Goal: Task Accomplishment & Management: Manage account settings

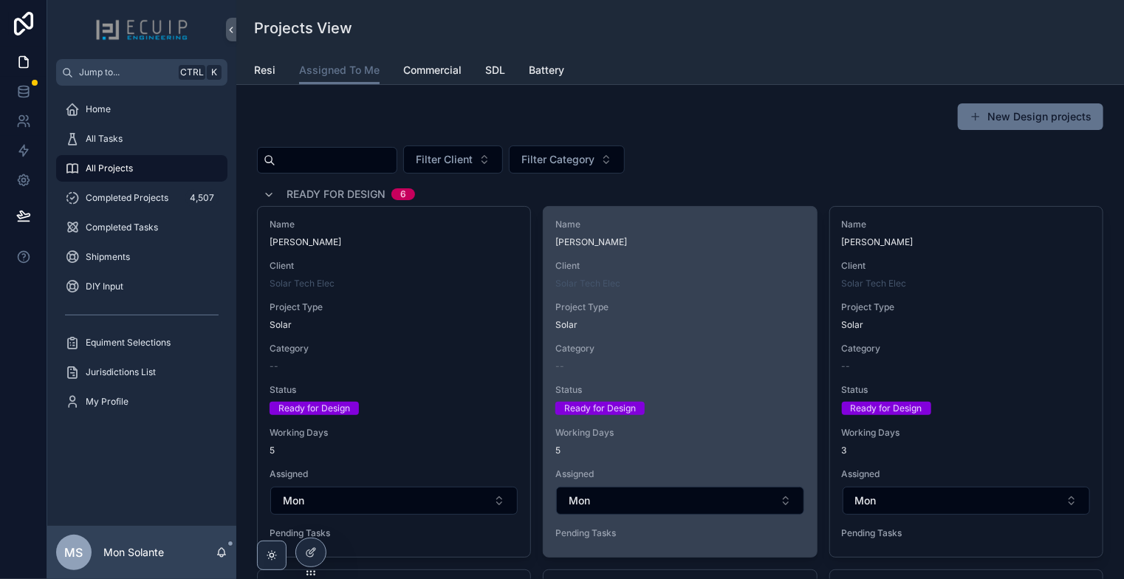
click at [643, 341] on div "Name [PERSON_NAME] Client Solar Tech Elec Project Type Solar Category -- Status…" at bounding box center [680, 382] width 273 height 350
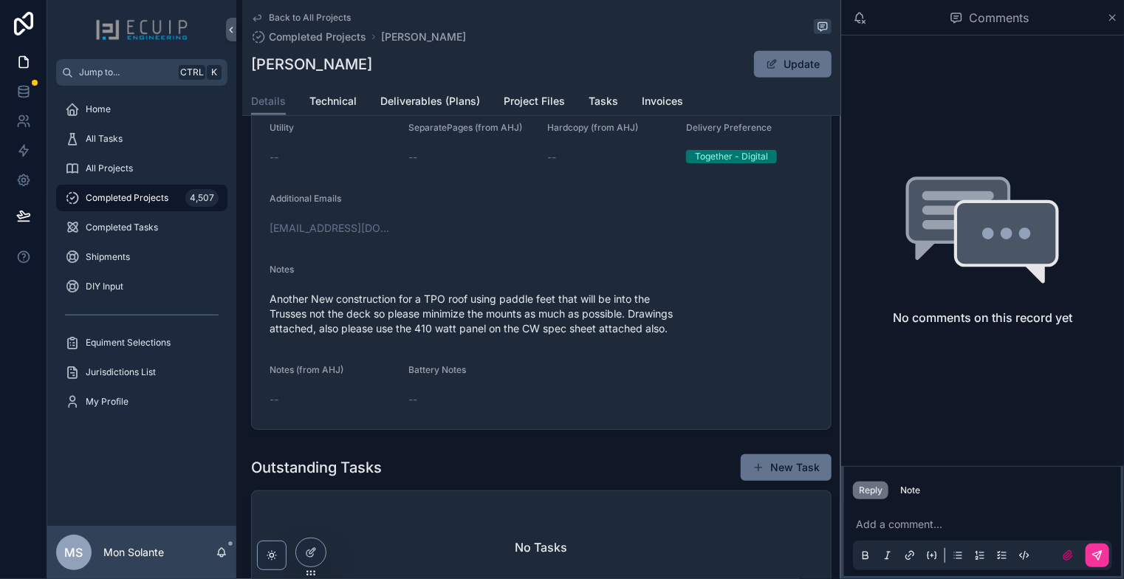
scroll to position [492, 0]
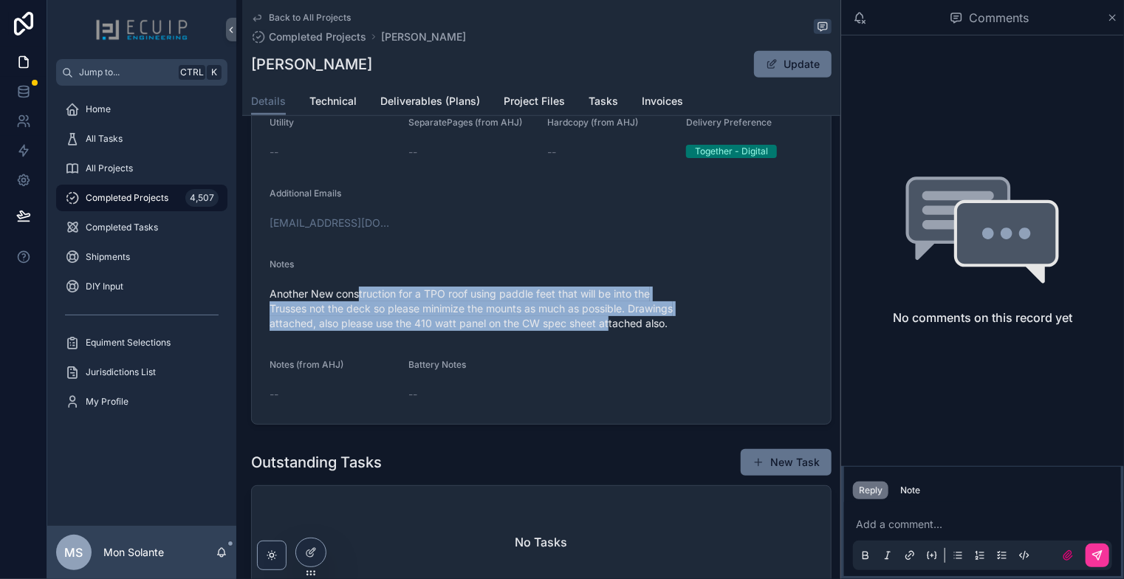
drag, startPoint x: 359, startPoint y: 298, endPoint x: 609, endPoint y: 325, distance: 251.1
click at [609, 325] on span "Another New construction for a TPO roof using paddle feet that will be into the…" at bounding box center [542, 309] width 544 height 44
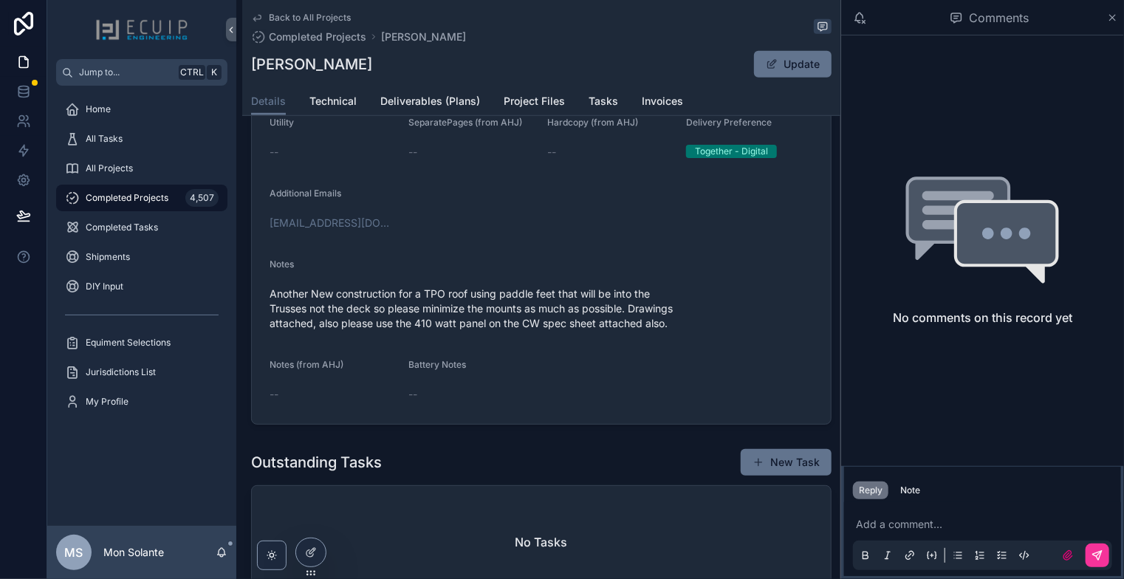
click at [617, 326] on span "Another New construction for a TPO roof using paddle feet that will be into the…" at bounding box center [542, 309] width 544 height 44
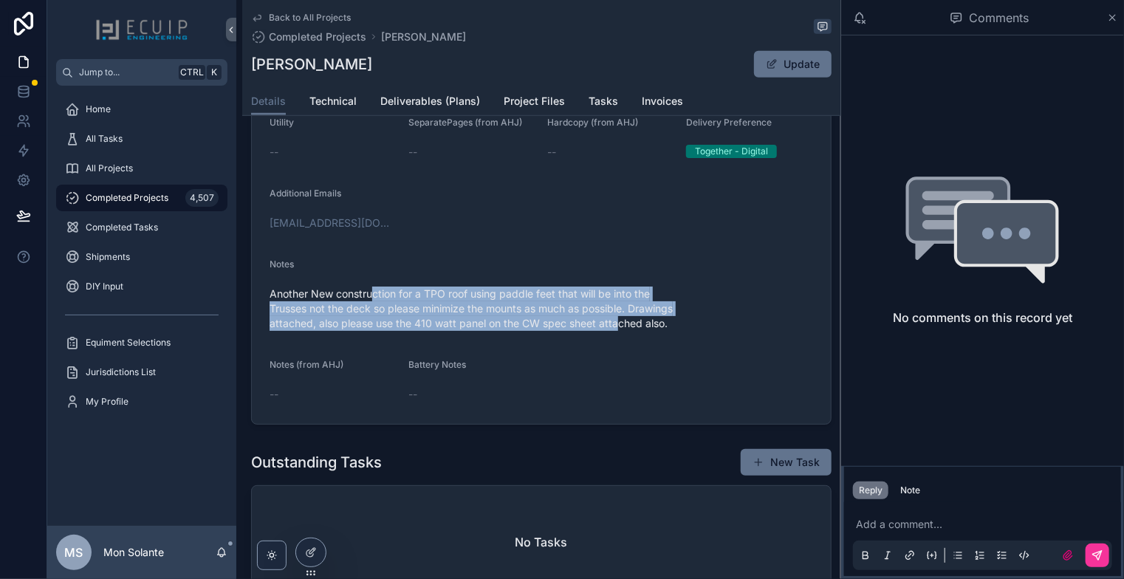
drag, startPoint x: 579, startPoint y: 321, endPoint x: 372, endPoint y: 298, distance: 208.8
click at [372, 298] on span "Another New construction for a TPO roof using paddle feet that will be into the…" at bounding box center [542, 309] width 544 height 44
drag, startPoint x: 626, startPoint y: 333, endPoint x: 521, endPoint y: 307, distance: 107.5
click at [521, 307] on span "Another New construction for a TPO roof using paddle feet that will be into the…" at bounding box center [542, 309] width 544 height 44
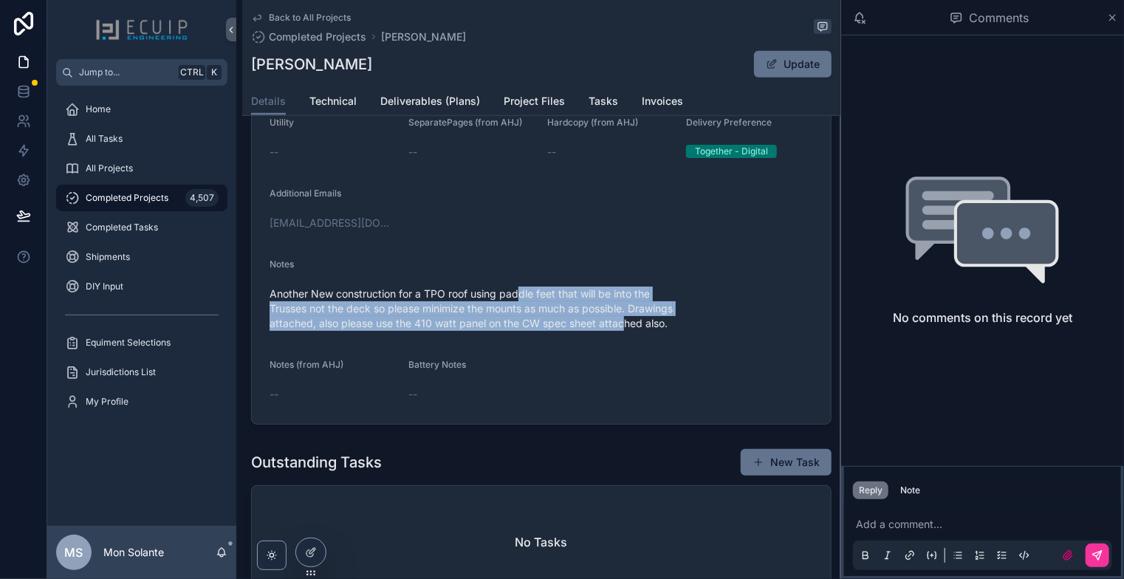
click at [524, 307] on span "Another New construction for a TPO roof using paddle feet that will be into the…" at bounding box center [542, 309] width 544 height 44
drag, startPoint x: 617, startPoint y: 327, endPoint x: 434, endPoint y: 295, distance: 185.2
click at [434, 295] on span "Another New construction for a TPO roof using paddle feet that will be into the…" at bounding box center [542, 309] width 544 height 44
drag, startPoint x: 417, startPoint y: 304, endPoint x: 671, endPoint y: 337, distance: 256.2
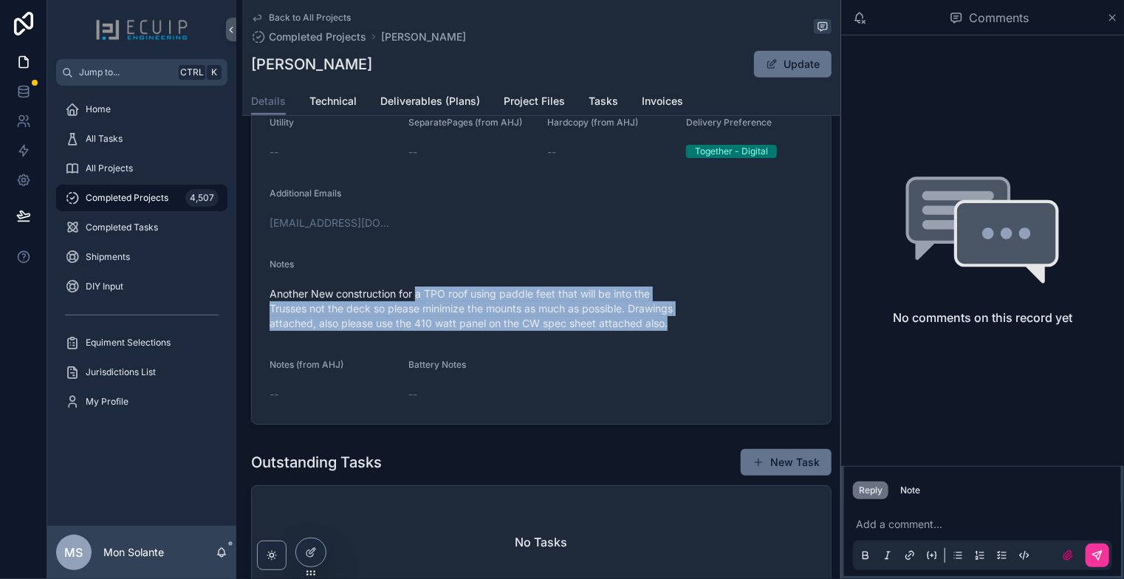
click at [671, 335] on div "Another New construction for a TPO roof using paddle feet that will be into the…" at bounding box center [542, 308] width 544 height 53
click at [671, 331] on span "Another New construction for a TPO roof using paddle feet that will be into the…" at bounding box center [542, 309] width 544 height 44
drag, startPoint x: 667, startPoint y: 330, endPoint x: 370, endPoint y: 301, distance: 298.4
click at [370, 301] on span "Another New construction for a TPO roof using paddle feet that will be into the…" at bounding box center [542, 309] width 544 height 44
click at [371, 298] on span "Another New construction for a TPO roof using paddle feet that will be into the…" at bounding box center [542, 309] width 544 height 44
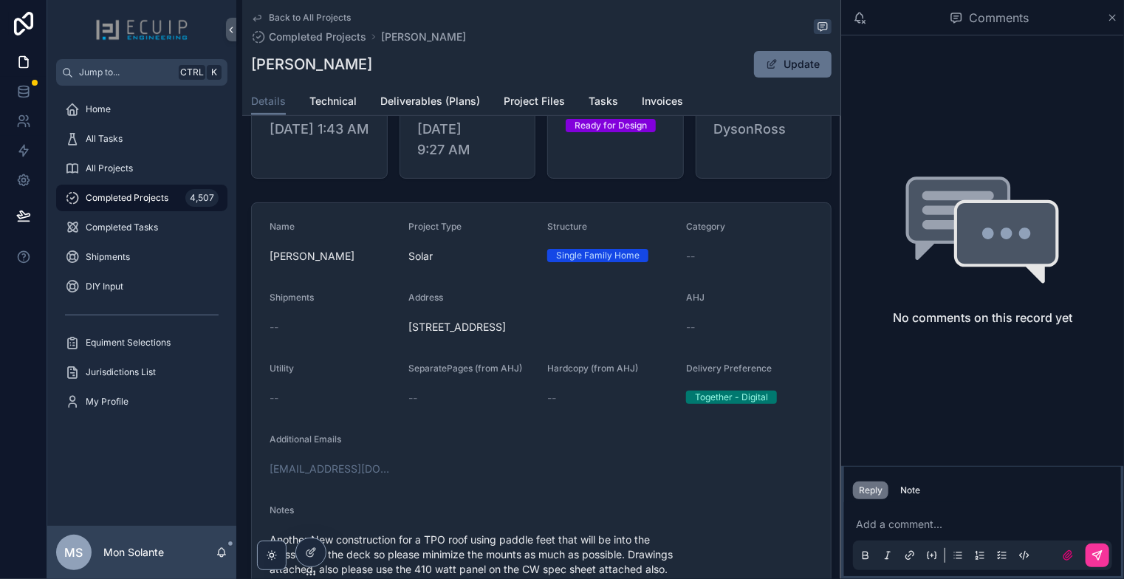
scroll to position [0, 0]
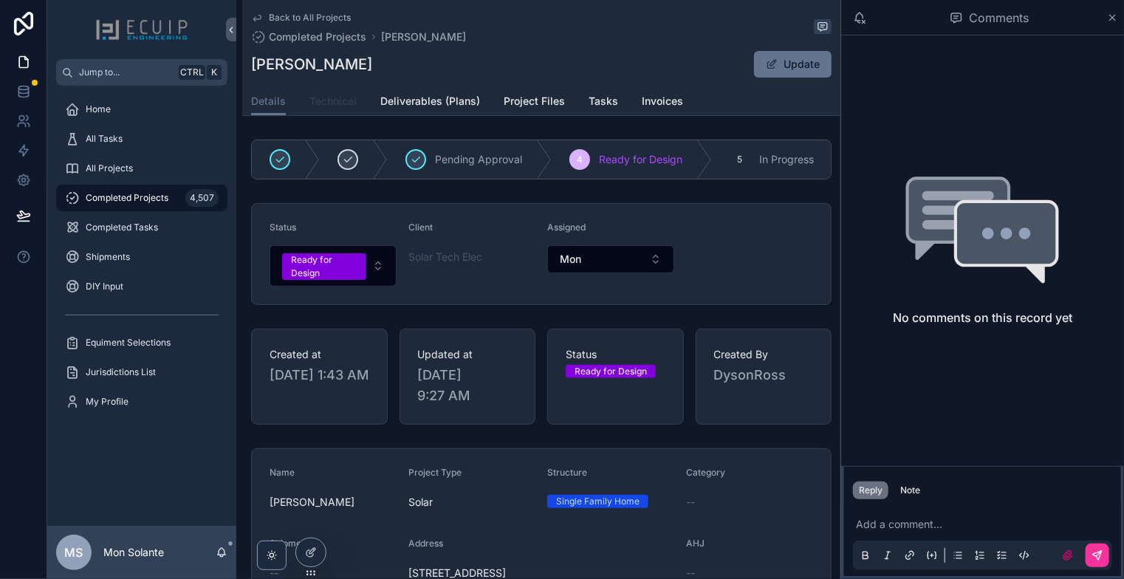
click at [333, 102] on span "Technical" at bounding box center [332, 101] width 47 height 15
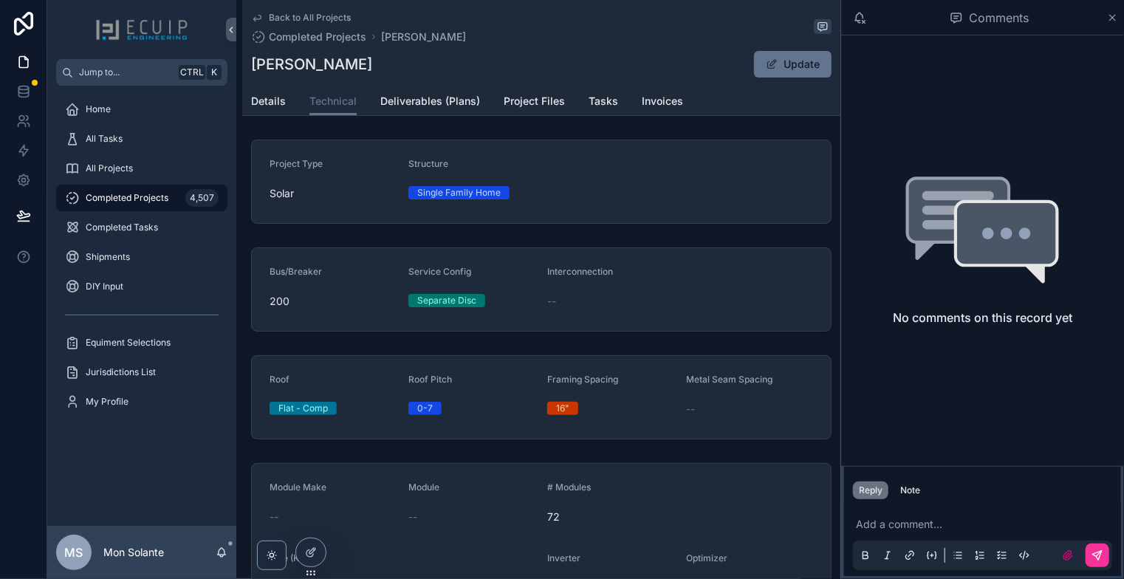
scroll to position [246, 0]
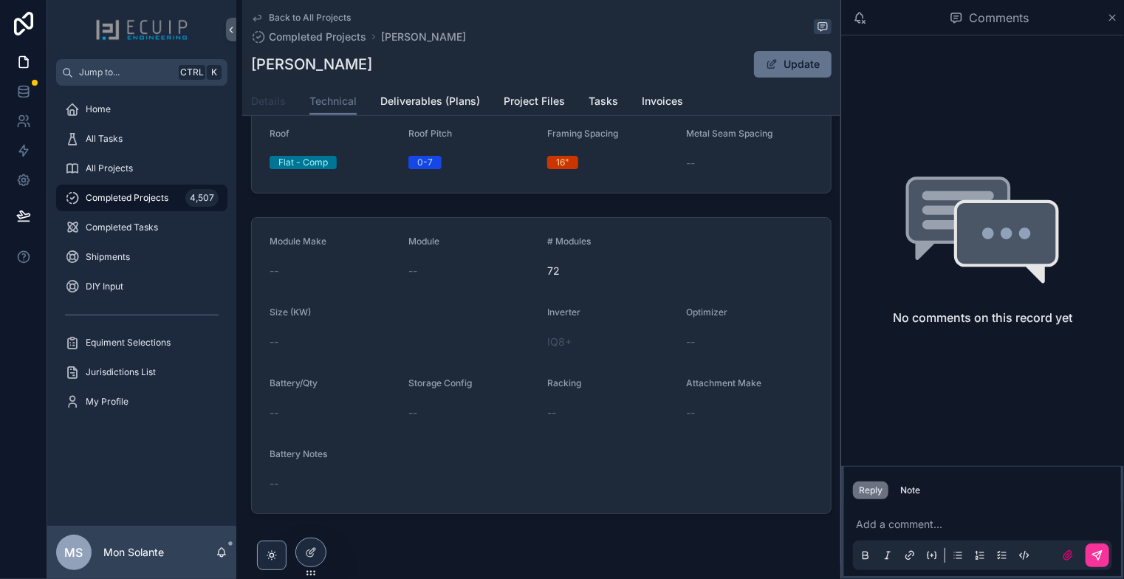
click at [279, 109] on link "Details" at bounding box center [268, 103] width 35 height 30
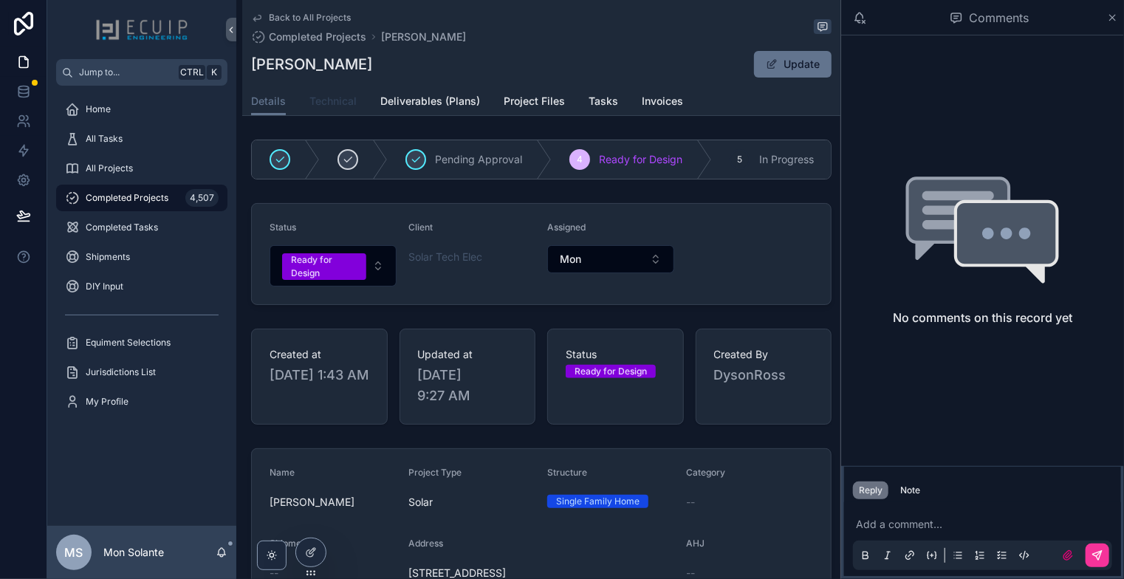
click at [331, 97] on span "Technical" at bounding box center [332, 101] width 47 height 15
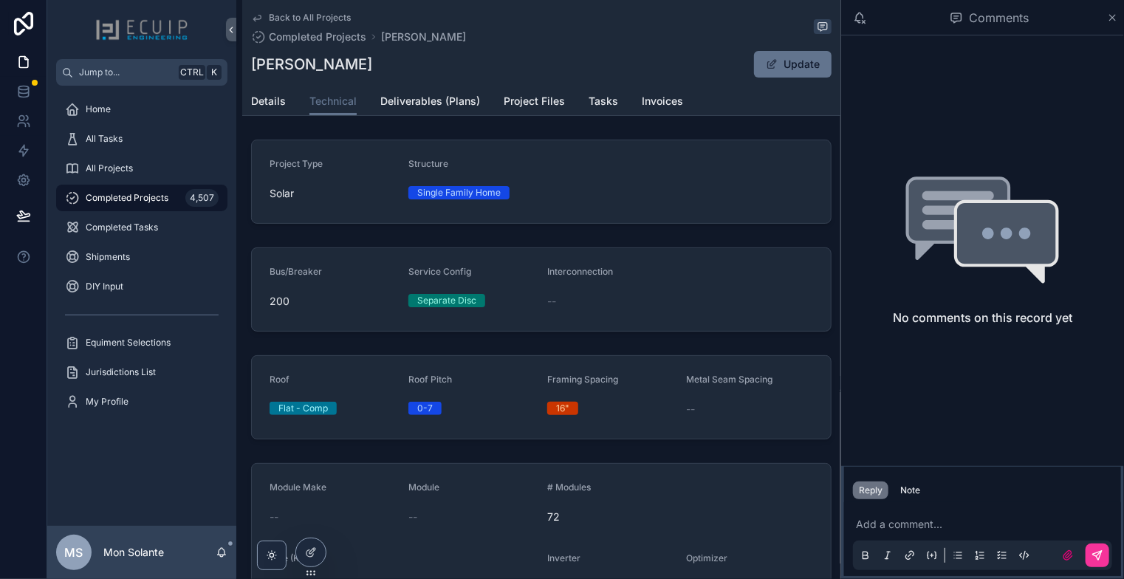
scroll to position [246, 0]
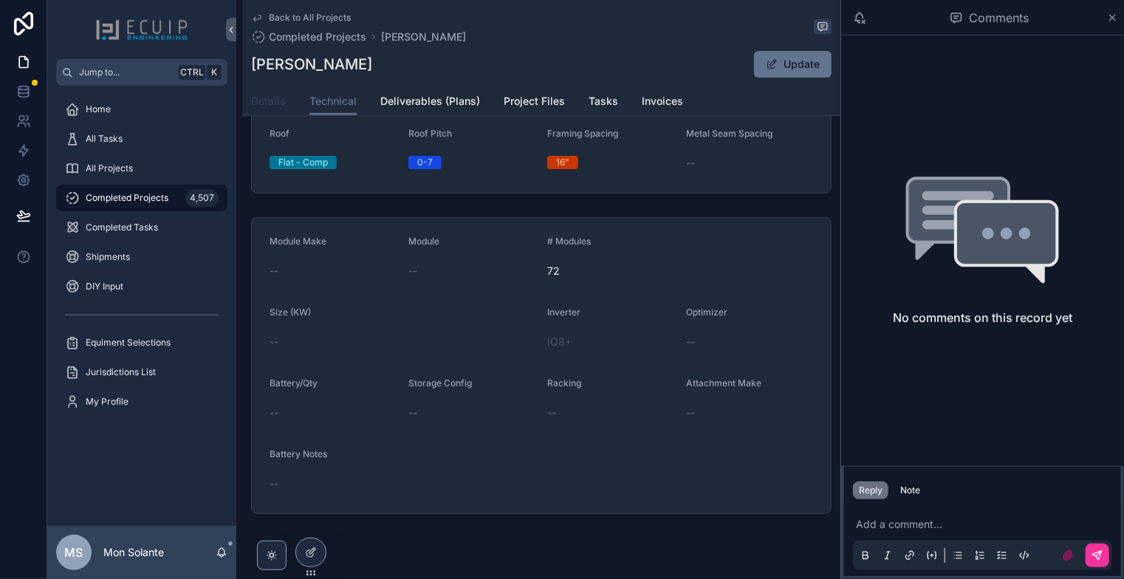
click at [266, 105] on span "Details" at bounding box center [268, 101] width 35 height 15
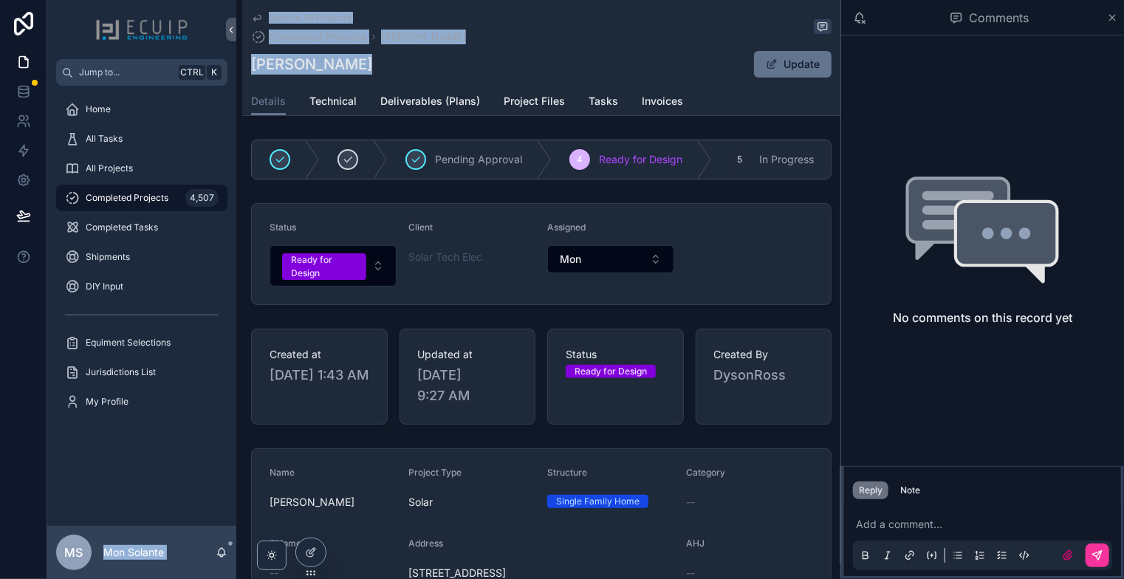
drag, startPoint x: 357, startPoint y: 62, endPoint x: 242, endPoint y: 70, distance: 115.5
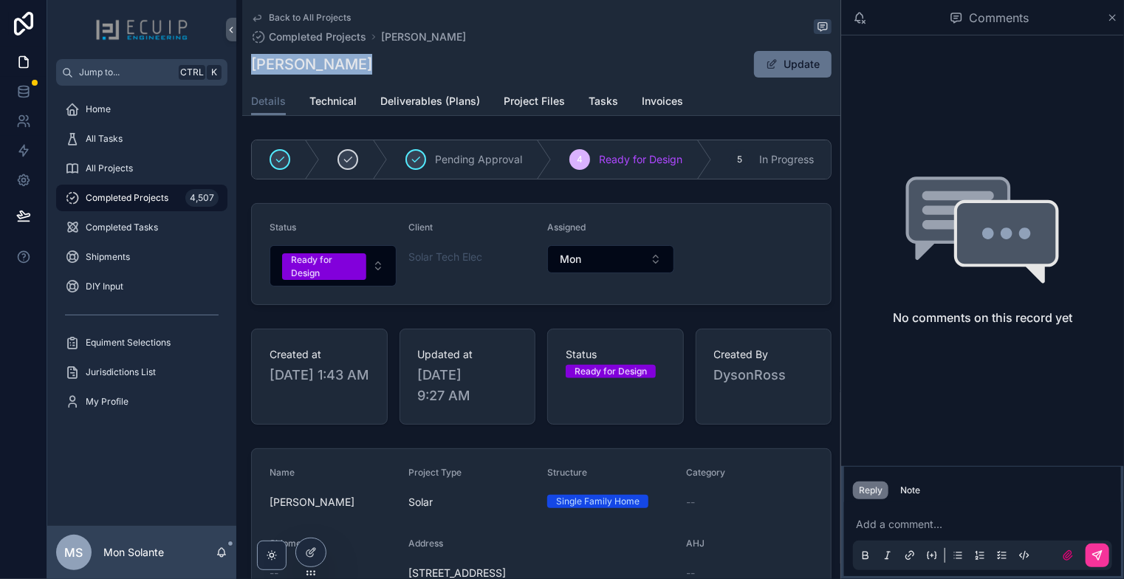
copy h1 "[PERSON_NAME]"
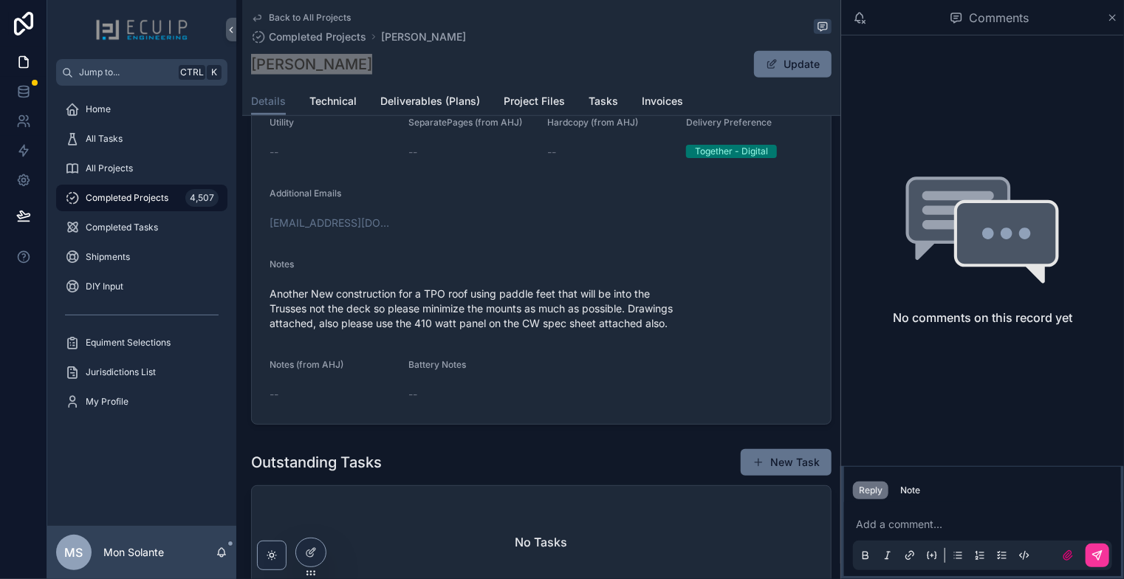
scroll to position [246, 0]
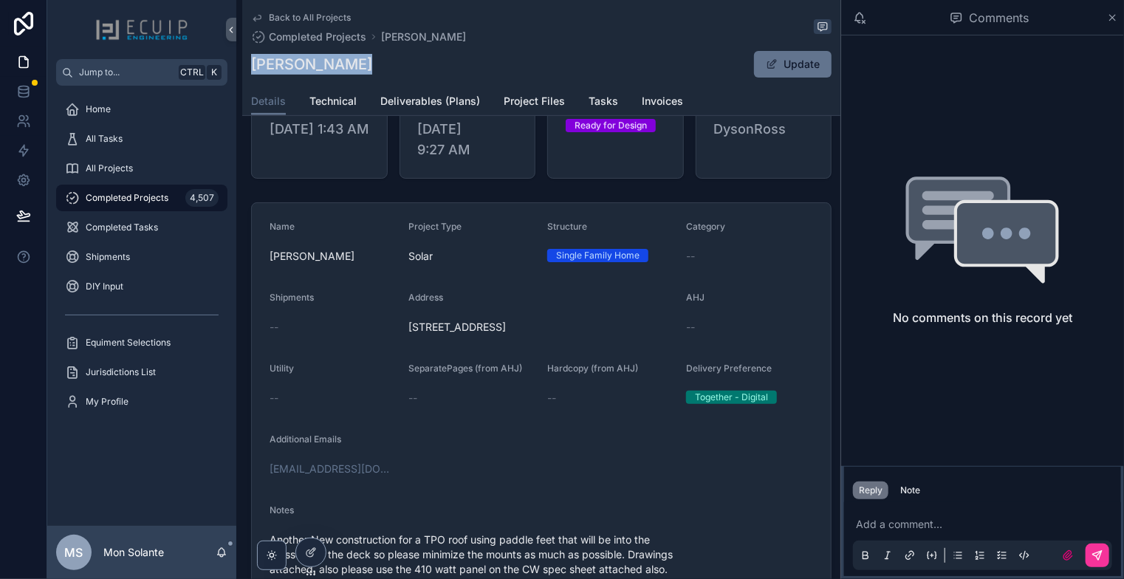
drag, startPoint x: 409, startPoint y: 335, endPoint x: 662, endPoint y: 337, distance: 252.6
click at [662, 335] on span "[STREET_ADDRESS]" at bounding box center [541, 327] width 266 height 15
copy span "[STREET_ADDRESS]"
click at [256, 18] on icon "scrollable content" at bounding box center [256, 19] width 7 height 6
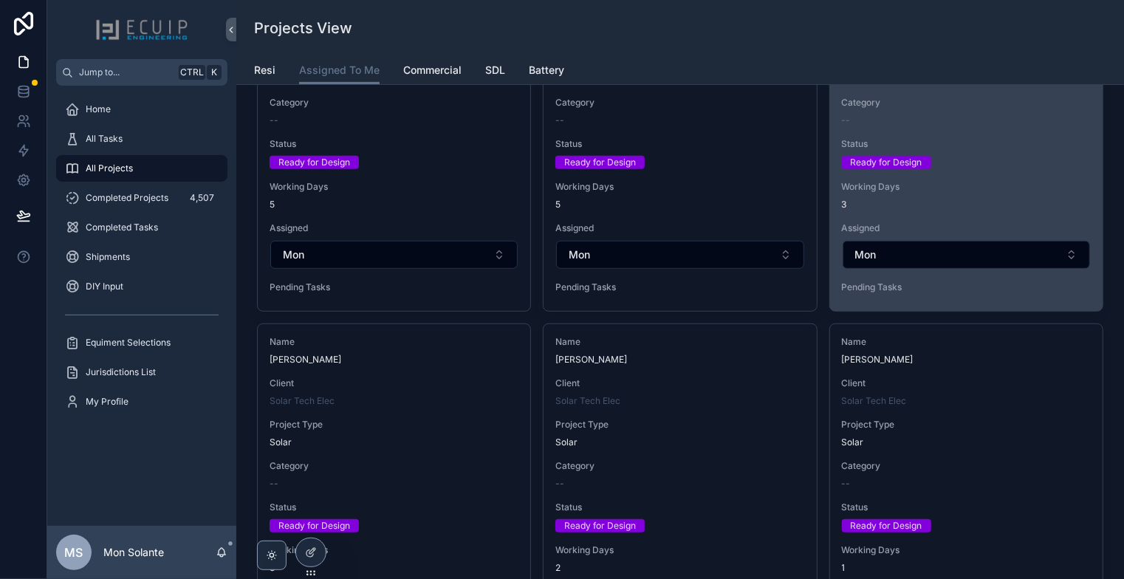
click at [933, 194] on div "Working Days 3" at bounding box center [966, 196] width 249 height 30
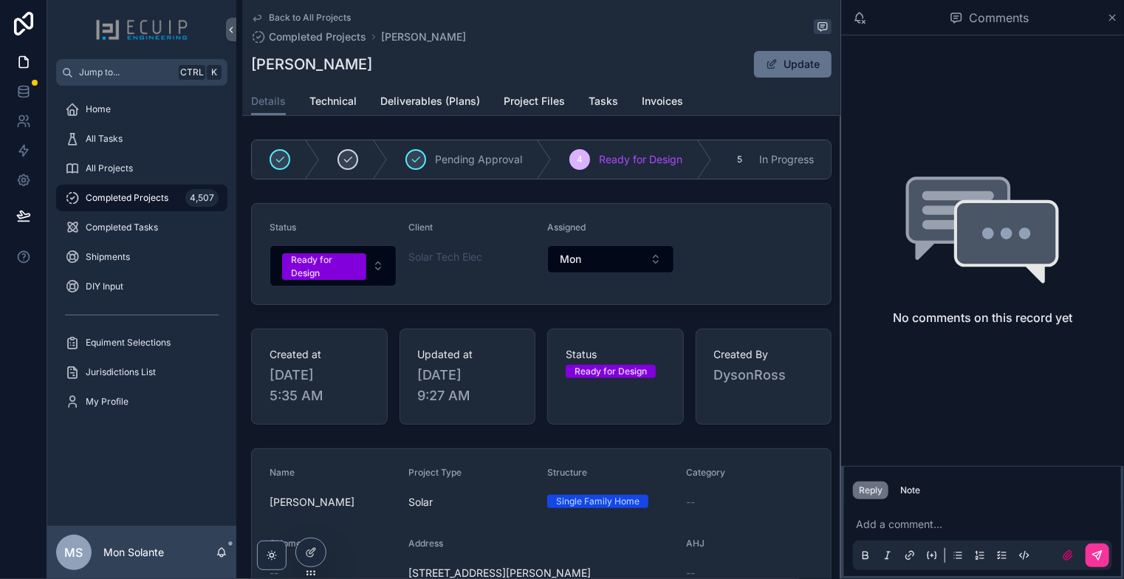
drag, startPoint x: 251, startPoint y: 66, endPoint x: 380, endPoint y: 70, distance: 129.3
click at [380, 70] on div "[PERSON_NAME] Update" at bounding box center [541, 64] width 581 height 28
copy h1 "[PERSON_NAME]"
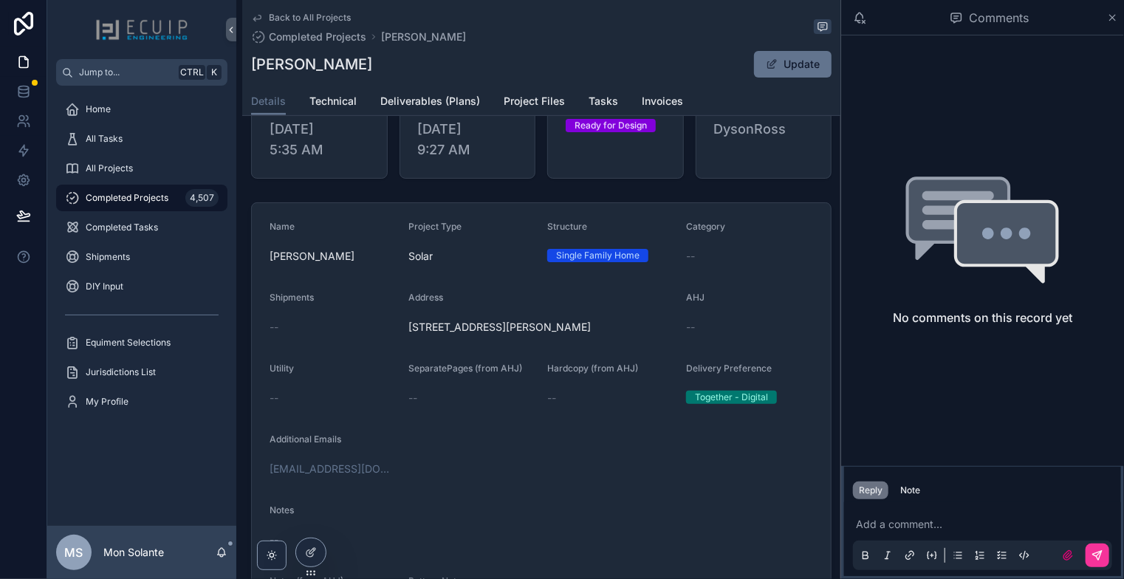
drag, startPoint x: 559, startPoint y: 352, endPoint x: 394, endPoint y: 327, distance: 166.5
click at [394, 327] on form "Name [PERSON_NAME] Project Type Solar Structure Single Family Home Category -- …" at bounding box center [541, 421] width 579 height 437
click at [562, 335] on span "[STREET_ADDRESS][PERSON_NAME]" at bounding box center [541, 327] width 266 height 15
drag, startPoint x: 538, startPoint y: 348, endPoint x: 406, endPoint y: 333, distance: 133.0
click at [406, 333] on form "Name [PERSON_NAME] Project Type Solar Structure Single Family Home Category -- …" at bounding box center [541, 421] width 579 height 437
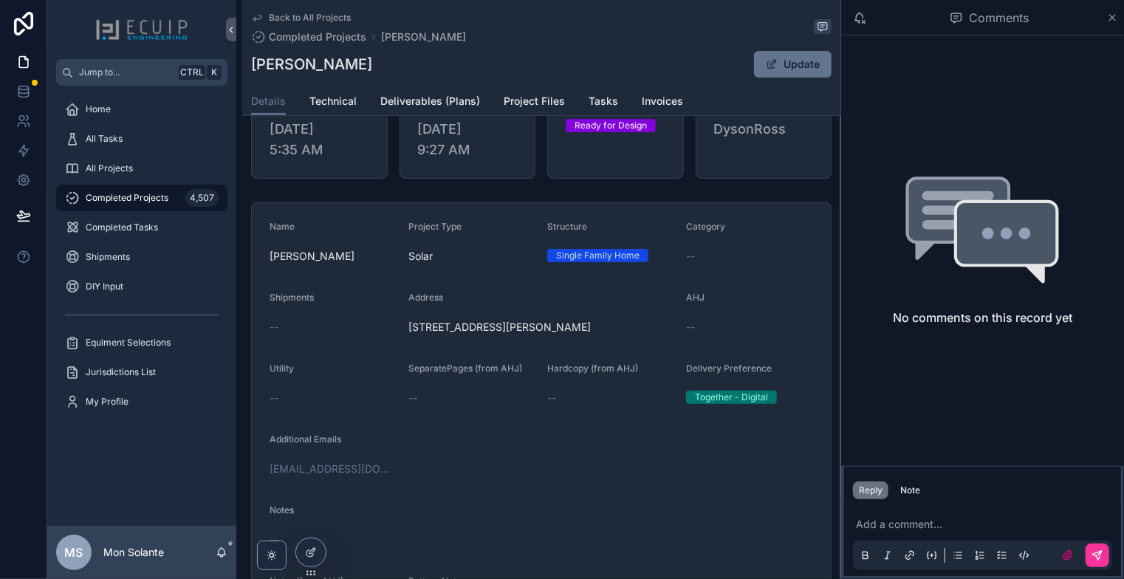
copy span "[STREET_ADDRESS][PERSON_NAME]"
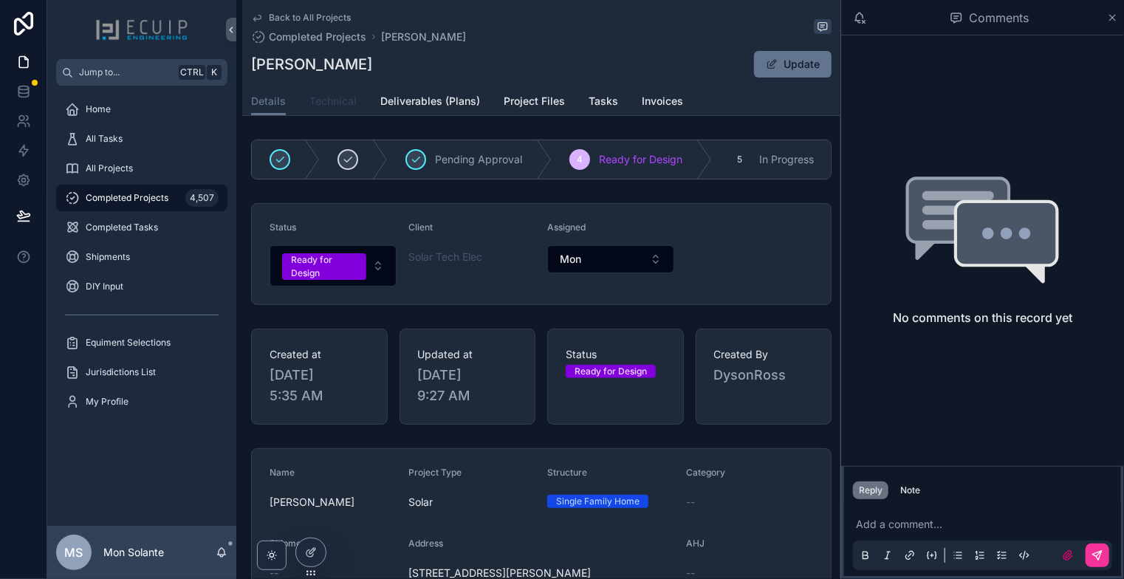
click at [340, 106] on span "Technical" at bounding box center [332, 101] width 47 height 15
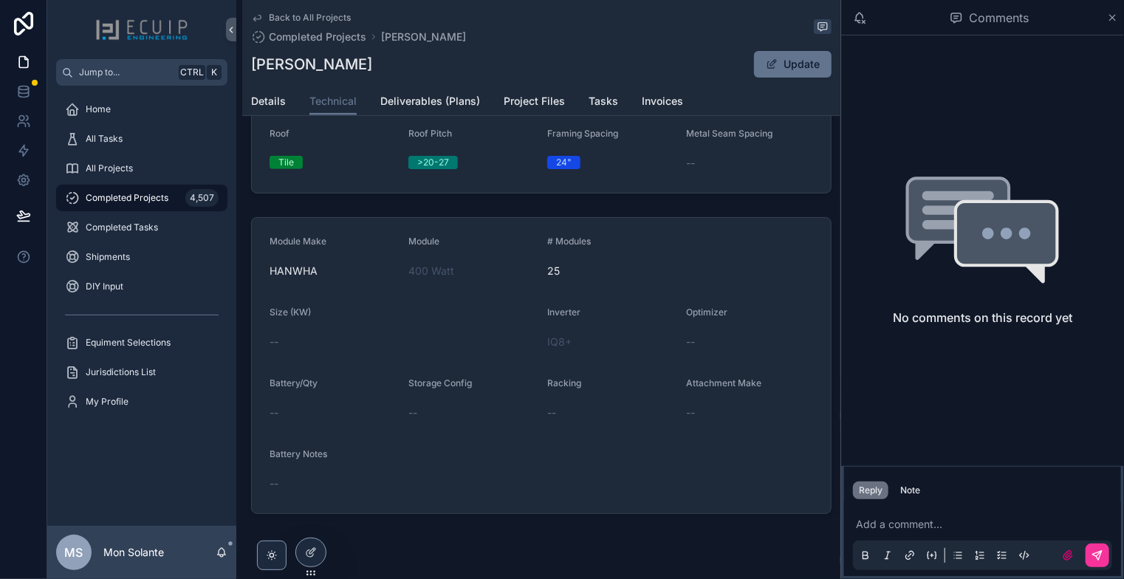
scroll to position [280, 0]
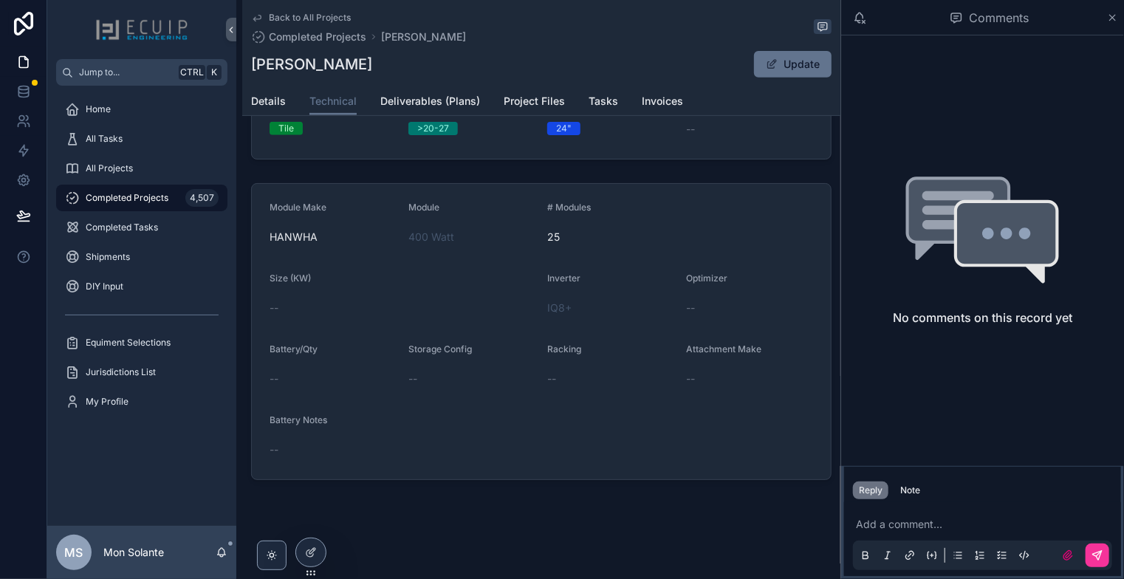
click at [263, 18] on link "Back to All Projects" at bounding box center [301, 18] width 100 height 12
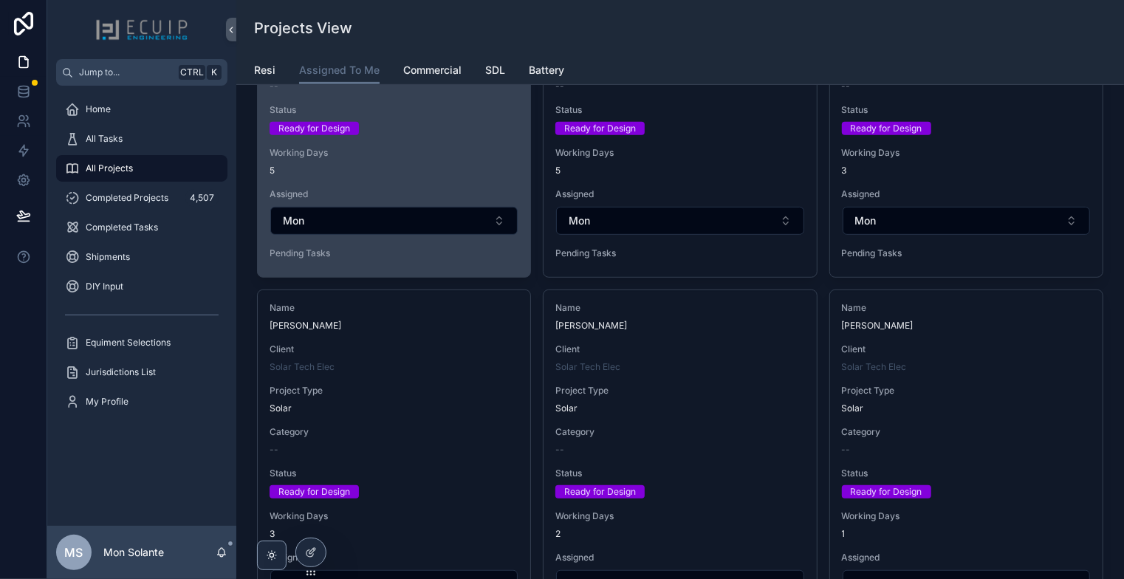
scroll to position [510, 0]
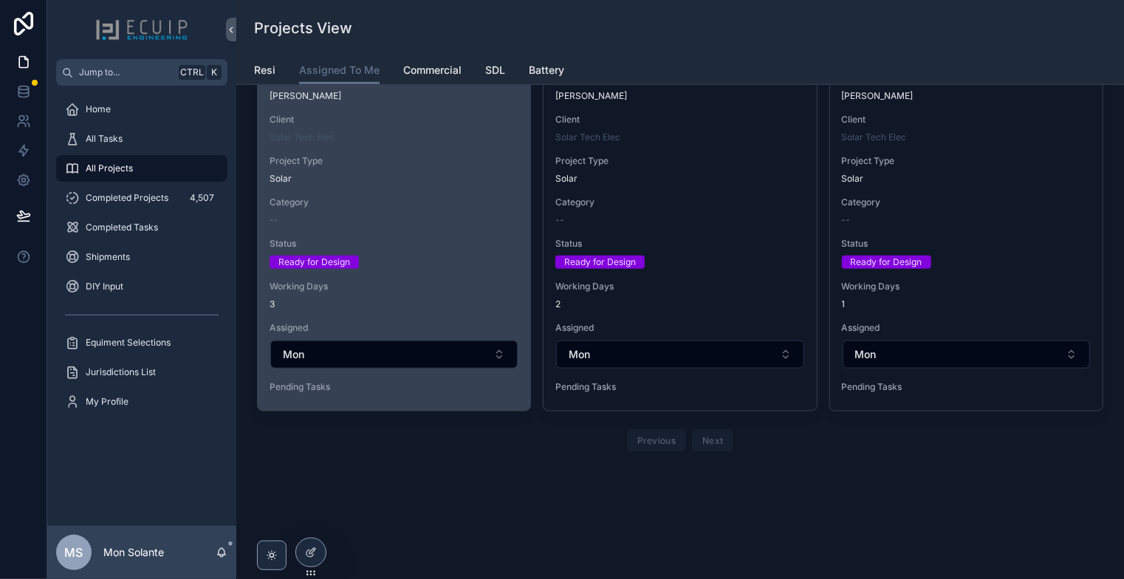
click at [437, 220] on div "--" at bounding box center [394, 220] width 249 height 12
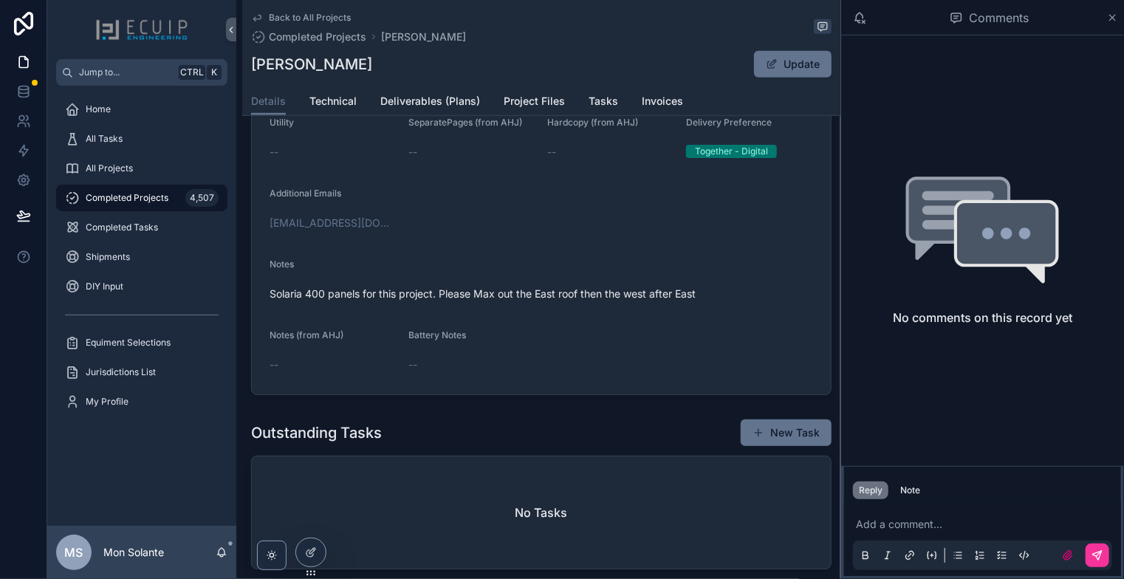
scroll to position [246, 0]
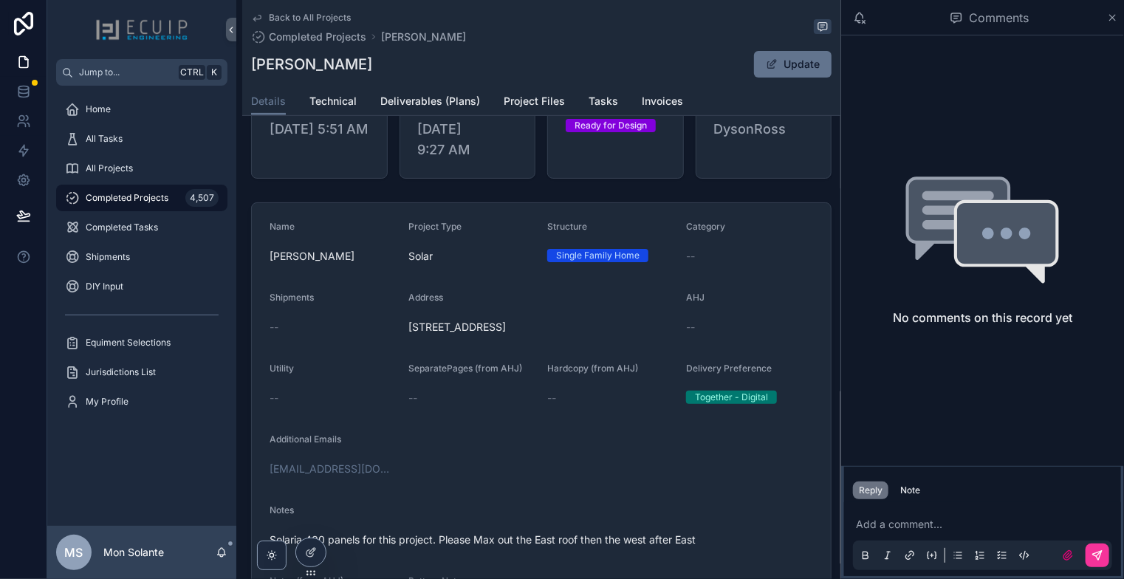
drag, startPoint x: 566, startPoint y: 355, endPoint x: 502, endPoint y: 329, distance: 69.5
click at [507, 338] on div "[STREET_ADDRESS]" at bounding box center [541, 327] width 266 height 24
drag, startPoint x: 309, startPoint y: 61, endPoint x: 245, endPoint y: 63, distance: 64.3
click at [245, 63] on div "Back to All Projects Completed Projects [PERSON_NAME] [PERSON_NAME] Update Deta…" at bounding box center [541, 58] width 598 height 116
copy h1 "[PERSON_NAME]"
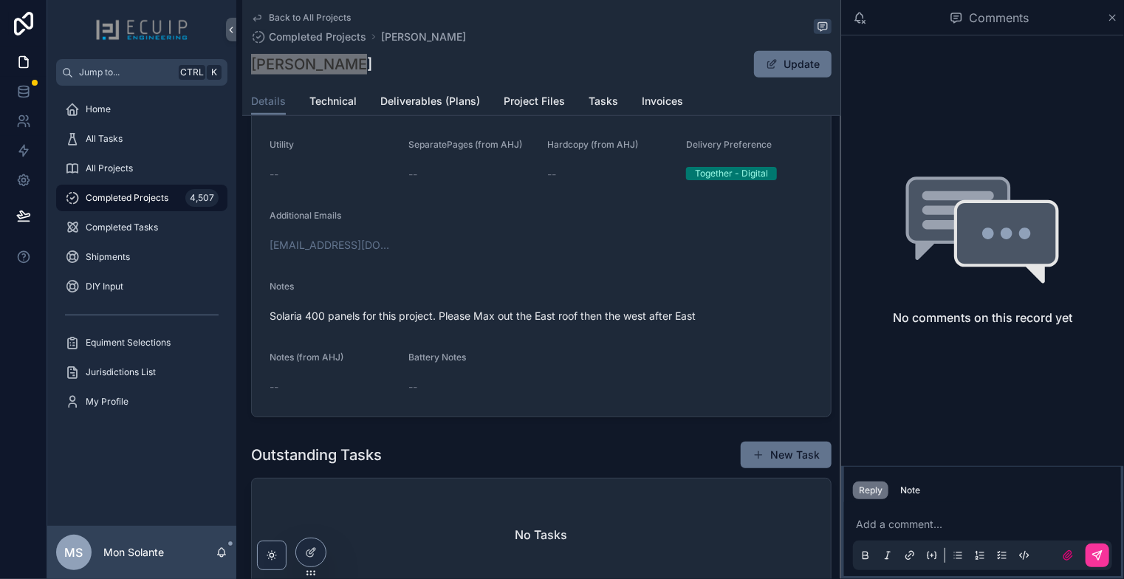
scroll to position [492, 0]
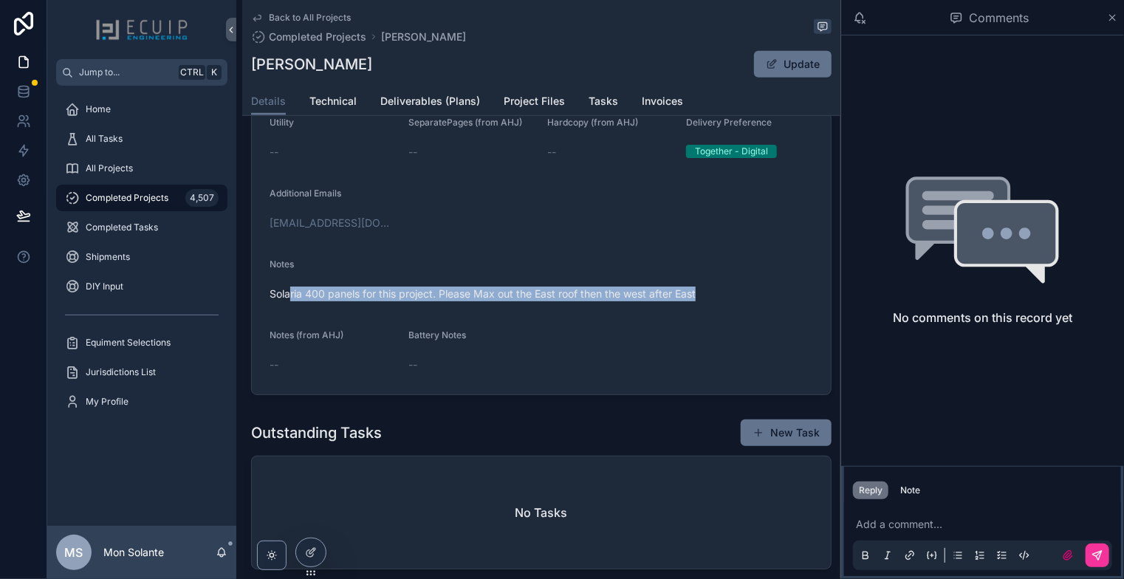
drag, startPoint x: 675, startPoint y: 311, endPoint x: 298, endPoint y: 305, distance: 376.7
click at [288, 301] on span "Solaria 400 panels for this project. Please Max out the East roof then the west…" at bounding box center [542, 294] width 544 height 15
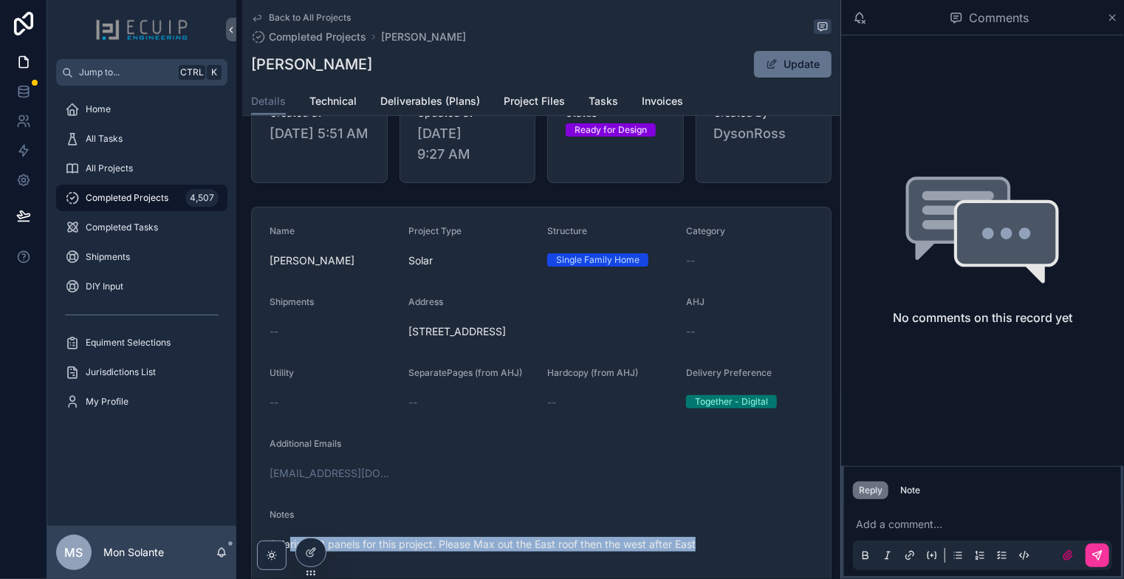
scroll to position [246, 0]
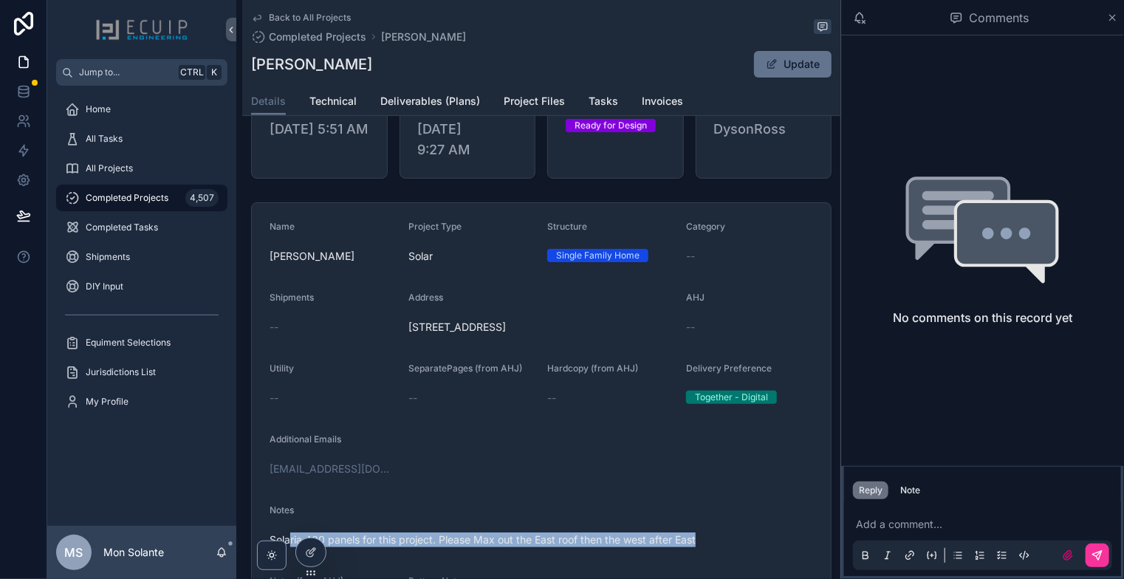
drag, startPoint x: 558, startPoint y: 345, endPoint x: 407, endPoint y: 333, distance: 151.9
click at [408, 333] on span "[STREET_ADDRESS]" at bounding box center [541, 327] width 266 height 15
copy span "[STREET_ADDRESS]"
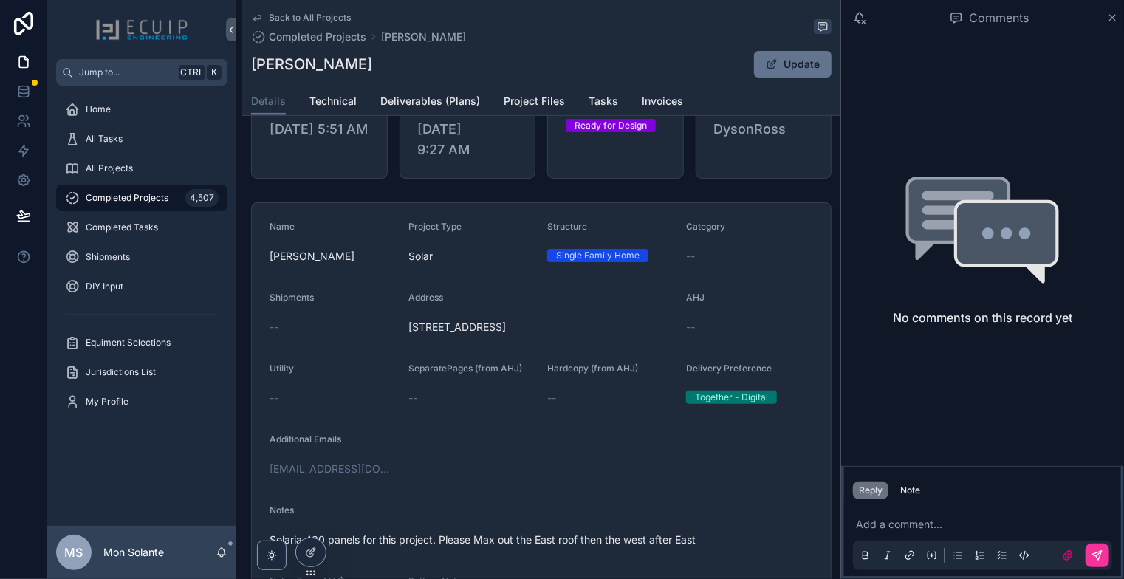
click at [259, 20] on icon "scrollable content" at bounding box center [257, 18] width 12 height 12
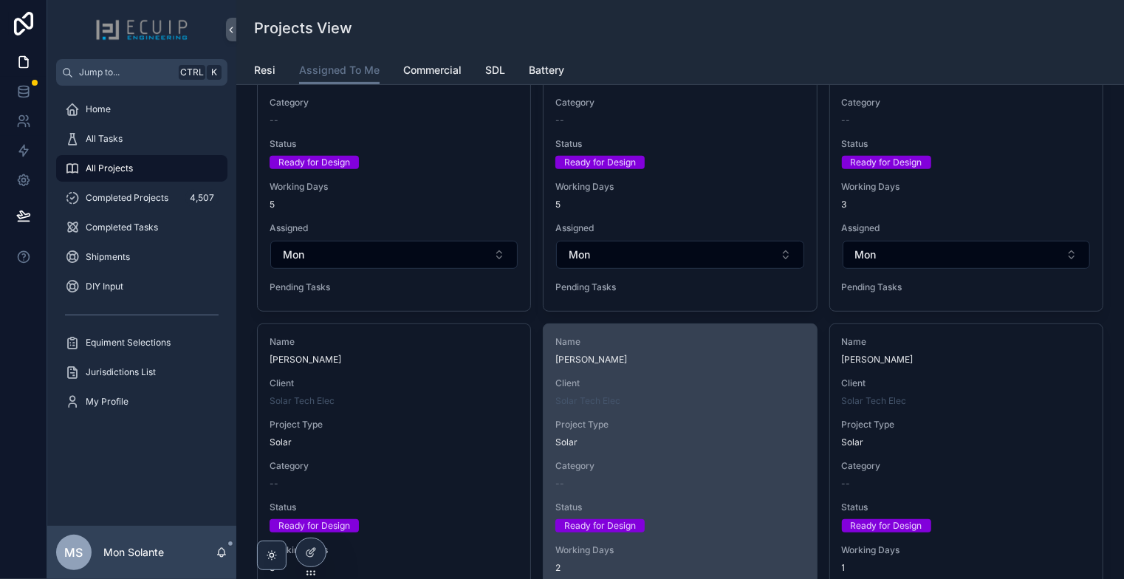
scroll to position [492, 0]
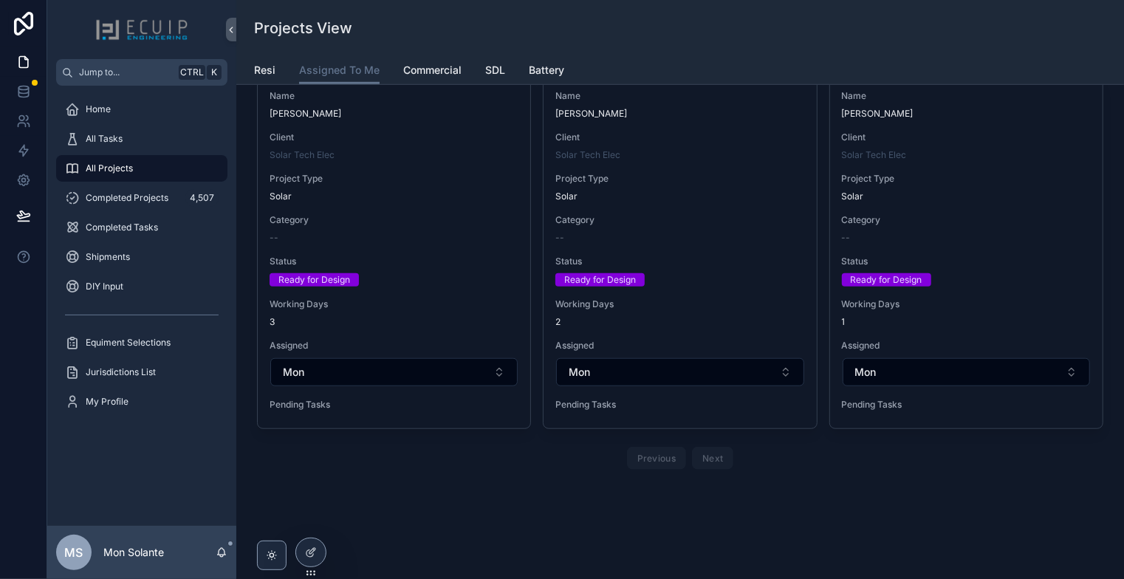
click at [680, 236] on div "--" at bounding box center [679, 238] width 249 height 12
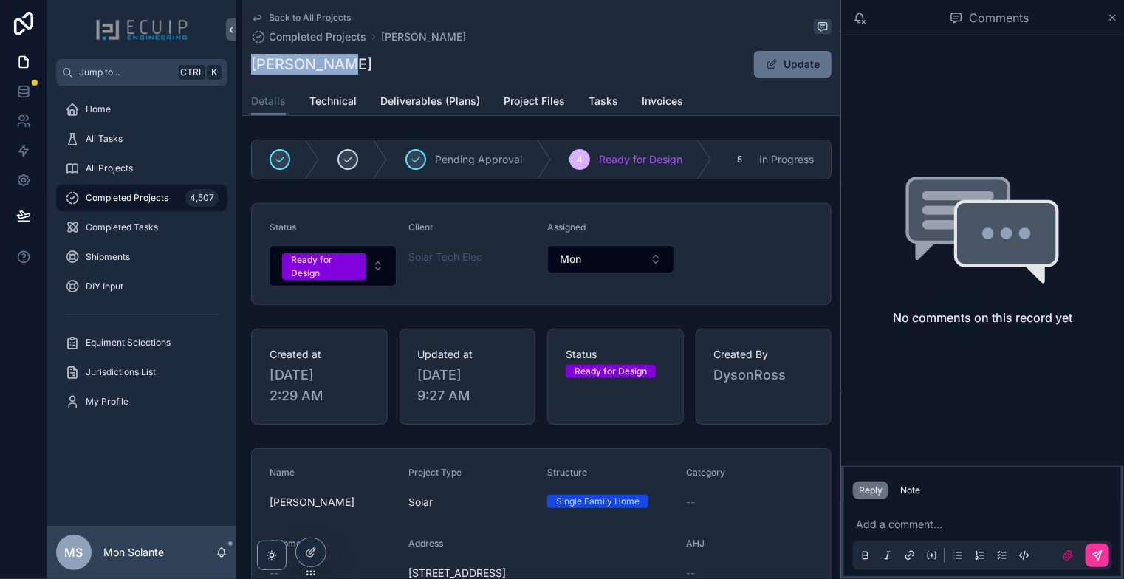
drag, startPoint x: 353, startPoint y: 65, endPoint x: 250, endPoint y: 67, distance: 102.7
click at [250, 67] on div "Back to All Projects Completed Projects [PERSON_NAME] [PERSON_NAME] Update Deta…" at bounding box center [541, 58] width 598 height 116
copy h1 "[PERSON_NAME]"
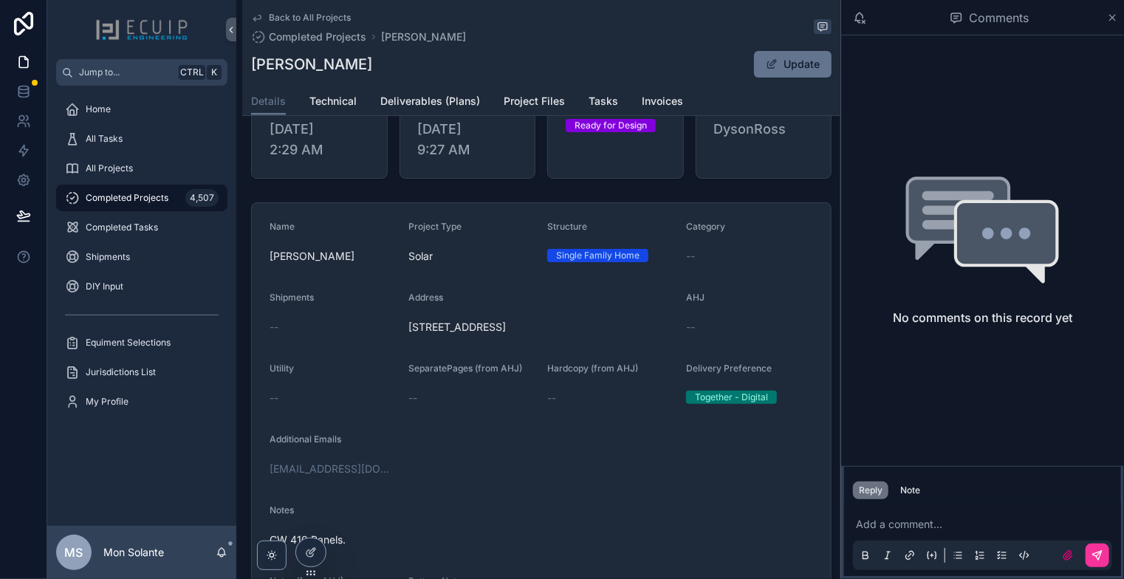
drag, startPoint x: 604, startPoint y: 336, endPoint x: 408, endPoint y: 333, distance: 195.8
drag, startPoint x: 623, startPoint y: 335, endPoint x: 407, endPoint y: 330, distance: 216.5
click at [408, 330] on span "[STREET_ADDRESS]" at bounding box center [541, 327] width 266 height 15
copy span "[STREET_ADDRESS]"
click at [259, 16] on icon "scrollable content" at bounding box center [256, 19] width 7 height 6
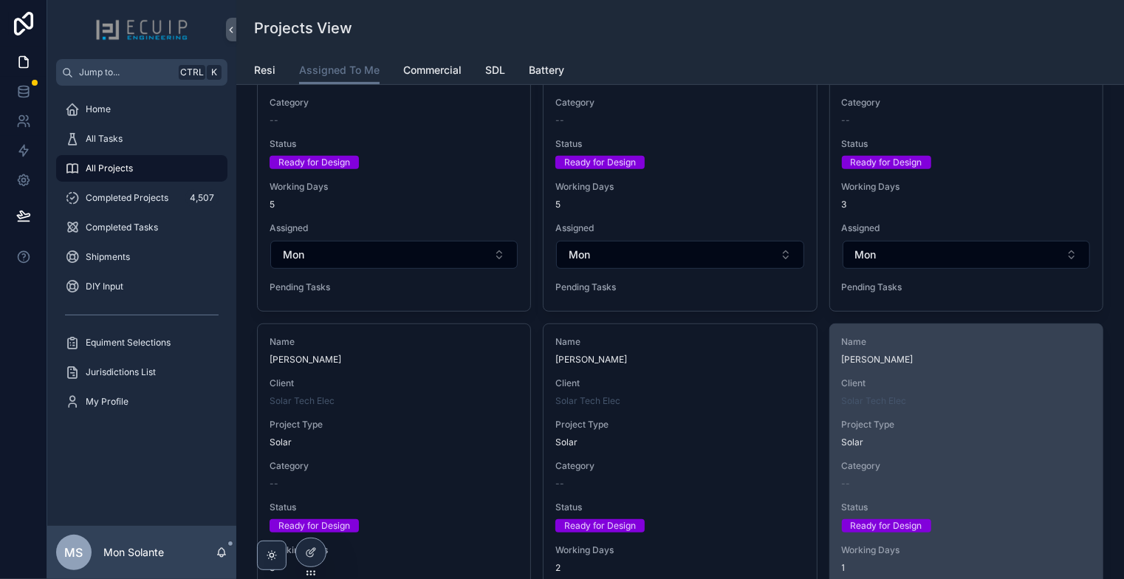
click at [974, 371] on div "Name [PERSON_NAME] Client Solar Tech Elec Project Type Solar Category -- Status…" at bounding box center [966, 499] width 273 height 350
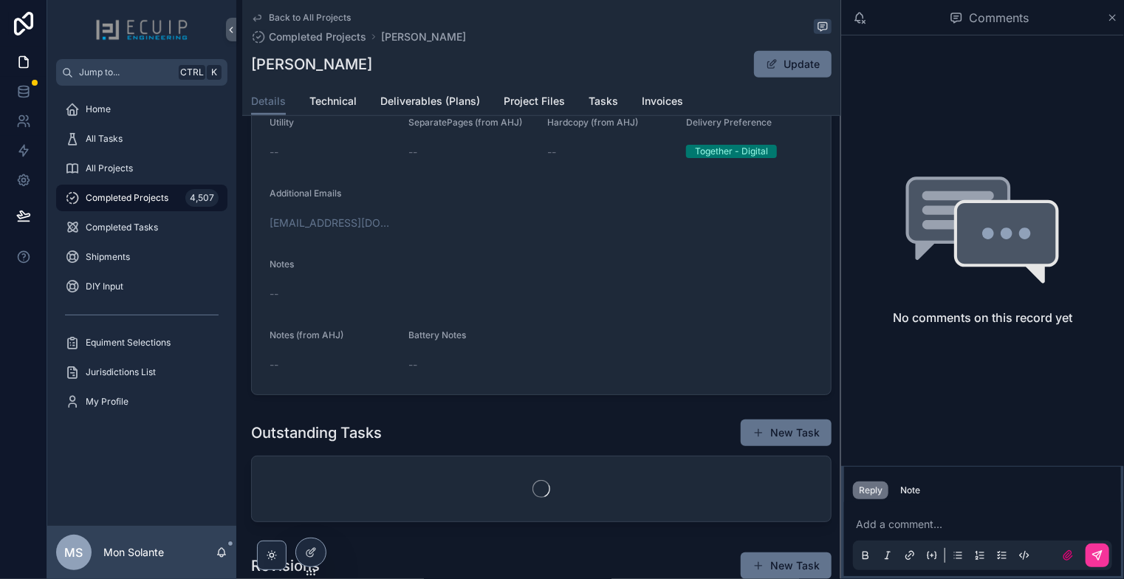
scroll to position [246, 0]
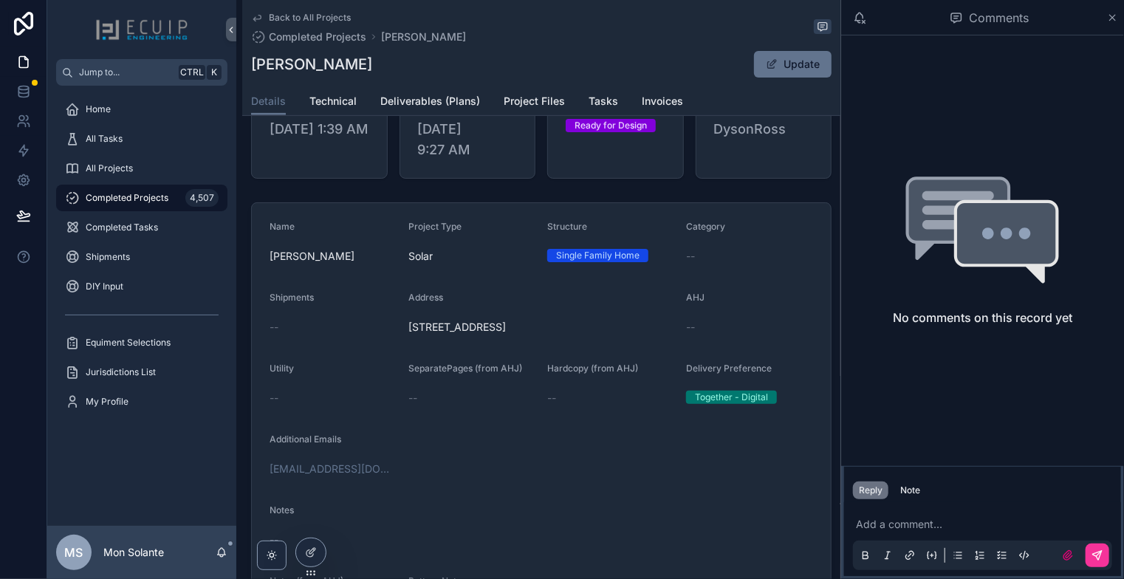
drag, startPoint x: 580, startPoint y: 338, endPoint x: 401, endPoint y: 327, distance: 179.0
click at [401, 327] on form "Name [PERSON_NAME] Project Type Solar Structure Single Family Home Category -- …" at bounding box center [541, 421] width 579 height 437
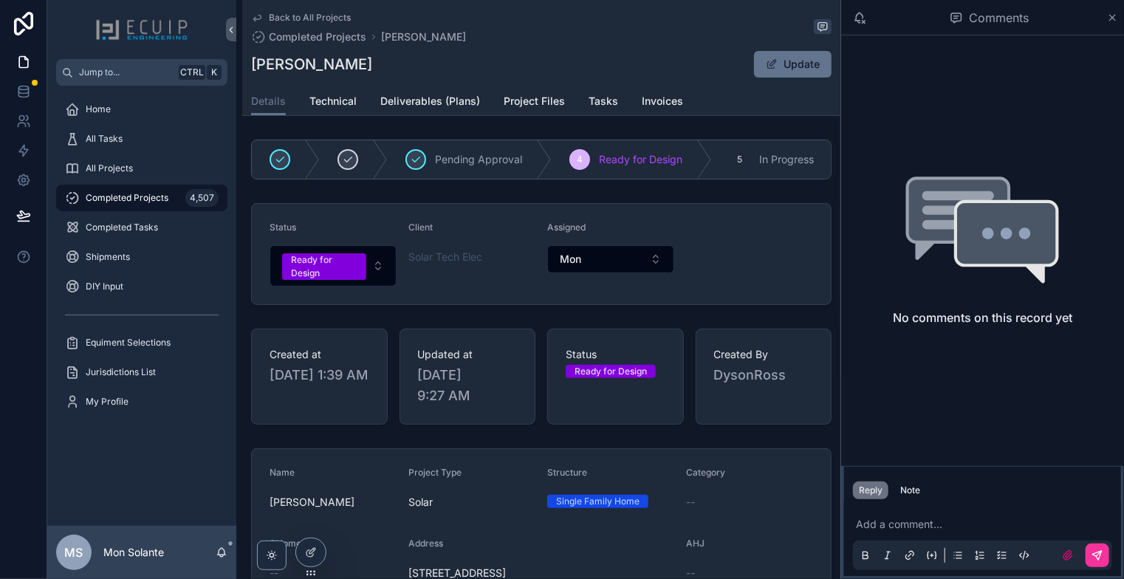
drag, startPoint x: 302, startPoint y: 72, endPoint x: 248, endPoint y: 74, distance: 54.0
click at [248, 74] on div "Back to All Projects Completed Projects [PERSON_NAME] [PERSON_NAME] Update Deta…" at bounding box center [541, 58] width 598 height 116
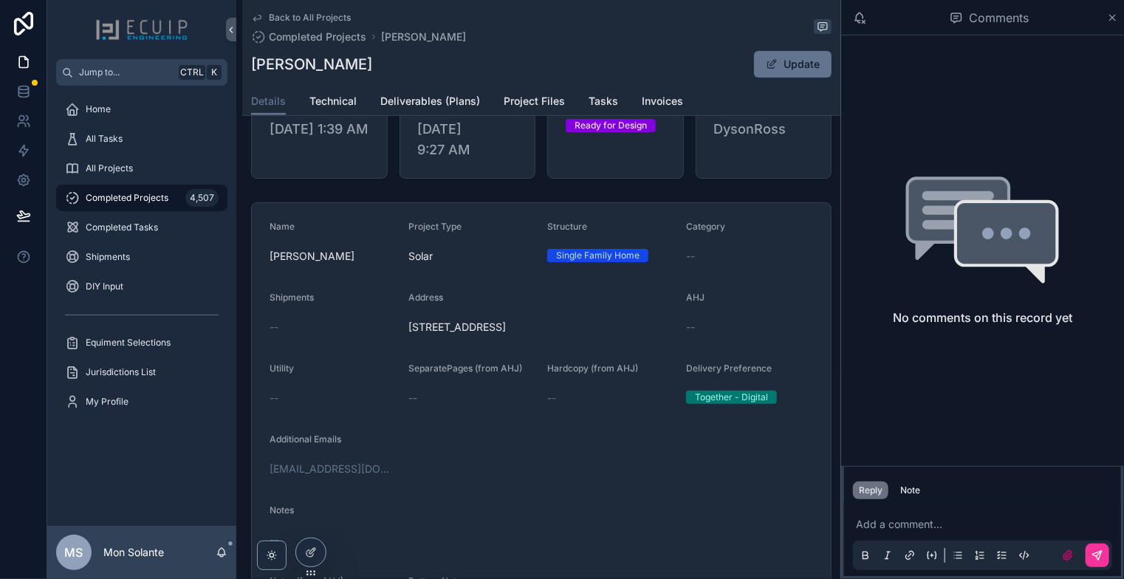
drag, startPoint x: 619, startPoint y: 330, endPoint x: 402, endPoint y: 330, distance: 217.2
click at [402, 330] on form "Name [PERSON_NAME] Project Type Solar Structure Single Family Home Category -- …" at bounding box center [541, 421] width 579 height 437
copy span "[STREET_ADDRESS]"
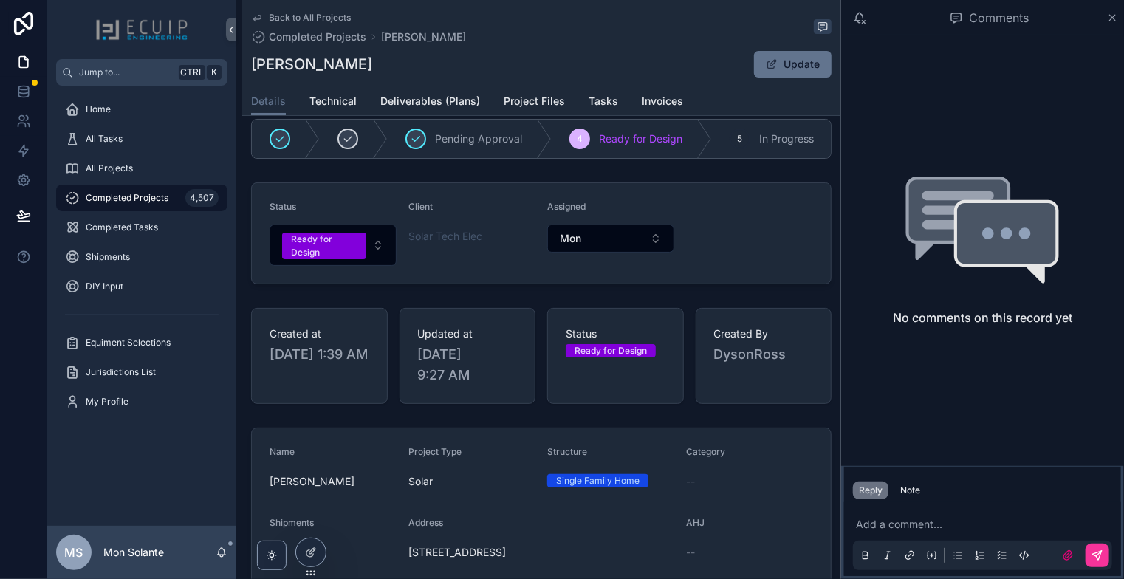
scroll to position [0, 0]
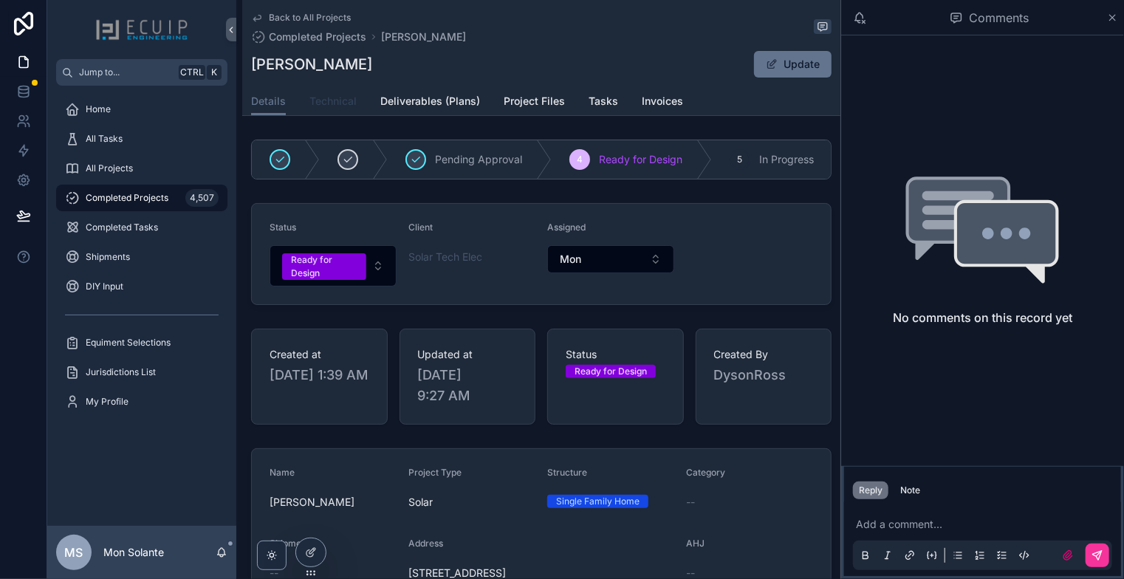
click at [354, 113] on link "Technical" at bounding box center [332, 103] width 47 height 30
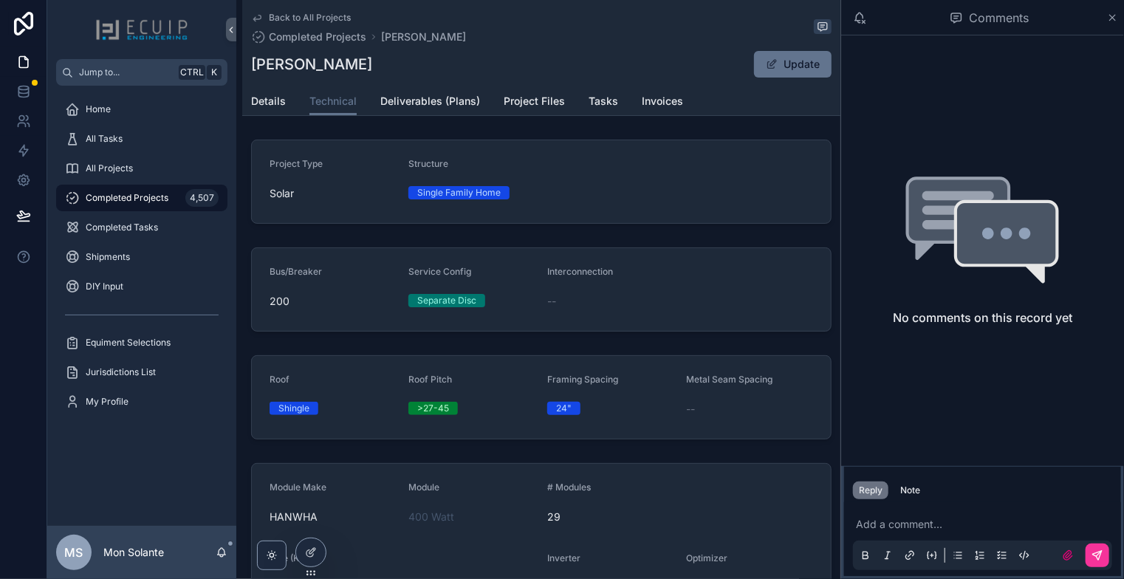
click at [259, 24] on div "Back to All Projects Completed Projects [PERSON_NAME]" at bounding box center [358, 28] width 215 height 32
click at [257, 20] on icon "scrollable content" at bounding box center [257, 18] width 12 height 12
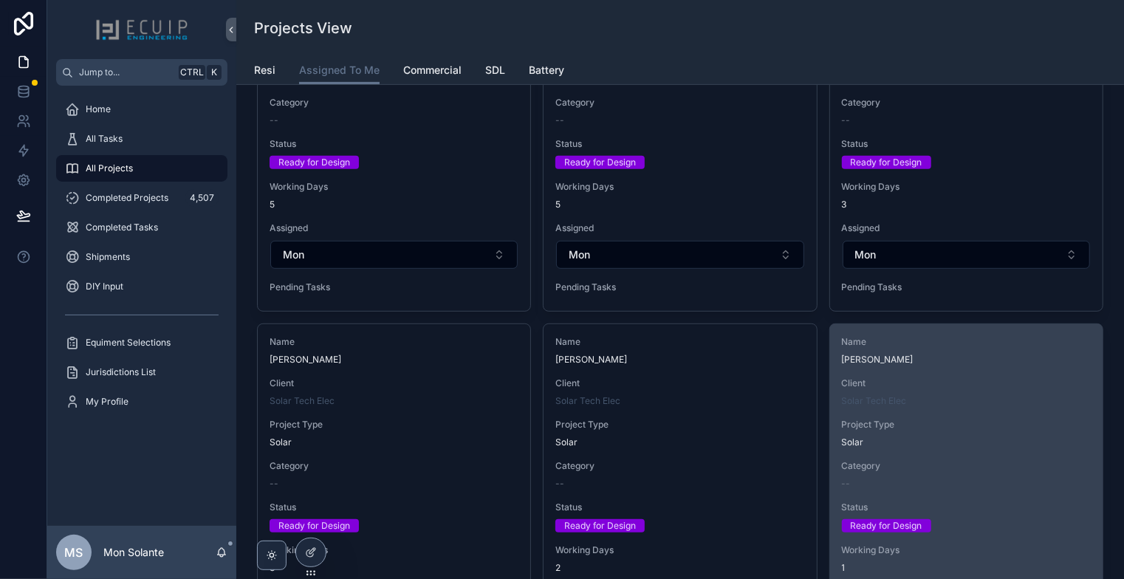
scroll to position [492, 0]
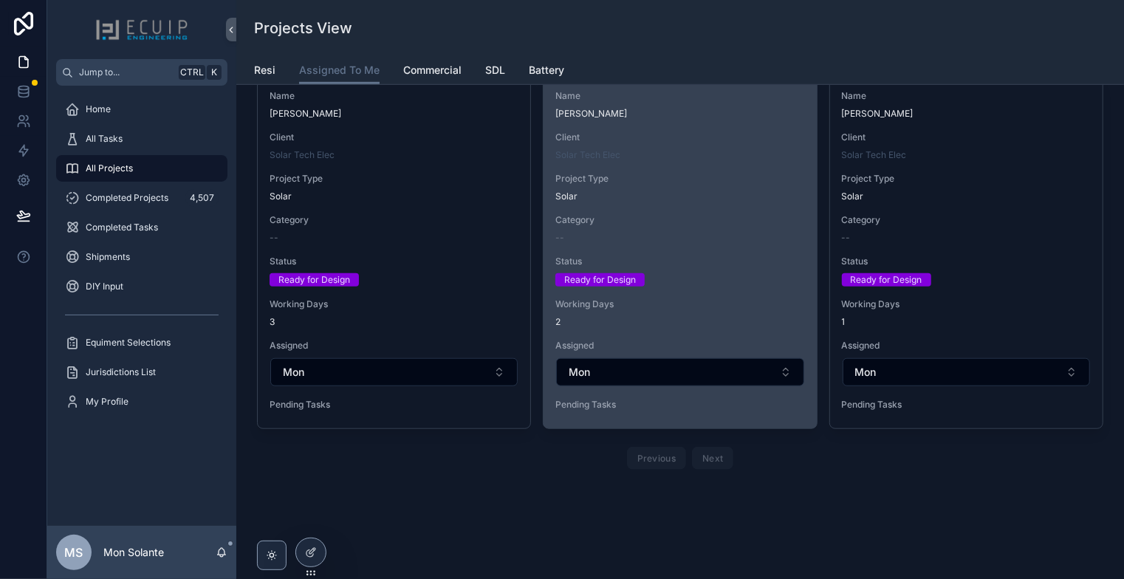
click at [757, 303] on span "Working Days" at bounding box center [679, 304] width 249 height 12
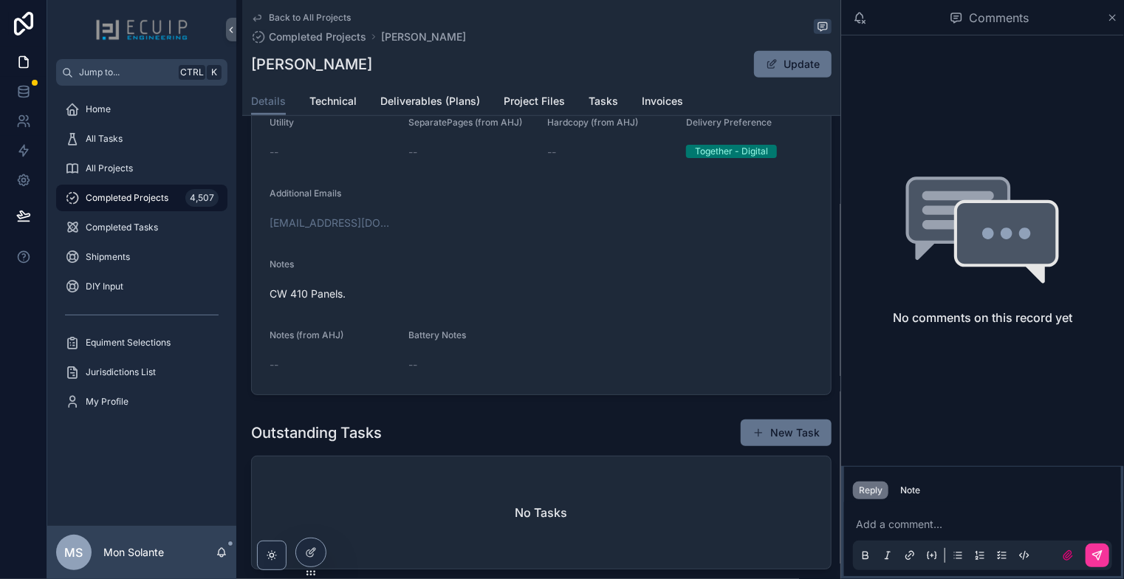
scroll to position [246, 0]
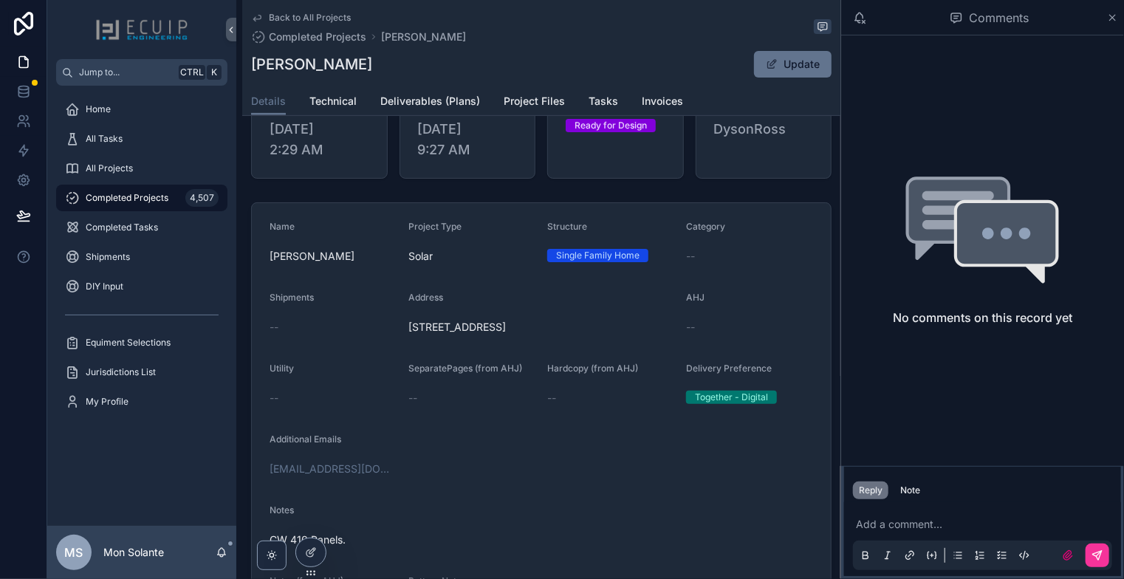
click at [260, 14] on icon "scrollable content" at bounding box center [257, 18] width 12 height 12
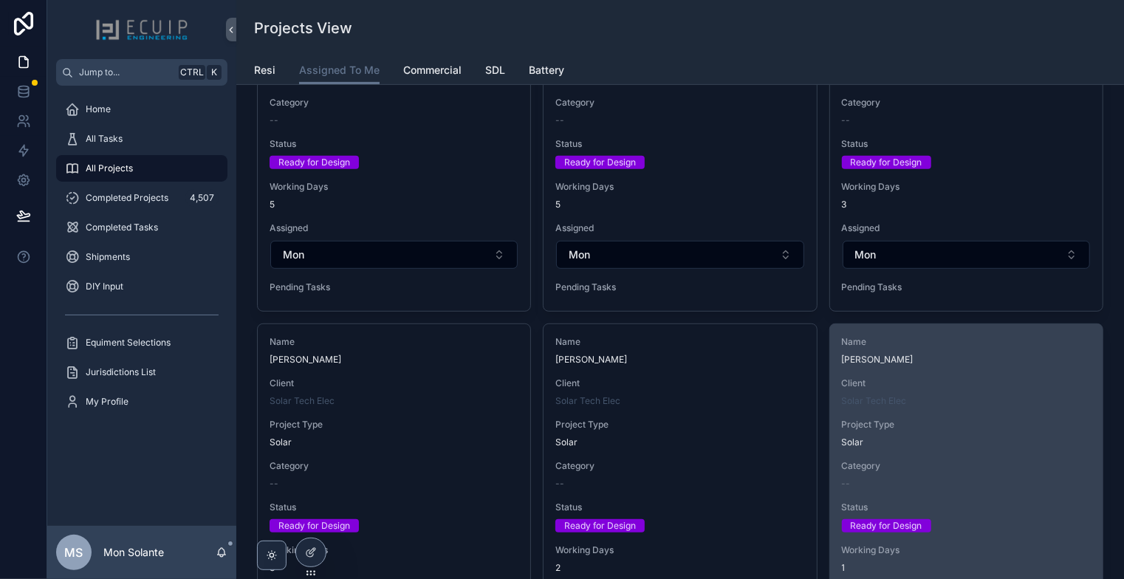
click at [963, 365] on div "Name [PERSON_NAME] Client Solar Tech Elec Project Type Solar Category -- Status…" at bounding box center [966, 499] width 273 height 350
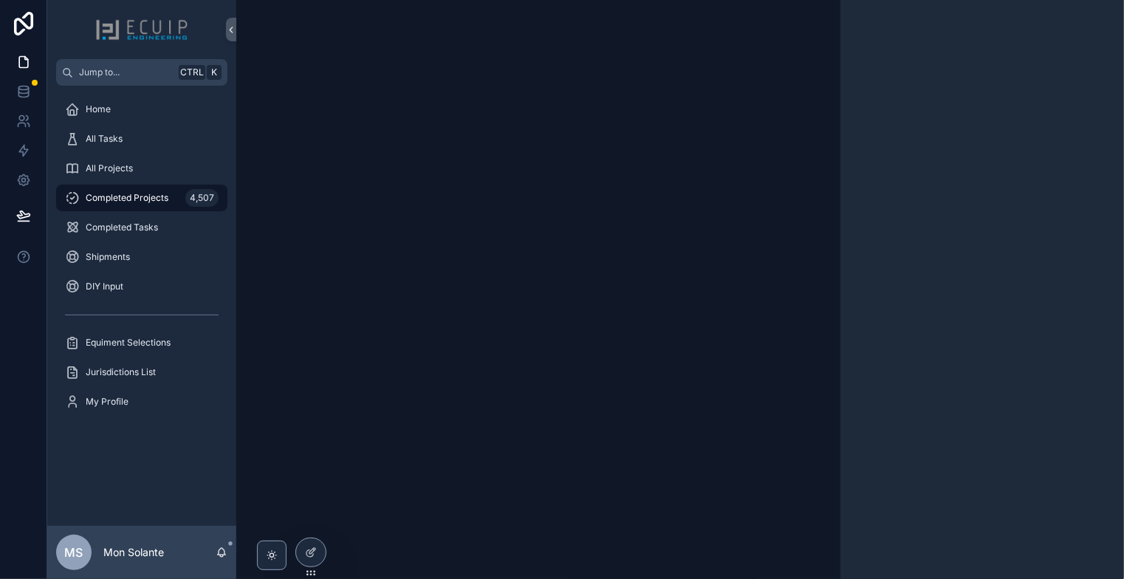
click at [963, 364] on div "scrollable content" at bounding box center [983, 289] width 284 height 579
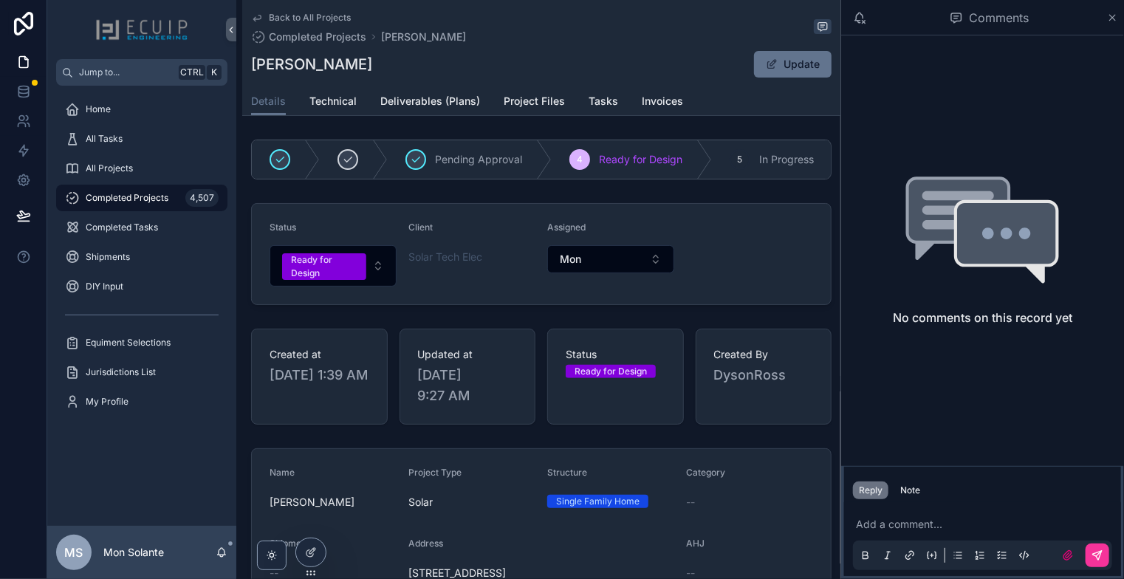
click at [361, 113] on div "Details Technical Deliverables (Plans) Project Files Tasks Invoices" at bounding box center [541, 101] width 581 height 28
click at [339, 105] on span "Technical" at bounding box center [332, 101] width 47 height 15
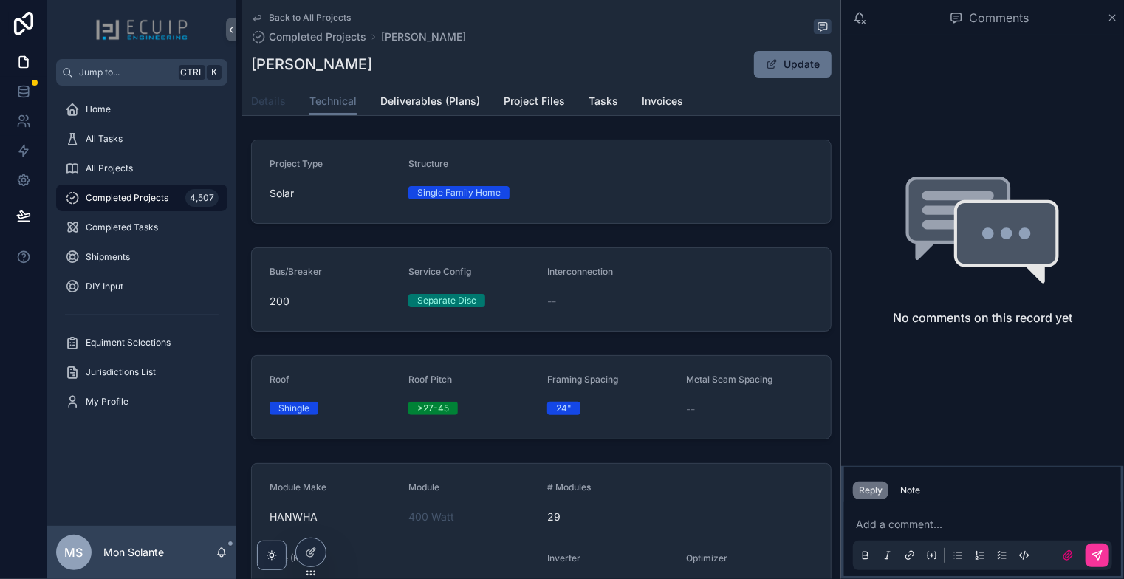
click at [276, 106] on span "Details" at bounding box center [268, 101] width 35 height 15
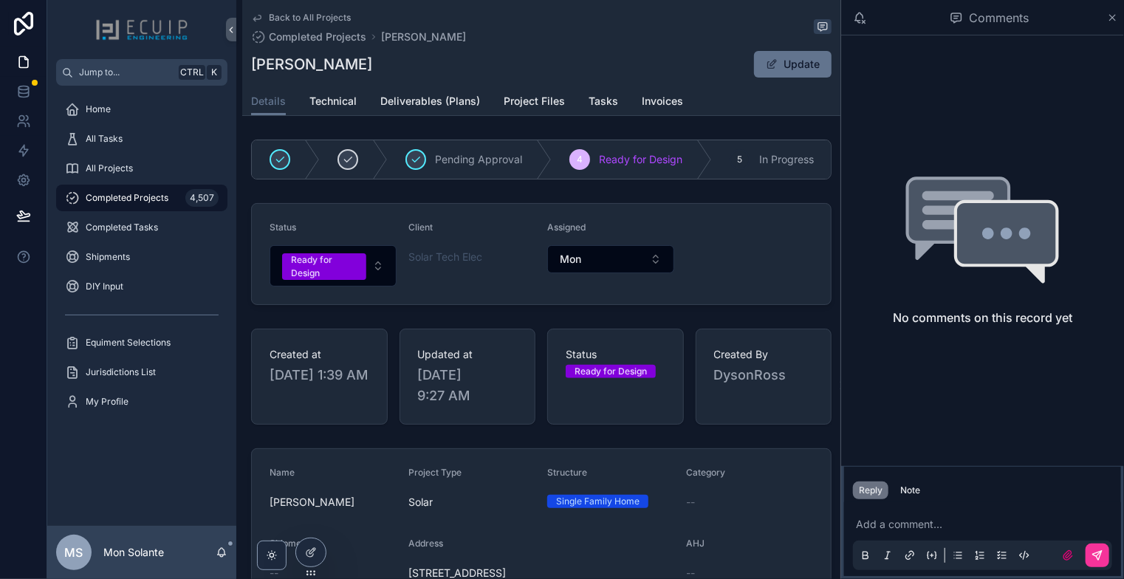
click at [343, 108] on span "Technical" at bounding box center [332, 101] width 47 height 15
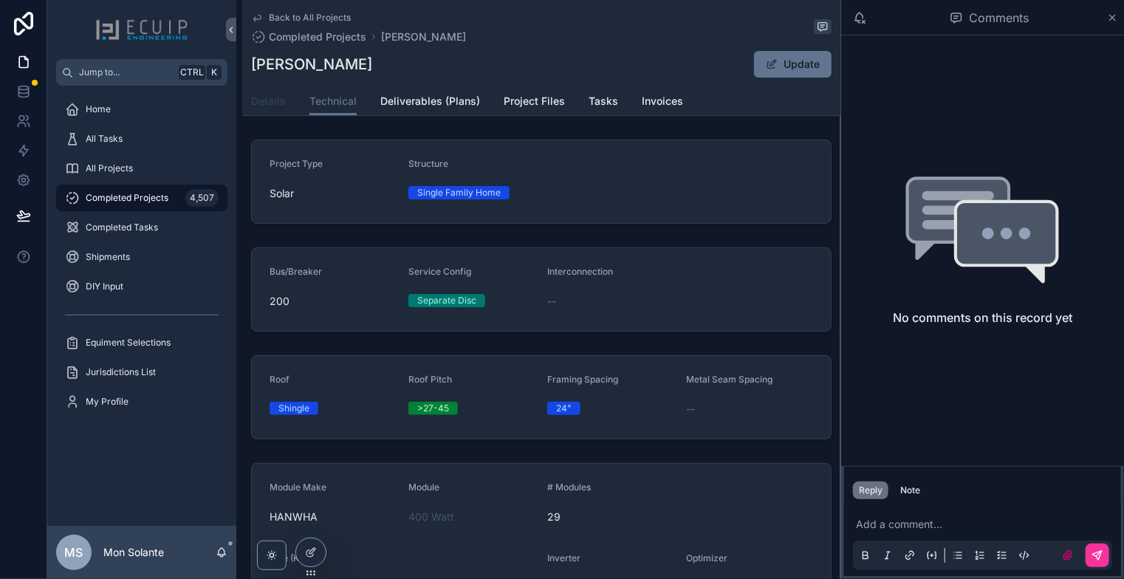
click at [267, 104] on span "Details" at bounding box center [268, 101] width 35 height 15
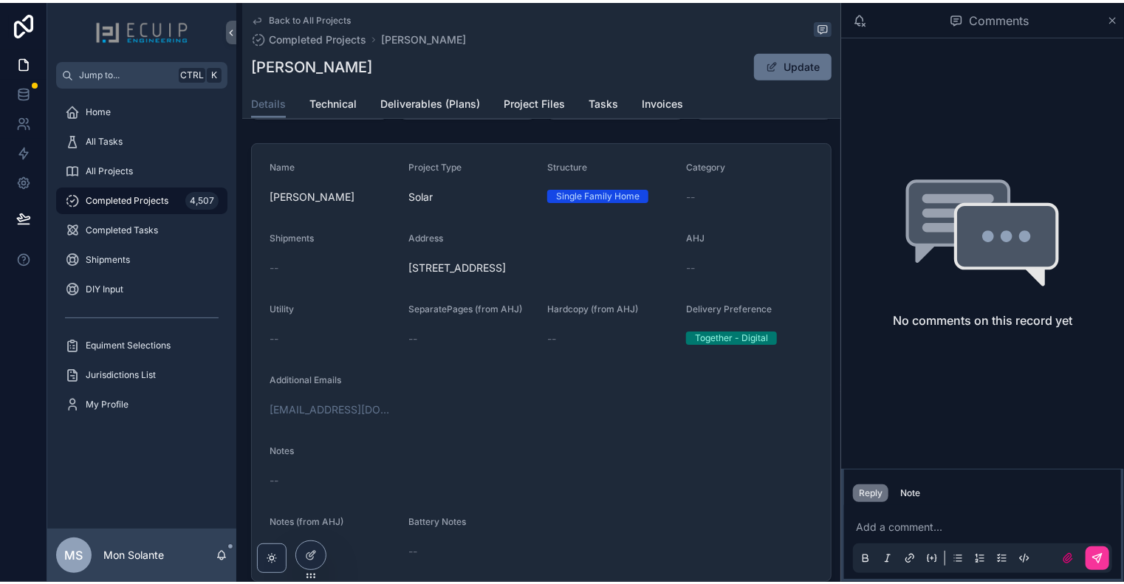
scroll to position [246, 0]
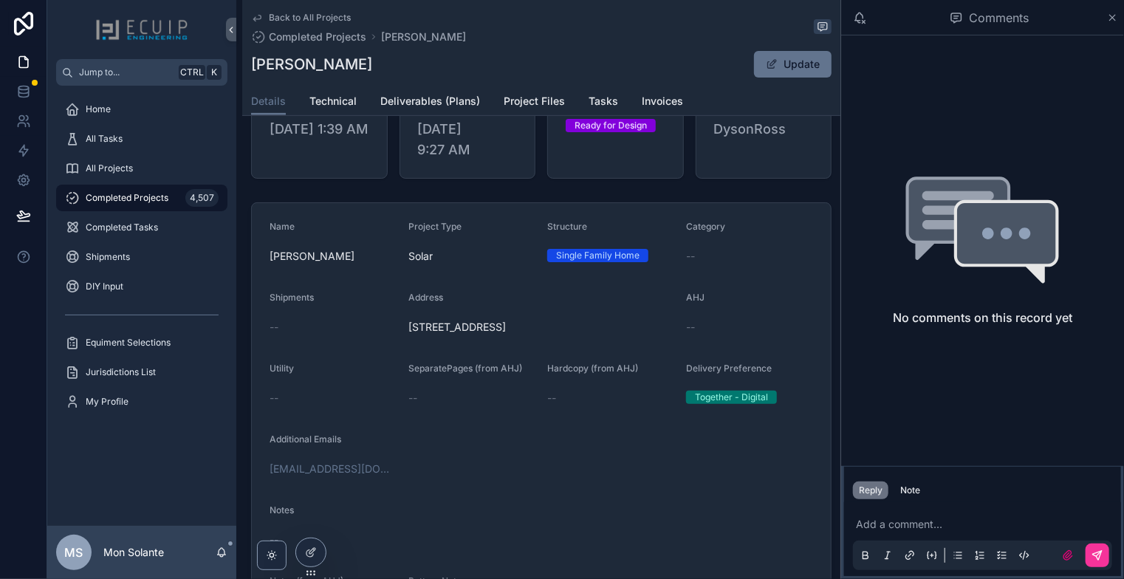
drag, startPoint x: 609, startPoint y: 333, endPoint x: 408, endPoint y: 334, distance: 200.9
click at [408, 334] on span "[STREET_ADDRESS]" at bounding box center [541, 327] width 266 height 15
copy span "[STREET_ADDRESS]"
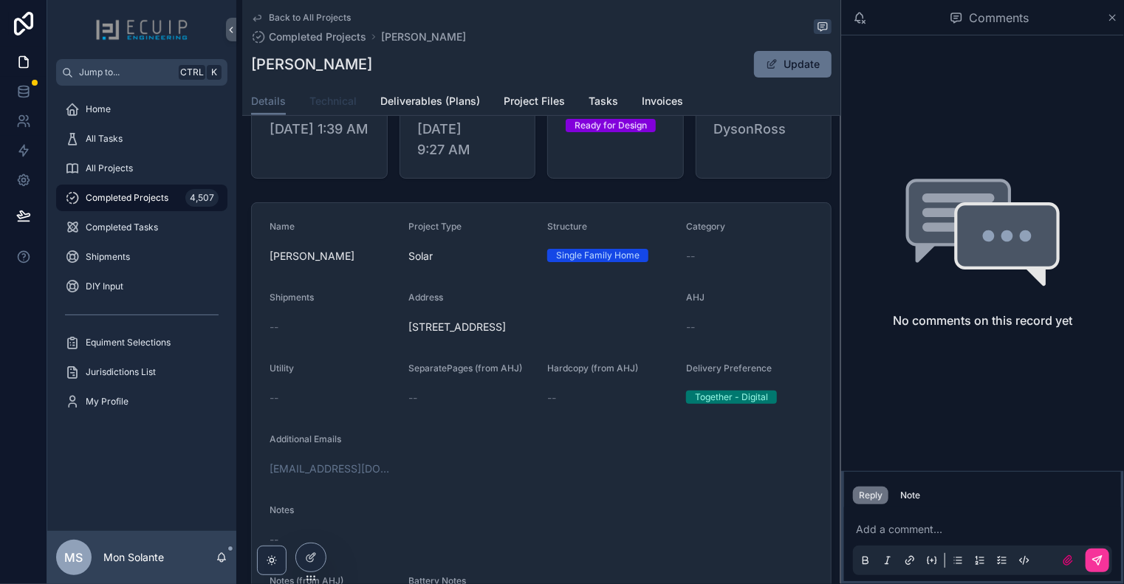
click at [350, 94] on link "Technical" at bounding box center [332, 103] width 47 height 30
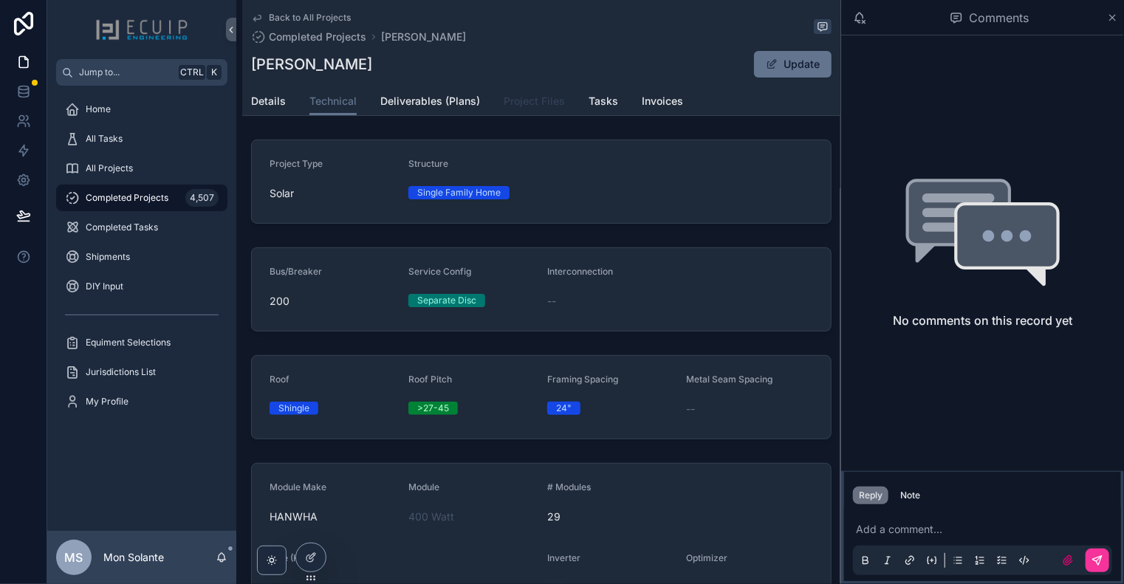
click at [547, 96] on span "Project Files" at bounding box center [534, 101] width 61 height 15
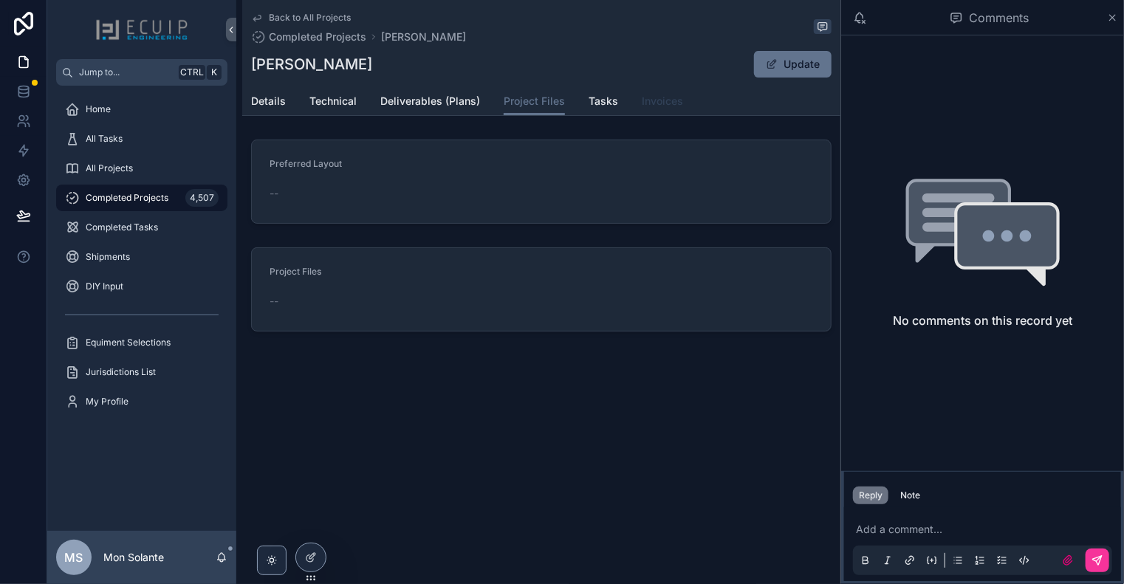
click at [659, 105] on span "Invoices" at bounding box center [662, 101] width 41 height 15
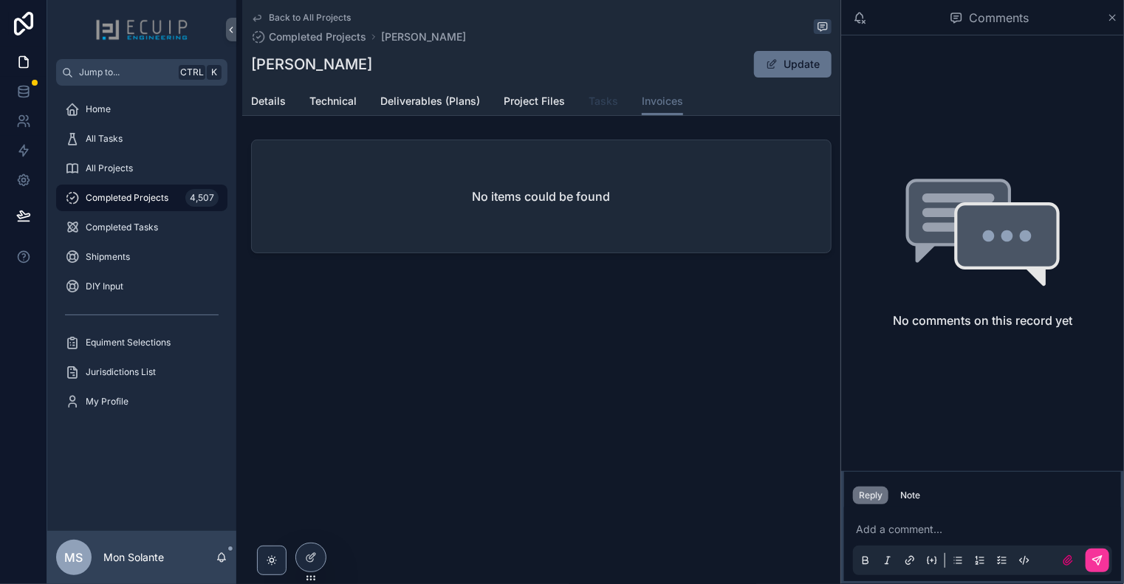
click at [600, 106] on span "Tasks" at bounding box center [604, 101] width 30 height 15
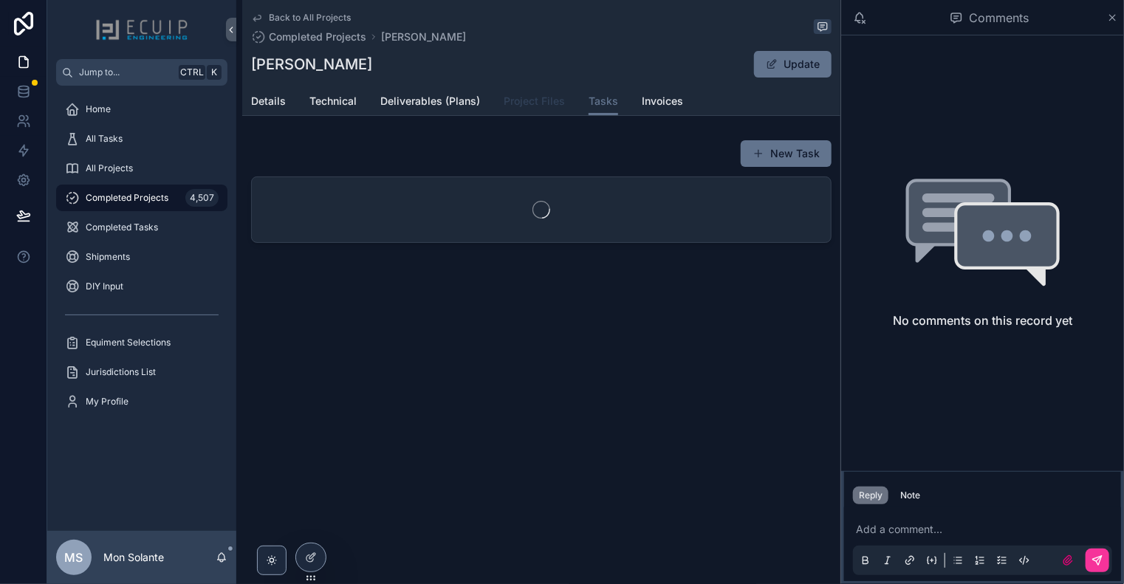
click at [538, 102] on span "Project Files" at bounding box center [534, 101] width 61 height 15
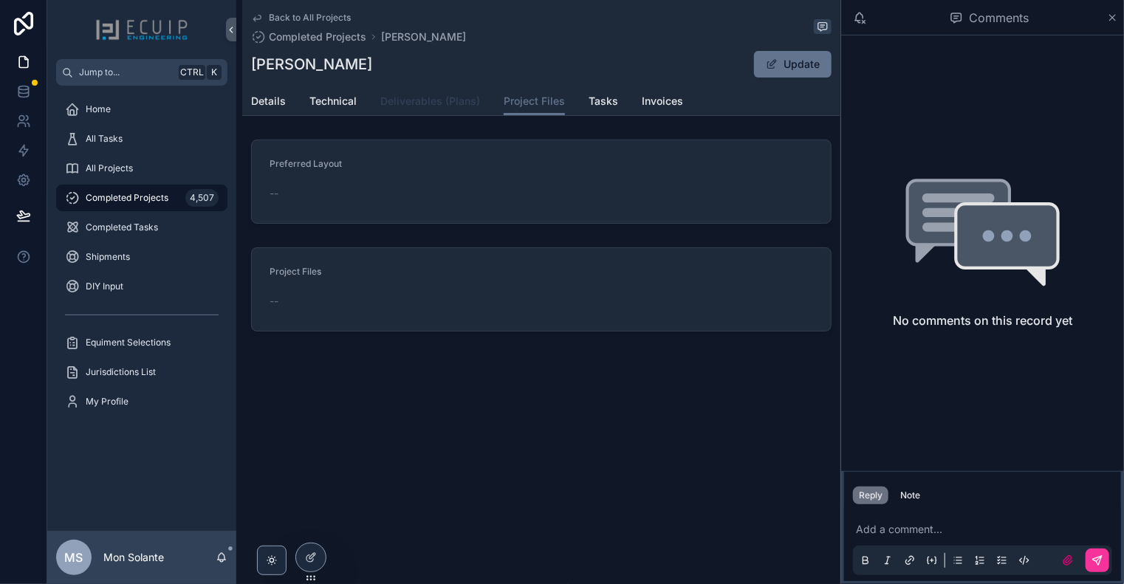
click at [434, 105] on span "Deliverables (Plans)" at bounding box center [430, 101] width 100 height 15
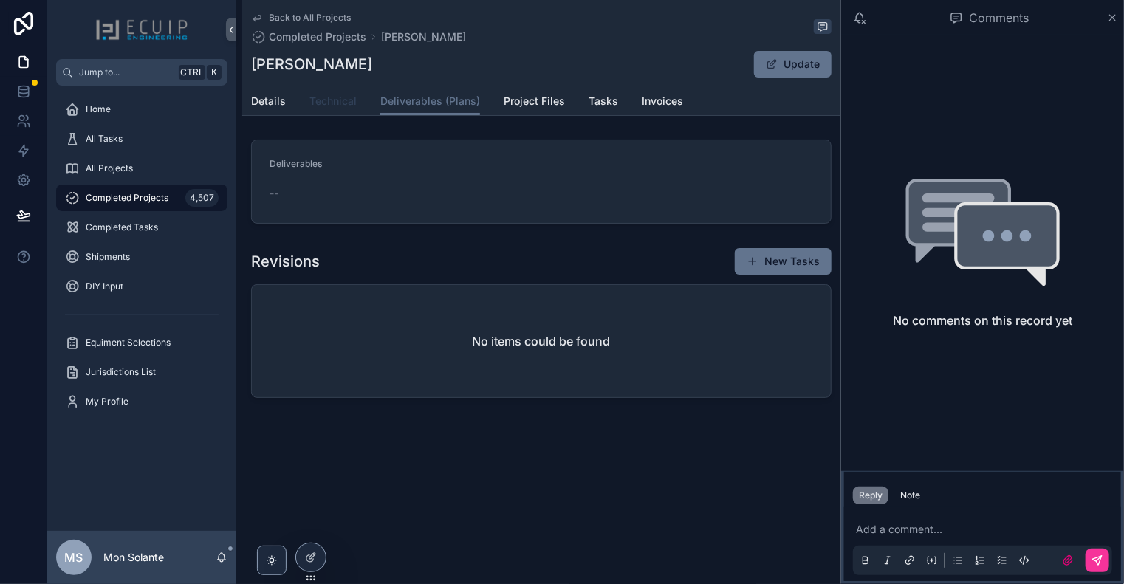
click at [348, 107] on span "Technical" at bounding box center [332, 101] width 47 height 15
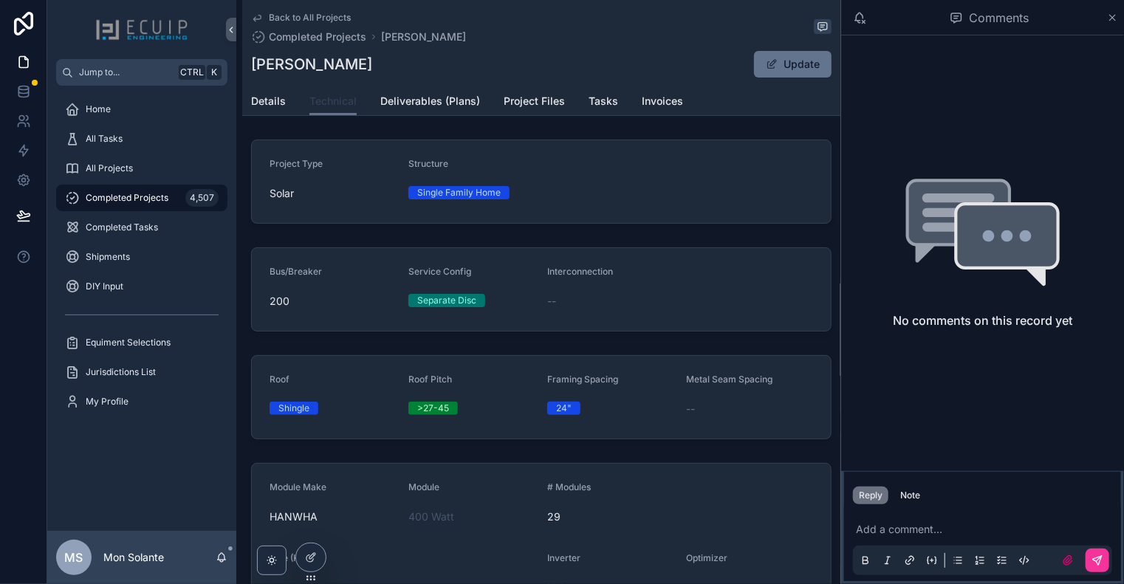
scroll to position [246, 0]
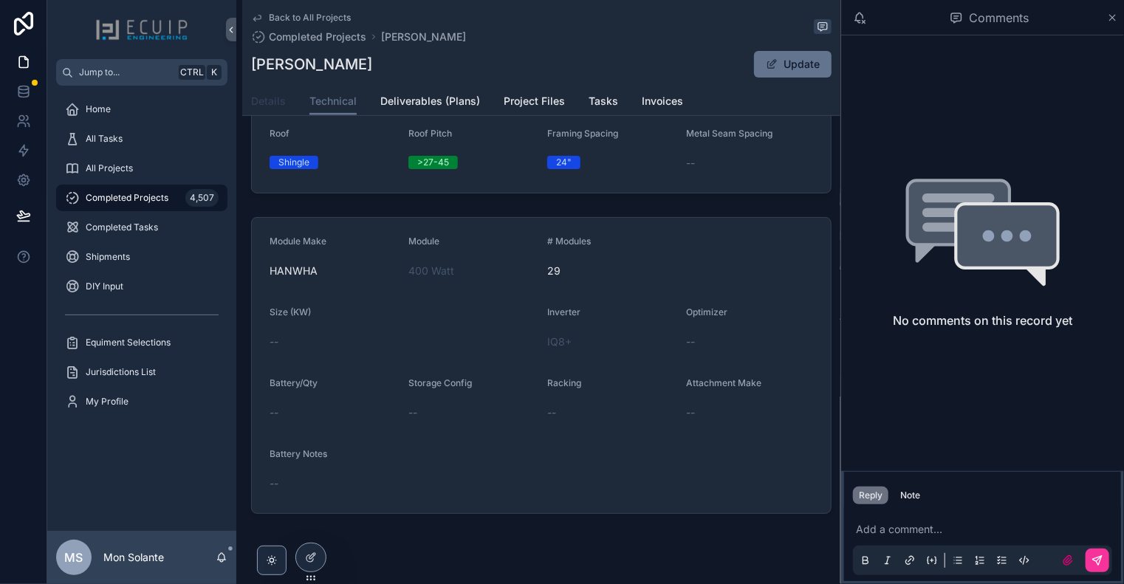
click at [272, 105] on span "Details" at bounding box center [268, 101] width 35 height 15
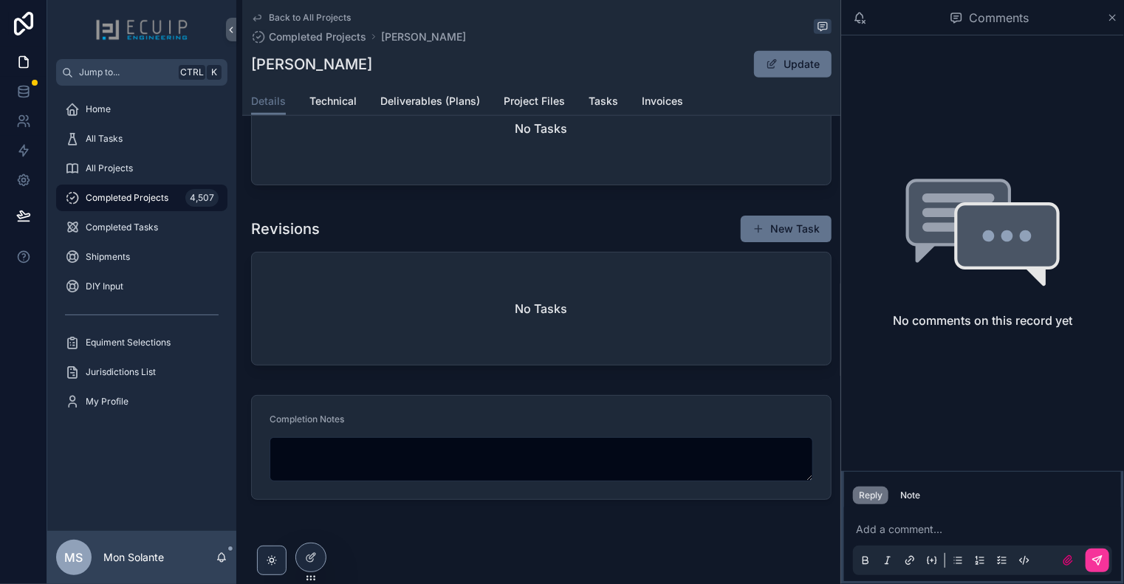
scroll to position [897, 0]
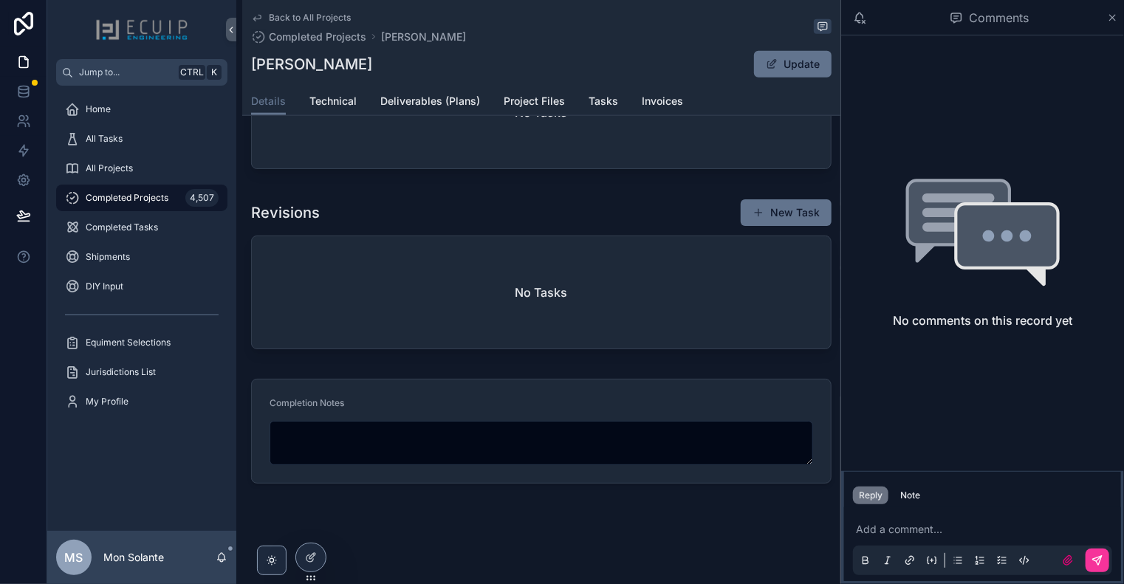
click at [723, 171] on div "Outstanding Tasks New Task No Tasks" at bounding box center [541, 97] width 598 height 168
click at [335, 102] on span "Technical" at bounding box center [332, 101] width 47 height 15
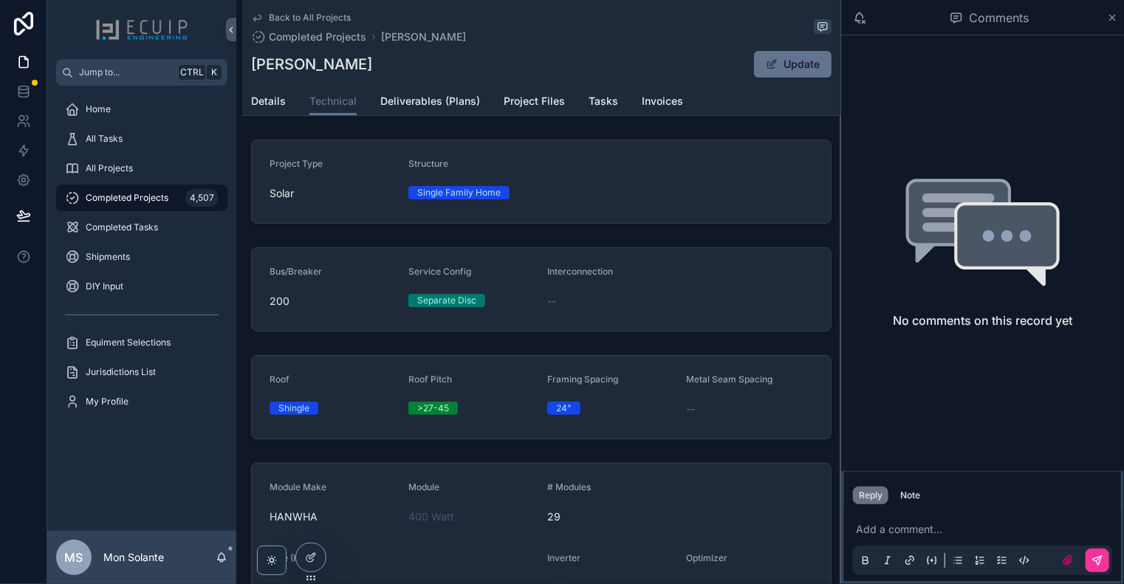
scroll to position [246, 0]
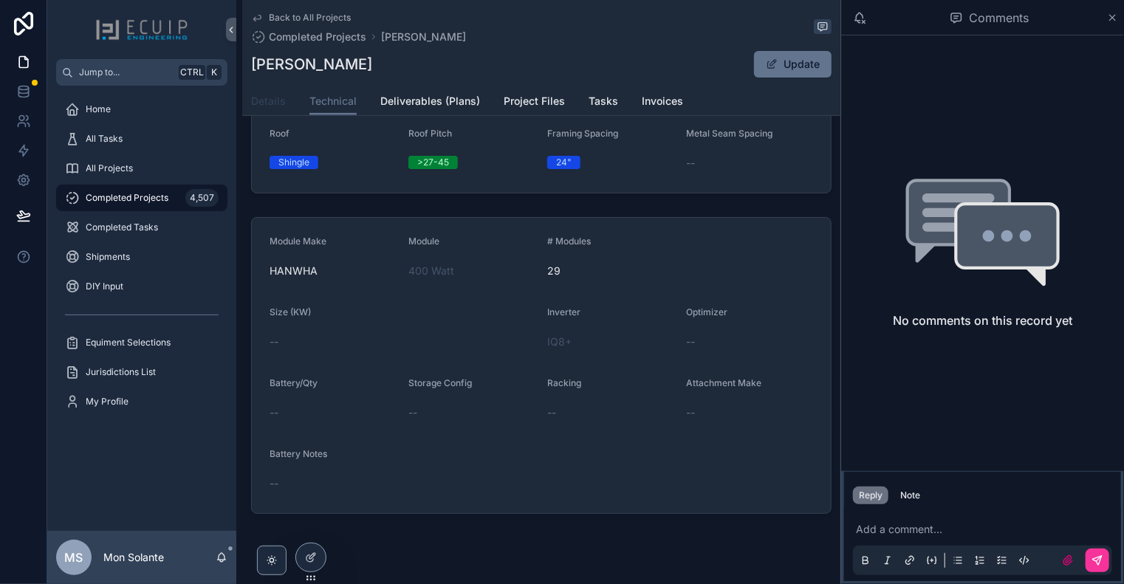
click at [267, 100] on span "Details" at bounding box center [268, 101] width 35 height 15
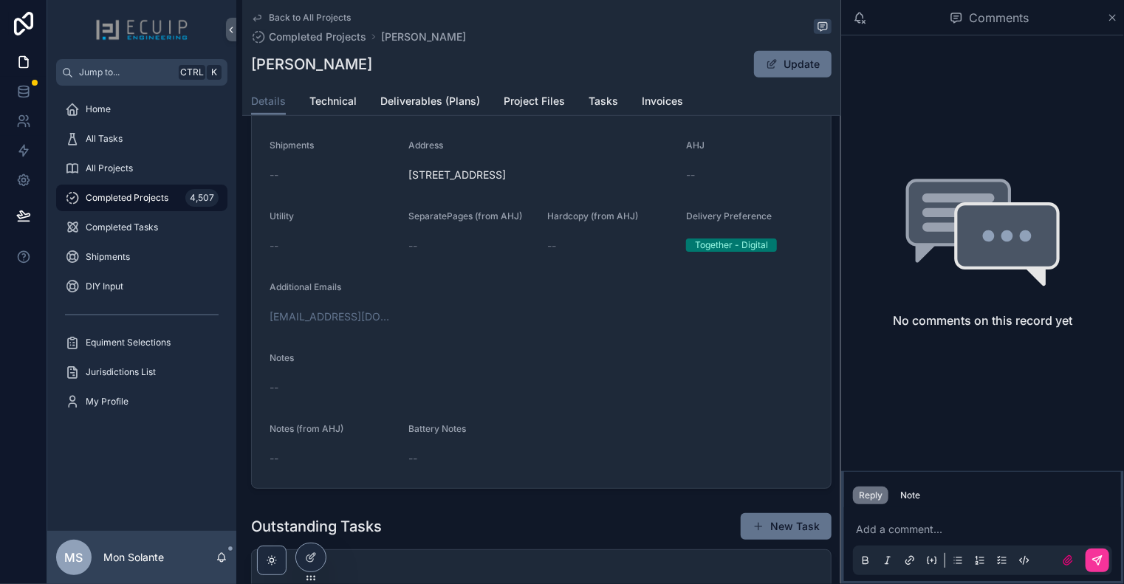
scroll to position [159, 0]
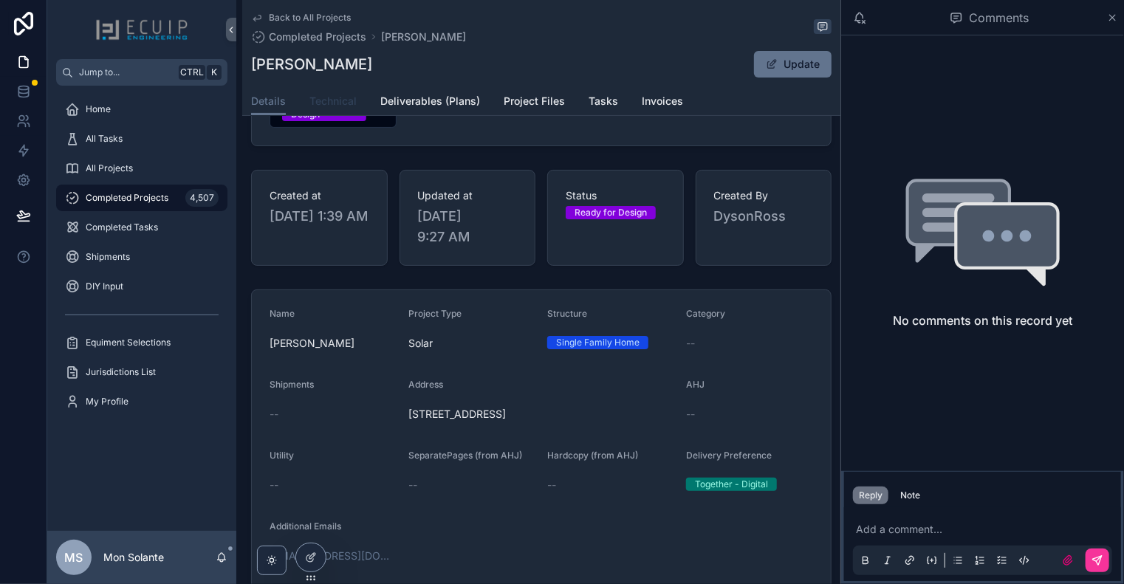
click at [348, 109] on link "Technical" at bounding box center [332, 103] width 47 height 30
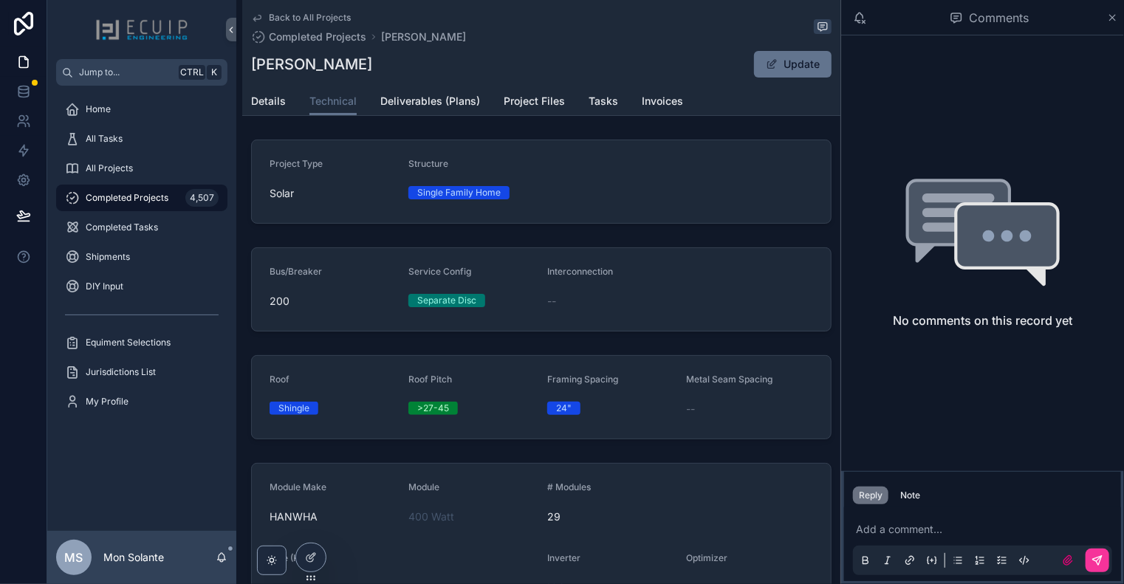
click at [440, 117] on div "Back to All Projects Completed Projects [PERSON_NAME] [PERSON_NAME] Update Tech…" at bounding box center [541, 430] width 598 height 860
click at [439, 102] on span "Deliverables (Plans)" at bounding box center [430, 101] width 100 height 15
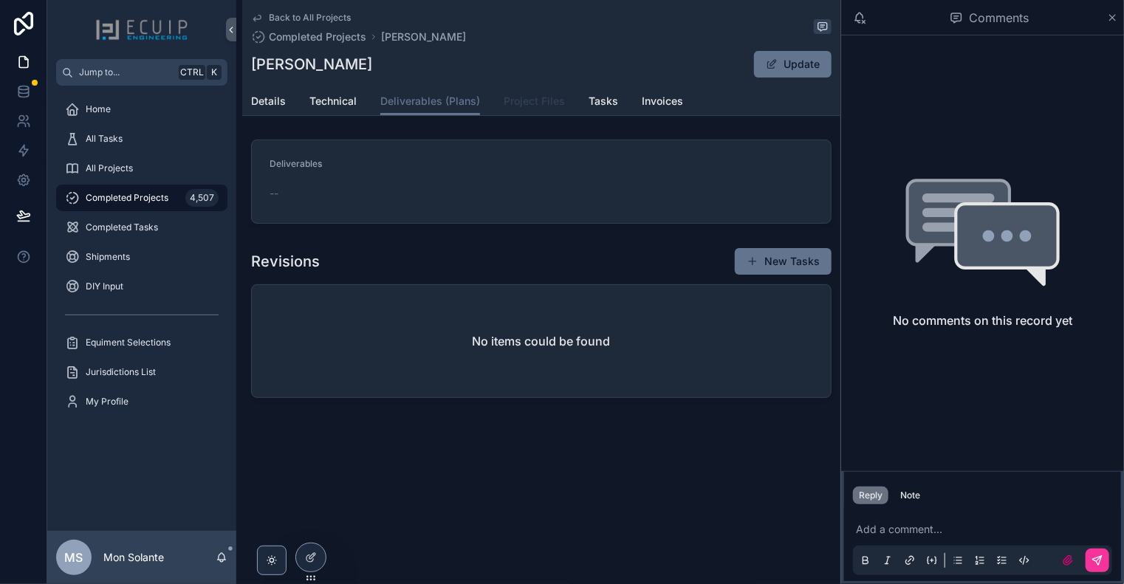
click at [521, 110] on link "Project Files" at bounding box center [534, 103] width 61 height 30
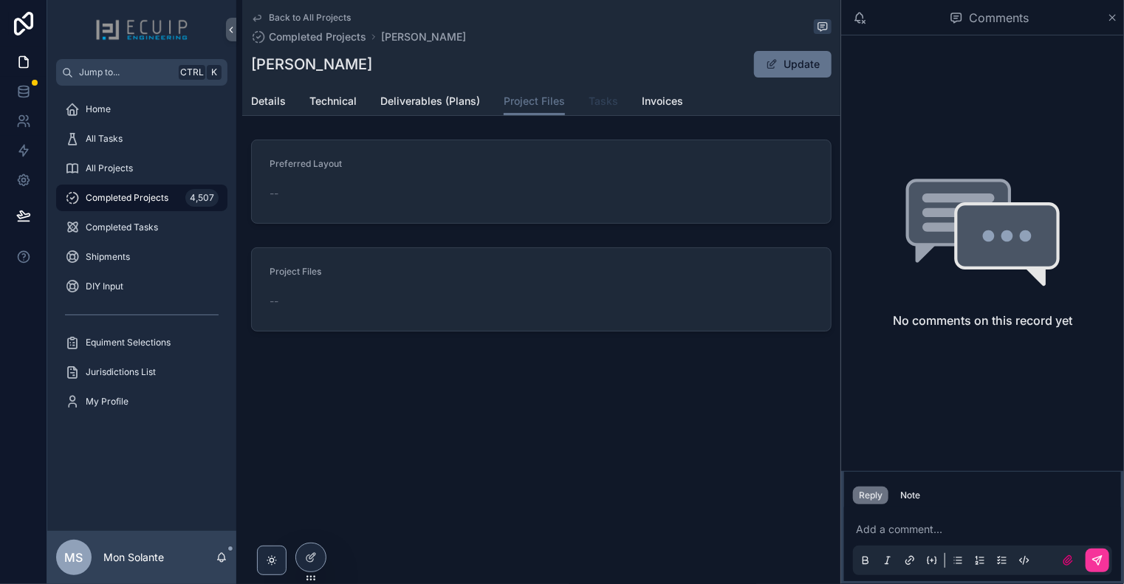
drag, startPoint x: 594, startPoint y: 116, endPoint x: 603, endPoint y: 110, distance: 10.7
click at [598, 112] on div "Back to All Projects Completed Projects [PERSON_NAME] [PERSON_NAME] Update Proj…" at bounding box center [541, 216] width 598 height 432
click at [604, 108] on span "Tasks" at bounding box center [604, 101] width 30 height 15
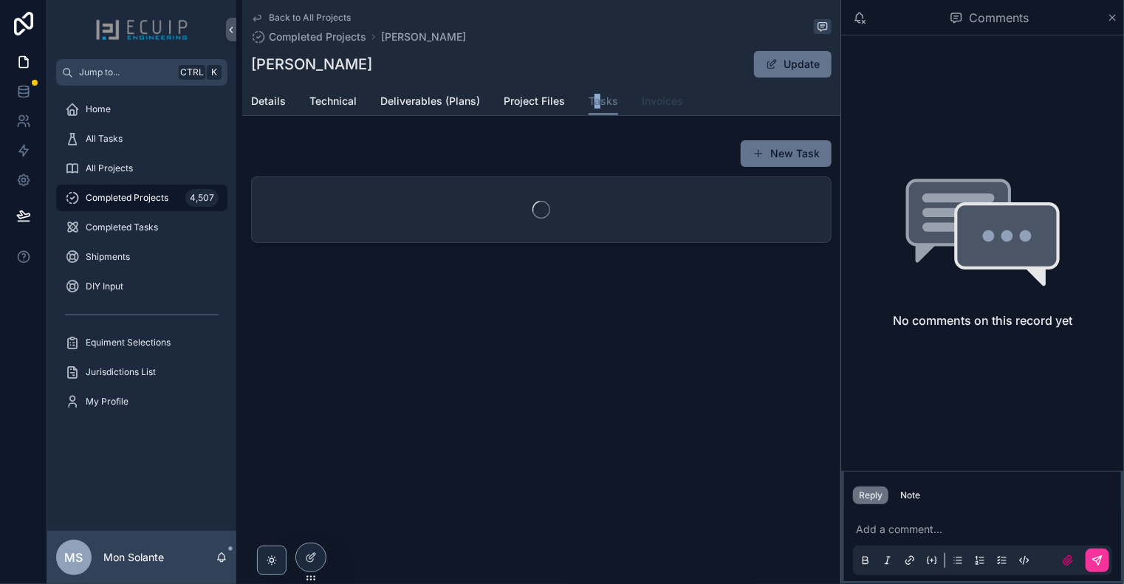
click at [648, 103] on span "Invoices" at bounding box center [662, 101] width 41 height 15
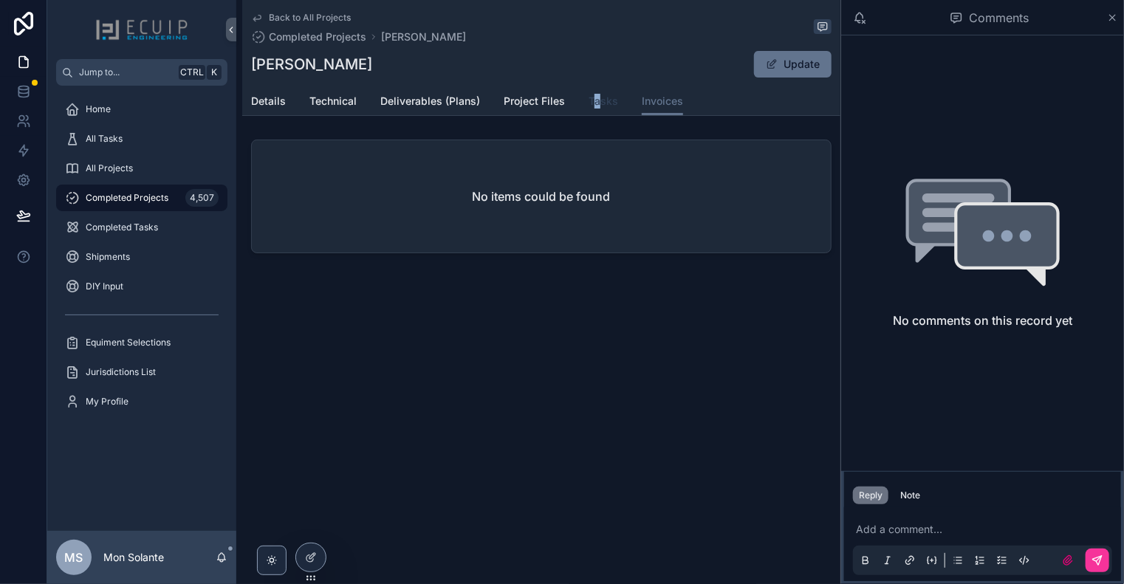
click at [599, 106] on span "Tasks" at bounding box center [604, 101] width 30 height 15
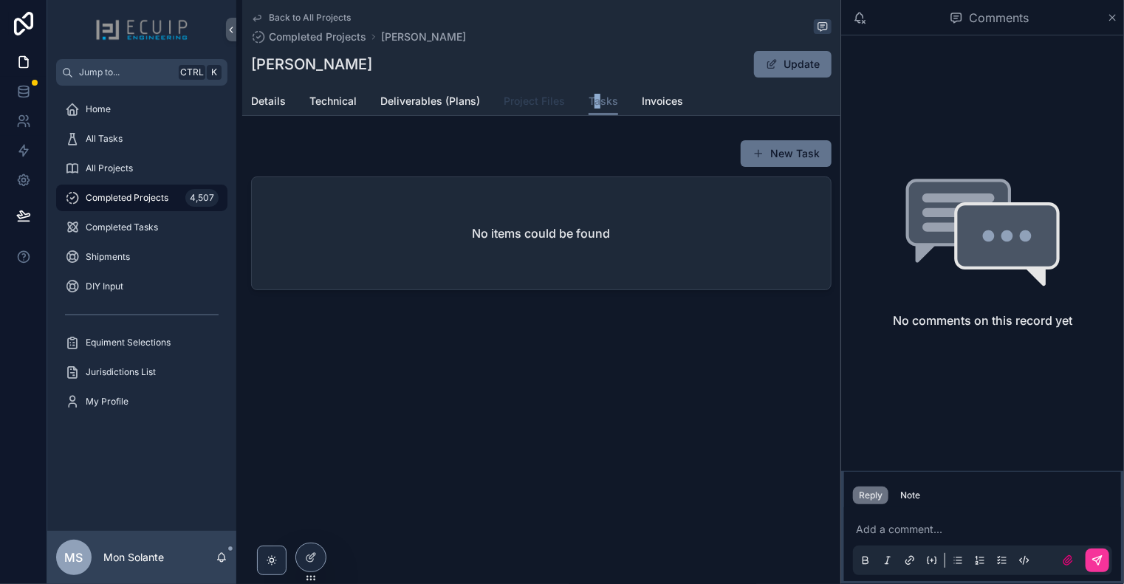
click at [534, 106] on span "Project Files" at bounding box center [534, 101] width 61 height 15
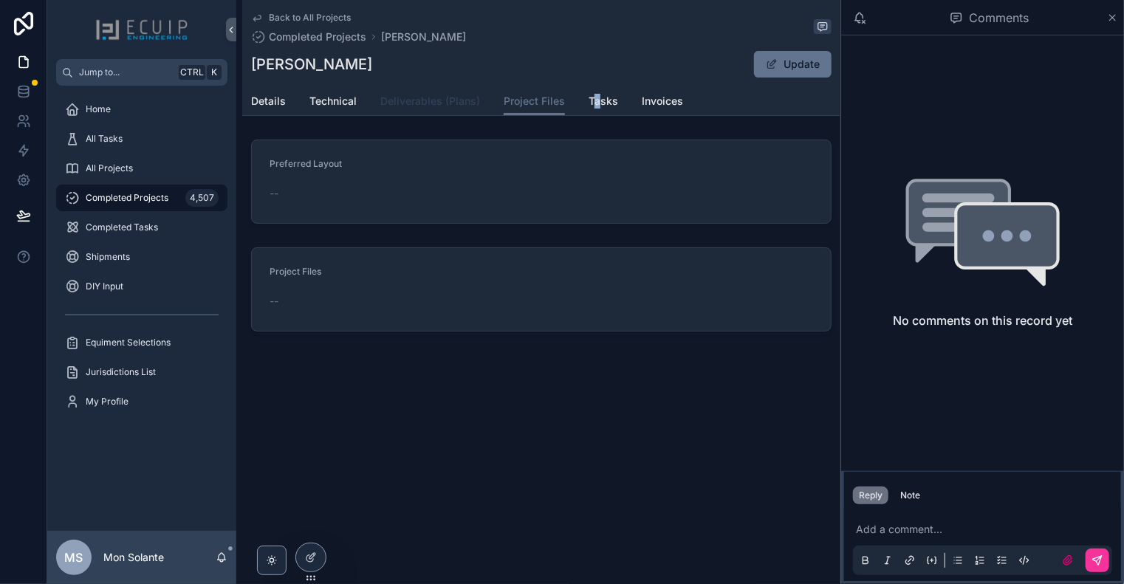
click at [467, 106] on span "Deliverables (Plans)" at bounding box center [430, 101] width 100 height 15
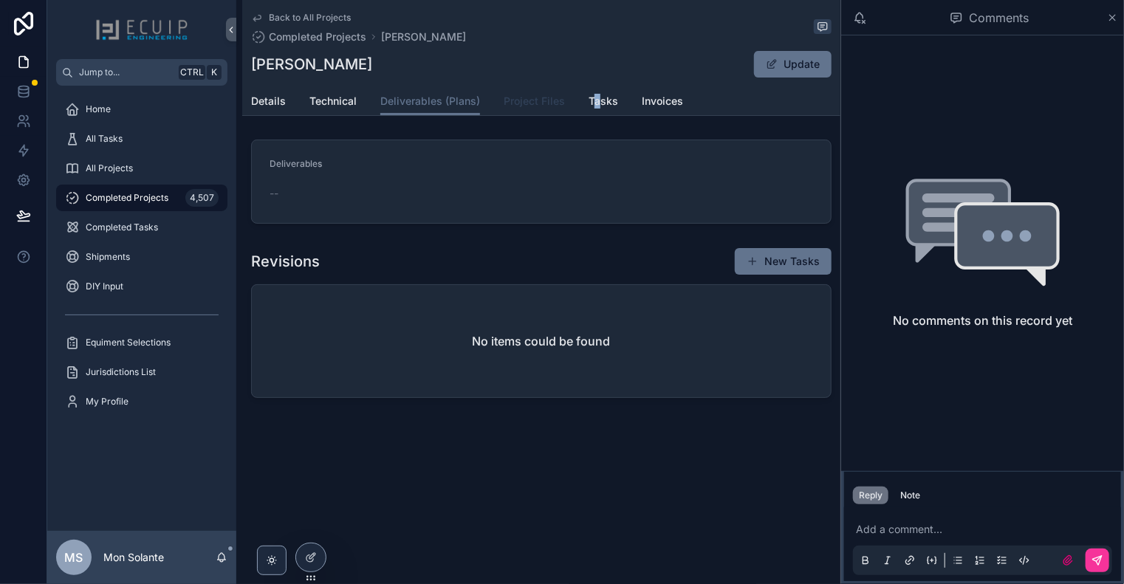
click at [546, 103] on span "Project Files" at bounding box center [534, 101] width 61 height 15
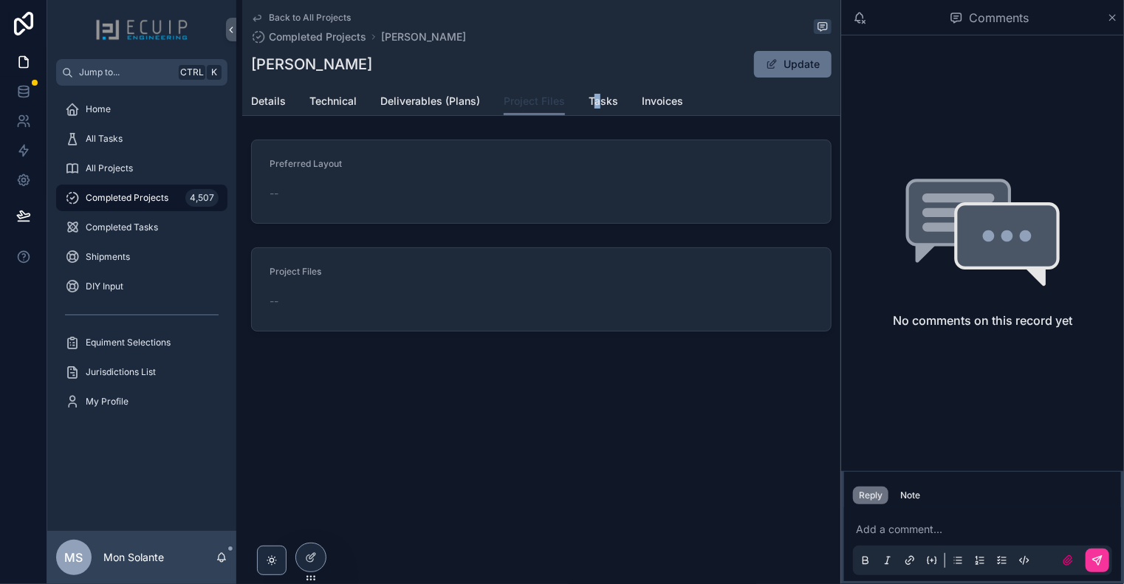
click at [541, 107] on span "Project Files" at bounding box center [534, 101] width 61 height 15
click at [442, 105] on span "Deliverables (Plans)" at bounding box center [430, 101] width 100 height 15
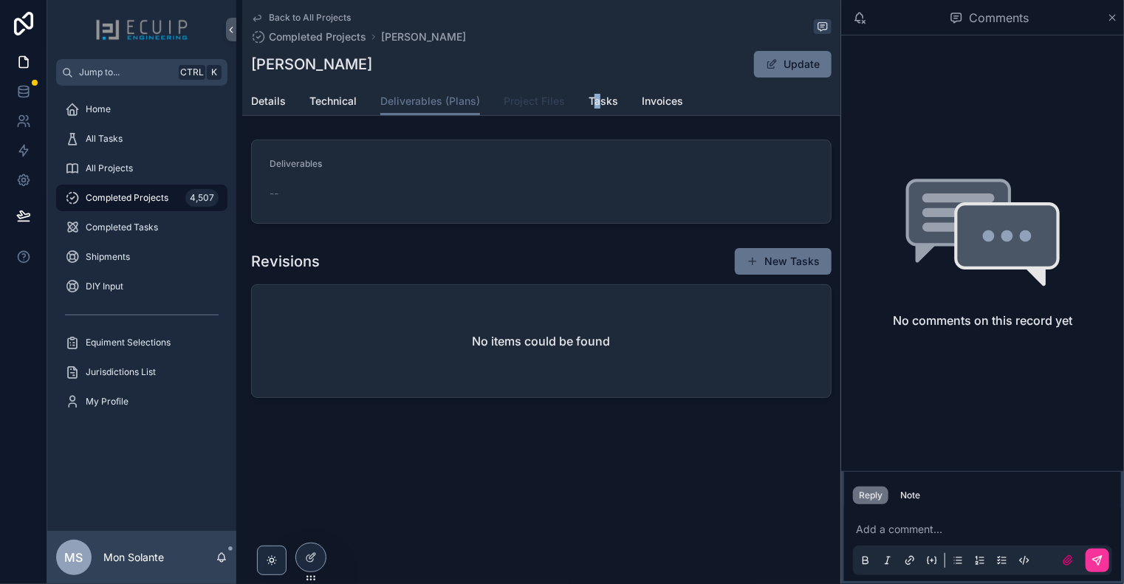
click at [538, 106] on span "Project Files" at bounding box center [534, 101] width 61 height 15
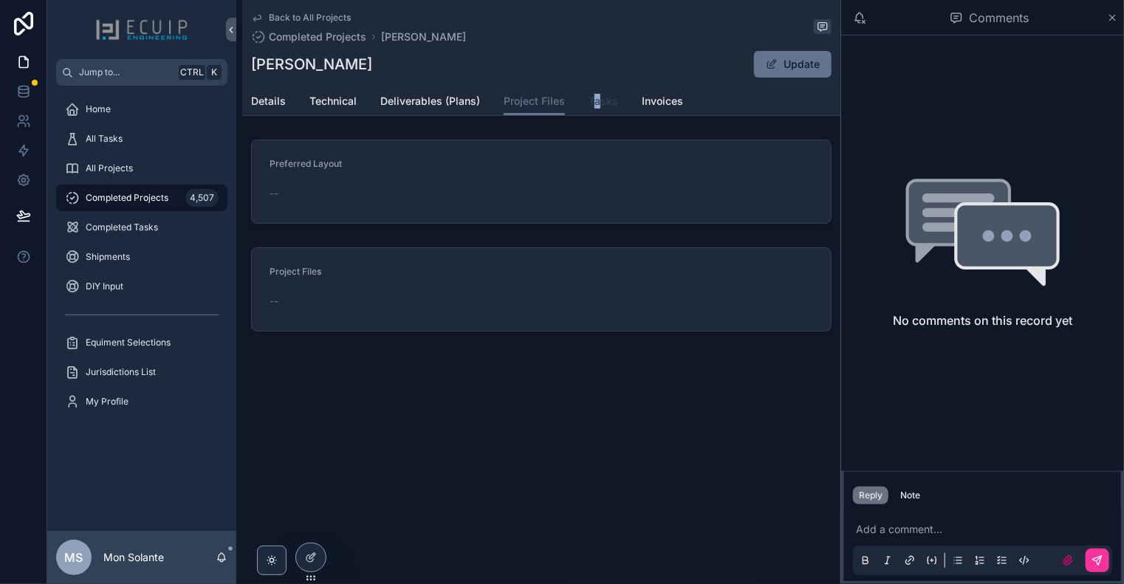
click at [592, 103] on span "Tasks" at bounding box center [604, 101] width 30 height 15
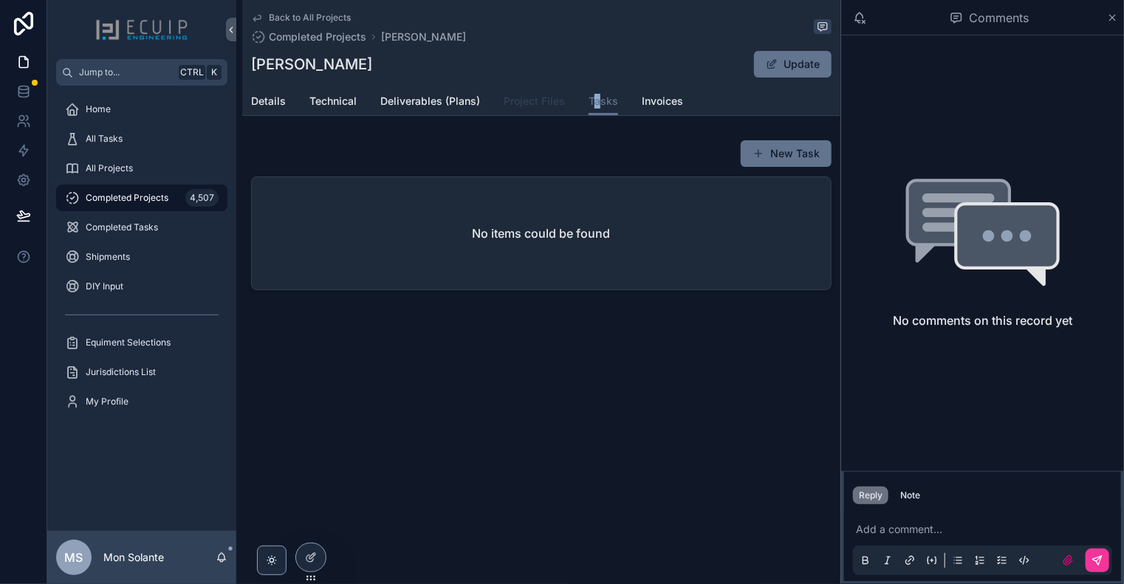
click at [544, 114] on link "Project Files" at bounding box center [534, 103] width 61 height 30
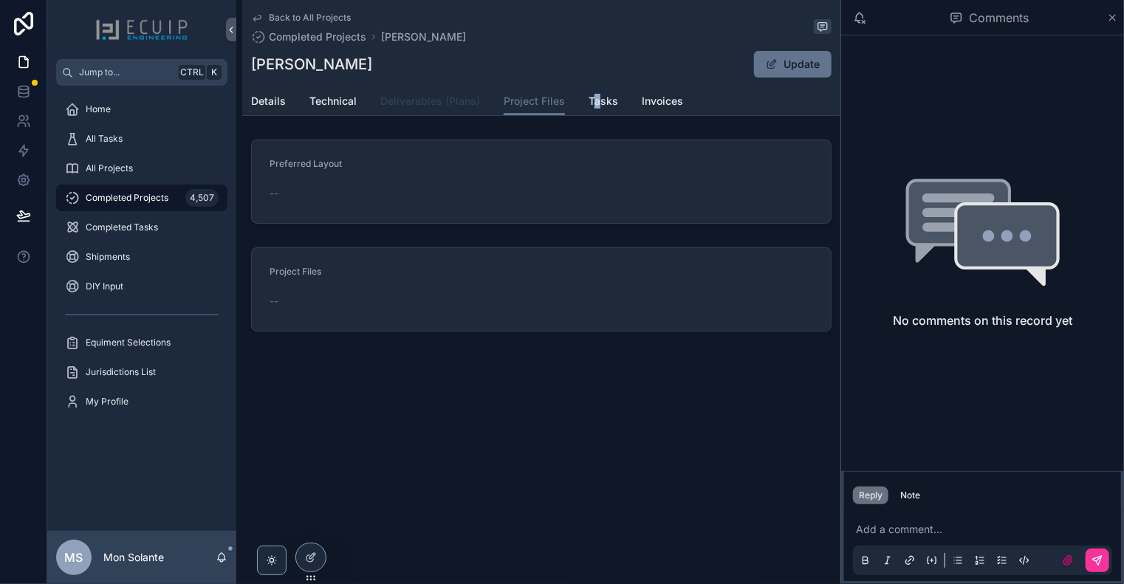
click at [437, 103] on span "Deliverables (Plans)" at bounding box center [430, 101] width 100 height 15
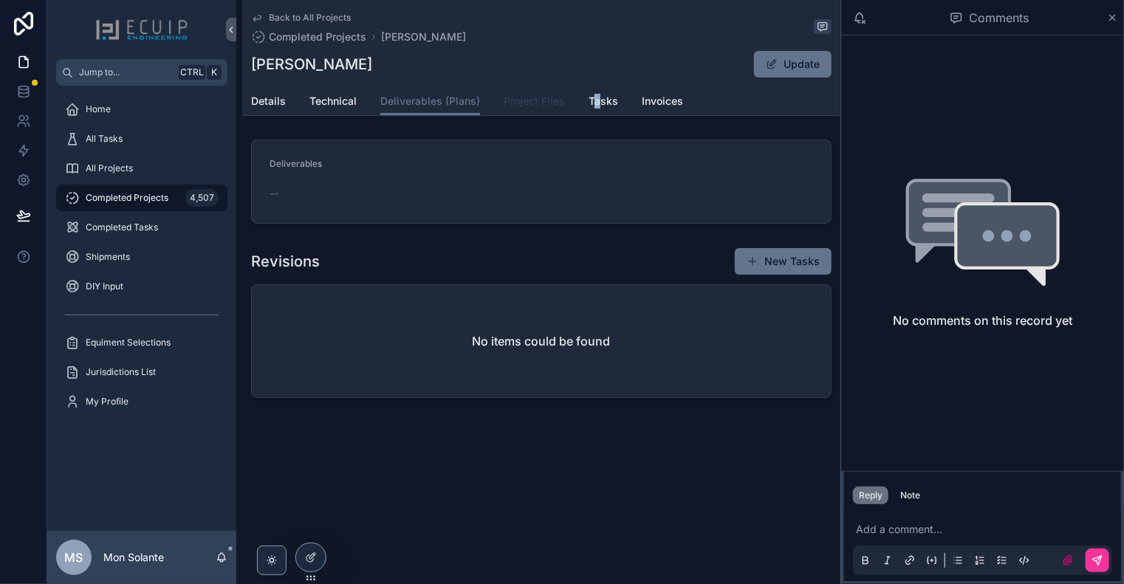
click at [539, 114] on link "Project Files" at bounding box center [534, 103] width 61 height 30
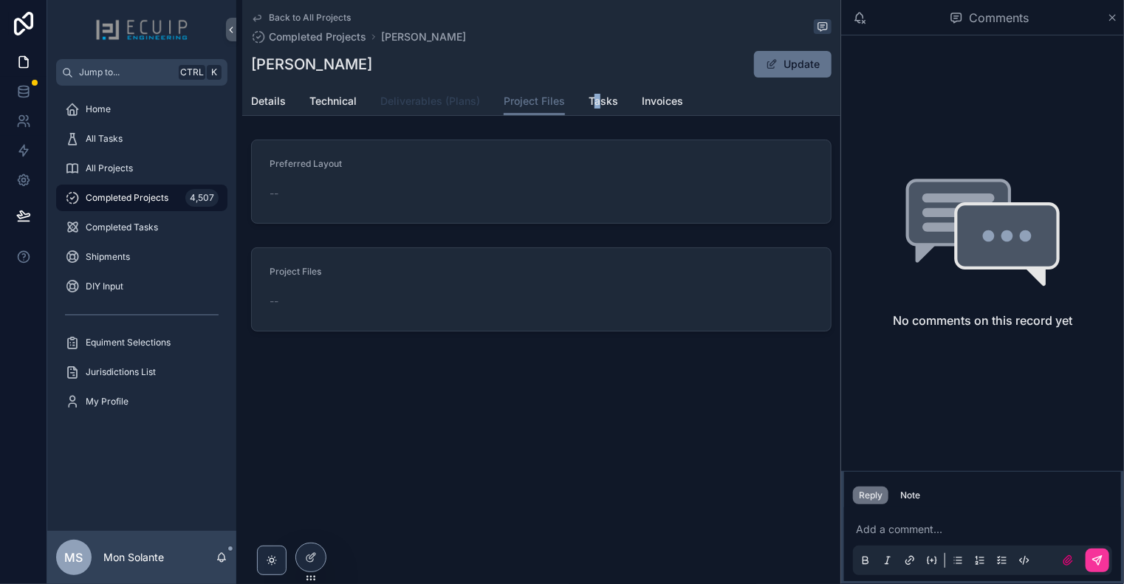
click at [451, 104] on span "Deliverables (Plans)" at bounding box center [430, 101] width 100 height 15
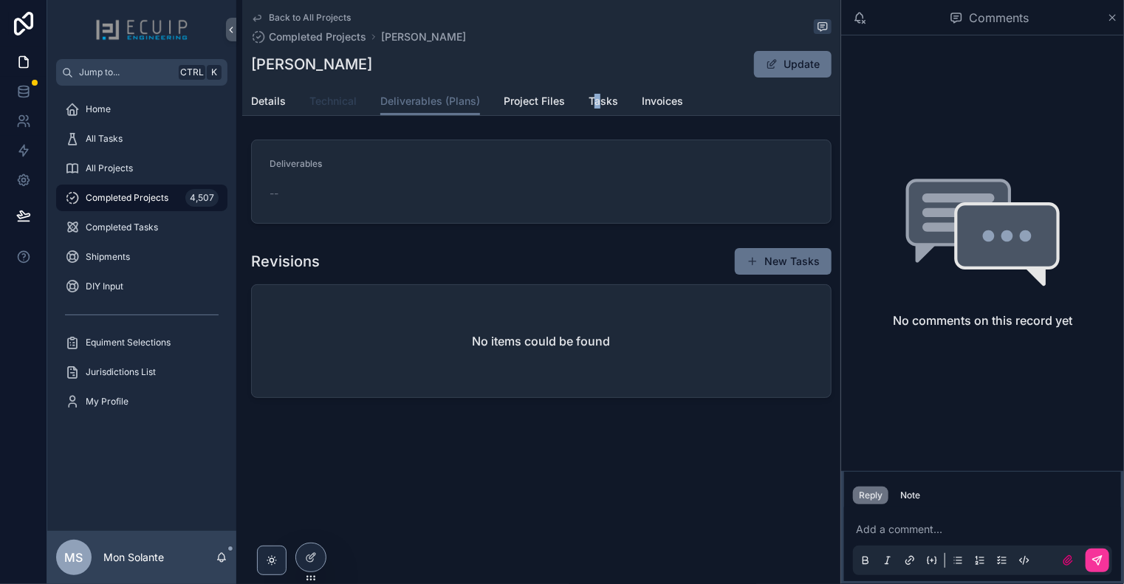
click at [324, 104] on span "Technical" at bounding box center [332, 101] width 47 height 15
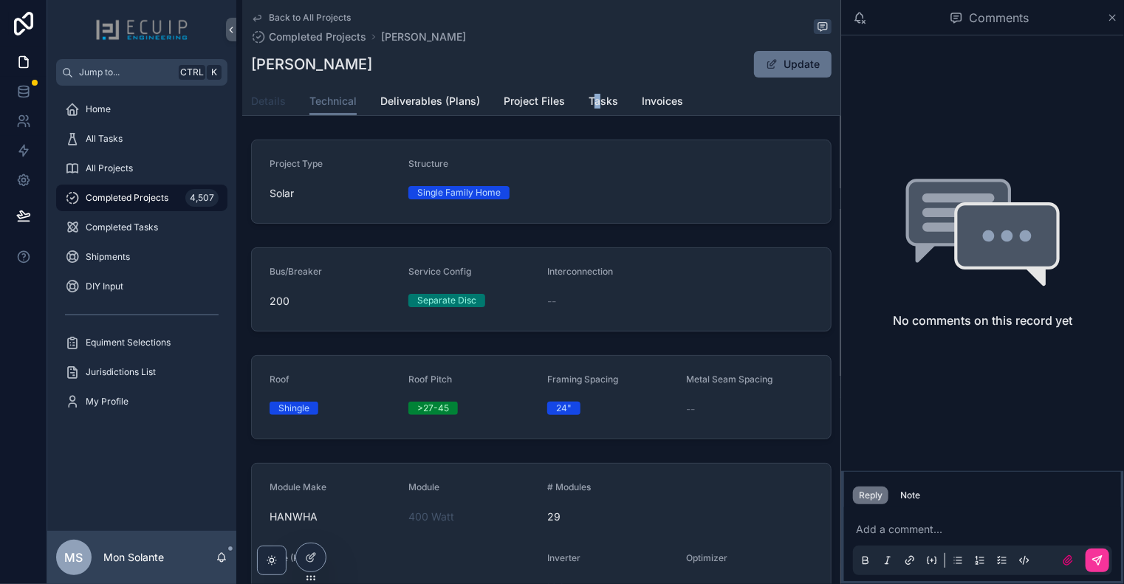
click at [271, 101] on span "Details" at bounding box center [268, 101] width 35 height 15
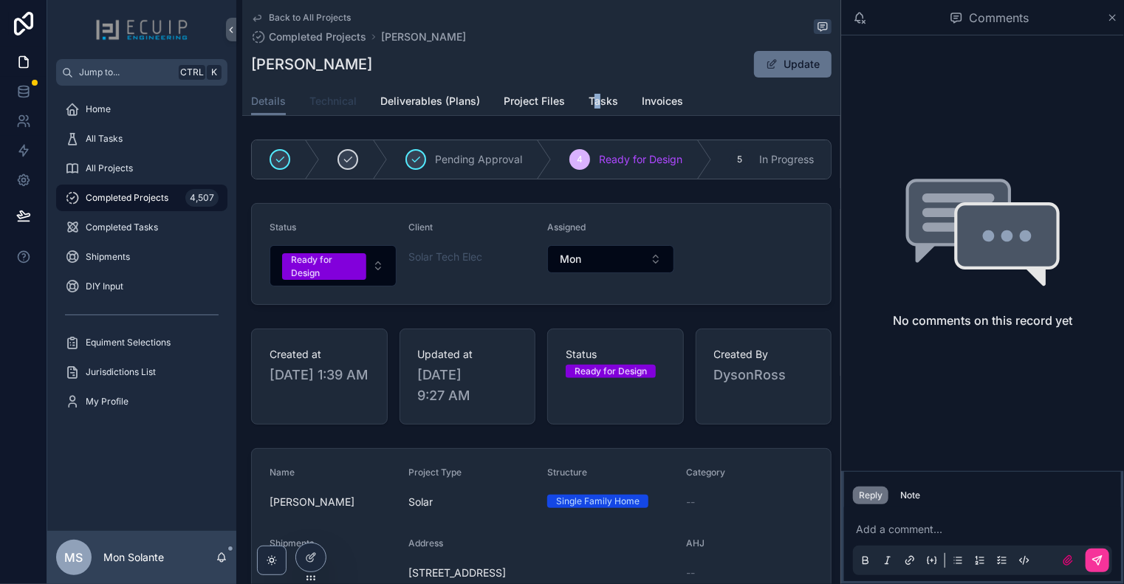
click at [343, 104] on span "Technical" at bounding box center [332, 101] width 47 height 15
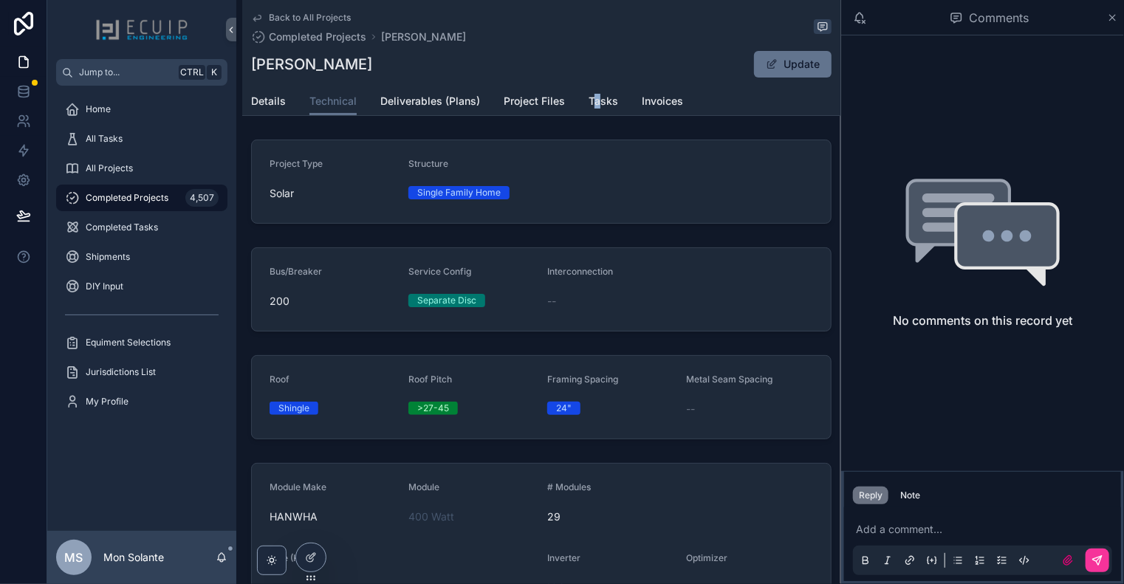
click at [316, 22] on span "Back to All Projects" at bounding box center [310, 18] width 82 height 12
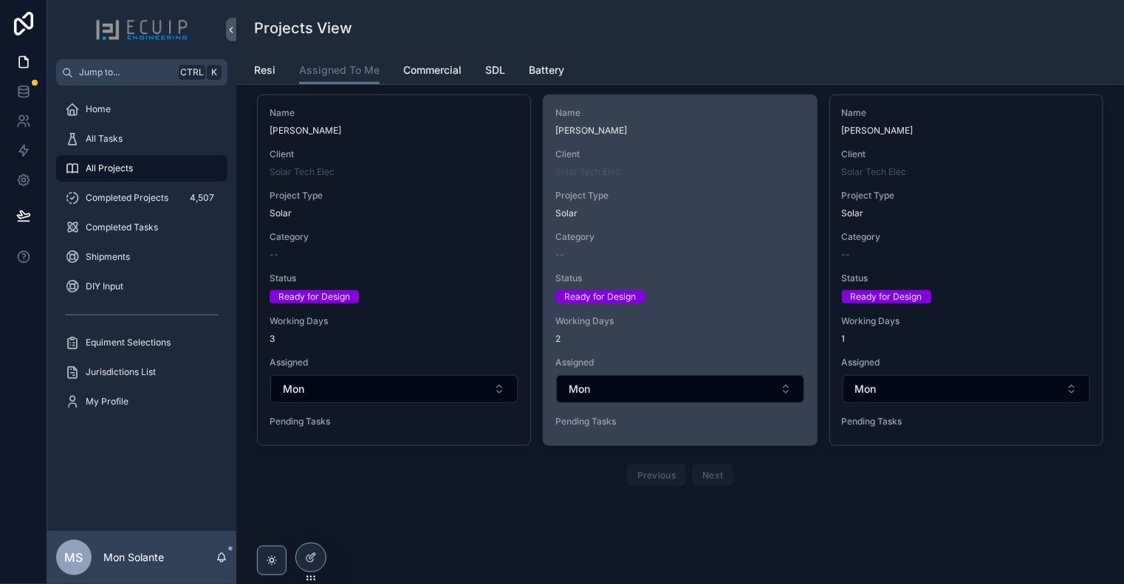
scroll to position [492, 0]
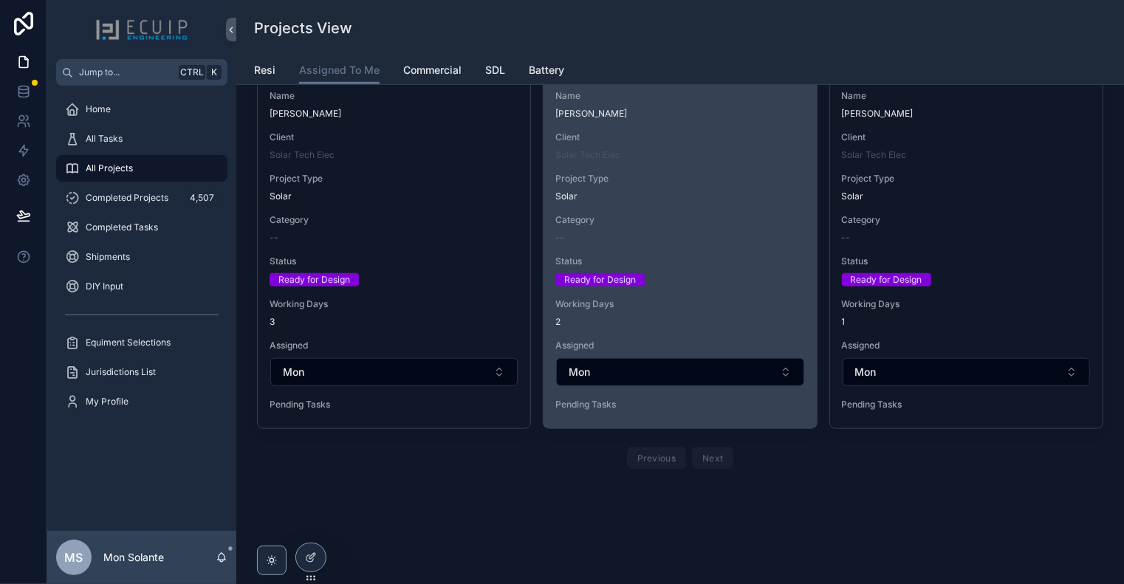
click at [660, 191] on div "Solar" at bounding box center [679, 197] width 249 height 12
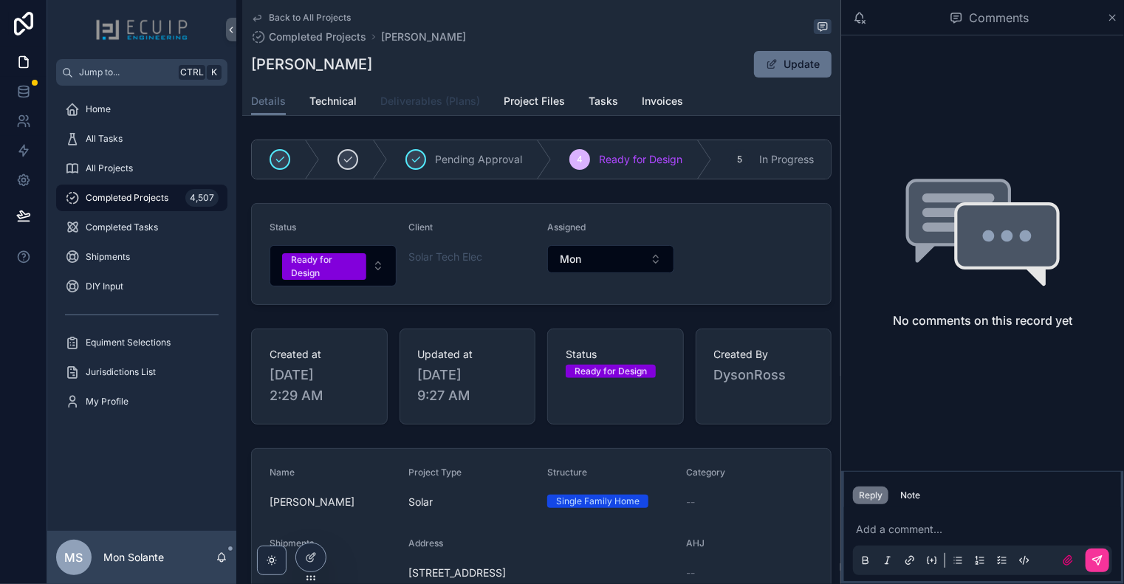
click at [404, 97] on span "Deliverables (Plans)" at bounding box center [430, 101] width 100 height 15
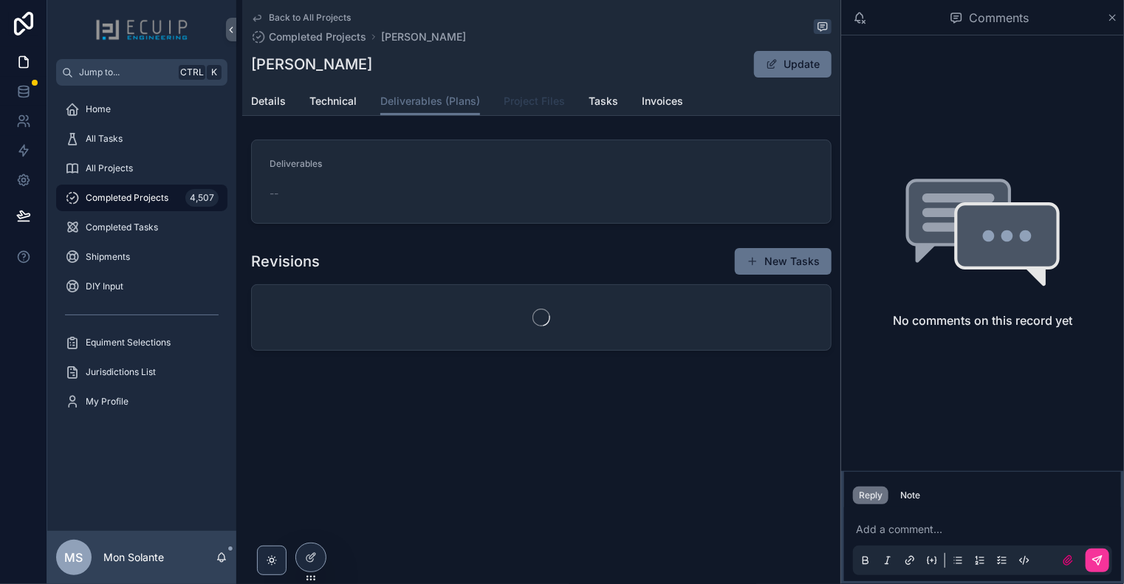
click at [545, 104] on span "Project Files" at bounding box center [534, 101] width 61 height 15
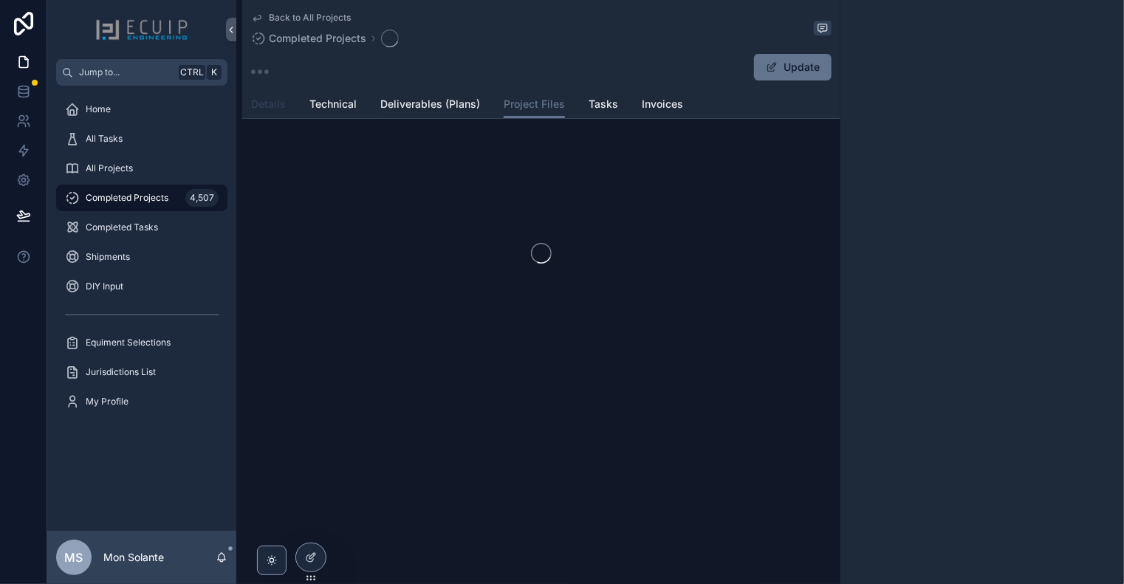
click at [265, 106] on span "Details" at bounding box center [268, 104] width 35 height 15
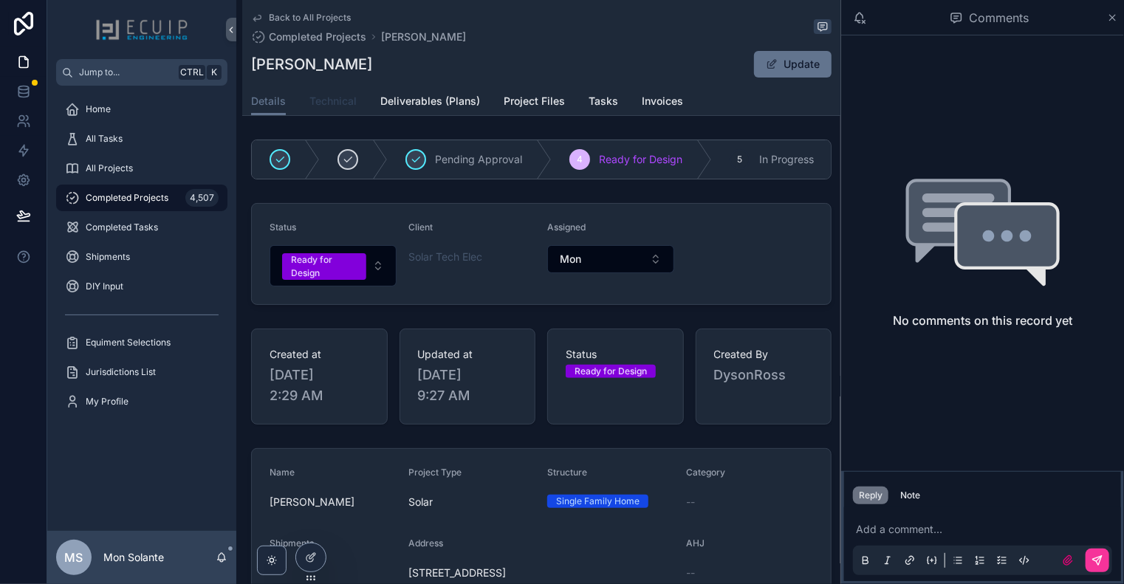
click at [350, 106] on span "Technical" at bounding box center [332, 101] width 47 height 15
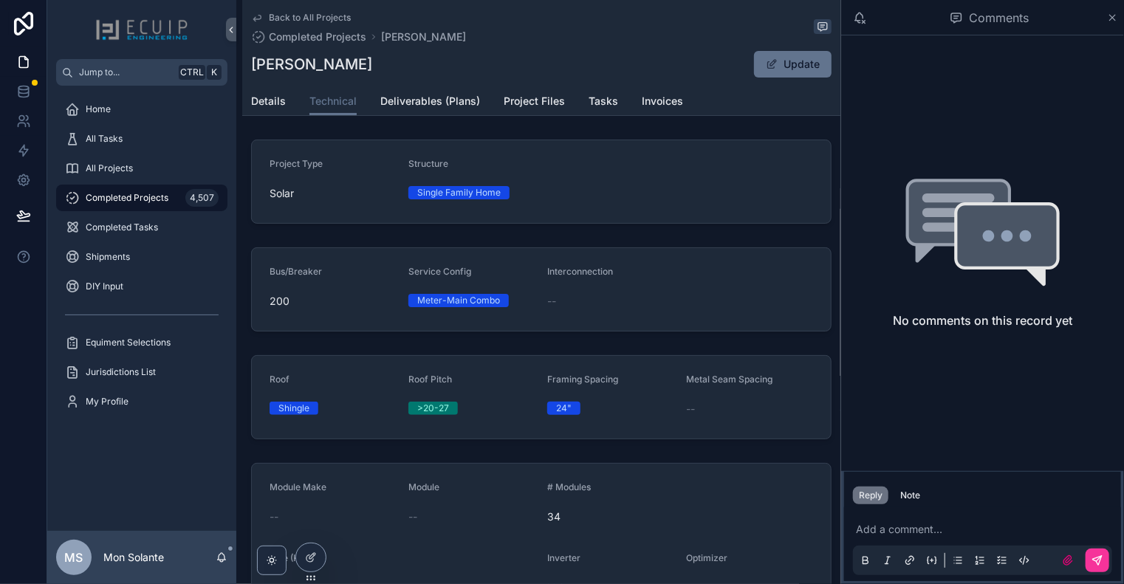
scroll to position [246, 0]
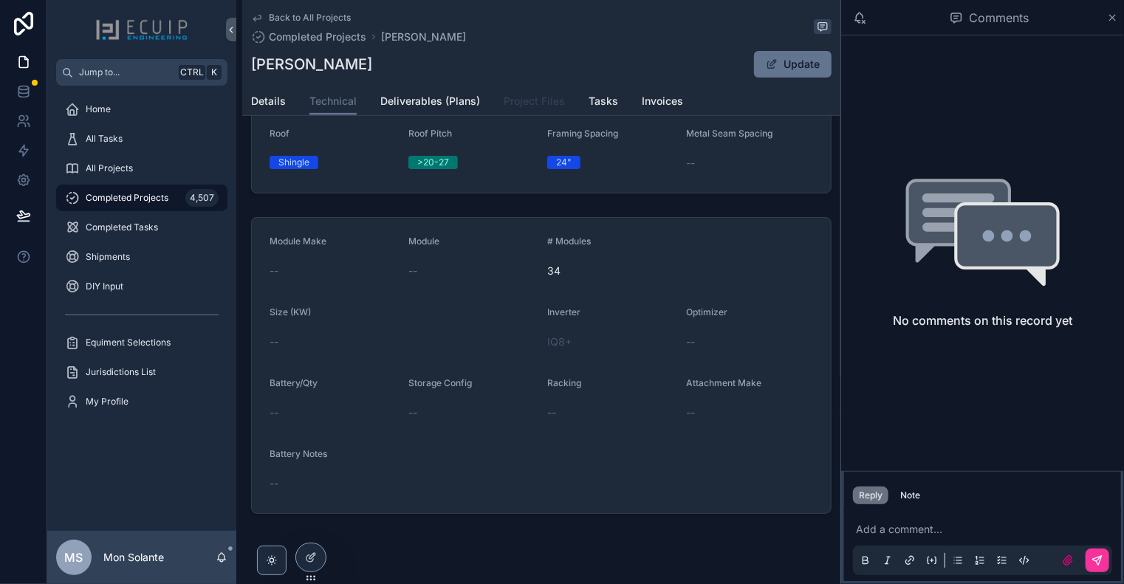
click at [536, 103] on span "Project Files" at bounding box center [534, 101] width 61 height 15
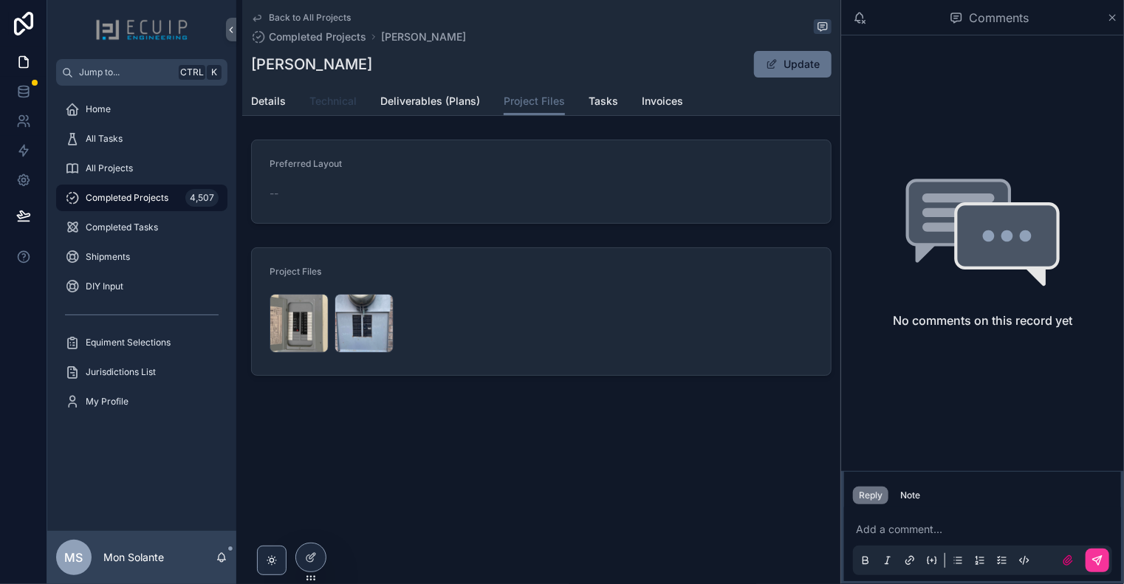
click at [349, 100] on span "Technical" at bounding box center [332, 101] width 47 height 15
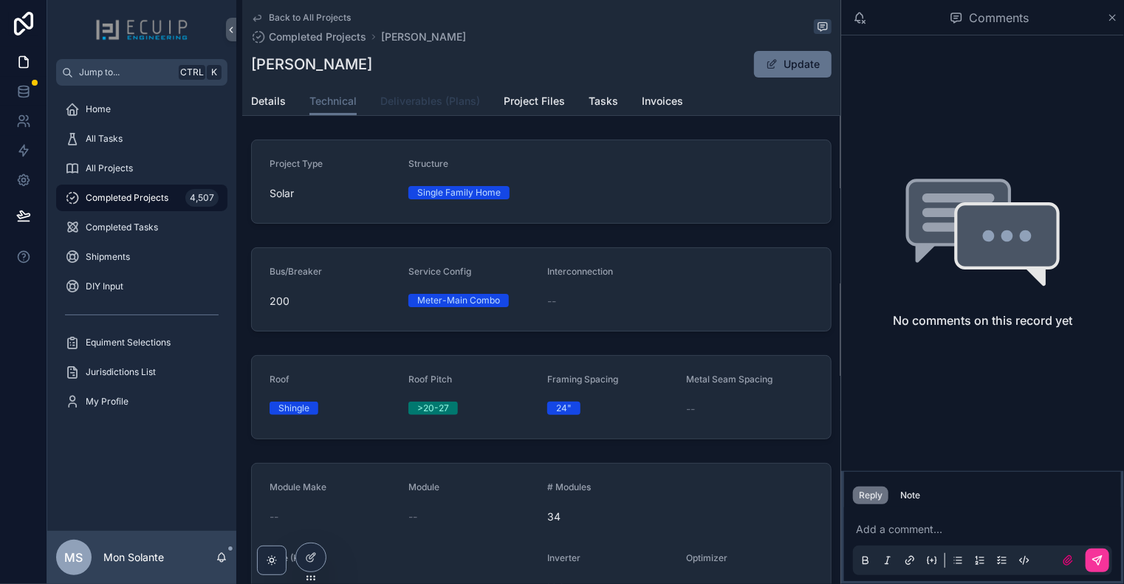
click at [458, 103] on span "Deliverables (Plans)" at bounding box center [430, 101] width 100 height 15
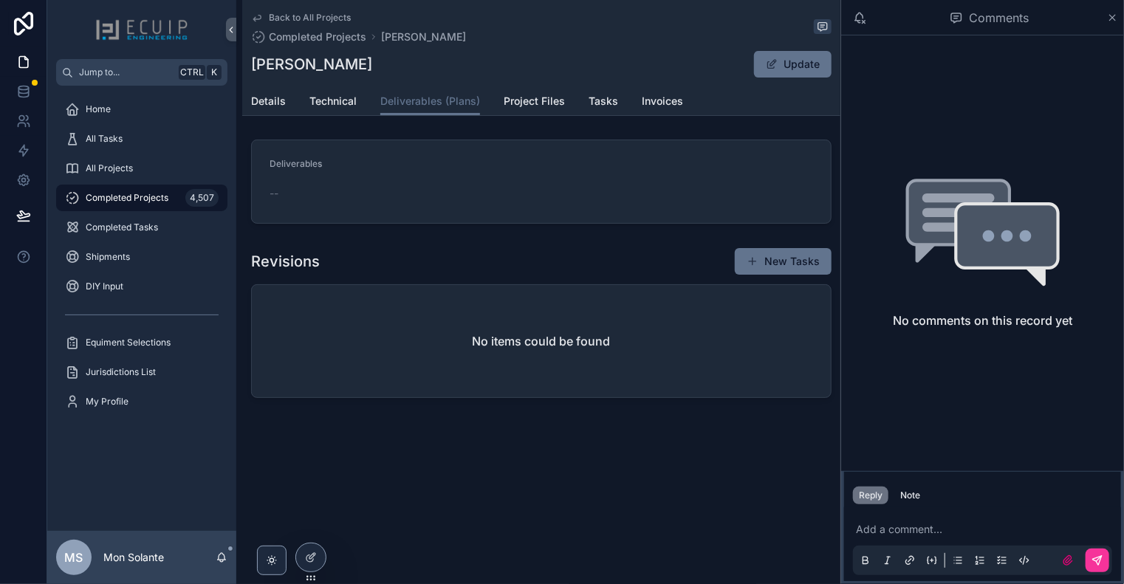
click at [536, 116] on div "Back to All Projects Completed Projects [PERSON_NAME] [PERSON_NAME] Update Deli…" at bounding box center [541, 252] width 598 height 504
click at [541, 103] on span "Project Files" at bounding box center [534, 101] width 61 height 15
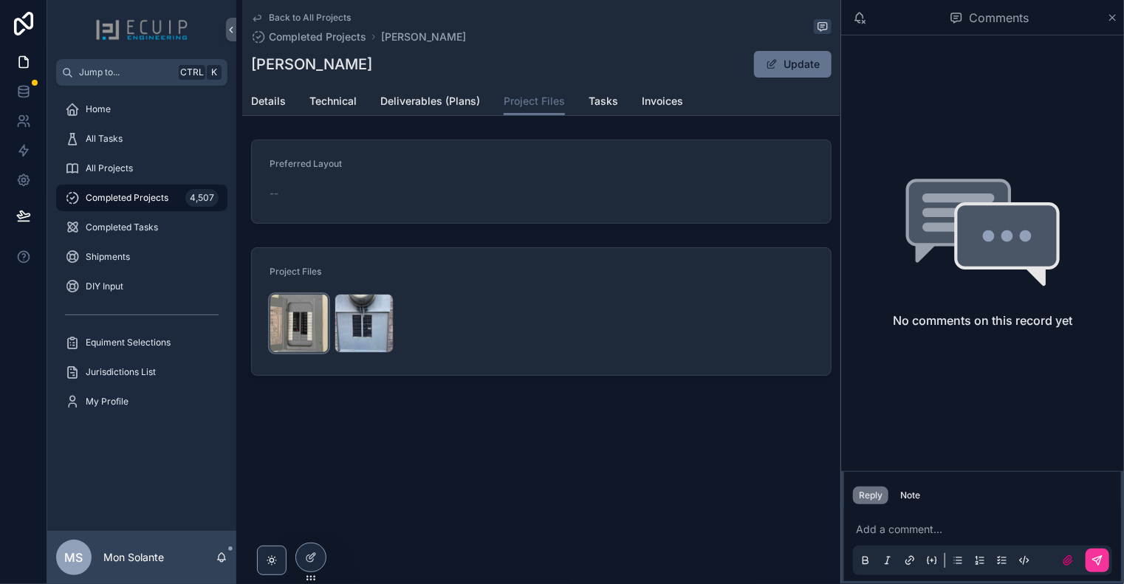
click at [304, 312] on div "PHOTO-2025-10-06-19-49-05 .jpg" at bounding box center [299, 323] width 59 height 59
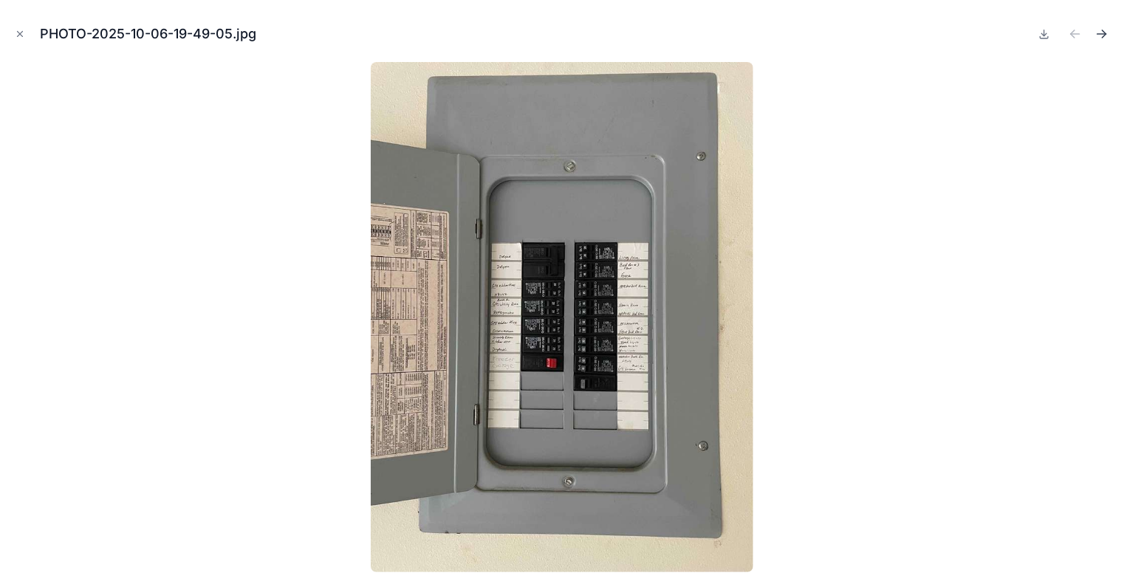
click at [1106, 35] on icon "Next file" at bounding box center [1102, 34] width 15 height 15
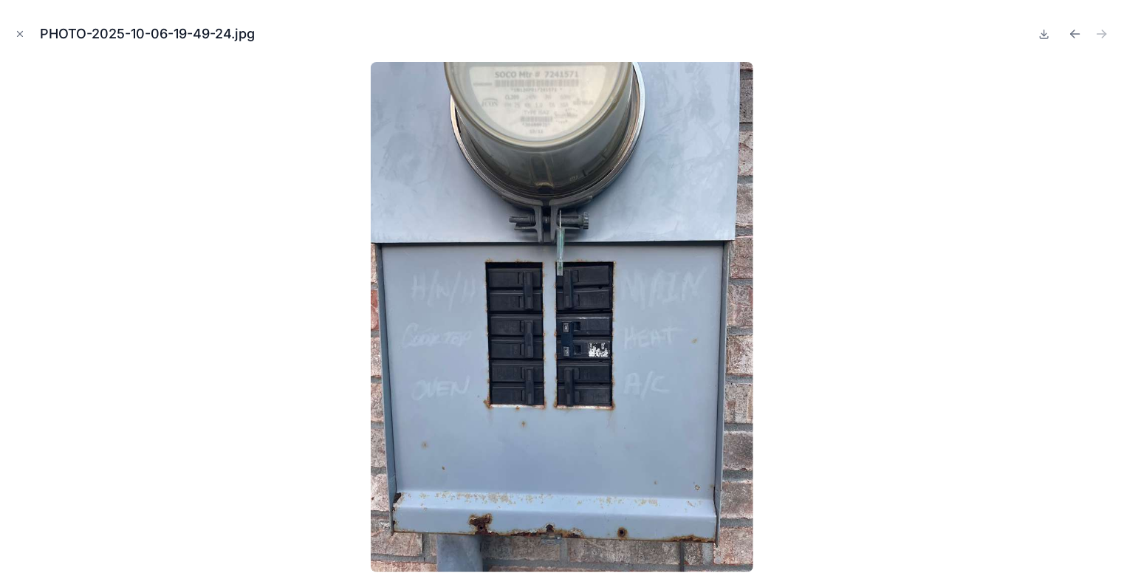
click at [584, 300] on img at bounding box center [562, 317] width 383 height 510
click at [582, 301] on img at bounding box center [562, 317] width 383 height 510
click at [16, 37] on icon "Close modal" at bounding box center [20, 34] width 10 height 10
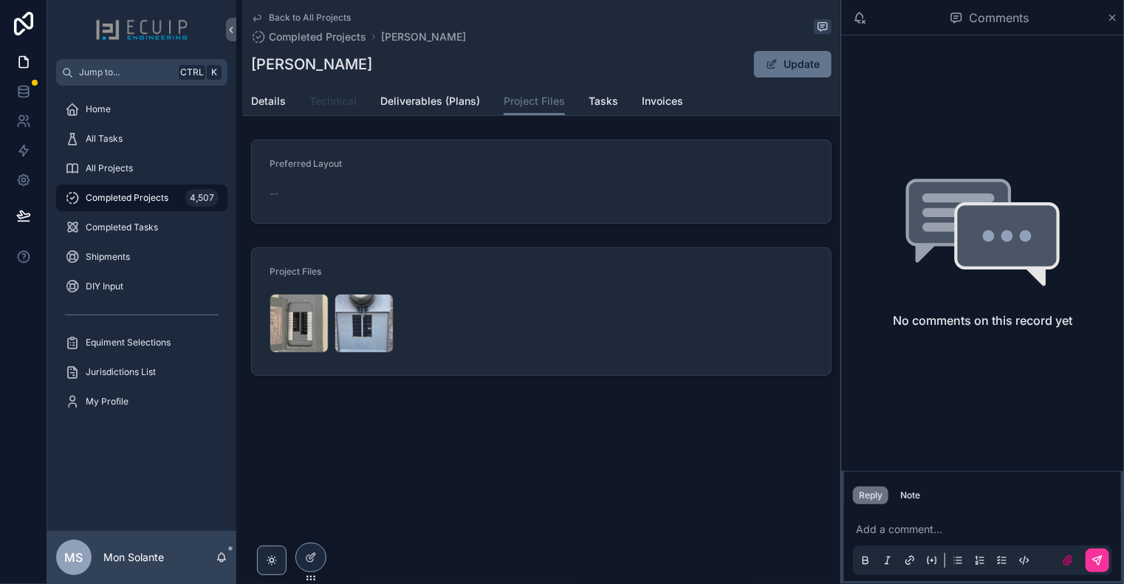
click at [313, 108] on span "Technical" at bounding box center [332, 101] width 47 height 15
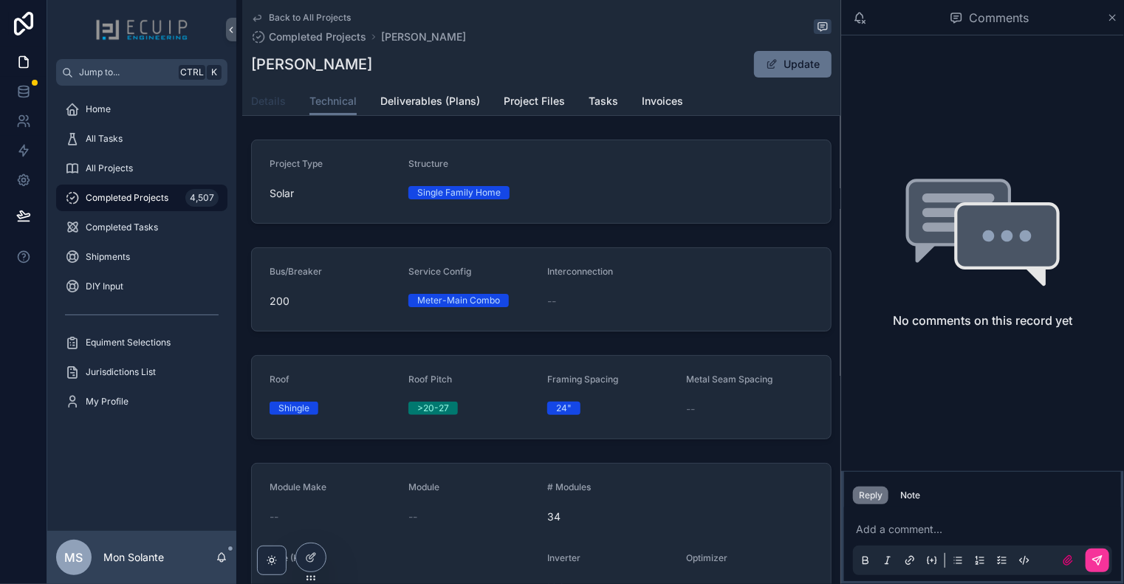
click at [272, 106] on span "Details" at bounding box center [268, 101] width 35 height 15
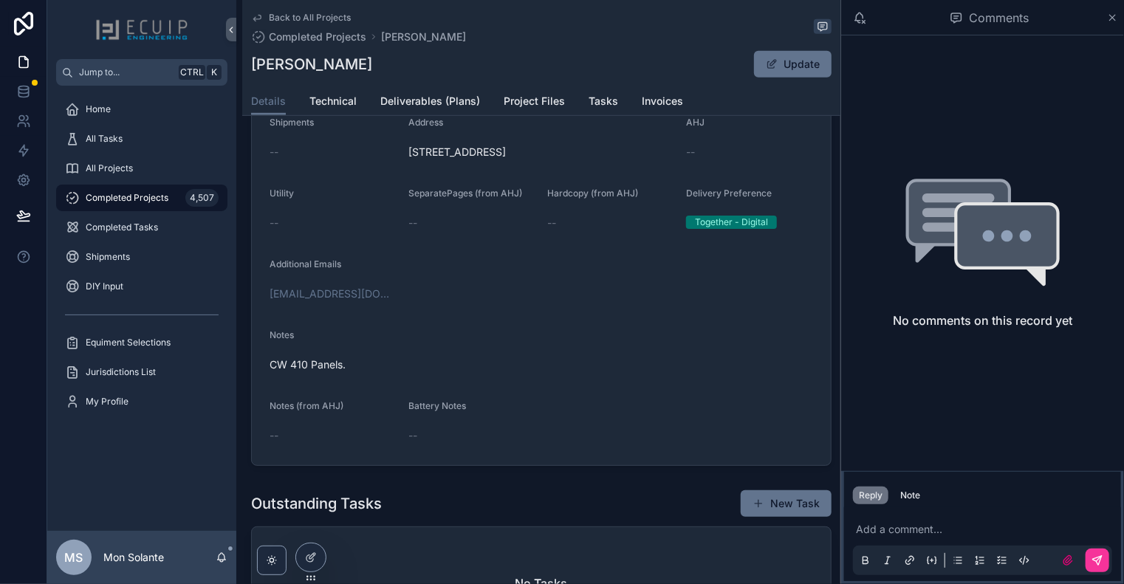
scroll to position [405, 0]
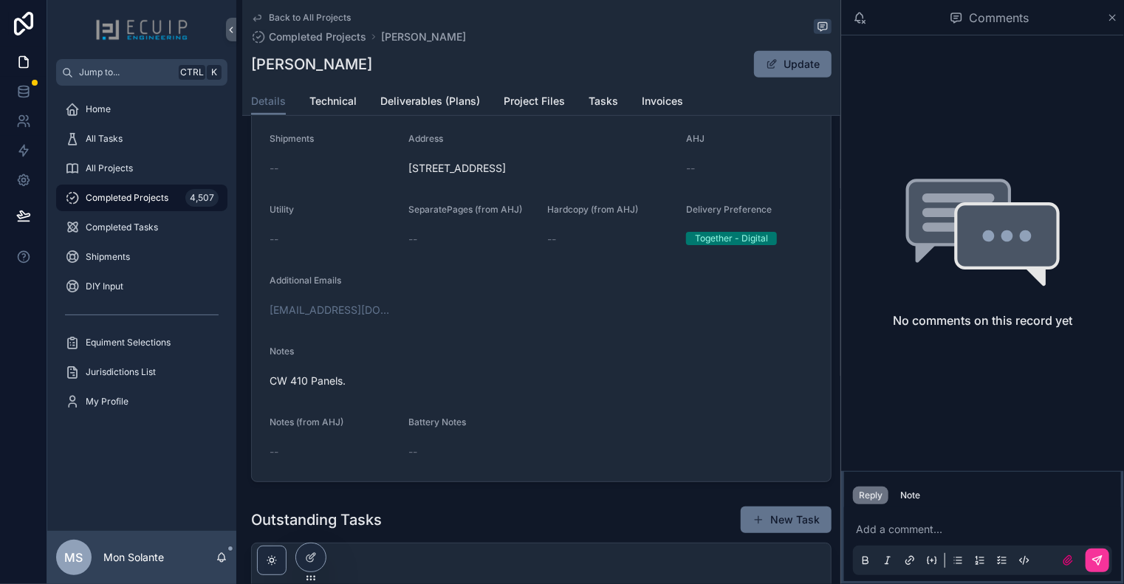
click at [360, 101] on div "Details Technical Deliverables (Plans) Project Files Tasks Invoices" at bounding box center [541, 101] width 581 height 28
click at [346, 98] on span "Technical" at bounding box center [332, 101] width 47 height 15
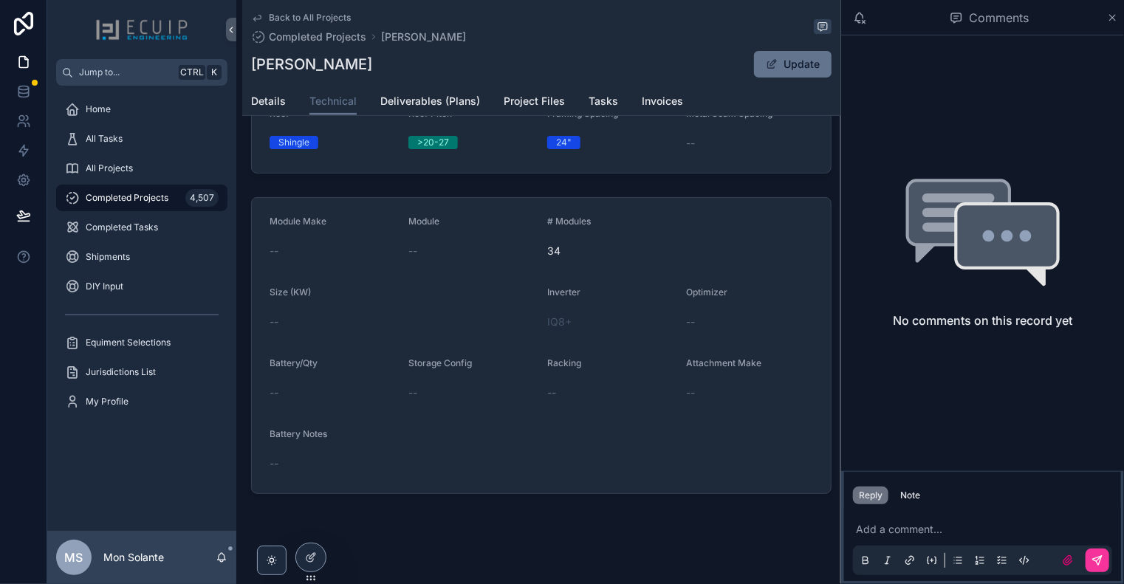
scroll to position [275, 0]
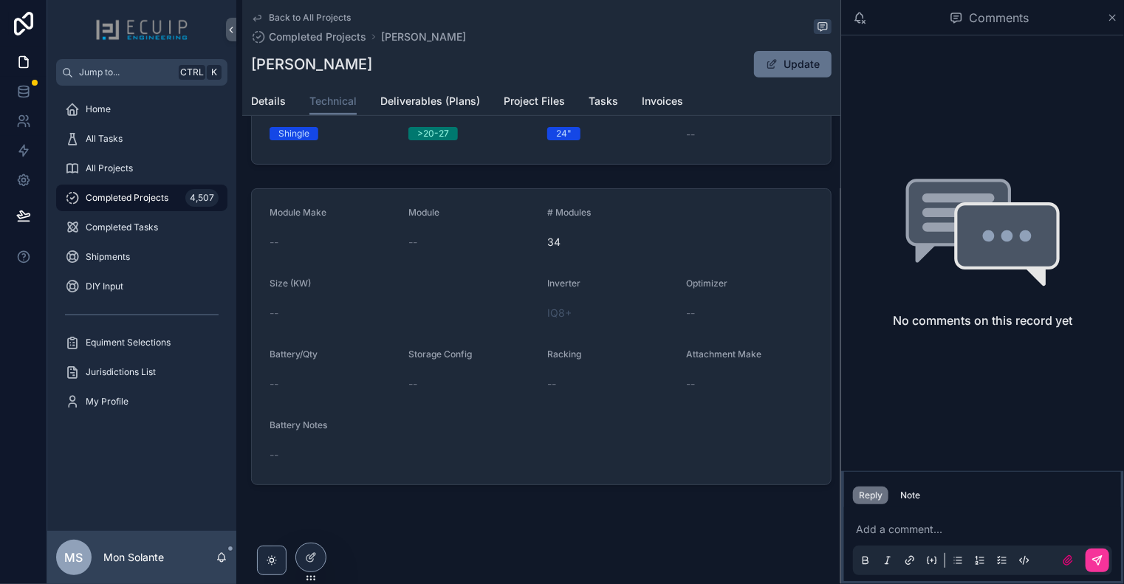
click at [552, 115] on div "Back to All Projects Completed Projects [PERSON_NAME] [PERSON_NAME] Update Tech…" at bounding box center [541, 58] width 598 height 116
click at [544, 106] on span "Project Files" at bounding box center [534, 101] width 61 height 15
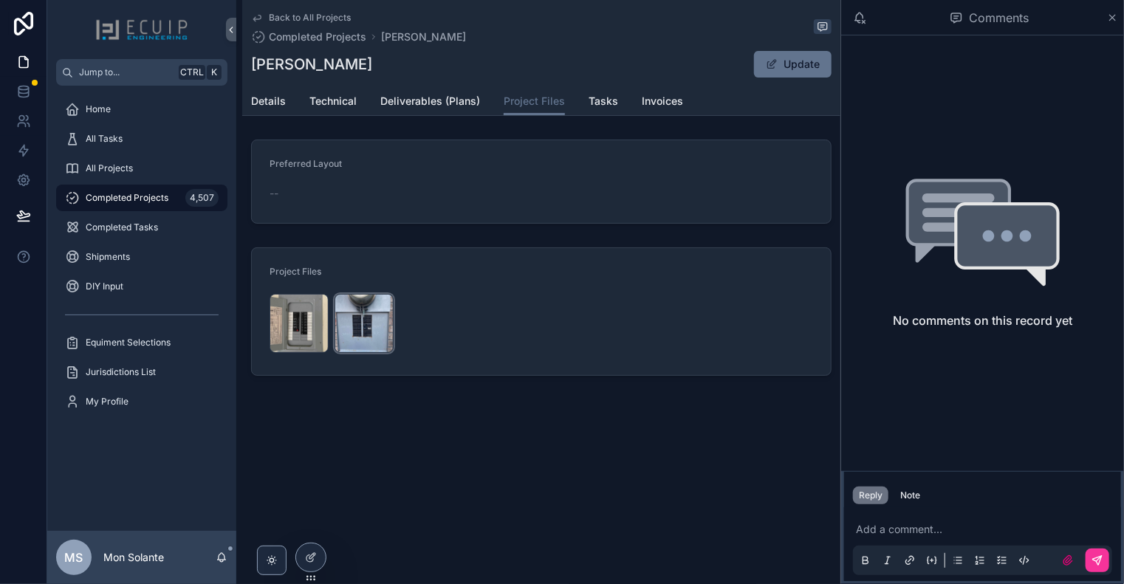
click at [376, 306] on div "PHOTO-2025-10-06-19-49-24 .jpg" at bounding box center [364, 323] width 59 height 59
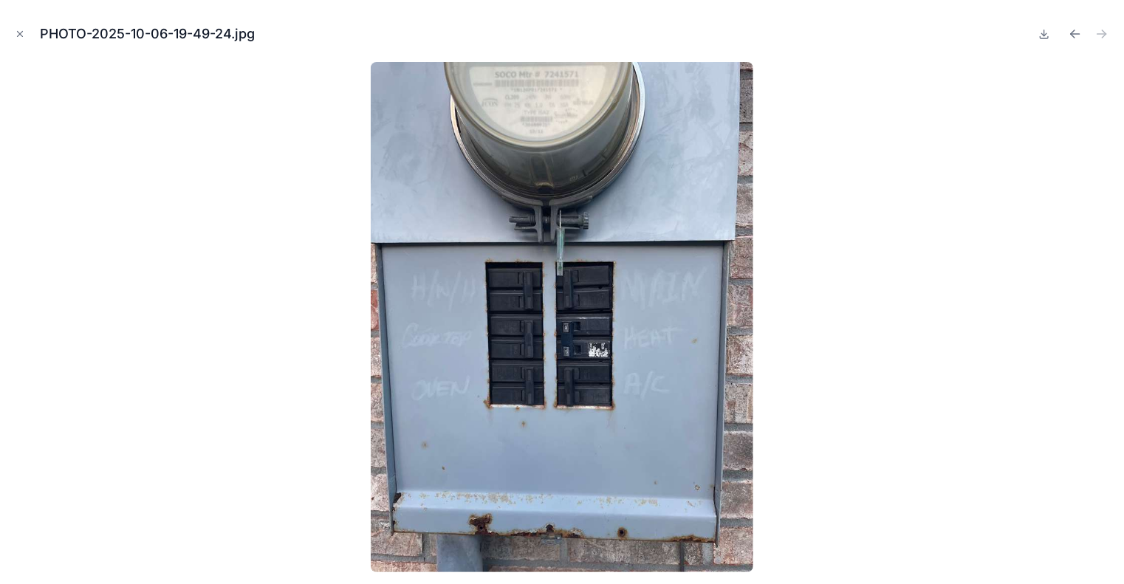
click at [579, 295] on img at bounding box center [562, 317] width 383 height 510
click at [21, 42] on div "PHOTO-2025-10-06-19-49-24.jpg" at bounding box center [562, 34] width 1101 height 44
click at [14, 36] on button "Close modal" at bounding box center [20, 34] width 16 height 16
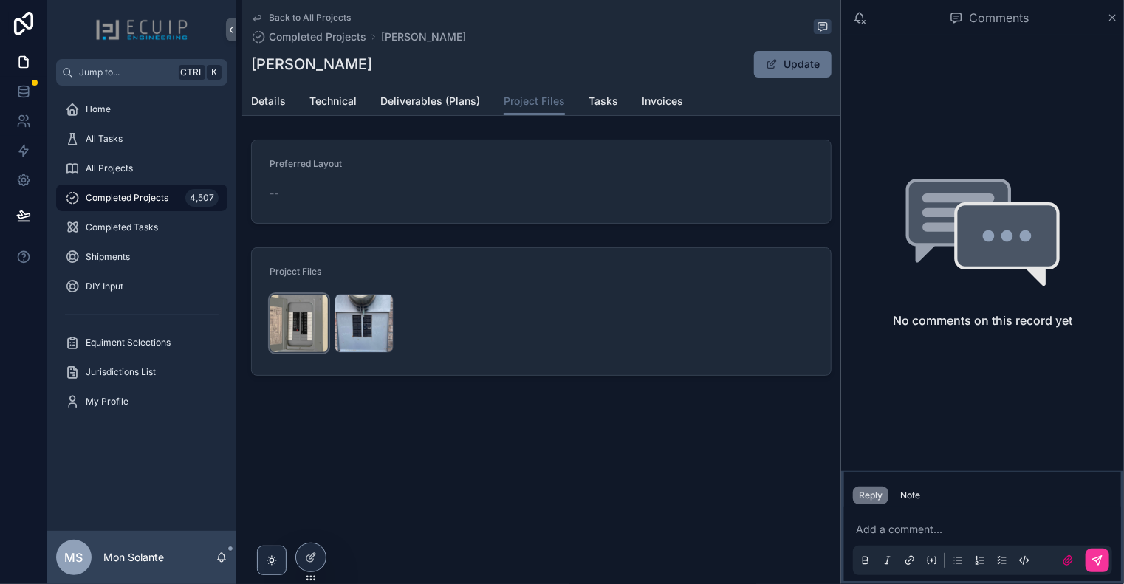
click at [301, 315] on div "PHOTO-2025-10-06-19-49-05 .jpg" at bounding box center [299, 323] width 59 height 59
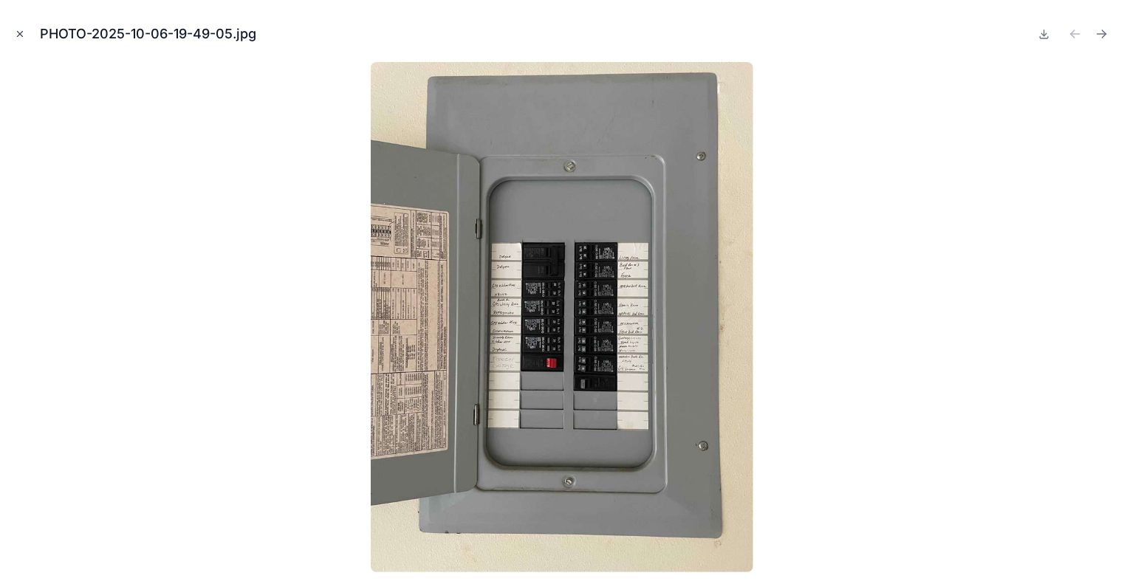
click at [16, 32] on icon "Close modal" at bounding box center [20, 34] width 10 height 10
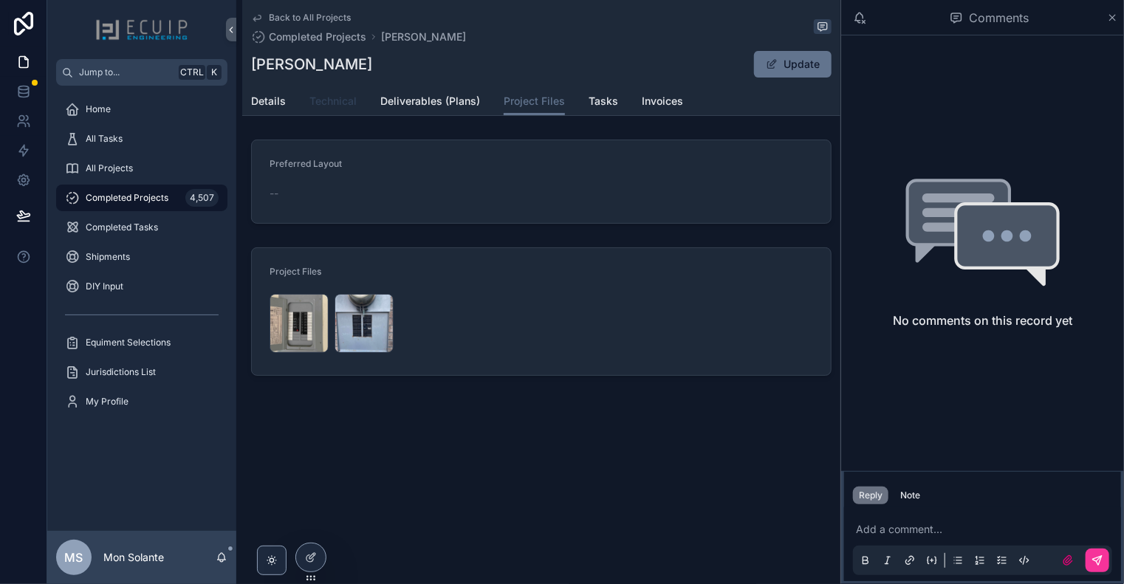
click at [332, 102] on span "Technical" at bounding box center [332, 101] width 47 height 15
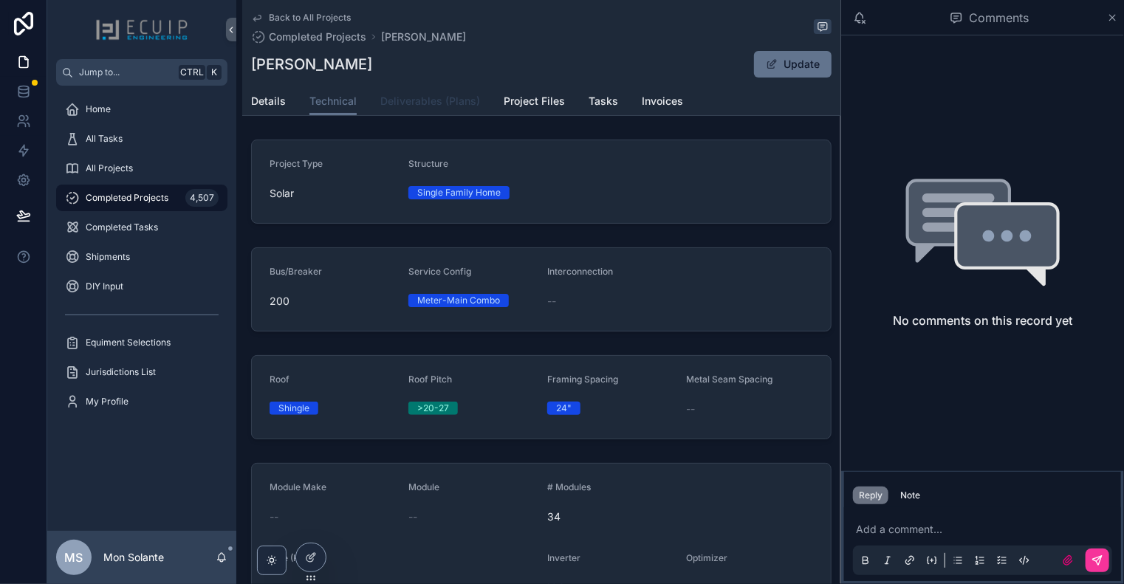
click at [404, 102] on span "Deliverables (Plans)" at bounding box center [430, 101] width 100 height 15
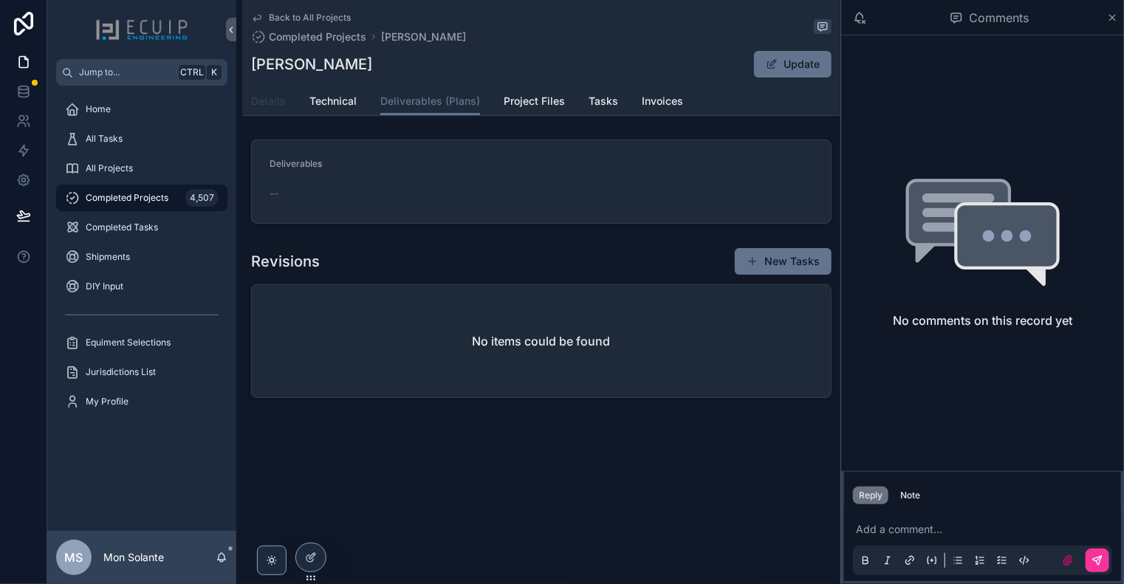
click at [275, 103] on span "Details" at bounding box center [268, 101] width 35 height 15
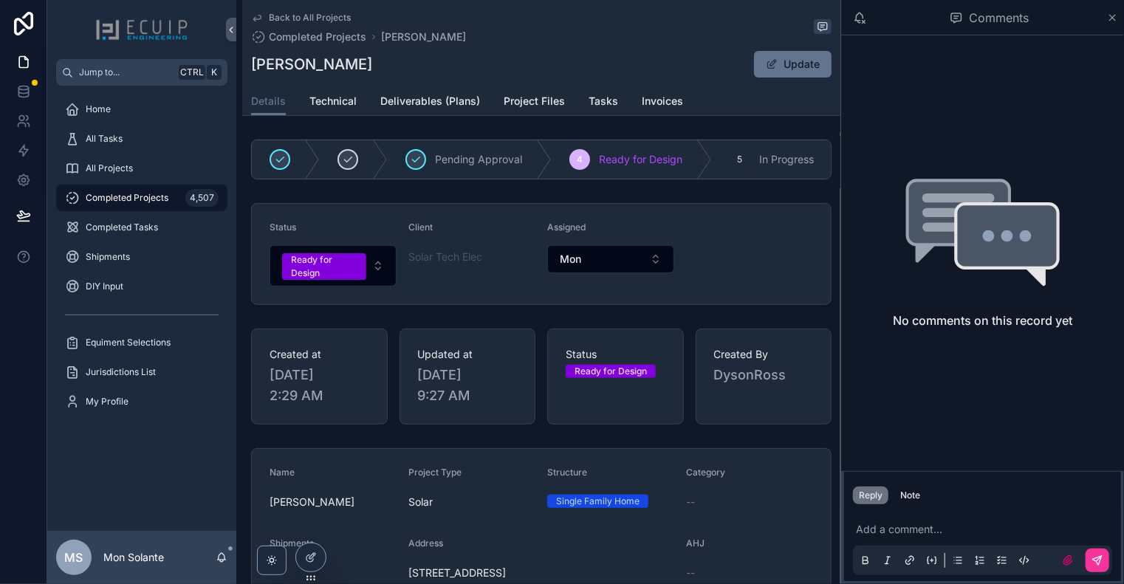
click at [257, 20] on icon "scrollable content" at bounding box center [257, 18] width 12 height 12
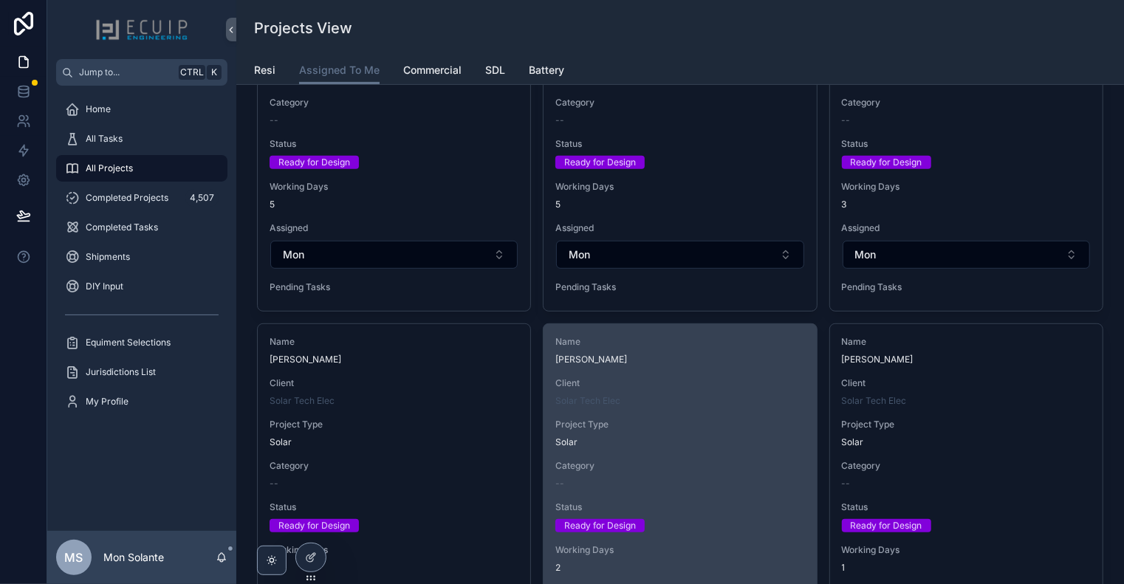
scroll to position [492, 0]
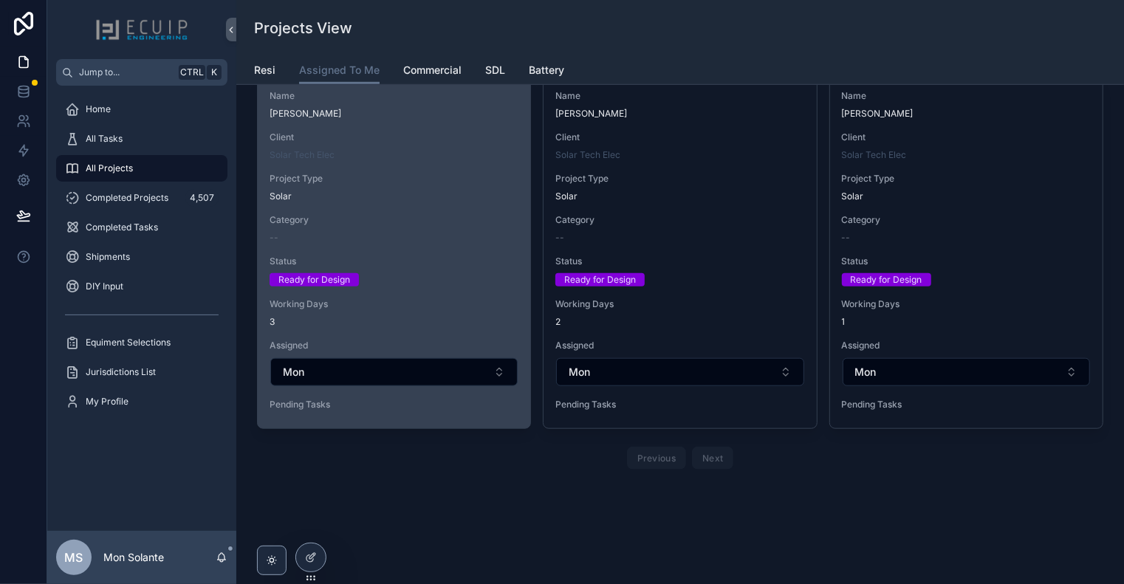
click at [449, 263] on span "Status" at bounding box center [394, 262] width 249 height 12
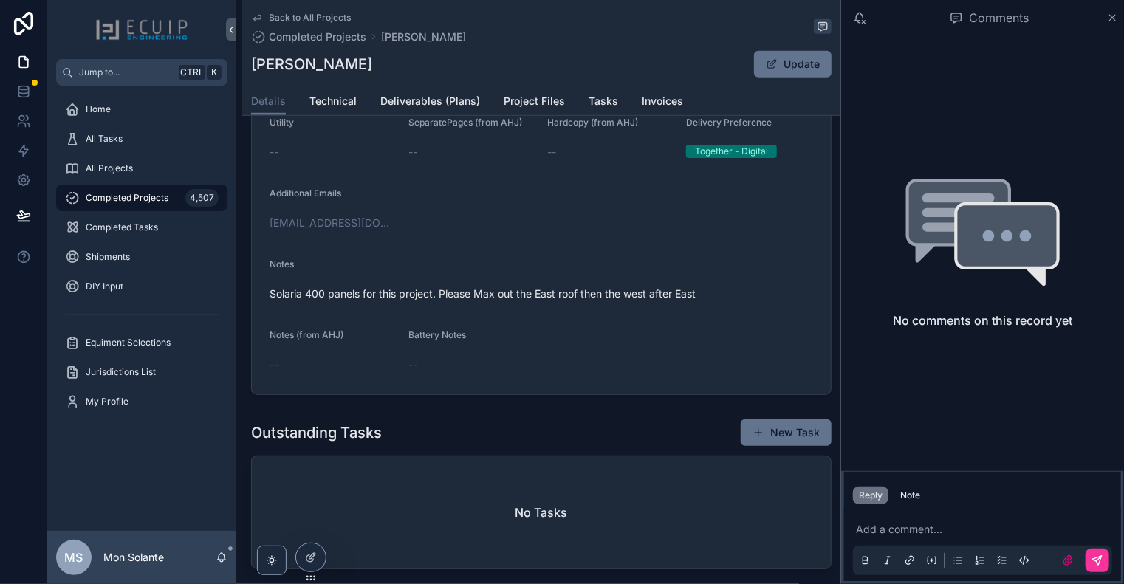
scroll to position [246, 0]
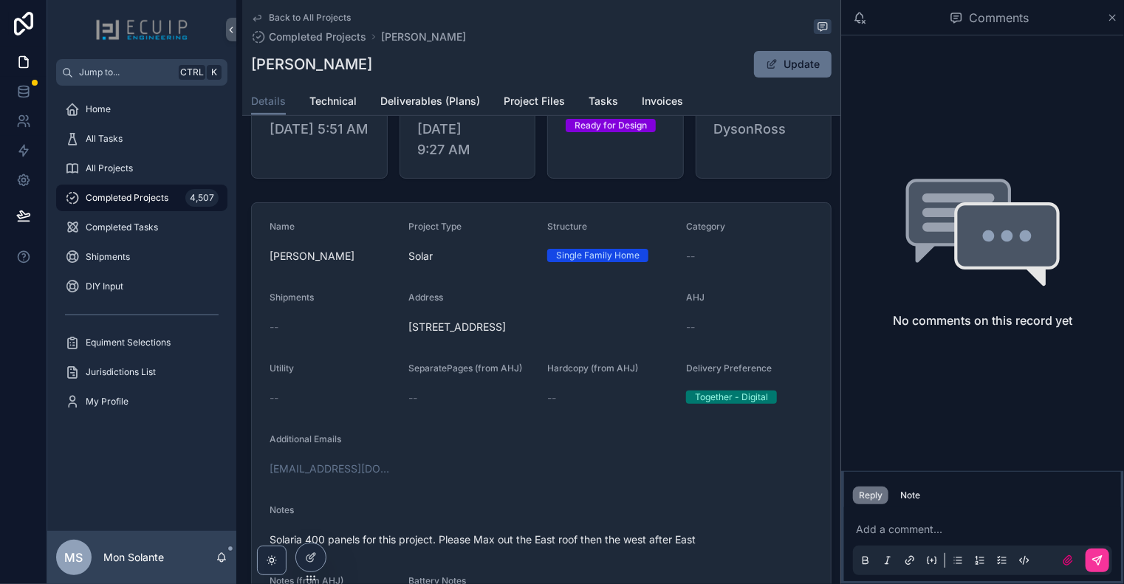
drag, startPoint x: 550, startPoint y: 355, endPoint x: 407, endPoint y: 335, distance: 144.6
click at [408, 335] on div "[STREET_ADDRESS]" at bounding box center [541, 327] width 266 height 24
click at [533, 101] on span "Project Files" at bounding box center [534, 101] width 61 height 15
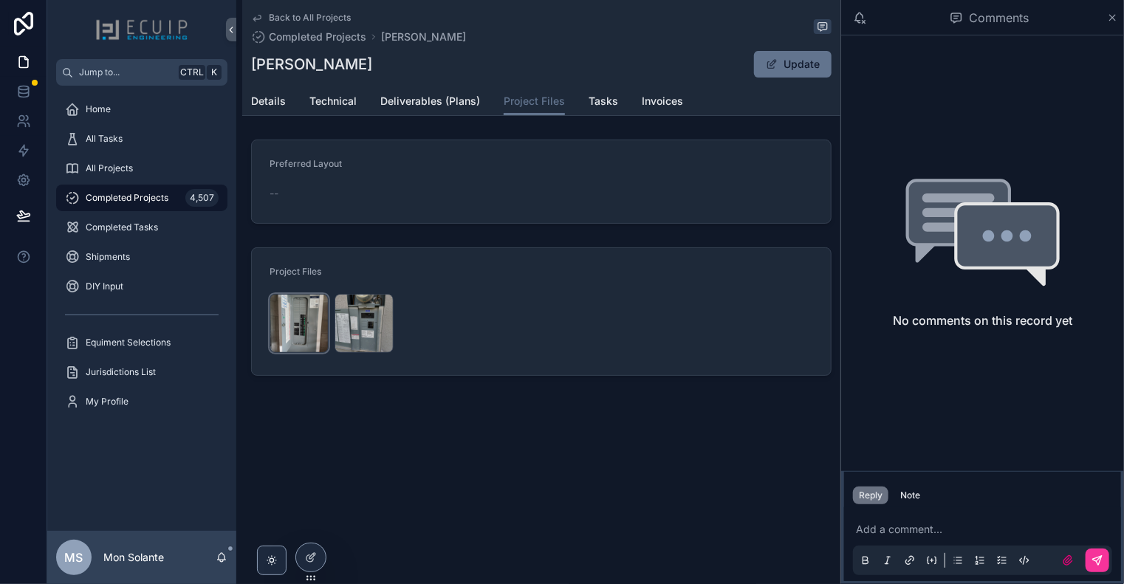
click at [300, 324] on div "7353886466507914572 .jpg" at bounding box center [299, 323] width 59 height 59
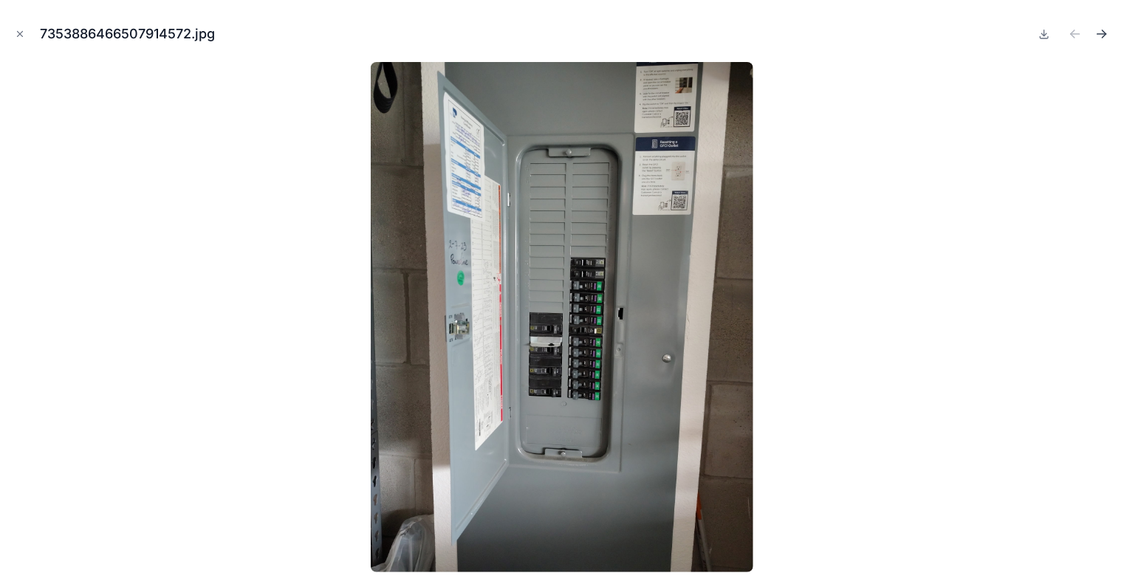
click at [1099, 35] on icon "Next file" at bounding box center [1102, 34] width 15 height 15
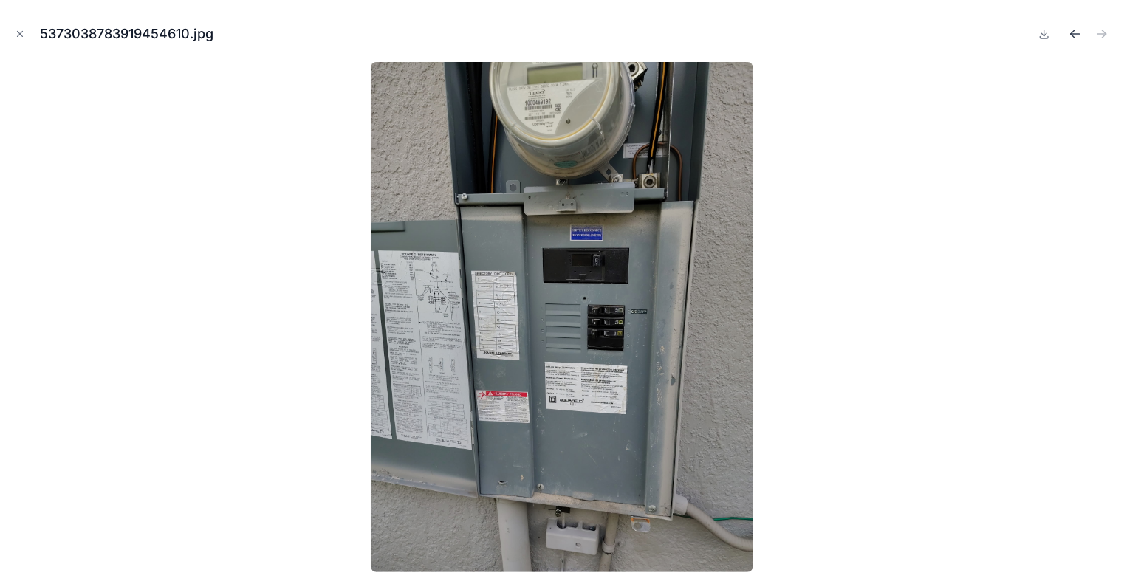
click at [1069, 37] on icon "Previous file" at bounding box center [1075, 34] width 15 height 15
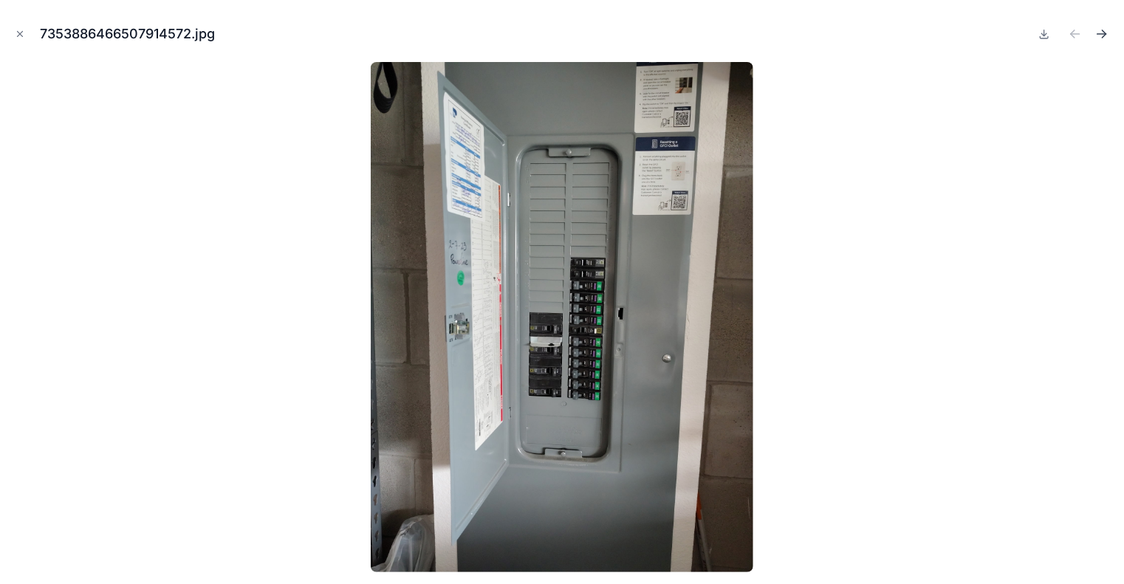
click at [1100, 35] on icon "Next file" at bounding box center [1102, 34] width 15 height 15
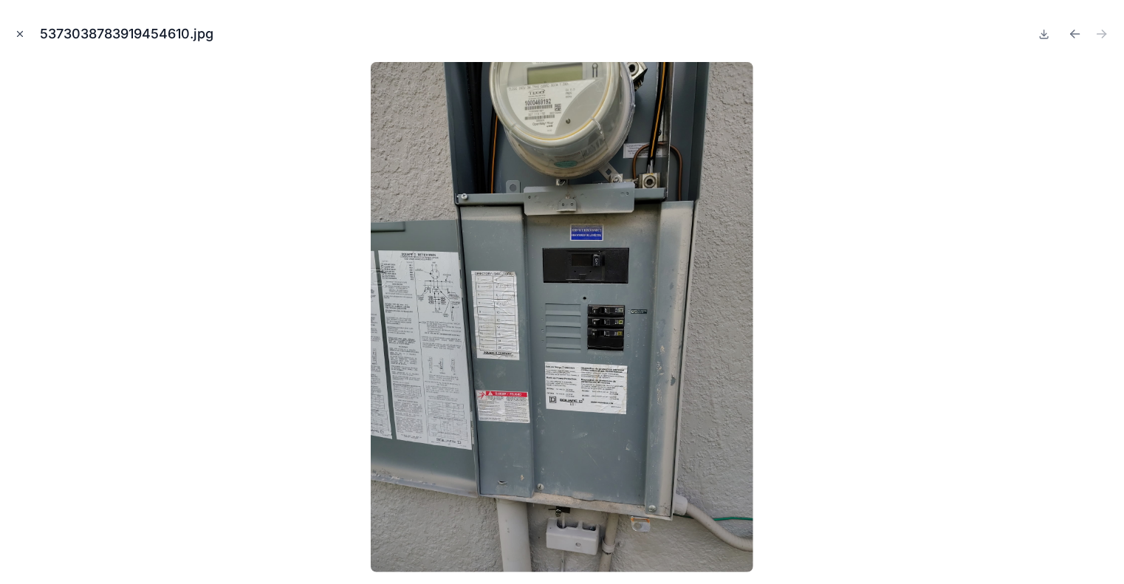
click at [19, 35] on icon "Close modal" at bounding box center [20, 34] width 10 height 10
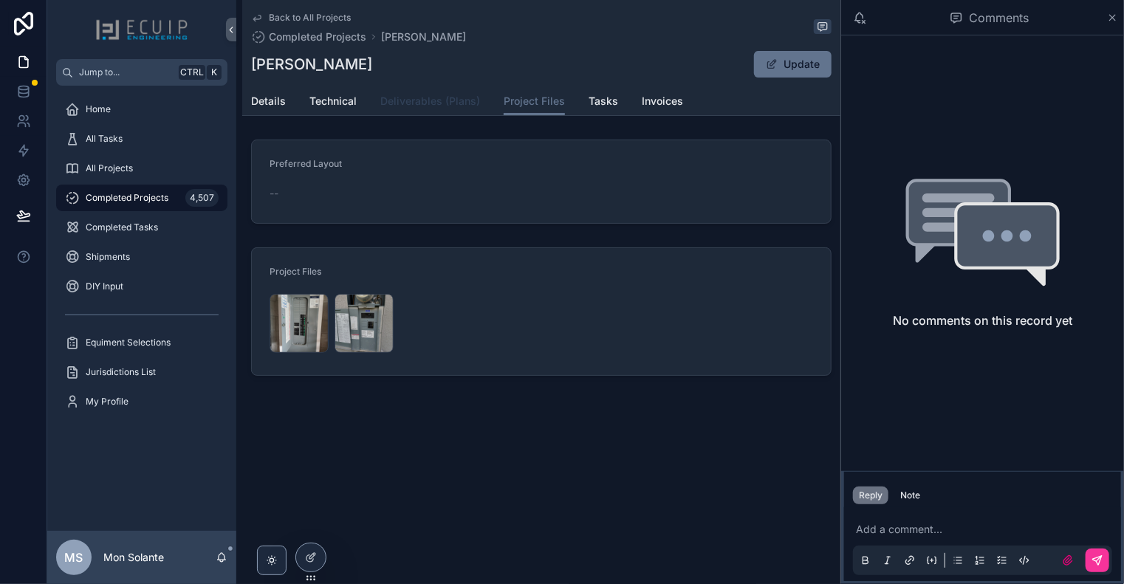
click at [406, 103] on span "Deliverables (Plans)" at bounding box center [430, 101] width 100 height 15
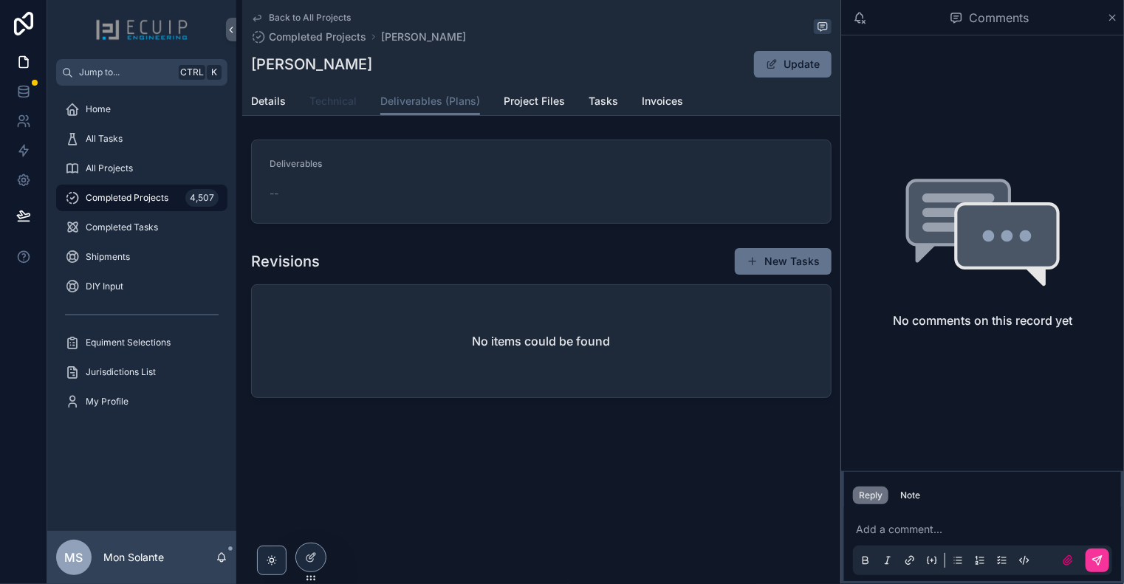
click at [344, 100] on span "Technical" at bounding box center [332, 101] width 47 height 15
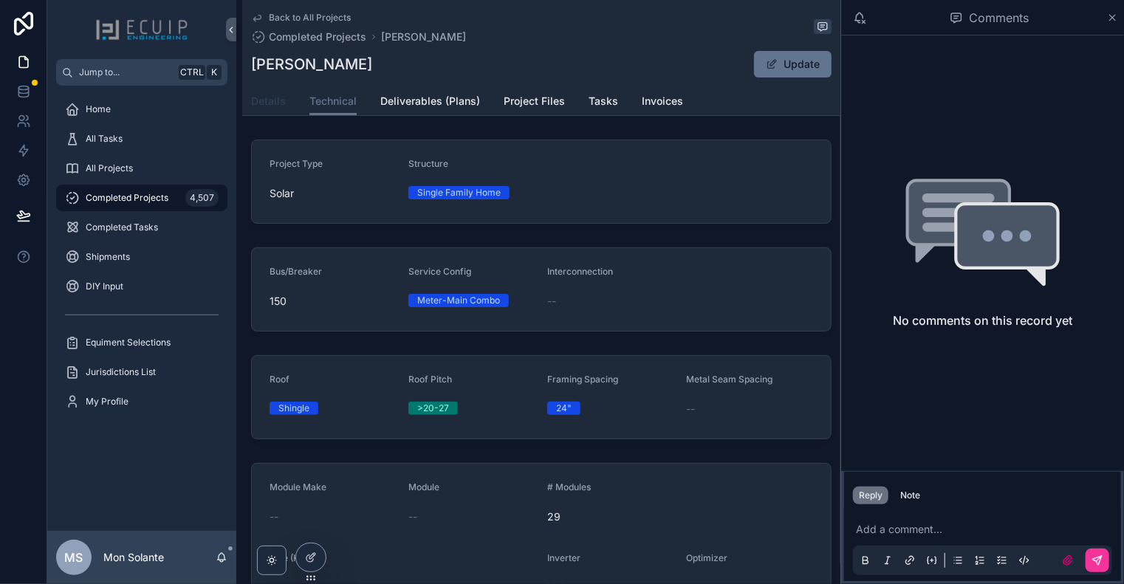
click at [269, 101] on span "Details" at bounding box center [268, 101] width 35 height 15
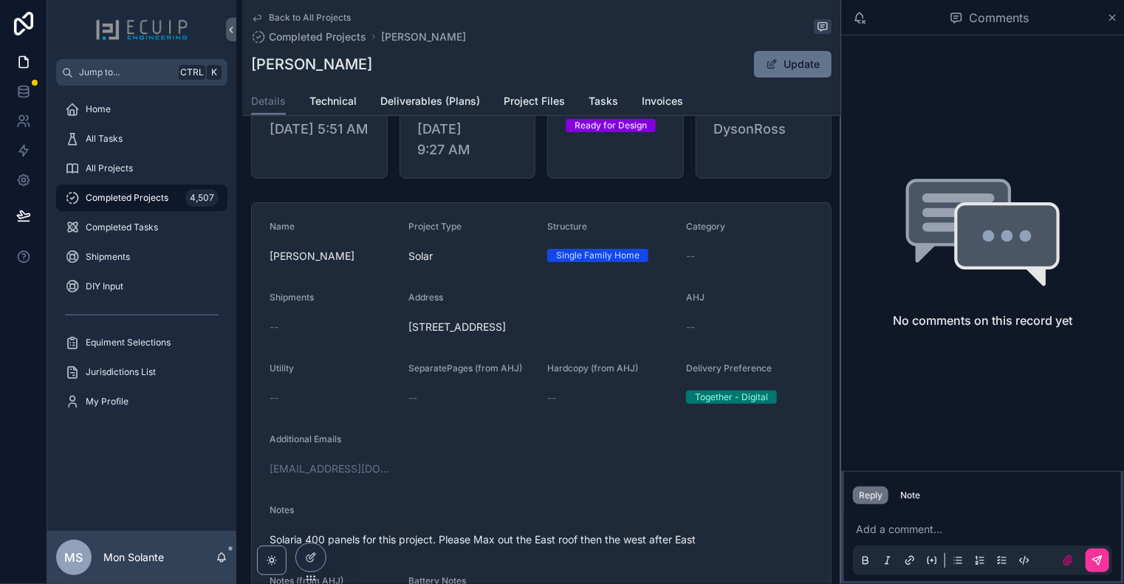
scroll to position [492, 0]
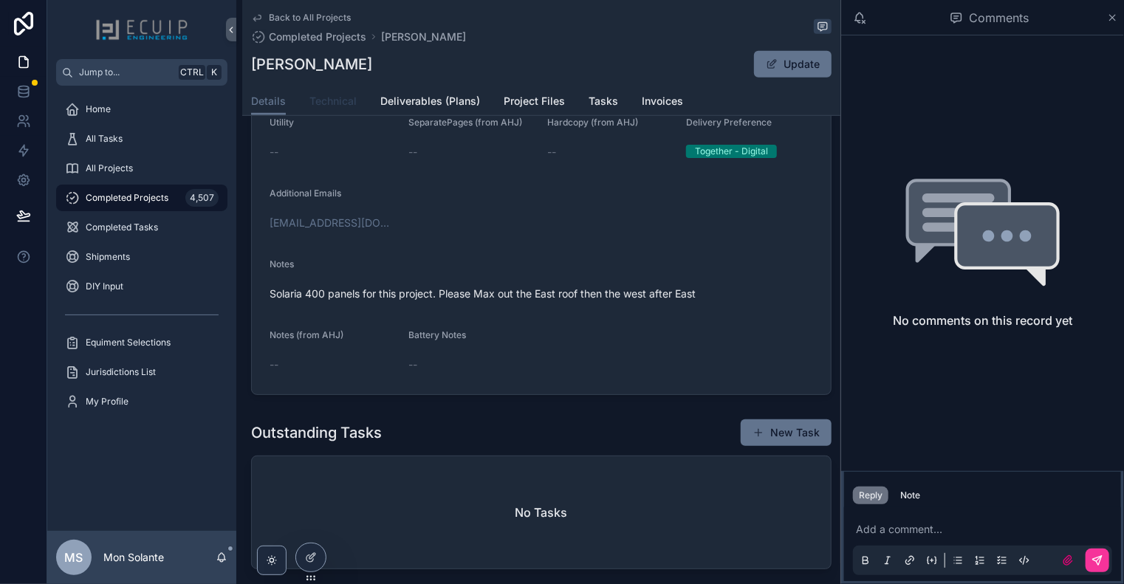
click at [335, 100] on span "Technical" at bounding box center [332, 101] width 47 height 15
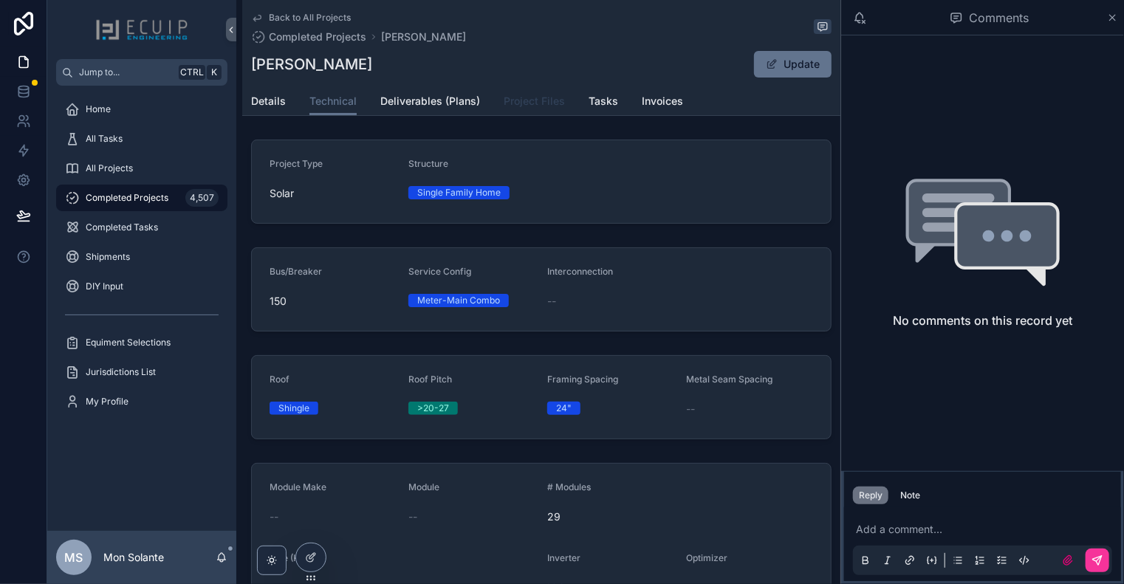
click at [545, 109] on link "Project Files" at bounding box center [534, 103] width 61 height 30
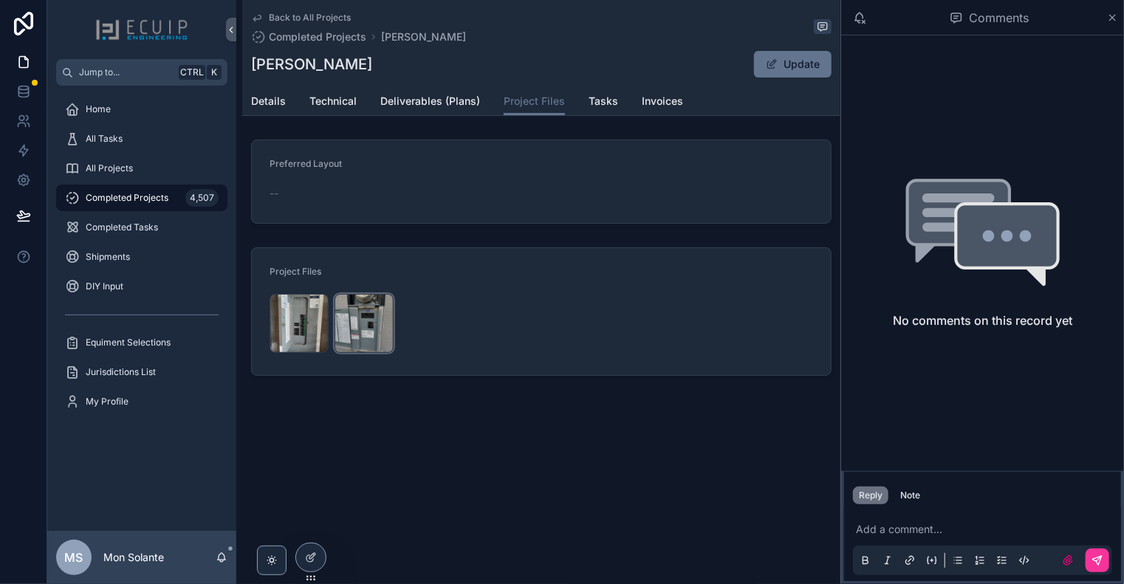
click at [373, 309] on div "5373038783919454610 .jpg" at bounding box center [364, 323] width 59 height 59
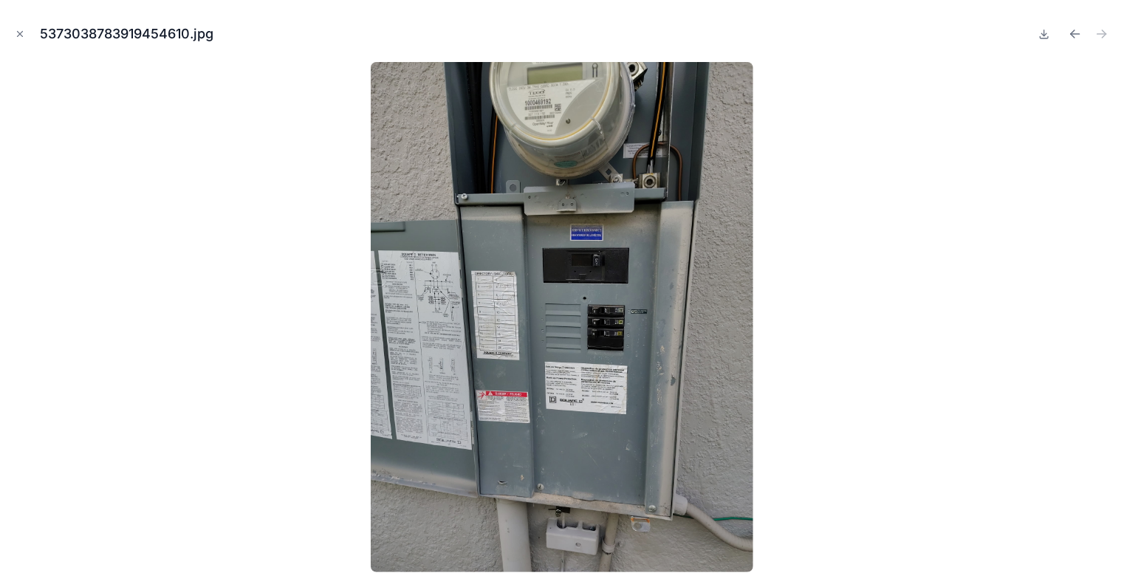
click at [89, 298] on div at bounding box center [562, 317] width 1101 height 510
click at [14, 36] on button "Close modal" at bounding box center [20, 34] width 16 height 16
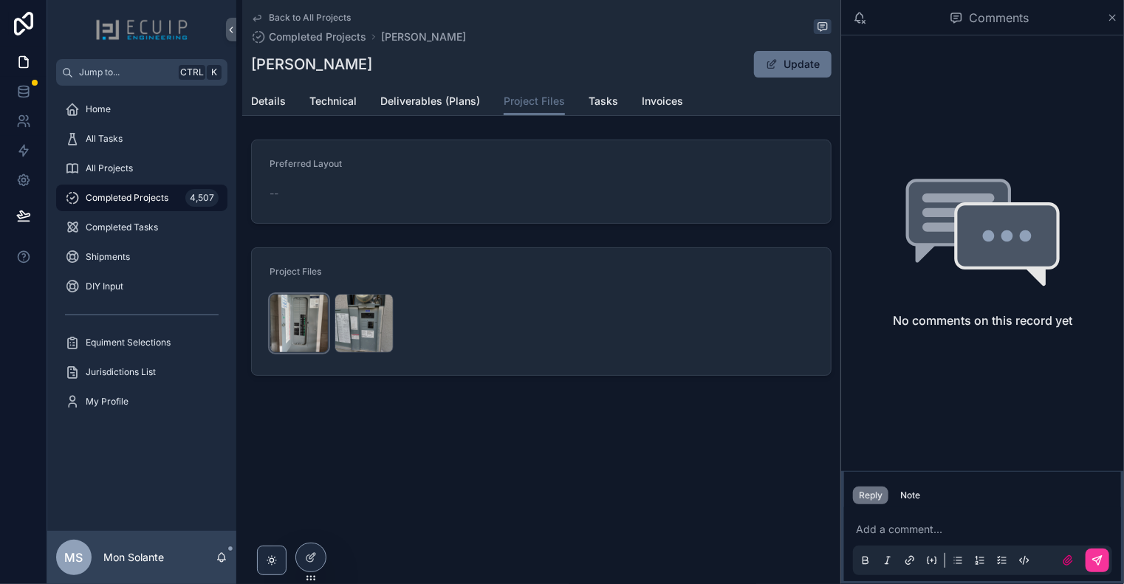
click at [310, 311] on div "7353886466507914572 .jpg" at bounding box center [299, 323] width 59 height 59
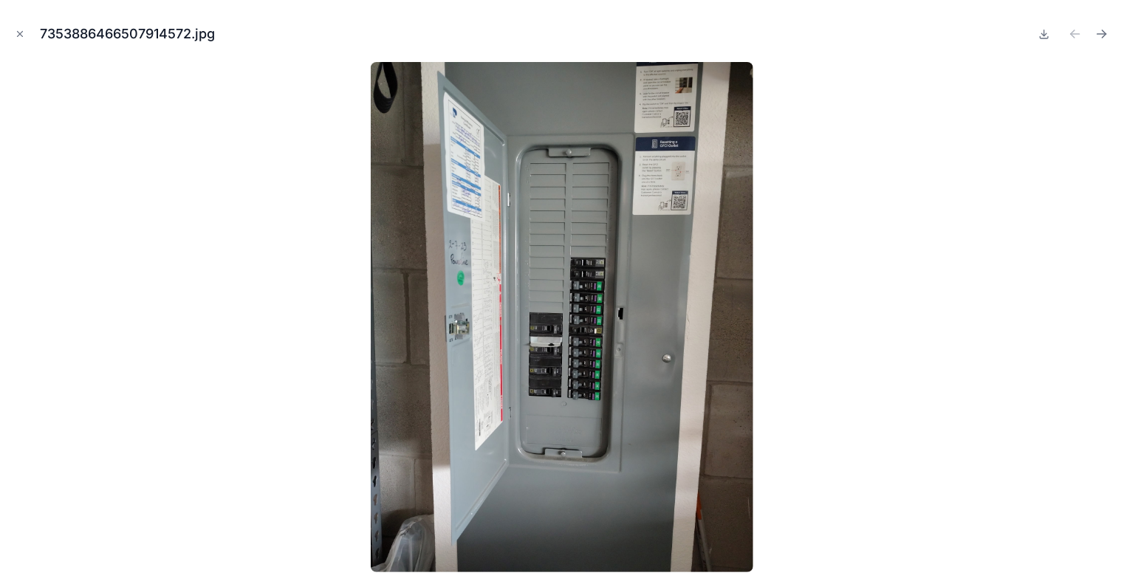
click at [475, 280] on img at bounding box center [562, 317] width 383 height 510
click at [21, 35] on icon "Close modal" at bounding box center [20, 34] width 5 height 5
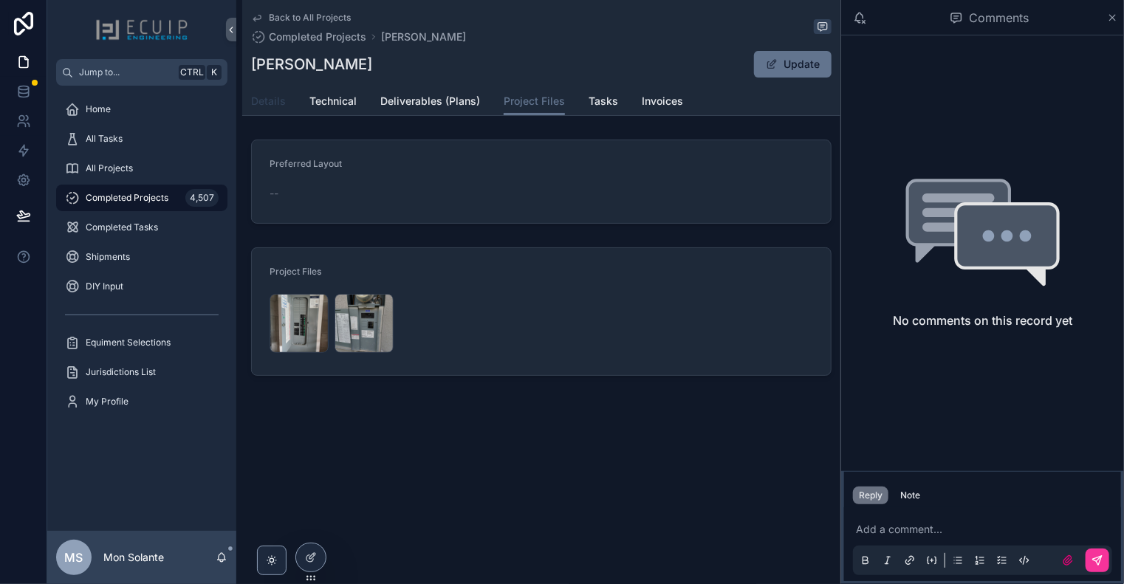
click at [270, 105] on span "Details" at bounding box center [268, 101] width 35 height 15
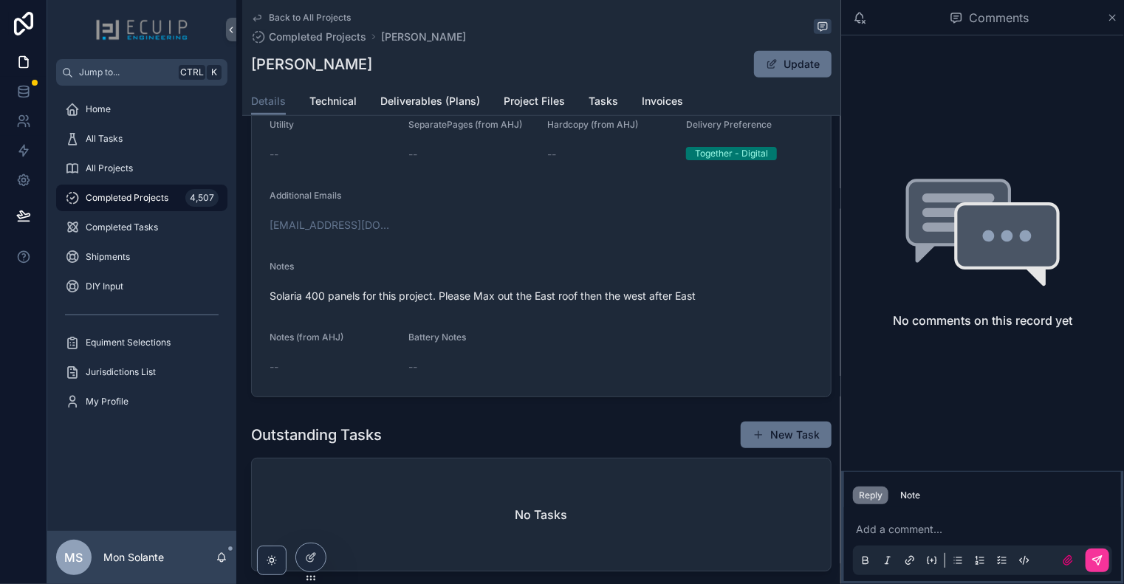
scroll to position [492, 0]
click at [349, 109] on link "Technical" at bounding box center [332, 103] width 47 height 30
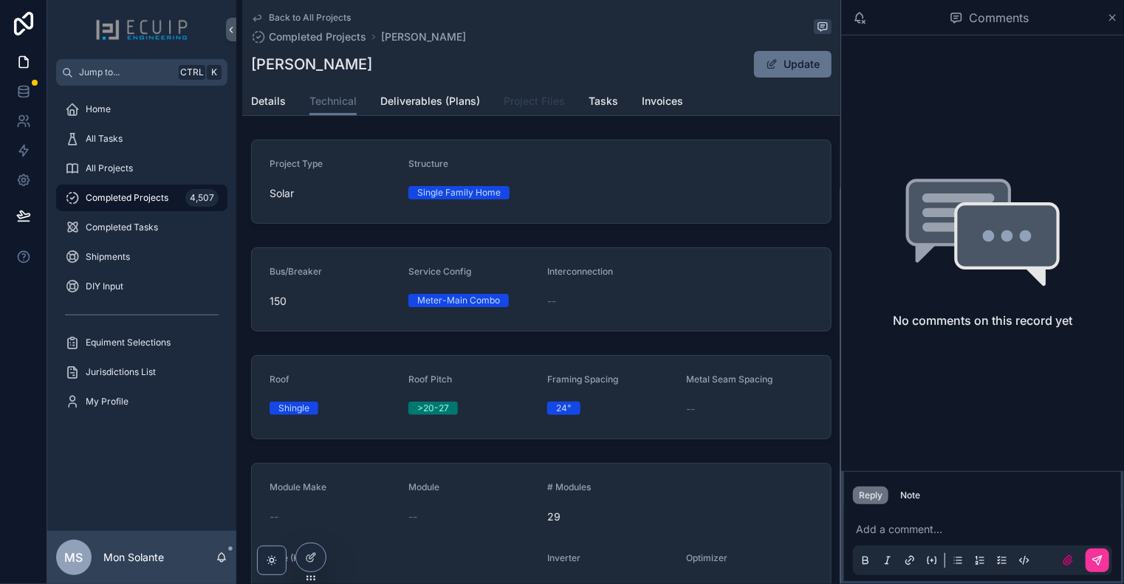
click at [534, 105] on span "Project Files" at bounding box center [534, 101] width 61 height 15
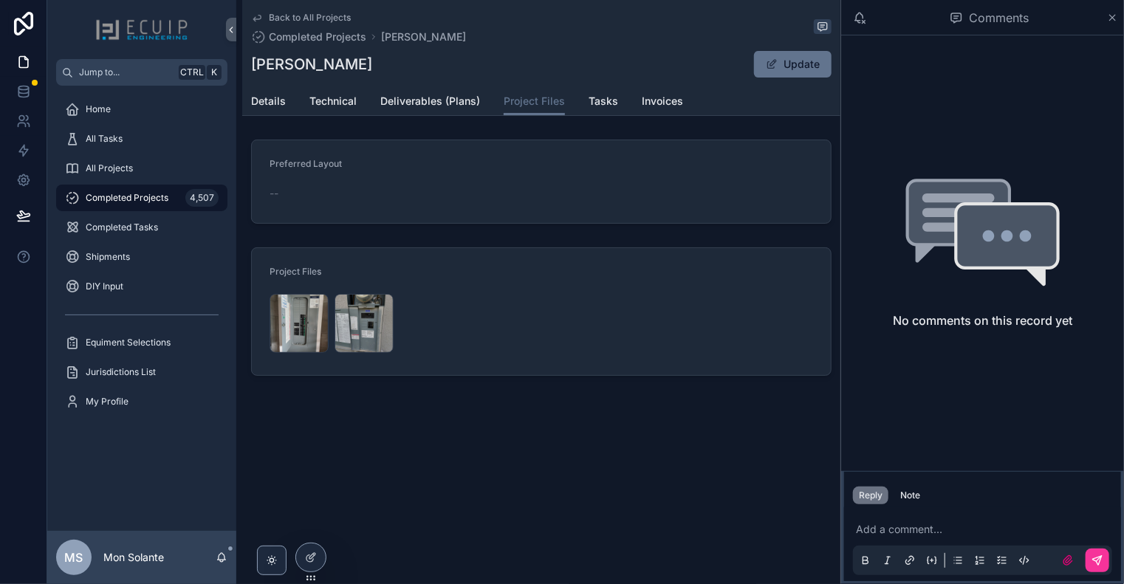
click at [259, 23] on icon "scrollable content" at bounding box center [257, 18] width 12 height 12
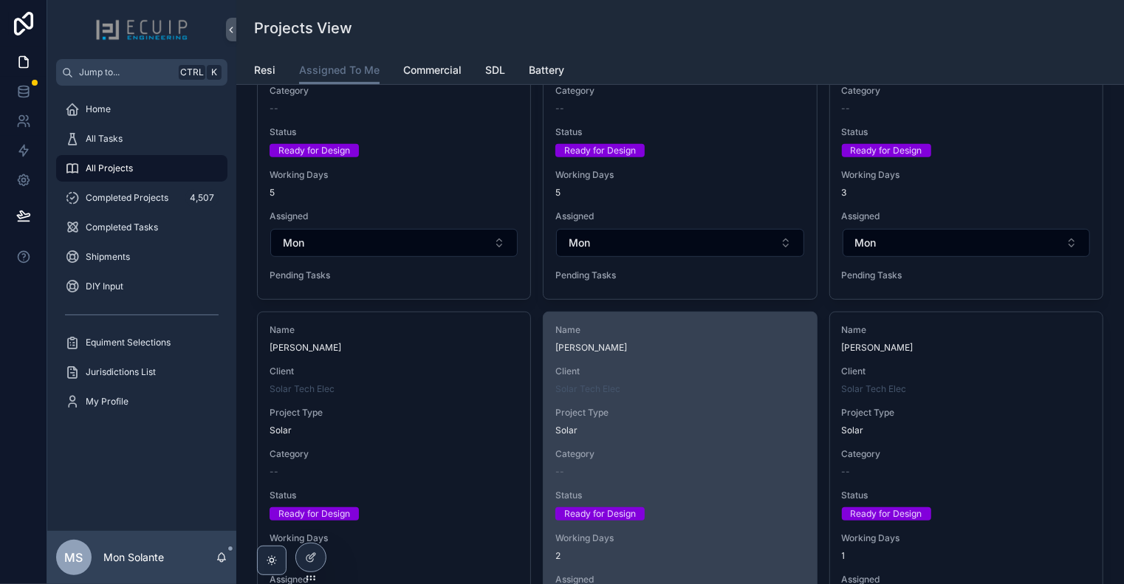
scroll to position [504, 0]
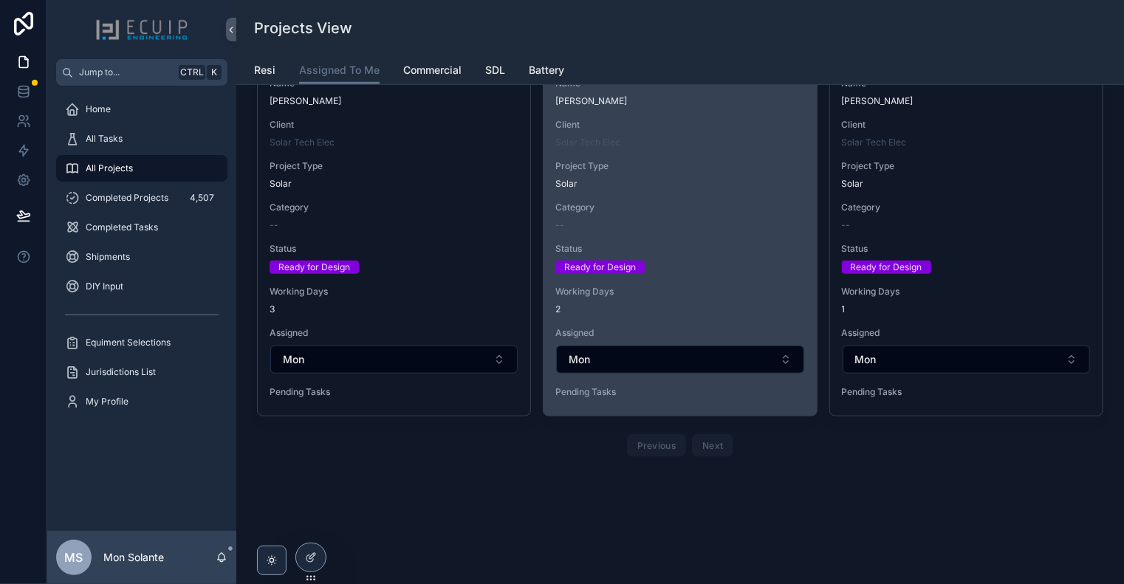
click at [742, 288] on span "Working Days" at bounding box center [679, 292] width 249 height 12
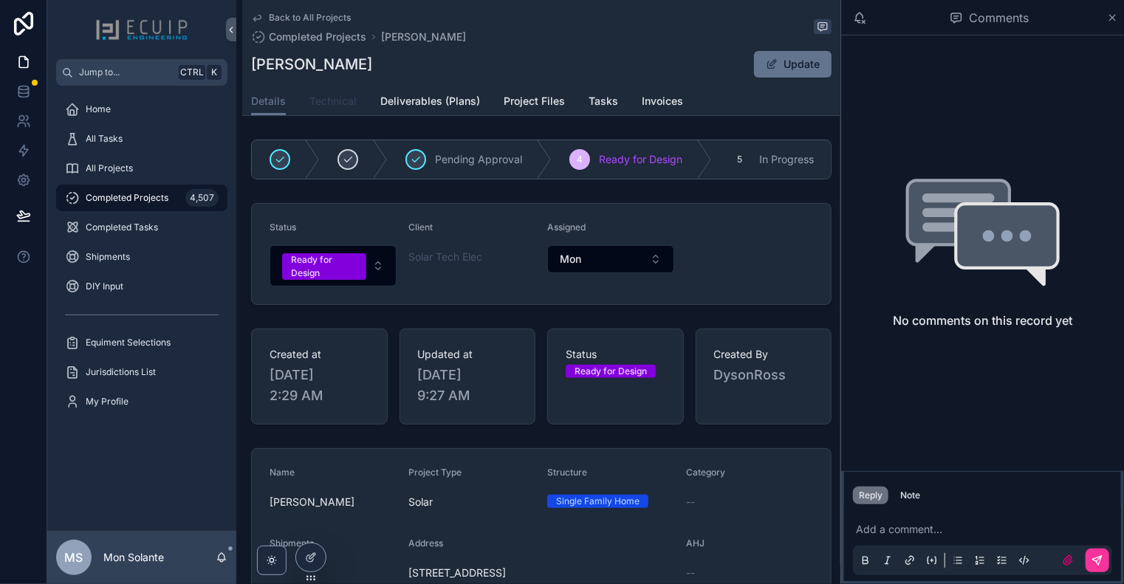
click at [341, 112] on link "Technical" at bounding box center [332, 103] width 47 height 30
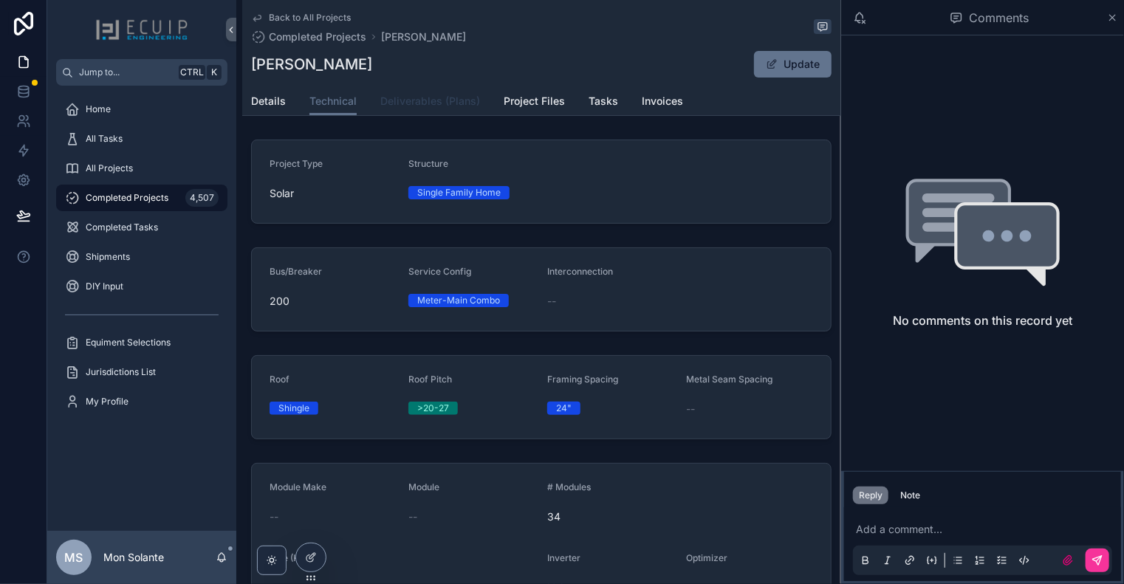
click at [434, 106] on span "Deliverables (Plans)" at bounding box center [430, 101] width 100 height 15
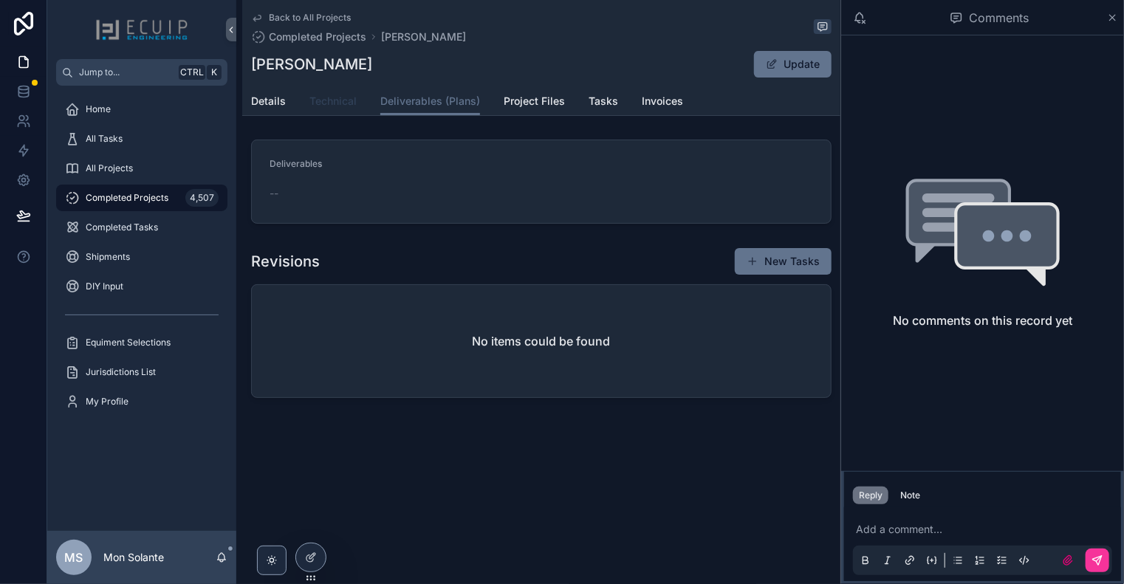
click at [346, 111] on link "Technical" at bounding box center [332, 103] width 47 height 30
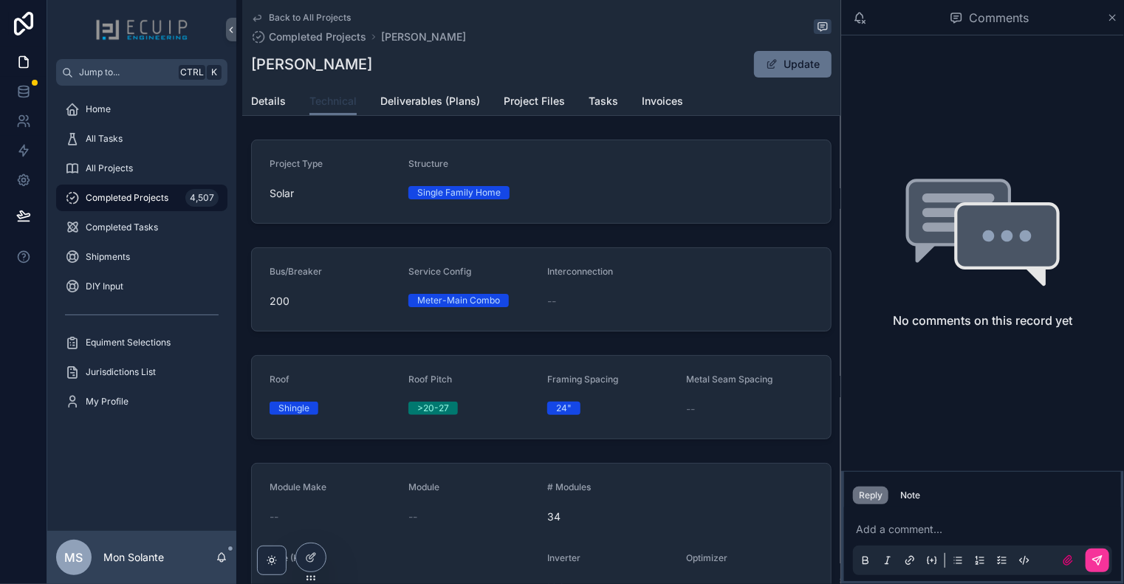
click at [342, 109] on link "Technical" at bounding box center [332, 102] width 47 height 28
click at [396, 104] on span "Deliverables (Plans)" at bounding box center [430, 101] width 100 height 15
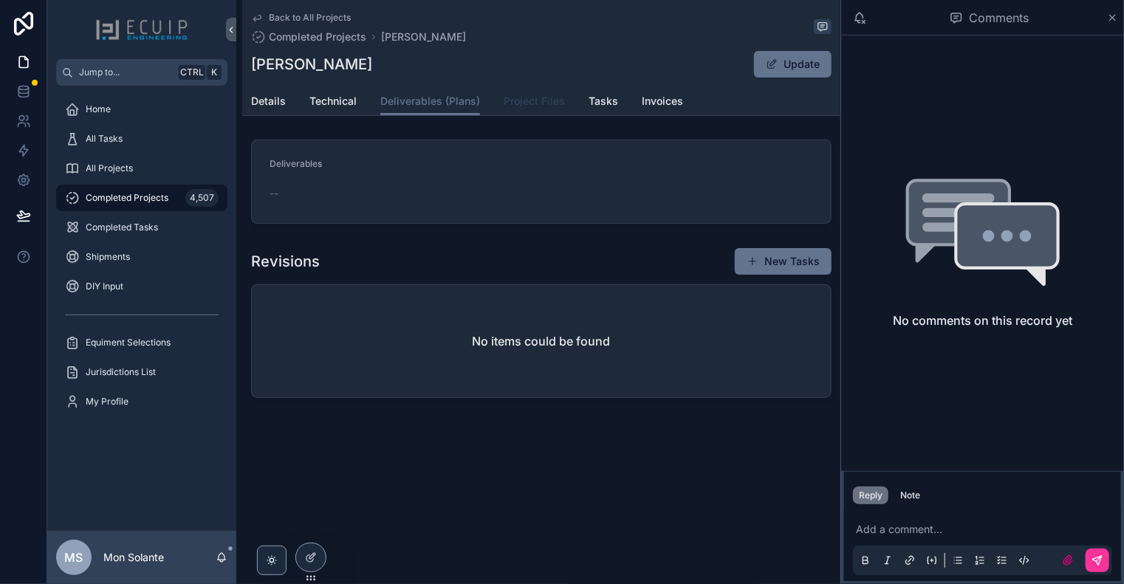
click at [536, 105] on span "Project Files" at bounding box center [534, 101] width 61 height 15
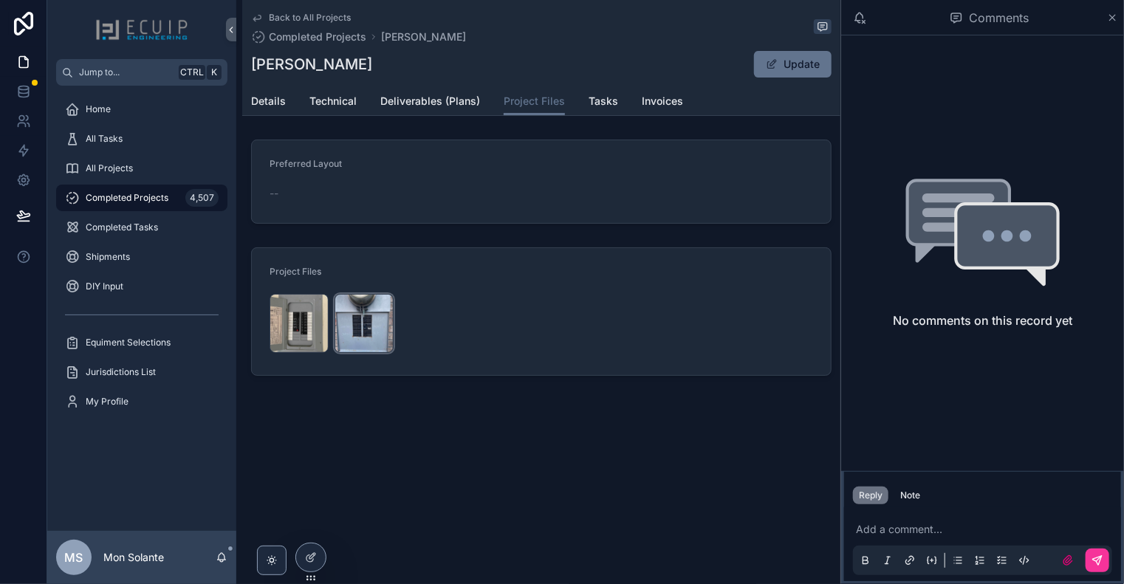
click at [361, 322] on div "PHOTO-2025-10-06-19-49-24 .jpg" at bounding box center [364, 323] width 59 height 59
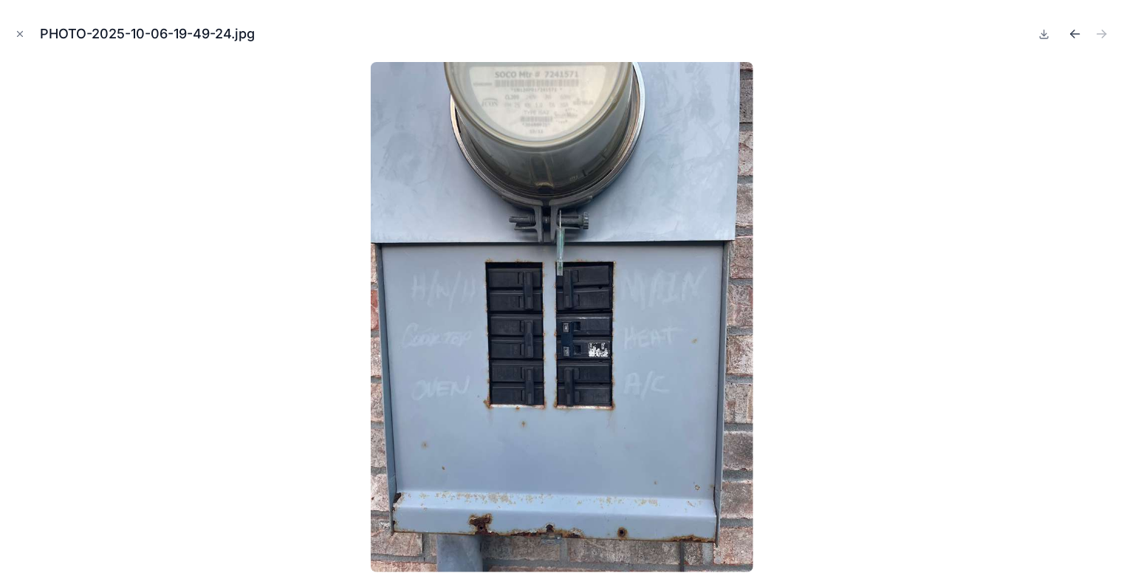
click at [1076, 28] on icon "Previous file" at bounding box center [1075, 34] width 15 height 15
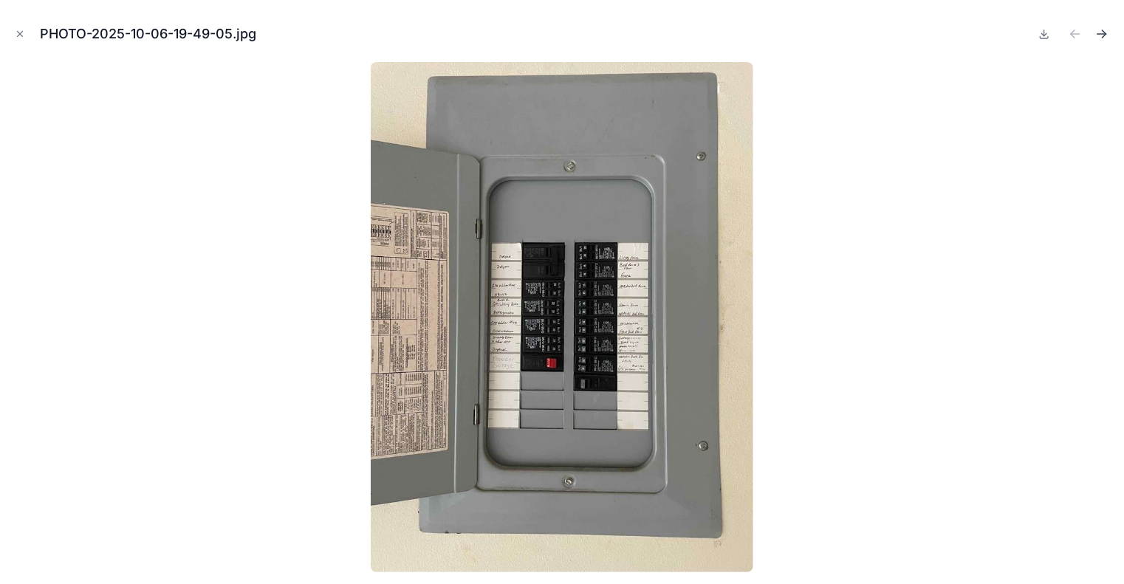
click at [1101, 39] on icon "Next file" at bounding box center [1102, 34] width 15 height 15
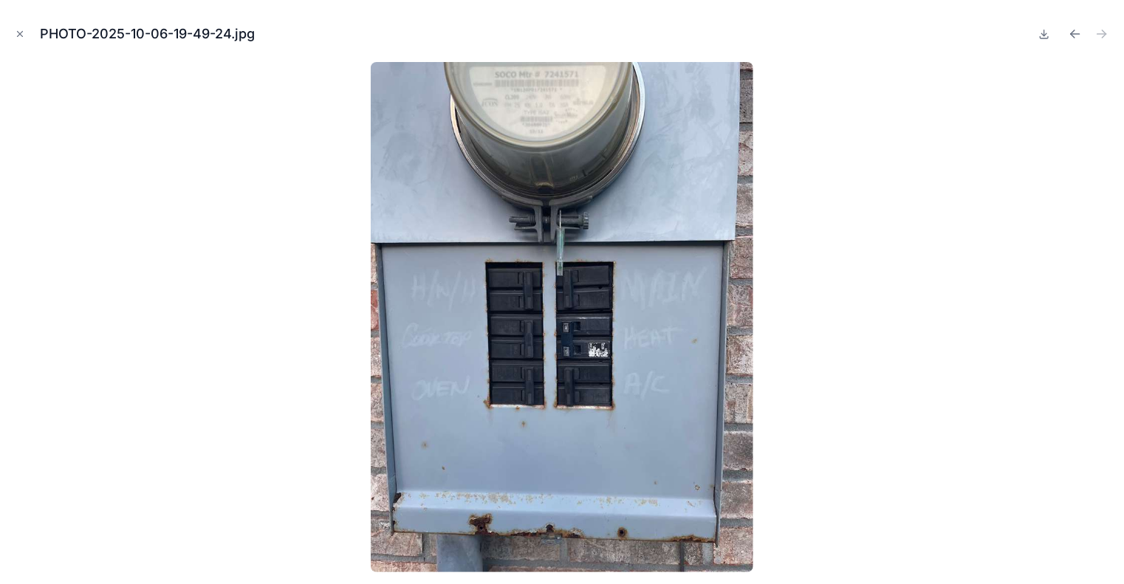
click at [11, 30] on div "PHOTO-2025-10-06-19-49-24.jpg" at bounding box center [562, 292] width 1124 height 584
click at [17, 34] on icon "Close modal" at bounding box center [20, 34] width 10 height 10
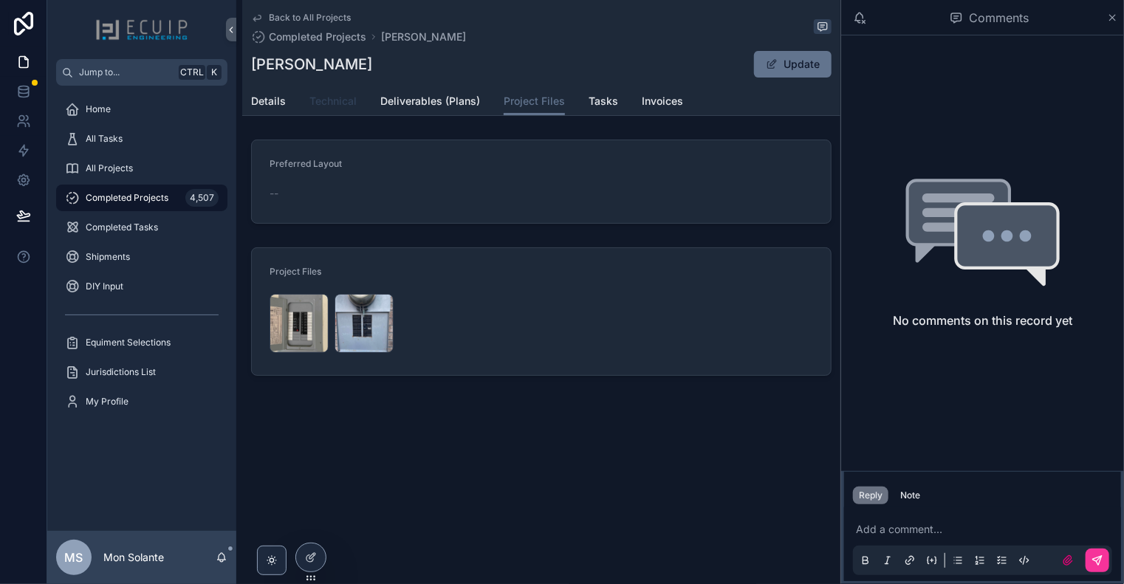
click at [340, 103] on span "Technical" at bounding box center [332, 101] width 47 height 15
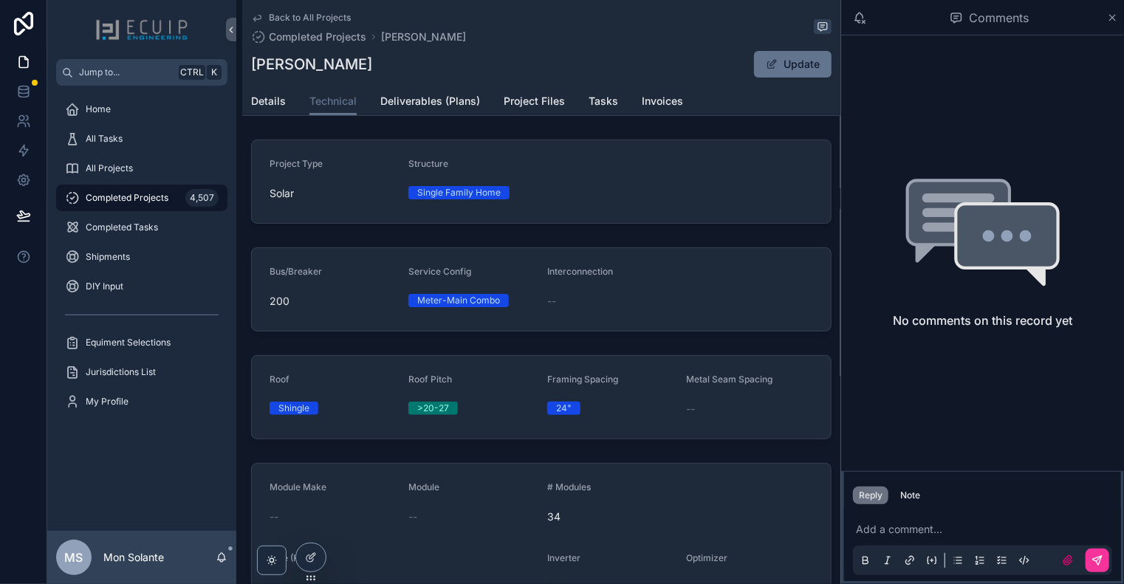
click at [261, 19] on icon "scrollable content" at bounding box center [257, 18] width 12 height 12
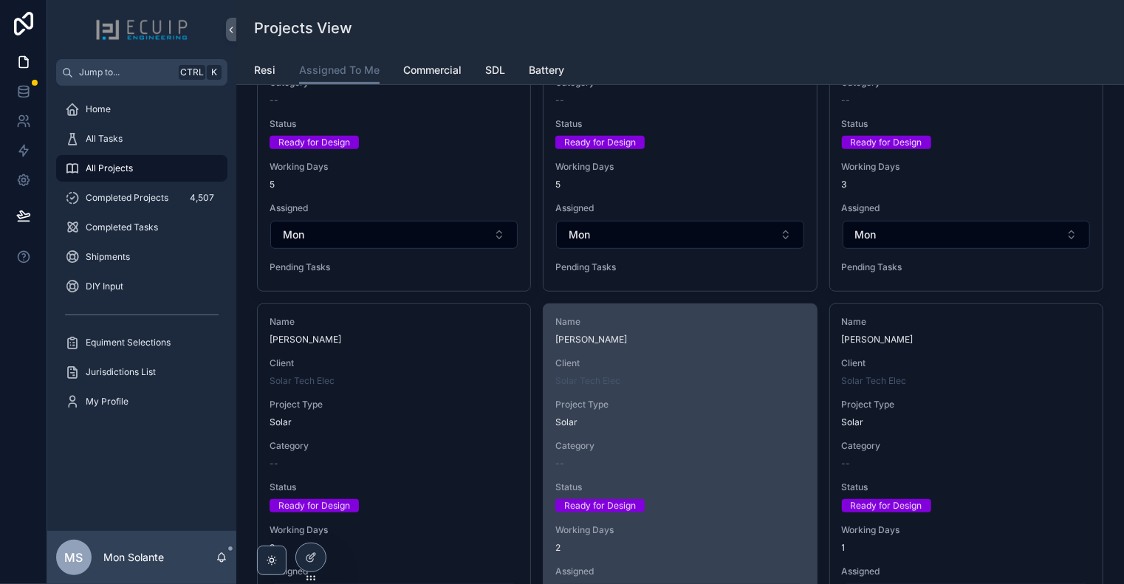
scroll to position [492, 0]
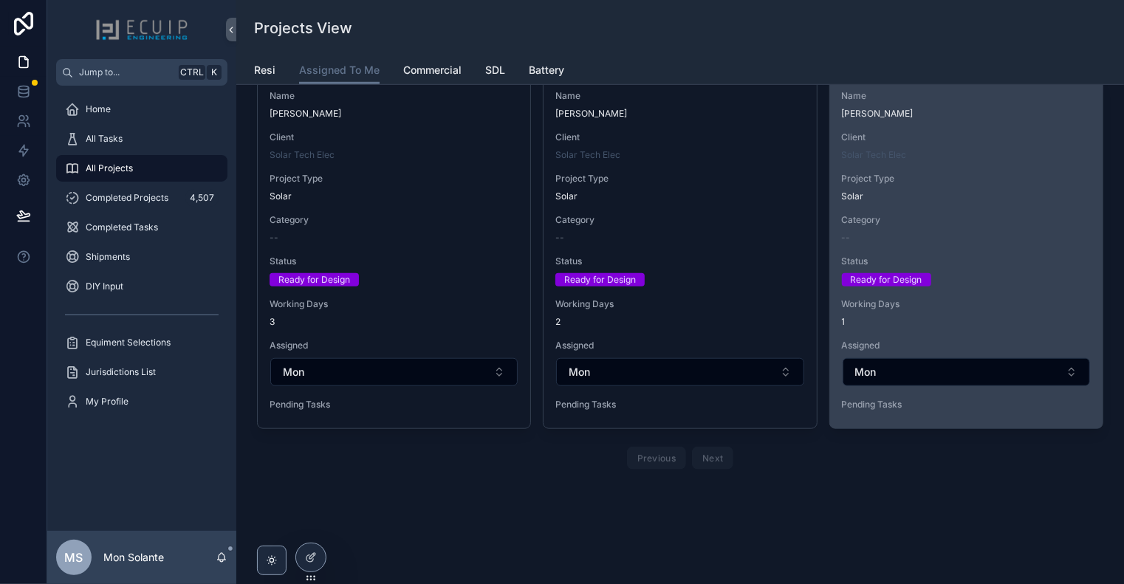
click at [894, 220] on span "Category" at bounding box center [966, 220] width 249 height 12
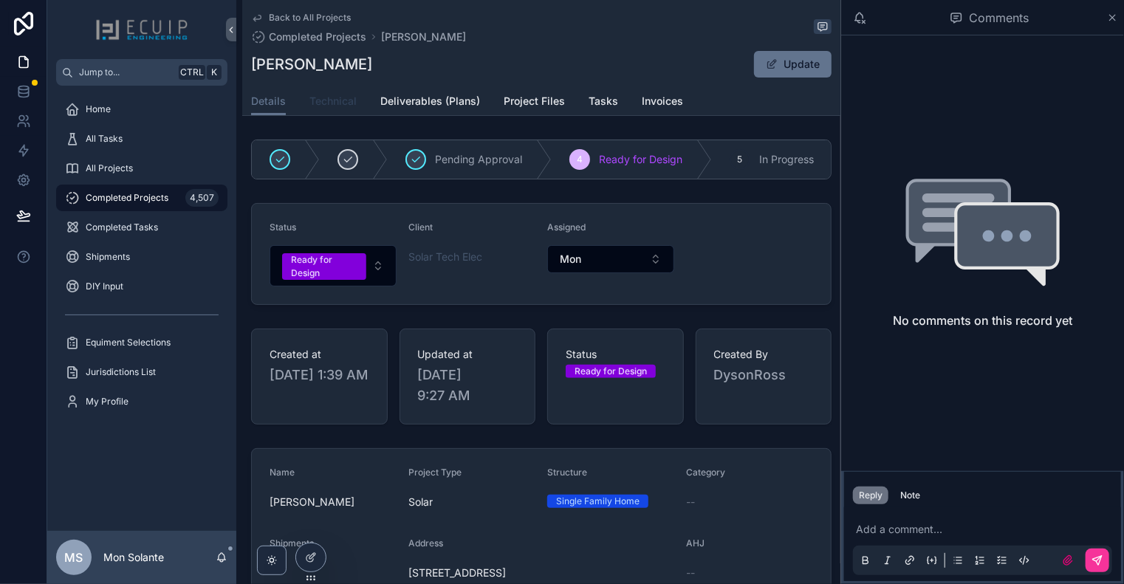
click at [347, 106] on span "Technical" at bounding box center [332, 101] width 47 height 15
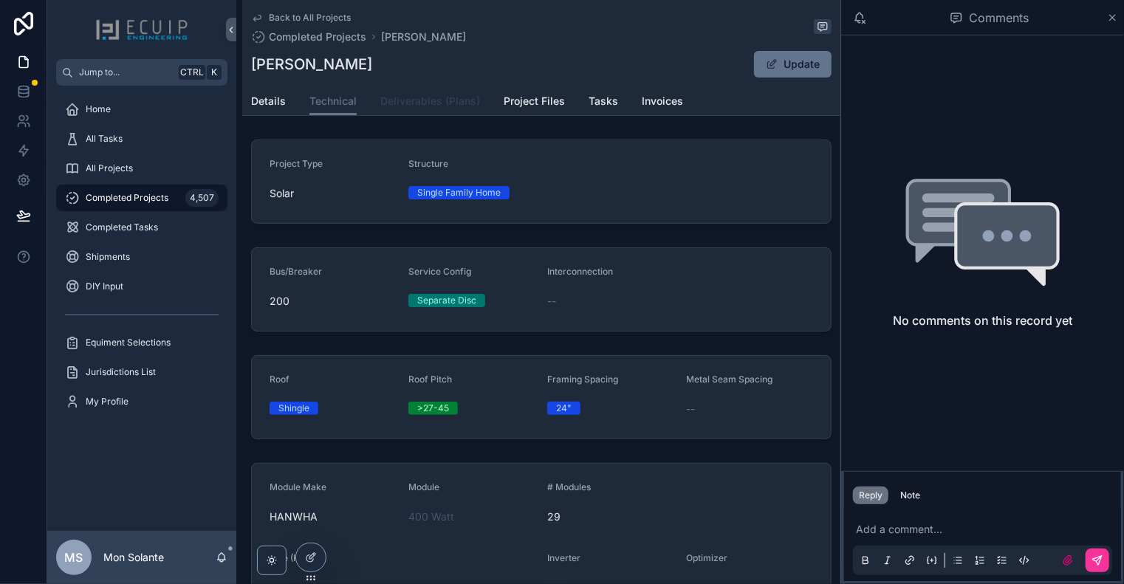
click at [455, 105] on span "Deliverables (Plans)" at bounding box center [430, 101] width 100 height 15
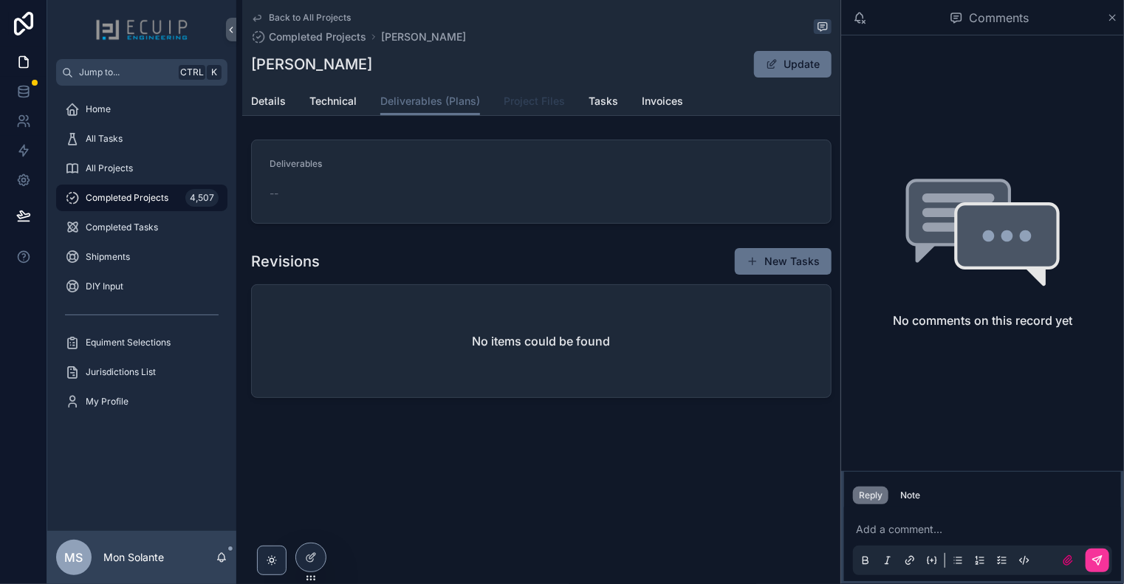
click at [516, 106] on span "Project Files" at bounding box center [534, 101] width 61 height 15
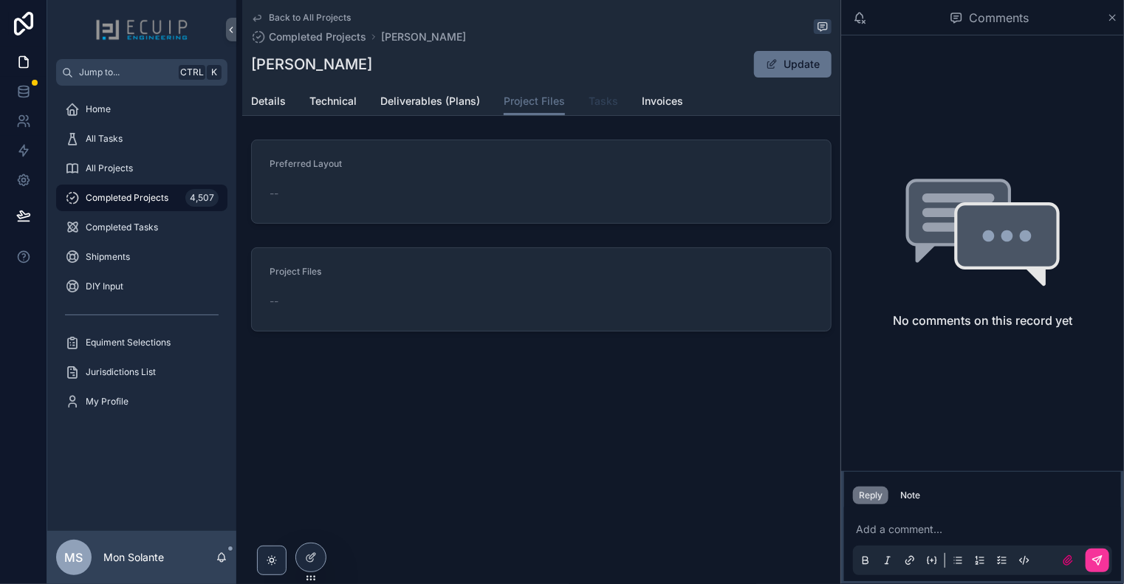
click at [597, 114] on link "Tasks" at bounding box center [604, 103] width 30 height 30
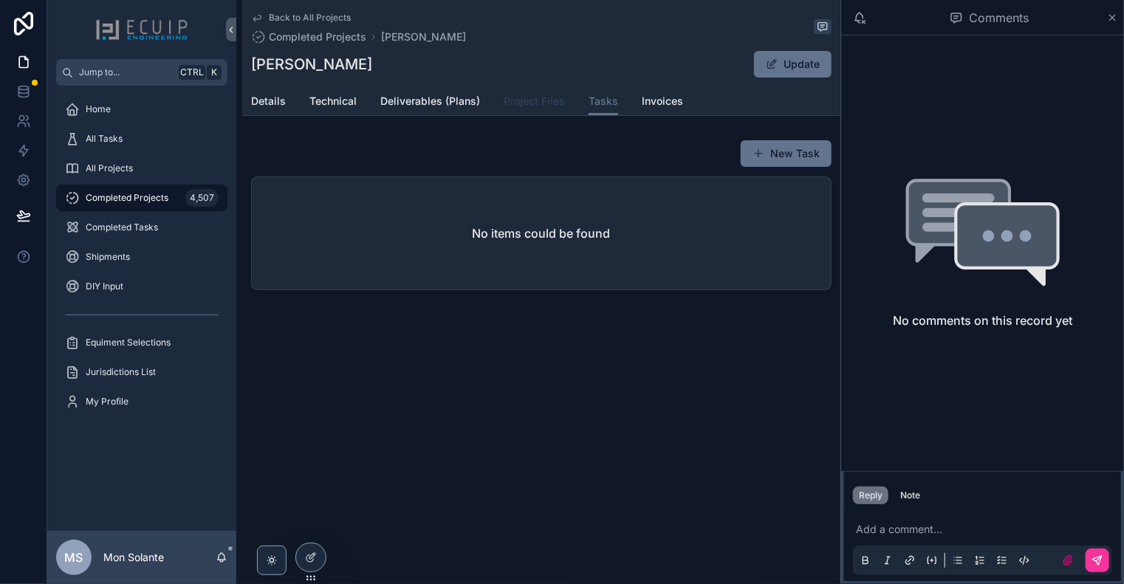
click at [512, 103] on span "Project Files" at bounding box center [534, 101] width 61 height 15
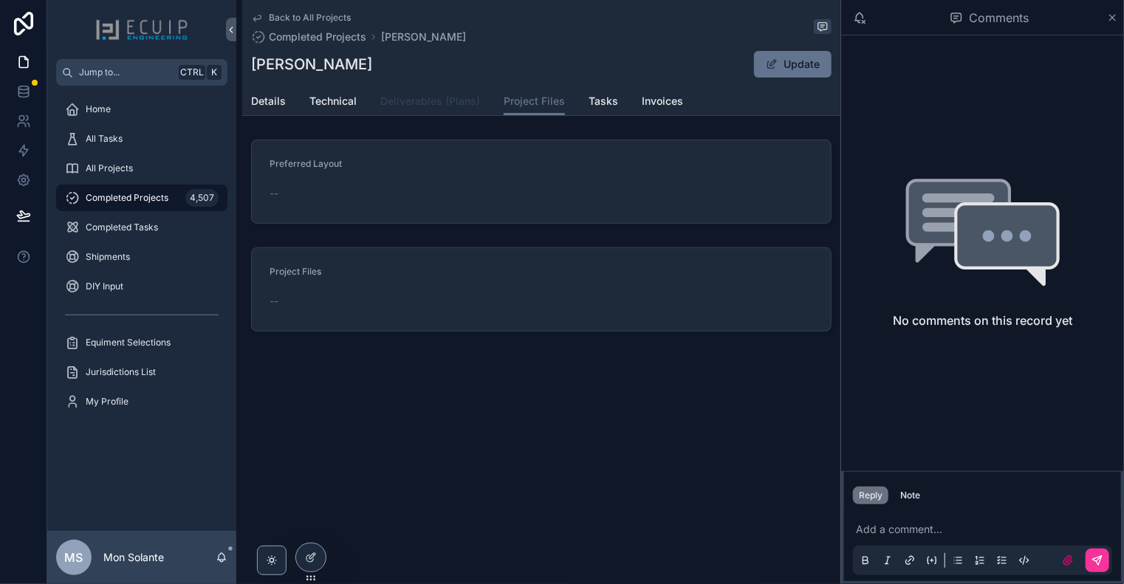
click at [383, 97] on span "Deliverables (Plans)" at bounding box center [430, 101] width 100 height 15
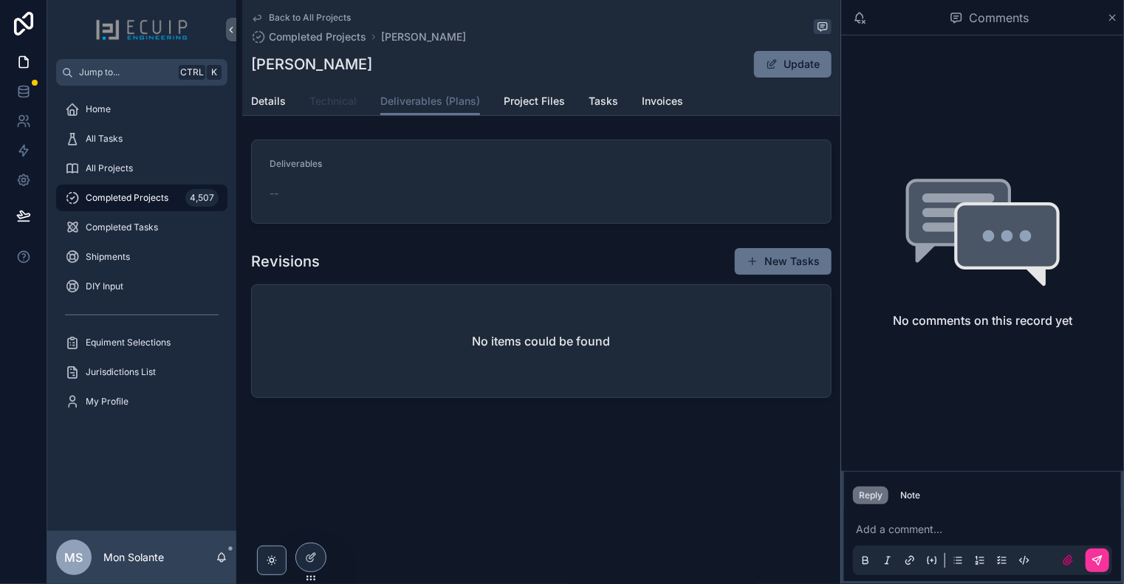
drag, startPoint x: 349, startPoint y: 101, endPoint x: 334, endPoint y: 100, distance: 14.8
click at [347, 101] on span "Technical" at bounding box center [332, 101] width 47 height 15
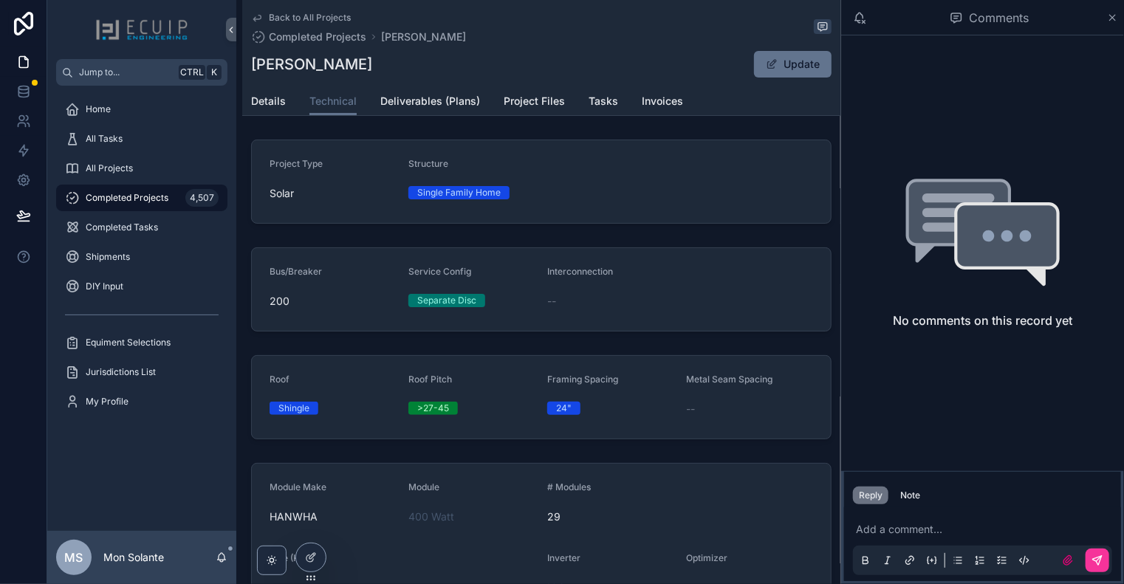
click at [264, 17] on link "Back to All Projects" at bounding box center [301, 18] width 100 height 12
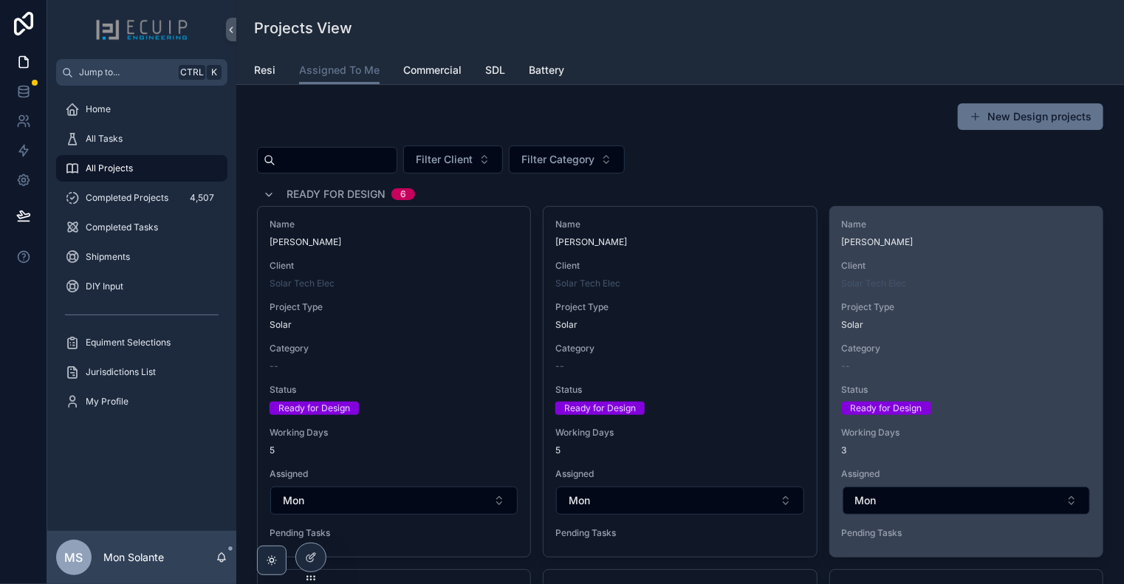
click at [928, 244] on span "[PERSON_NAME]" at bounding box center [966, 242] width 249 height 12
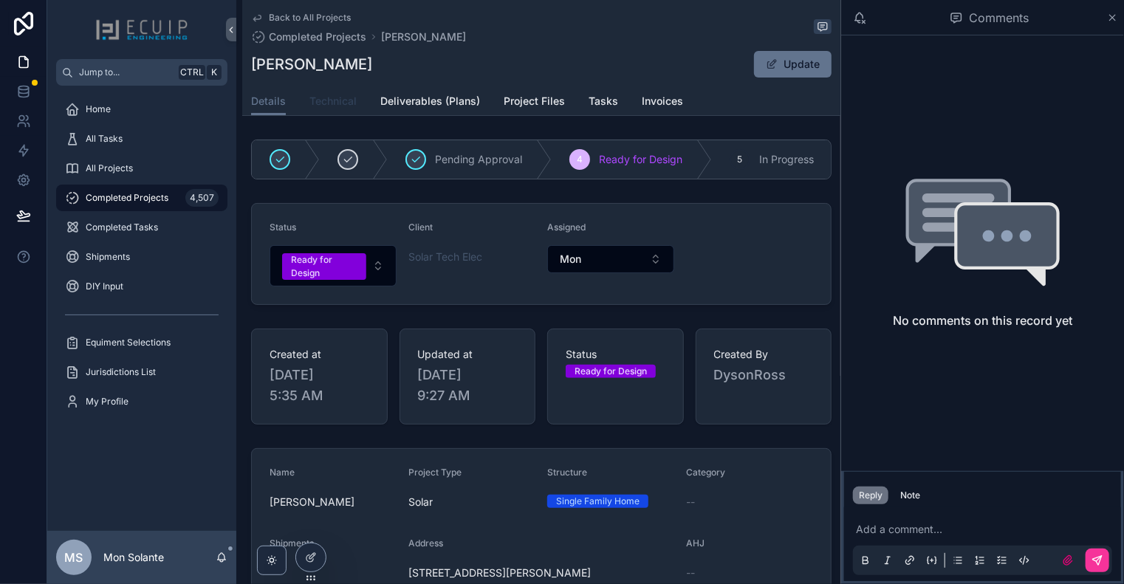
click at [332, 100] on span "Technical" at bounding box center [332, 101] width 47 height 15
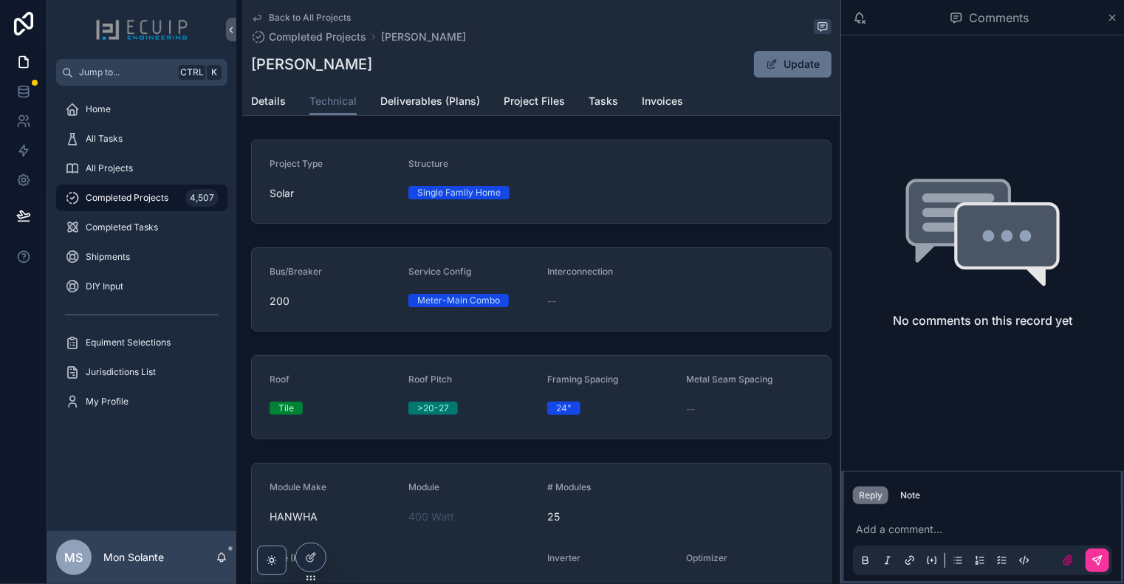
drag, startPoint x: 331, startPoint y: 65, endPoint x: 250, endPoint y: 62, distance: 80.6
click at [250, 62] on div "Back to All Projects Completed Projects [PERSON_NAME] [PERSON_NAME] Update Tech…" at bounding box center [541, 58] width 598 height 116
click at [532, 112] on link "Project Files" at bounding box center [534, 103] width 61 height 30
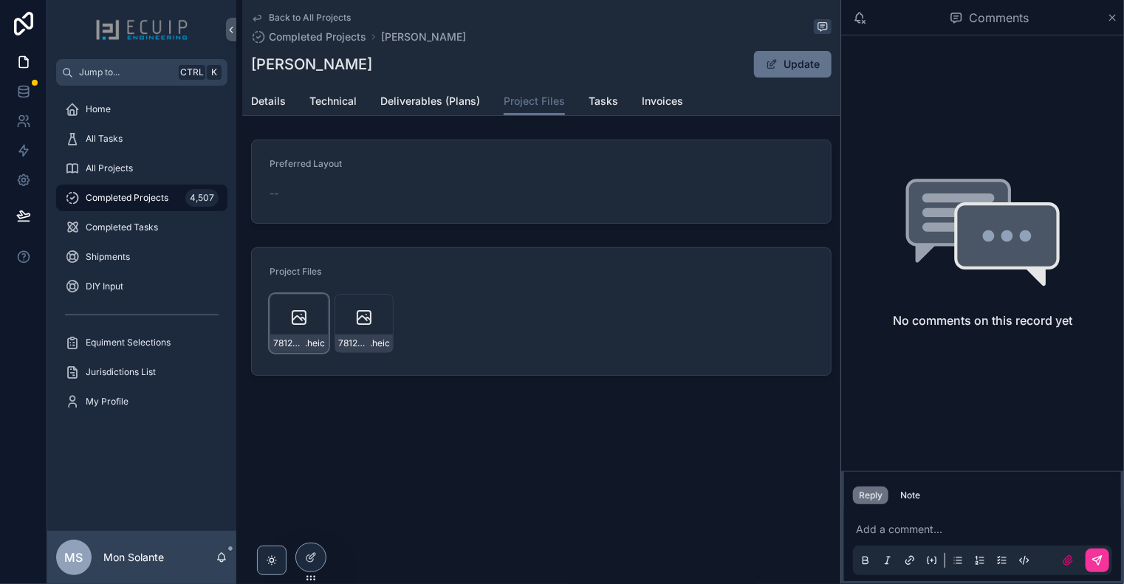
click at [317, 311] on div "78120521094__9180DF77-704D-45C1-A821-D7DCFC7D5C6C .heic" at bounding box center [299, 323] width 59 height 59
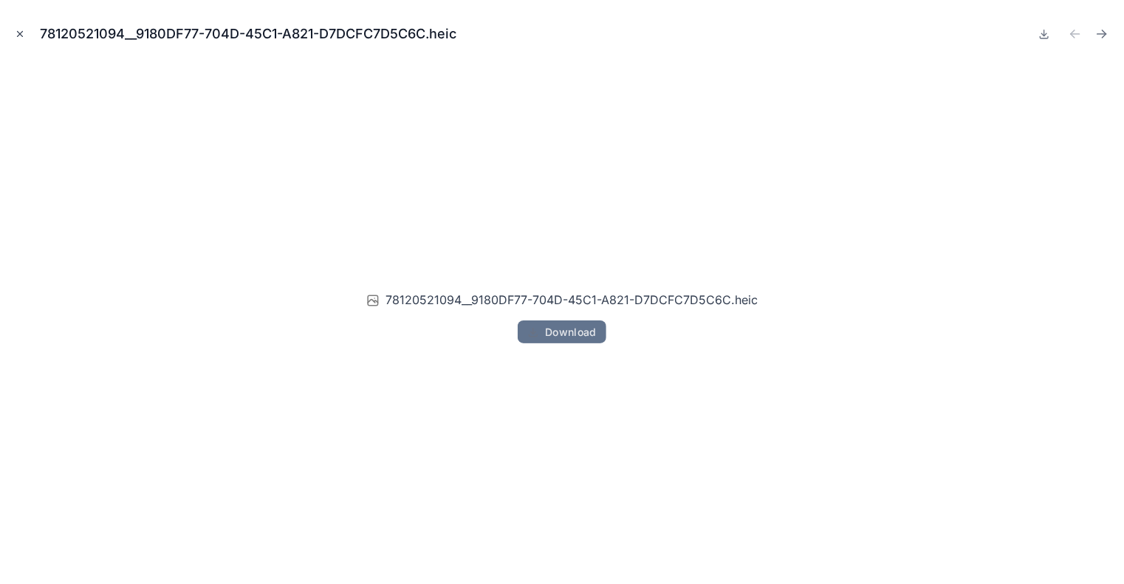
click at [24, 35] on icon "Close modal" at bounding box center [20, 34] width 10 height 10
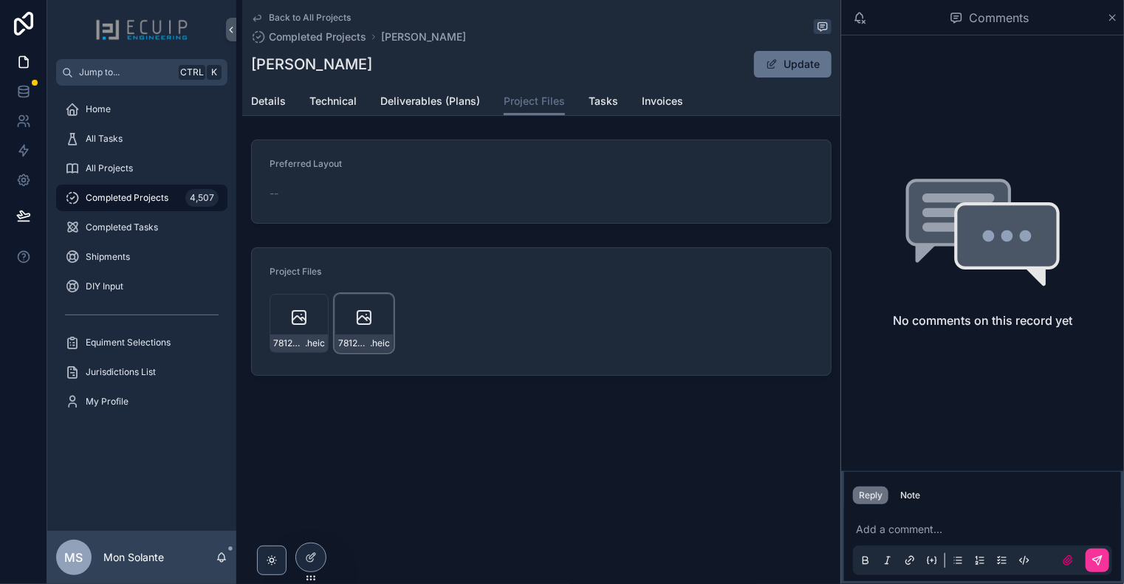
click at [378, 317] on div "78120530451__D3E8AE43-9F4F-47C9-BC7C-837401135C80 .heic" at bounding box center [364, 323] width 59 height 59
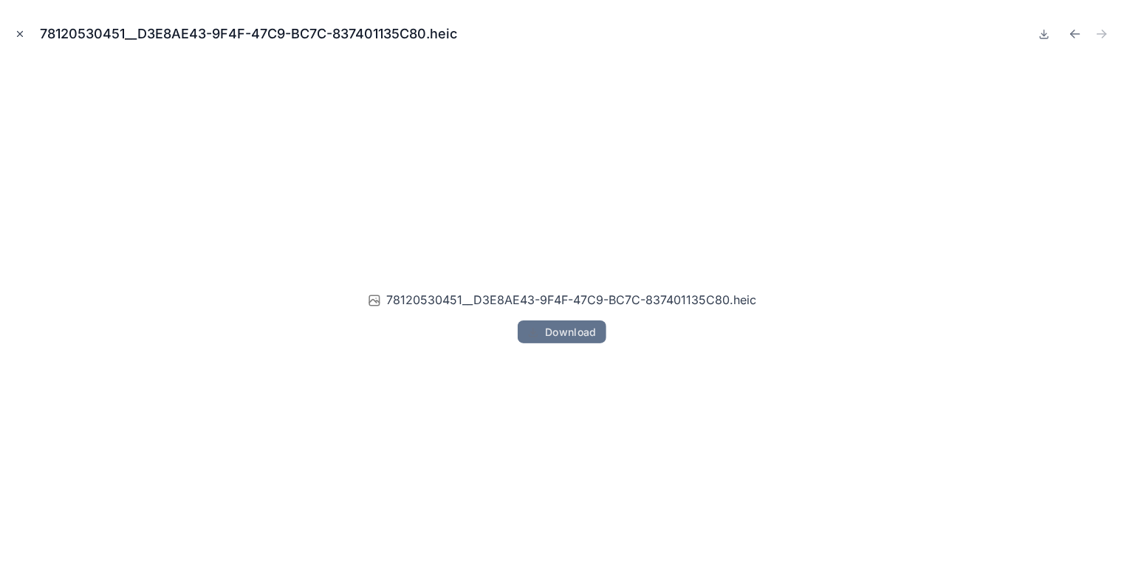
click at [13, 30] on button "Close modal" at bounding box center [20, 34] width 16 height 16
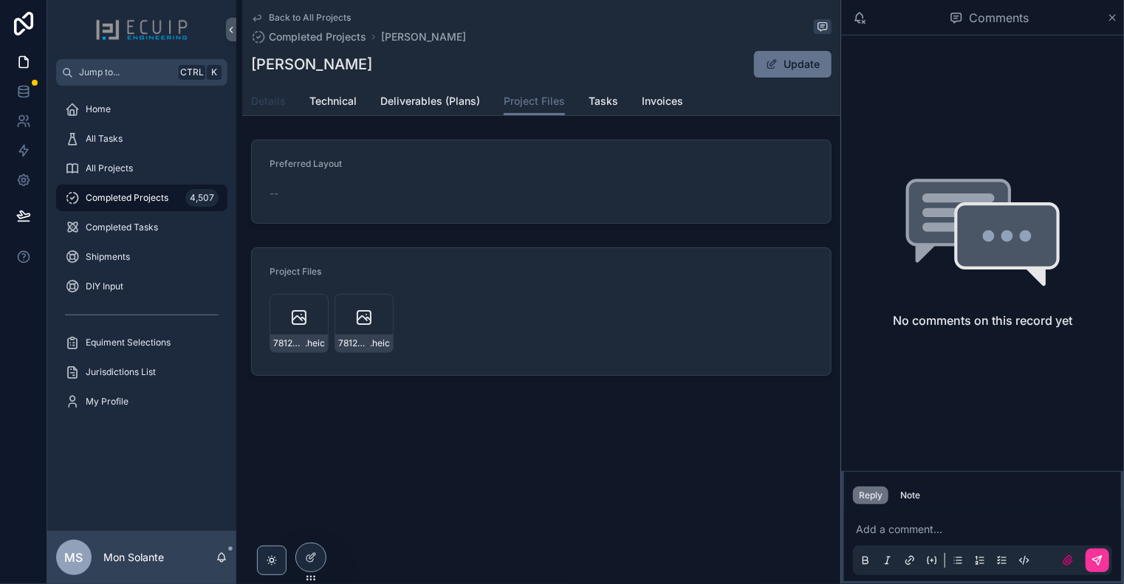
click at [266, 104] on span "Details" at bounding box center [268, 101] width 35 height 15
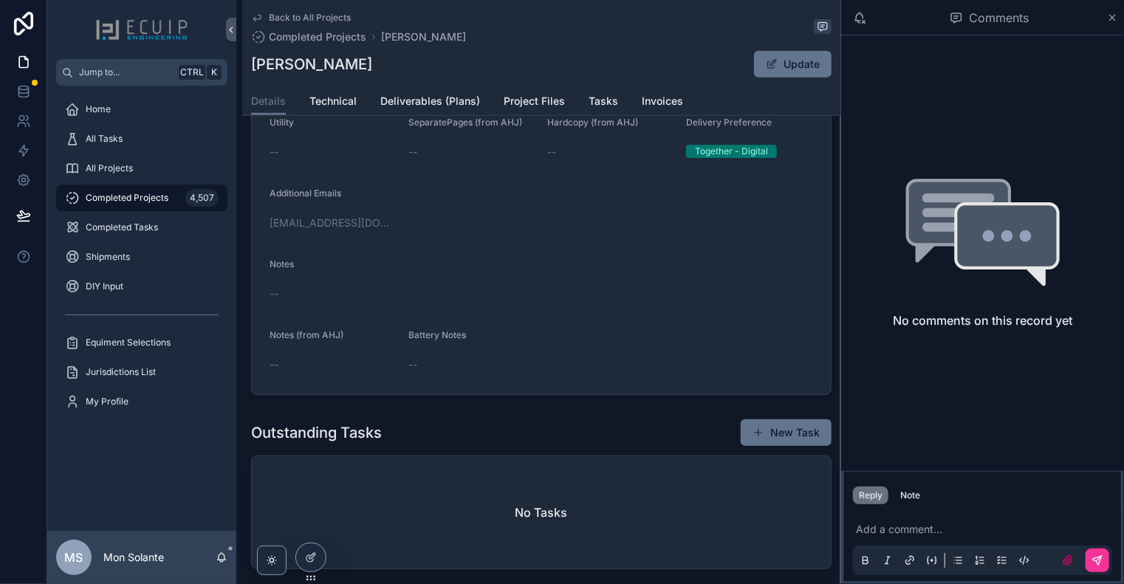
scroll to position [246, 0]
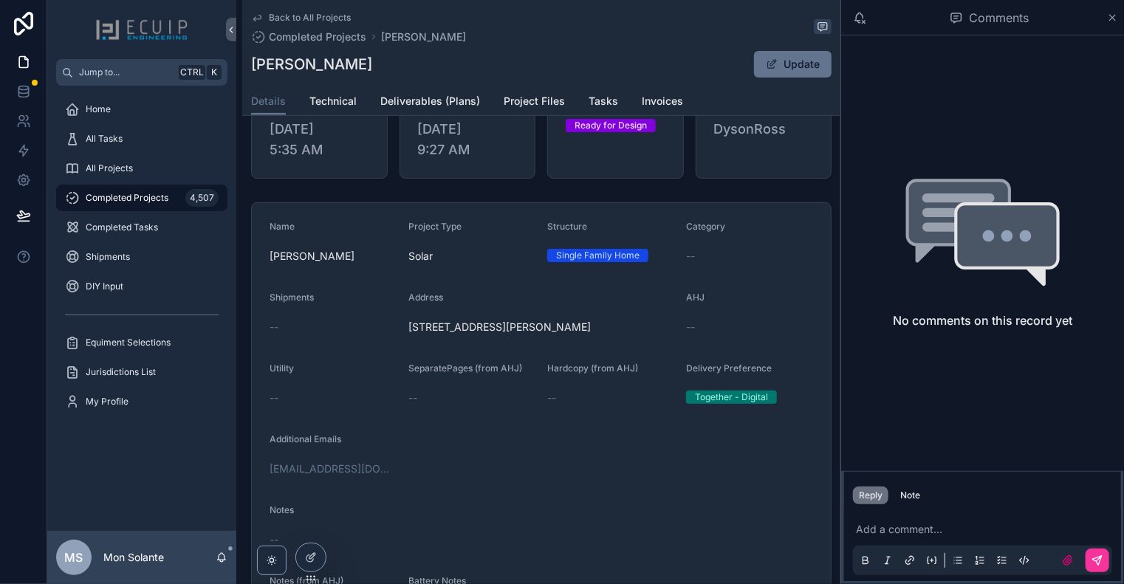
drag, startPoint x: 527, startPoint y: 347, endPoint x: 411, endPoint y: 333, distance: 116.8
click at [411, 333] on span "[STREET_ADDRESS][PERSON_NAME]" at bounding box center [541, 327] width 266 height 15
click at [410, 333] on span "[STREET_ADDRESS][PERSON_NAME]" at bounding box center [541, 327] width 266 height 15
drag, startPoint x: 407, startPoint y: 332, endPoint x: 526, endPoint y: 340, distance: 119.1
click at [527, 335] on span "[STREET_ADDRESS][PERSON_NAME]" at bounding box center [541, 327] width 266 height 15
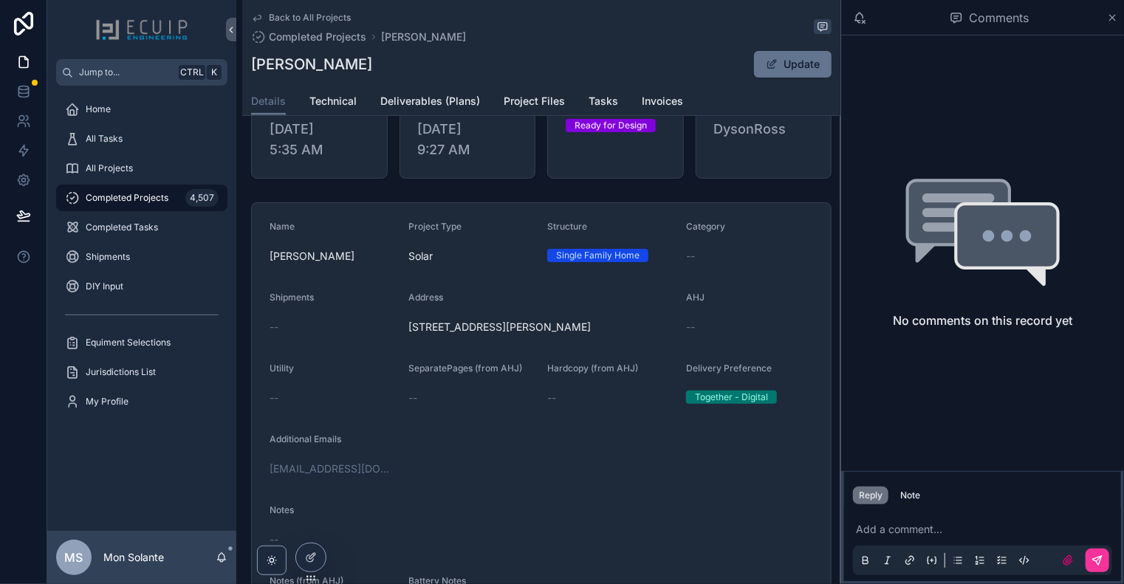
scroll to position [0, 0]
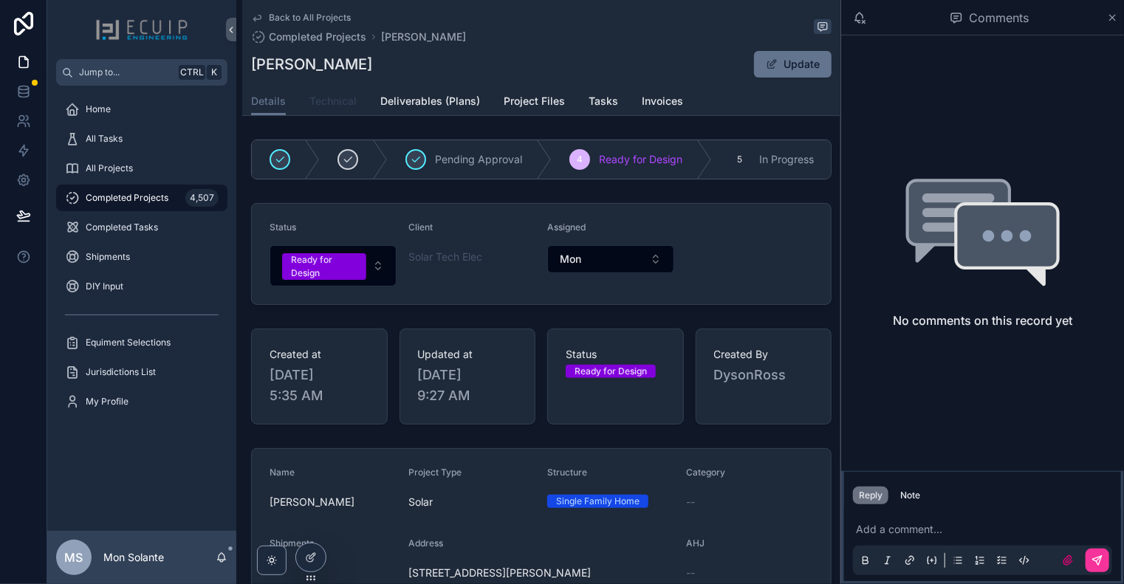
click at [335, 95] on span "Technical" at bounding box center [332, 101] width 47 height 15
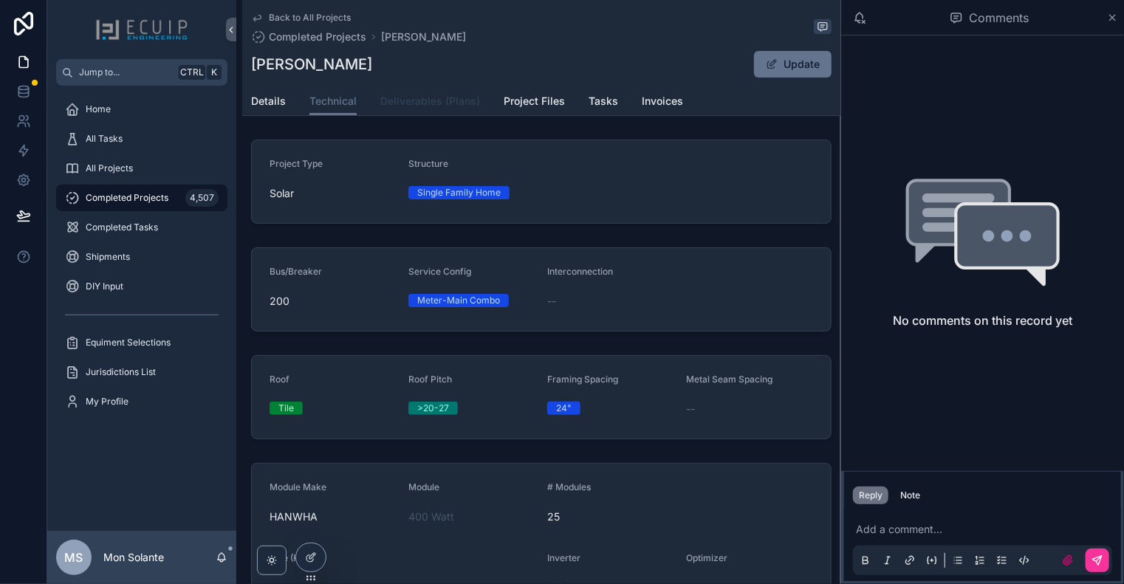
click at [405, 98] on span "Deliverables (Plans)" at bounding box center [430, 101] width 100 height 15
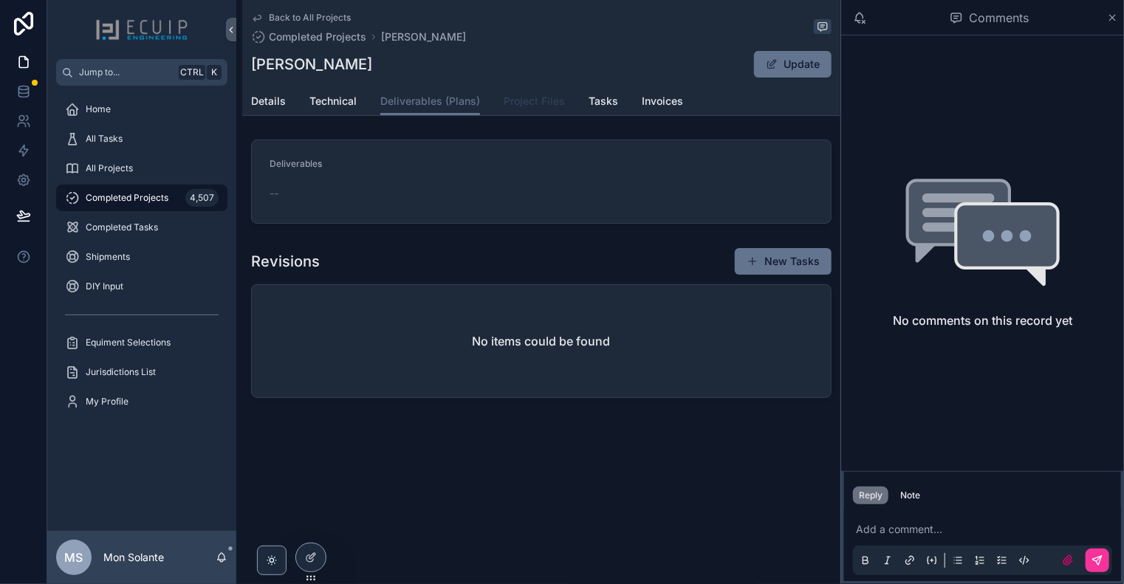
click at [536, 104] on span "Project Files" at bounding box center [534, 101] width 61 height 15
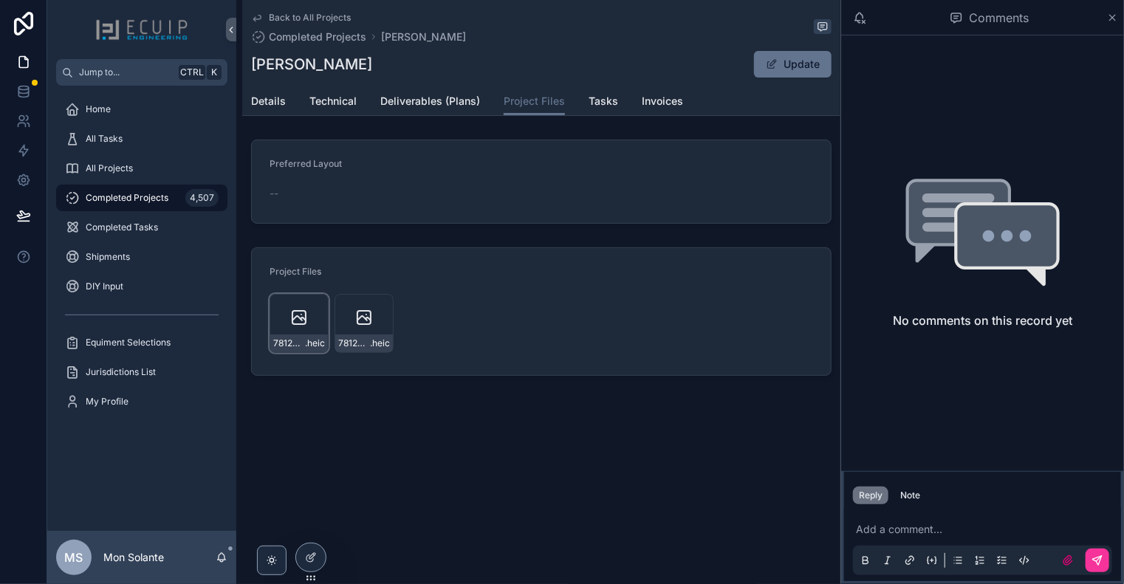
click at [301, 312] on icon "scrollable content" at bounding box center [299, 318] width 18 height 18
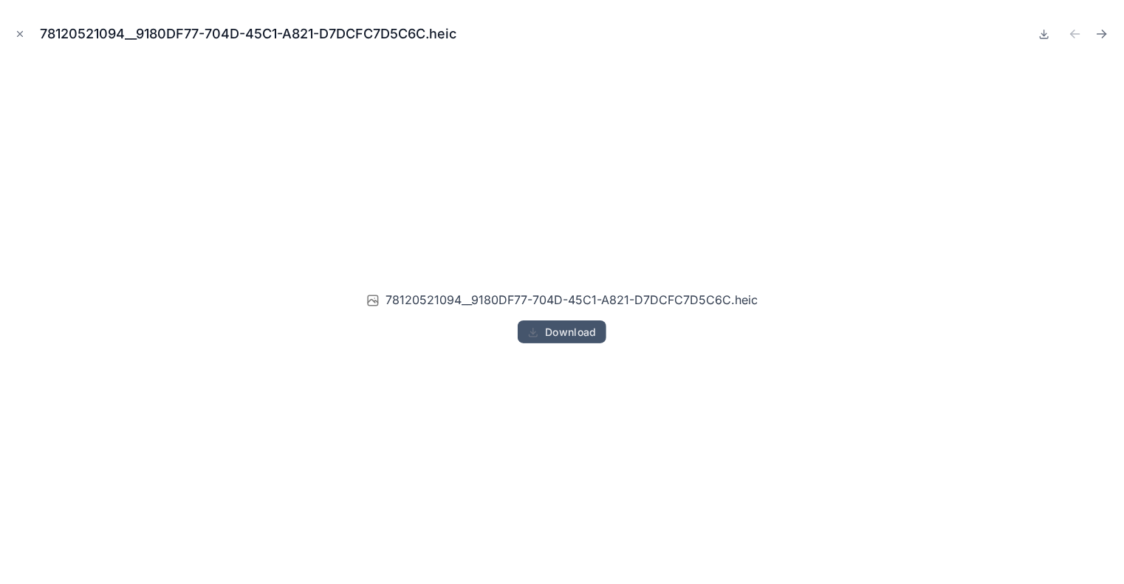
click at [552, 329] on span "Download" at bounding box center [571, 332] width 52 height 13
click at [17, 33] on icon "Close modal" at bounding box center [20, 34] width 10 height 10
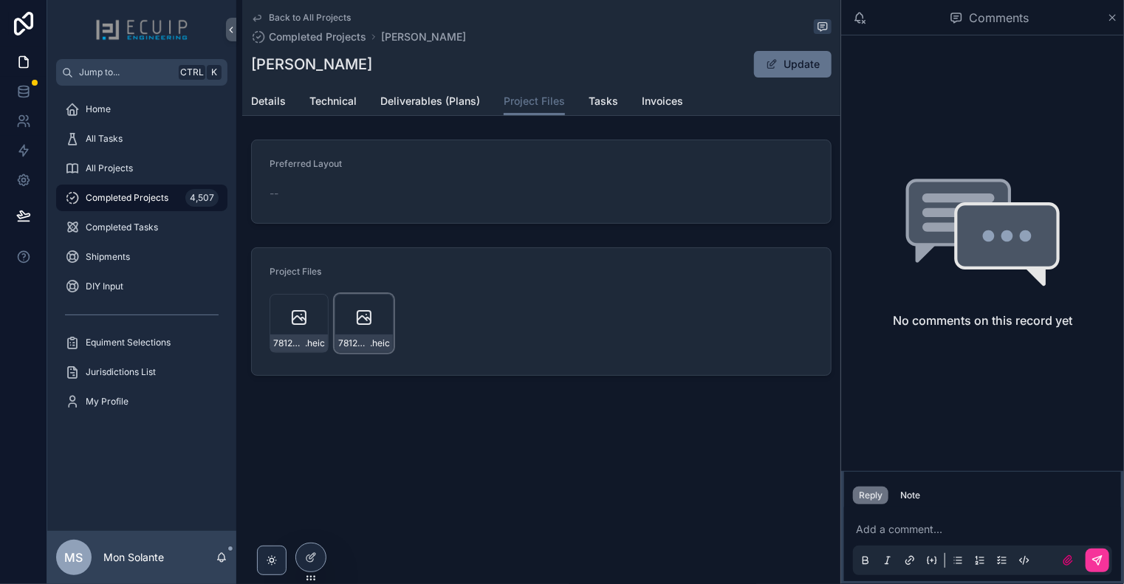
click at [361, 304] on div "78120530451__D3E8AE43-9F4F-47C9-BC7C-837401135C80 .heic" at bounding box center [364, 323] width 59 height 59
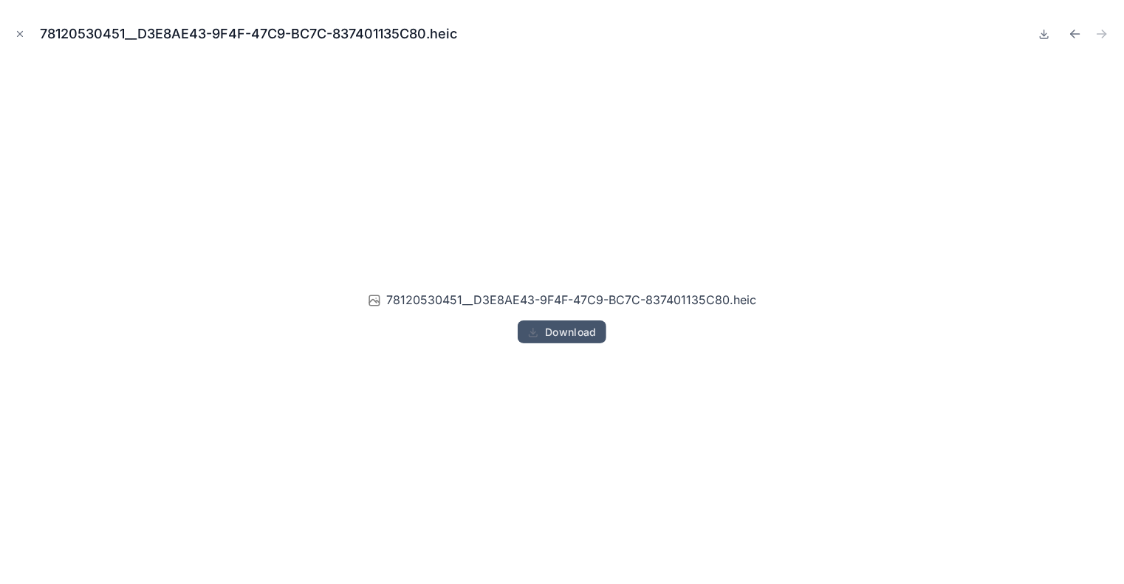
click at [559, 328] on span "Download" at bounding box center [571, 332] width 52 height 13
click at [18, 33] on icon "Close modal" at bounding box center [20, 34] width 10 height 10
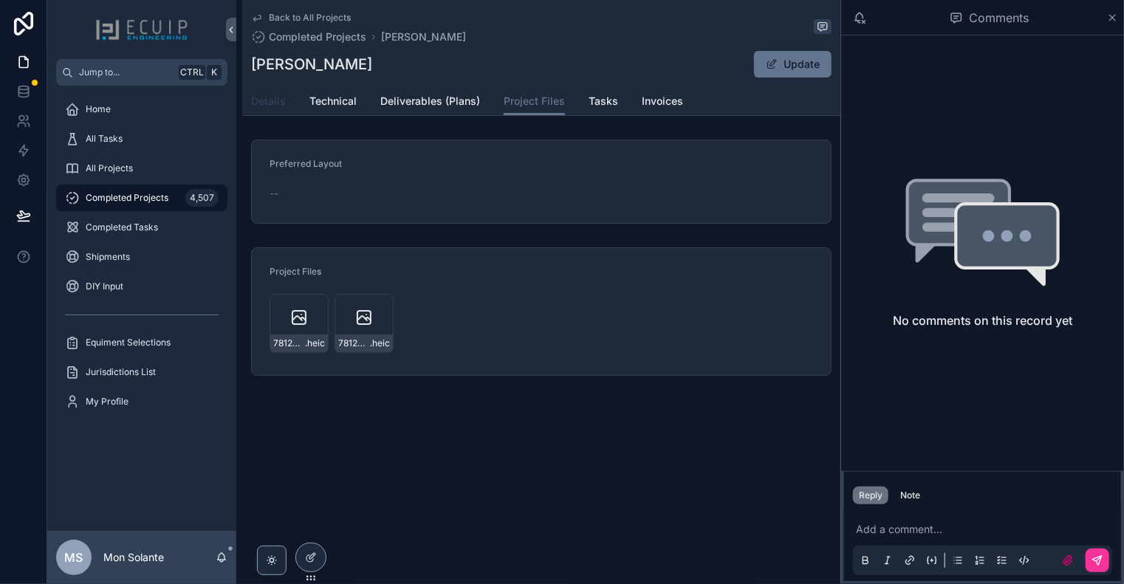
click at [277, 97] on span "Details" at bounding box center [268, 101] width 35 height 15
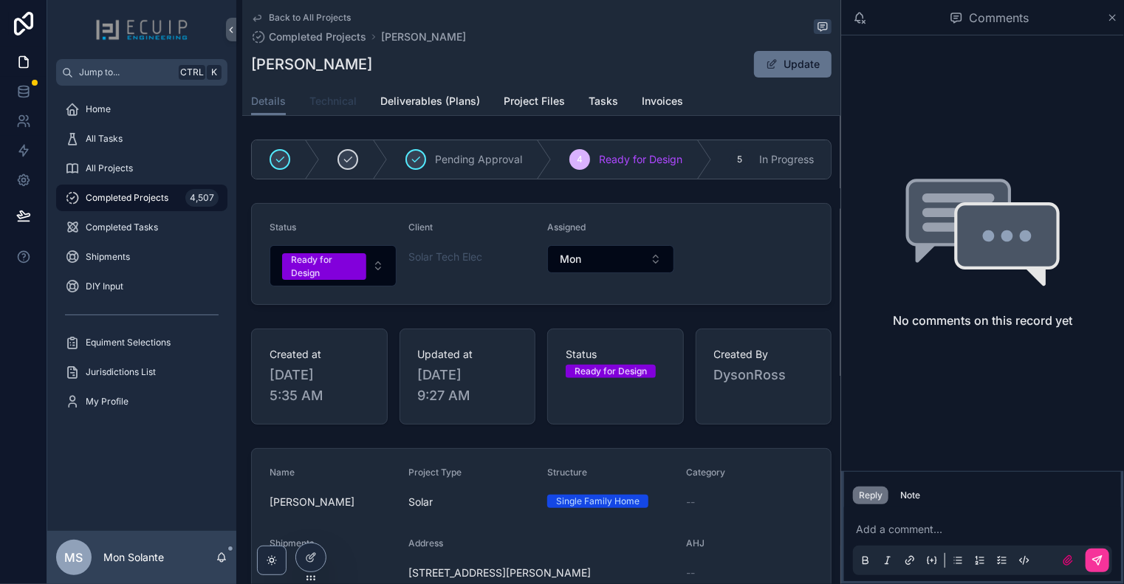
click at [320, 100] on span "Technical" at bounding box center [332, 101] width 47 height 15
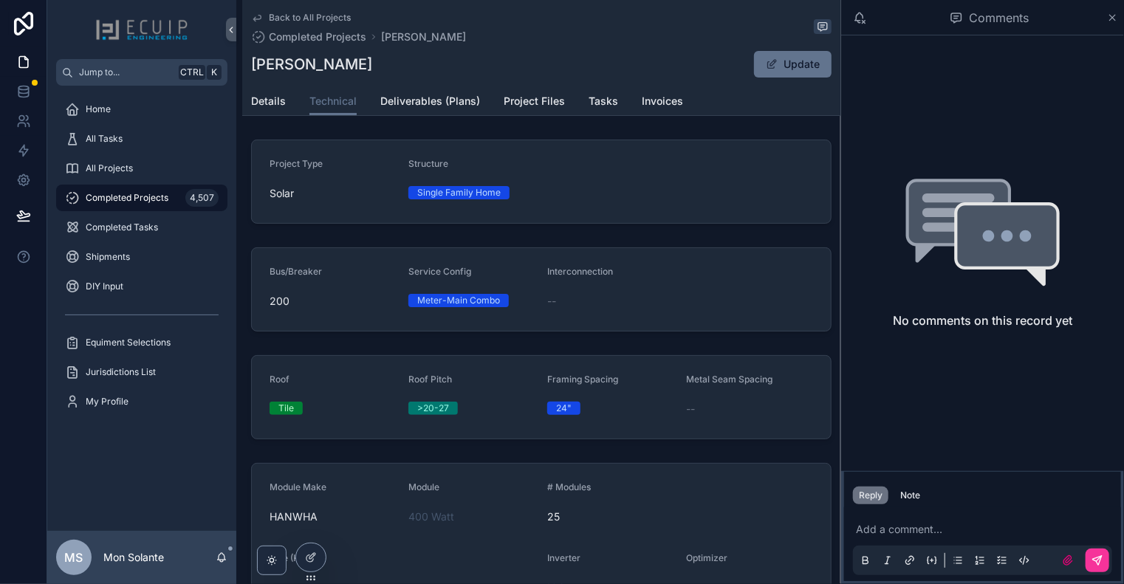
click at [257, 23] on icon "scrollable content" at bounding box center [257, 18] width 12 height 12
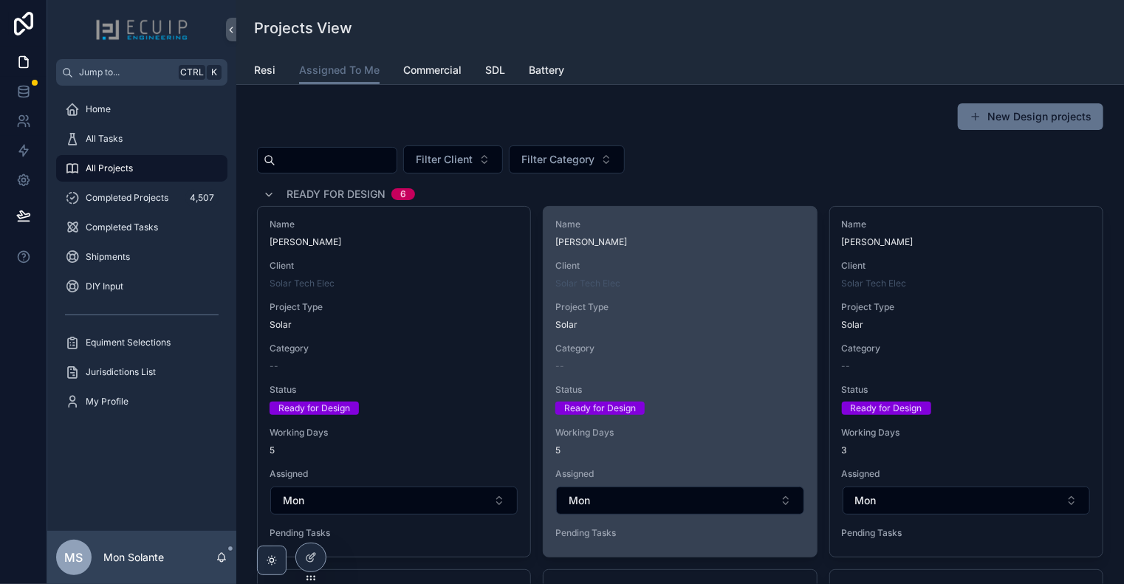
click at [655, 244] on span "[PERSON_NAME]" at bounding box center [679, 242] width 249 height 12
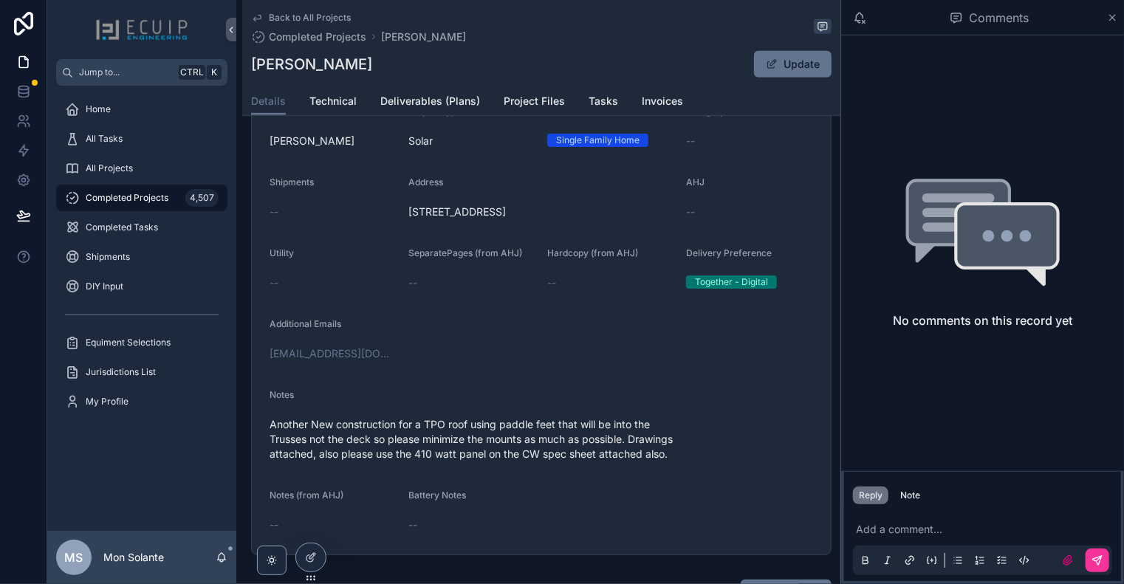
scroll to position [492, 0]
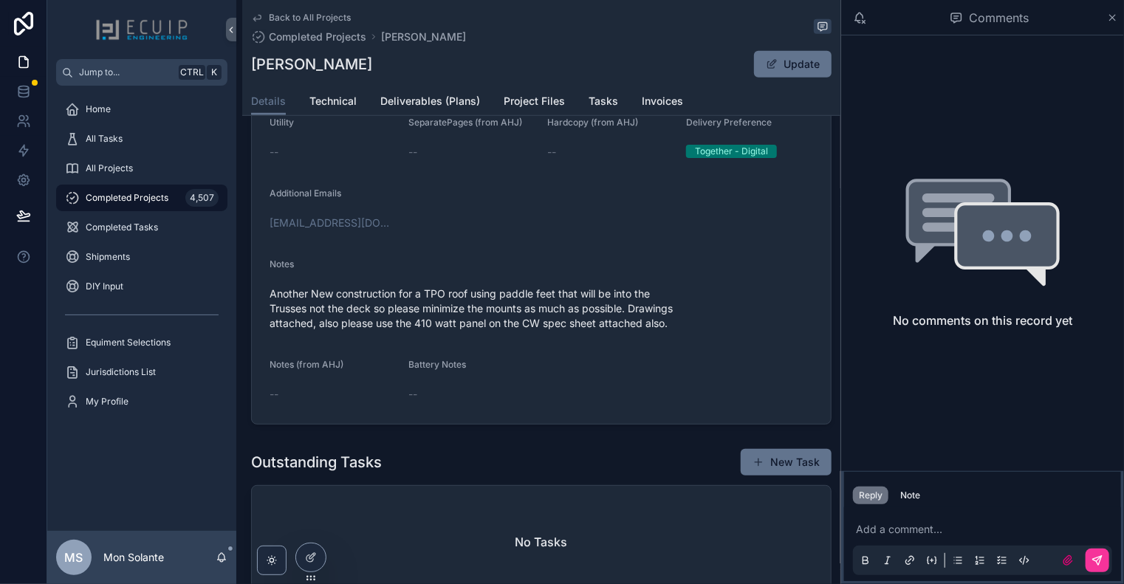
click at [259, 20] on icon "scrollable content" at bounding box center [257, 18] width 12 height 12
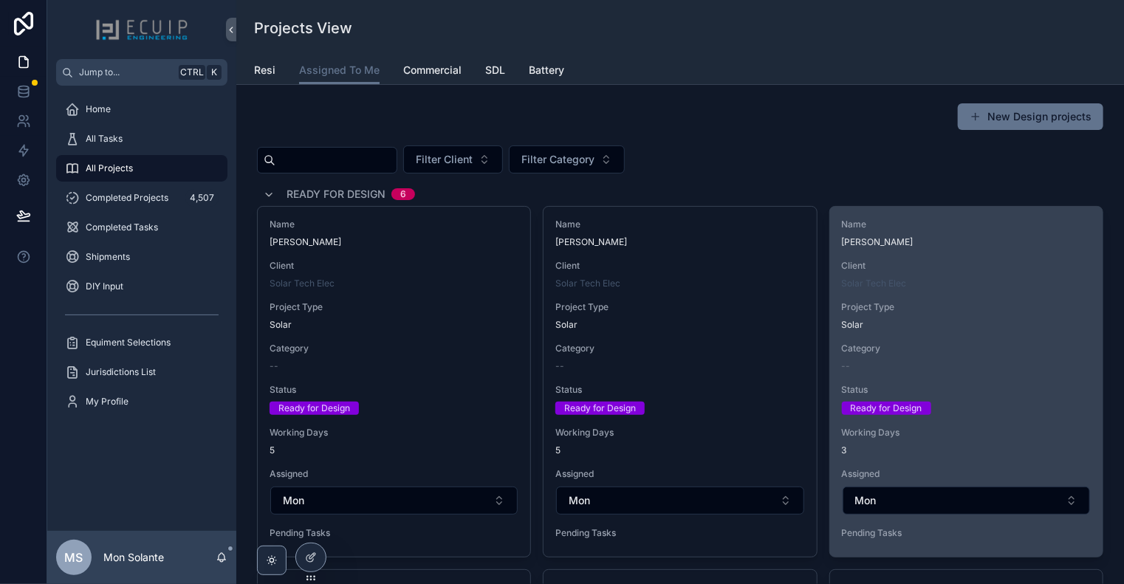
click at [942, 265] on span "Client" at bounding box center [966, 266] width 249 height 12
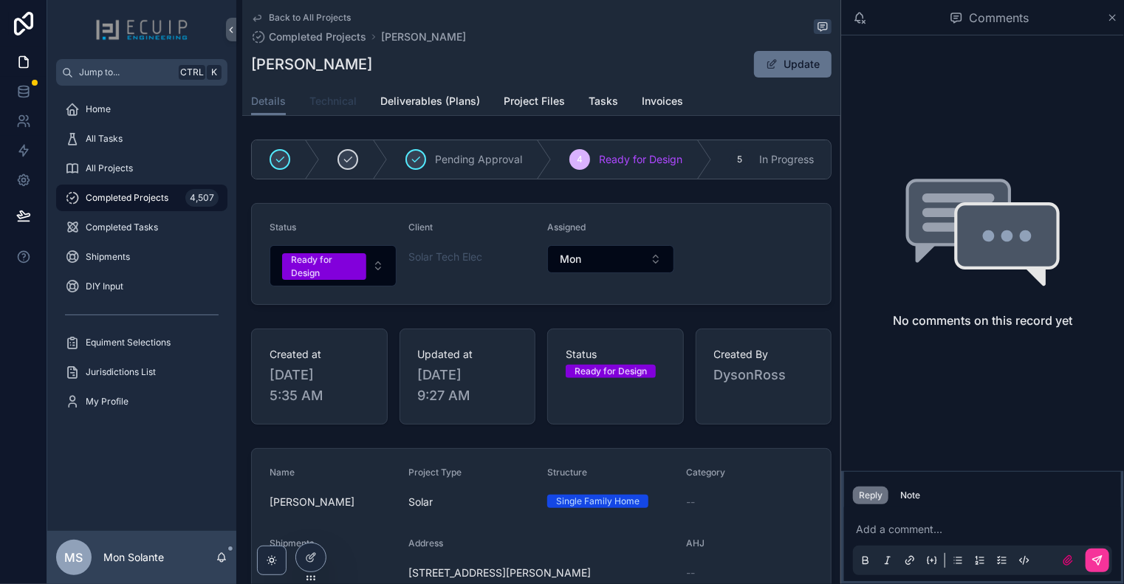
click at [350, 100] on span "Technical" at bounding box center [332, 101] width 47 height 15
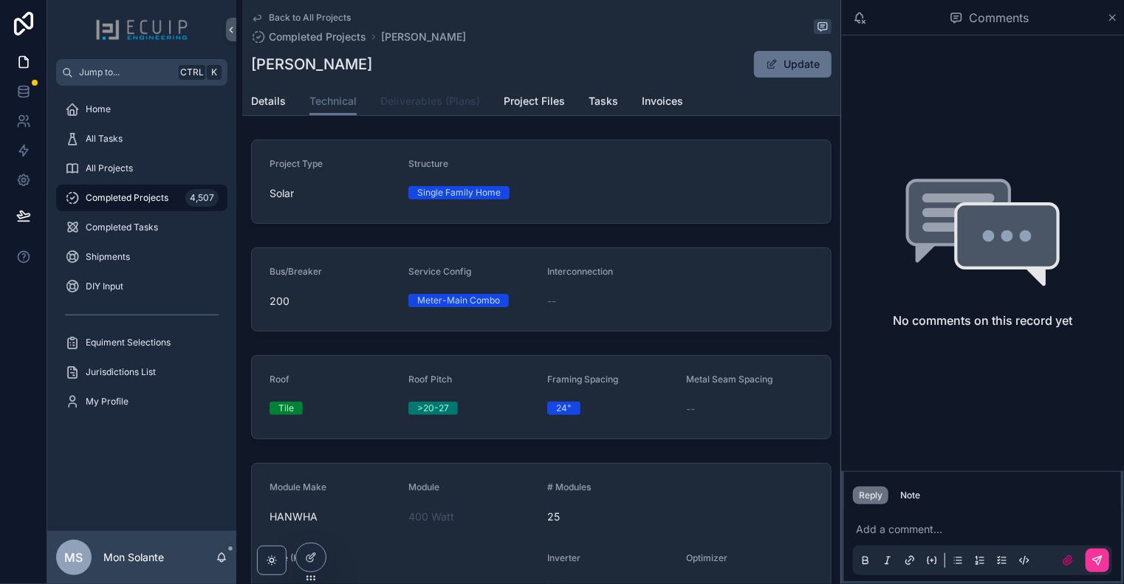
click at [454, 114] on link "Deliverables (Plans)" at bounding box center [430, 103] width 100 height 30
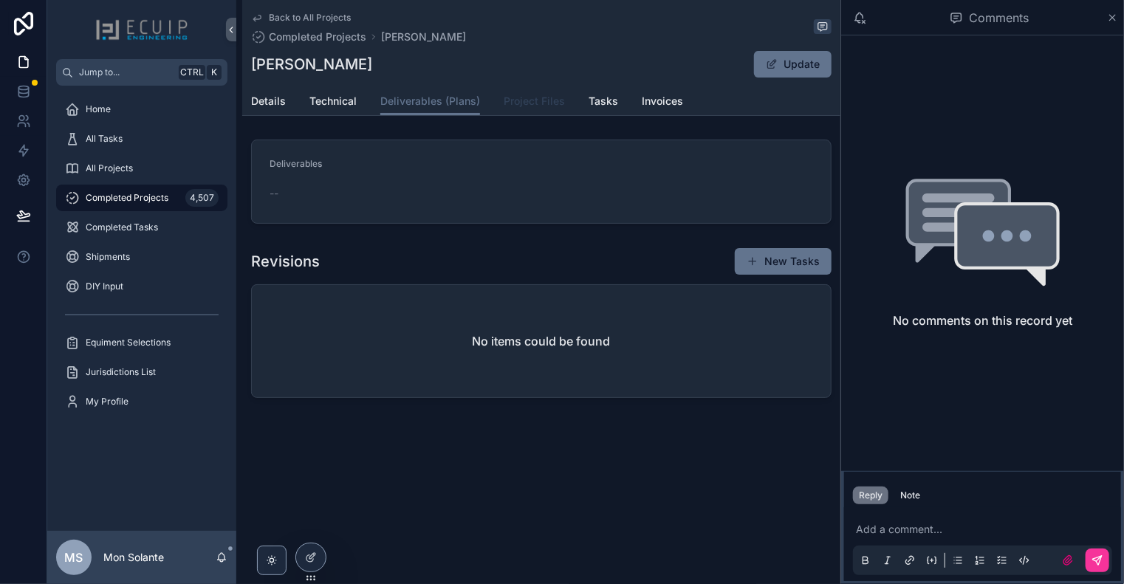
click at [524, 106] on span "Project Files" at bounding box center [534, 101] width 61 height 15
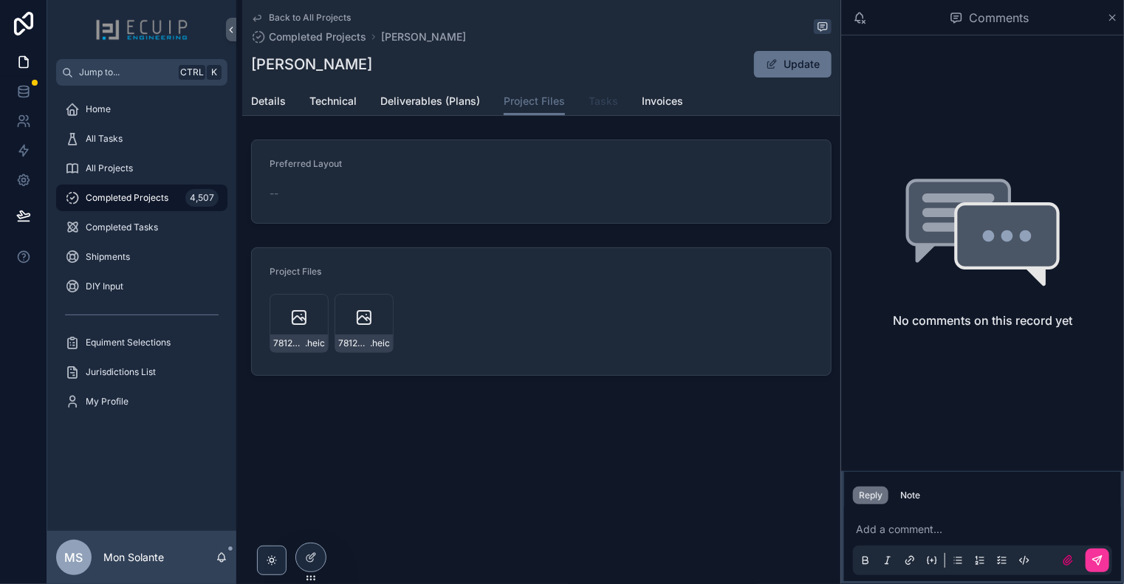
click at [591, 106] on span "Tasks" at bounding box center [604, 101] width 30 height 15
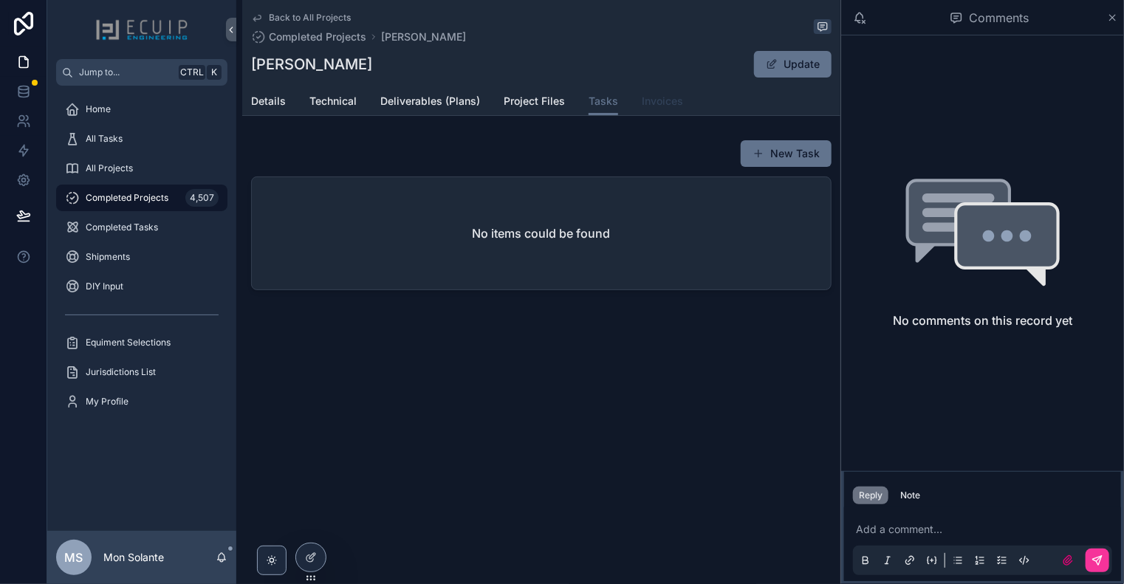
click at [660, 100] on span "Invoices" at bounding box center [662, 101] width 41 height 15
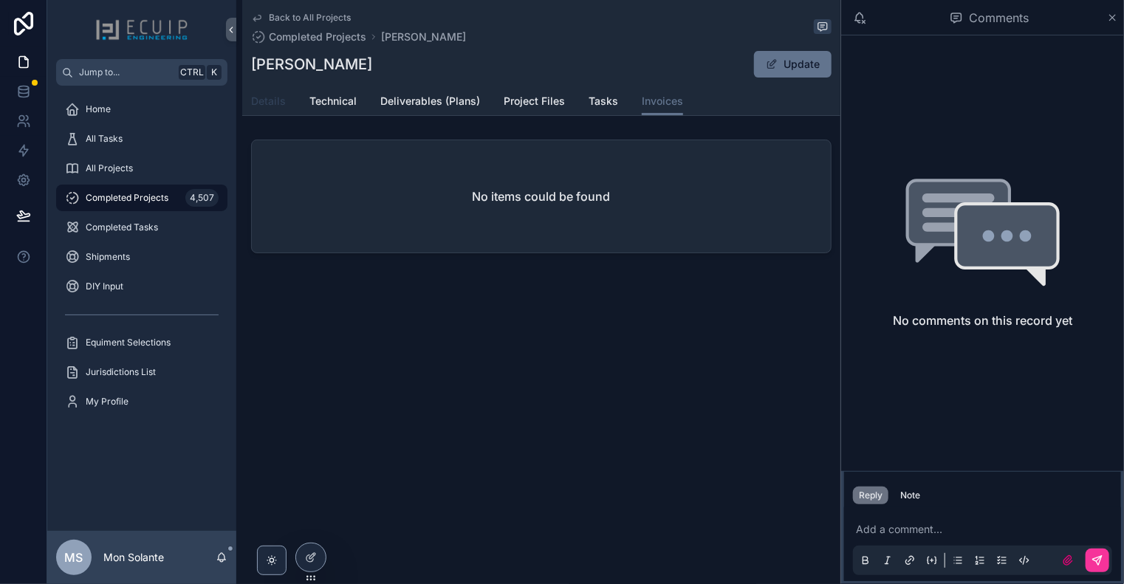
click at [269, 109] on link "Details" at bounding box center [268, 103] width 35 height 30
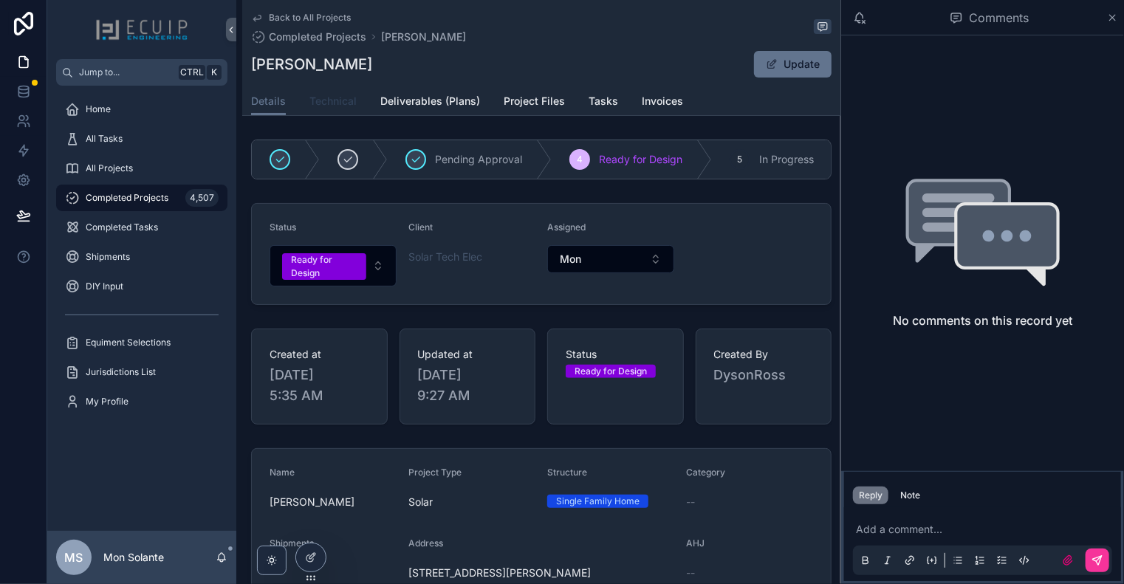
click at [332, 99] on span "Technical" at bounding box center [332, 101] width 47 height 15
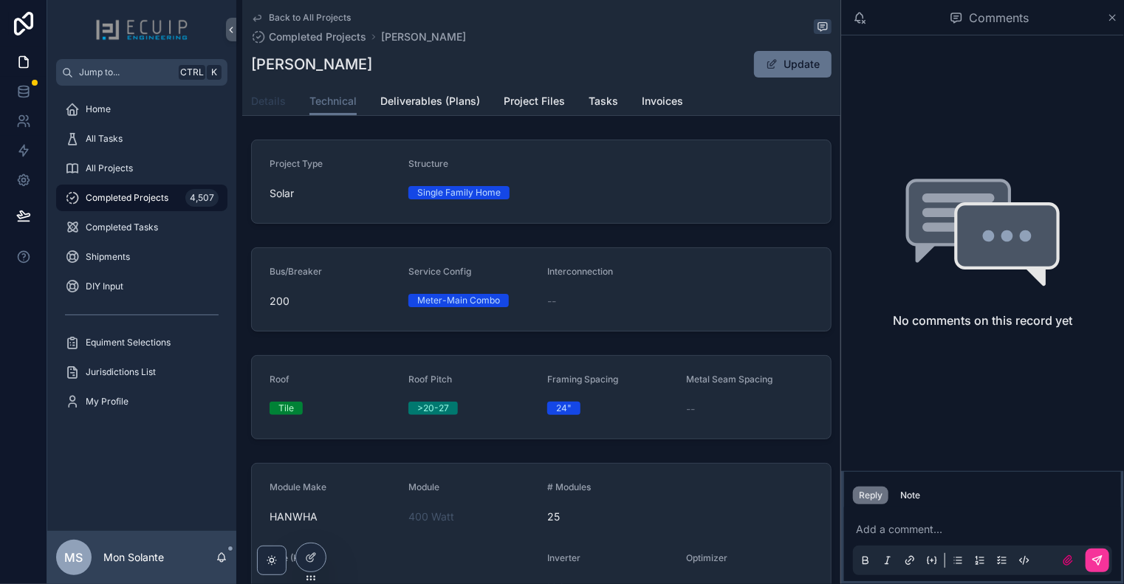
click at [272, 105] on span "Details" at bounding box center [268, 101] width 35 height 15
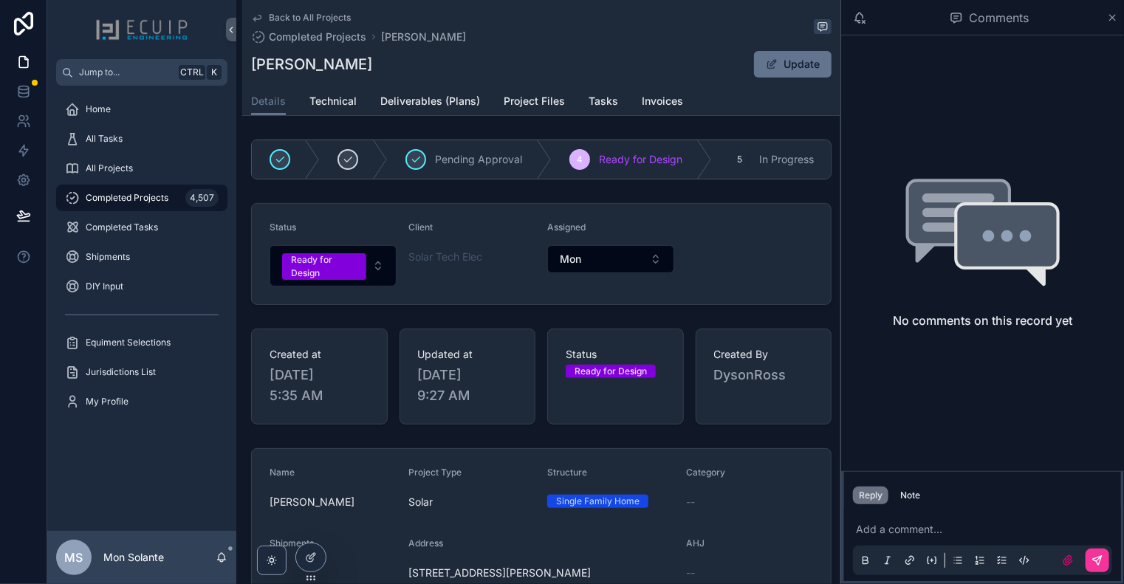
scroll to position [246, 0]
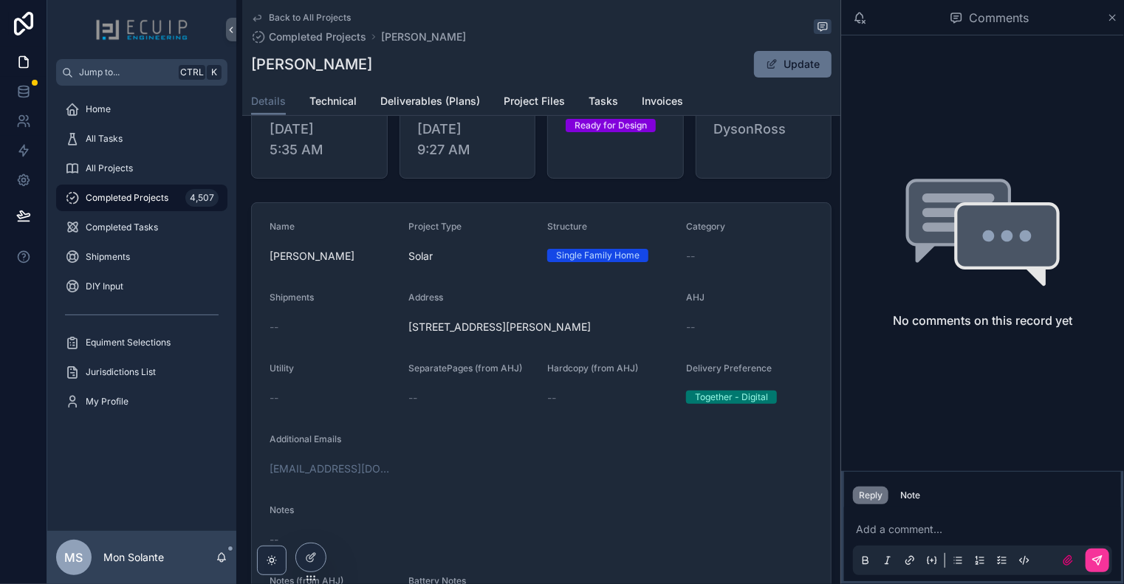
drag, startPoint x: 543, startPoint y: 348, endPoint x: 405, endPoint y: 329, distance: 139.4
click at [405, 329] on form "Name [PERSON_NAME] Project Type Solar Structure Single Family Home Category -- …" at bounding box center [541, 421] width 579 height 437
click at [252, 20] on icon "scrollable content" at bounding box center [257, 18] width 12 height 12
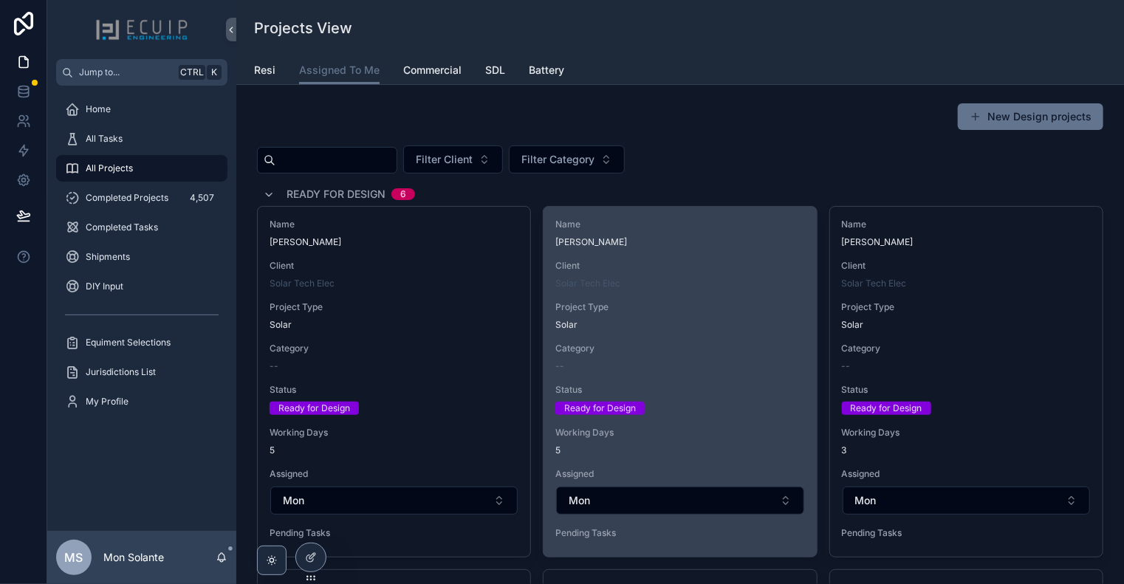
click at [711, 220] on span "Name" at bounding box center [679, 225] width 249 height 12
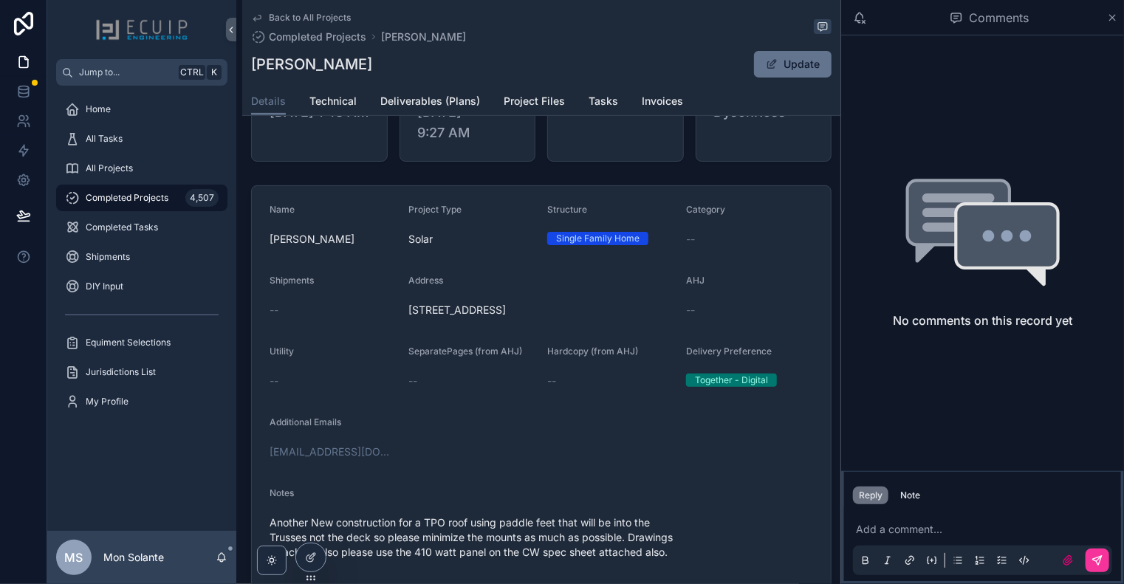
scroll to position [246, 0]
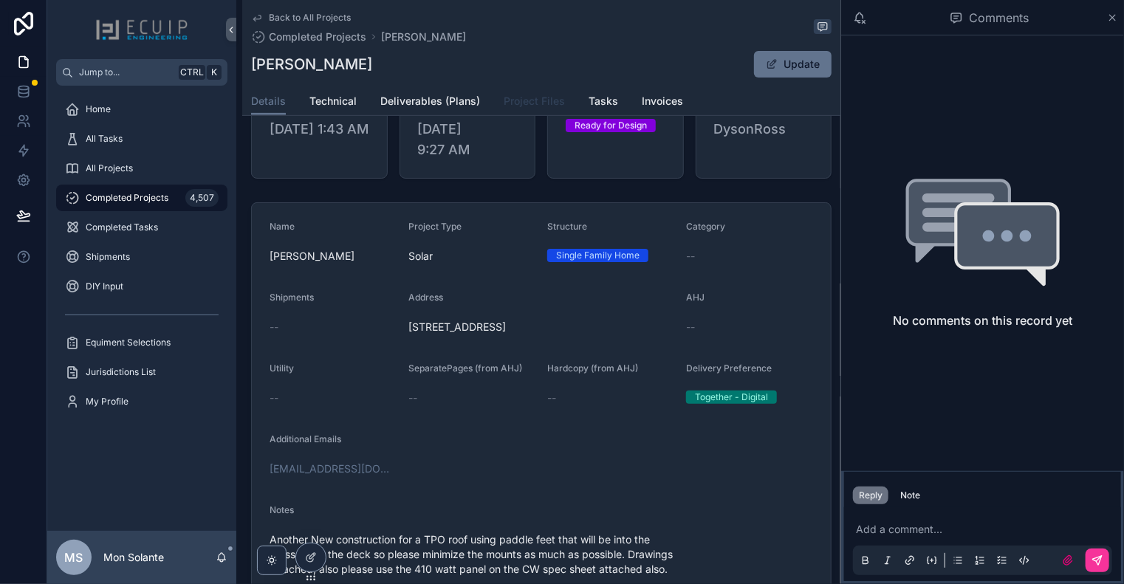
click at [531, 103] on span "Project Files" at bounding box center [534, 101] width 61 height 15
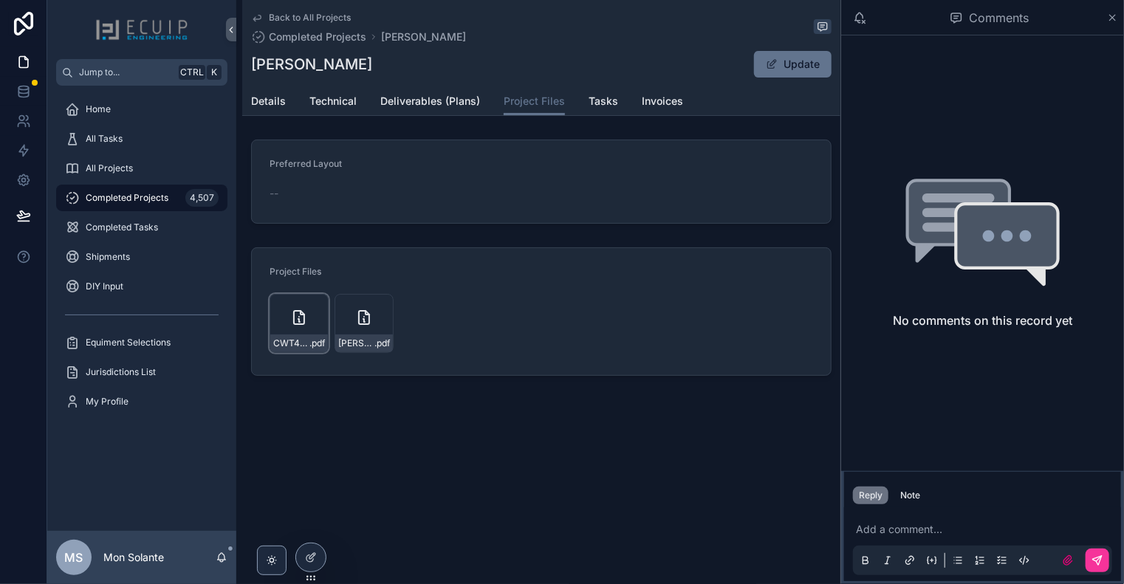
click at [309, 311] on div "CWT410-108PMB10-410Wp-(1) .pdf" at bounding box center [299, 323] width 59 height 59
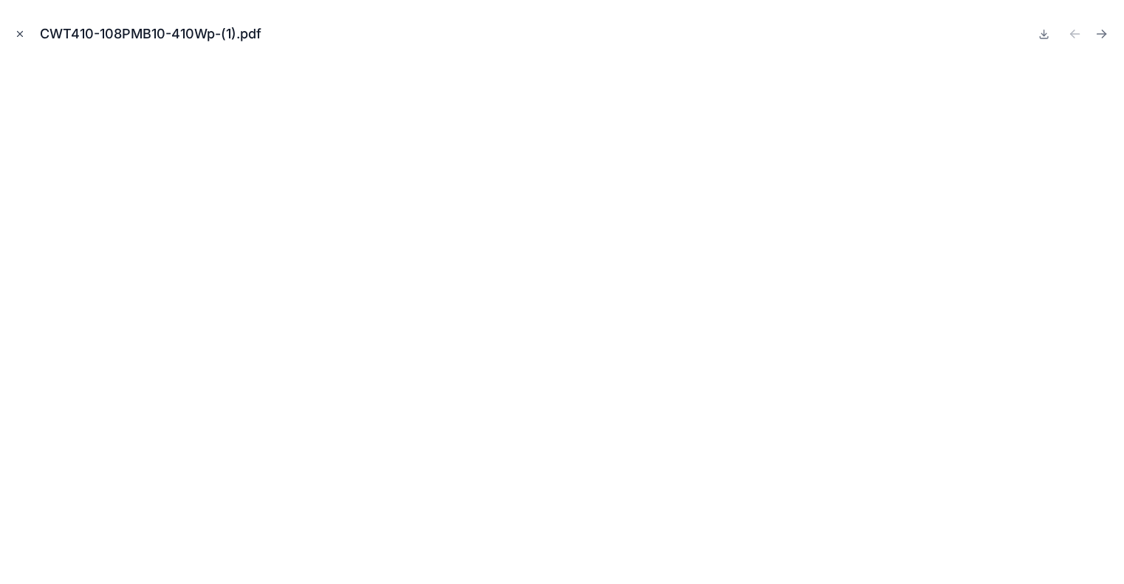
click at [20, 34] on icon "Close modal" at bounding box center [20, 34] width 5 height 5
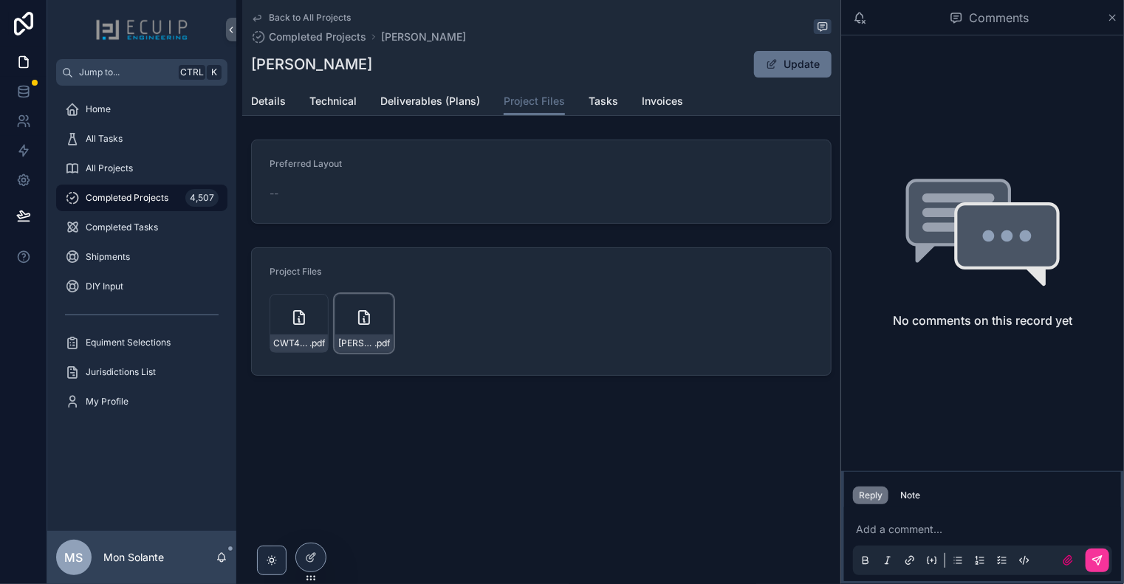
click at [363, 309] on icon "scrollable content" at bounding box center [364, 318] width 18 height 18
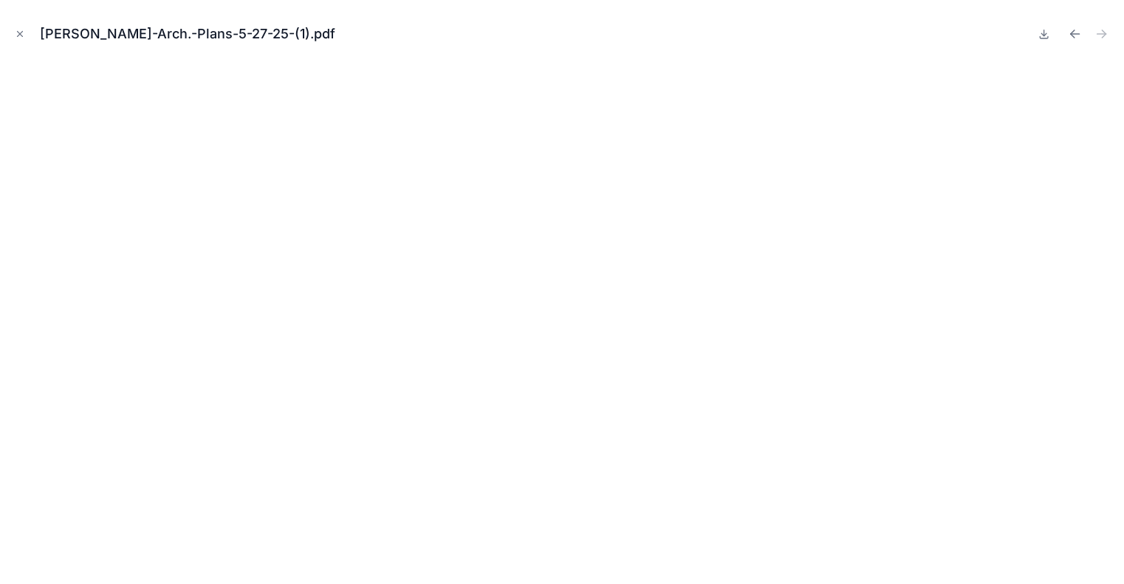
click at [21, 28] on button "Close modal" at bounding box center [20, 34] width 16 height 16
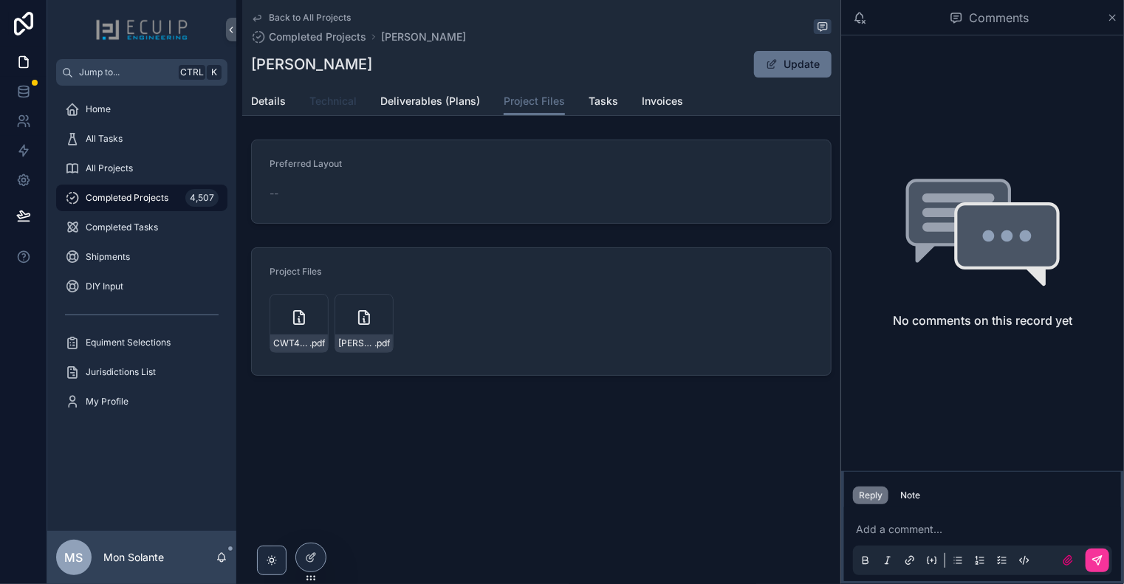
click at [325, 109] on link "Technical" at bounding box center [332, 103] width 47 height 30
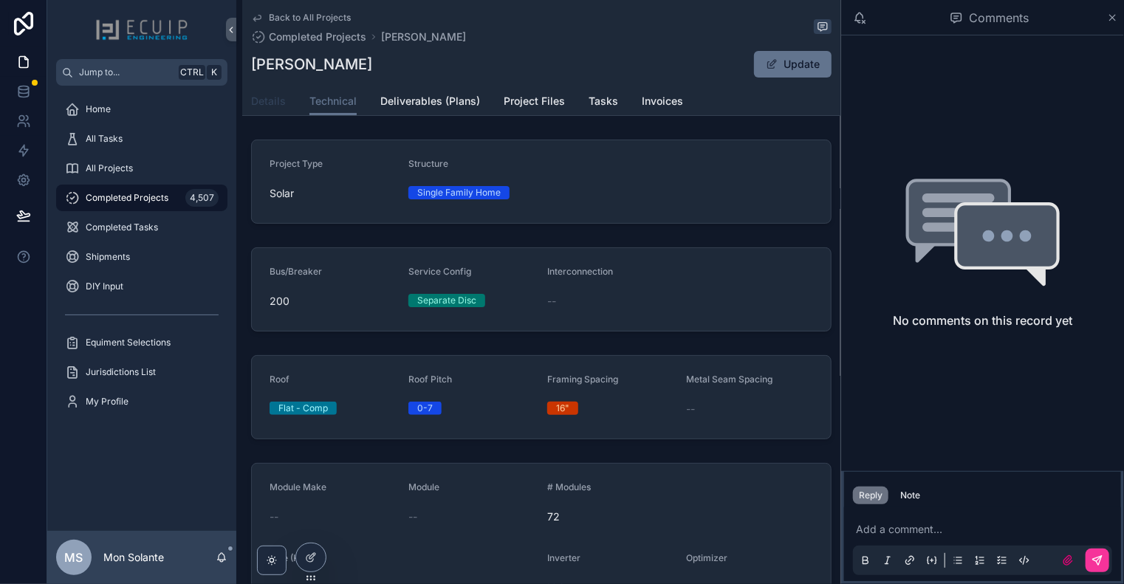
click at [278, 100] on span "Details" at bounding box center [268, 101] width 35 height 15
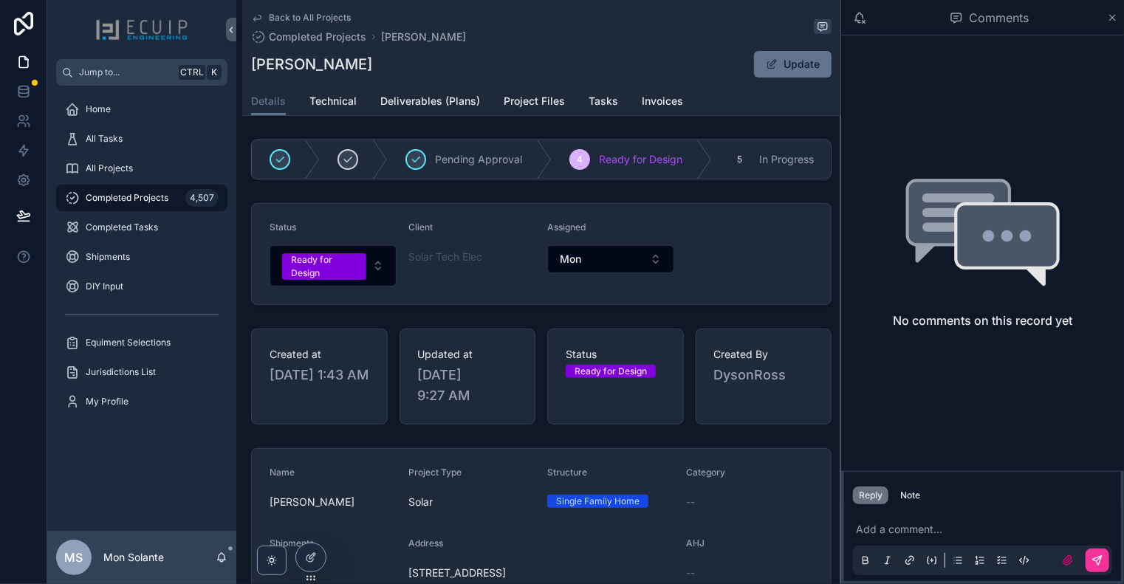
scroll to position [246, 0]
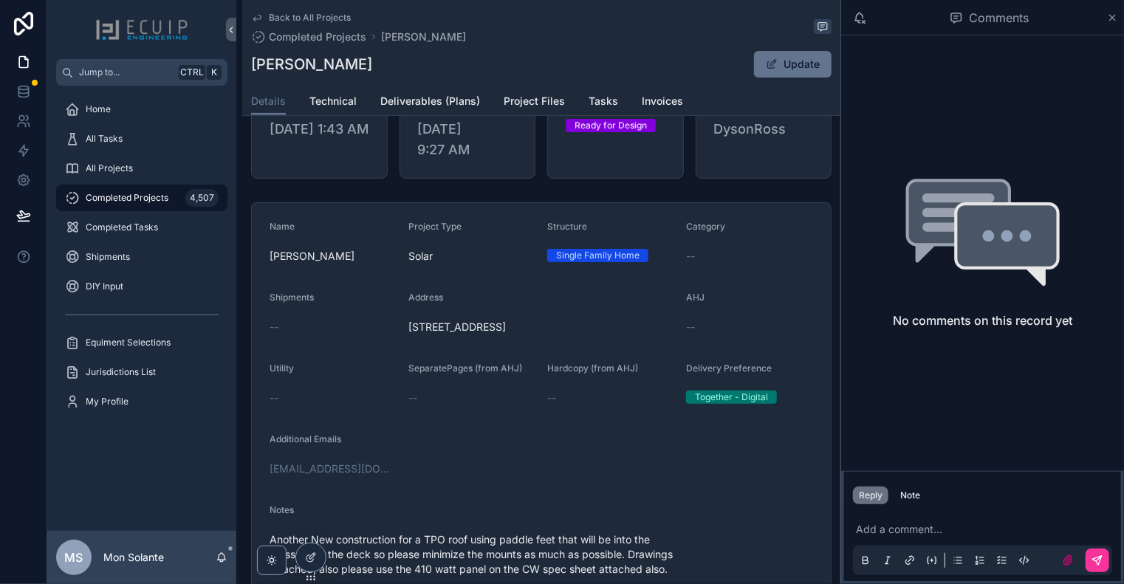
drag, startPoint x: 648, startPoint y: 335, endPoint x: 406, endPoint y: 334, distance: 242.3
click at [406, 334] on form "Name [PERSON_NAME] Project Type Solar Structure Single Family Home Category -- …" at bounding box center [541, 436] width 579 height 467
click at [617, 103] on div "Details Technical Deliverables (Plans) Project Files Tasks Invoices" at bounding box center [541, 101] width 581 height 28
click at [609, 100] on span "Tasks" at bounding box center [604, 101] width 30 height 15
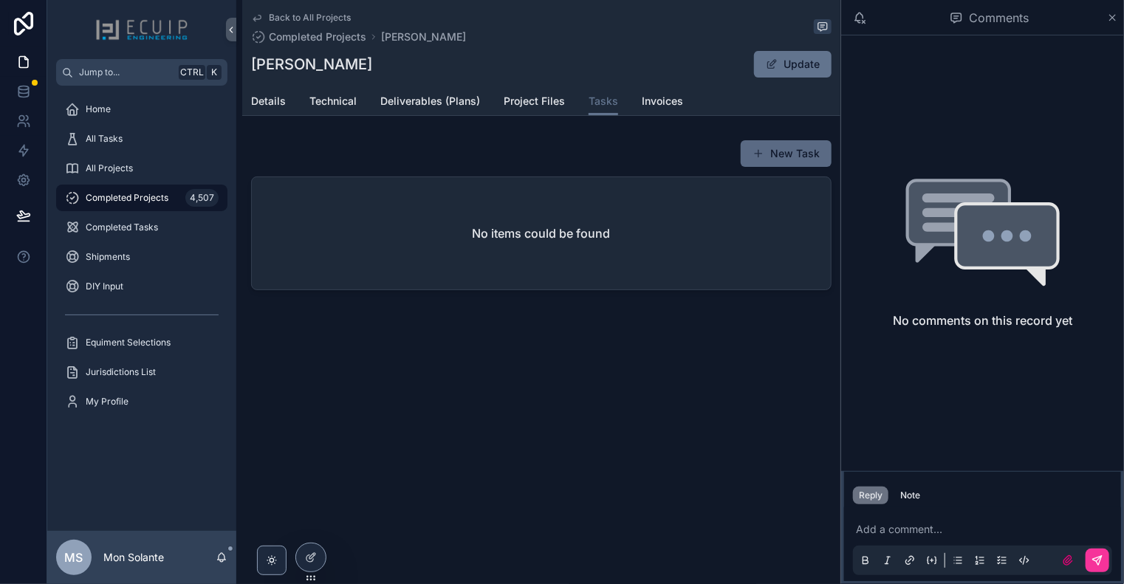
click at [772, 160] on button "New Task" at bounding box center [786, 153] width 91 height 27
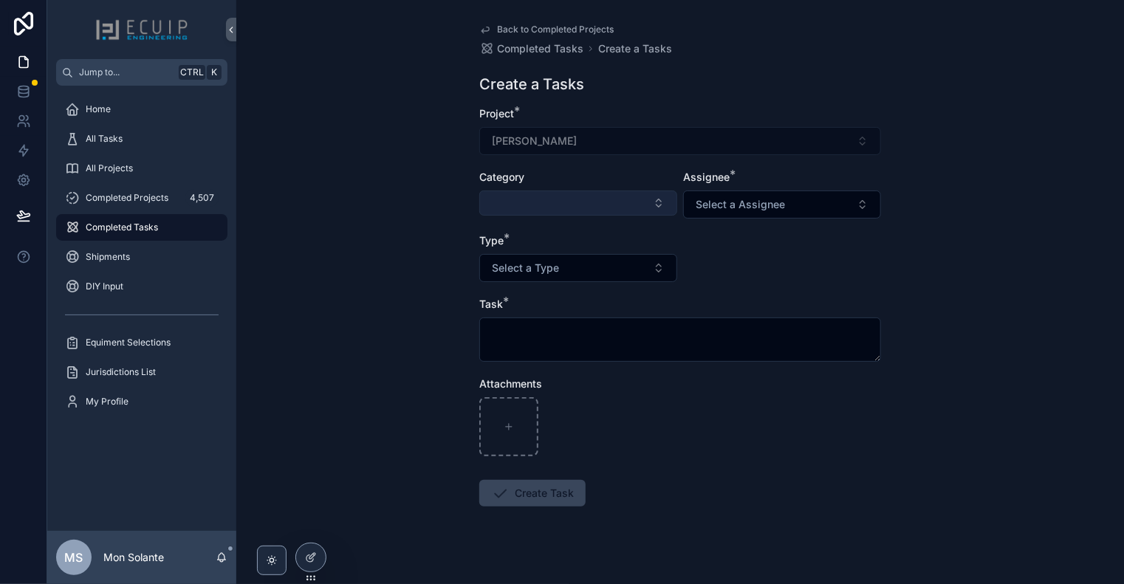
click at [652, 200] on button "Select Button" at bounding box center [578, 203] width 198 height 25
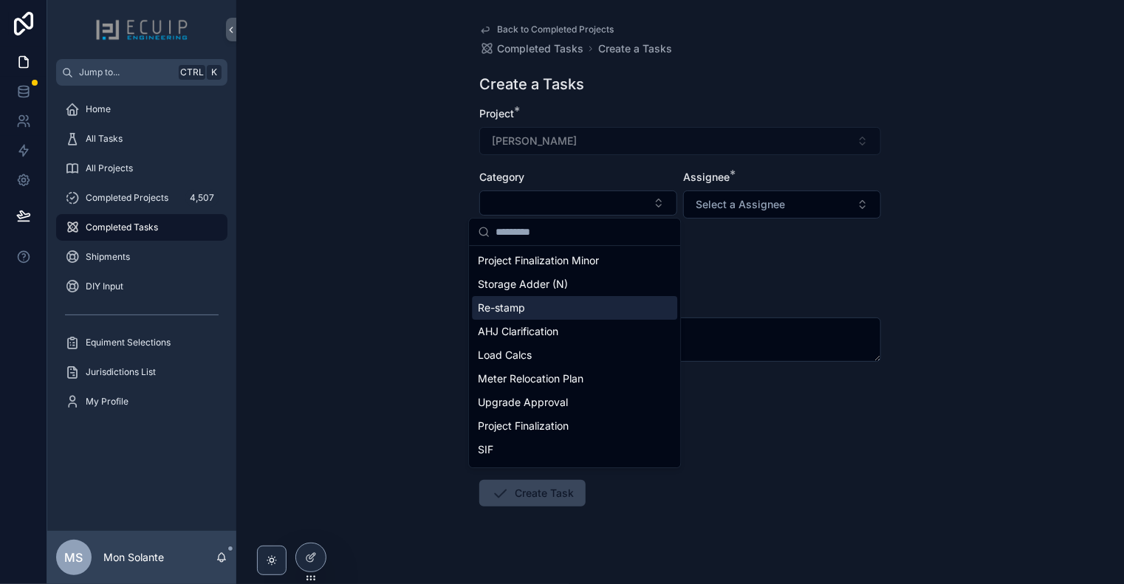
click at [739, 262] on form "Project * [PERSON_NAME] Category Assignee * Select a Assignee Type * Select a T…" at bounding box center [680, 353] width 402 height 495
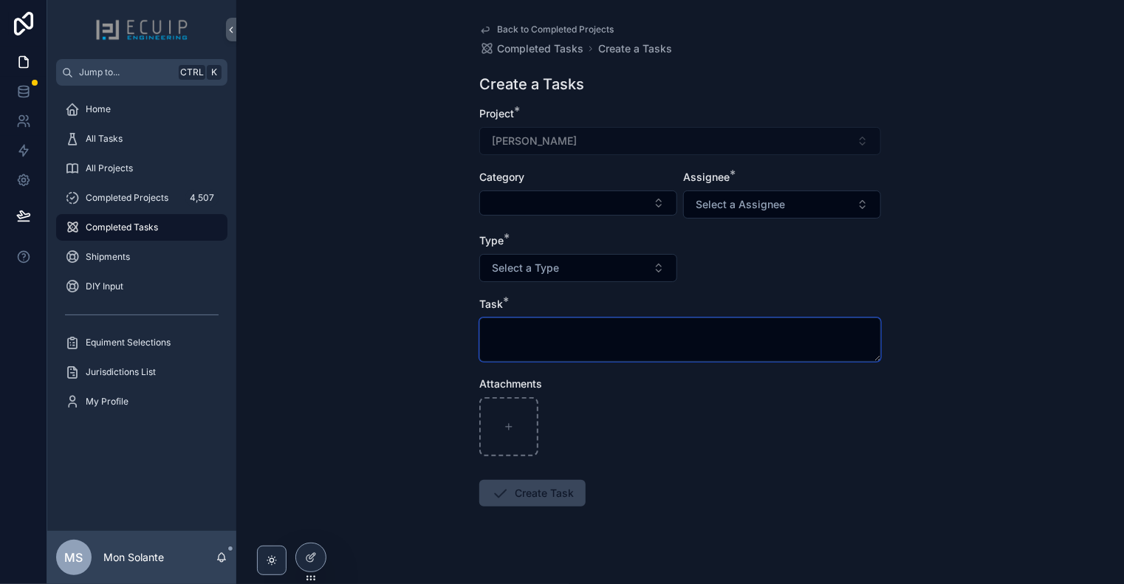
click at [637, 336] on textarea "scrollable content" at bounding box center [680, 340] width 402 height 44
click at [566, 334] on textarea "scrollable content" at bounding box center [680, 340] width 402 height 44
click at [635, 269] on button "Select a Type" at bounding box center [578, 268] width 198 height 28
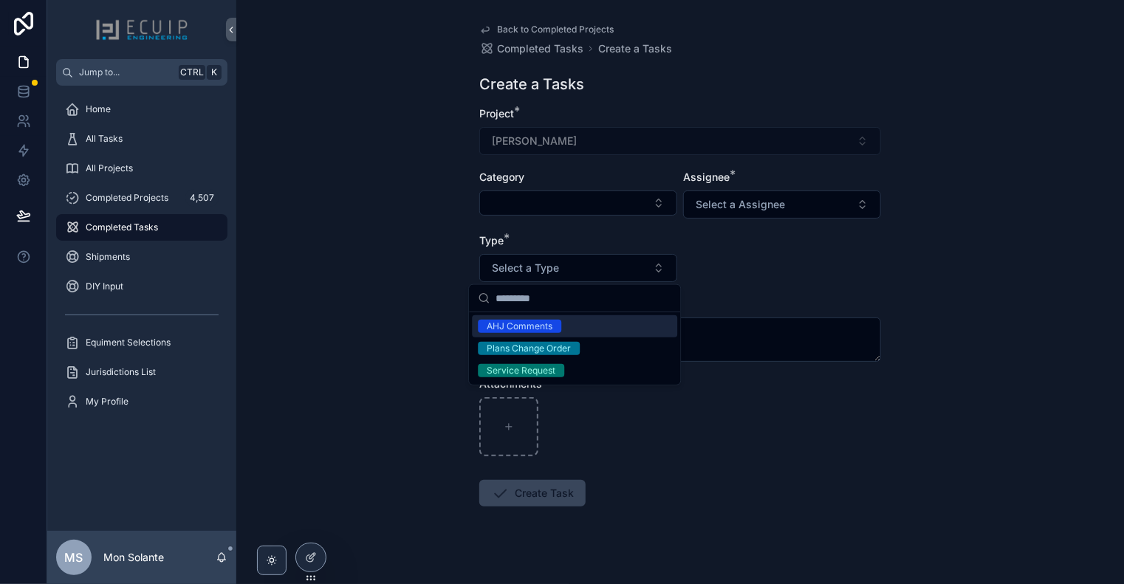
click at [717, 284] on form "Project * [PERSON_NAME] Category Assignee * Select a Assignee Type * Select a T…" at bounding box center [680, 353] width 402 height 495
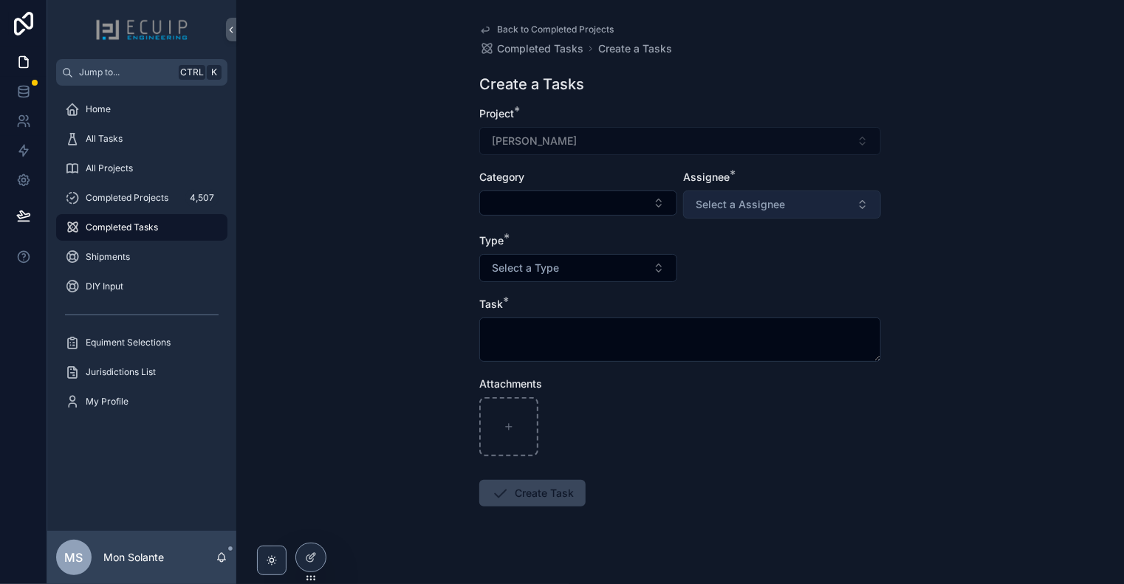
click at [750, 208] on span "Select a Assignee" at bounding box center [740, 204] width 89 height 15
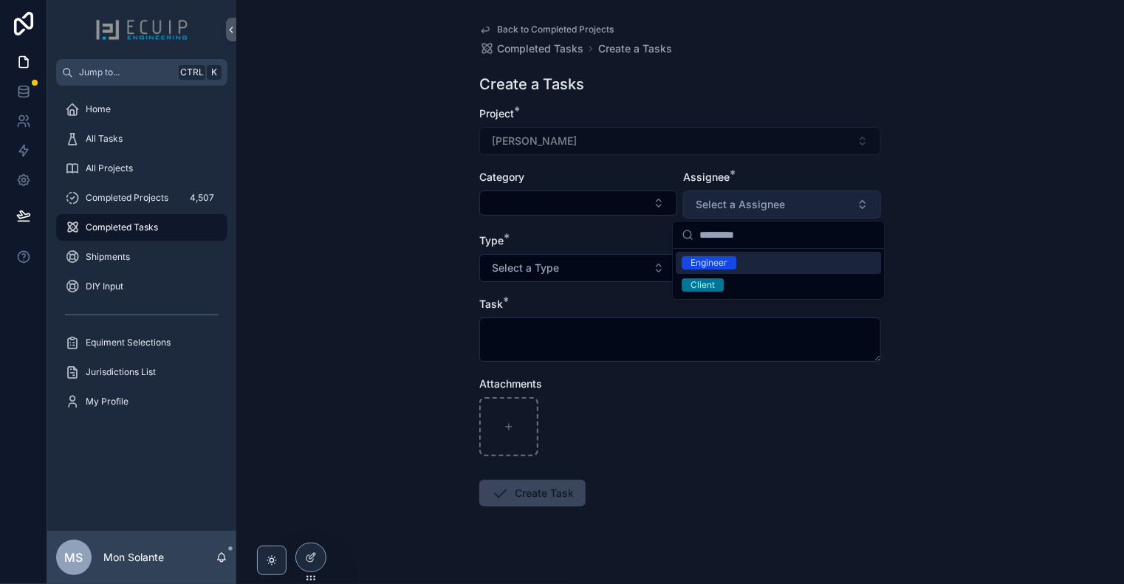
click at [750, 208] on span "Select a Assignee" at bounding box center [740, 204] width 89 height 15
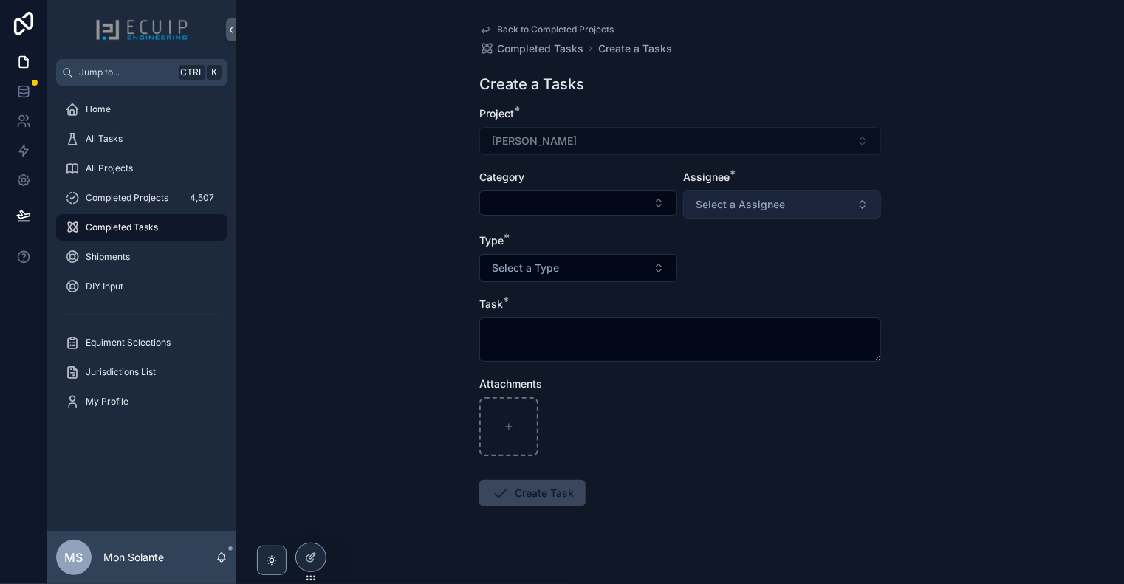
click at [860, 210] on button "Select a Assignee" at bounding box center [782, 205] width 198 height 28
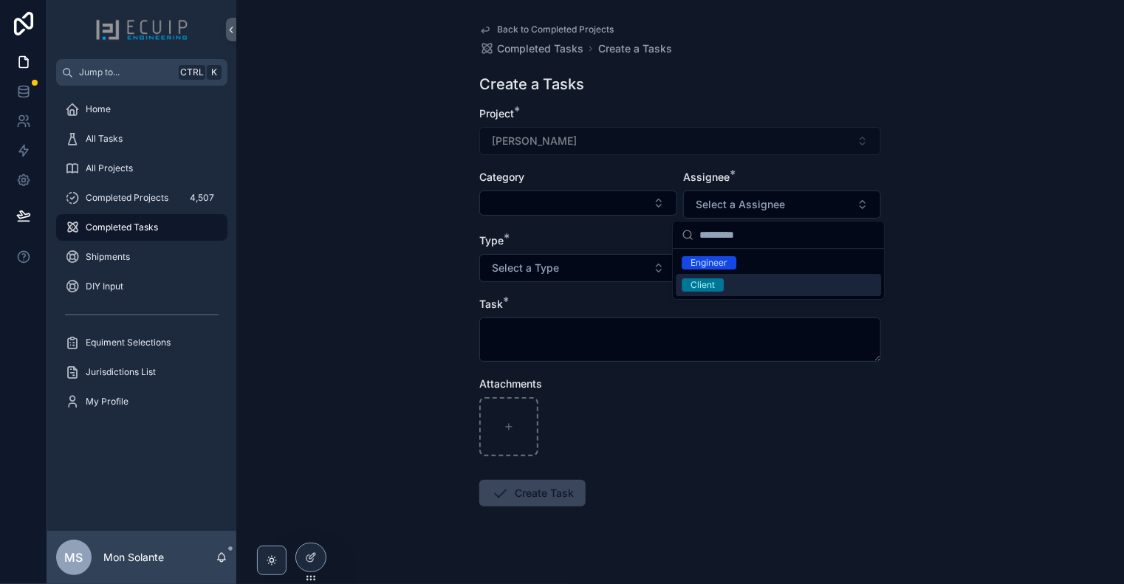
click at [818, 280] on div "Client" at bounding box center [778, 285] width 205 height 22
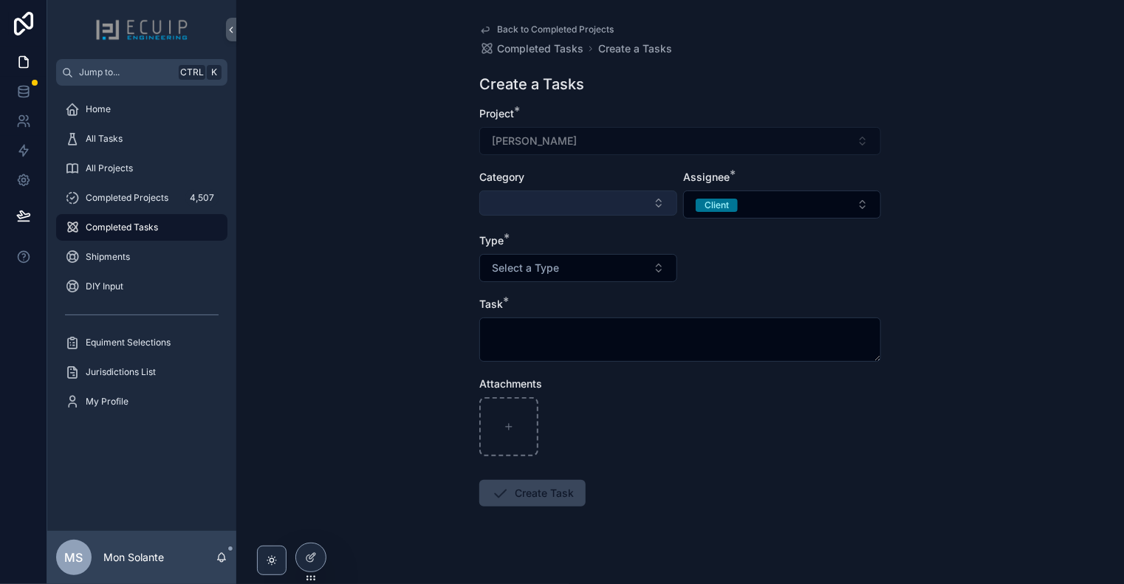
click at [656, 202] on button "Select Button" at bounding box center [578, 203] width 198 height 25
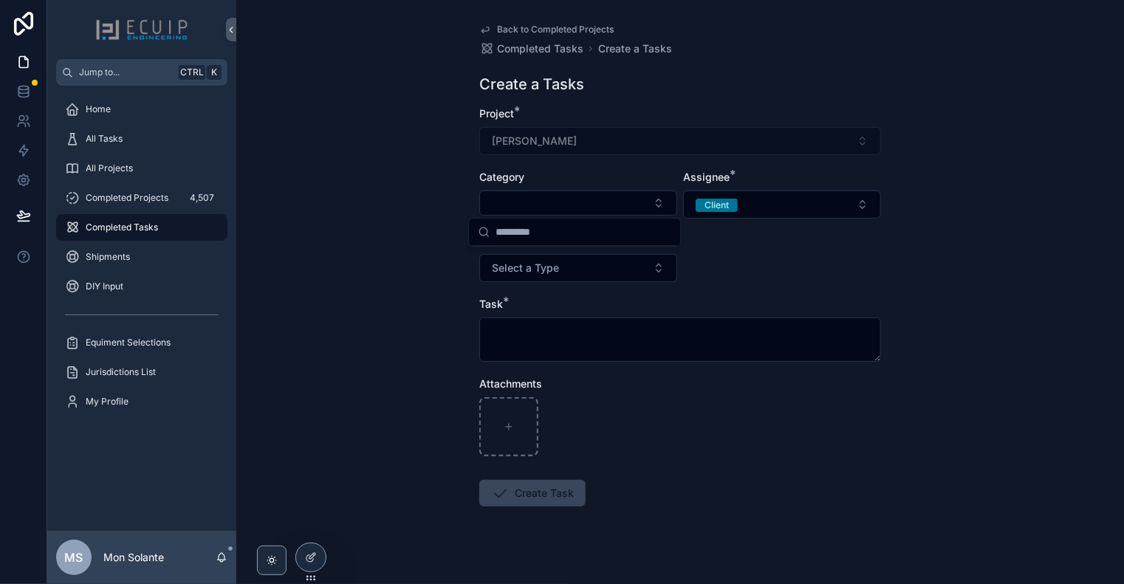
click at [746, 262] on form "Project * [PERSON_NAME] Category Assignee * Client Type * Select a Type Task * …" at bounding box center [680, 353] width 402 height 495
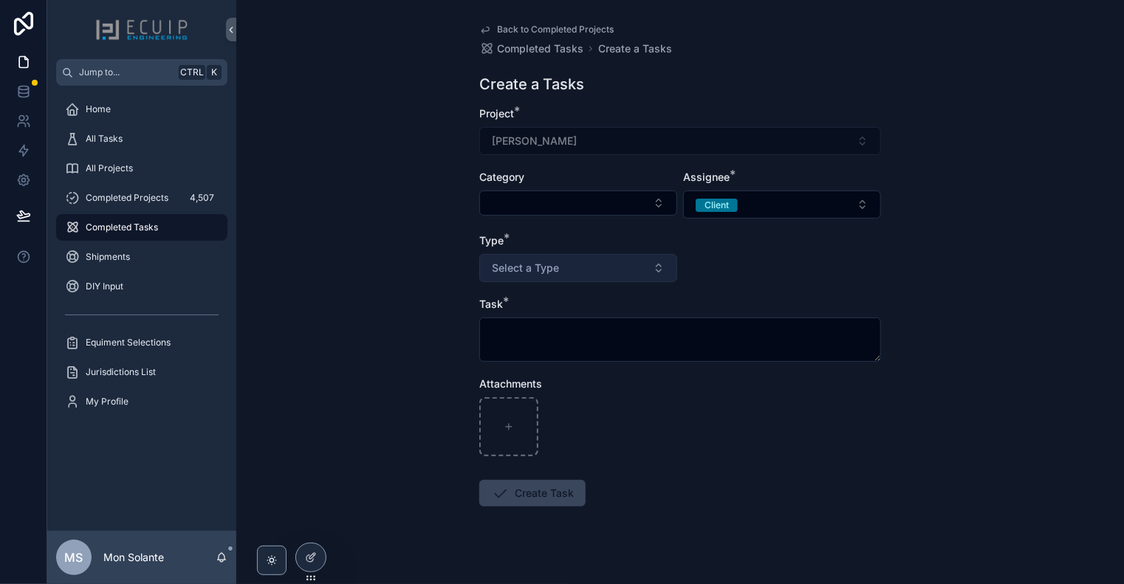
click at [656, 270] on button "Select a Type" at bounding box center [578, 268] width 198 height 28
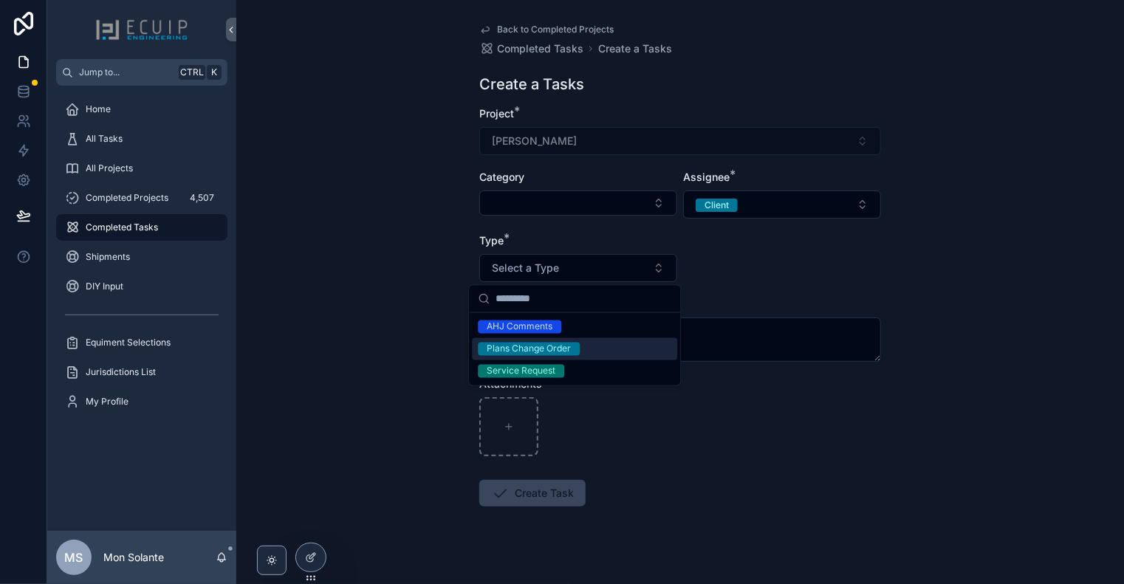
click at [737, 289] on form "Project * [PERSON_NAME] Category Assignee * Client Type * Select a Type Task * …" at bounding box center [680, 353] width 402 height 495
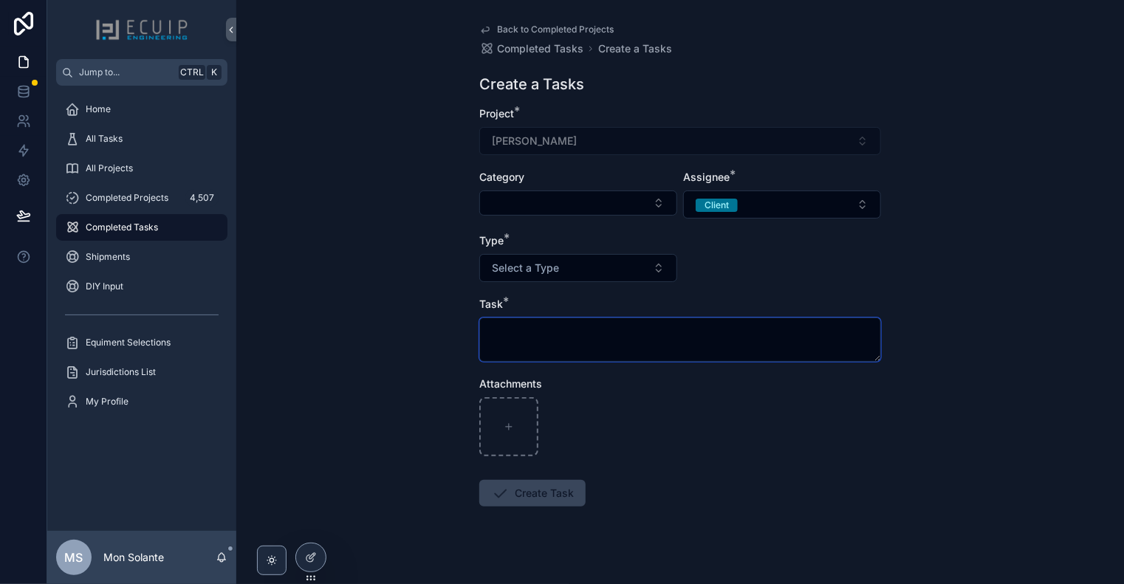
click at [751, 339] on textarea "scrollable content" at bounding box center [680, 340] width 402 height 44
click at [484, 29] on icon "scrollable content" at bounding box center [485, 30] width 12 height 12
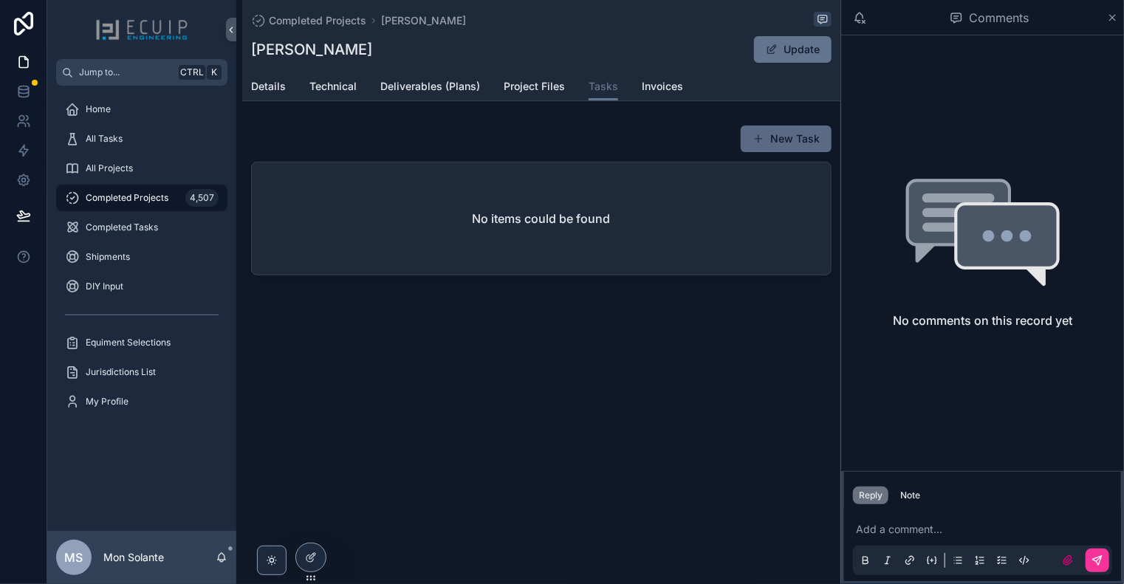
click at [786, 138] on button "New Task" at bounding box center [786, 139] width 91 height 27
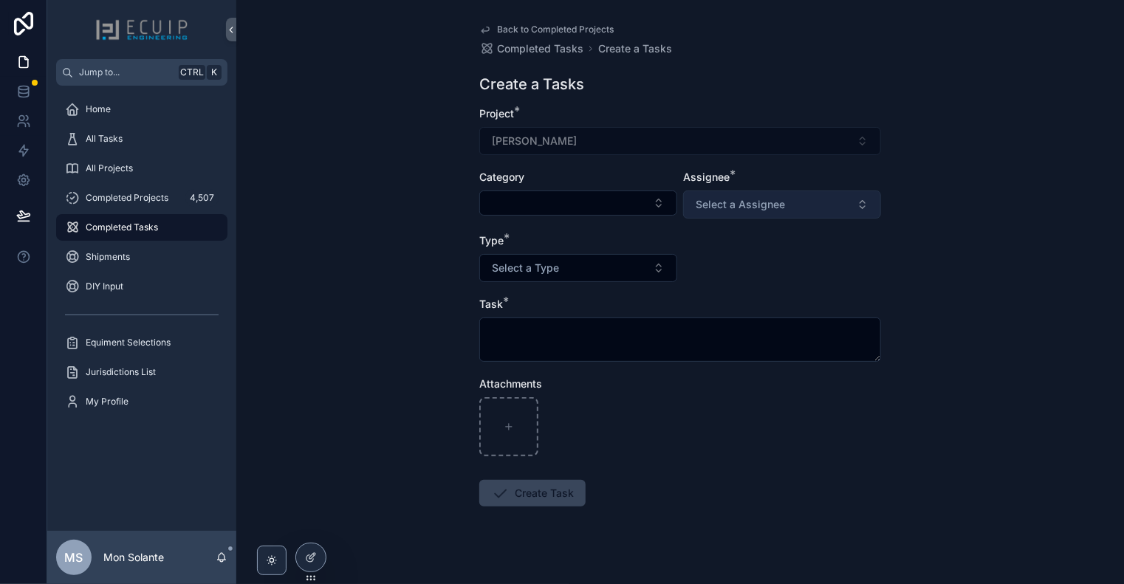
click at [768, 212] on button "Select a Assignee" at bounding box center [782, 205] width 198 height 28
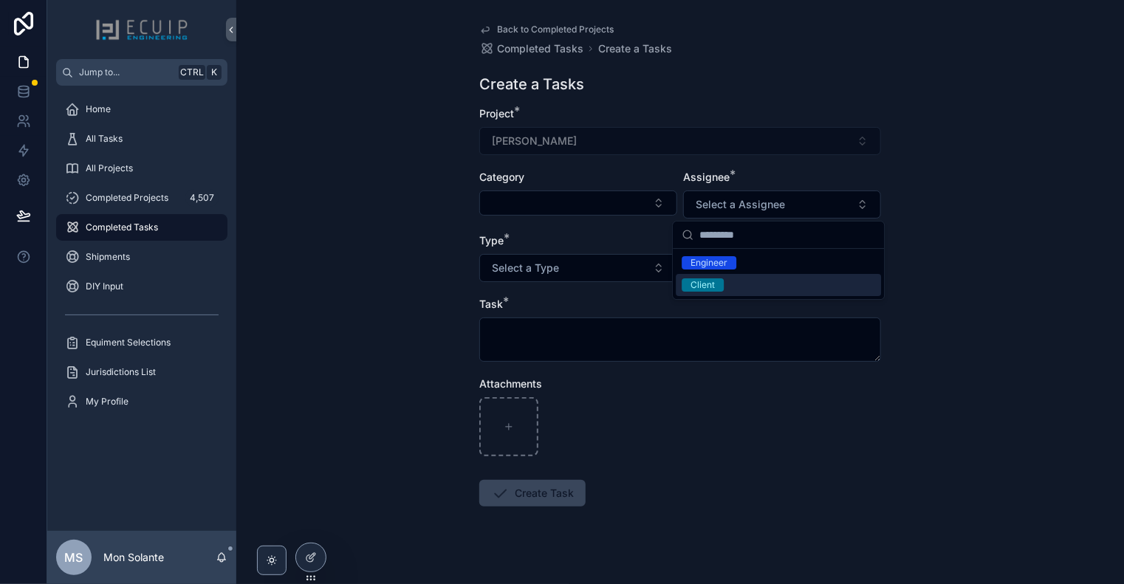
click at [727, 286] on div "Client" at bounding box center [778, 285] width 205 height 22
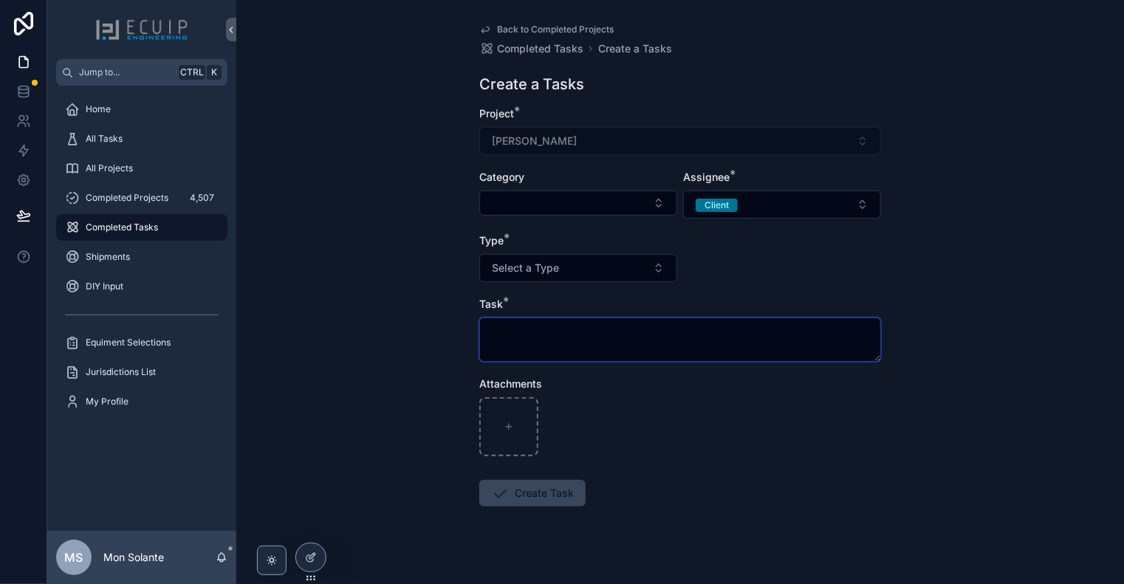
click at [640, 326] on textarea "scrollable content" at bounding box center [680, 340] width 402 height 44
click at [707, 349] on textarea "scrollable content" at bounding box center [680, 340] width 402 height 44
click at [702, 341] on textarea "scrollable content" at bounding box center [680, 340] width 402 height 44
paste textarea "**********"
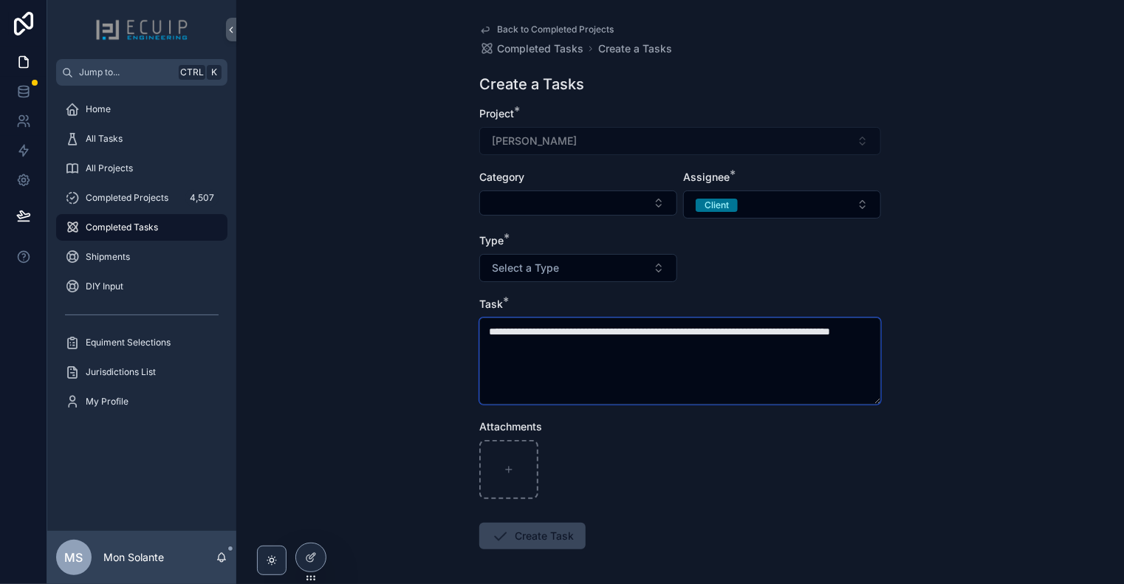
drag, startPoint x: 581, startPoint y: 334, endPoint x: 572, endPoint y: 338, distance: 10.3
click at [572, 338] on textarea "**********" at bounding box center [680, 361] width 402 height 87
click at [586, 348] on textarea "**********" at bounding box center [680, 361] width 402 height 87
click at [581, 334] on textarea "**********" at bounding box center [680, 361] width 402 height 87
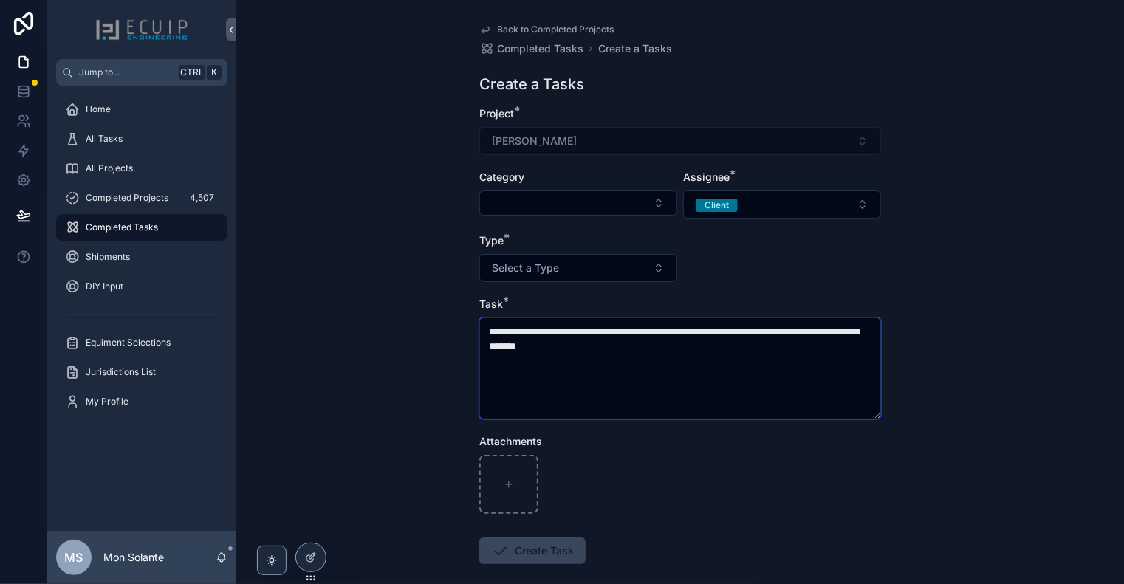
drag, startPoint x: 491, startPoint y: 334, endPoint x: 468, endPoint y: 335, distance: 22.9
click at [468, 335] on div "**********" at bounding box center [680, 329] width 425 height 659
click at [641, 354] on textarea "**********" at bounding box center [680, 369] width 402 height 102
click at [687, 342] on textarea "**********" at bounding box center [680, 369] width 402 height 102
type textarea "**********"
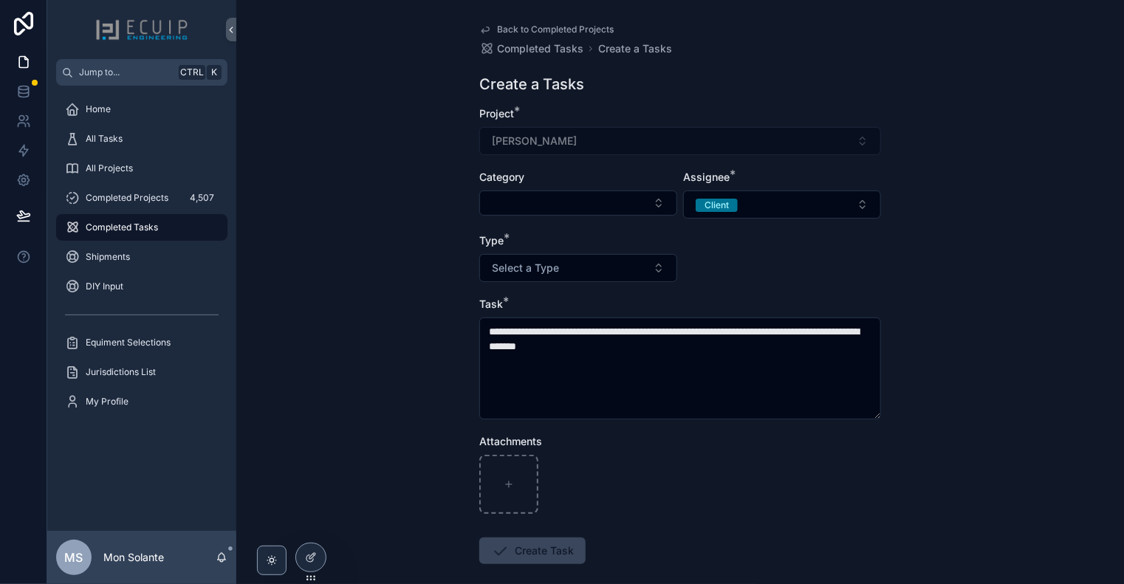
click at [707, 273] on form "**********" at bounding box center [680, 382] width 402 height 552
click at [653, 203] on button "Select Button" at bounding box center [578, 203] width 198 height 25
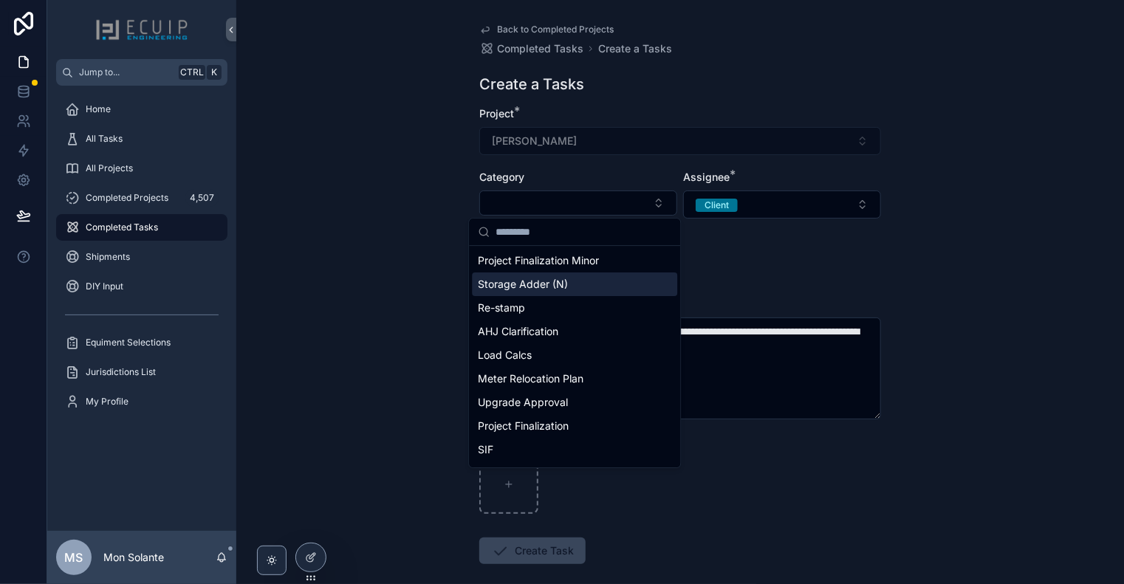
click at [747, 255] on form "**********" at bounding box center [680, 382] width 402 height 552
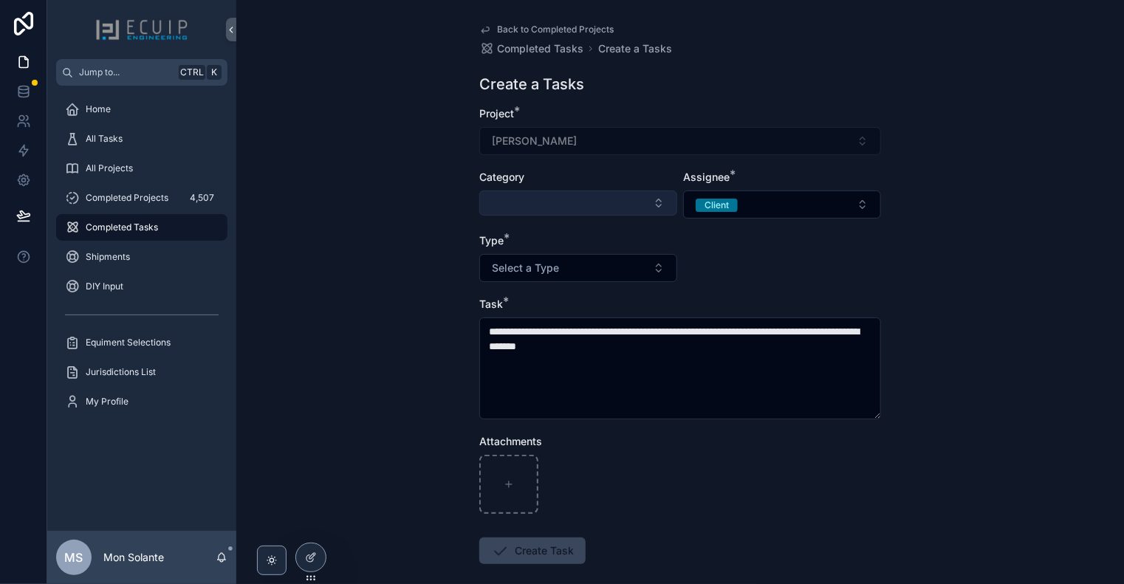
click at [619, 199] on button "Select Button" at bounding box center [578, 203] width 198 height 25
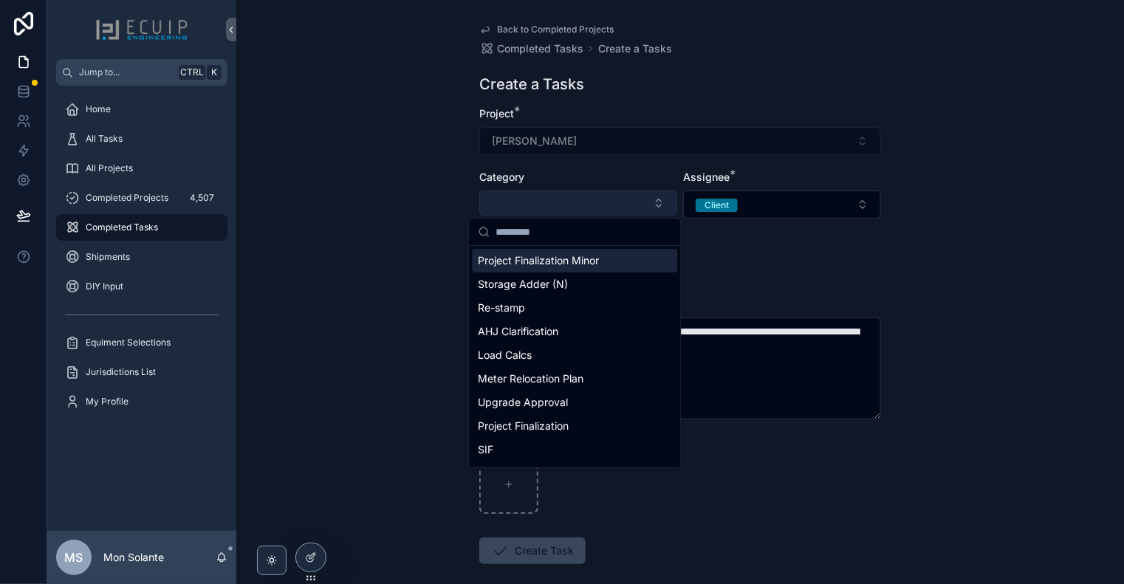
click at [622, 196] on button "Select Button" at bounding box center [578, 203] width 198 height 25
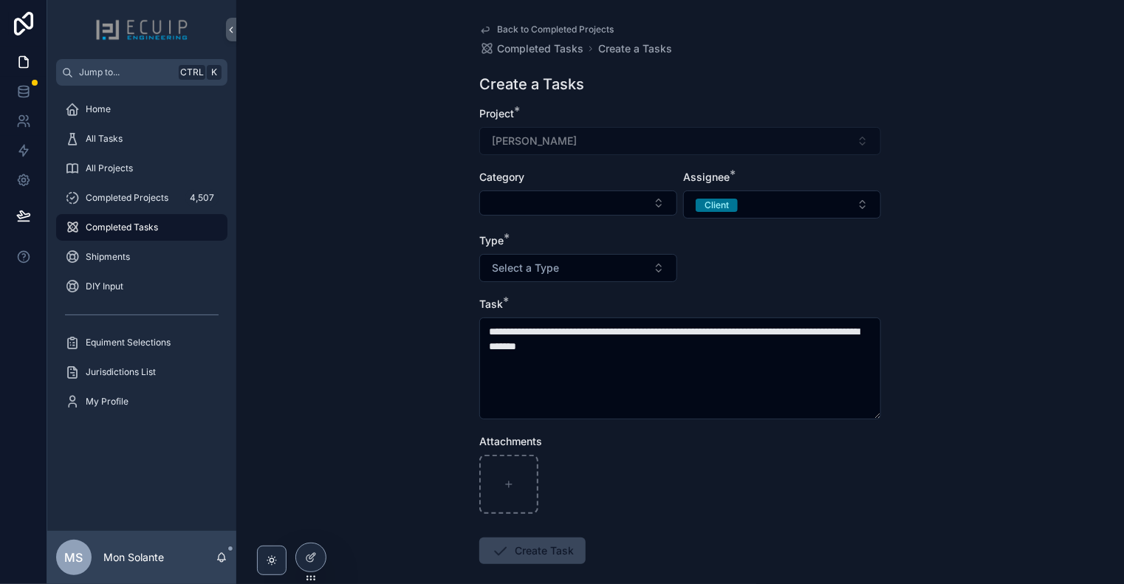
click at [625, 174] on div "Category" at bounding box center [578, 177] width 198 height 15
click at [663, 343] on textarea "**********" at bounding box center [680, 369] width 402 height 102
click at [538, 552] on span "Create Task" at bounding box center [532, 551] width 106 height 27
click at [598, 143] on div "[PERSON_NAME]" at bounding box center [680, 141] width 402 height 28
click at [631, 256] on button "Select a Type" at bounding box center [578, 268] width 198 height 28
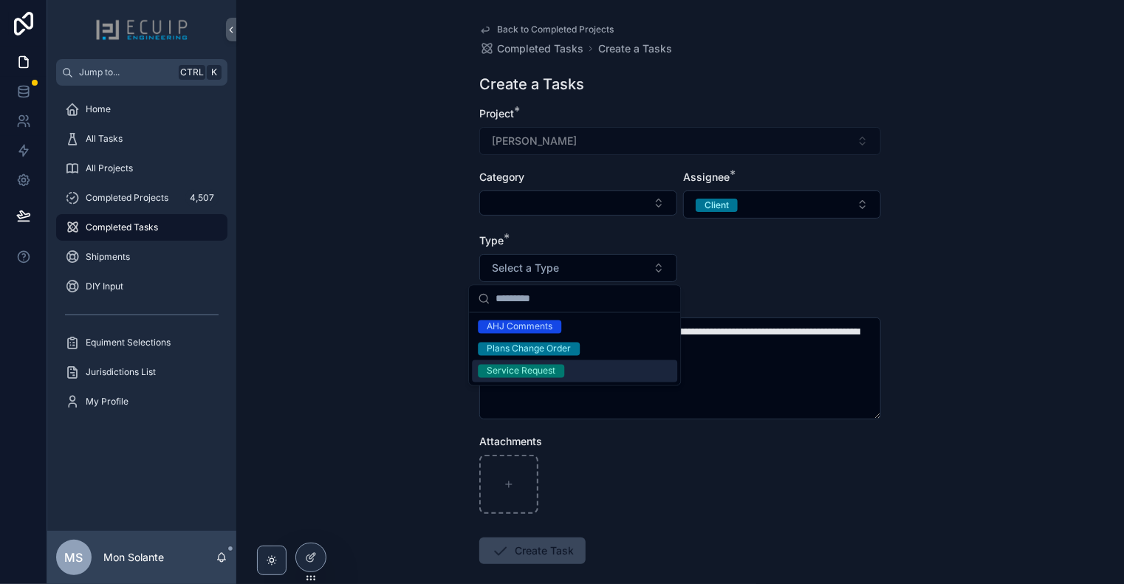
click at [601, 366] on div "Service Request" at bounding box center [574, 371] width 205 height 22
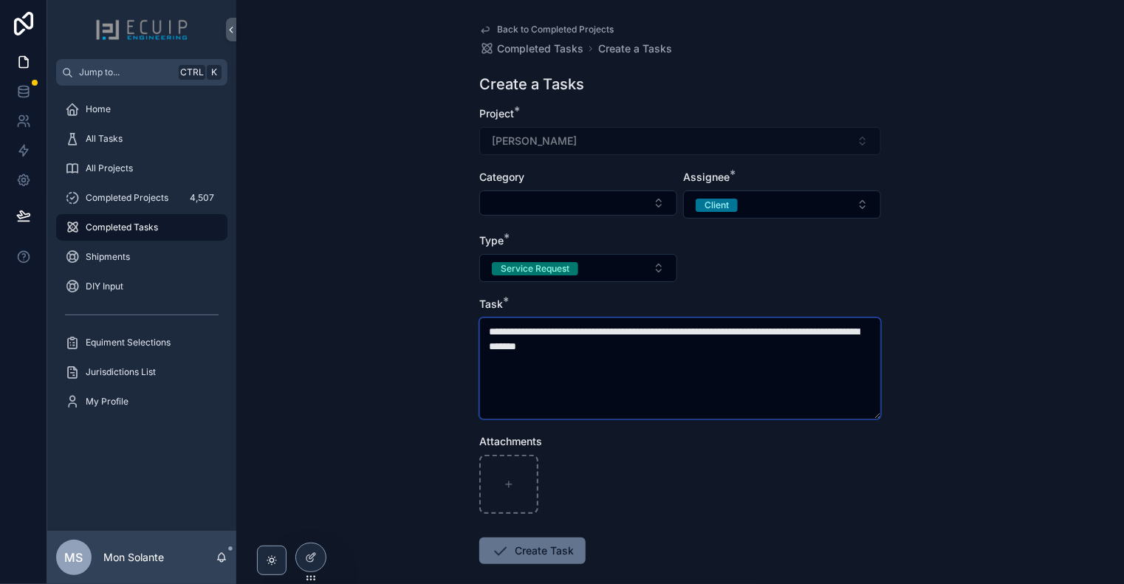
click at [648, 374] on textarea "**********" at bounding box center [680, 369] width 402 height 102
click at [639, 265] on button "Service Request" at bounding box center [578, 268] width 198 height 28
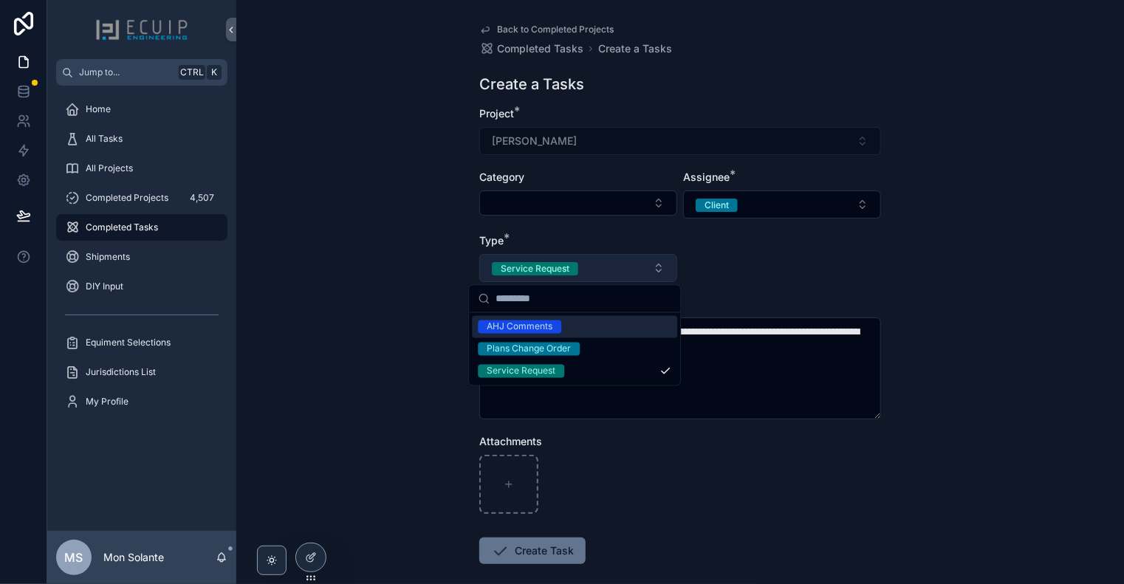
click at [641, 260] on button "Service Request" at bounding box center [578, 268] width 198 height 28
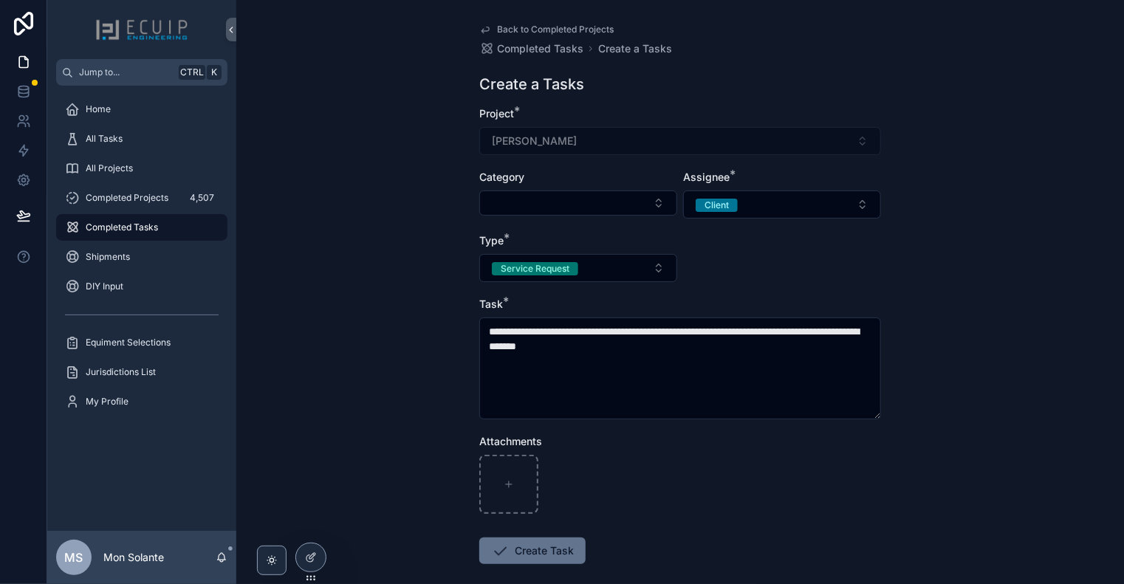
click at [704, 255] on form "**********" at bounding box center [680, 382] width 402 height 552
click at [662, 261] on button "Service Request" at bounding box center [578, 268] width 198 height 28
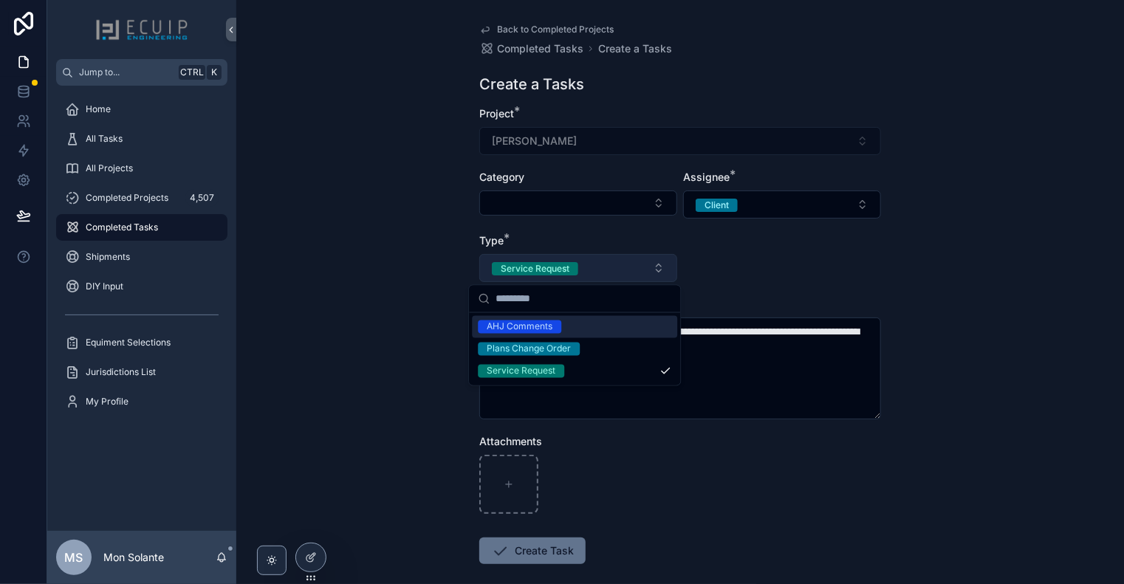
click at [662, 261] on button "Service Request" at bounding box center [578, 268] width 198 height 28
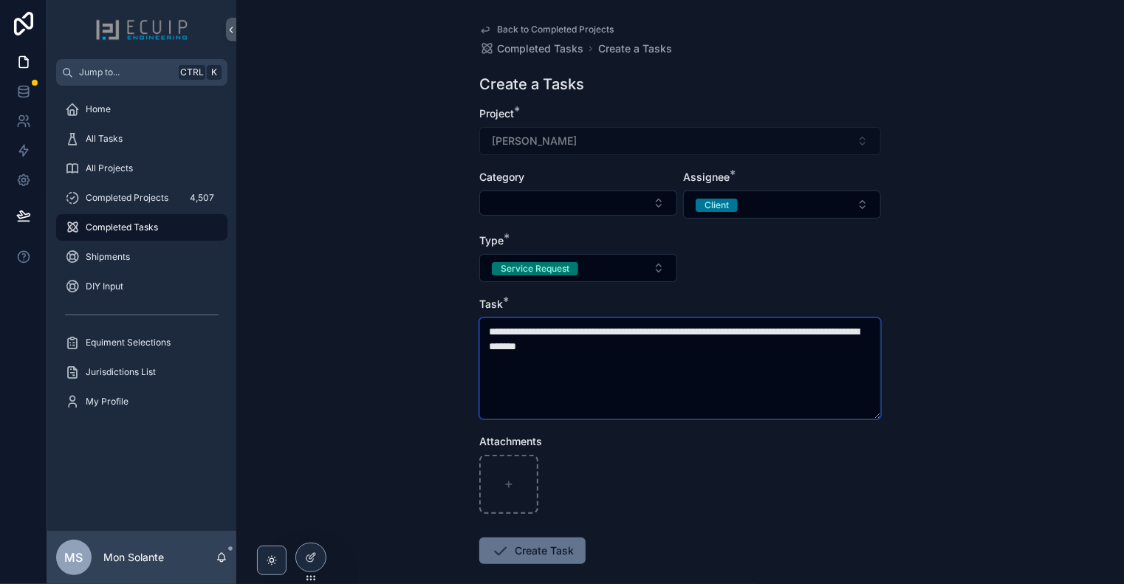
click at [689, 349] on textarea "**********" at bounding box center [680, 369] width 402 height 102
click at [654, 330] on textarea "**********" at bounding box center [680, 369] width 402 height 102
click at [680, 346] on textarea "**********" at bounding box center [680, 369] width 402 height 102
click at [635, 281] on button "Service Request" at bounding box center [578, 268] width 198 height 28
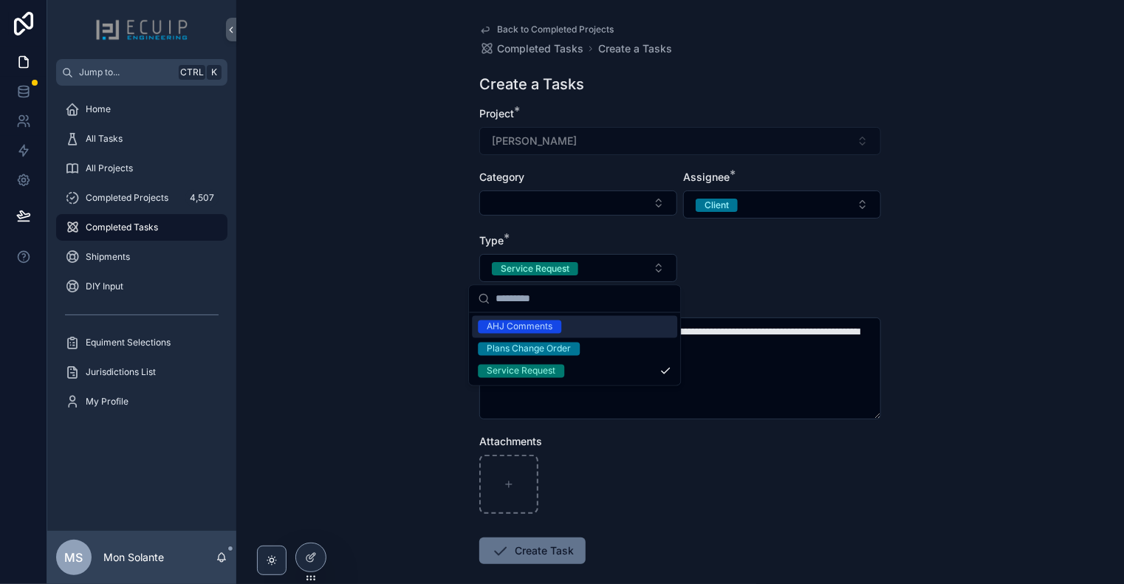
click at [761, 288] on form "**********" at bounding box center [680, 382] width 402 height 552
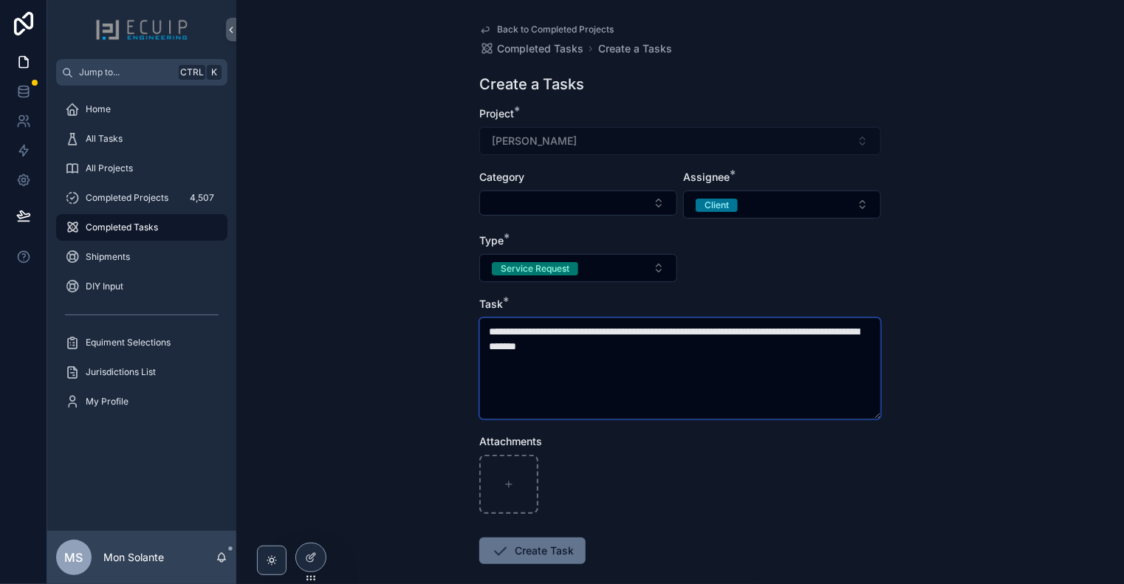
click at [707, 343] on textarea "**********" at bounding box center [680, 369] width 402 height 102
click at [697, 360] on textarea "**********" at bounding box center [680, 369] width 402 height 102
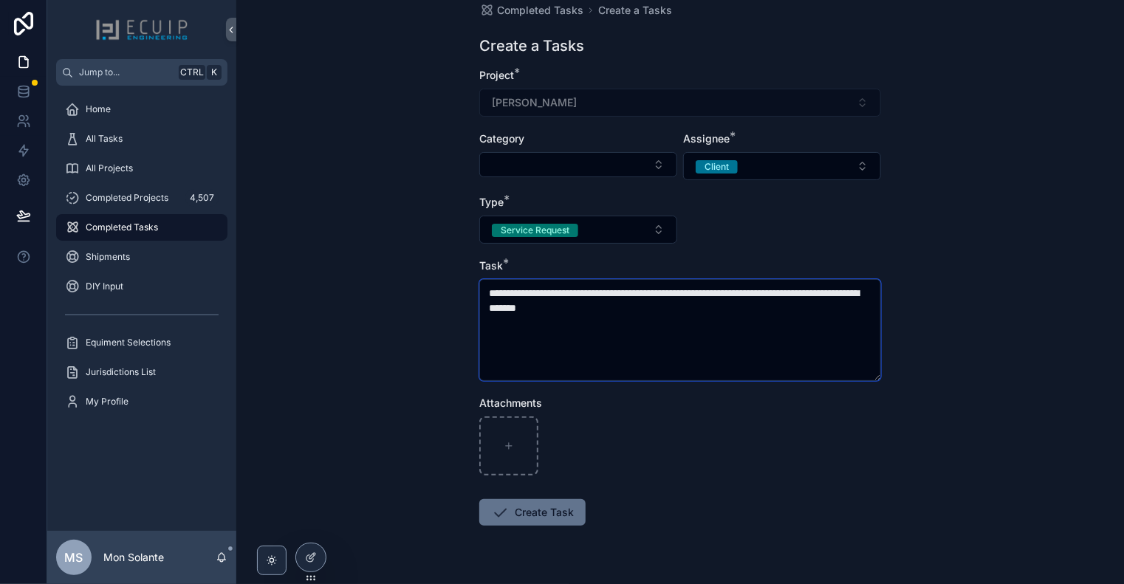
scroll to position [74, 0]
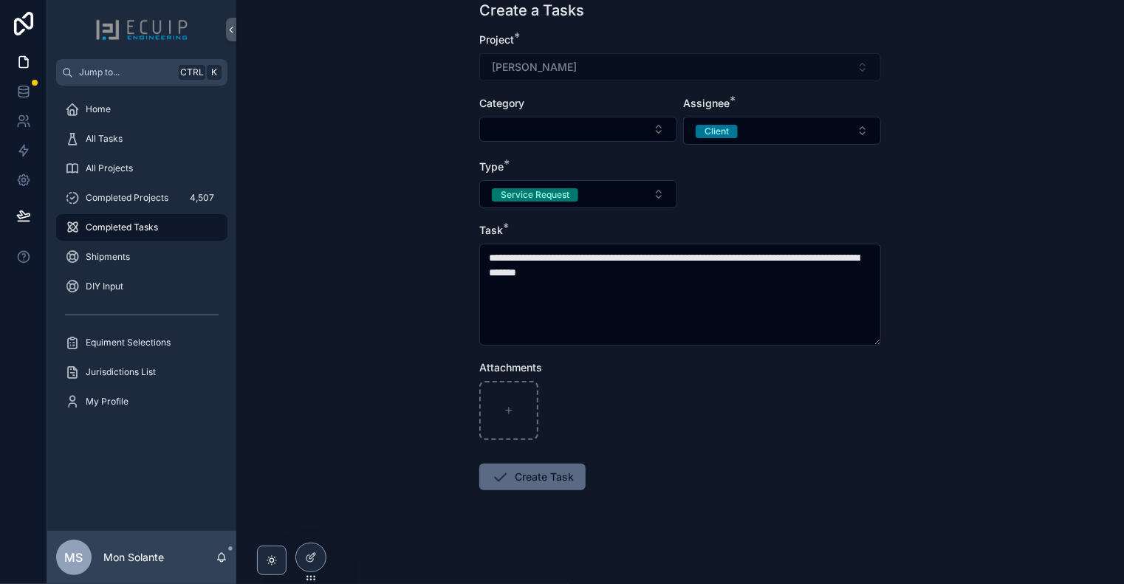
click at [558, 476] on button "Create Task" at bounding box center [532, 477] width 106 height 27
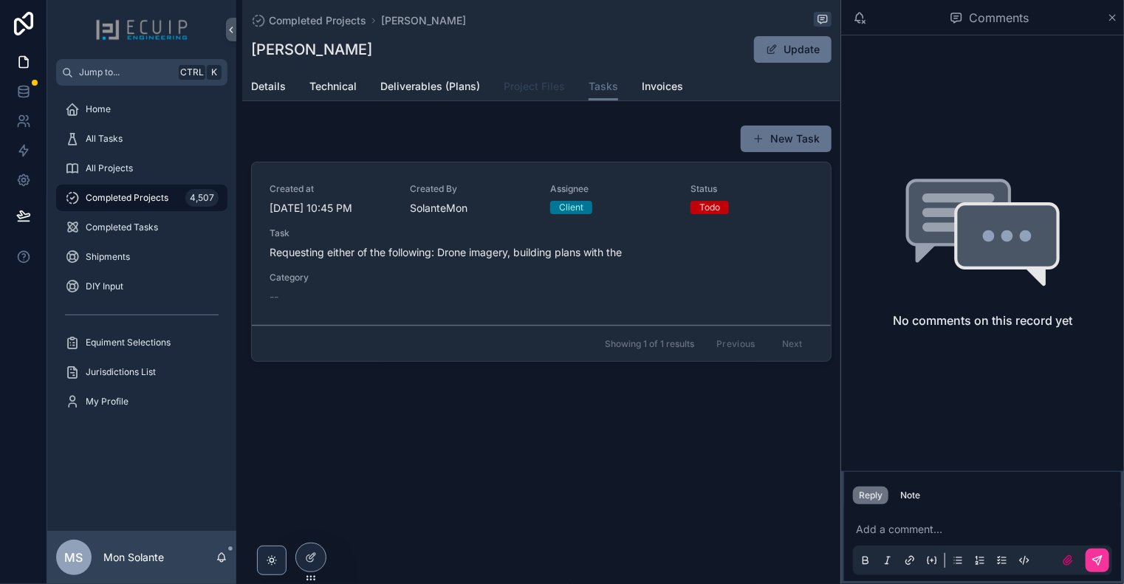
click at [535, 89] on span "Project Files" at bounding box center [534, 86] width 61 height 15
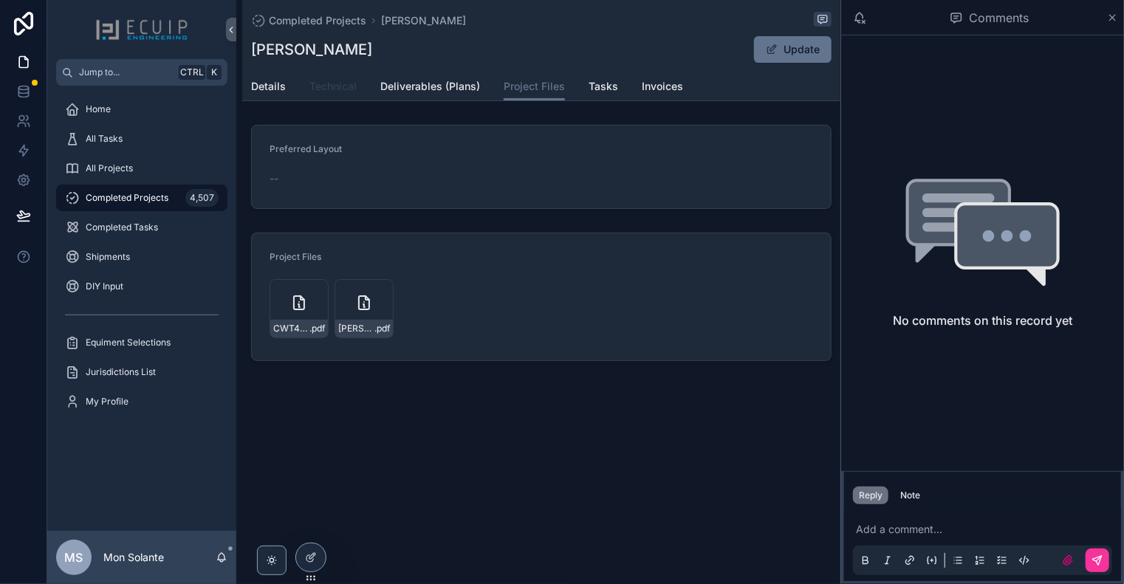
click at [343, 88] on span "Technical" at bounding box center [332, 86] width 47 height 15
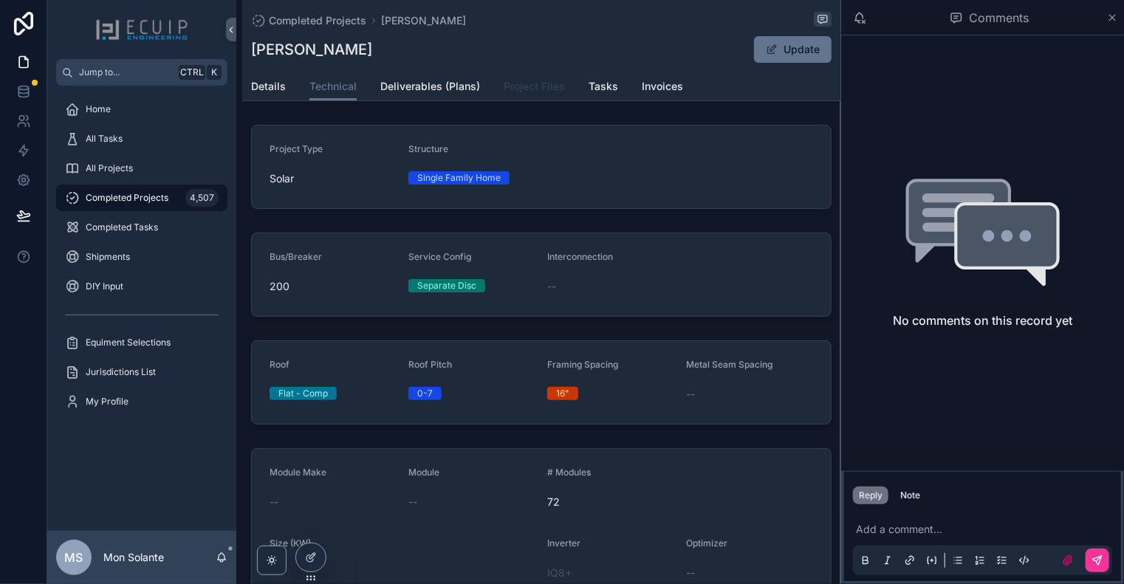
click at [545, 92] on span "Project Files" at bounding box center [534, 86] width 61 height 15
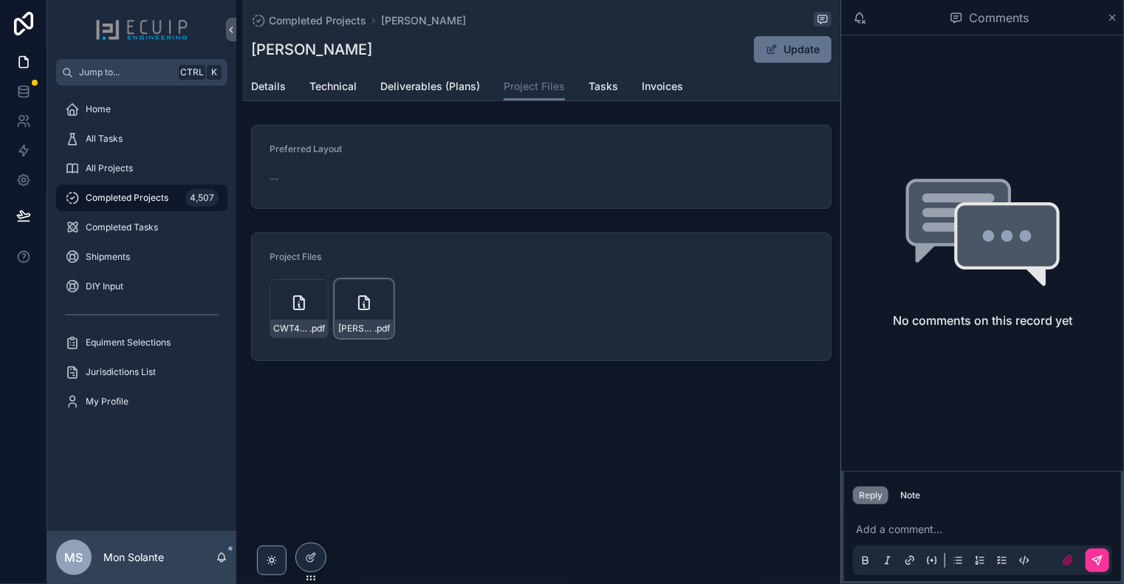
click at [367, 302] on icon "scrollable content" at bounding box center [364, 303] width 18 height 18
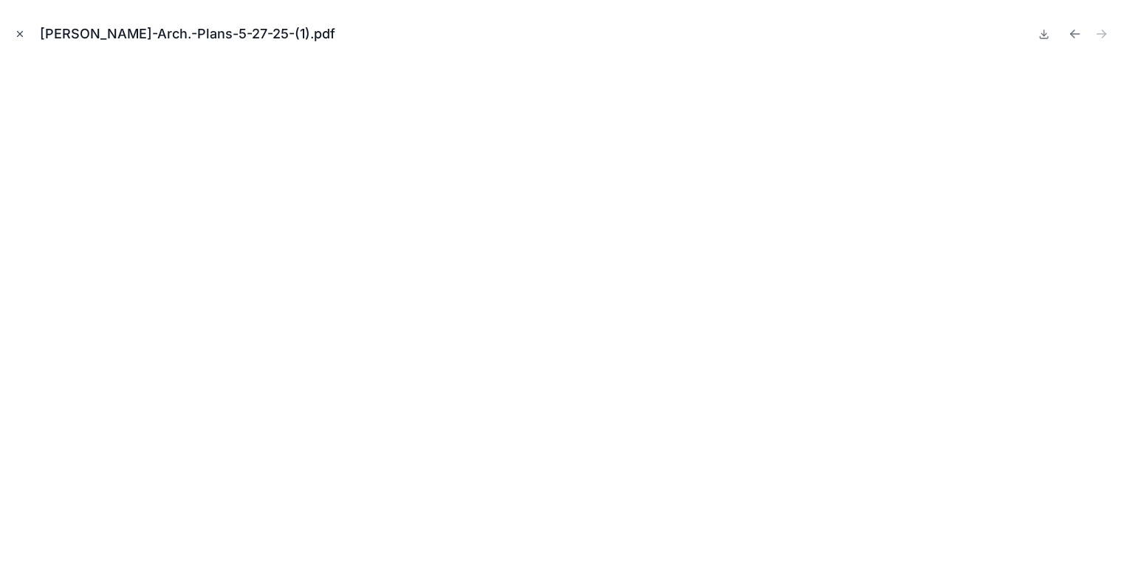
click at [24, 31] on icon "Close modal" at bounding box center [20, 34] width 10 height 10
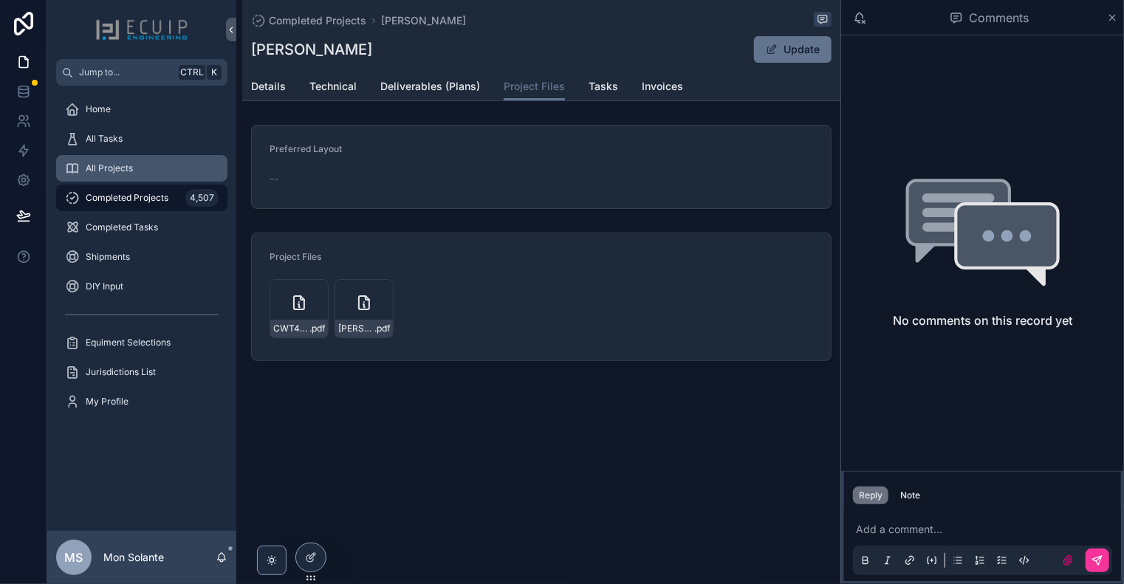
click at [163, 164] on div "All Projects" at bounding box center [142, 169] width 154 height 24
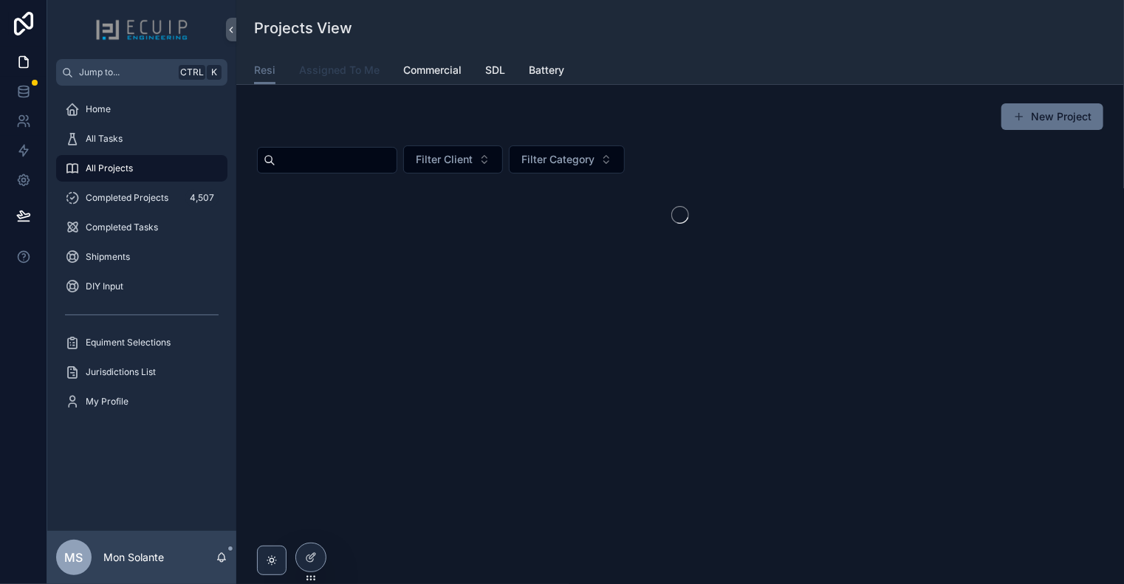
click at [330, 80] on link "Assigned To Me" at bounding box center [339, 72] width 81 height 30
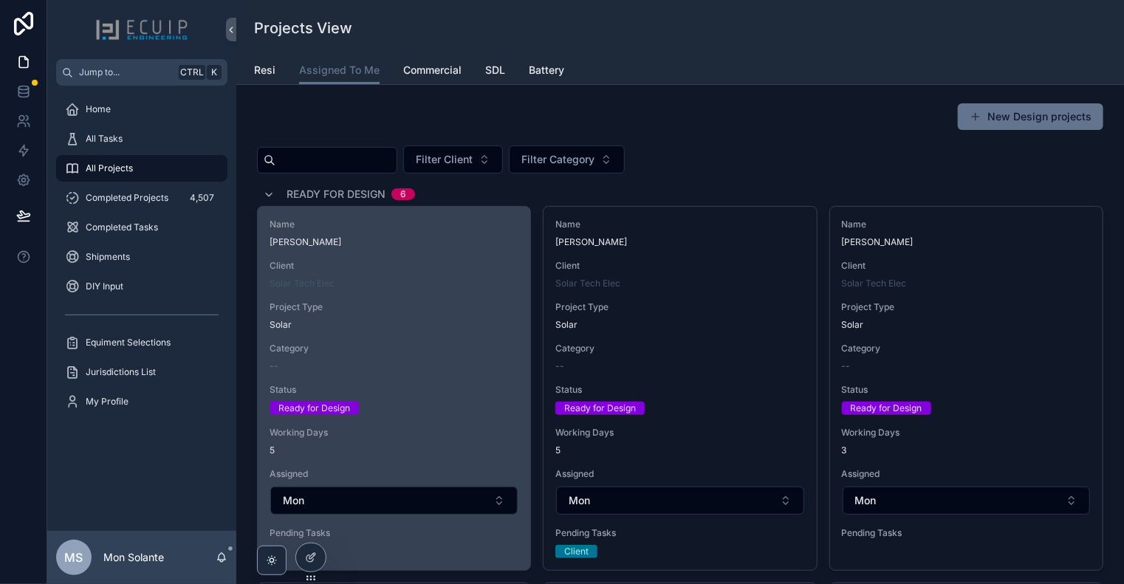
click at [437, 274] on div "Client Solar Tech Elec" at bounding box center [394, 275] width 249 height 30
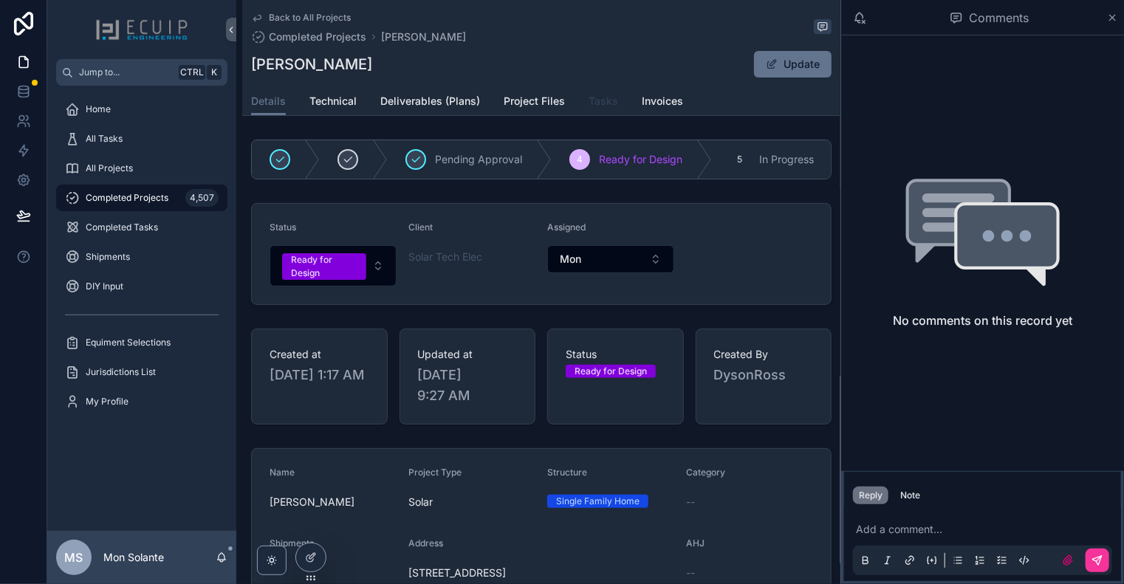
click at [600, 107] on span "Tasks" at bounding box center [604, 101] width 30 height 15
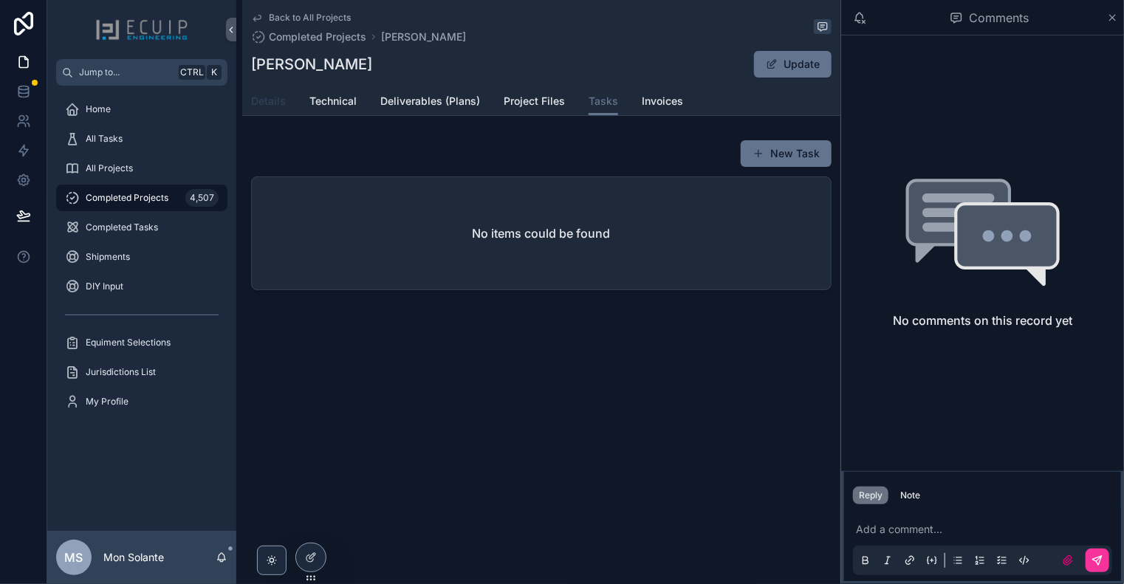
click at [273, 104] on span "Details" at bounding box center [268, 101] width 35 height 15
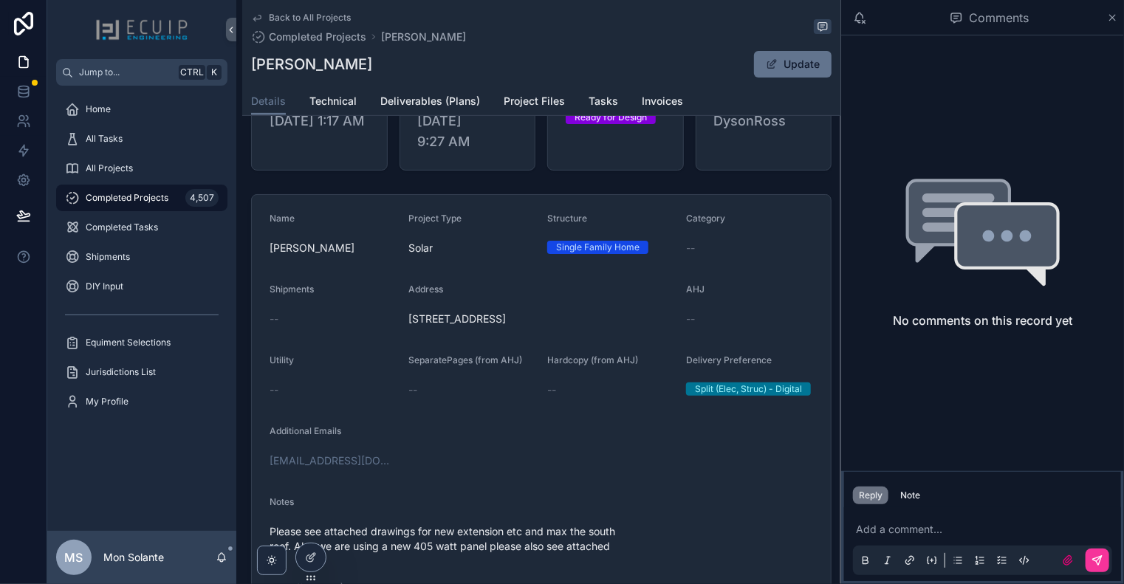
scroll to position [246, 0]
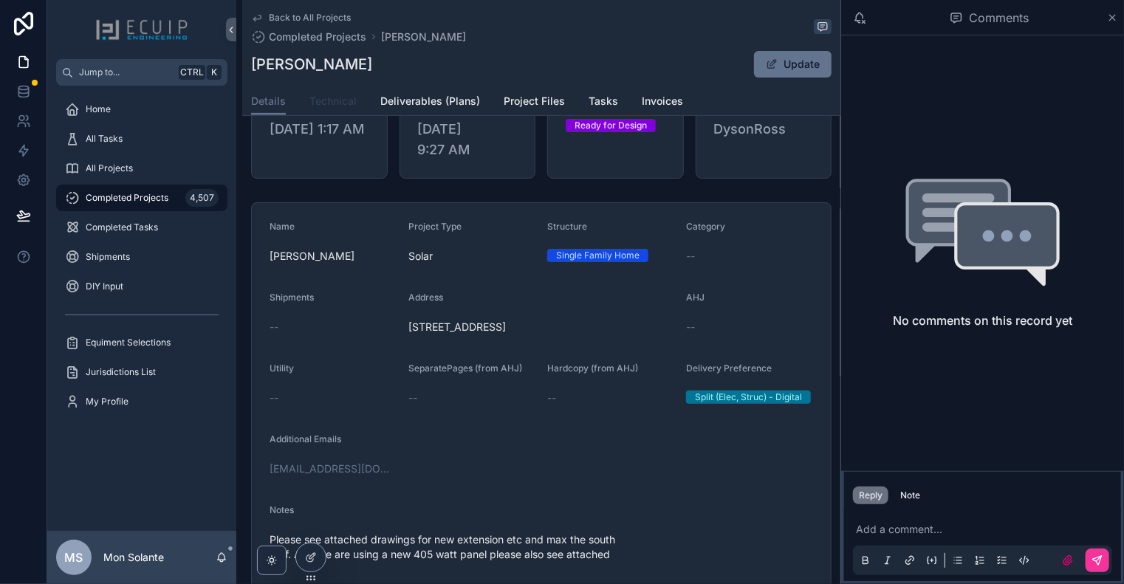
click at [344, 98] on span "Technical" at bounding box center [332, 101] width 47 height 15
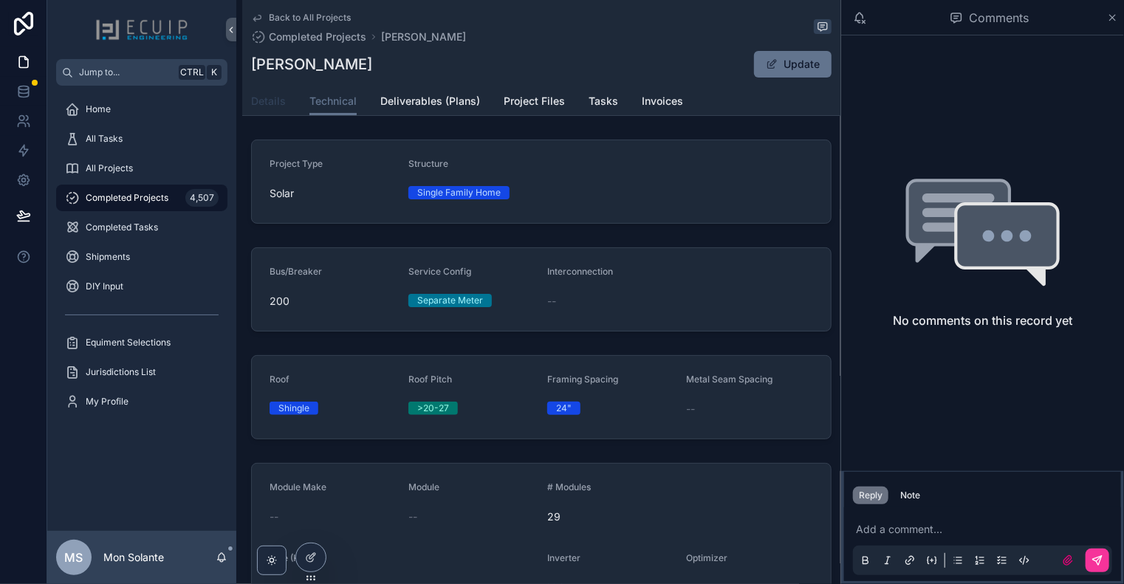
click at [267, 103] on span "Details" at bounding box center [268, 101] width 35 height 15
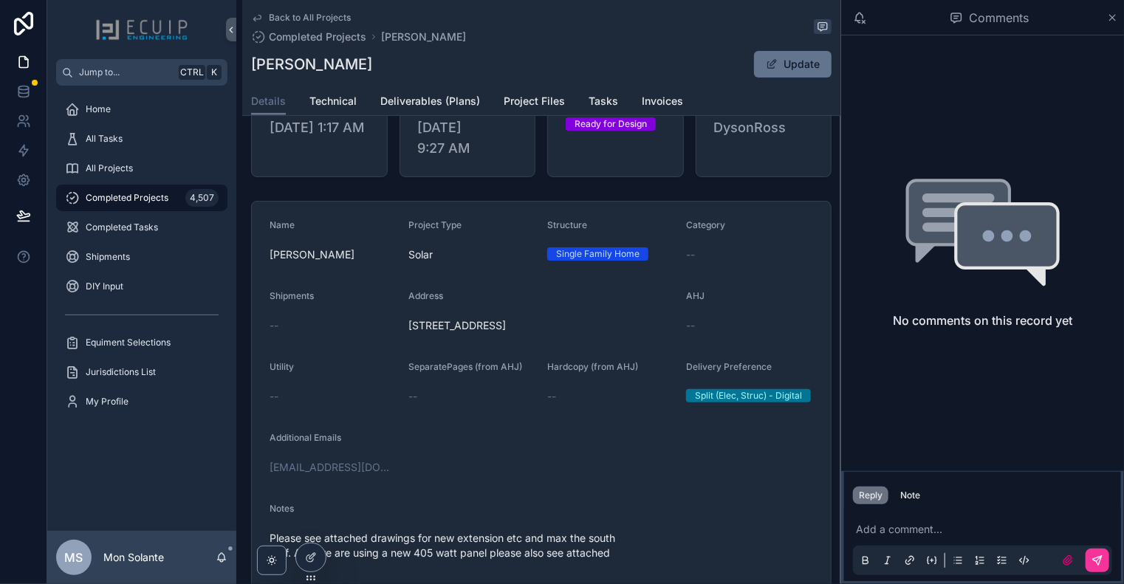
scroll to position [246, 0]
click at [344, 103] on span "Technical" at bounding box center [332, 101] width 47 height 15
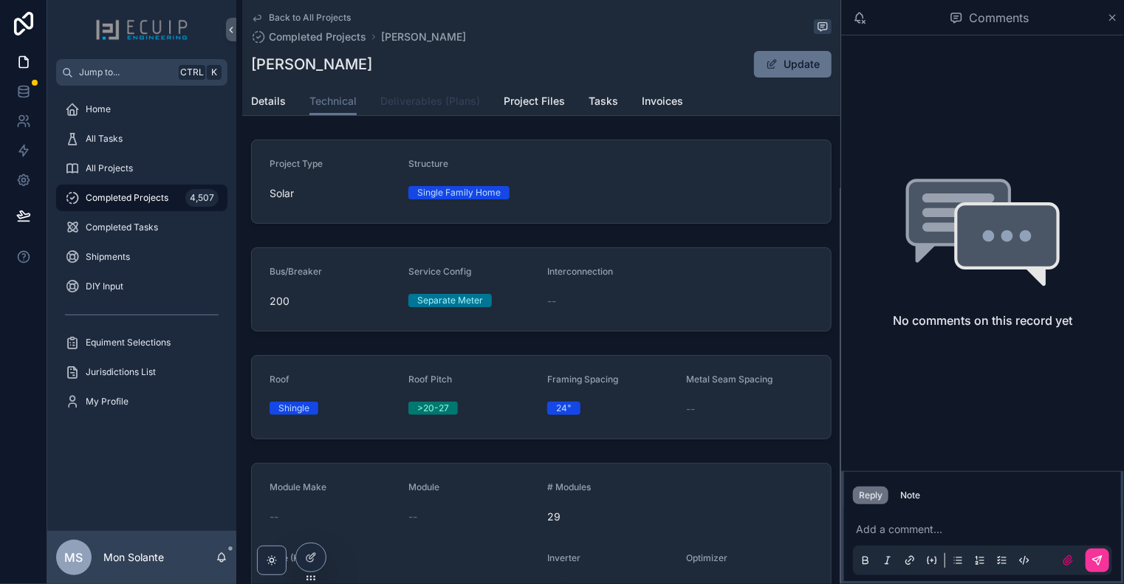
click at [417, 109] on link "Deliverables (Plans)" at bounding box center [430, 103] width 100 height 30
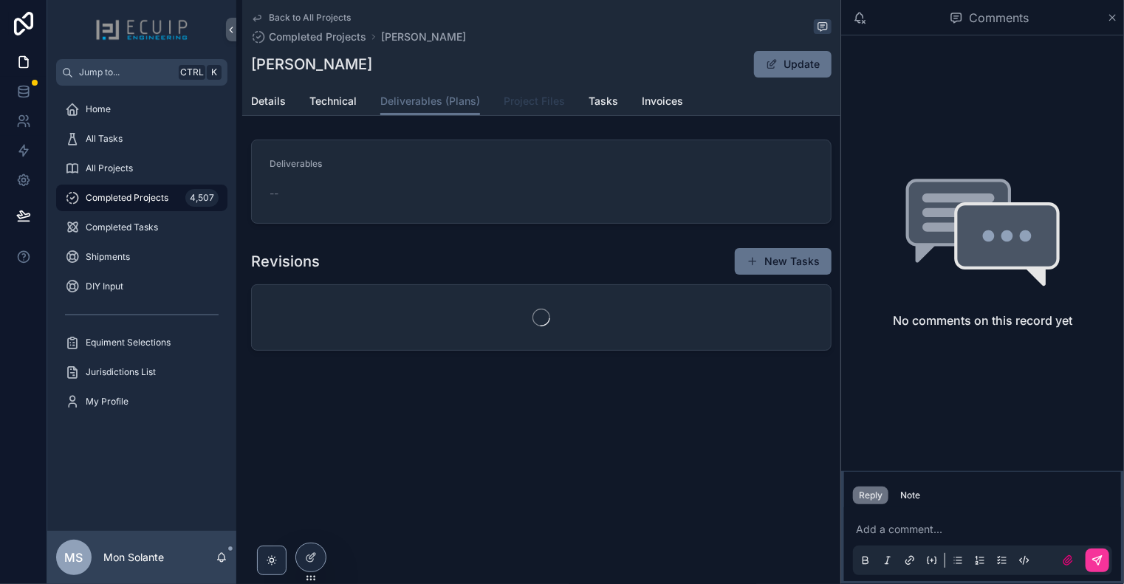
click at [524, 106] on span "Project Files" at bounding box center [534, 101] width 61 height 15
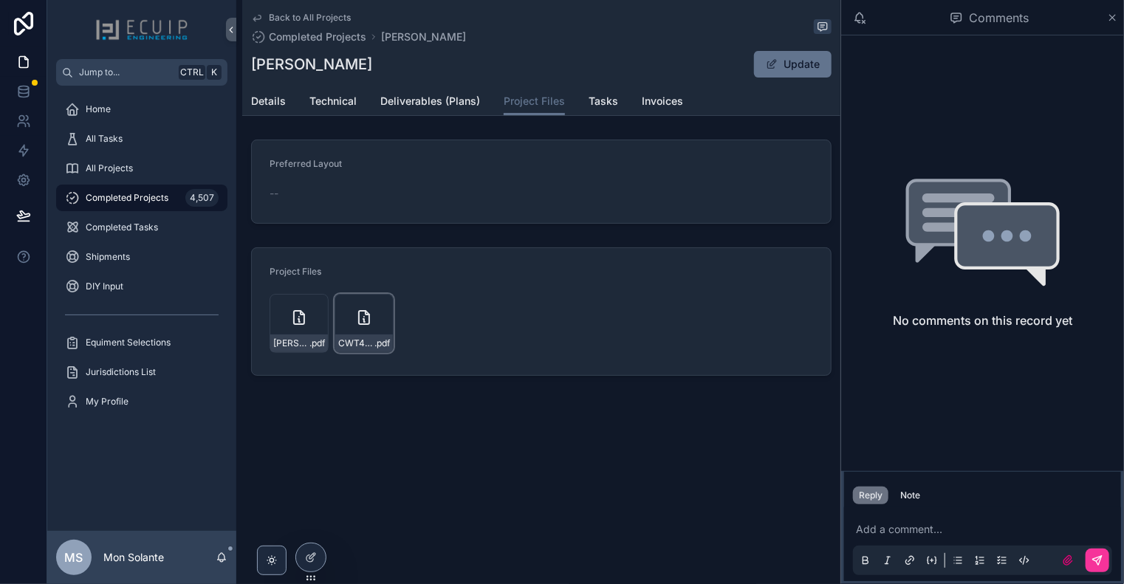
click at [360, 313] on icon "scrollable content" at bounding box center [364, 318] width 18 height 18
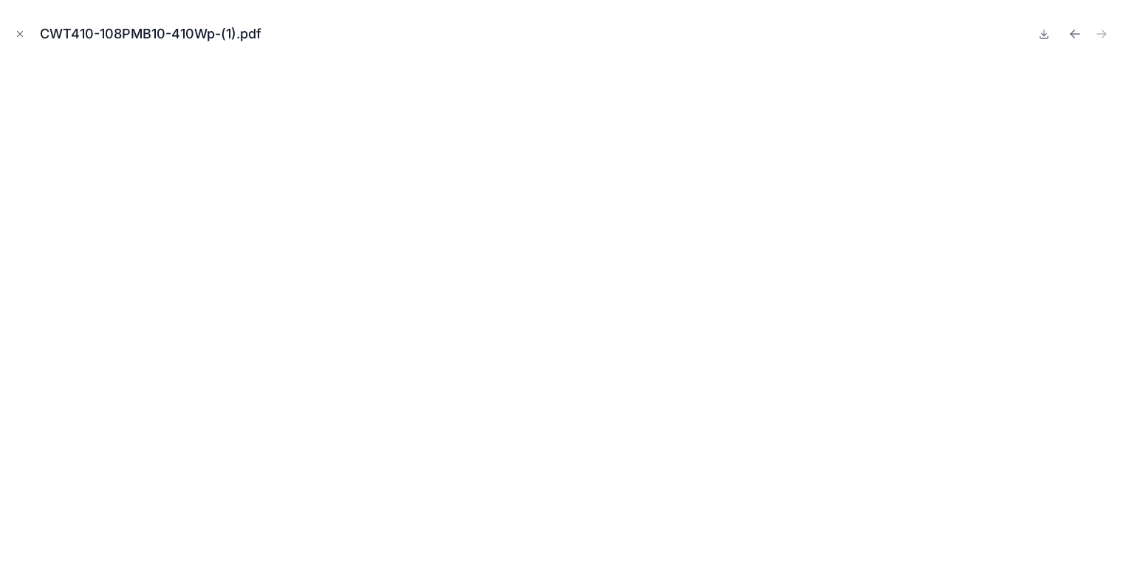
click at [25, 32] on button "Close modal" at bounding box center [20, 34] width 16 height 16
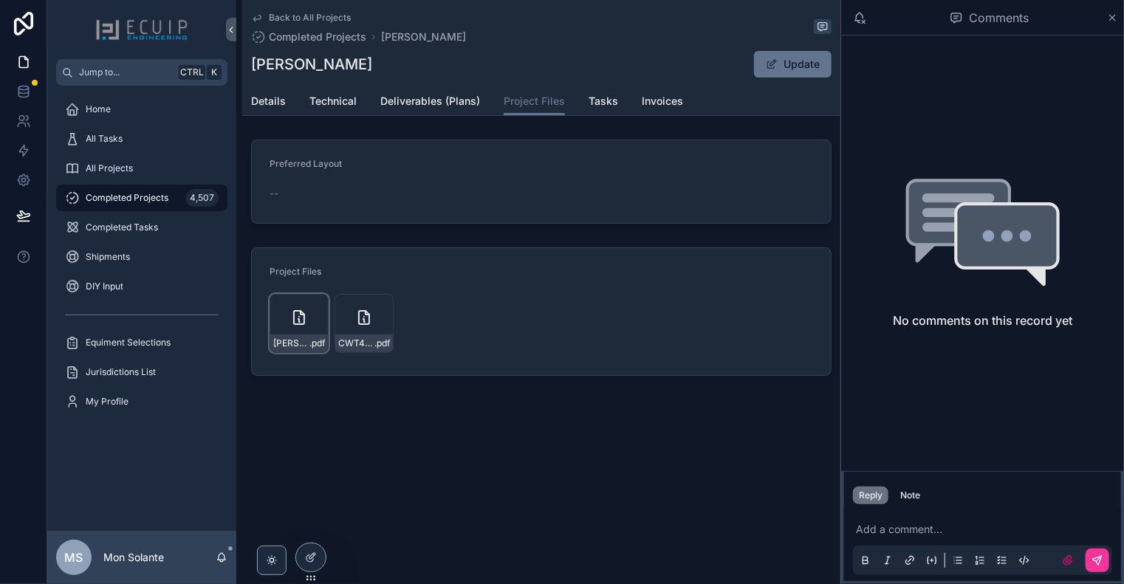
click at [301, 309] on icon "scrollable content" at bounding box center [299, 318] width 18 height 18
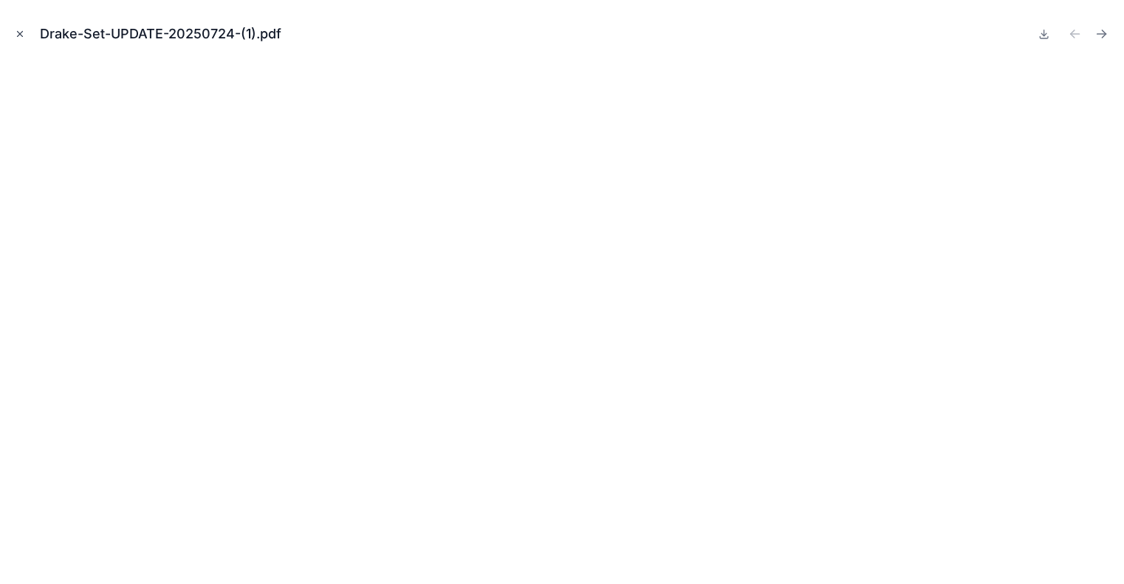
click at [21, 38] on icon "Close modal" at bounding box center [20, 34] width 10 height 10
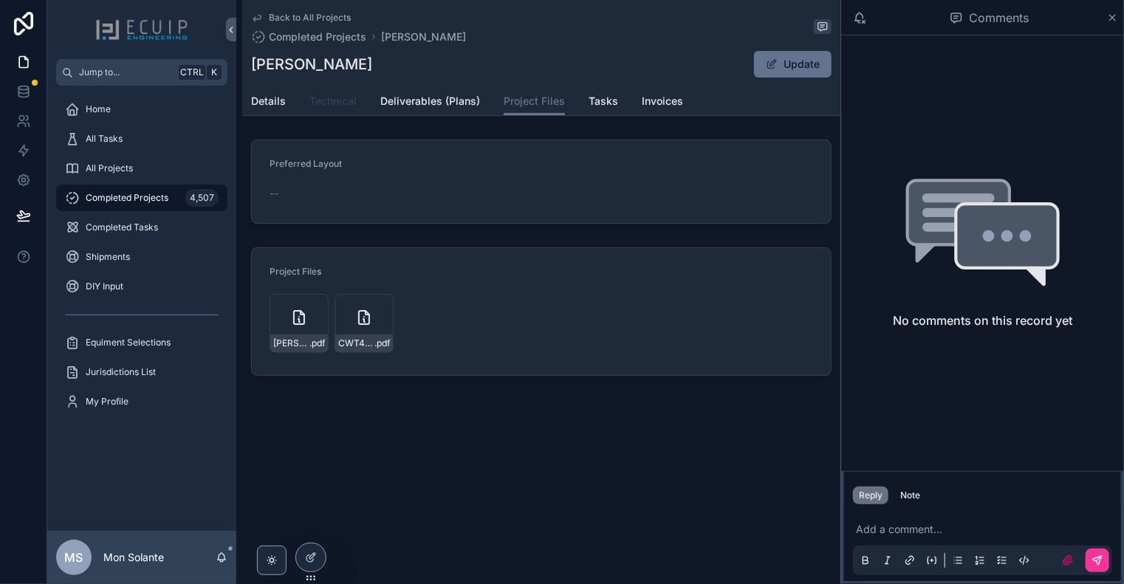
click at [319, 102] on span "Technical" at bounding box center [332, 101] width 47 height 15
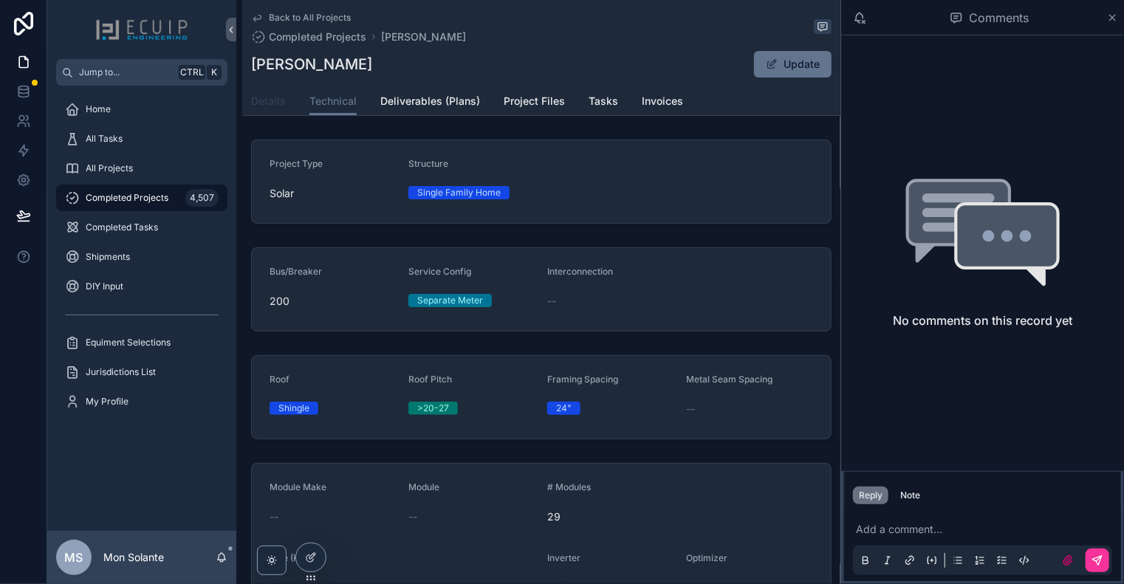
click at [271, 94] on span "Details" at bounding box center [268, 101] width 35 height 15
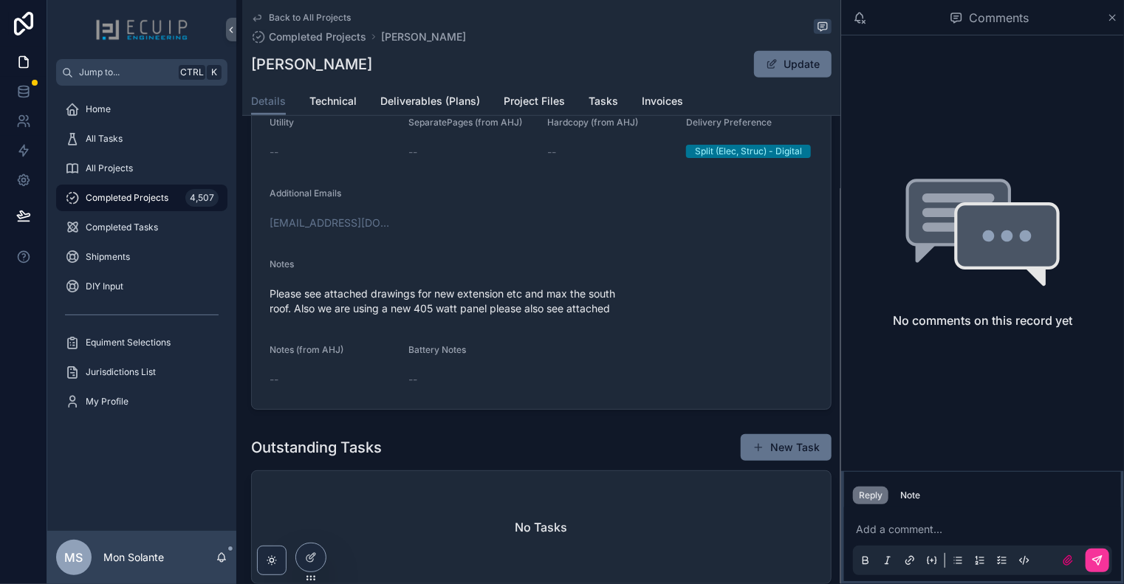
scroll to position [246, 0]
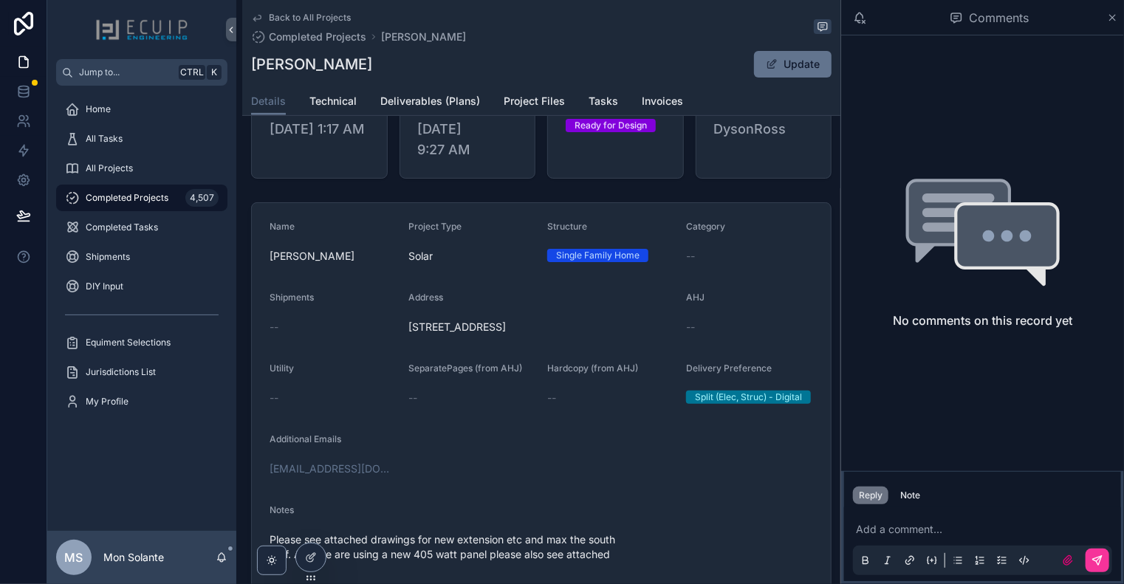
drag, startPoint x: 500, startPoint y: 327, endPoint x: 408, endPoint y: 336, distance: 92.8
click at [408, 335] on span "[STREET_ADDRESS]" at bounding box center [541, 327] width 266 height 15
click at [258, 18] on icon "scrollable content" at bounding box center [257, 18] width 12 height 12
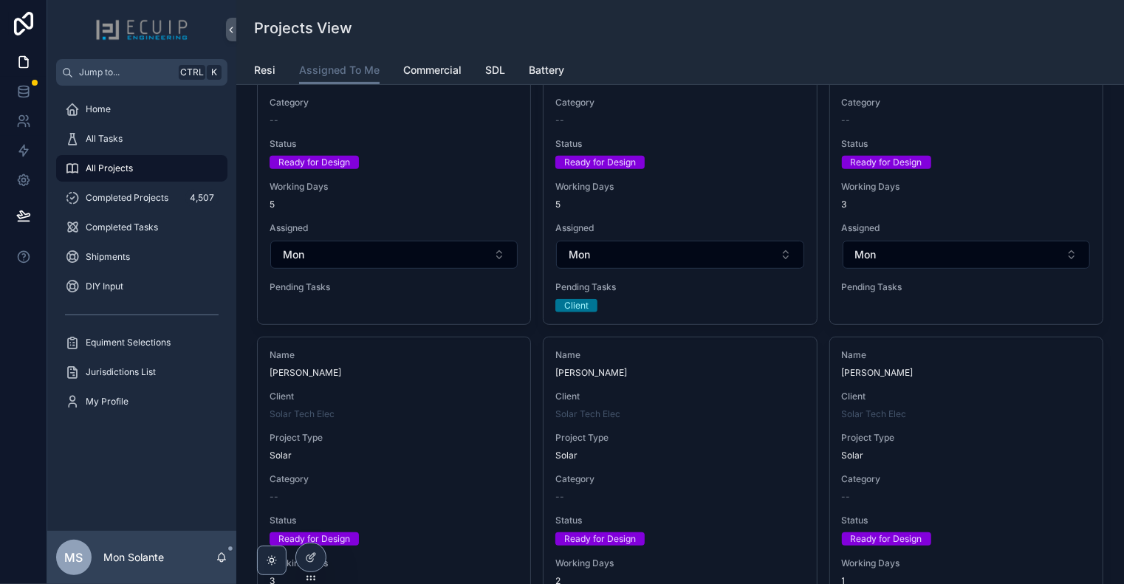
click at [651, 140] on span "Status" at bounding box center [679, 144] width 249 height 12
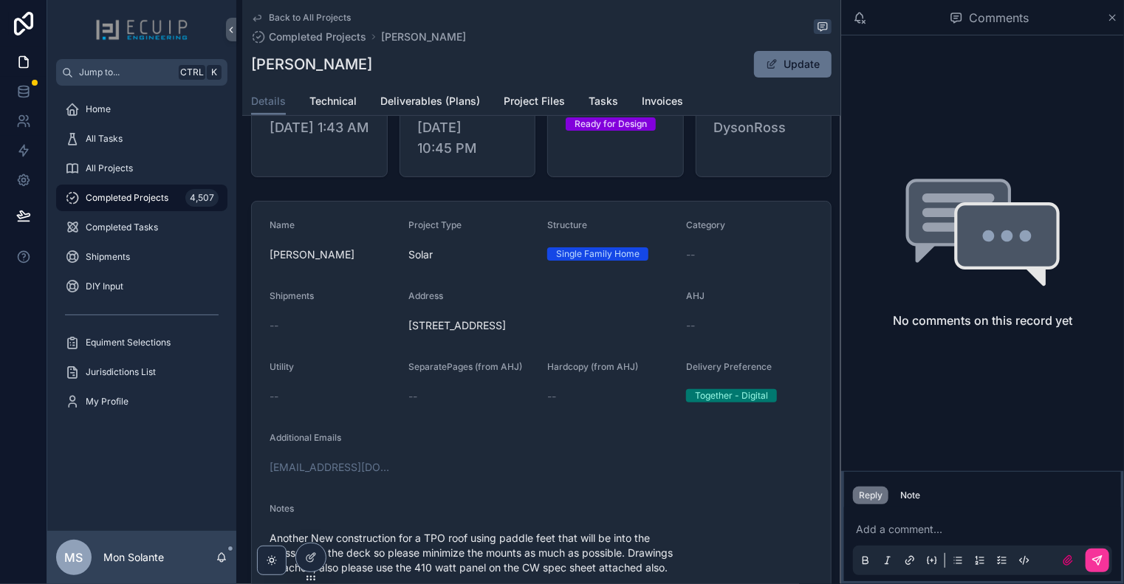
scroll to position [246, 0]
drag, startPoint x: 619, startPoint y: 333, endPoint x: 406, endPoint y: 331, distance: 212.7
click at [408, 331] on span "[STREET_ADDRESS]" at bounding box center [541, 327] width 266 height 15
click at [538, 103] on span "Project Files" at bounding box center [534, 101] width 61 height 15
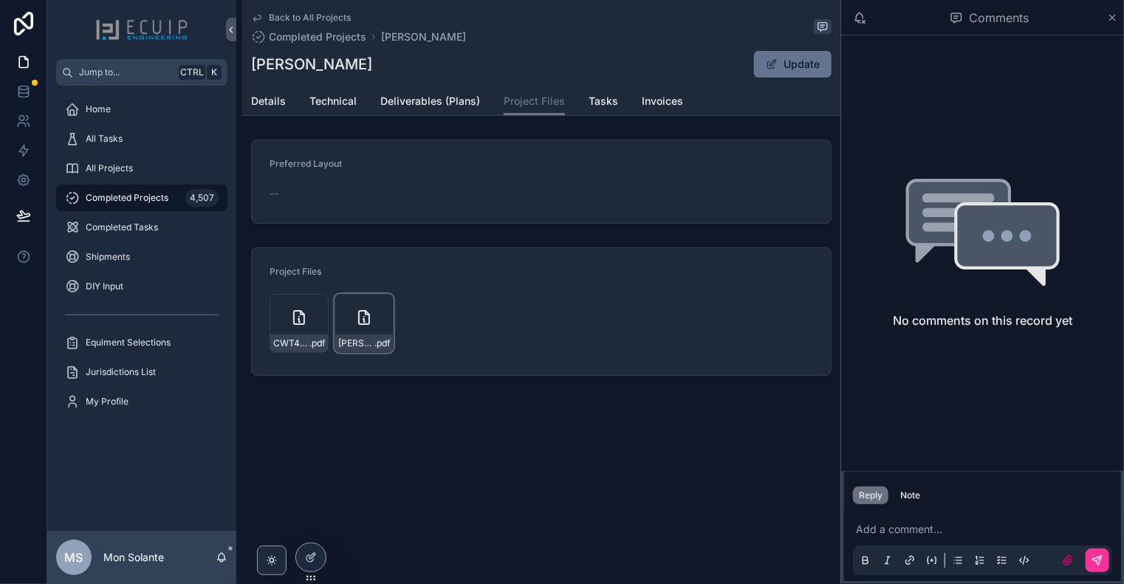
click at [369, 319] on icon "scrollable content" at bounding box center [364, 317] width 10 height 13
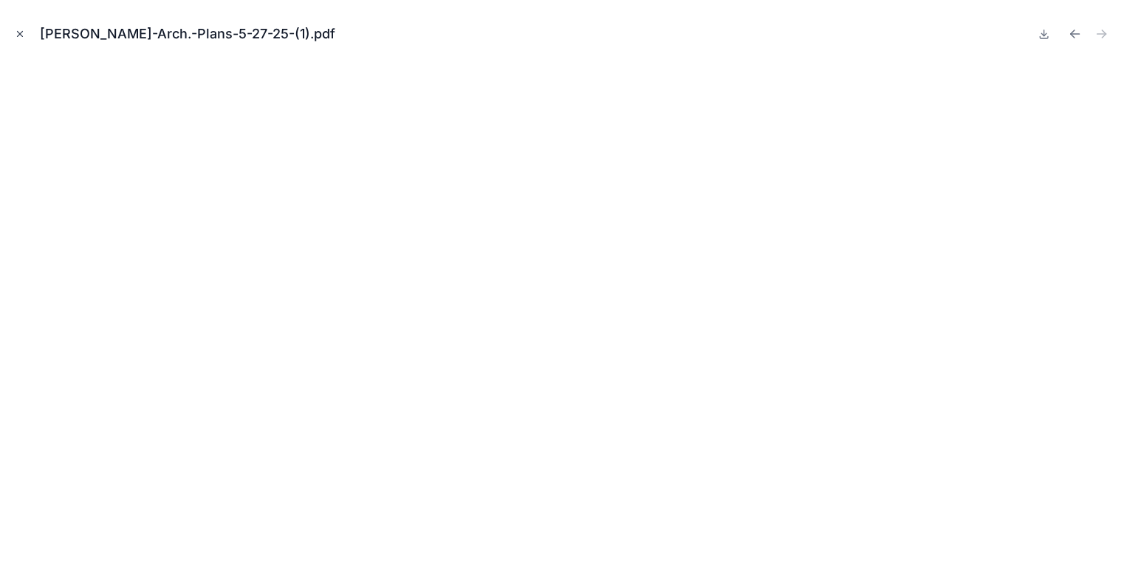
click at [19, 32] on icon "Close modal" at bounding box center [20, 34] width 5 height 5
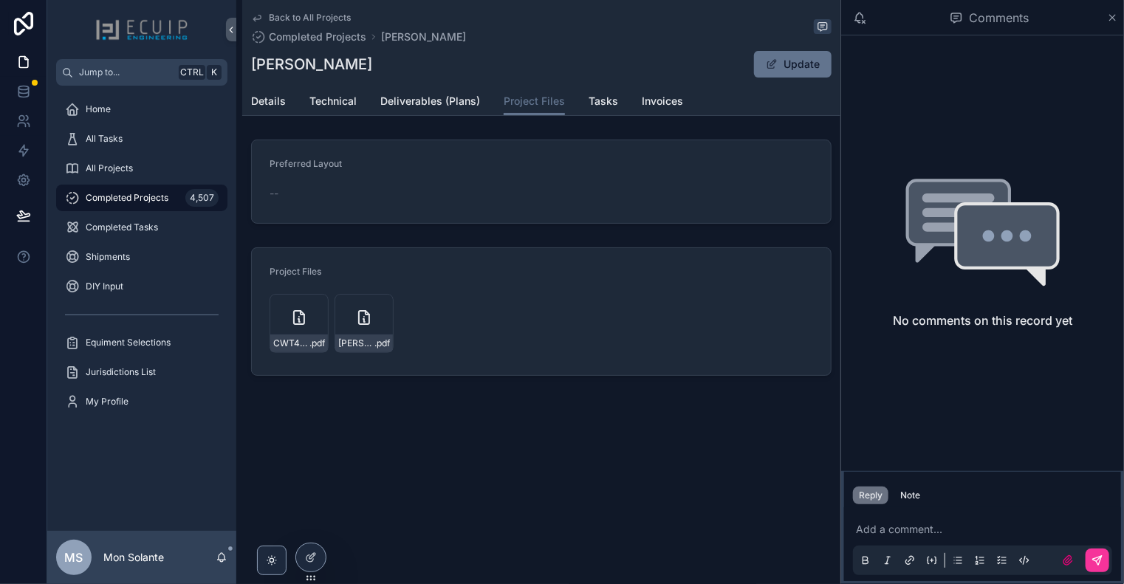
click at [259, 13] on icon "scrollable content" at bounding box center [257, 18] width 12 height 12
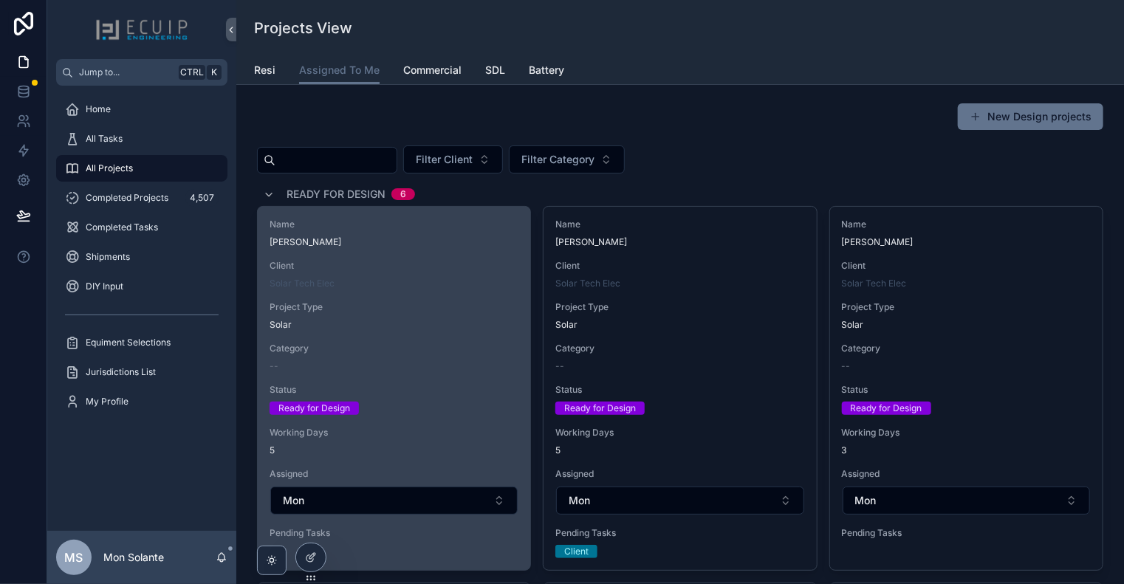
click at [403, 228] on span "Name" at bounding box center [394, 225] width 249 height 12
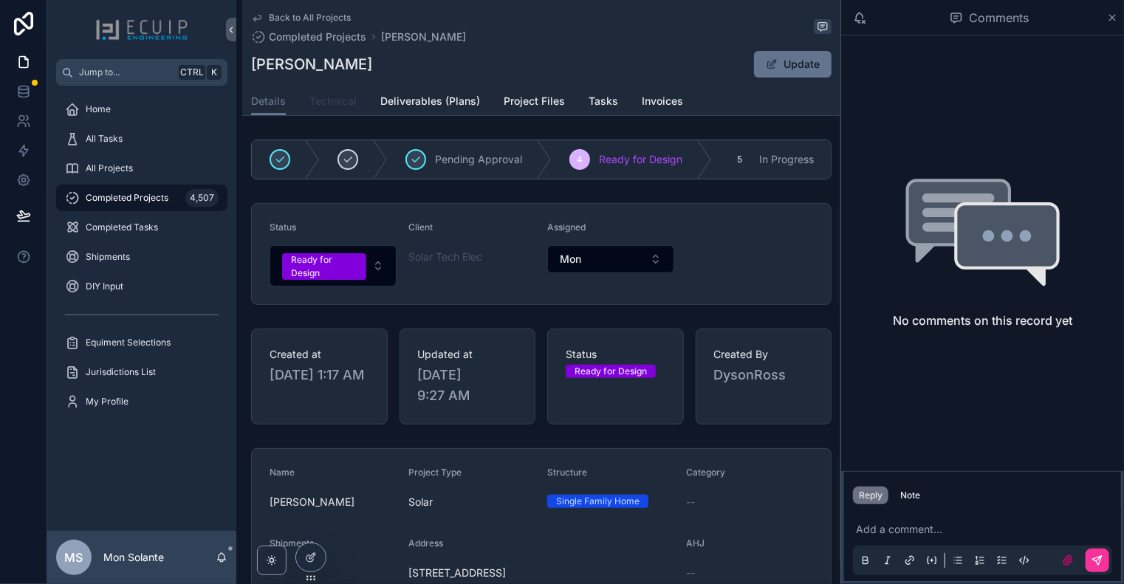
click at [340, 109] on link "Technical" at bounding box center [332, 103] width 47 height 30
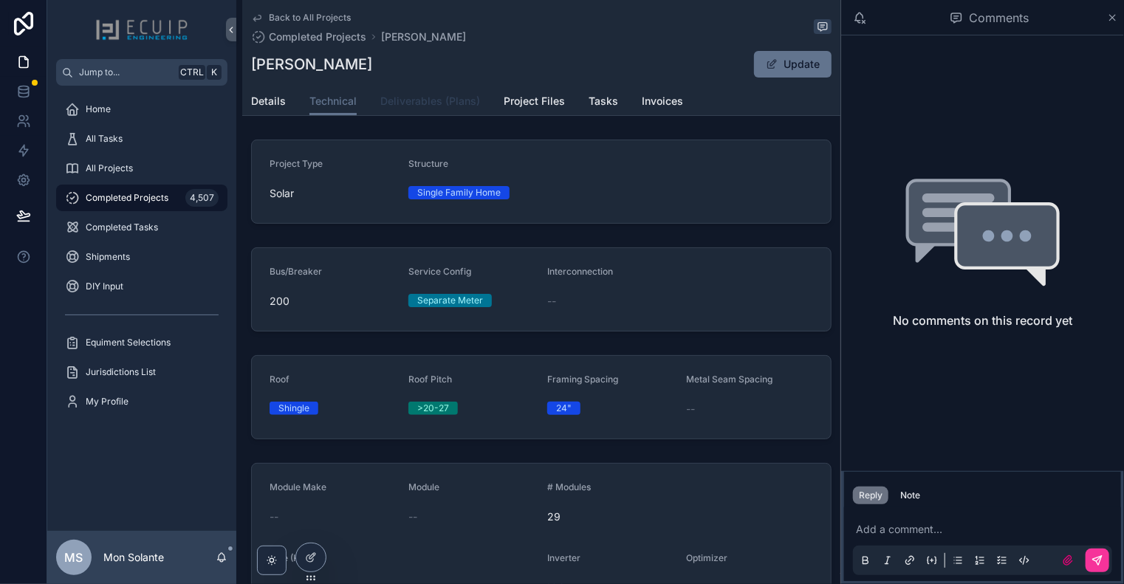
click at [437, 108] on span "Deliverables (Plans)" at bounding box center [430, 101] width 100 height 15
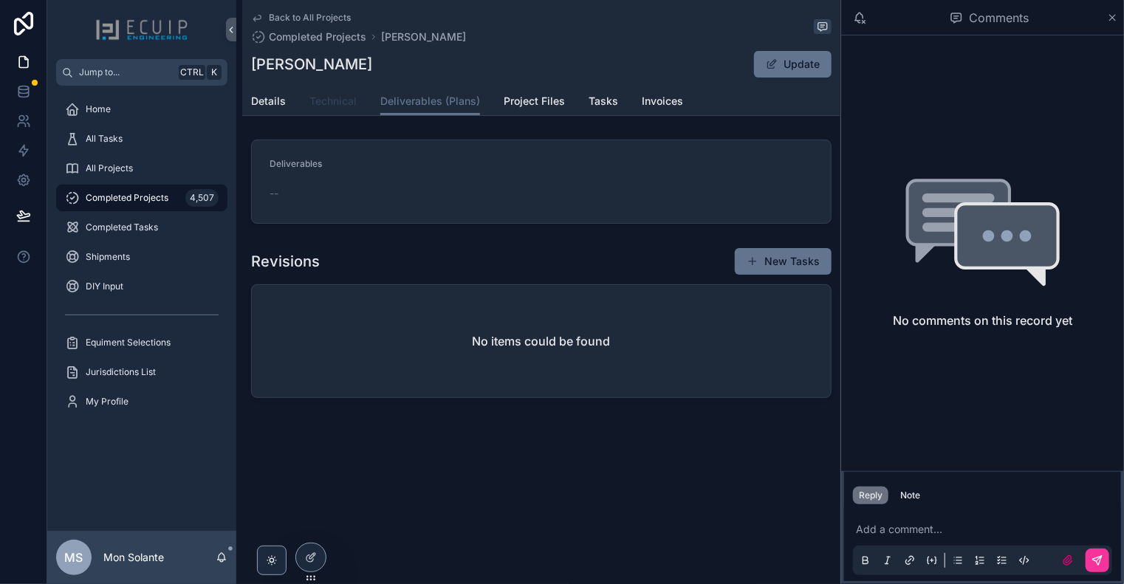
click at [341, 97] on span "Technical" at bounding box center [332, 101] width 47 height 15
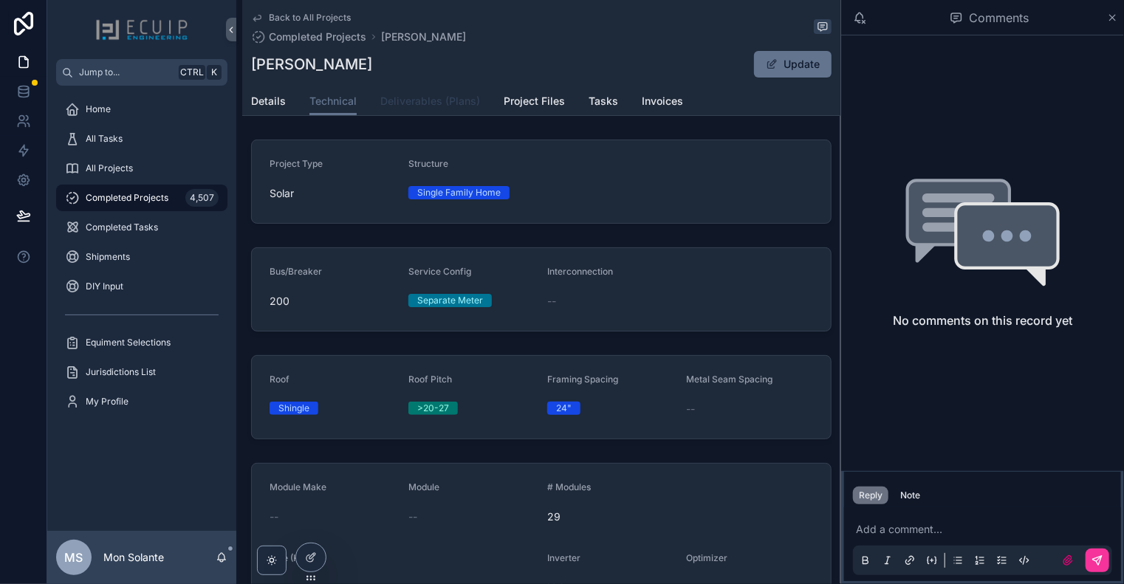
click at [425, 105] on span "Deliverables (Plans)" at bounding box center [430, 101] width 100 height 15
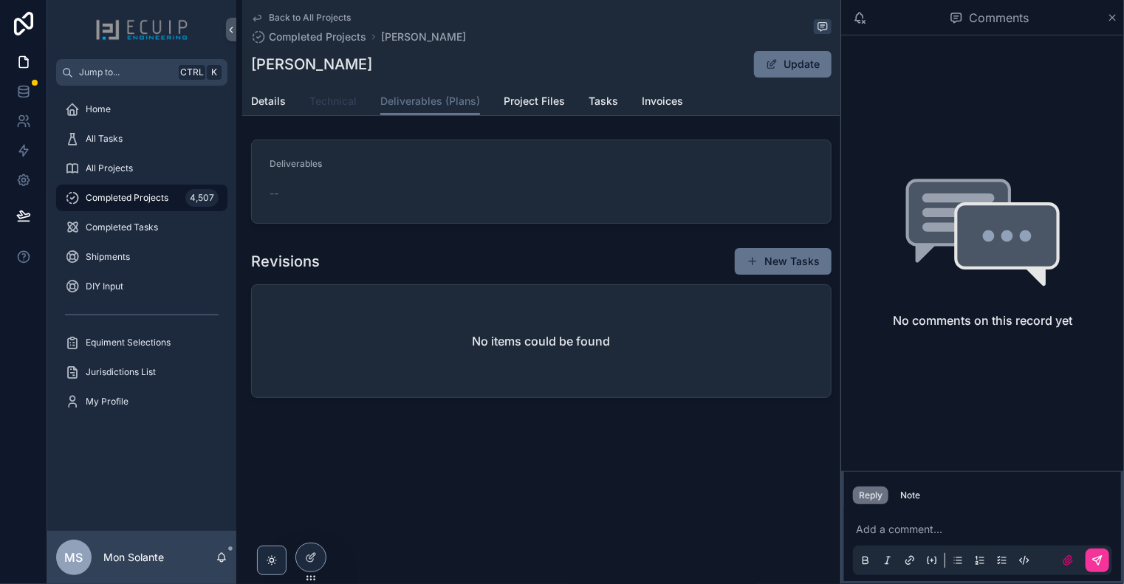
click at [330, 104] on span "Technical" at bounding box center [332, 101] width 47 height 15
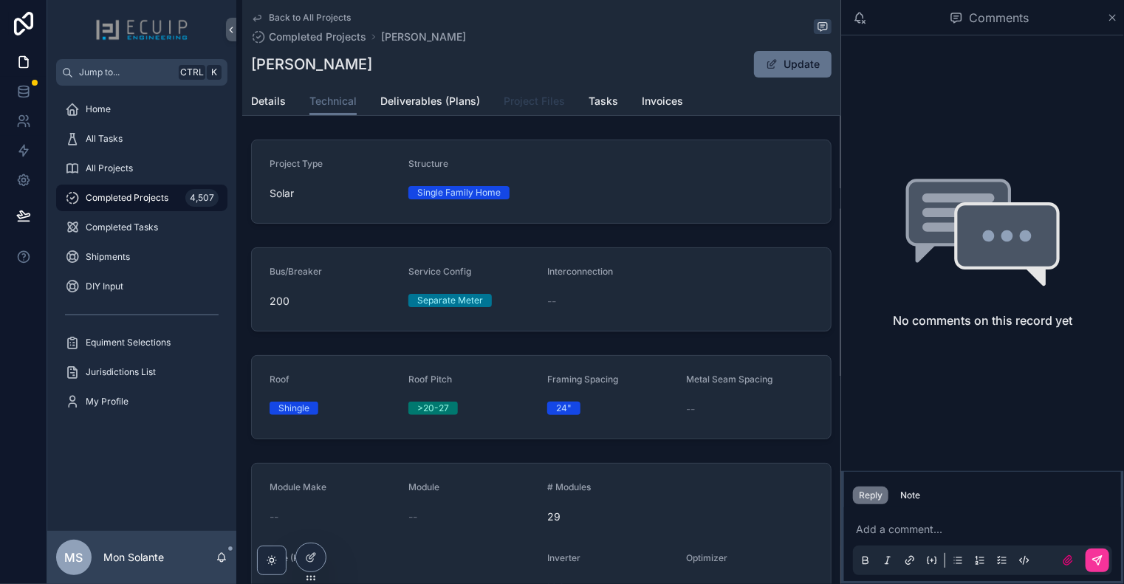
click at [526, 109] on link "Project Files" at bounding box center [534, 103] width 61 height 30
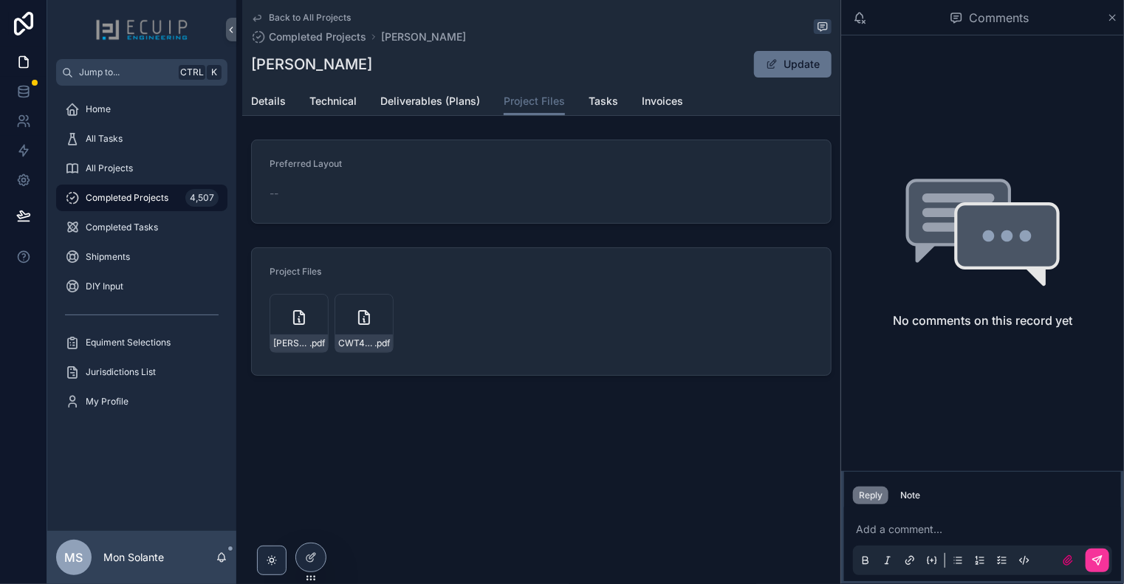
click at [310, 307] on div "Drake-Set-UPDATE-20250724-(1) .pdf" at bounding box center [299, 323] width 59 height 59
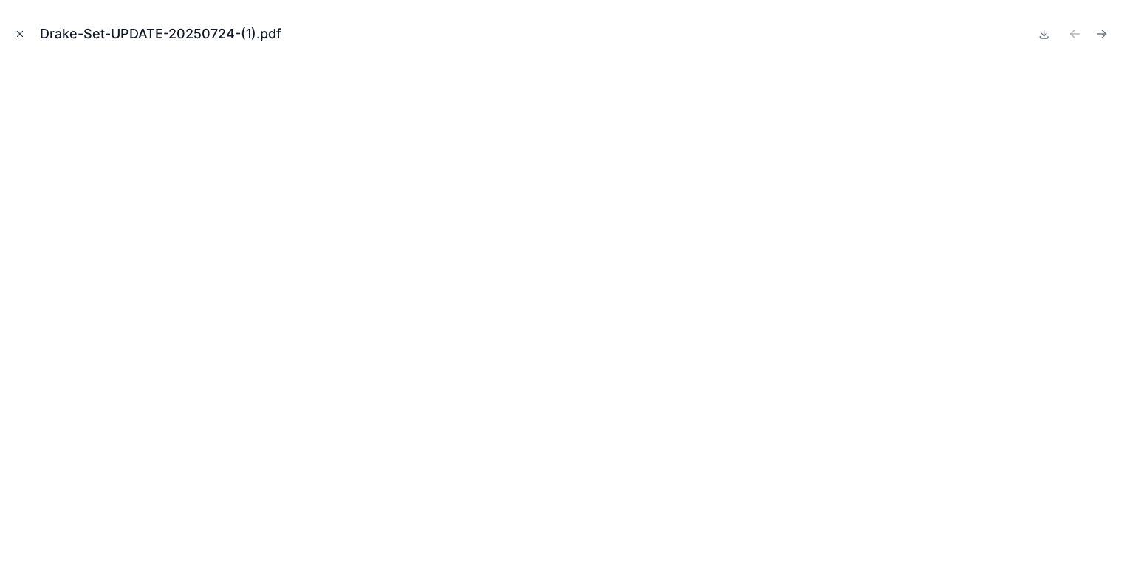
click at [20, 39] on button "Close modal" at bounding box center [20, 34] width 16 height 16
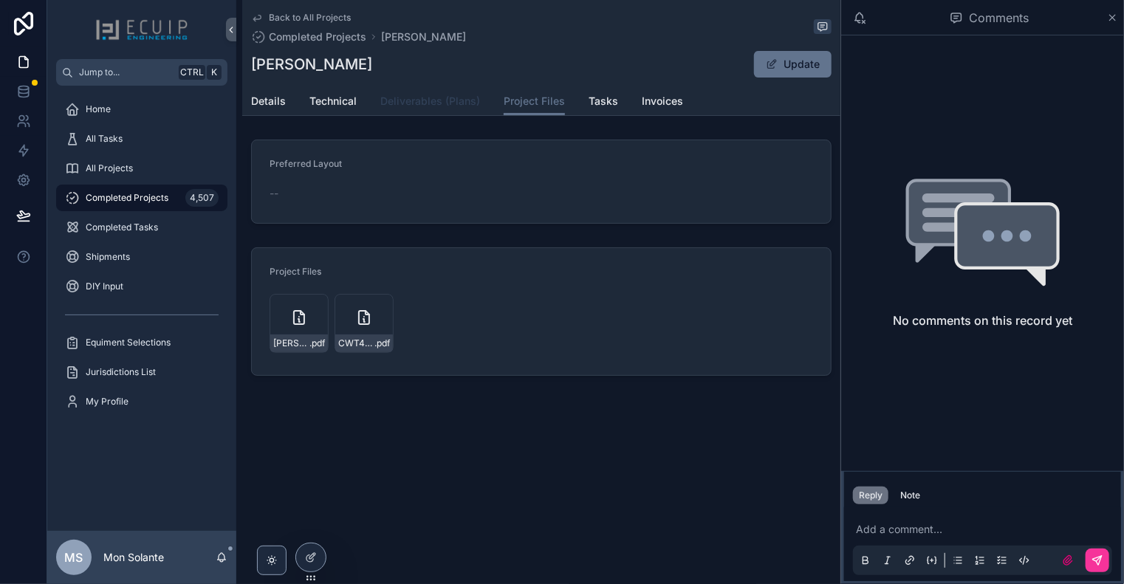
click at [442, 104] on span "Deliverables (Plans)" at bounding box center [430, 101] width 100 height 15
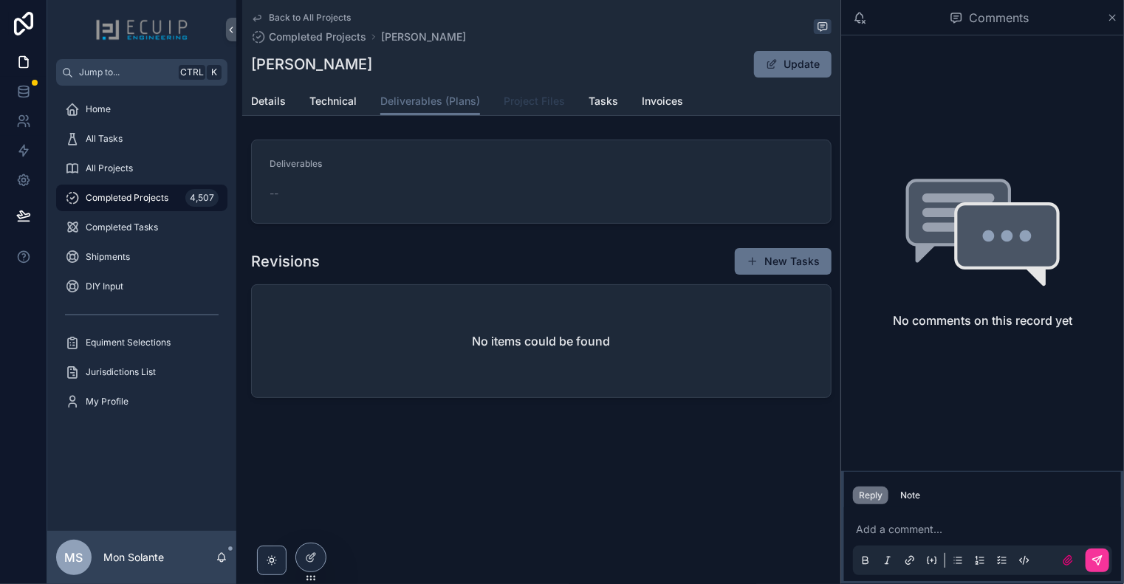
click at [539, 91] on link "Project Files" at bounding box center [534, 103] width 61 height 30
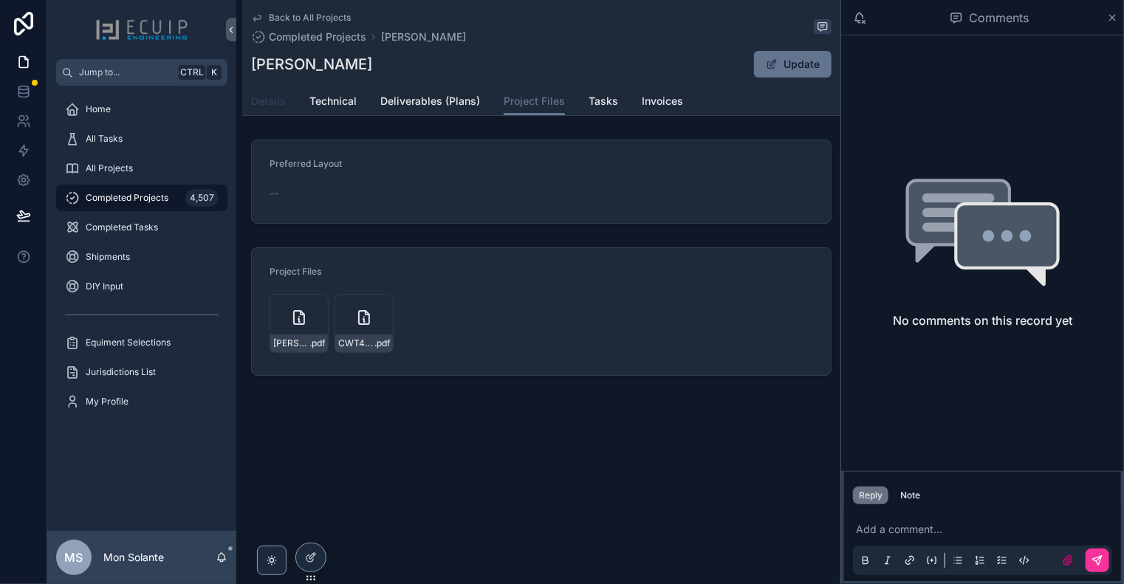
click at [278, 108] on link "Details" at bounding box center [268, 103] width 35 height 30
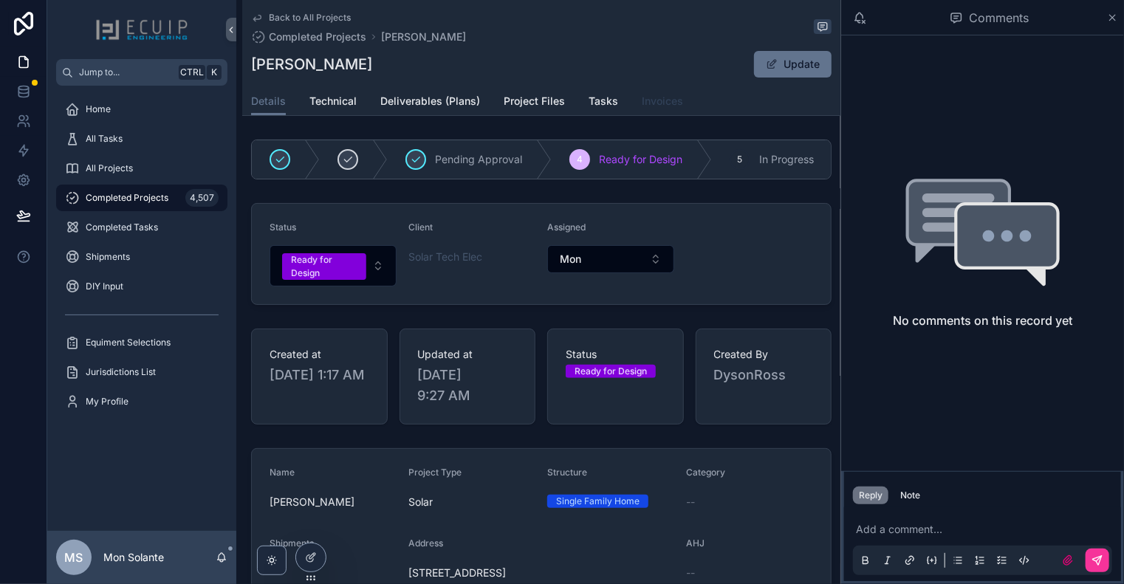
click at [653, 109] on link "Invoices" at bounding box center [662, 103] width 41 height 30
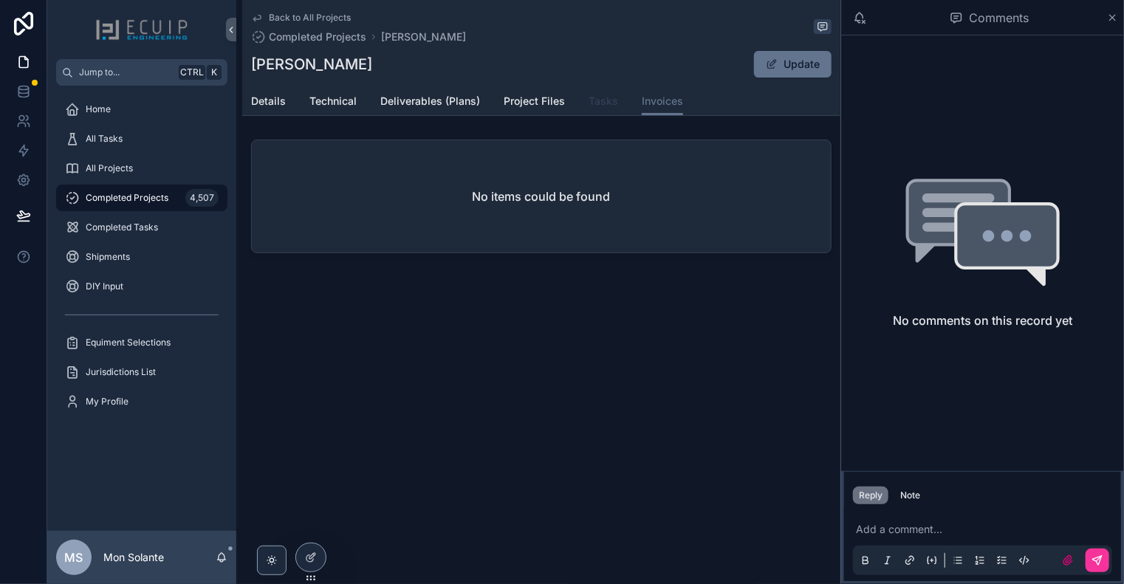
click at [603, 105] on span "Tasks" at bounding box center [604, 101] width 30 height 15
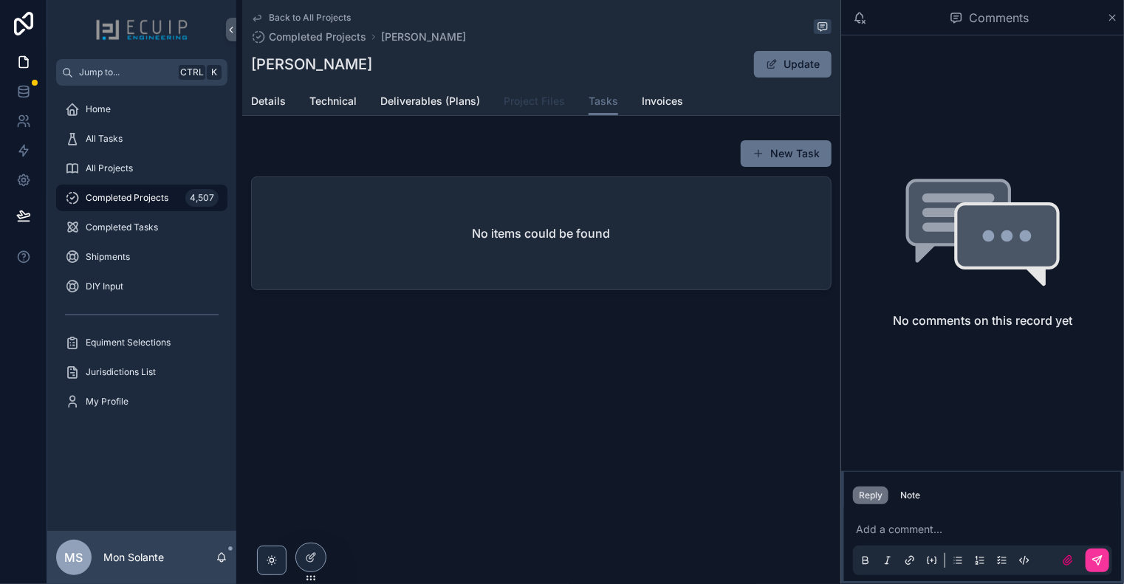
click at [540, 102] on span "Project Files" at bounding box center [534, 101] width 61 height 15
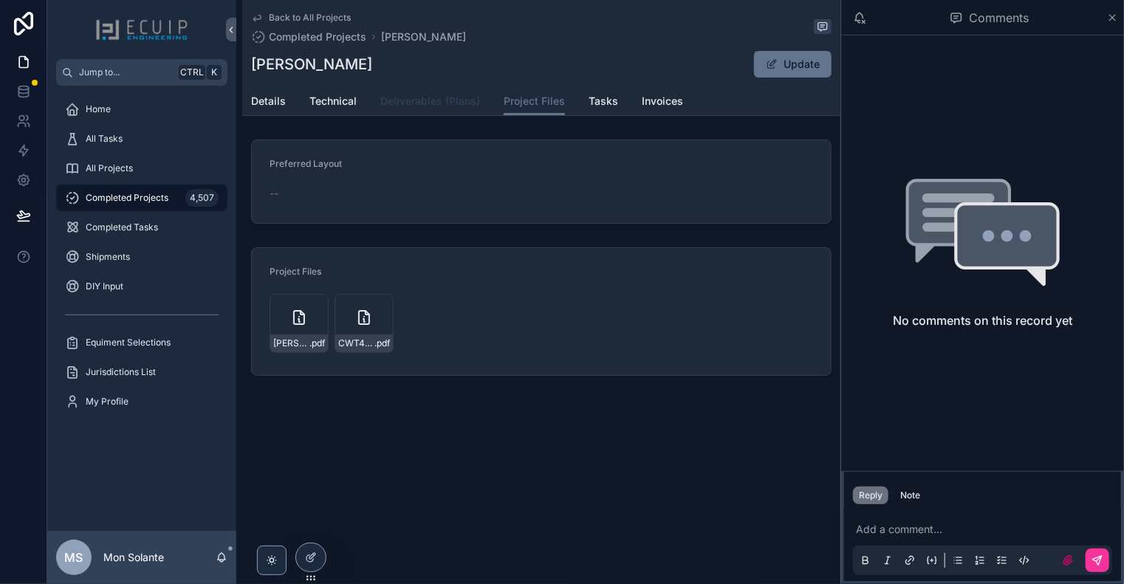
click at [433, 98] on span "Deliverables (Plans)" at bounding box center [430, 101] width 100 height 15
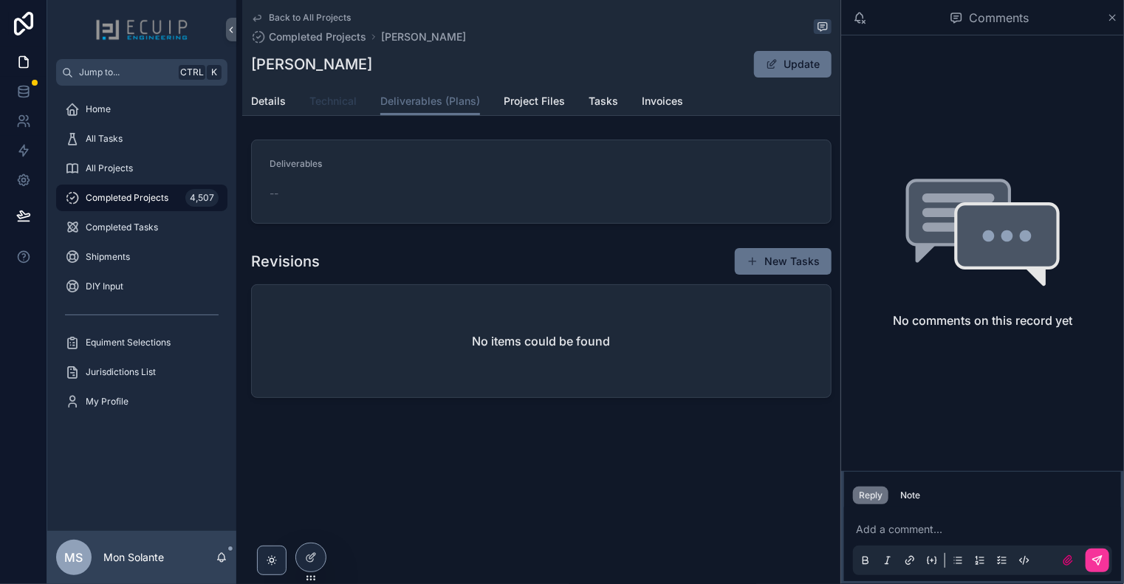
click at [329, 104] on span "Technical" at bounding box center [332, 101] width 47 height 15
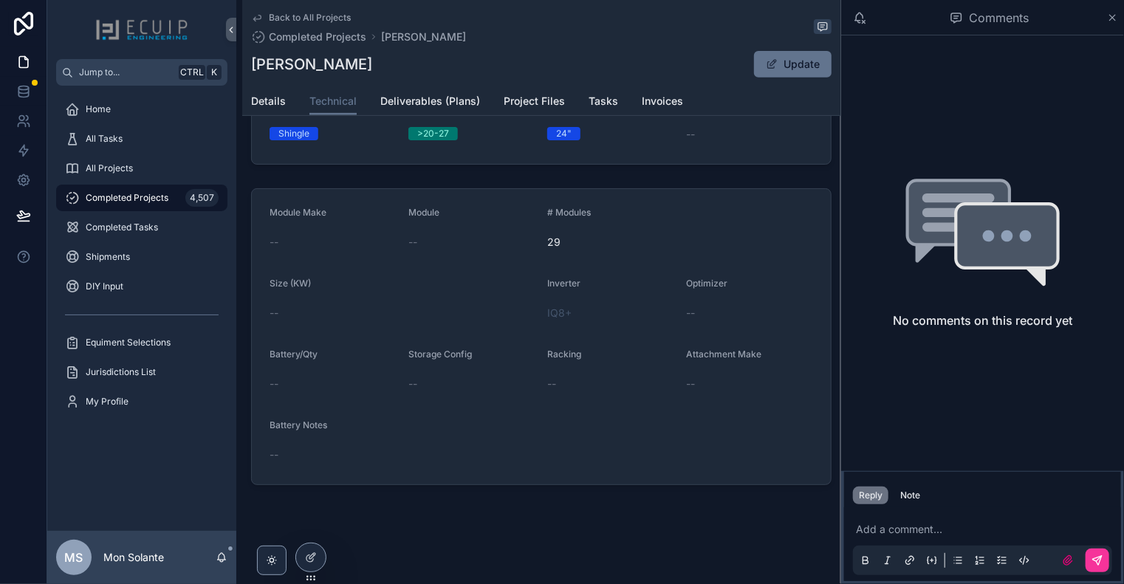
scroll to position [28, 0]
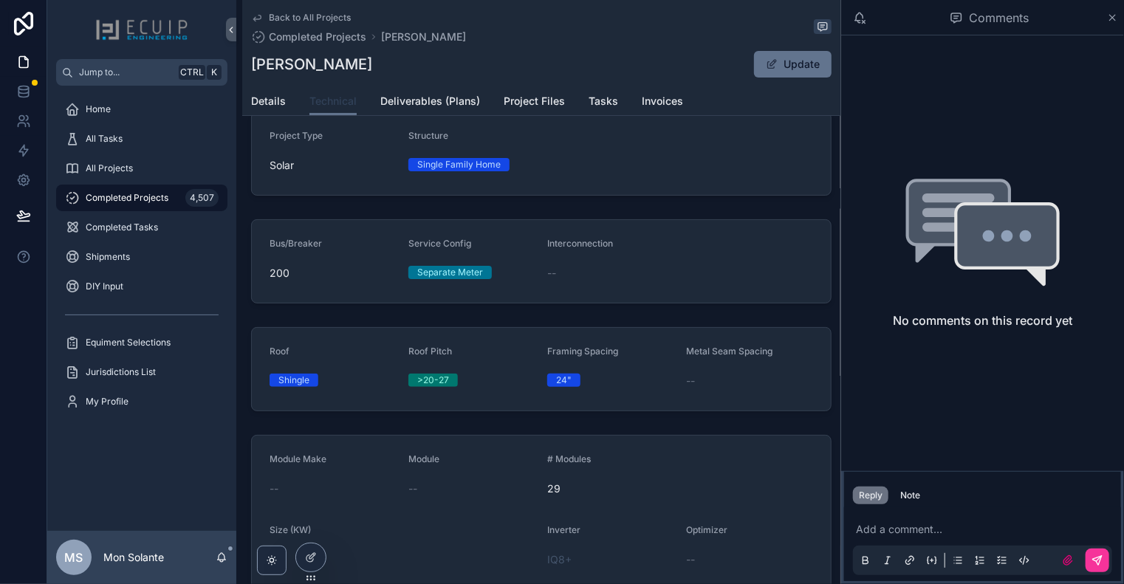
click at [342, 105] on span "Technical" at bounding box center [332, 101] width 47 height 15
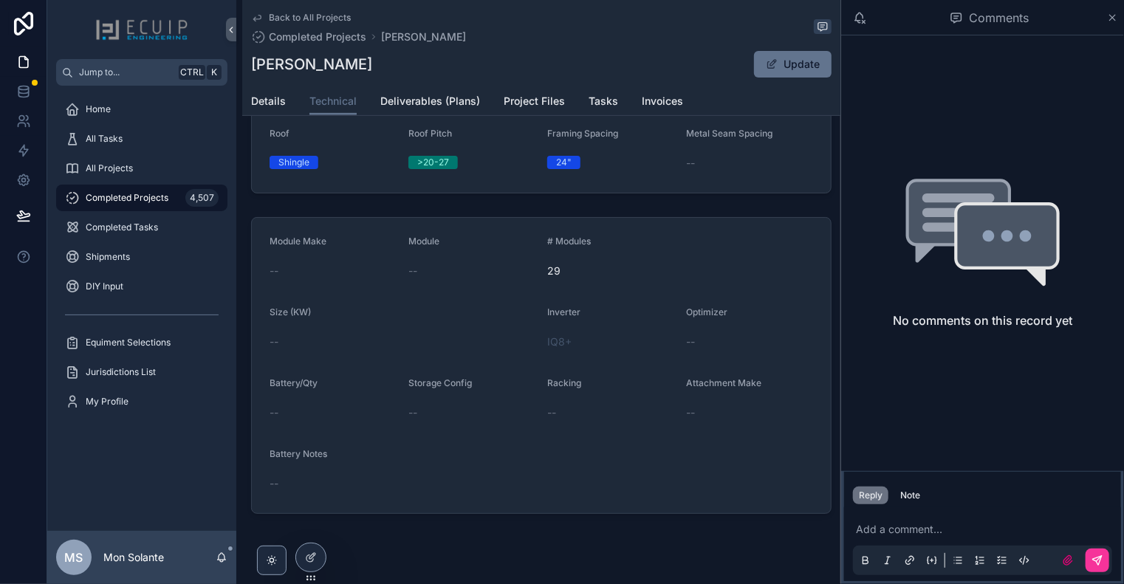
scroll to position [0, 0]
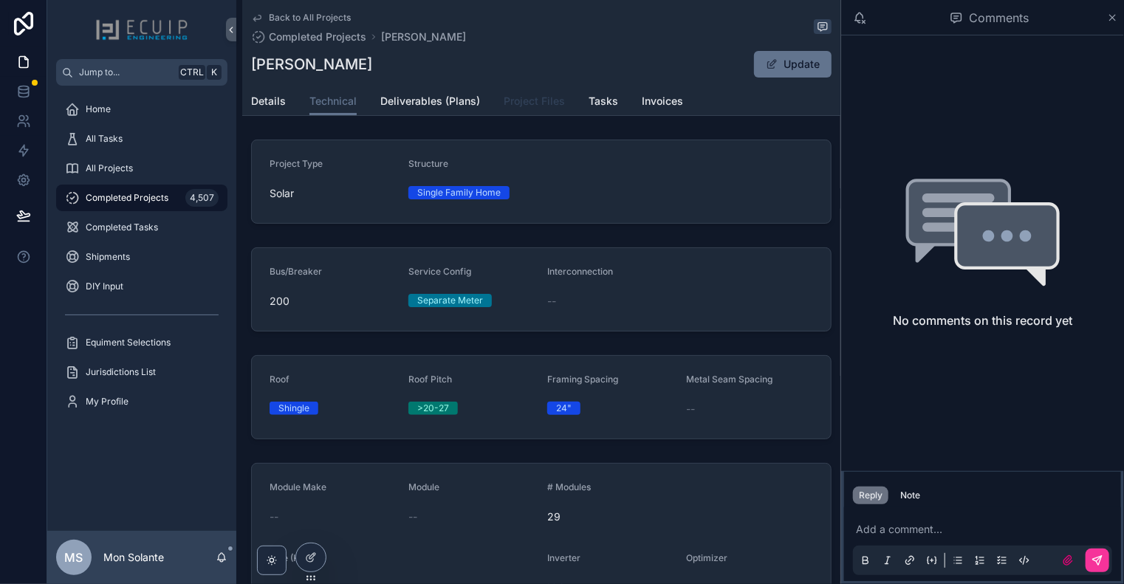
click at [541, 100] on span "Project Files" at bounding box center [534, 101] width 61 height 15
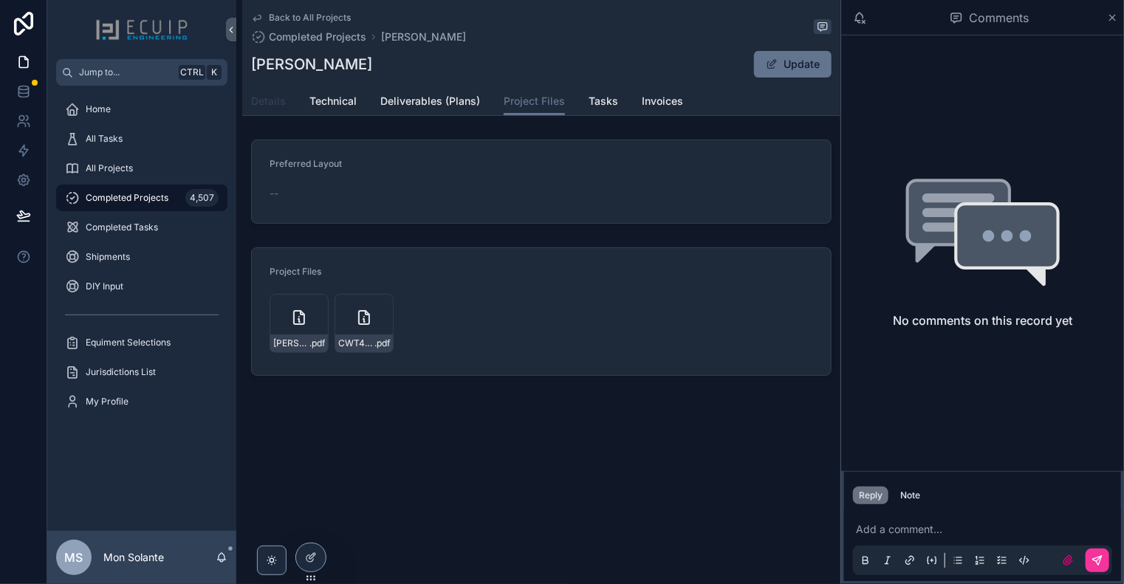
click at [263, 106] on span "Details" at bounding box center [268, 101] width 35 height 15
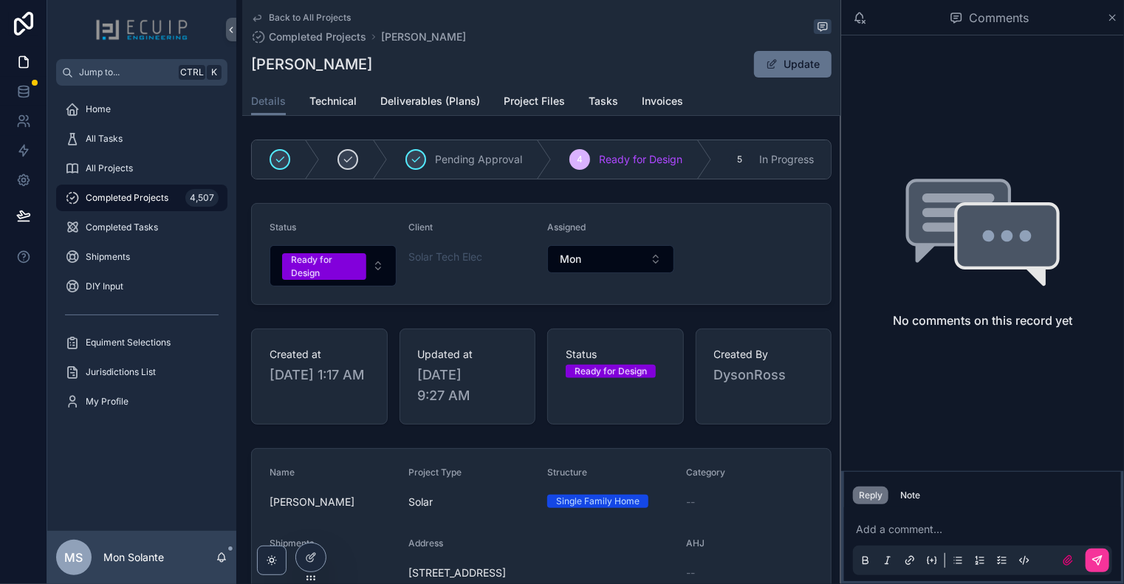
click at [258, 18] on icon "scrollable content" at bounding box center [257, 18] width 12 height 12
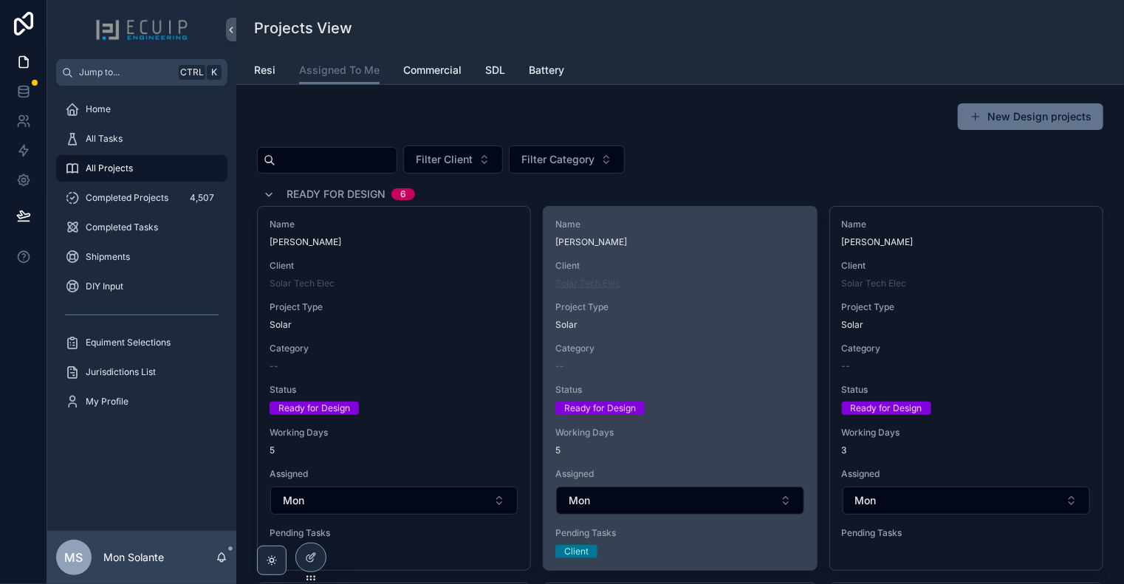
click at [617, 283] on span "Solar Tech Elec" at bounding box center [587, 284] width 65 height 12
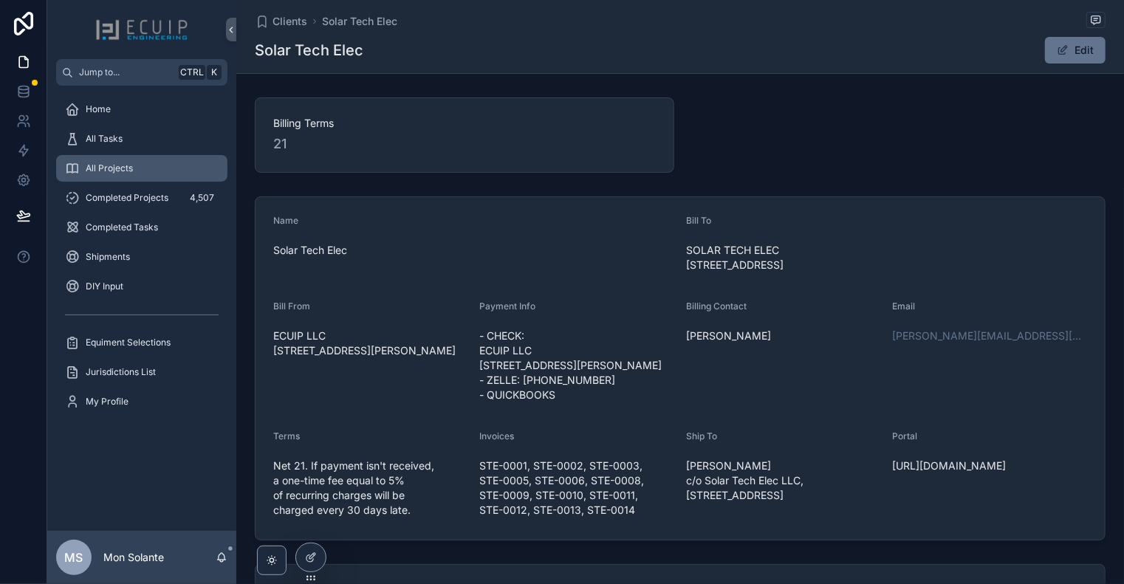
click at [136, 158] on div "All Projects" at bounding box center [142, 169] width 154 height 24
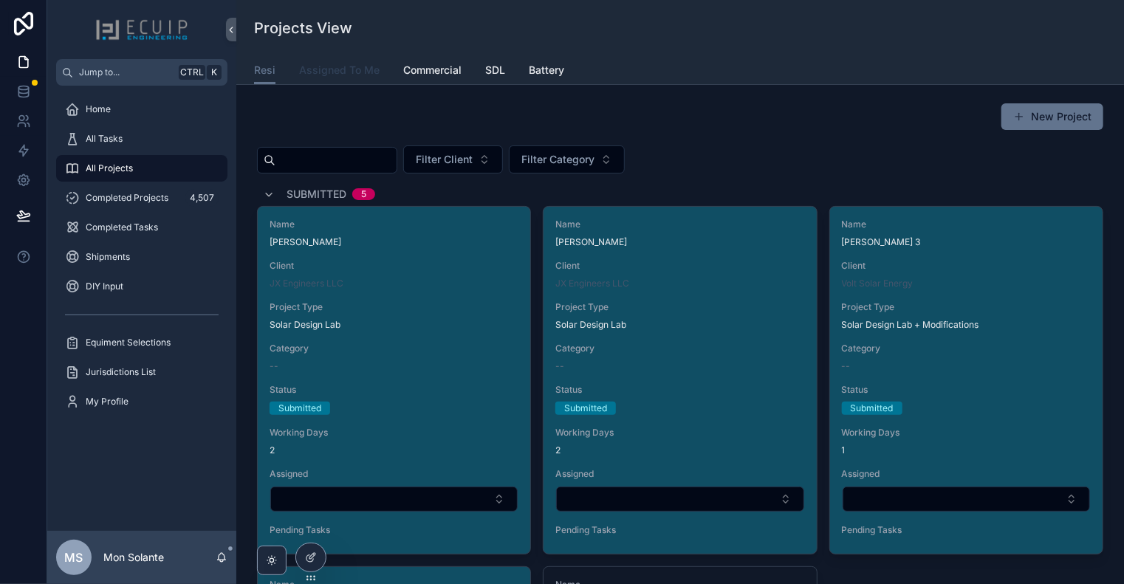
click at [349, 72] on span "Assigned To Me" at bounding box center [339, 70] width 81 height 15
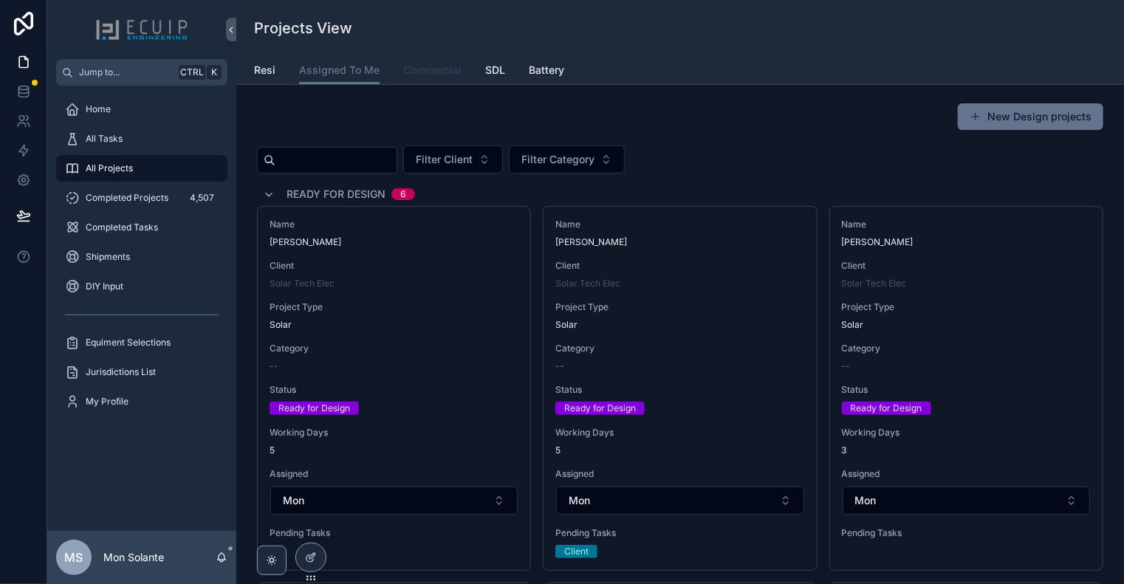
click at [434, 71] on span "Commercial" at bounding box center [432, 70] width 58 height 15
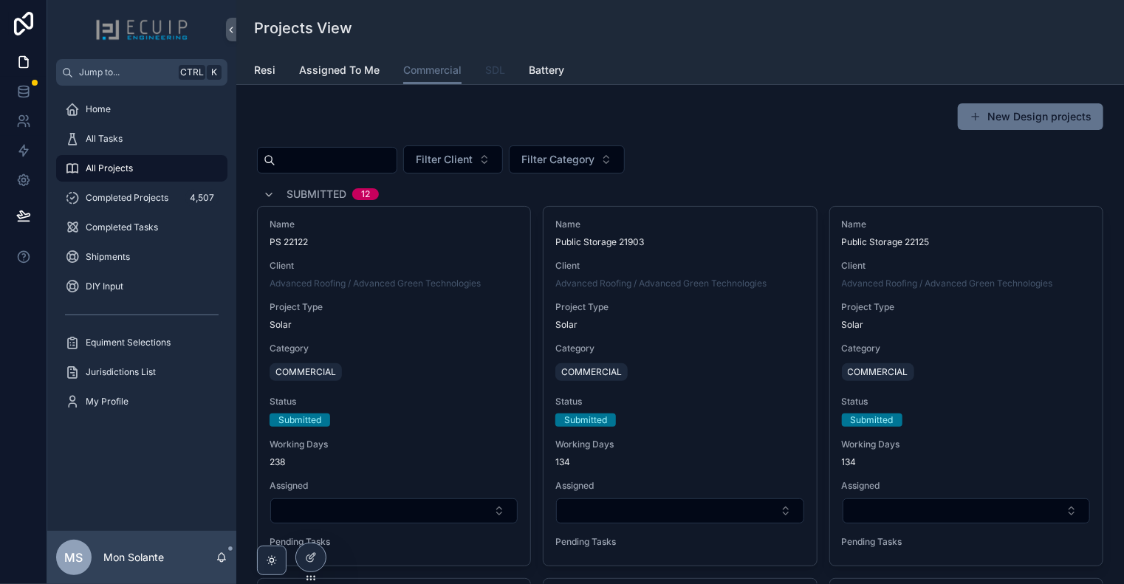
click at [493, 70] on span "SDL" at bounding box center [495, 70] width 20 height 15
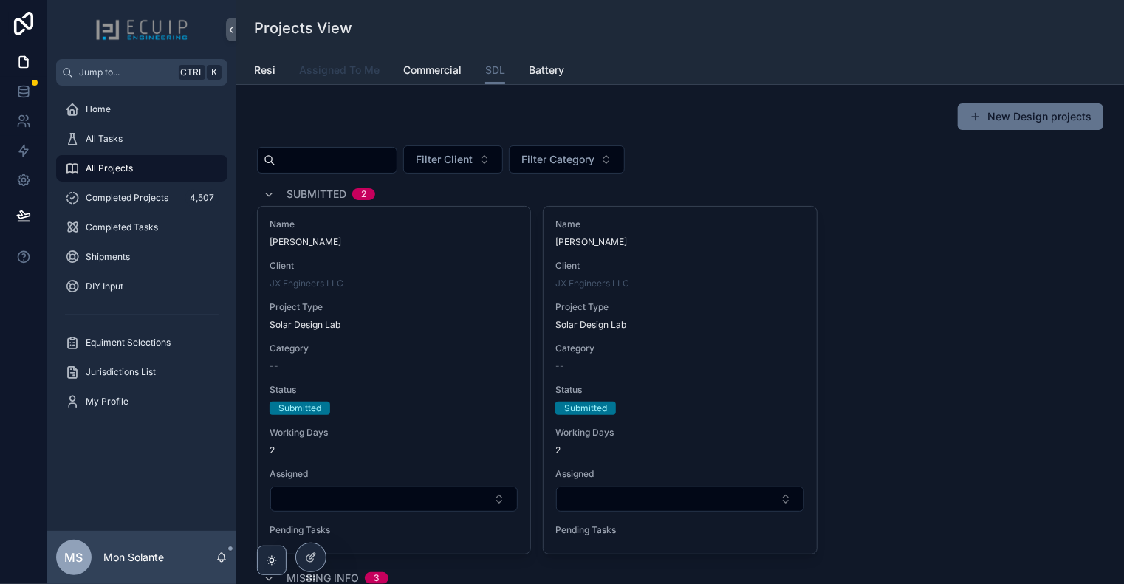
click at [363, 75] on span "Assigned To Me" at bounding box center [339, 70] width 81 height 15
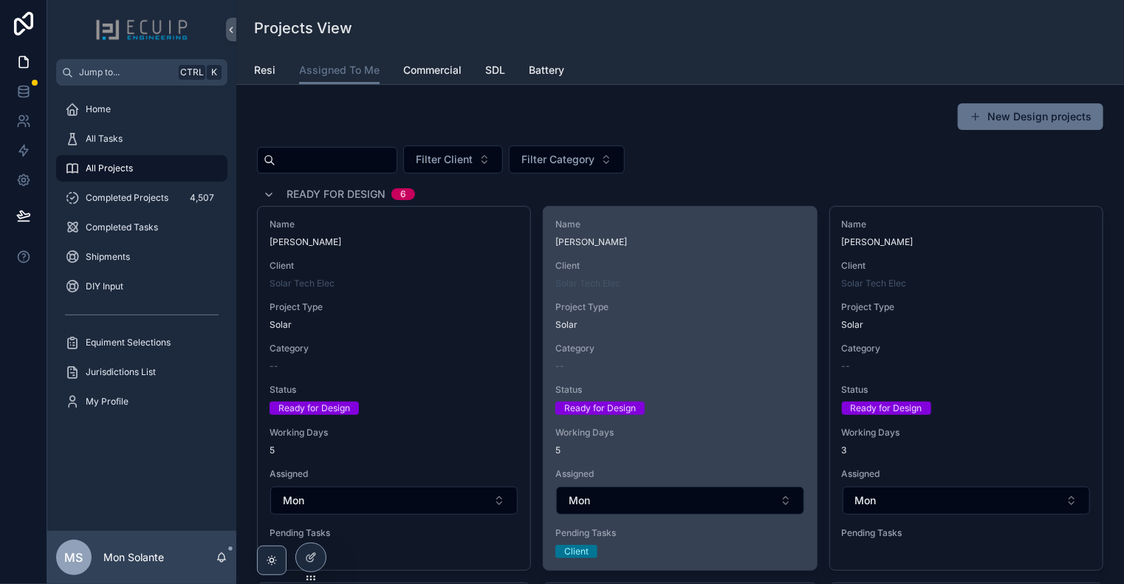
click at [670, 239] on span "[PERSON_NAME]" at bounding box center [679, 242] width 249 height 12
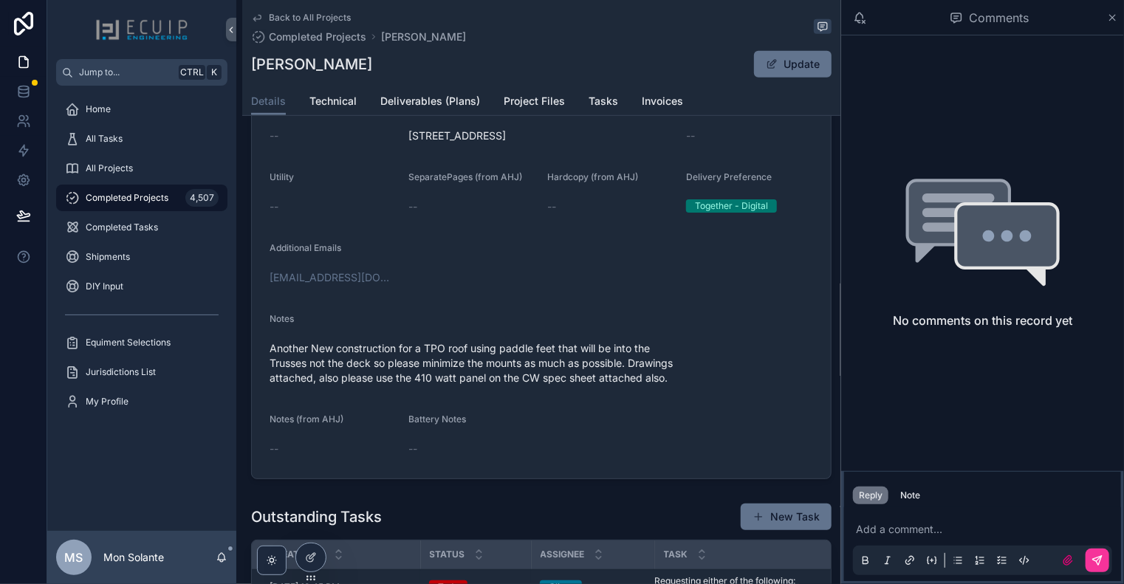
scroll to position [492, 0]
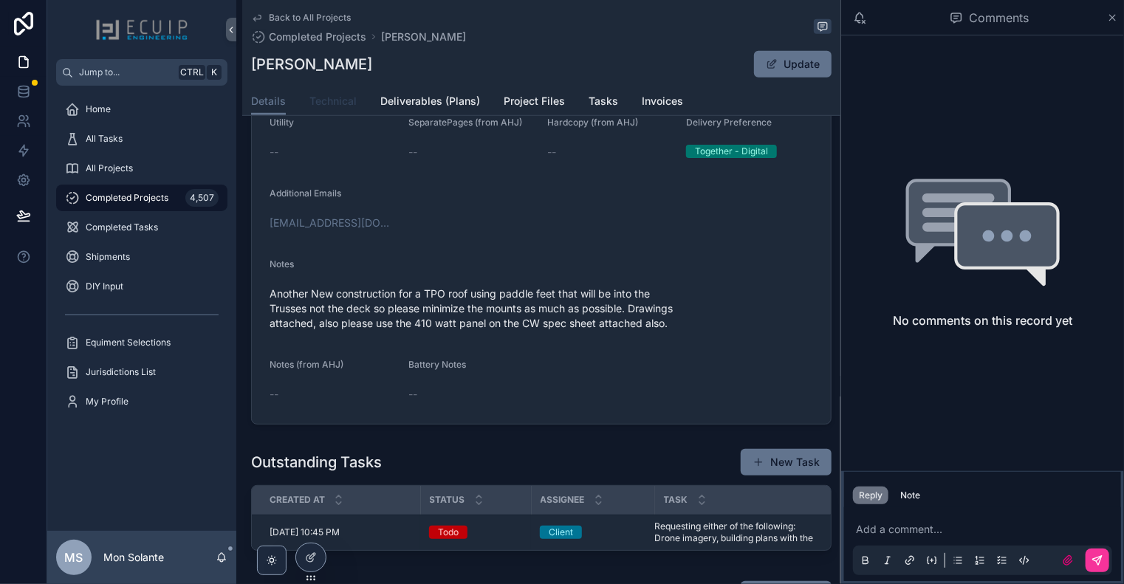
click at [328, 103] on span "Technical" at bounding box center [332, 101] width 47 height 15
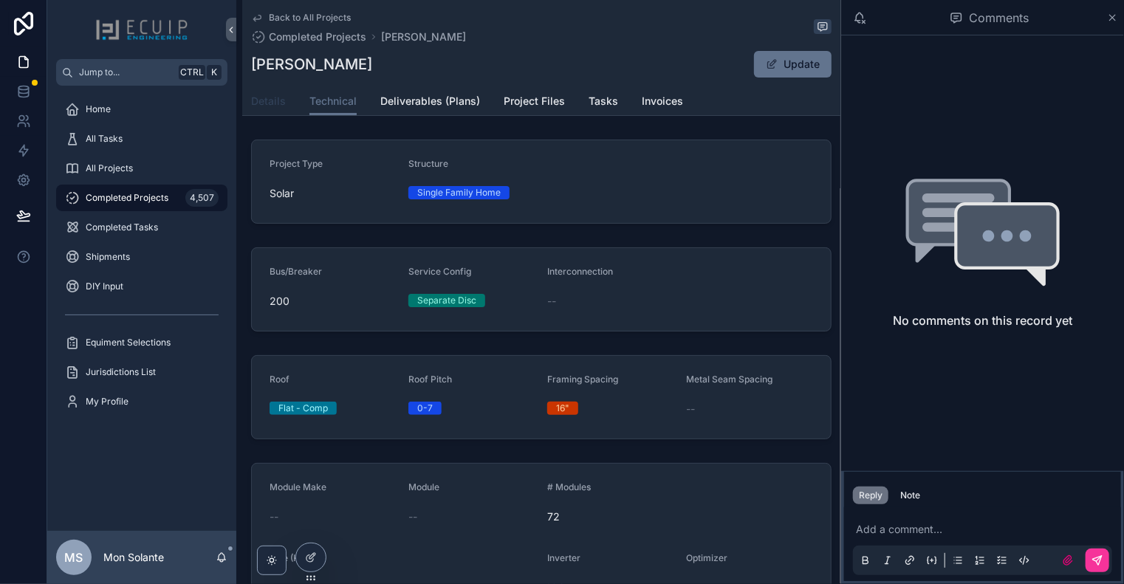
click at [270, 98] on span "Details" at bounding box center [268, 101] width 35 height 15
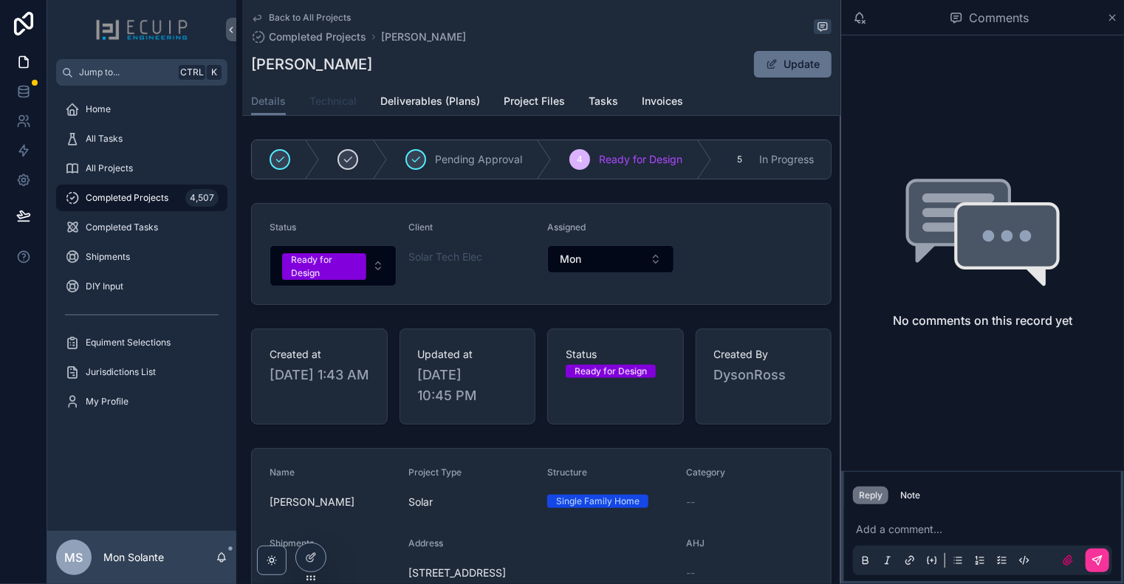
click at [323, 100] on span "Technical" at bounding box center [332, 101] width 47 height 15
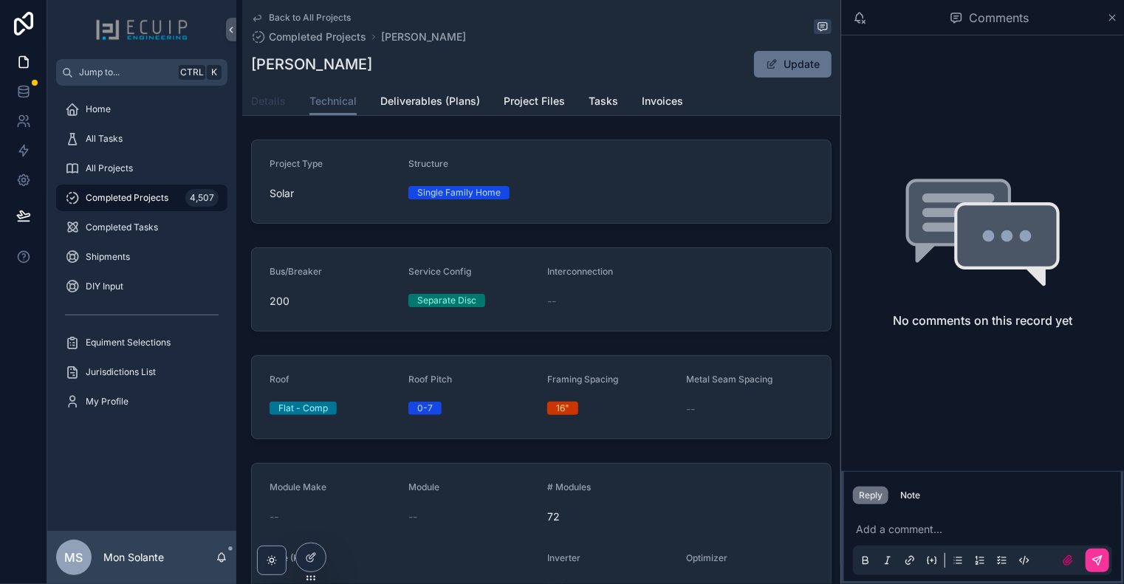
click at [273, 109] on link "Details" at bounding box center [268, 103] width 35 height 30
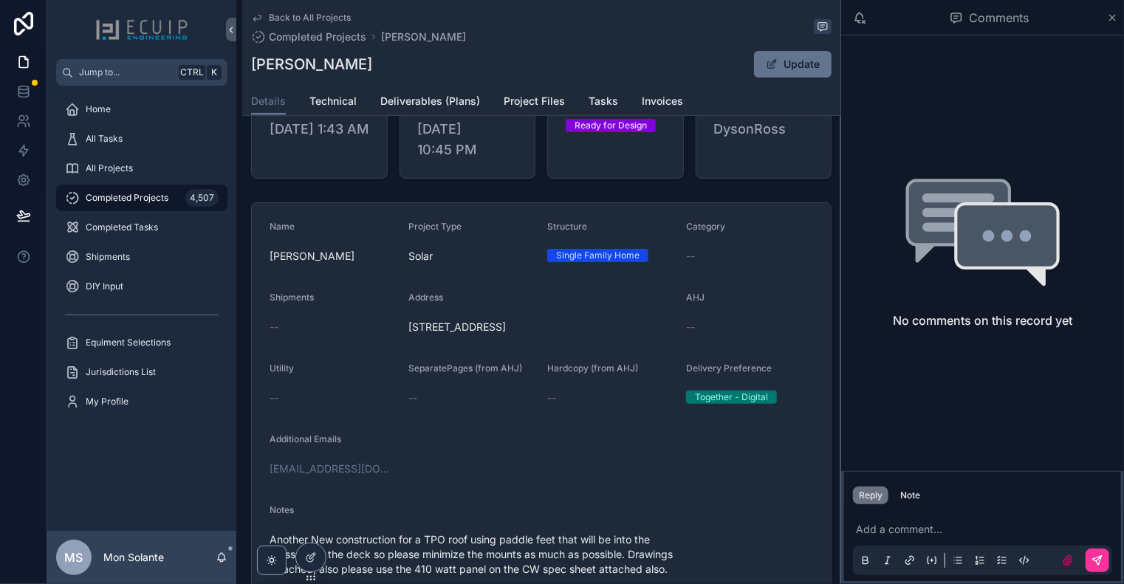
scroll to position [492, 0]
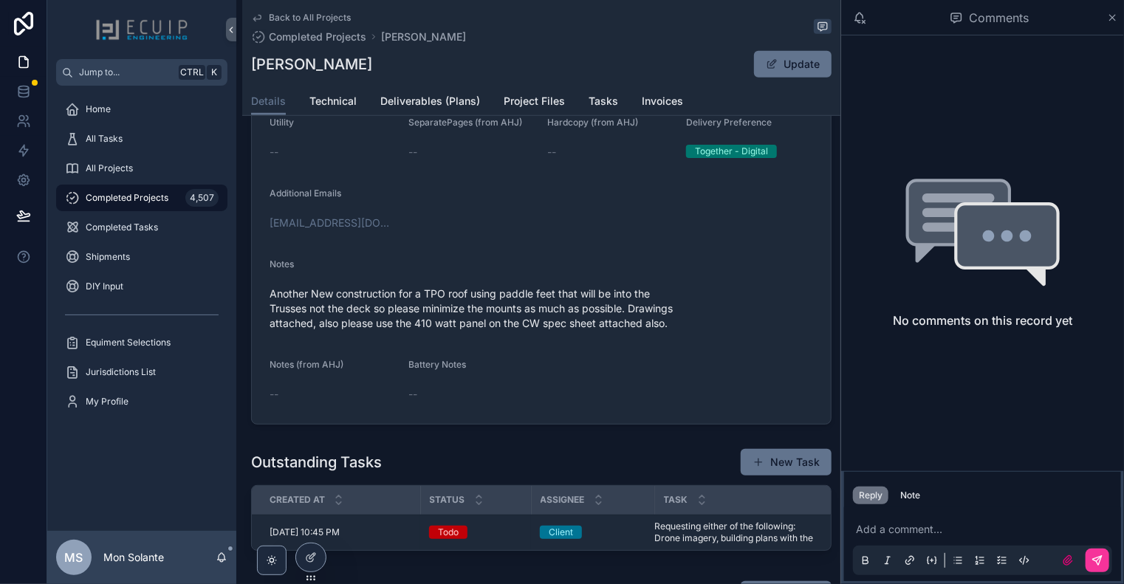
click at [258, 16] on icon "scrollable content" at bounding box center [257, 18] width 12 height 12
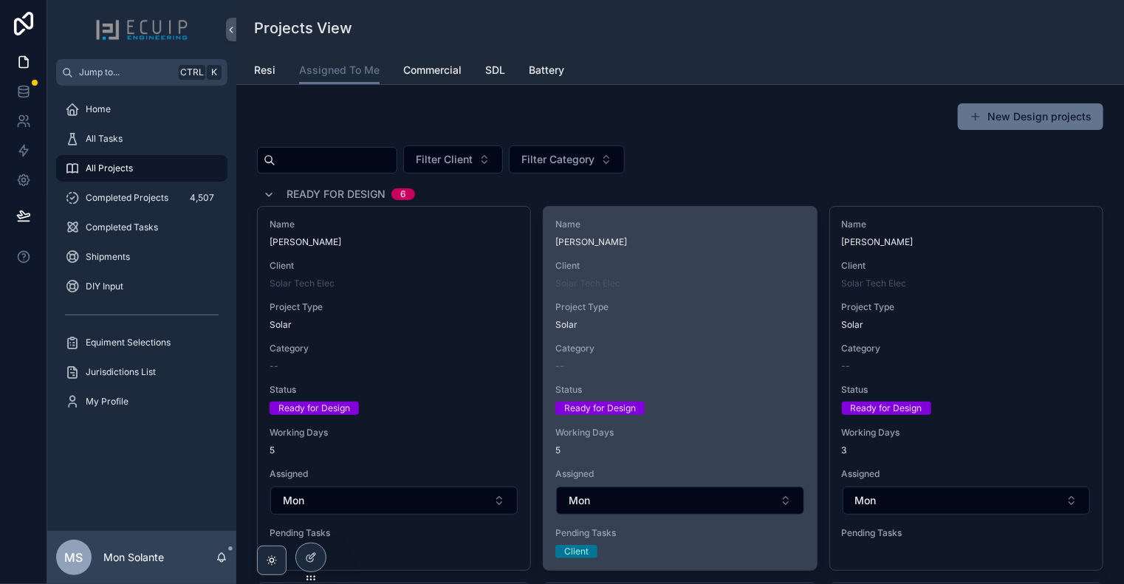
click at [623, 229] on span "Name" at bounding box center [679, 225] width 249 height 12
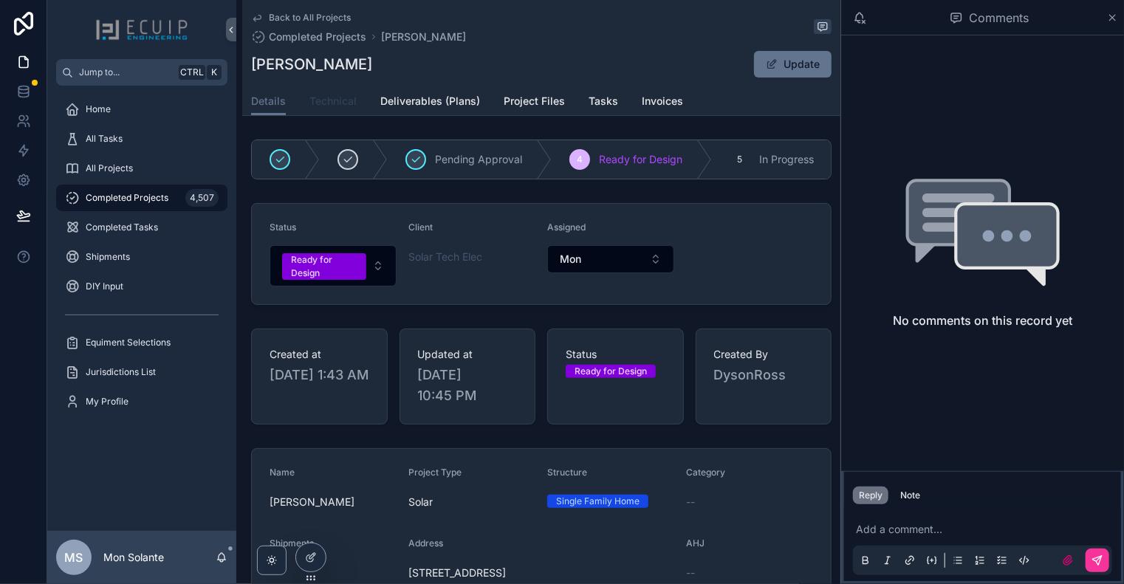
click at [349, 97] on span "Technical" at bounding box center [332, 101] width 47 height 15
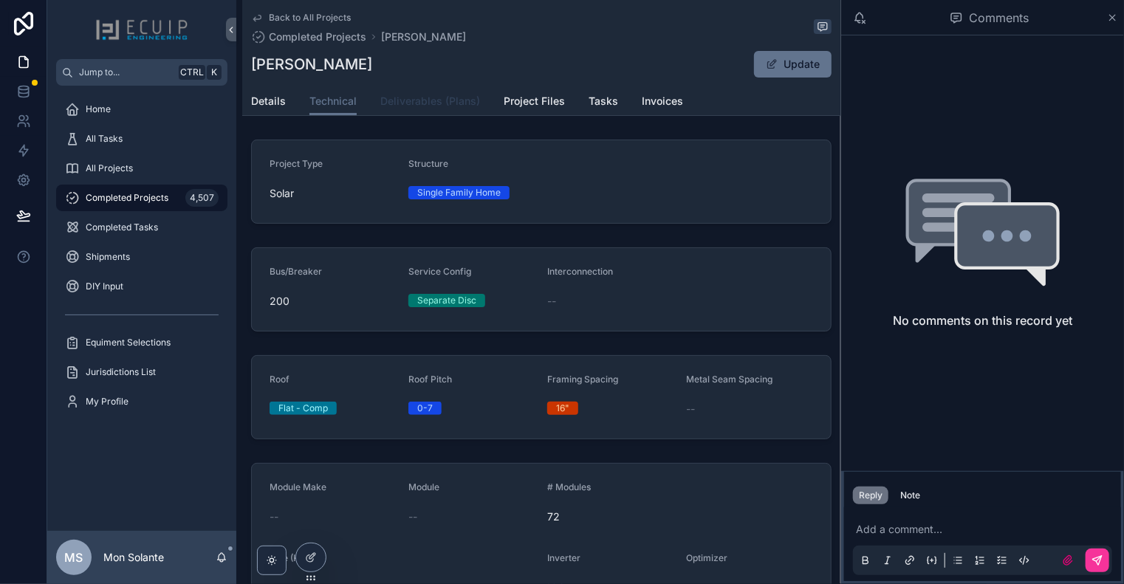
click at [423, 103] on span "Deliverables (Plans)" at bounding box center [430, 101] width 100 height 15
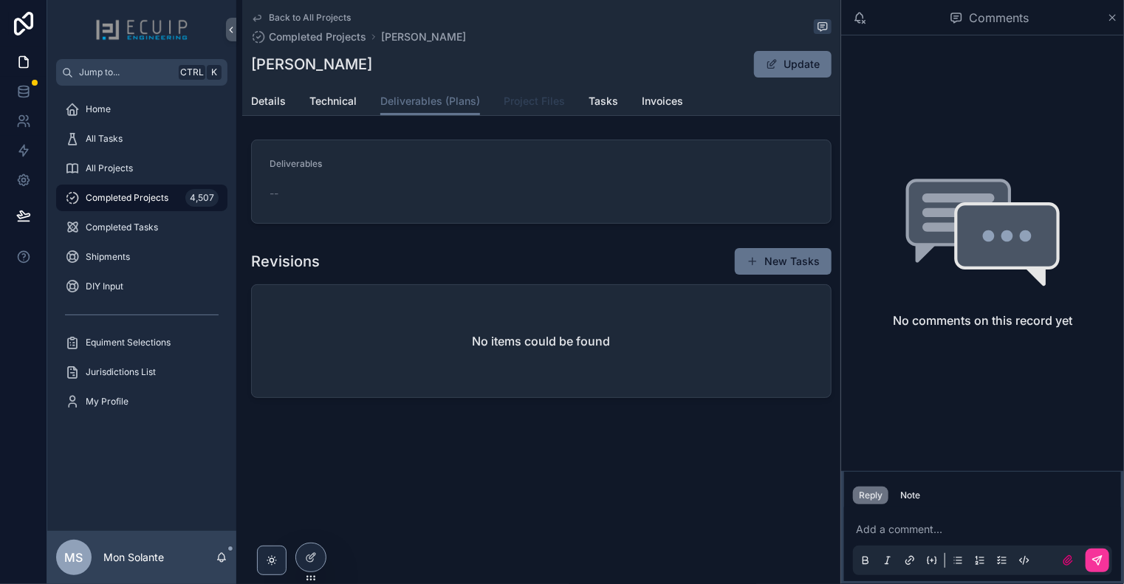
click at [507, 100] on span "Project Files" at bounding box center [534, 101] width 61 height 15
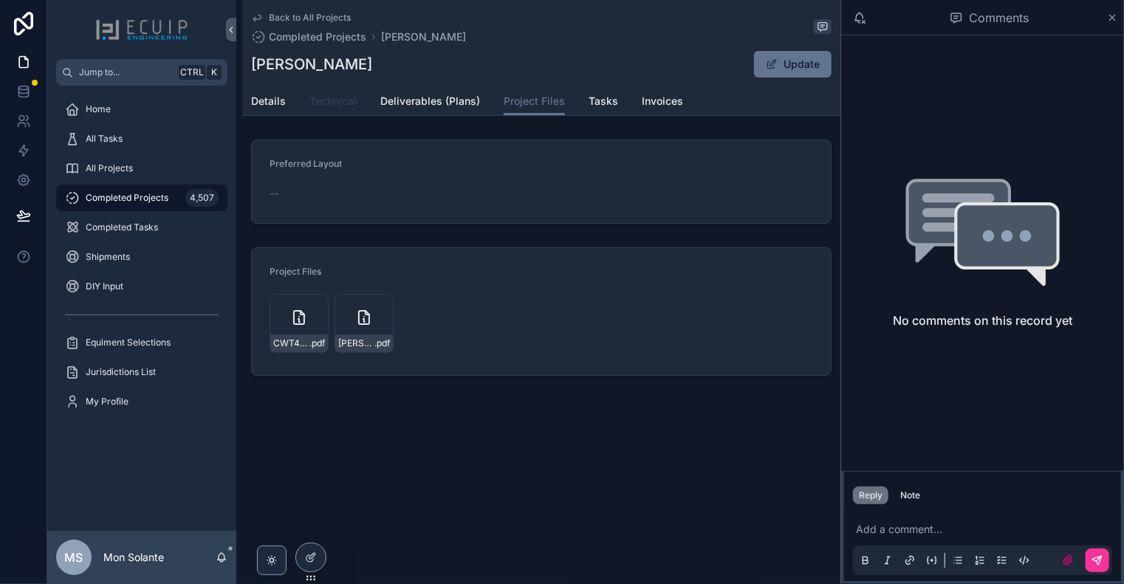
click at [323, 95] on span "Technical" at bounding box center [332, 101] width 47 height 15
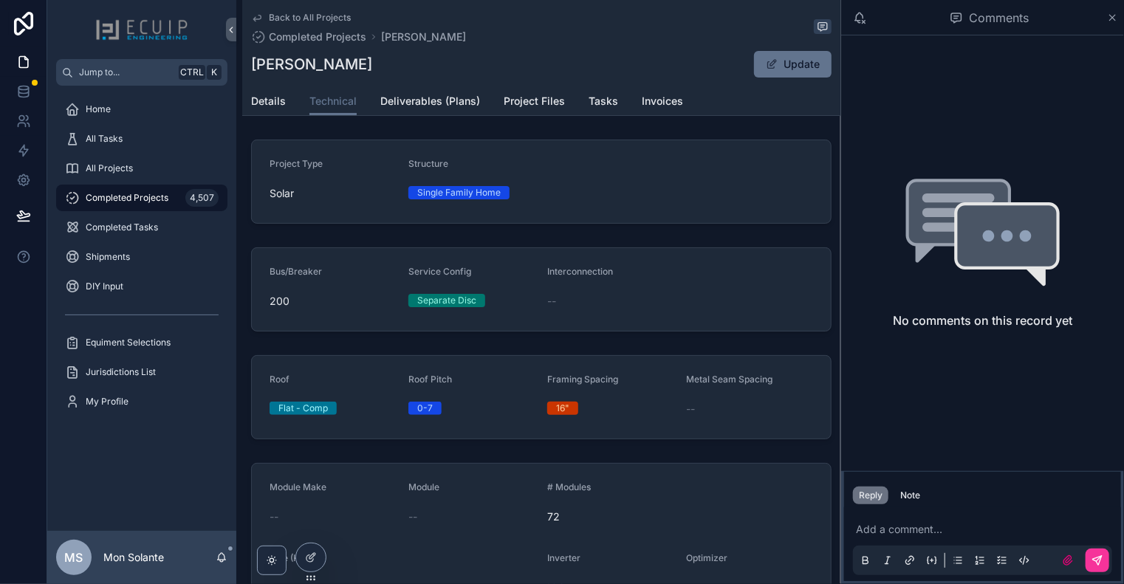
click at [256, 18] on icon "scrollable content" at bounding box center [257, 18] width 12 height 12
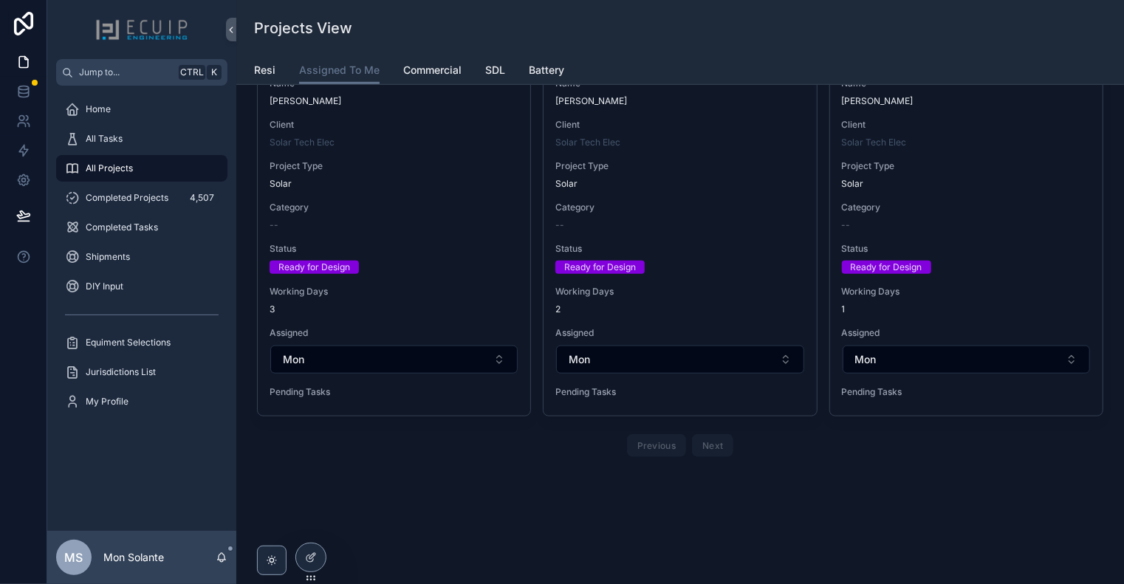
scroll to position [272, 0]
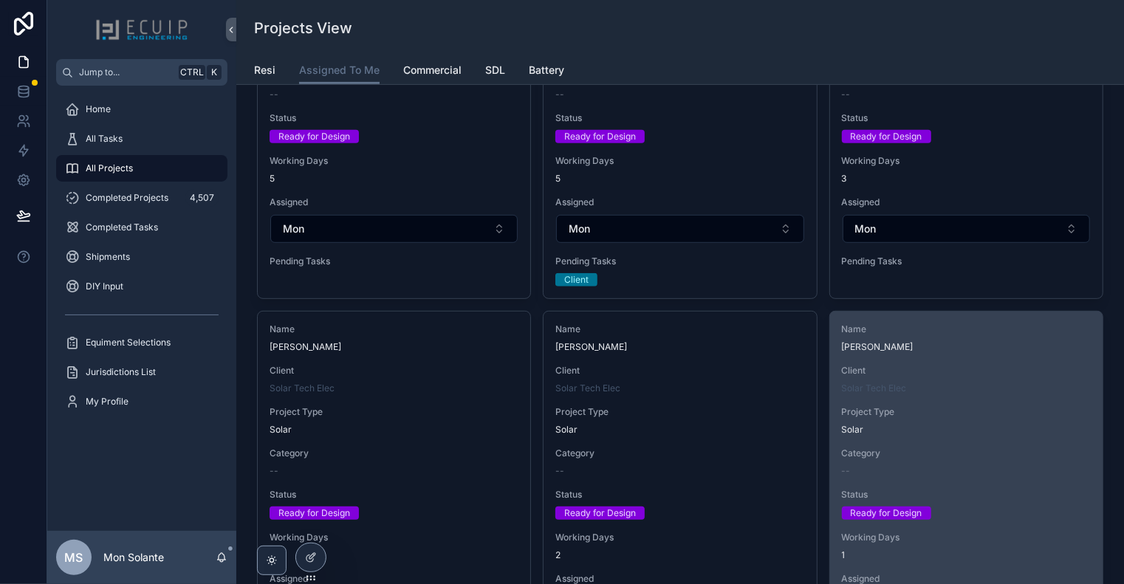
click at [997, 360] on div "Name [PERSON_NAME] Client Solar Tech Elec Project Type Solar Category -- Status…" at bounding box center [966, 487] width 273 height 350
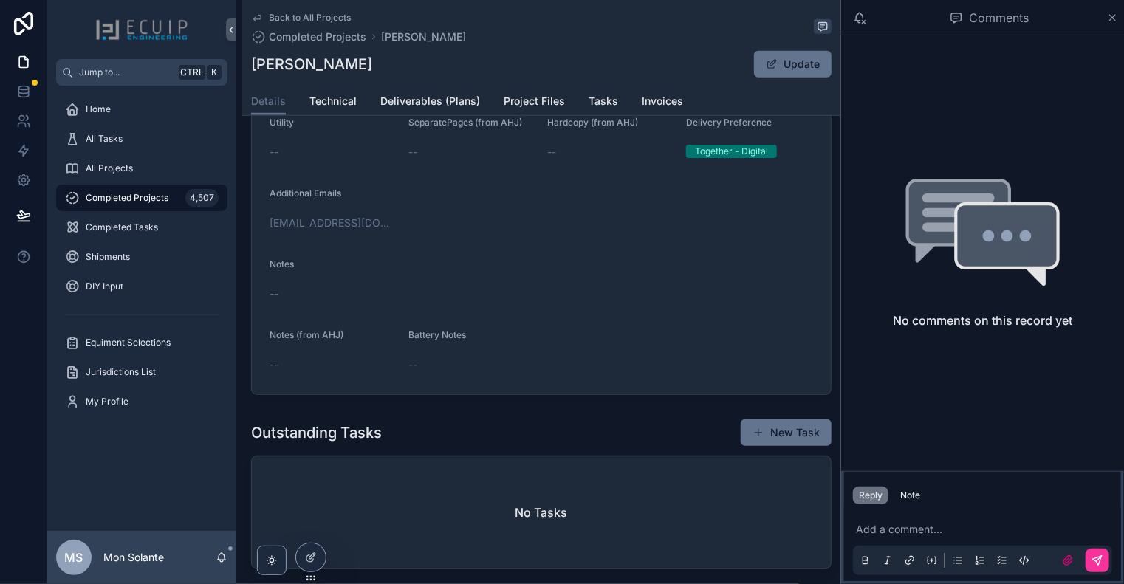
scroll to position [246, 0]
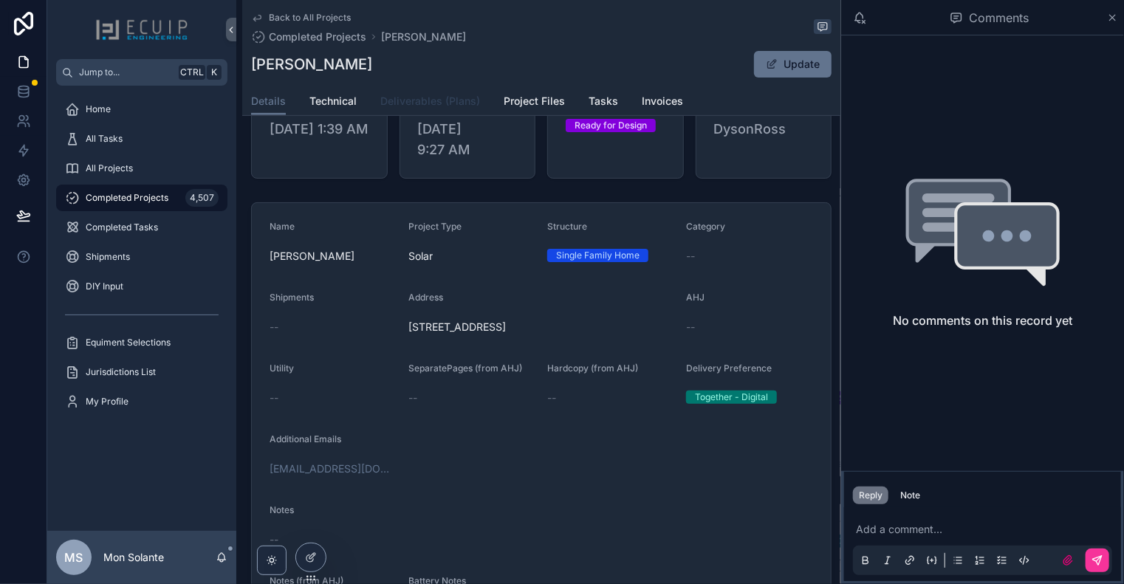
click at [451, 99] on span "Deliverables (Plans)" at bounding box center [430, 101] width 100 height 15
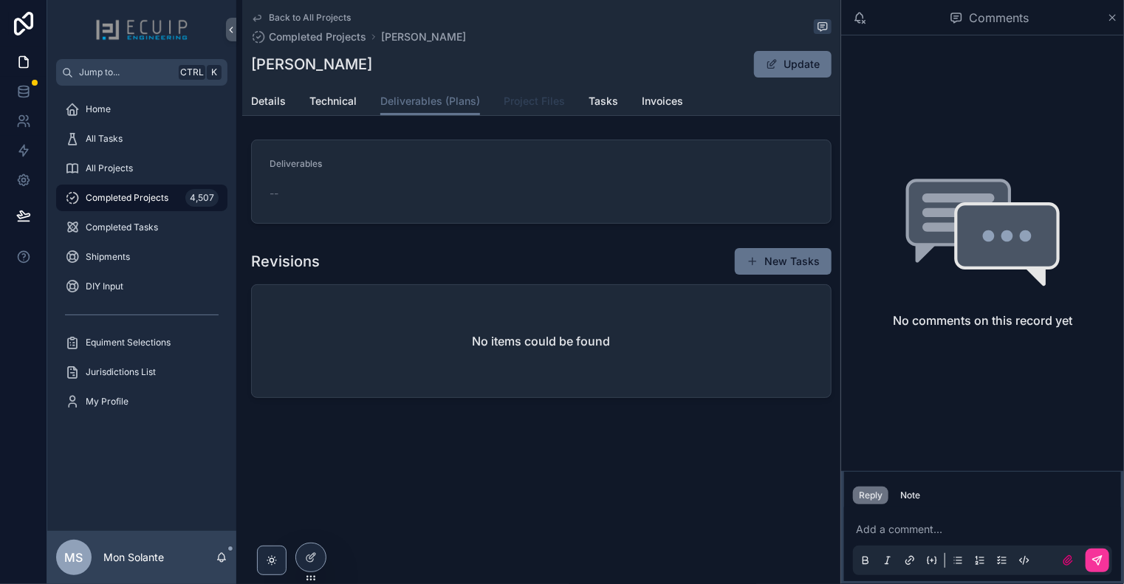
click at [516, 103] on span "Project Files" at bounding box center [534, 101] width 61 height 15
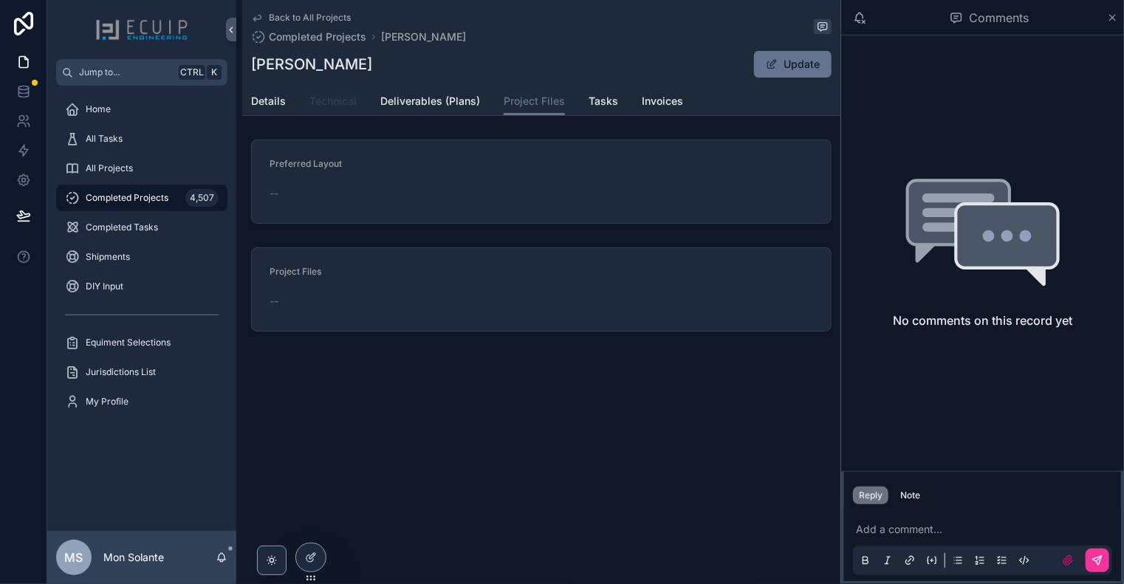
drag, startPoint x: 334, startPoint y: 105, endPoint x: 311, endPoint y: 103, distance: 23.0
click at [334, 104] on span "Technical" at bounding box center [332, 101] width 47 height 15
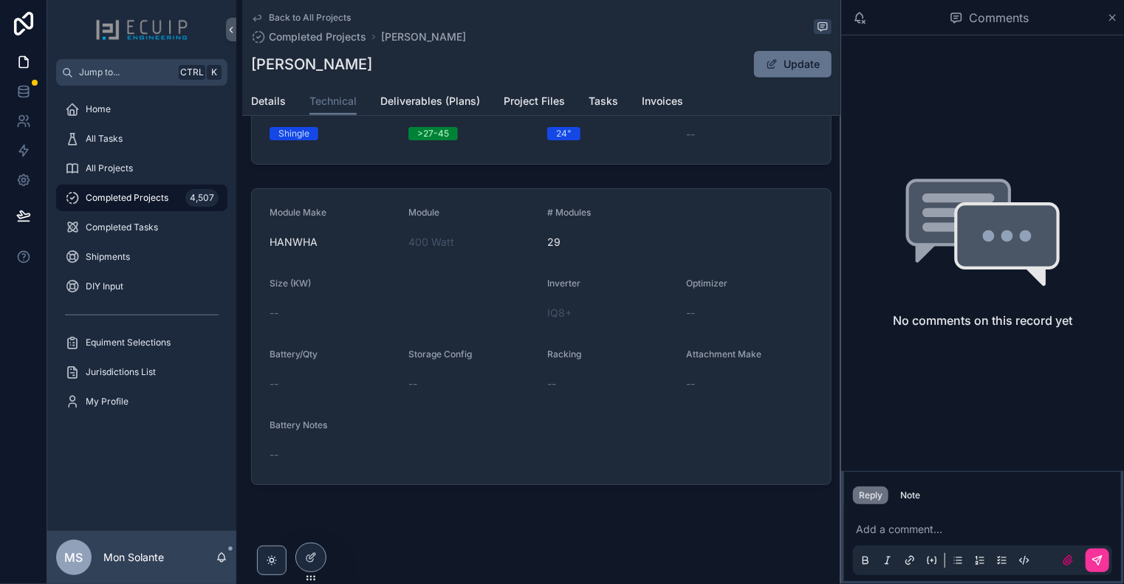
scroll to position [28, 0]
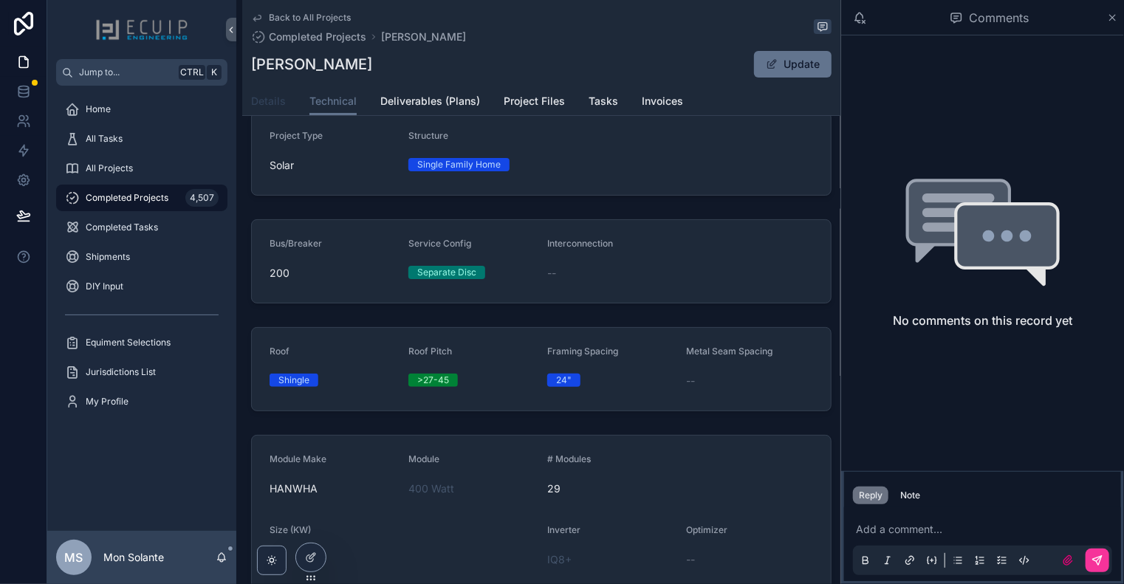
click at [277, 96] on span "Details" at bounding box center [268, 101] width 35 height 15
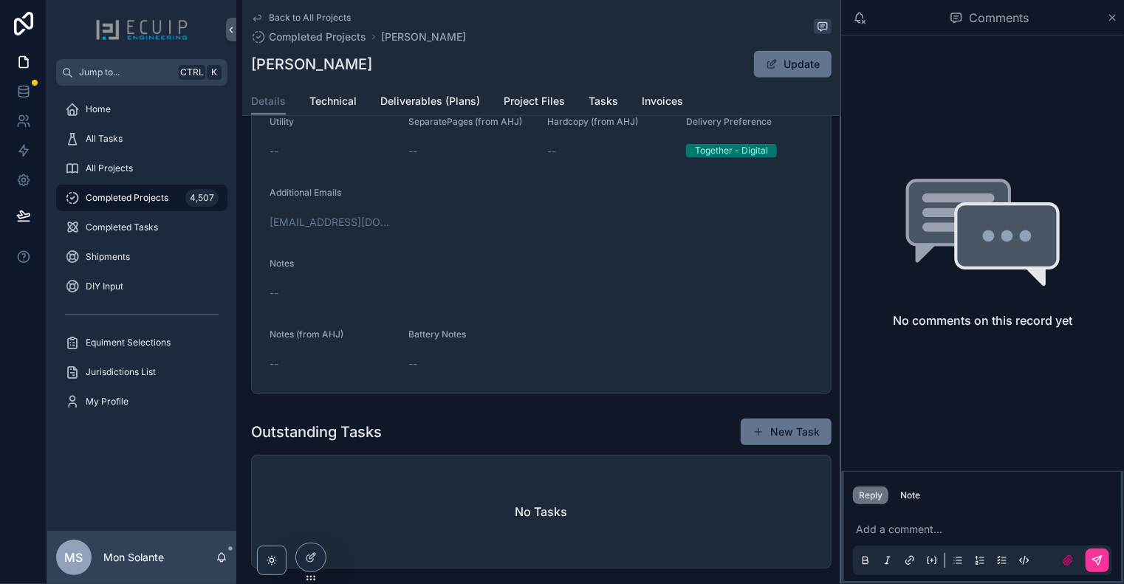
scroll to position [246, 0]
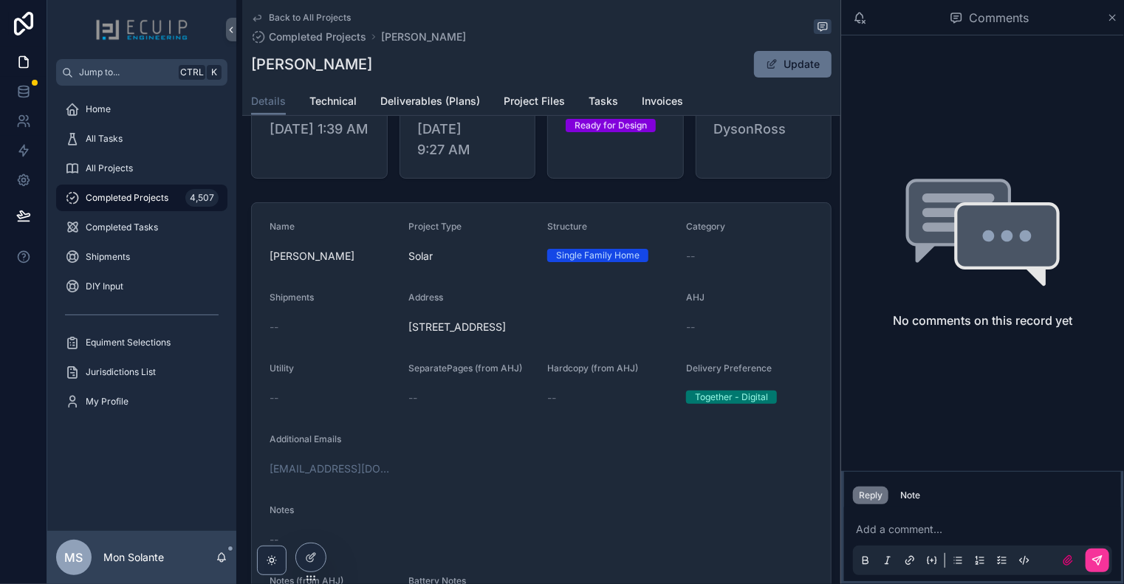
drag, startPoint x: 609, startPoint y: 327, endPoint x: 406, endPoint y: 333, distance: 203.2
click at [408, 333] on span "[STREET_ADDRESS]" at bounding box center [541, 327] width 266 height 15
click at [259, 16] on icon "scrollable content" at bounding box center [257, 18] width 12 height 12
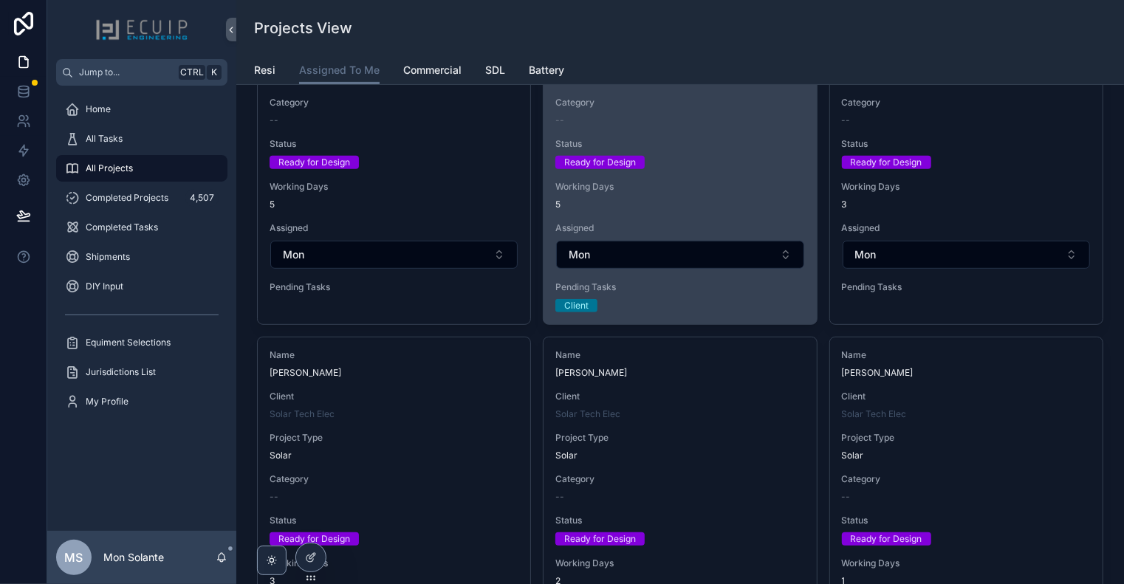
scroll to position [493, 0]
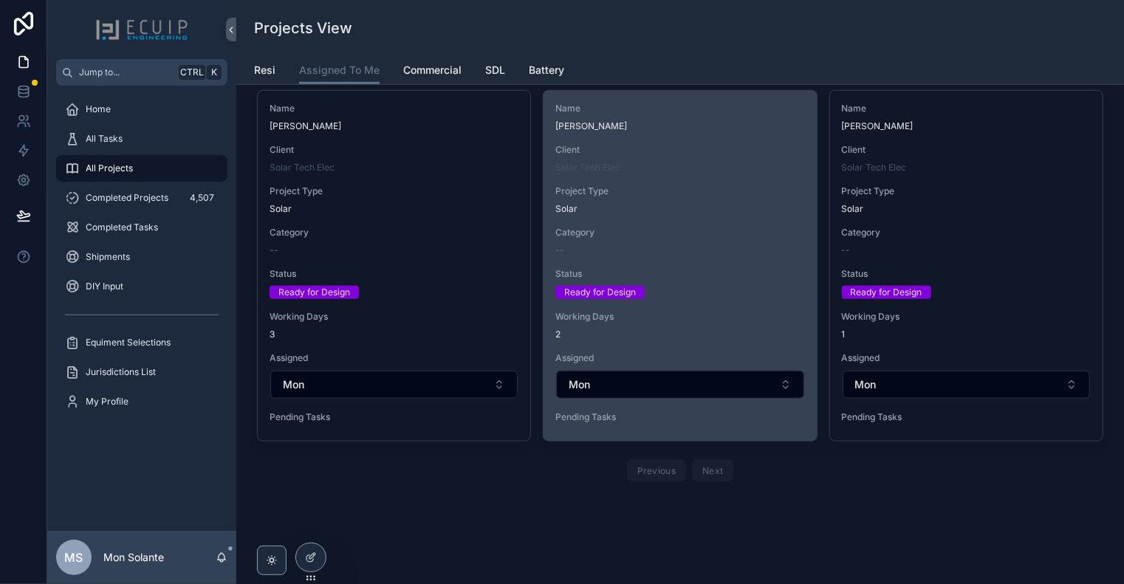
click at [604, 153] on span "Client" at bounding box center [679, 150] width 249 height 12
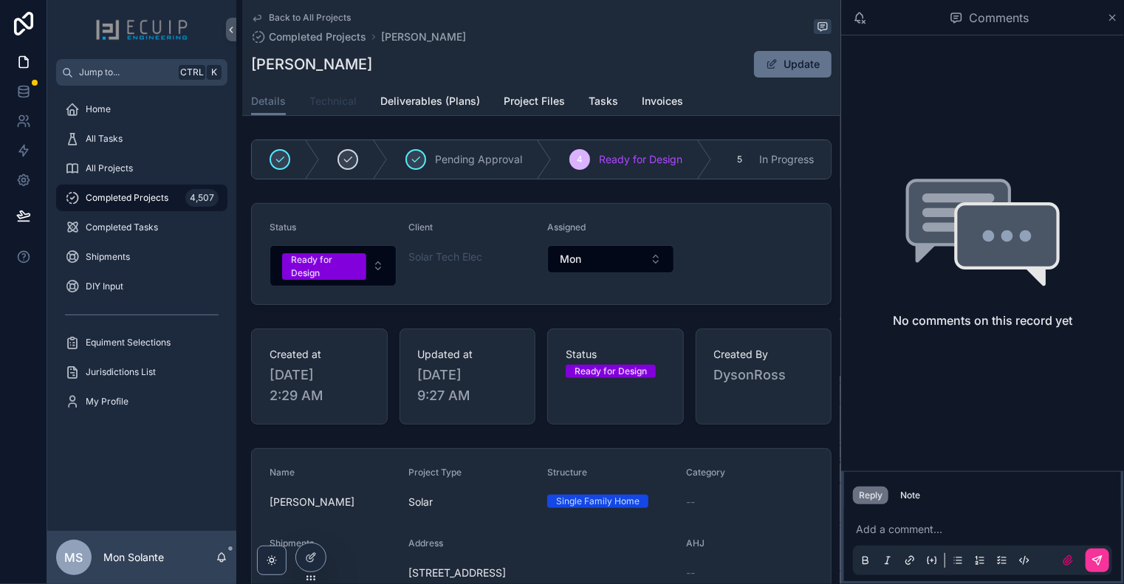
click at [337, 114] on link "Technical" at bounding box center [332, 103] width 47 height 30
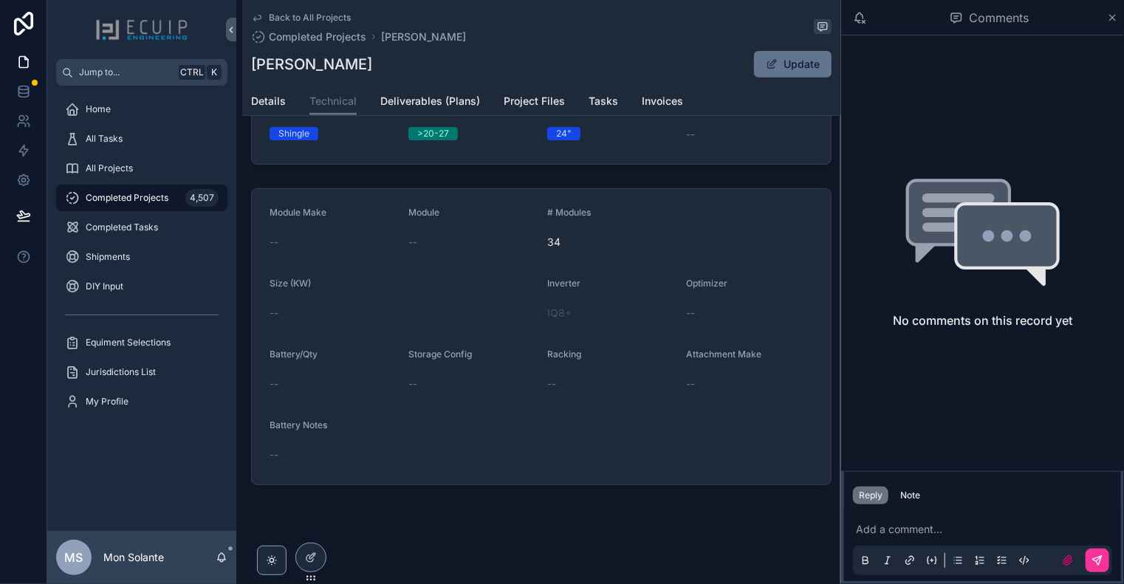
scroll to position [28, 0]
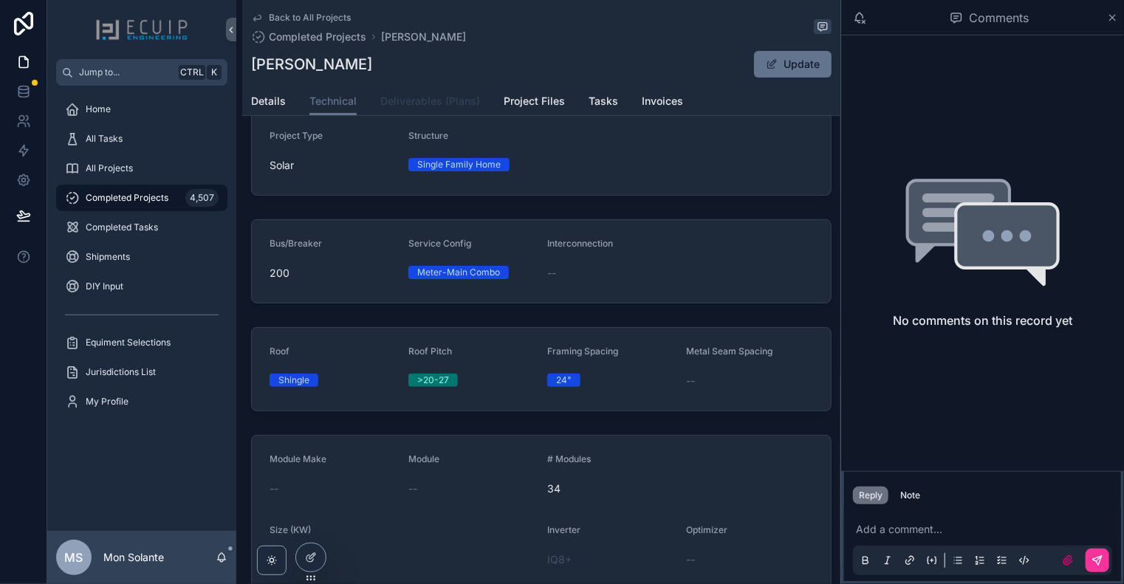
click at [449, 103] on span "Deliverables (Plans)" at bounding box center [430, 101] width 100 height 15
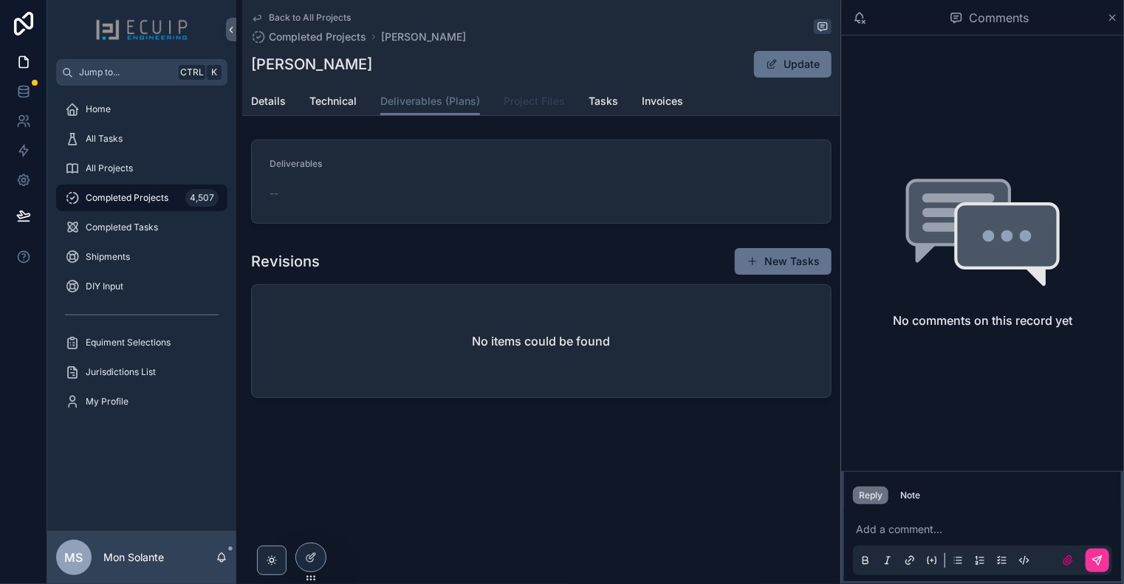
click at [529, 112] on link "Project Files" at bounding box center [534, 103] width 61 height 30
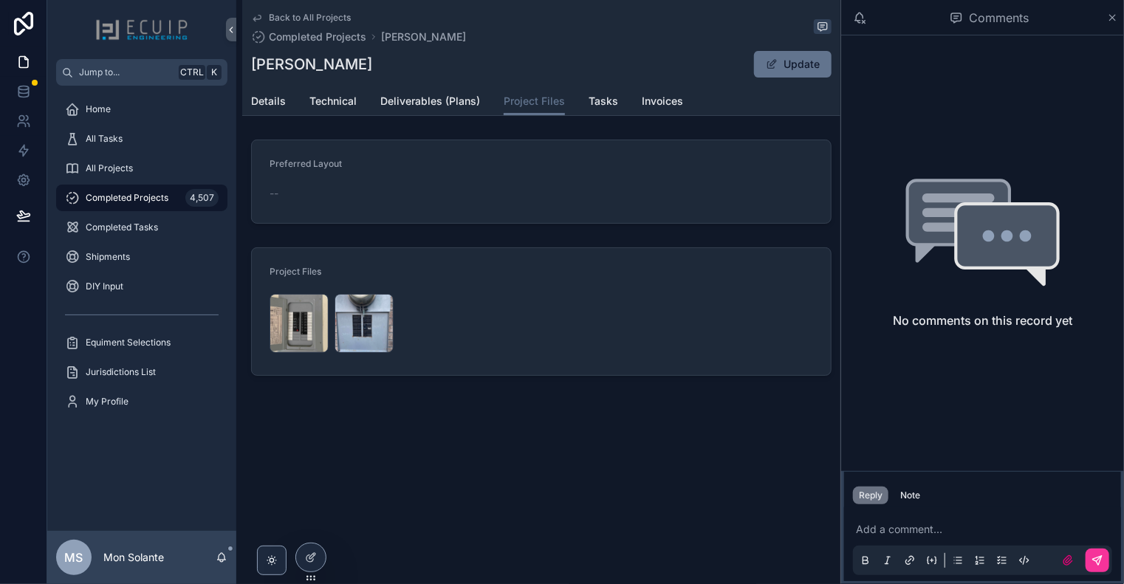
click at [260, 17] on icon "scrollable content" at bounding box center [257, 18] width 12 height 12
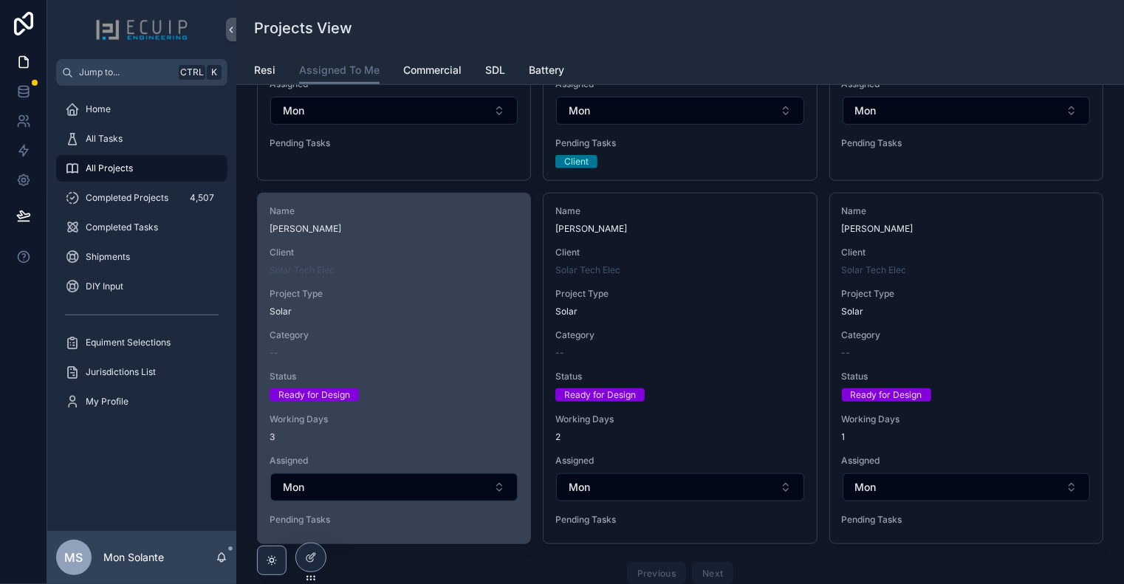
scroll to position [492, 0]
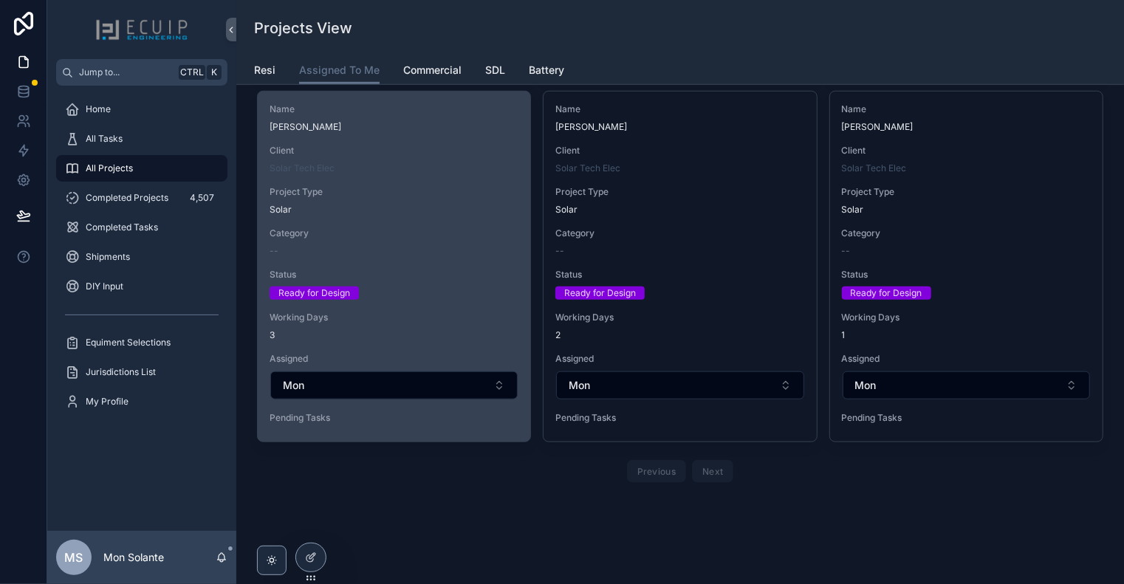
click at [434, 236] on span "Category" at bounding box center [394, 233] width 249 height 12
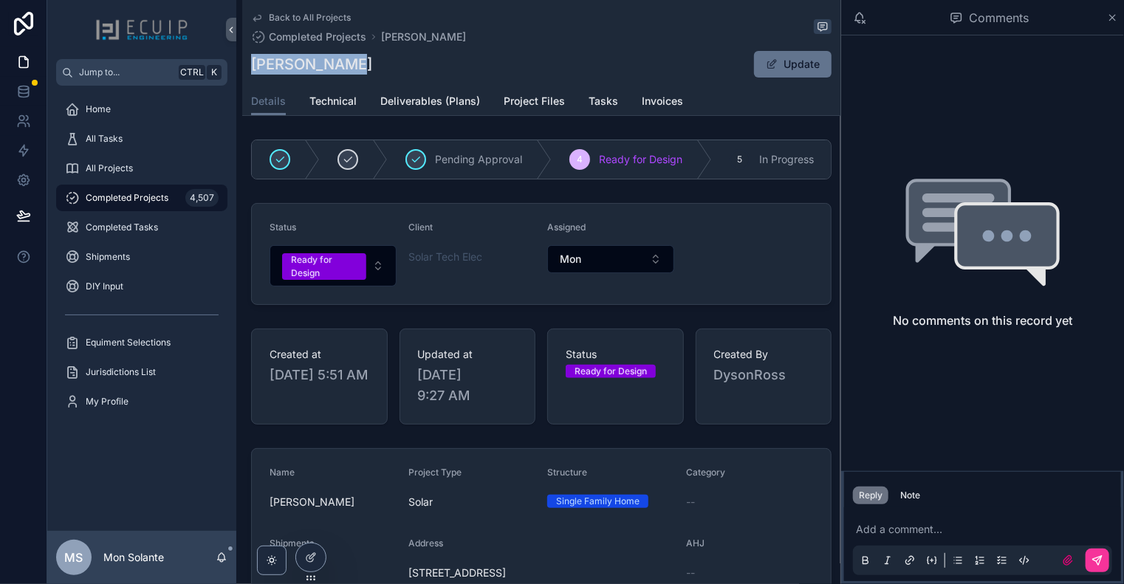
drag, startPoint x: 353, startPoint y: 58, endPoint x: 257, endPoint y: 64, distance: 96.2
click at [254, 64] on div "[PERSON_NAME] Update" at bounding box center [541, 64] width 581 height 28
click at [261, 20] on icon "scrollable content" at bounding box center [257, 18] width 12 height 12
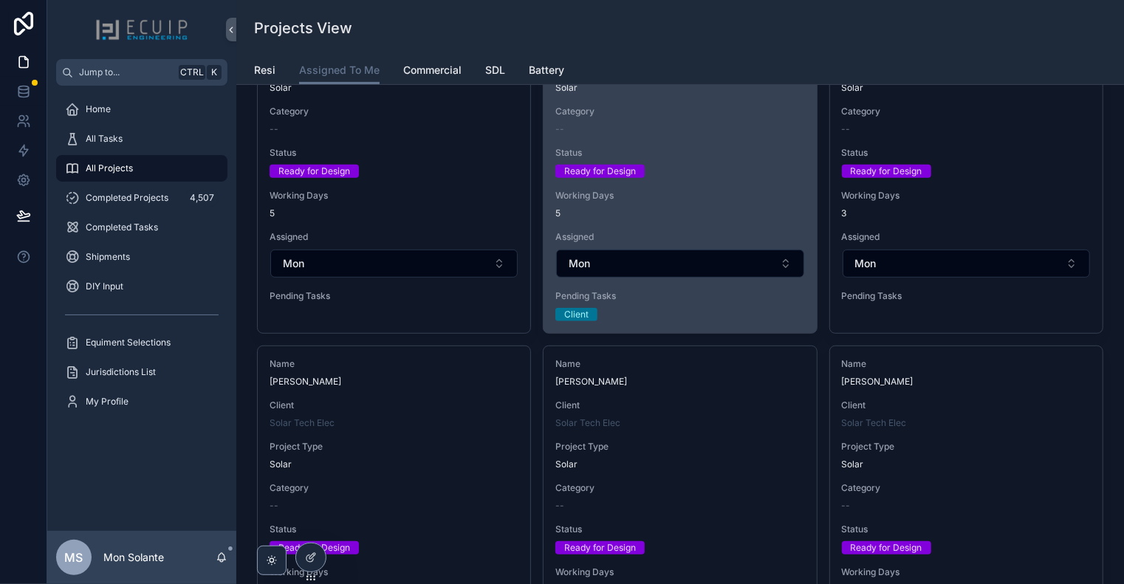
scroll to position [246, 0]
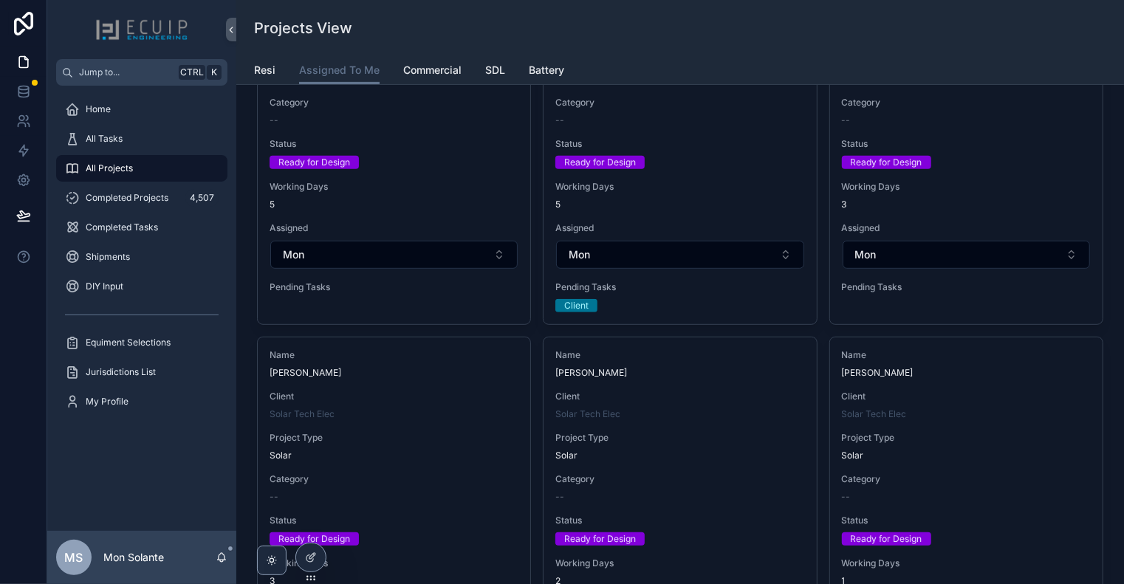
click at [714, 357] on span "Name" at bounding box center [679, 355] width 249 height 12
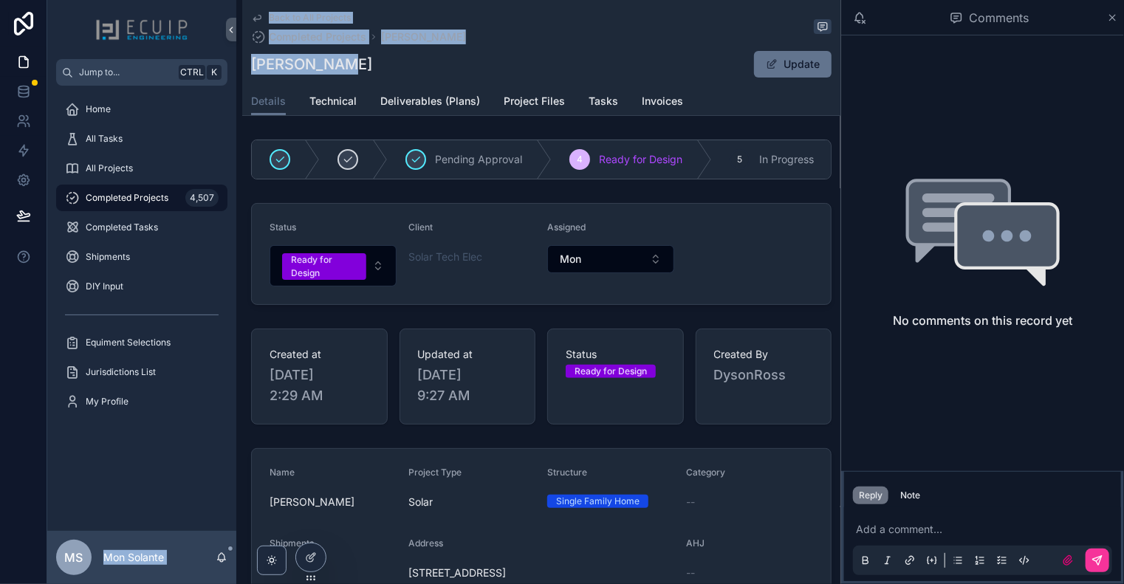
drag, startPoint x: 294, startPoint y: 64, endPoint x: 227, endPoint y: 67, distance: 66.5
click at [227, 67] on div "Jump to... Ctrl K Home All Tasks All Projects Completed Projects 4,507 Complete…" at bounding box center [585, 292] width 1077 height 584
click at [357, 62] on div "[PERSON_NAME] Update" at bounding box center [541, 64] width 581 height 28
click at [369, 62] on div "[PERSON_NAME] Update" at bounding box center [541, 64] width 581 height 28
click at [332, 61] on h1 "[PERSON_NAME]" at bounding box center [311, 64] width 121 height 21
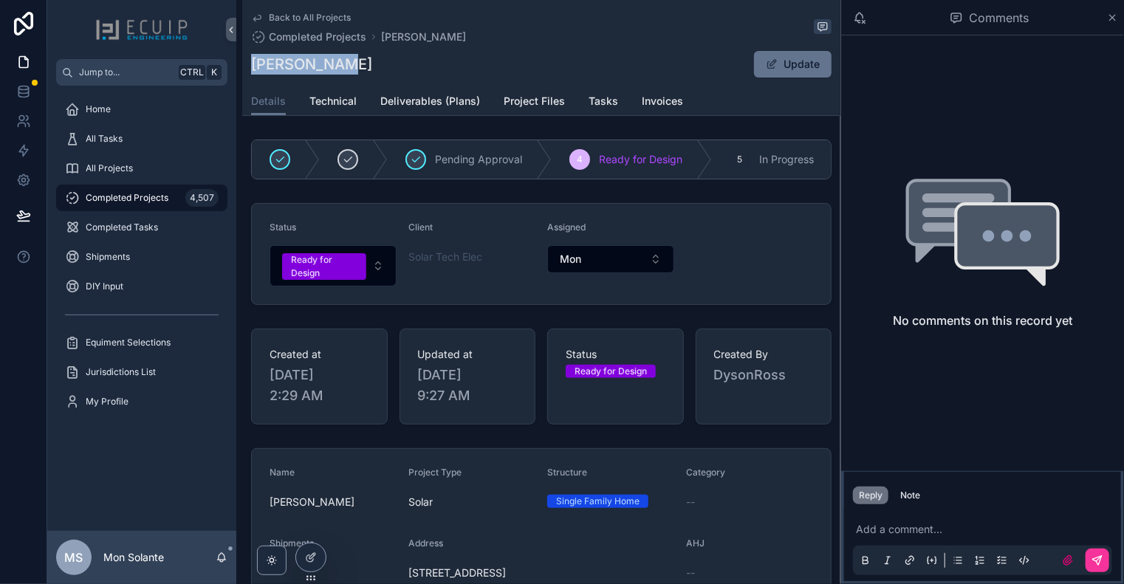
drag, startPoint x: 342, startPoint y: 62, endPoint x: 254, endPoint y: 72, distance: 88.5
click at [254, 72] on div "[PERSON_NAME] Update" at bounding box center [541, 64] width 581 height 28
click at [261, 16] on icon "scrollable content" at bounding box center [257, 18] width 12 height 12
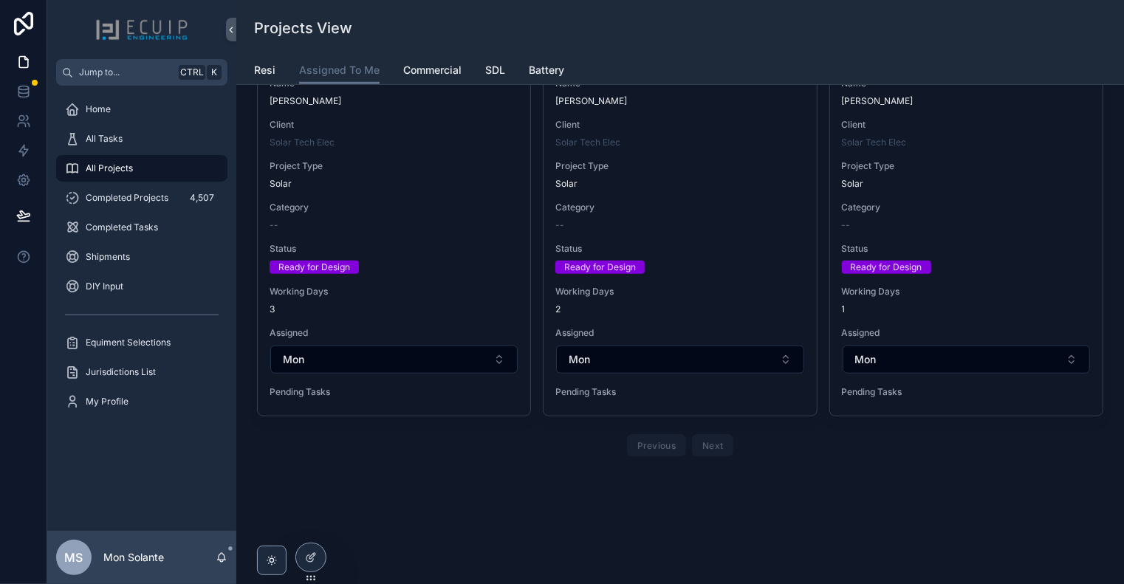
scroll to position [272, 0]
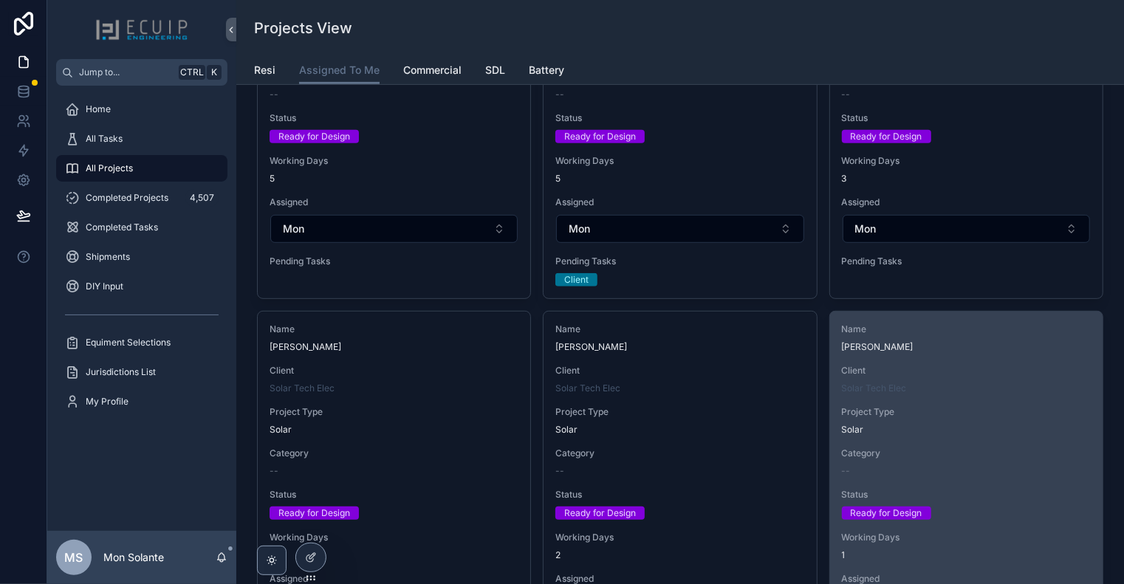
click at [1007, 342] on span "[PERSON_NAME]" at bounding box center [966, 347] width 249 height 12
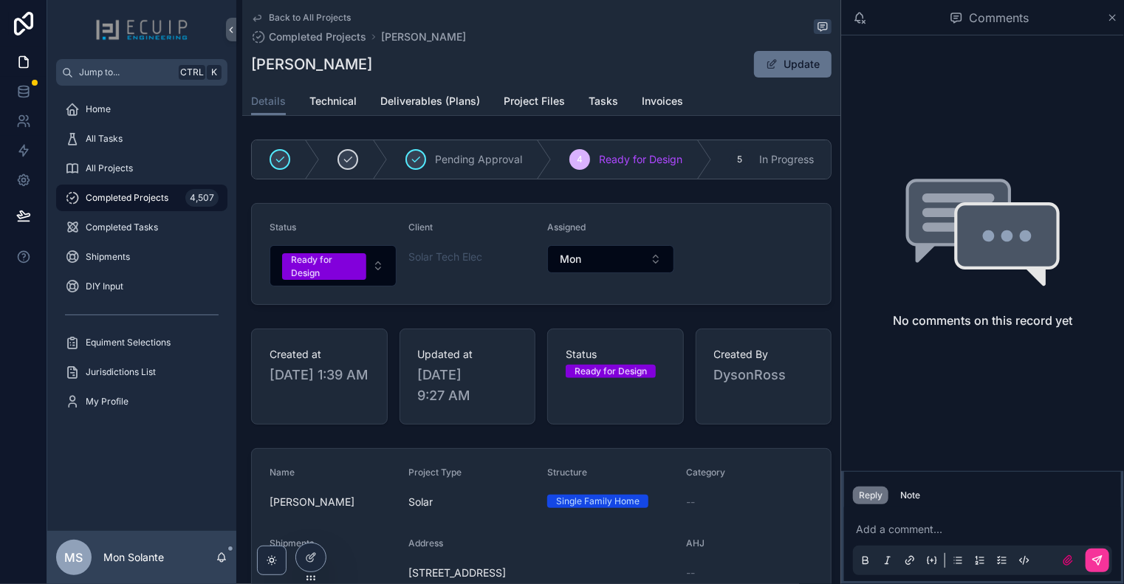
drag, startPoint x: 398, startPoint y: 55, endPoint x: 247, endPoint y: 62, distance: 151.6
click at [247, 62] on div "Back to All Projects Completed Projects [PERSON_NAME] [PERSON_NAME] Update Deta…" at bounding box center [541, 58] width 598 height 116
click at [381, 275] on button "Ready for Design" at bounding box center [333, 265] width 127 height 41
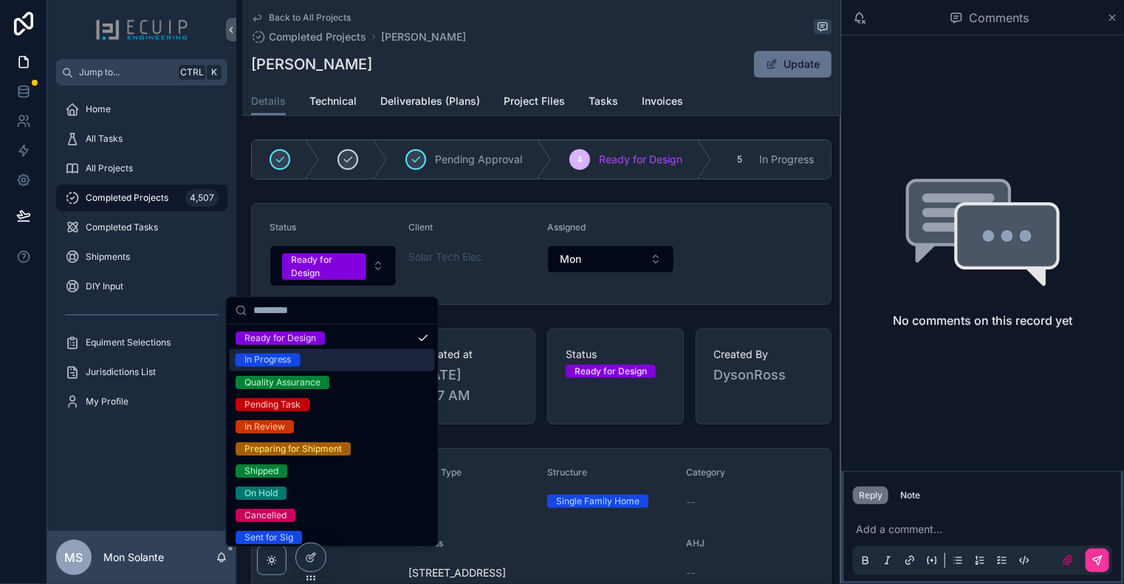
scroll to position [117, 0]
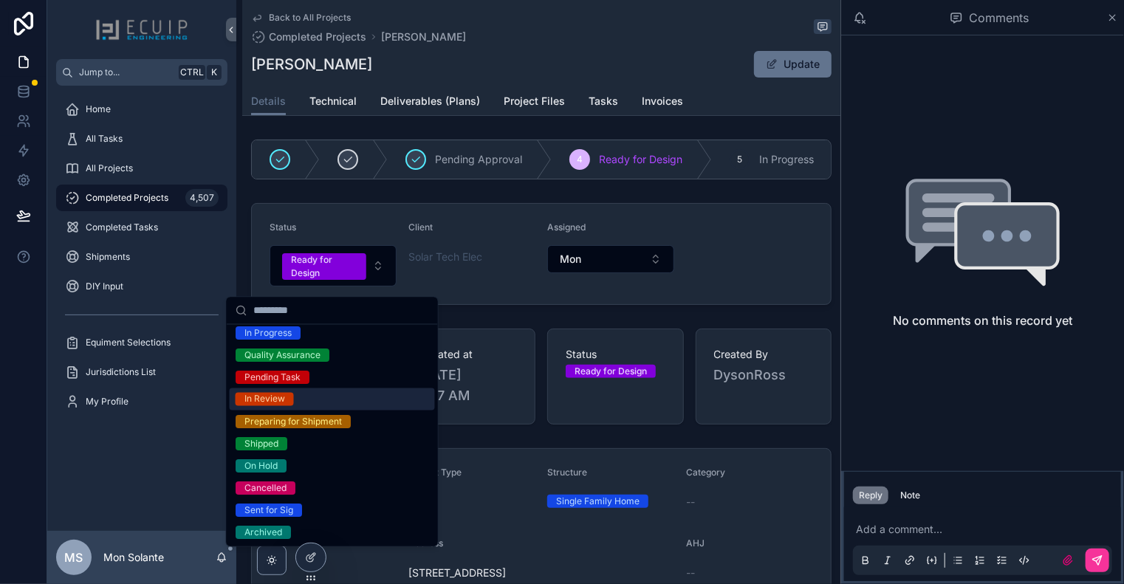
click at [335, 400] on div "In Review" at bounding box center [332, 400] width 205 height 22
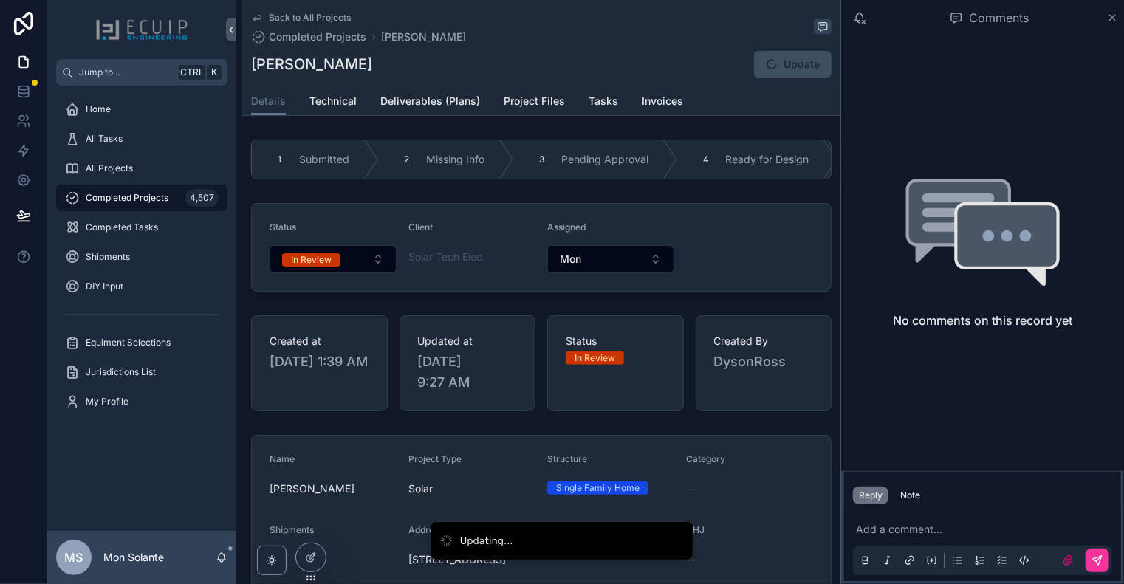
click at [252, 18] on icon "scrollable content" at bounding box center [257, 18] width 12 height 12
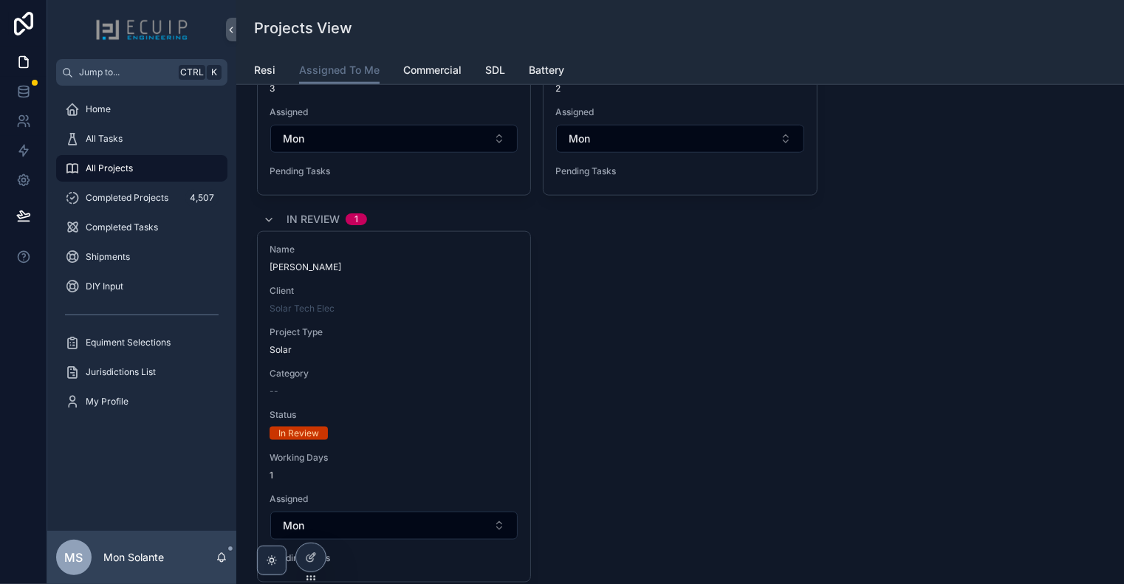
scroll to position [492, 0]
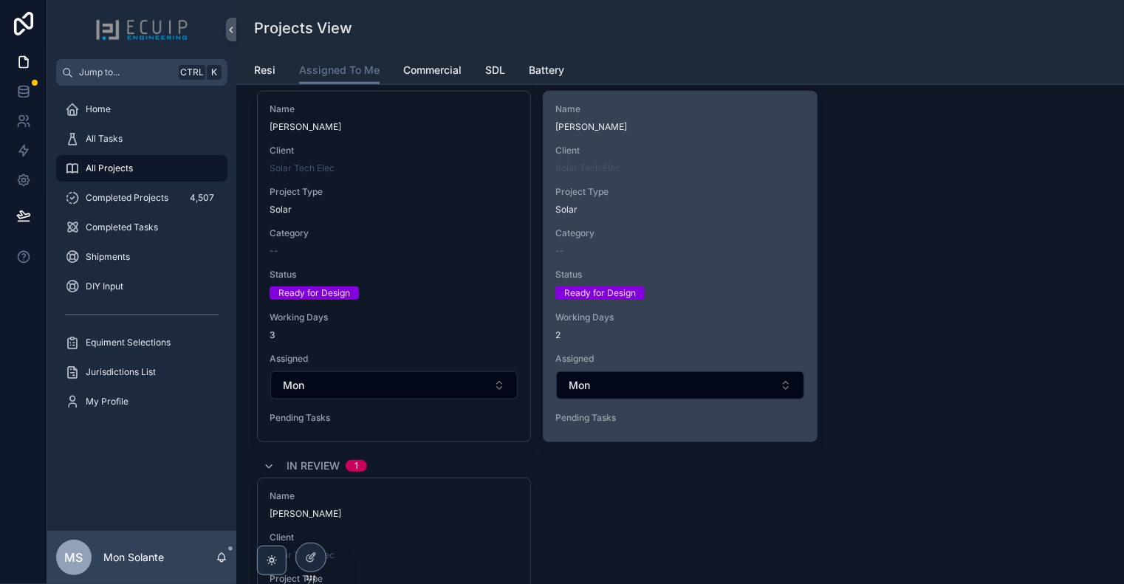
click at [652, 245] on div "--" at bounding box center [679, 251] width 249 height 12
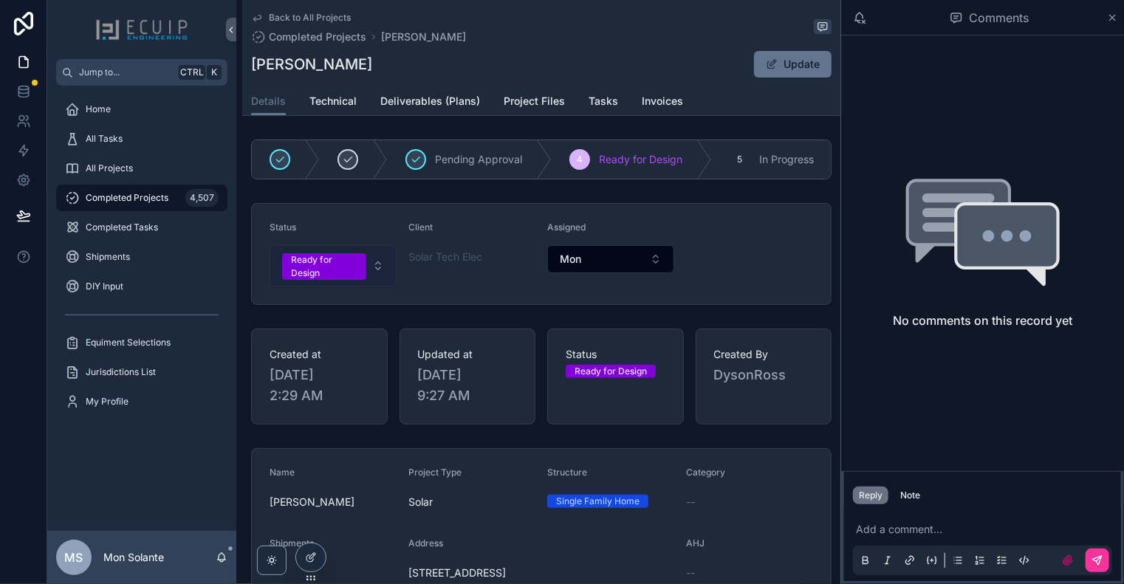
click at [379, 273] on button "Ready for Design" at bounding box center [333, 265] width 127 height 41
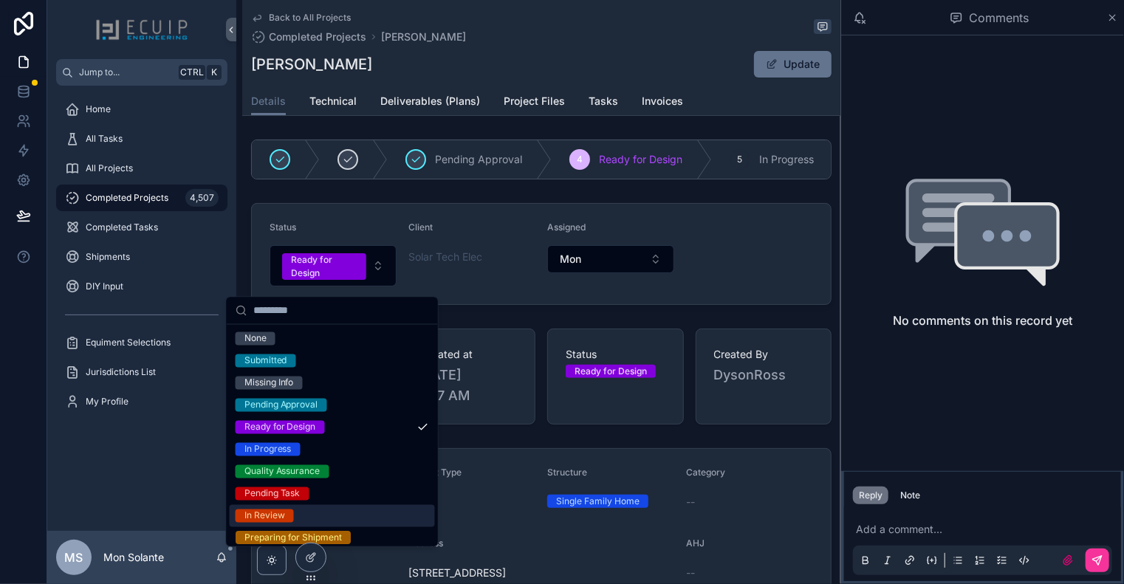
click at [370, 507] on div "In Review" at bounding box center [332, 516] width 205 height 22
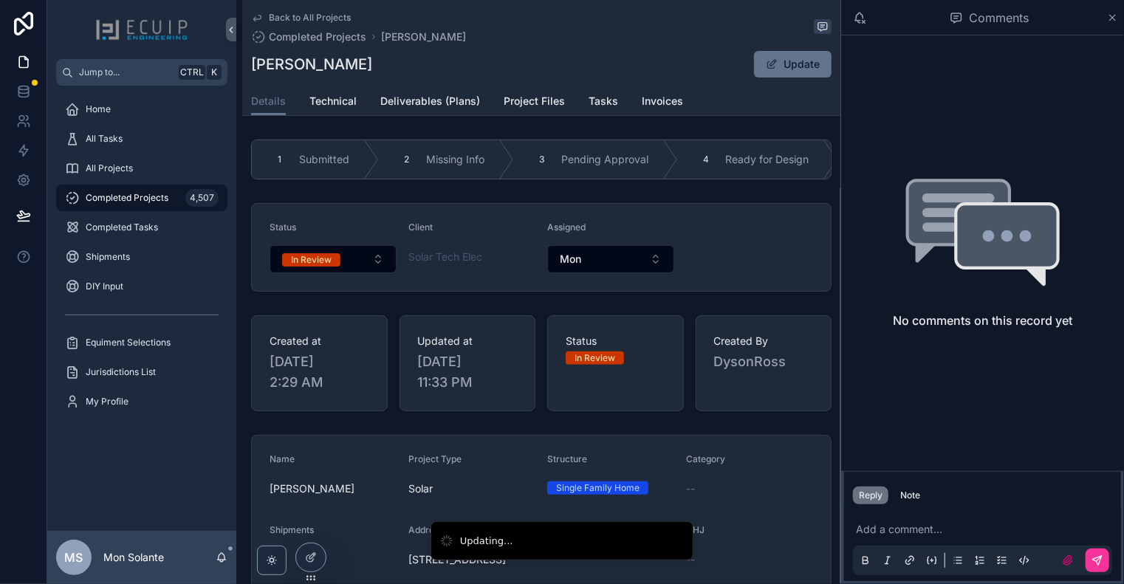
click at [257, 20] on icon "scrollable content" at bounding box center [257, 18] width 12 height 12
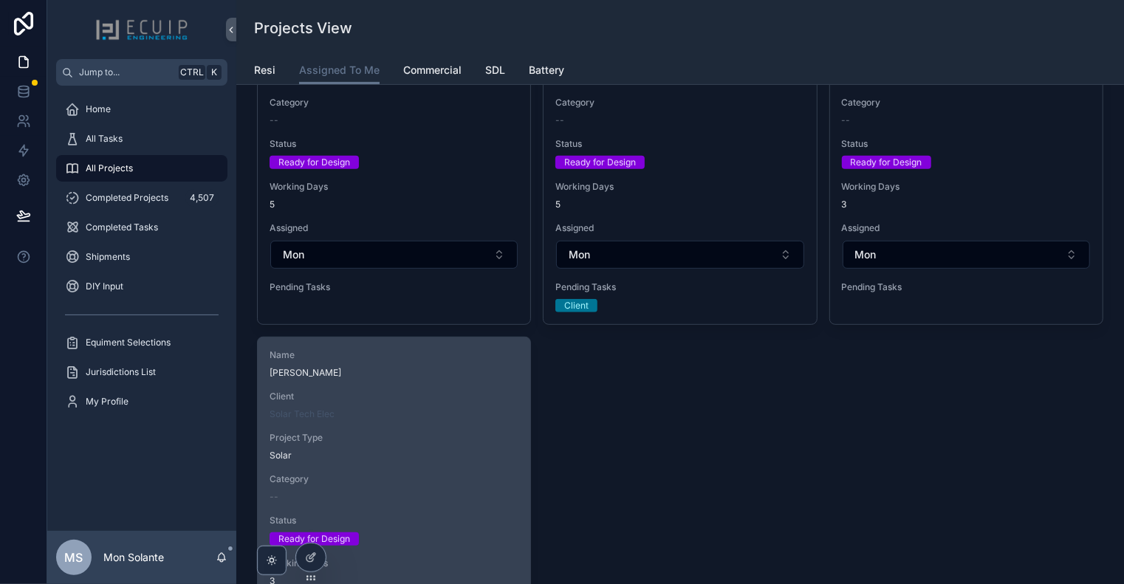
scroll to position [492, 0]
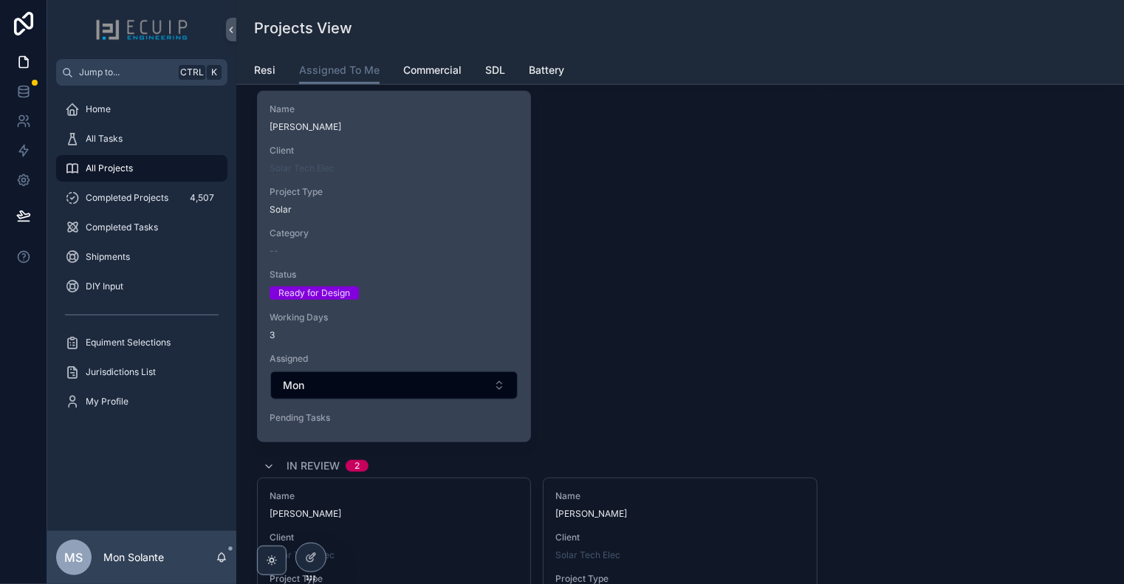
click at [451, 259] on div "Name [PERSON_NAME] Client Solar Tech Elec Project Type Solar Category -- Status…" at bounding box center [394, 267] width 273 height 350
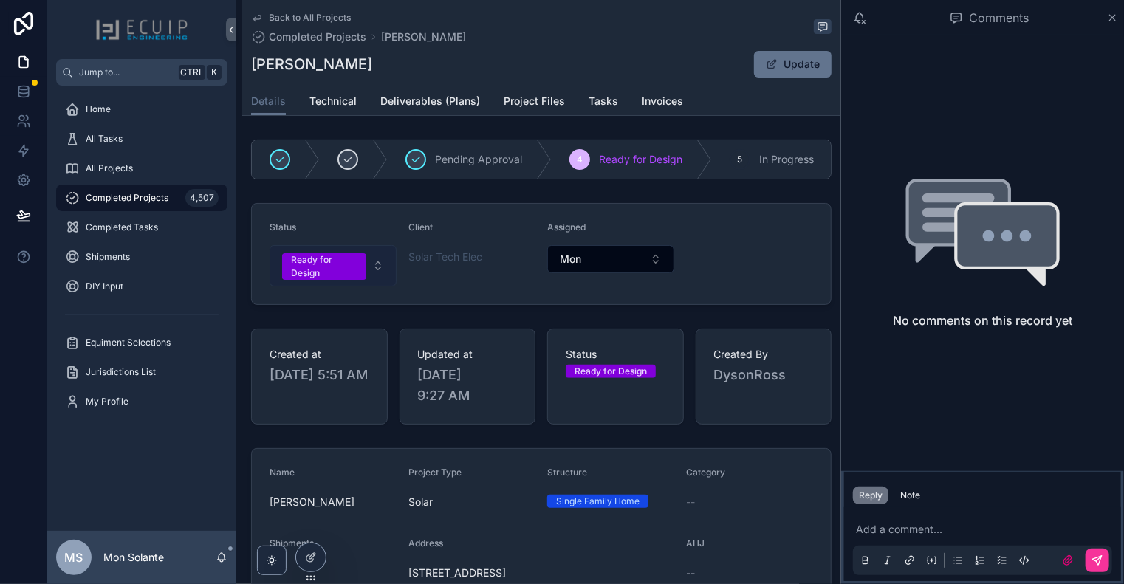
click at [384, 274] on button "Ready for Design" at bounding box center [333, 265] width 127 height 41
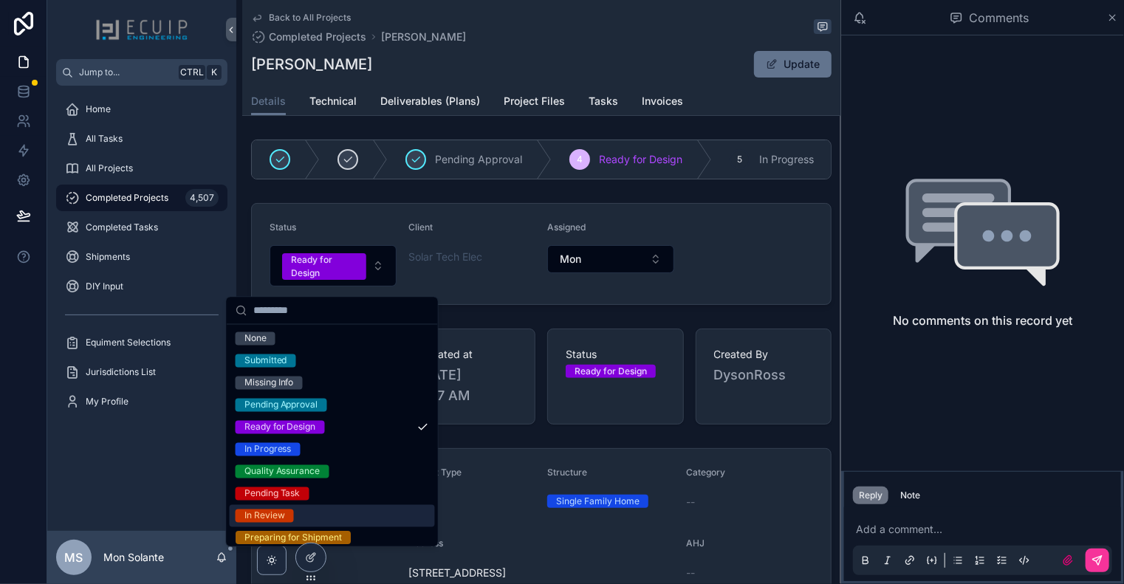
click at [363, 507] on div "In Review" at bounding box center [332, 516] width 205 height 22
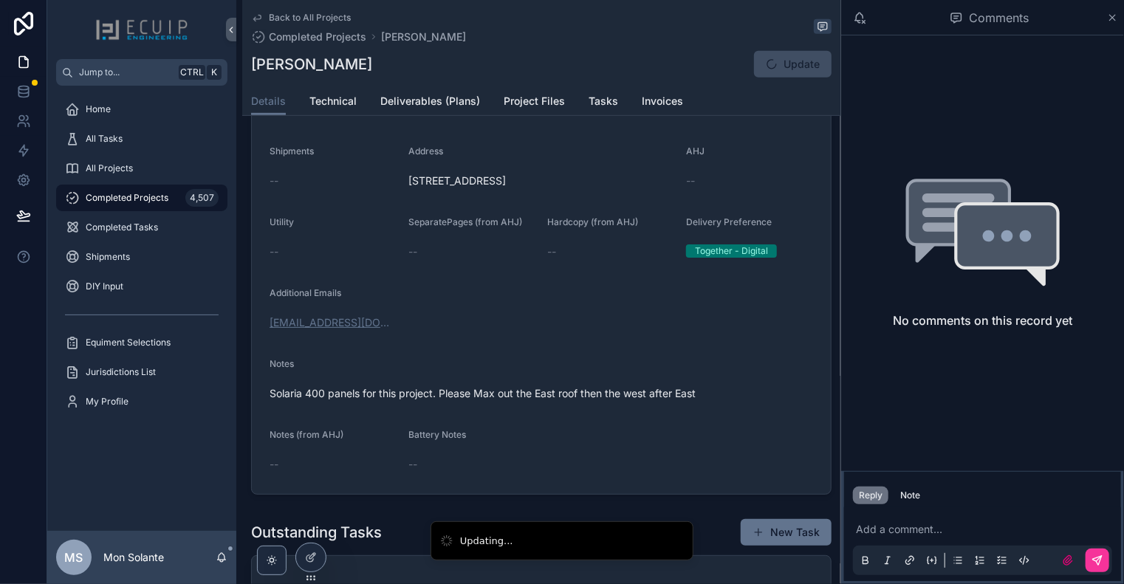
scroll to position [492, 0]
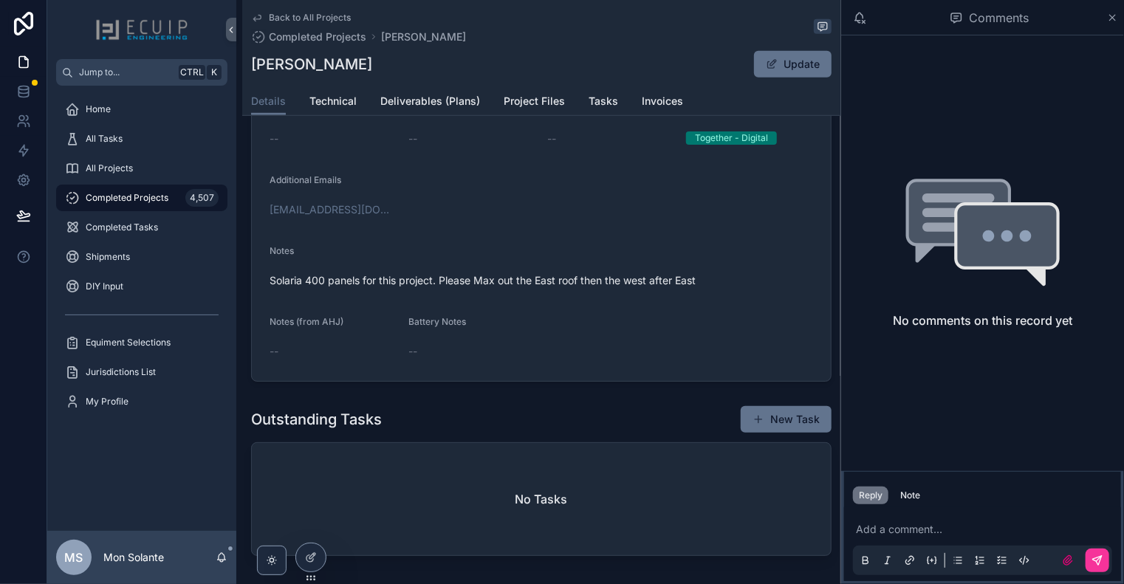
click at [256, 21] on icon "scrollable content" at bounding box center [256, 19] width 7 height 6
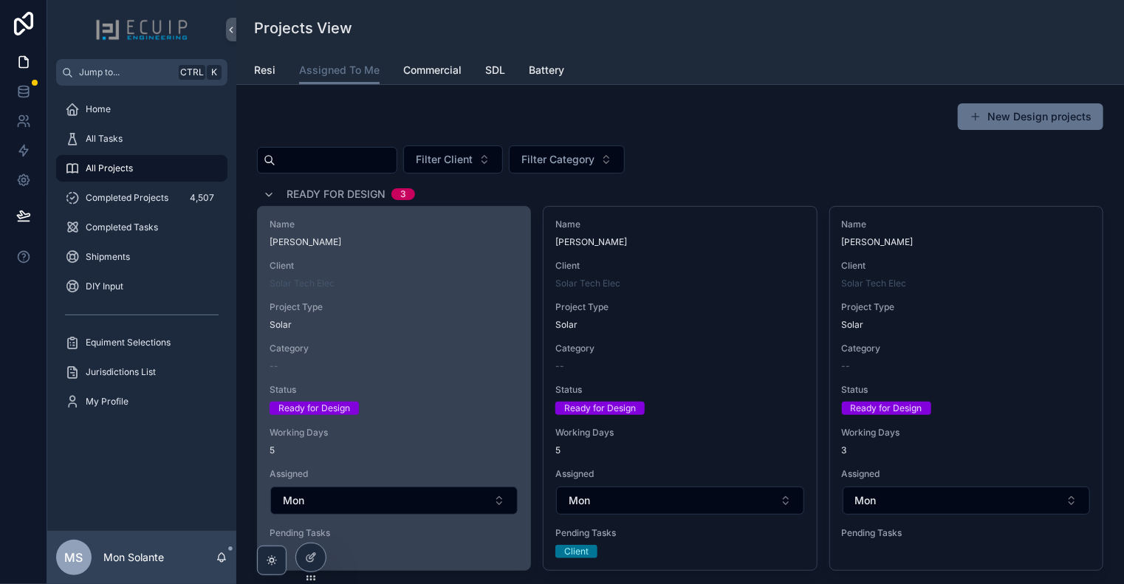
click at [417, 263] on span "Client" at bounding box center [394, 266] width 249 height 12
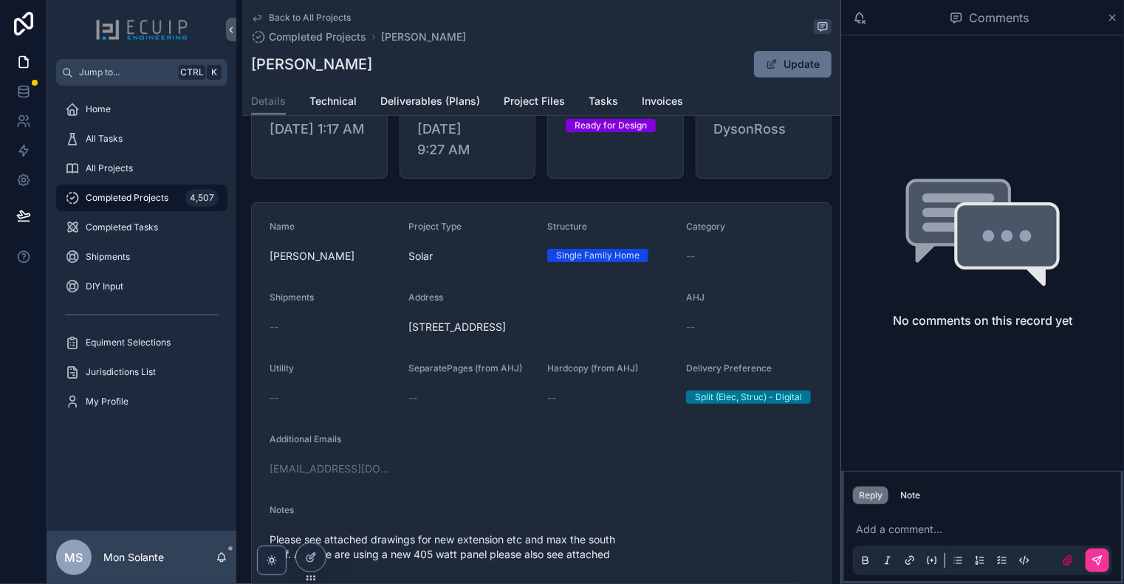
scroll to position [492, 0]
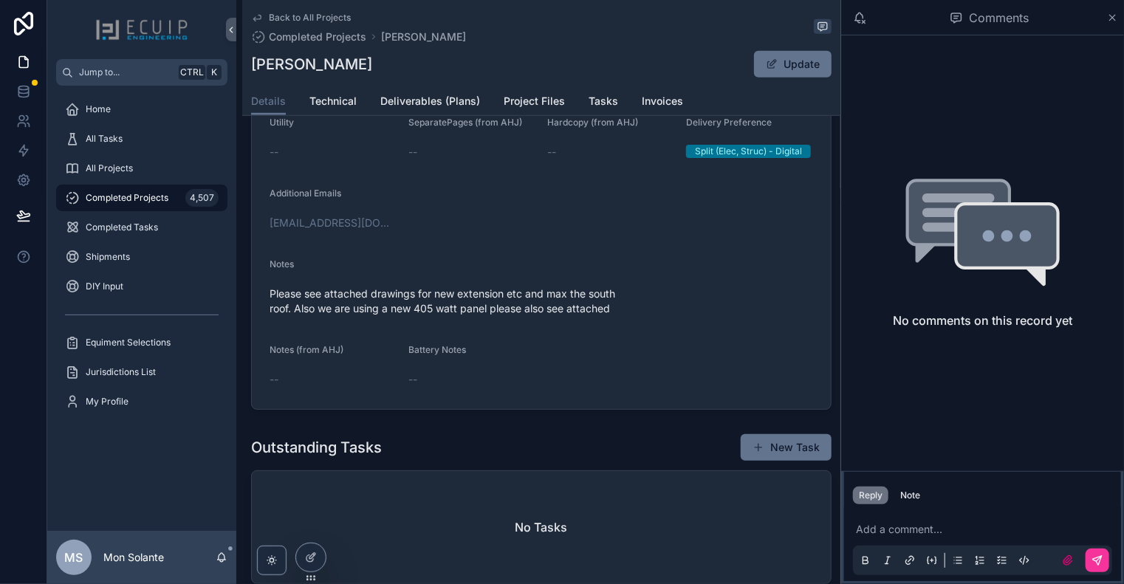
click at [260, 16] on icon "scrollable content" at bounding box center [257, 18] width 12 height 12
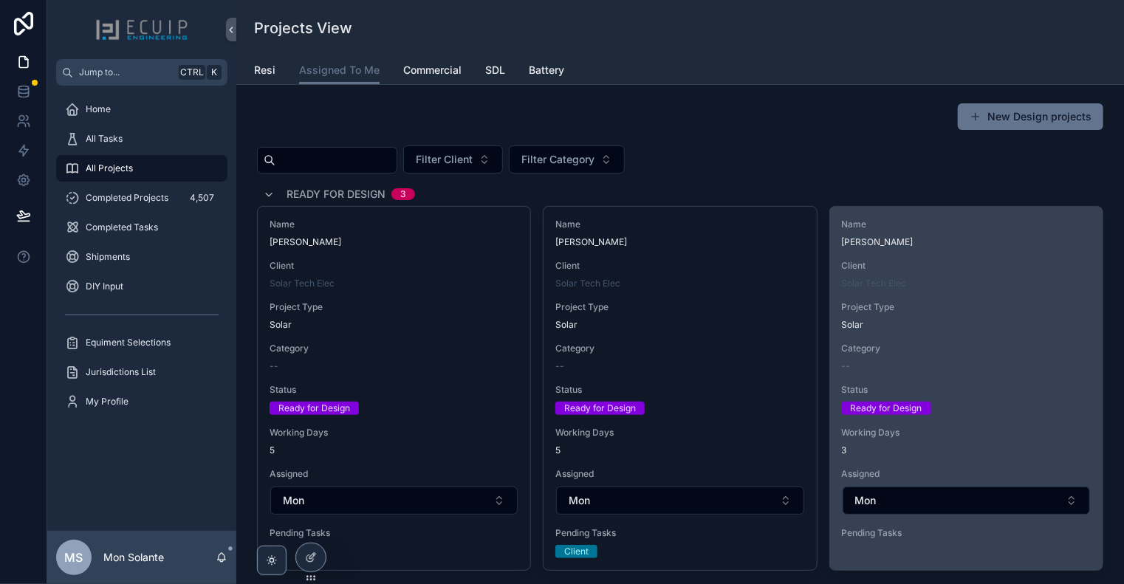
click at [890, 254] on div "Name [PERSON_NAME] Client Solar Tech Elec Project Type Solar Category -- Status…" at bounding box center [966, 382] width 273 height 350
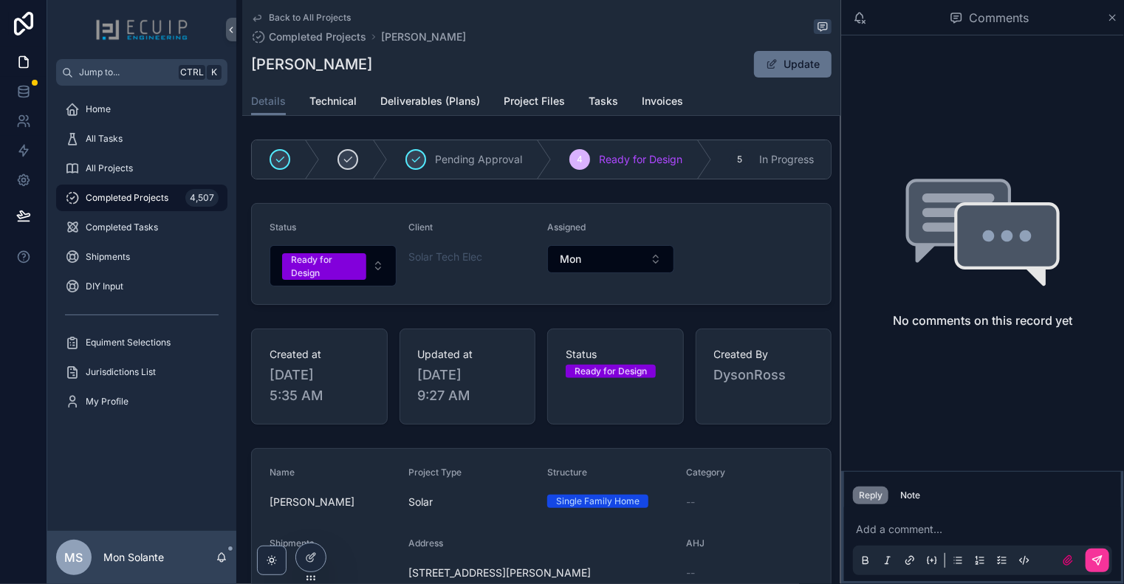
scroll to position [246, 0]
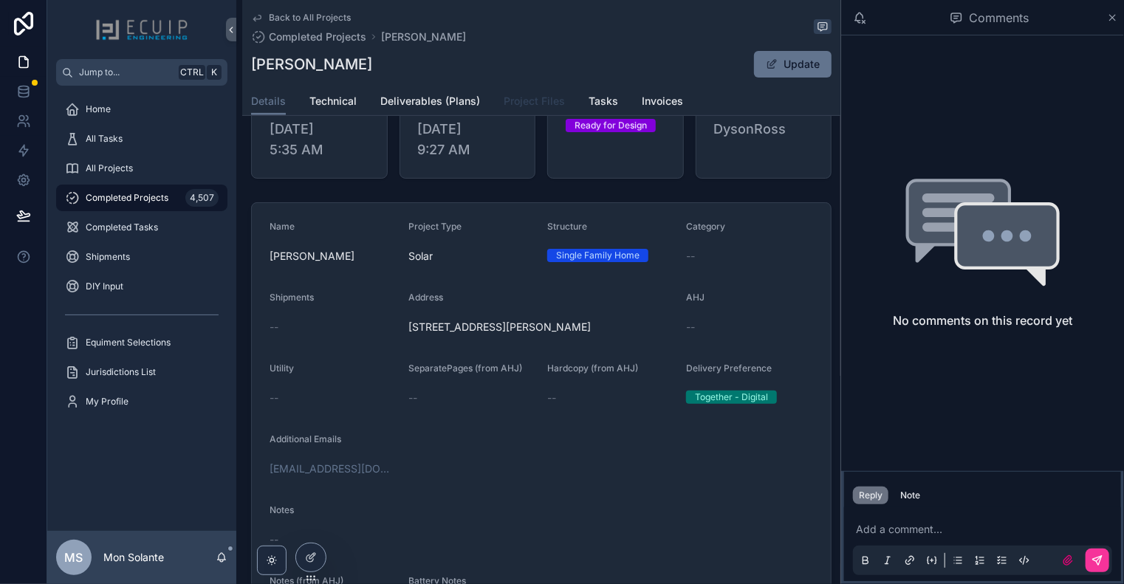
click at [529, 106] on span "Project Files" at bounding box center [534, 101] width 61 height 15
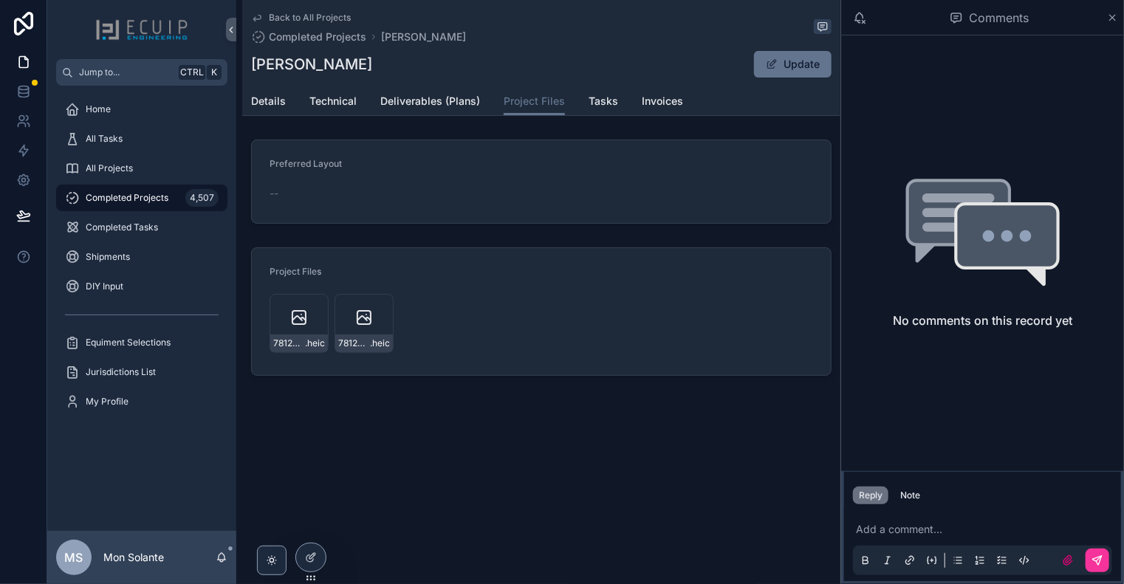
click at [620, 100] on div "Details Technical Deliverables (Plans) Project Files Tasks Invoices" at bounding box center [541, 101] width 581 height 28
click at [608, 100] on span "Tasks" at bounding box center [604, 101] width 30 height 15
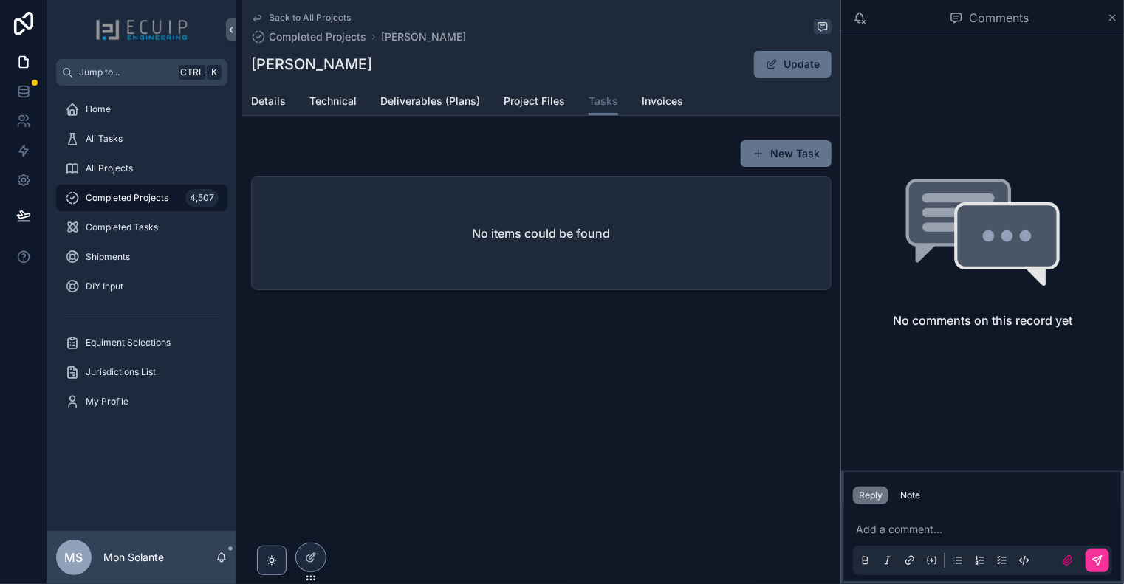
click at [256, 17] on icon "scrollable content" at bounding box center [257, 18] width 12 height 12
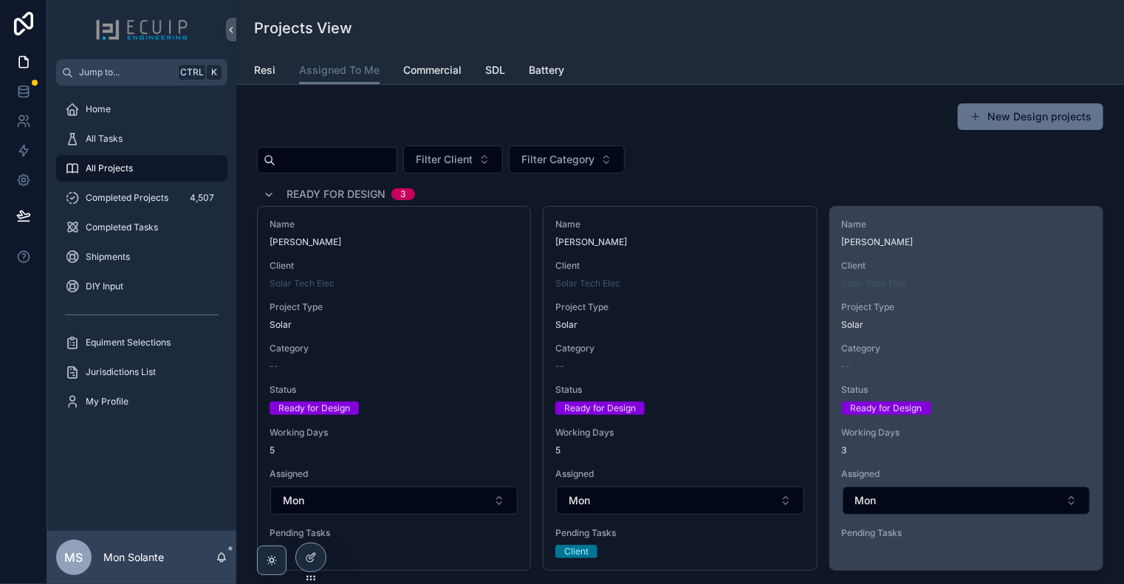
click at [988, 265] on span "Client" at bounding box center [966, 266] width 249 height 12
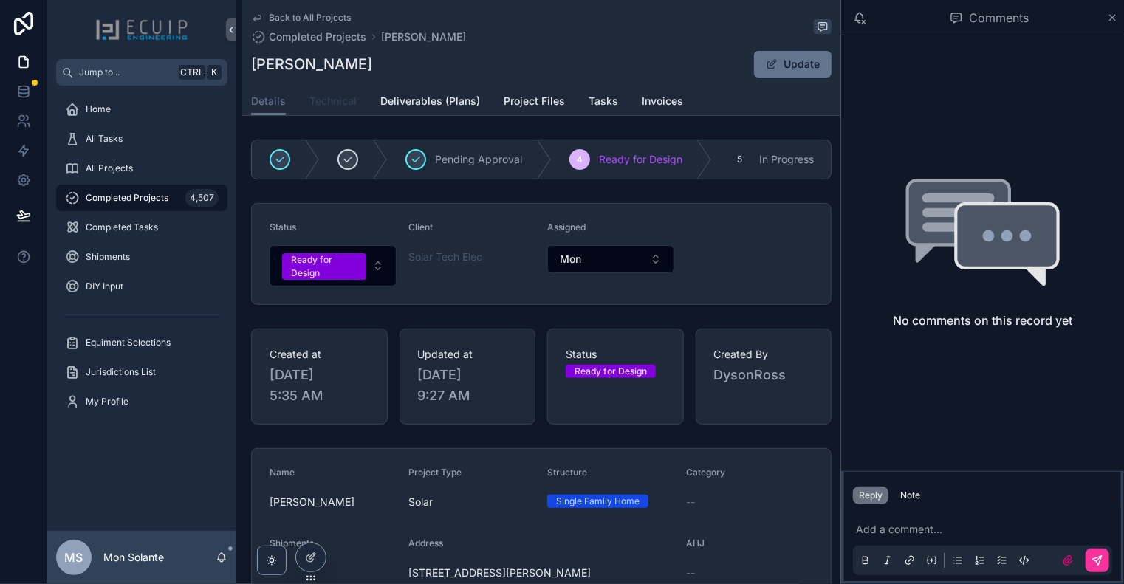
click at [328, 102] on span "Technical" at bounding box center [332, 101] width 47 height 15
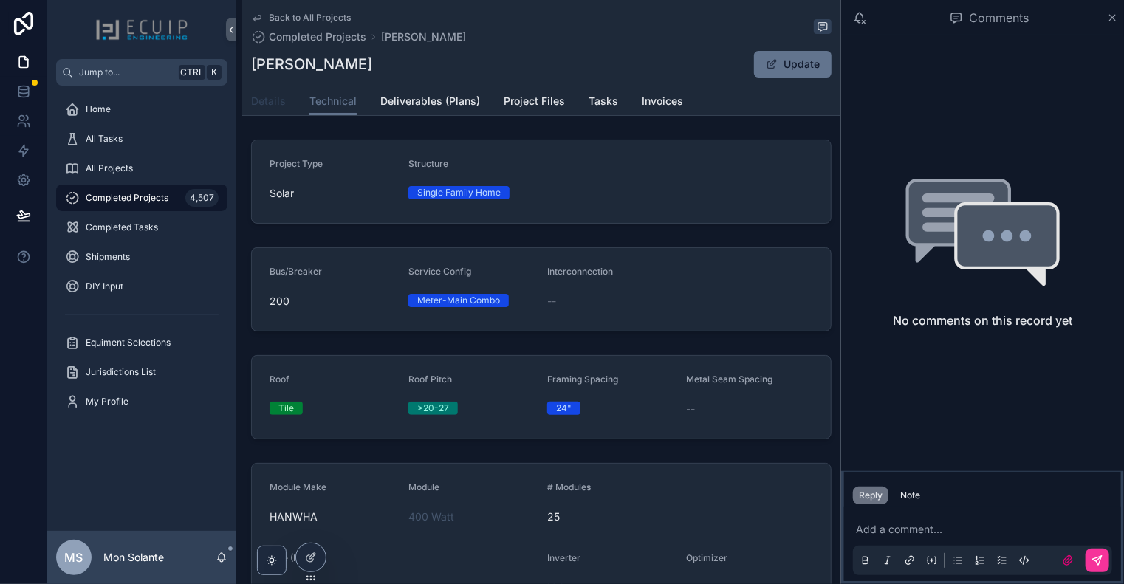
click at [267, 100] on span "Details" at bounding box center [268, 101] width 35 height 15
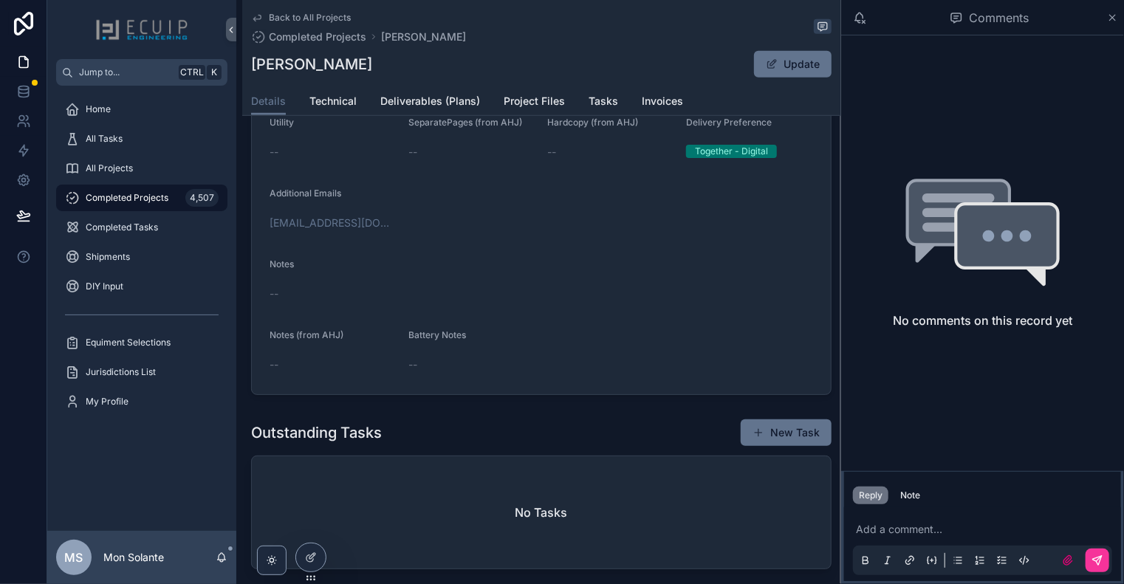
scroll to position [246, 0]
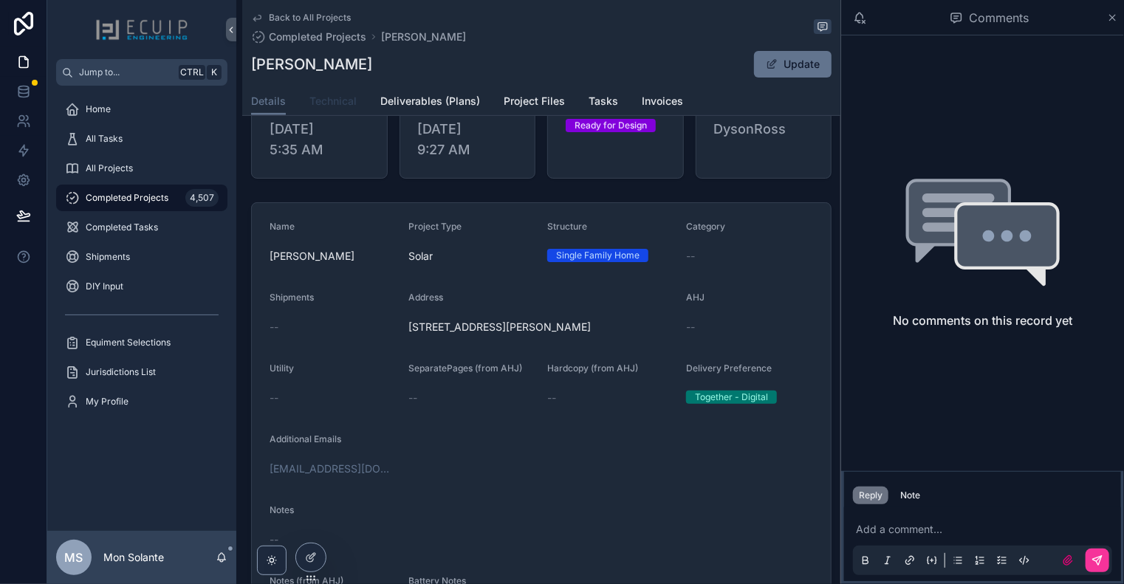
click at [342, 102] on span "Technical" at bounding box center [332, 101] width 47 height 15
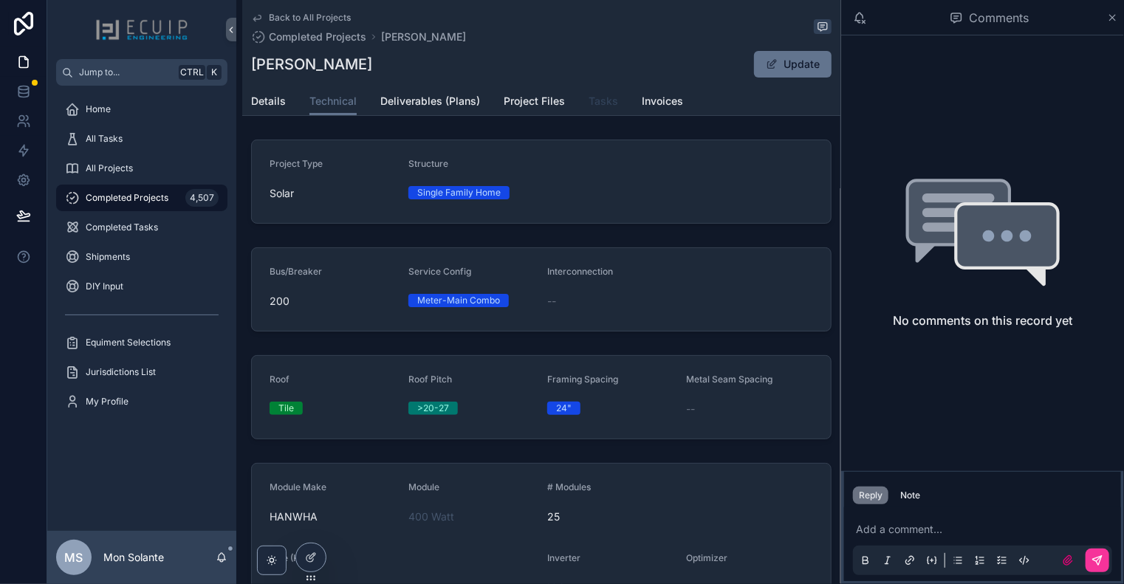
click at [603, 104] on span "Tasks" at bounding box center [604, 101] width 30 height 15
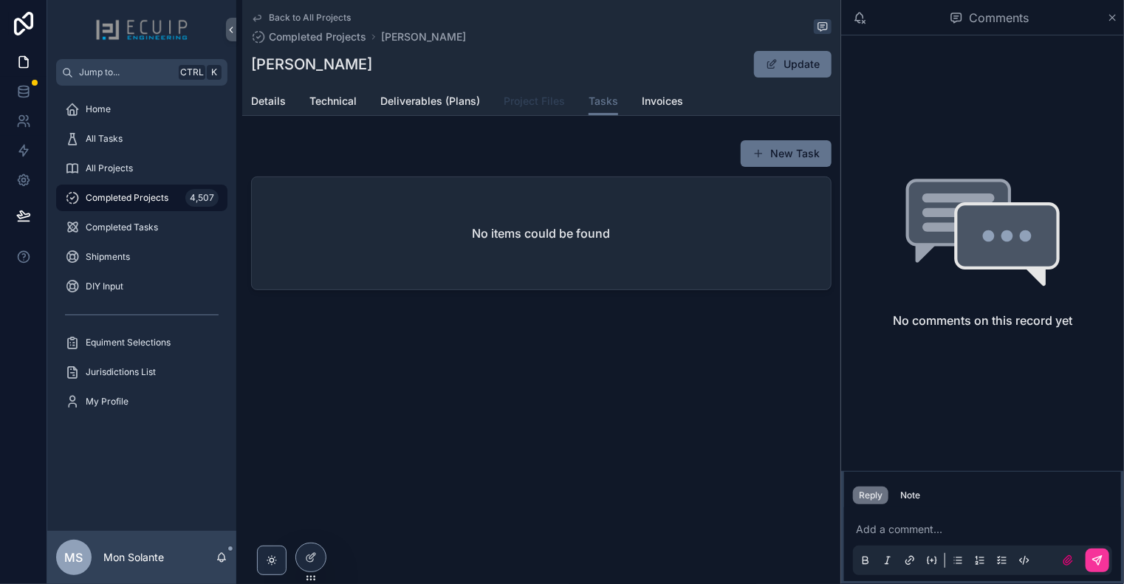
click at [537, 105] on span "Project Files" at bounding box center [534, 101] width 61 height 15
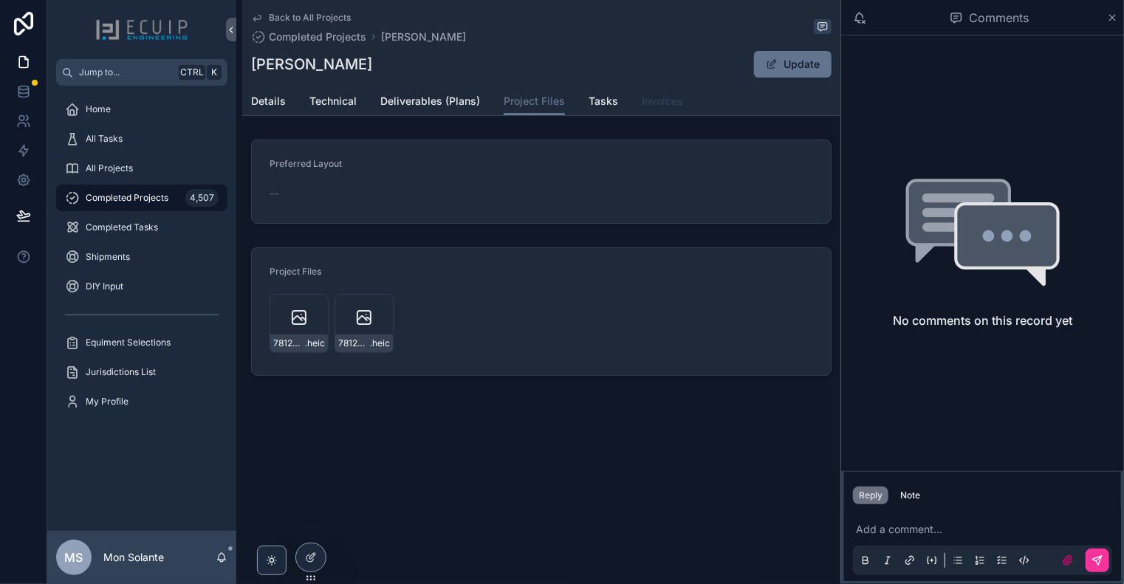
click at [663, 100] on span "Invoices" at bounding box center [662, 101] width 41 height 15
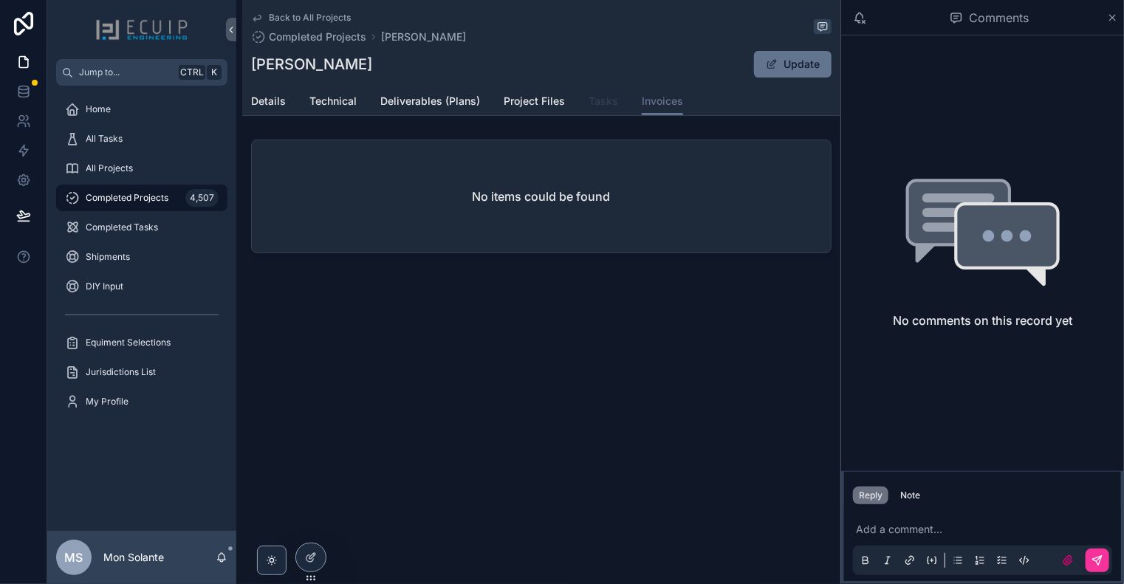
click at [606, 103] on span "Tasks" at bounding box center [604, 101] width 30 height 15
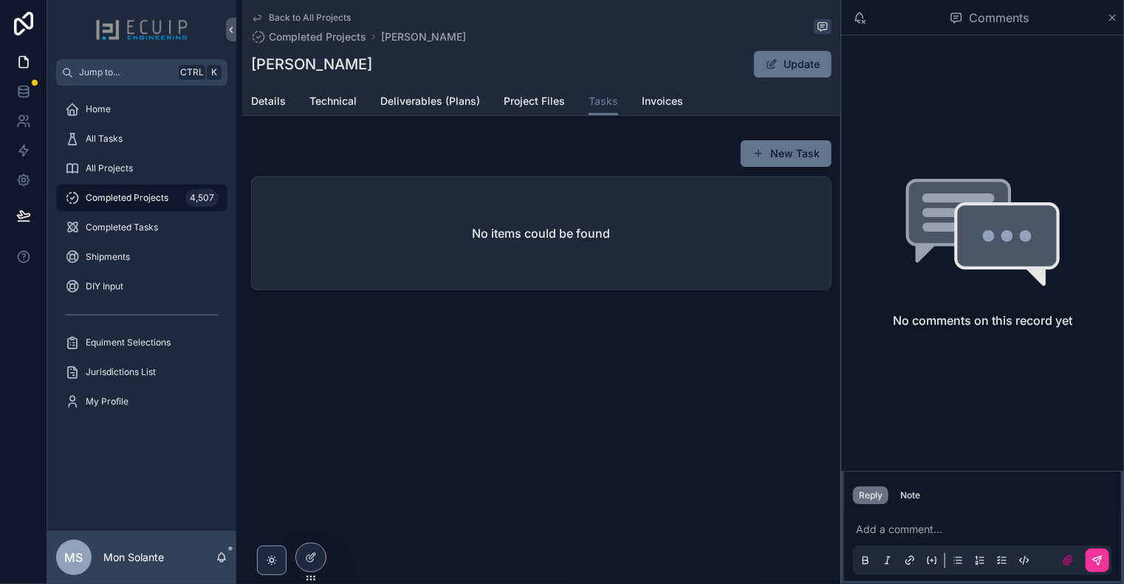
click at [590, 222] on div "No items could be found" at bounding box center [541, 233] width 579 height 112
click at [261, 21] on icon "scrollable content" at bounding box center [257, 18] width 12 height 12
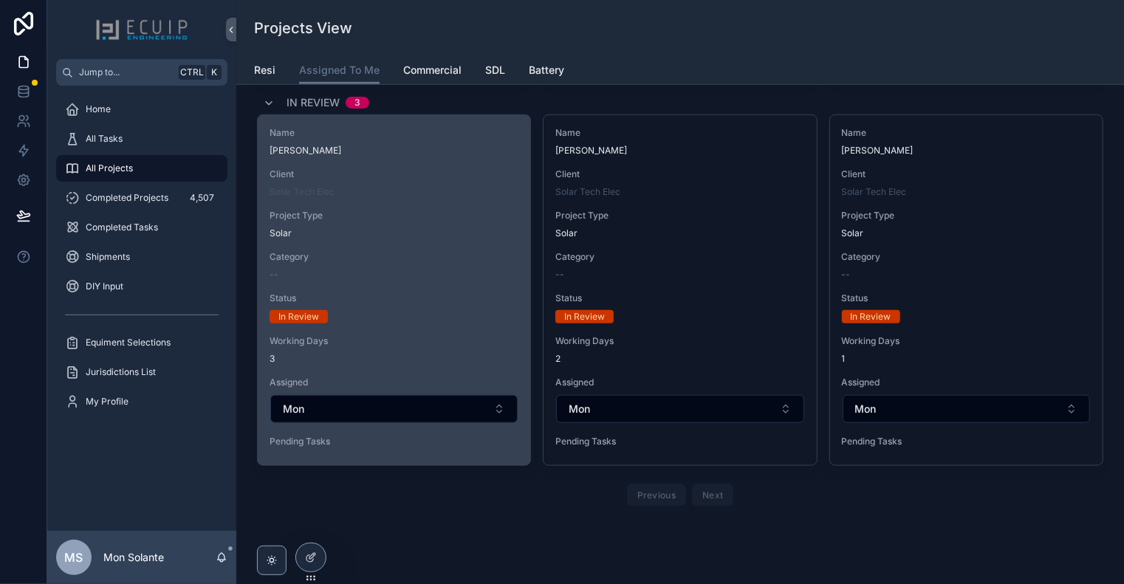
scroll to position [246, 0]
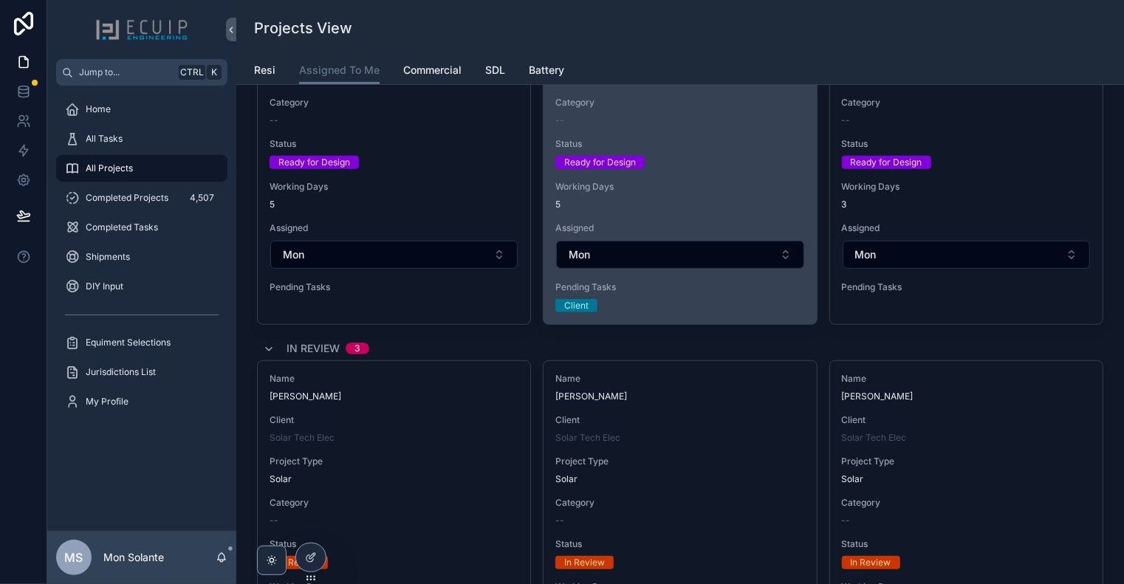
click at [656, 286] on span "Pending Tasks" at bounding box center [679, 287] width 249 height 12
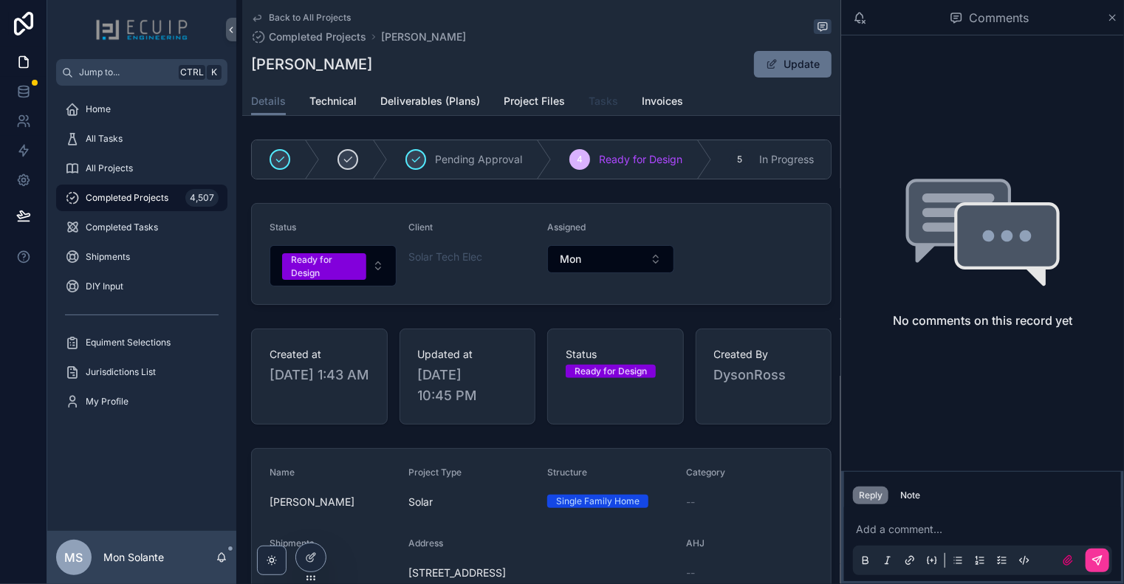
click at [597, 106] on span "Tasks" at bounding box center [604, 101] width 30 height 15
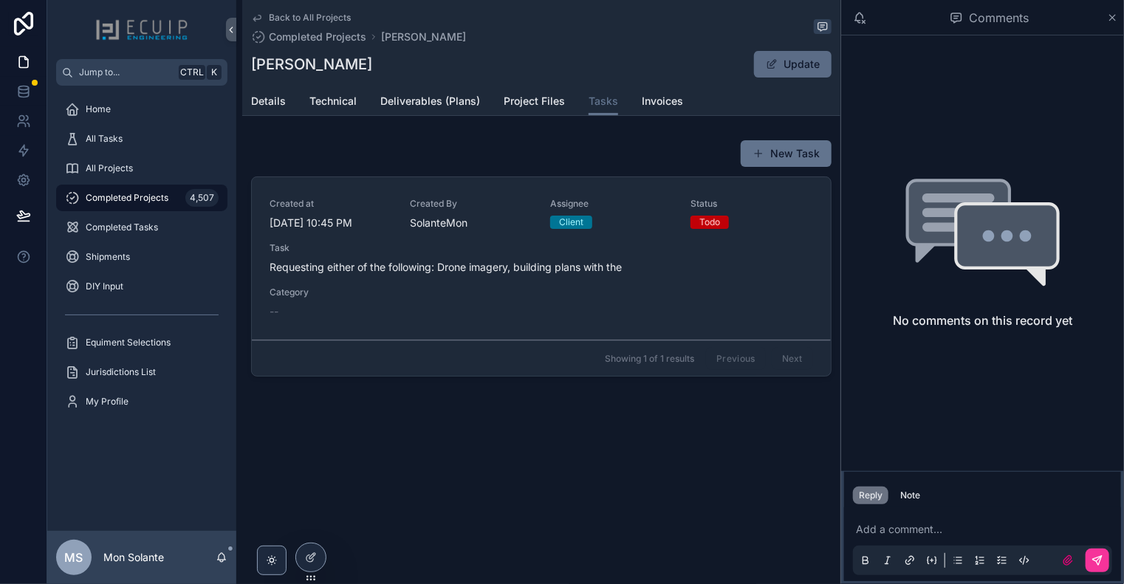
click at [783, 73] on button "Update" at bounding box center [793, 64] width 78 height 27
drag, startPoint x: 618, startPoint y: 263, endPoint x: 586, endPoint y: 256, distance: 33.2
click at [586, 256] on div "Task Requesting either of the following: Drone imagery, building plans with the" at bounding box center [542, 258] width 544 height 32
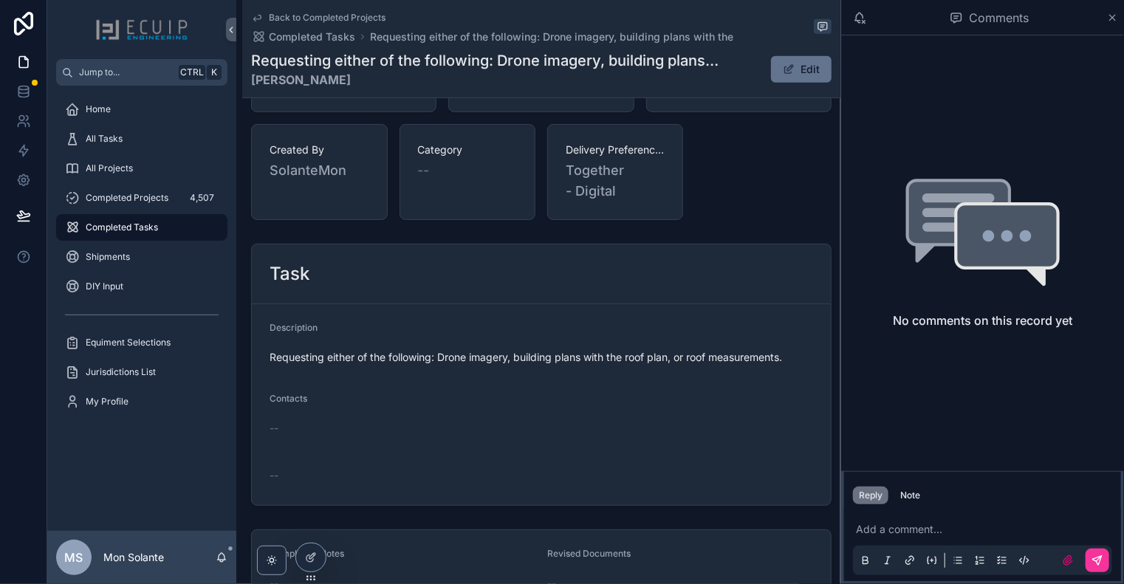
scroll to position [492, 0]
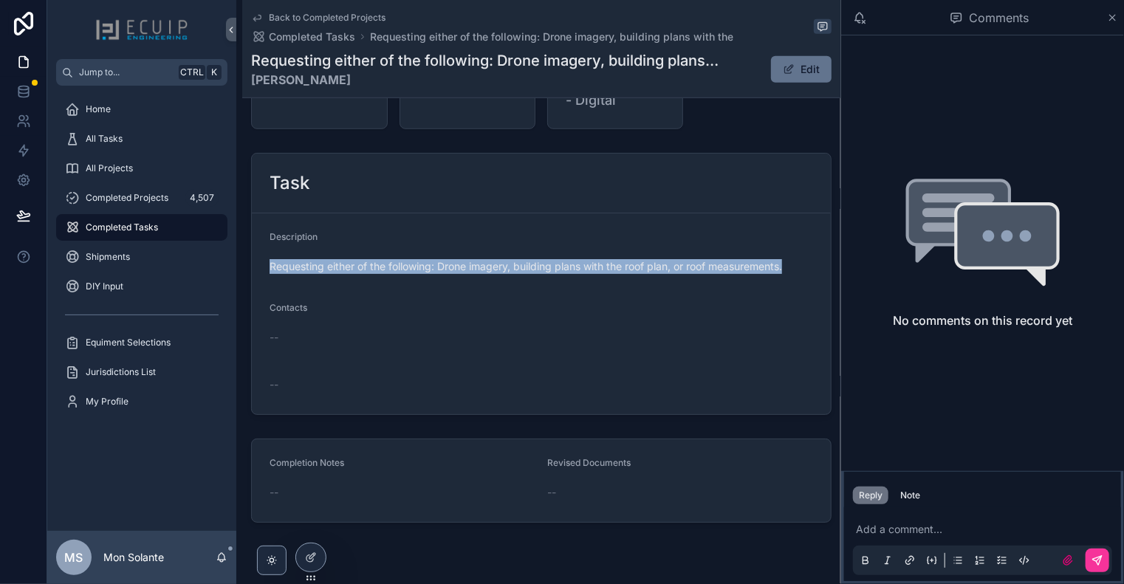
drag, startPoint x: 793, startPoint y: 262, endPoint x: 276, endPoint y: 254, distance: 517.1
click at [260, 253] on form "Description Requesting either of the following: Drone imagery, building plans w…" at bounding box center [541, 313] width 579 height 201
click at [798, 59] on button "Edit" at bounding box center [801, 69] width 61 height 27
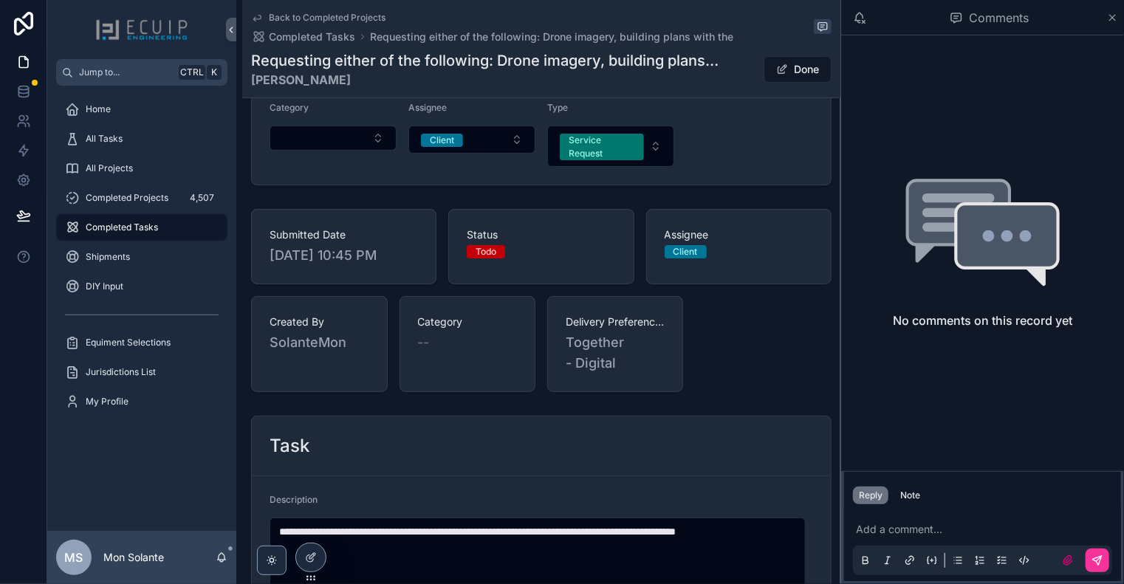
scroll to position [246, 0]
click at [497, 247] on span "Todo" at bounding box center [486, 250] width 38 height 13
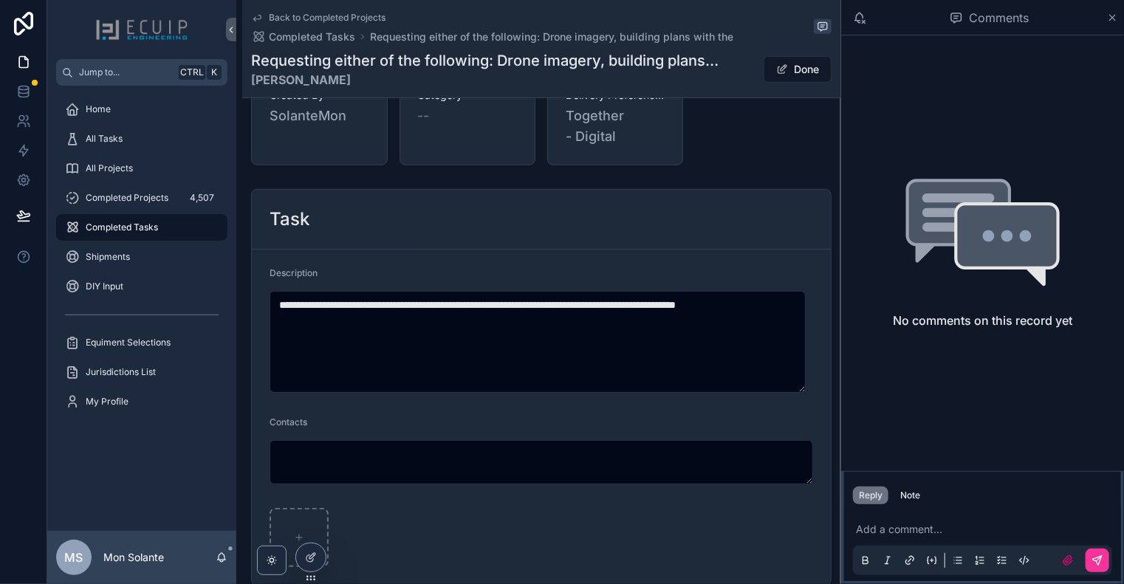
scroll to position [468, 0]
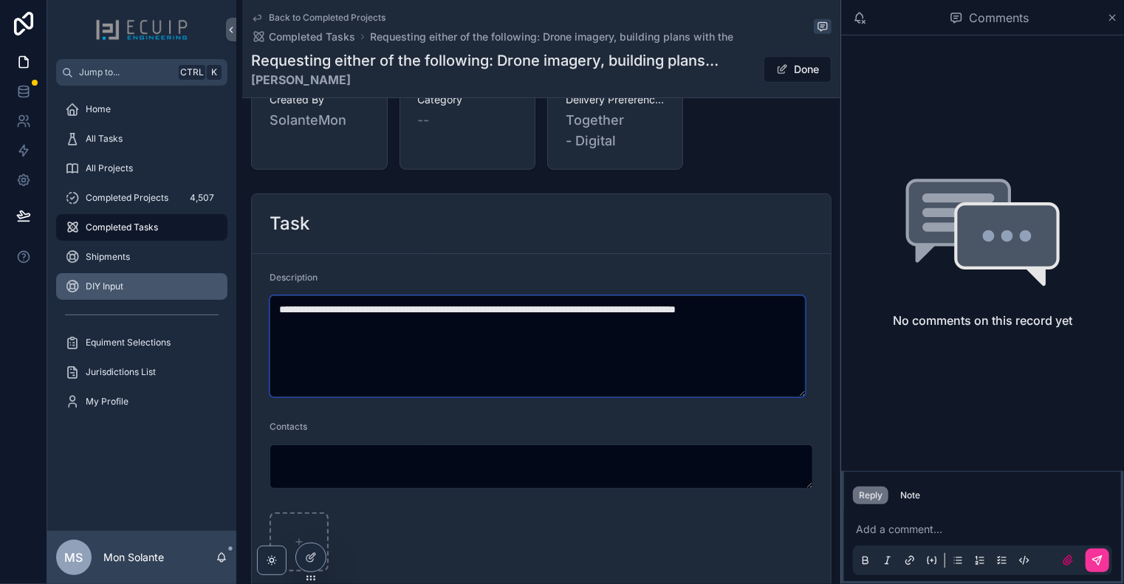
drag, startPoint x: 599, startPoint y: 338, endPoint x: 164, endPoint y: 276, distance: 439.5
click at [162, 276] on div "**********" at bounding box center [585, 292] width 1077 height 584
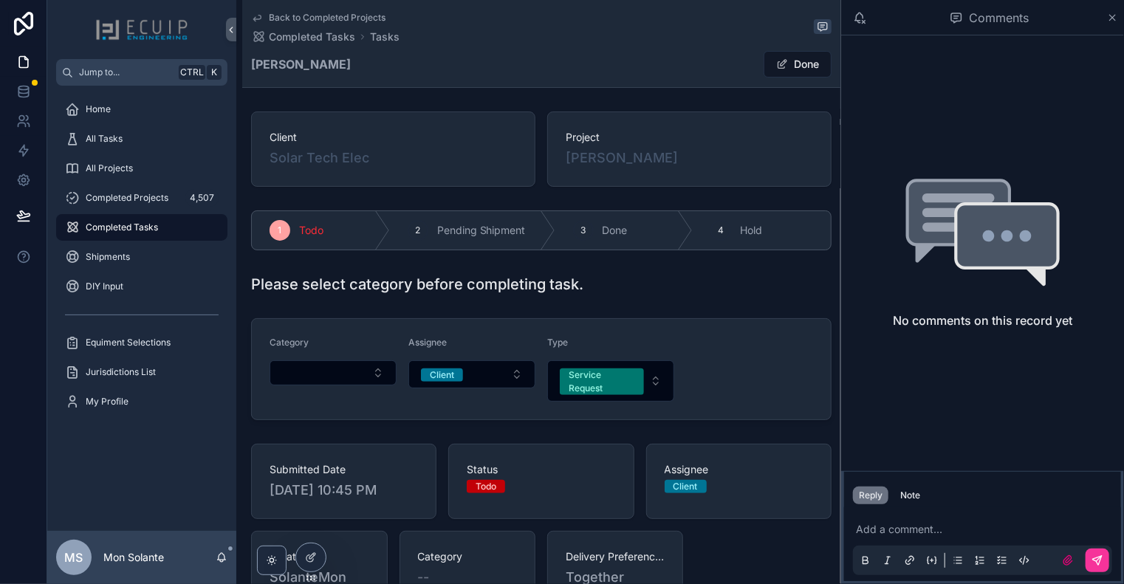
scroll to position [246, 0]
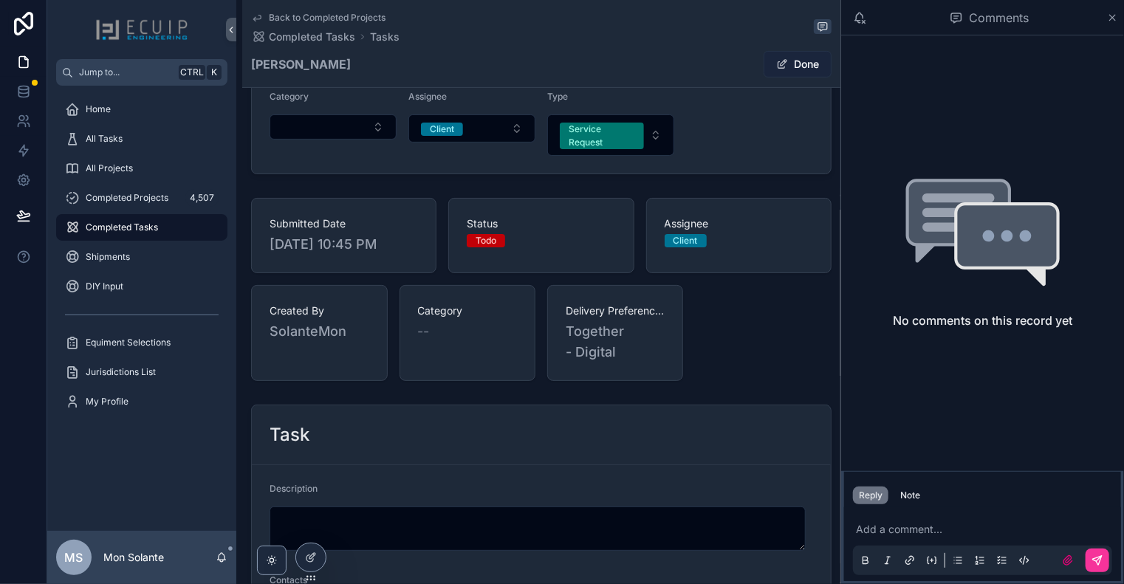
click at [792, 61] on button "Done" at bounding box center [798, 64] width 68 height 27
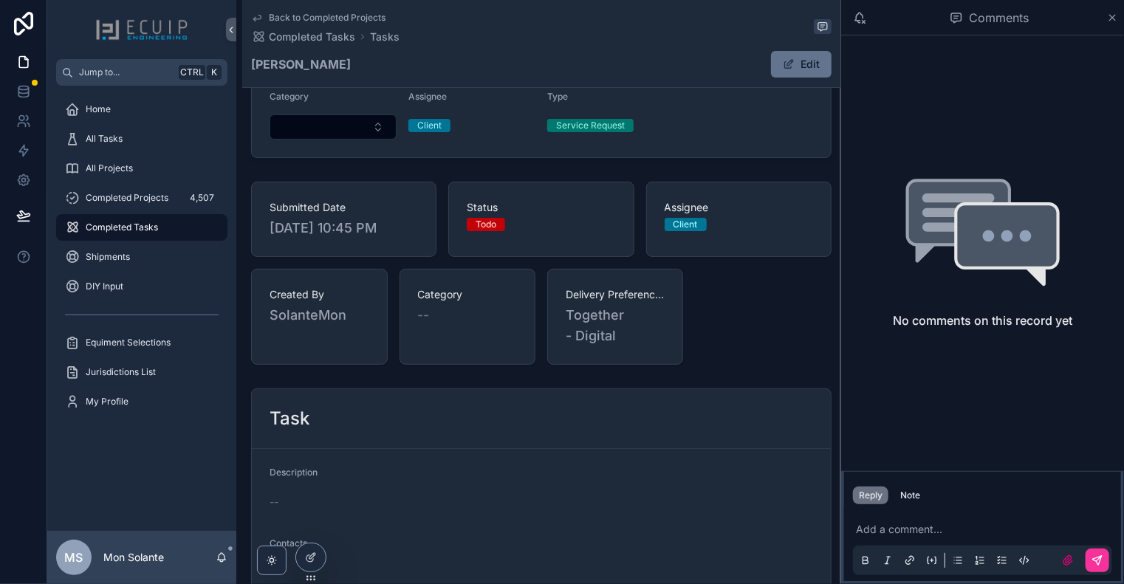
click at [595, 129] on div "Service Request" at bounding box center [590, 125] width 69 height 13
click at [377, 121] on button "Select Button" at bounding box center [333, 126] width 127 height 25
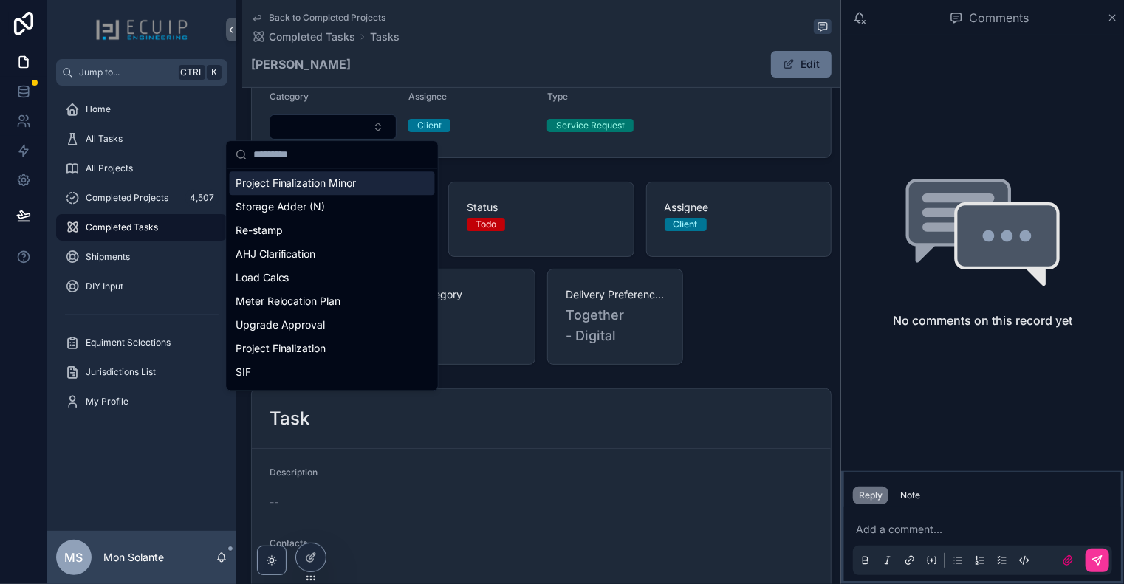
click at [368, 110] on div "Category" at bounding box center [333, 115] width 127 height 49
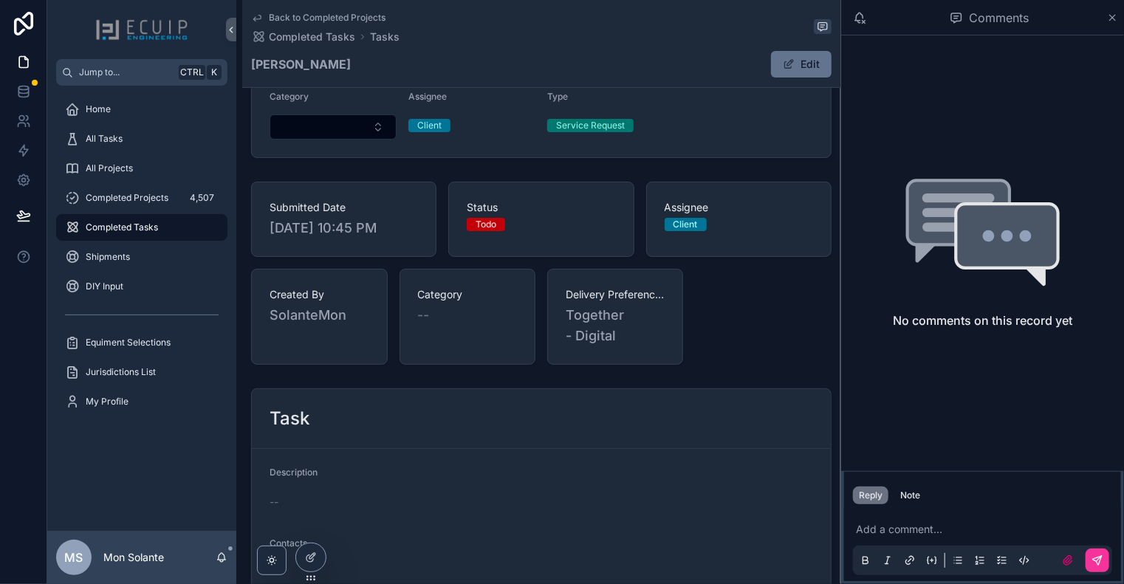
click at [266, 18] on link "Back to Completed Projects" at bounding box center [318, 18] width 134 height 12
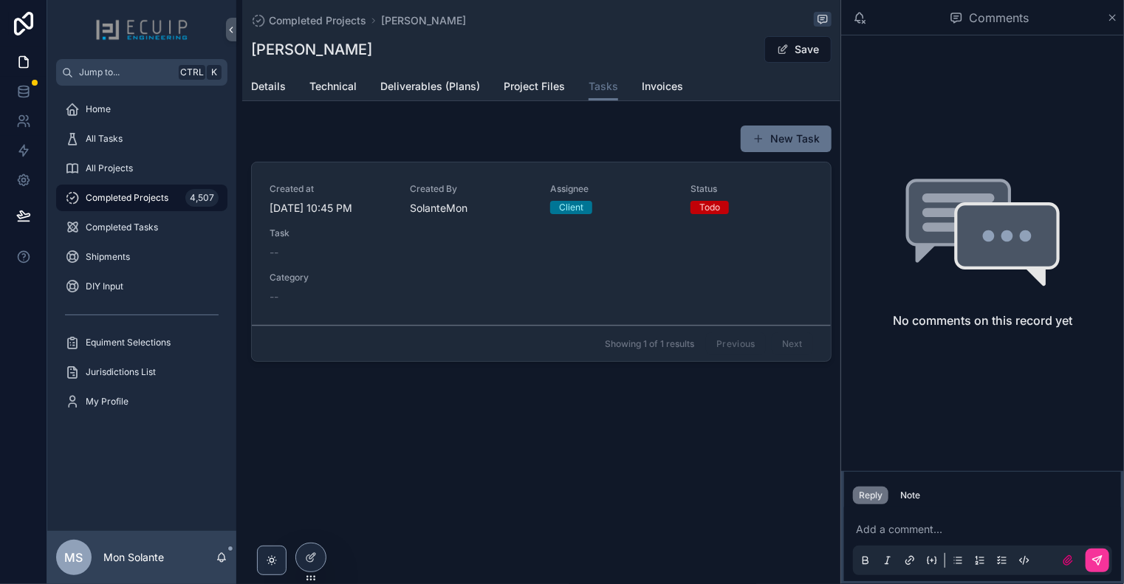
click at [794, 347] on div "Previous Next" at bounding box center [759, 343] width 107 height 23
click at [270, 24] on span "Completed Projects" at bounding box center [317, 20] width 97 height 15
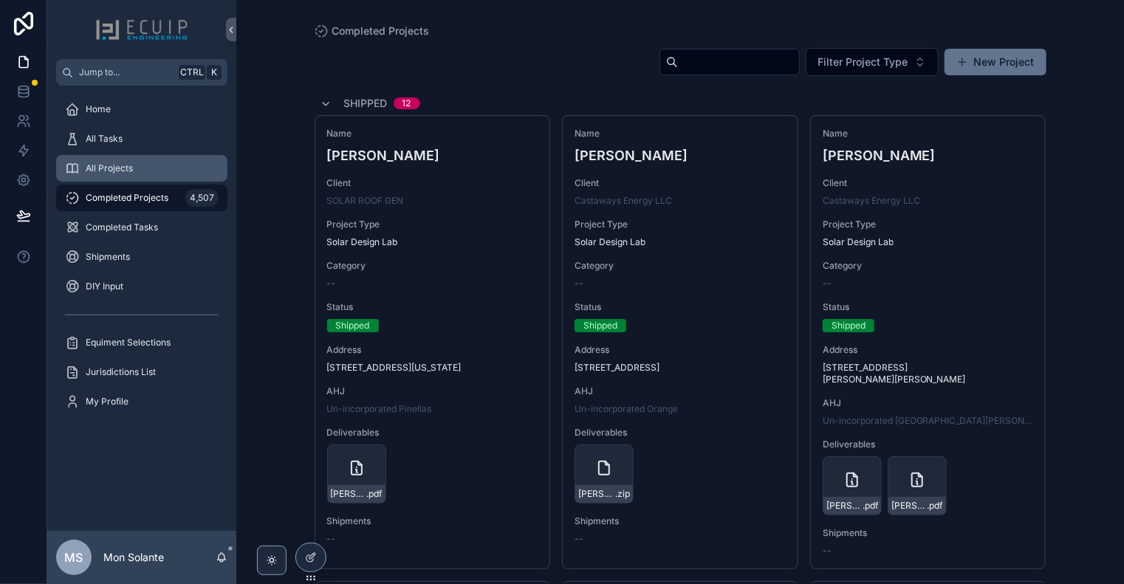
click at [145, 167] on div "All Projects" at bounding box center [142, 169] width 154 height 24
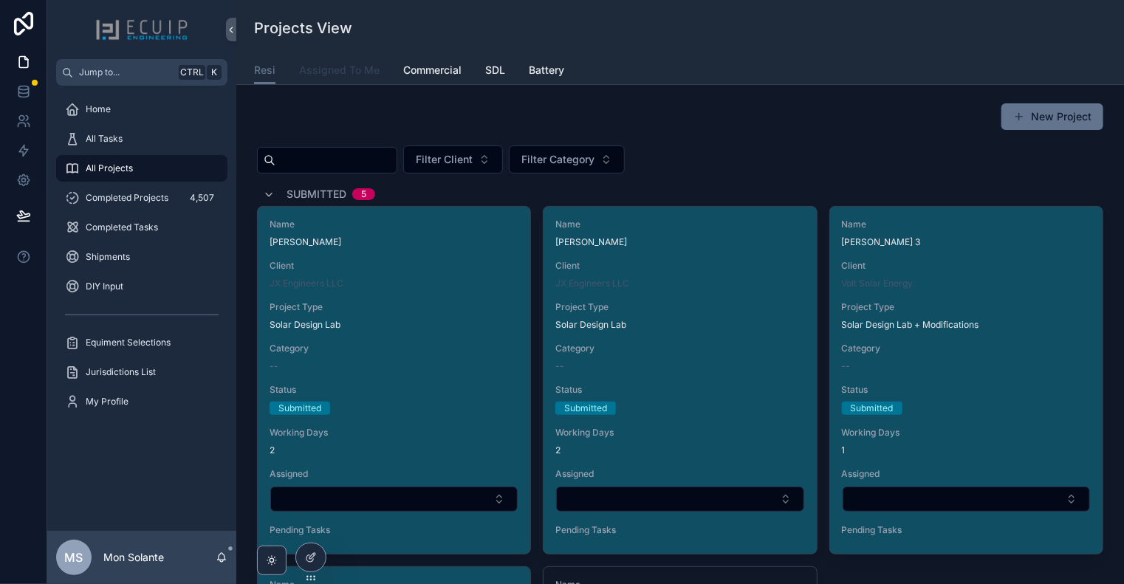
click at [352, 69] on span "Assigned To Me" at bounding box center [339, 70] width 81 height 15
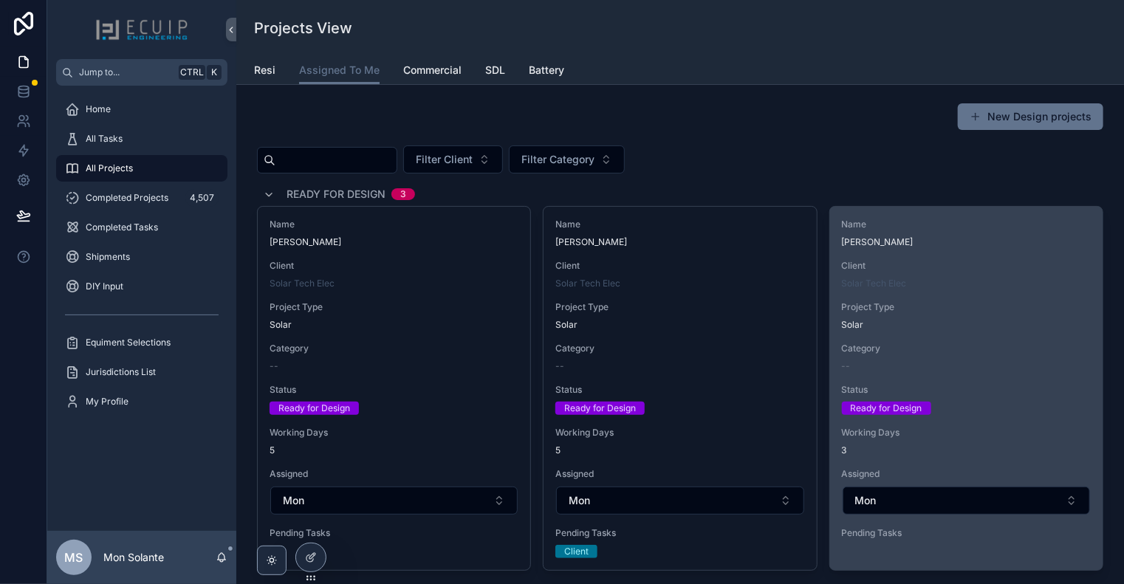
click at [954, 259] on div "Name [PERSON_NAME] Client Solar Tech Elec Project Type Solar Category -- Status…" at bounding box center [966, 382] width 273 height 350
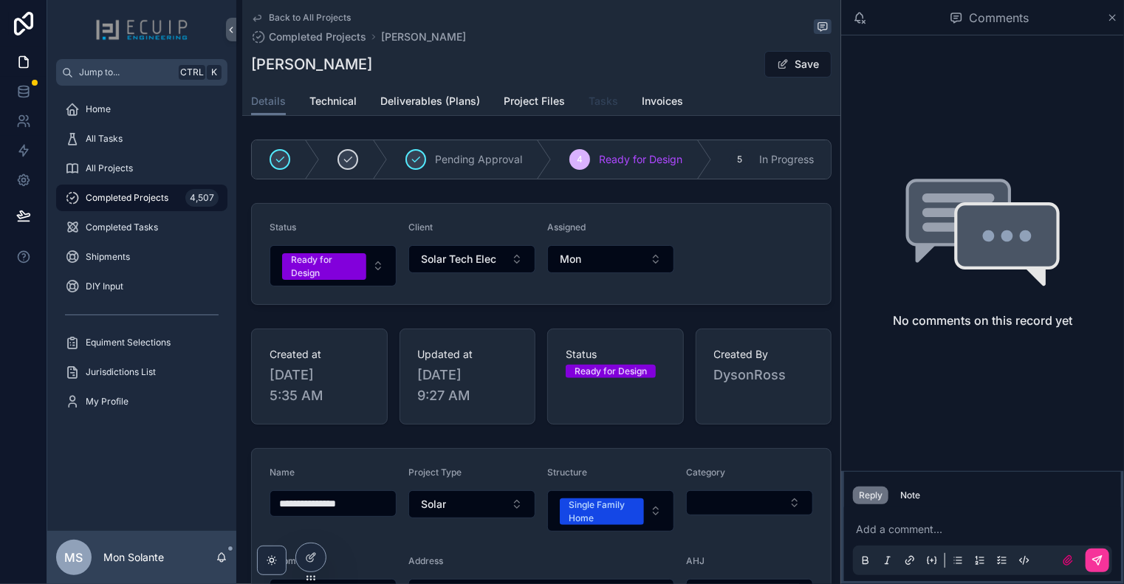
click at [598, 106] on span "Tasks" at bounding box center [604, 101] width 30 height 15
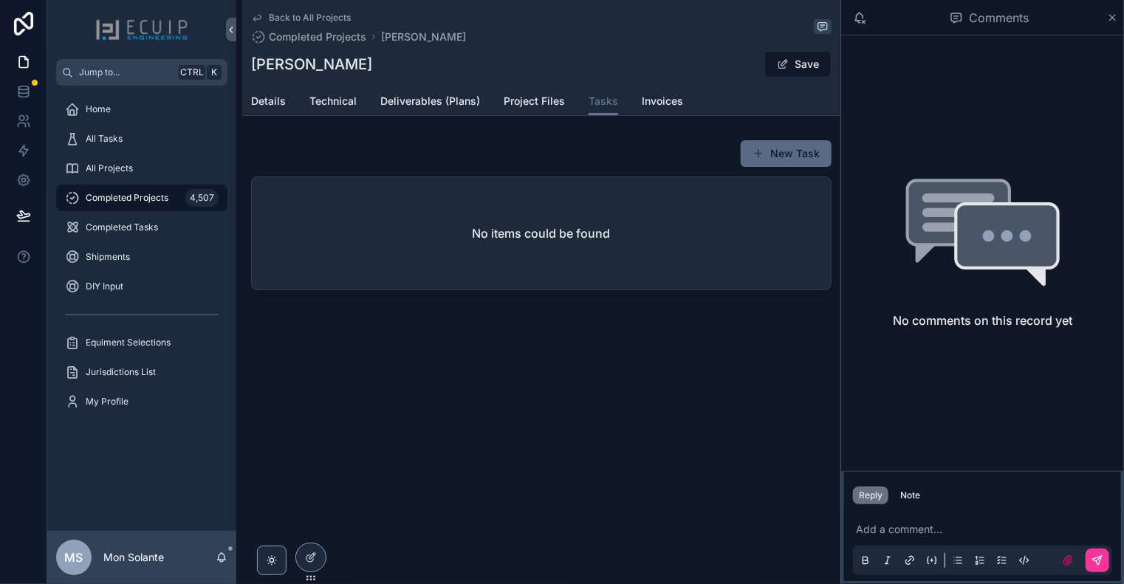
click at [773, 162] on button "New Task" at bounding box center [786, 153] width 91 height 27
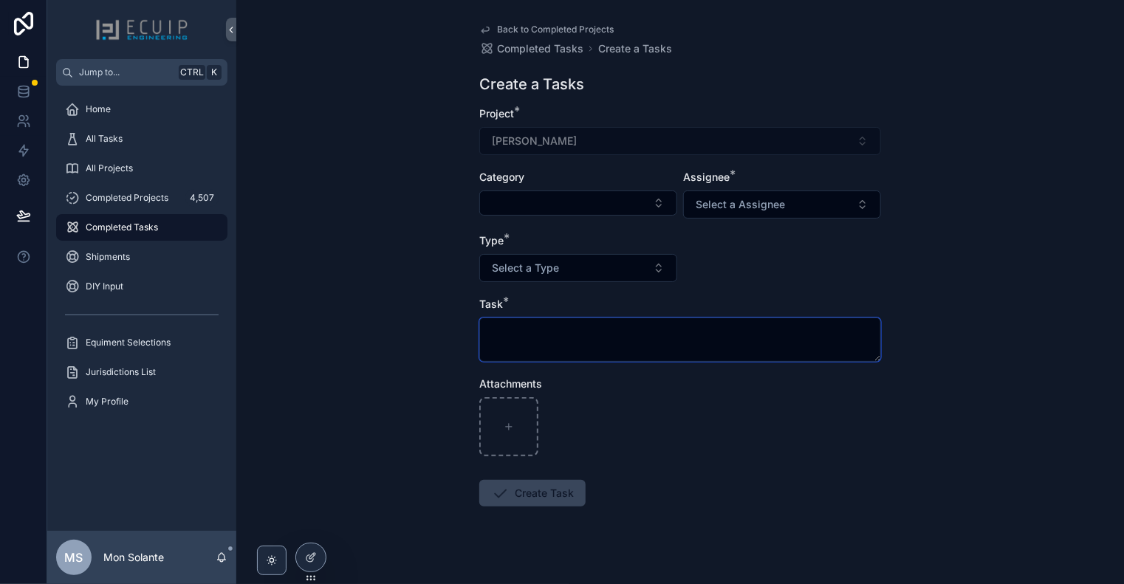
click at [655, 337] on textarea "scrollable content" at bounding box center [680, 340] width 402 height 44
paste textarea "**********"
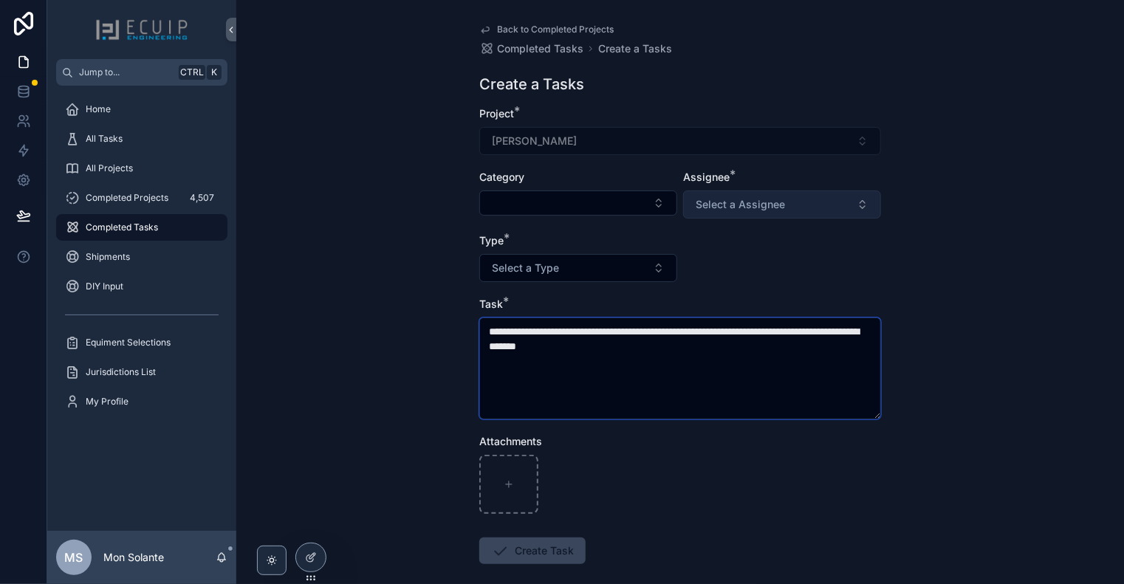
type textarea "**********"
click at [753, 207] on span "Select a Assignee" at bounding box center [740, 204] width 89 height 15
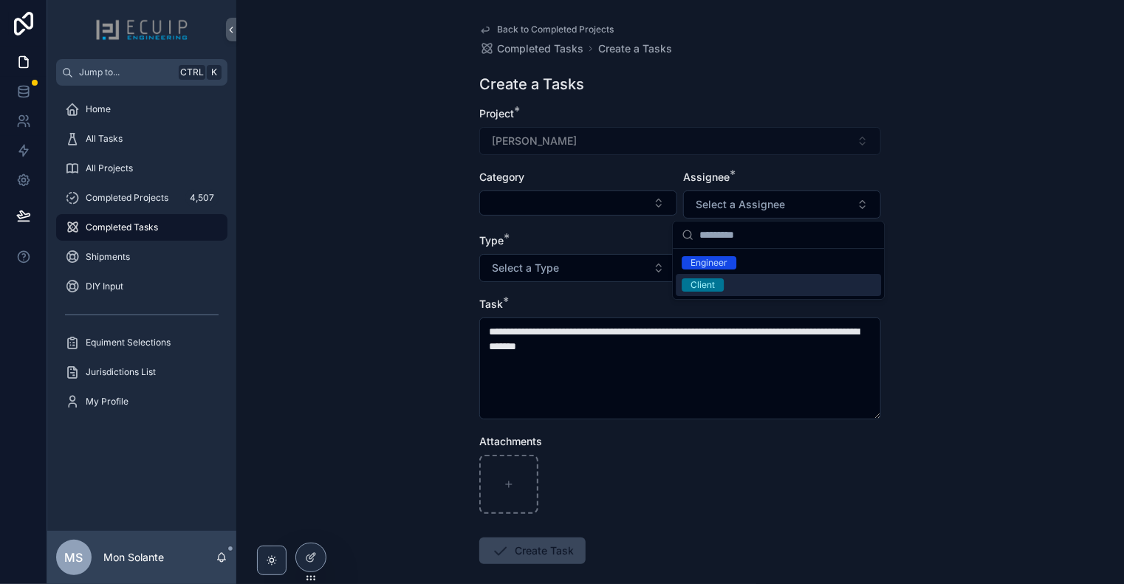
click at [730, 283] on div "Client" at bounding box center [778, 285] width 205 height 22
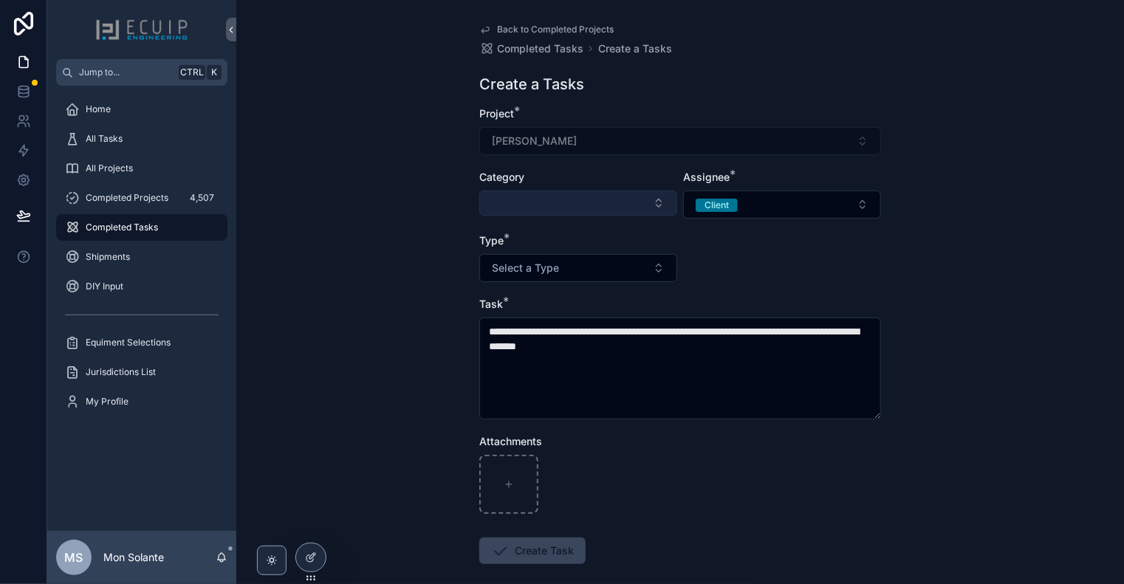
click at [627, 204] on button "Select Button" at bounding box center [578, 203] width 198 height 25
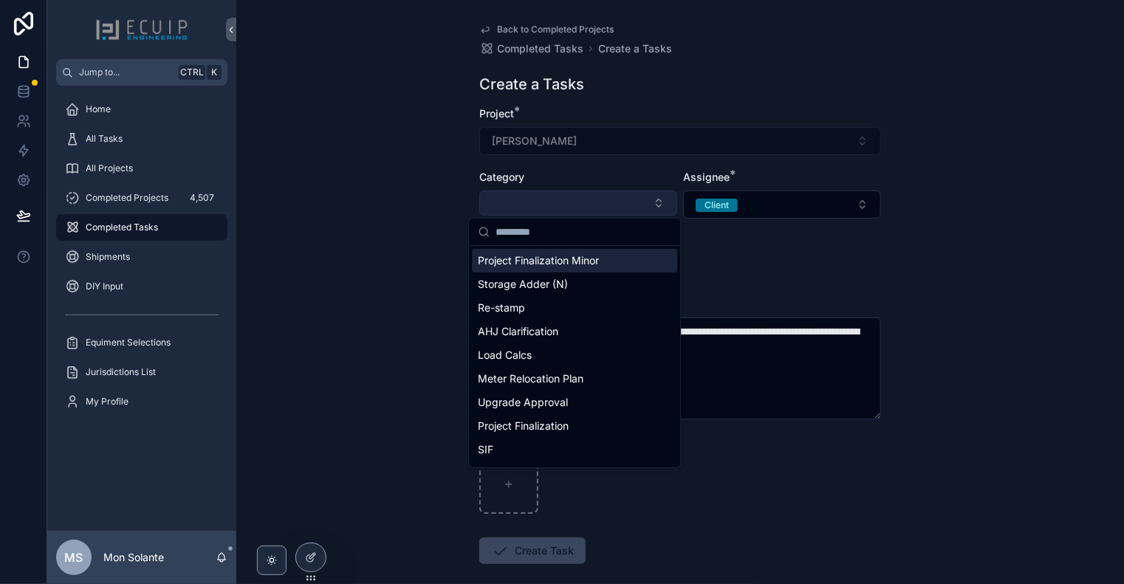
click at [627, 204] on button "Select Button" at bounding box center [578, 203] width 198 height 25
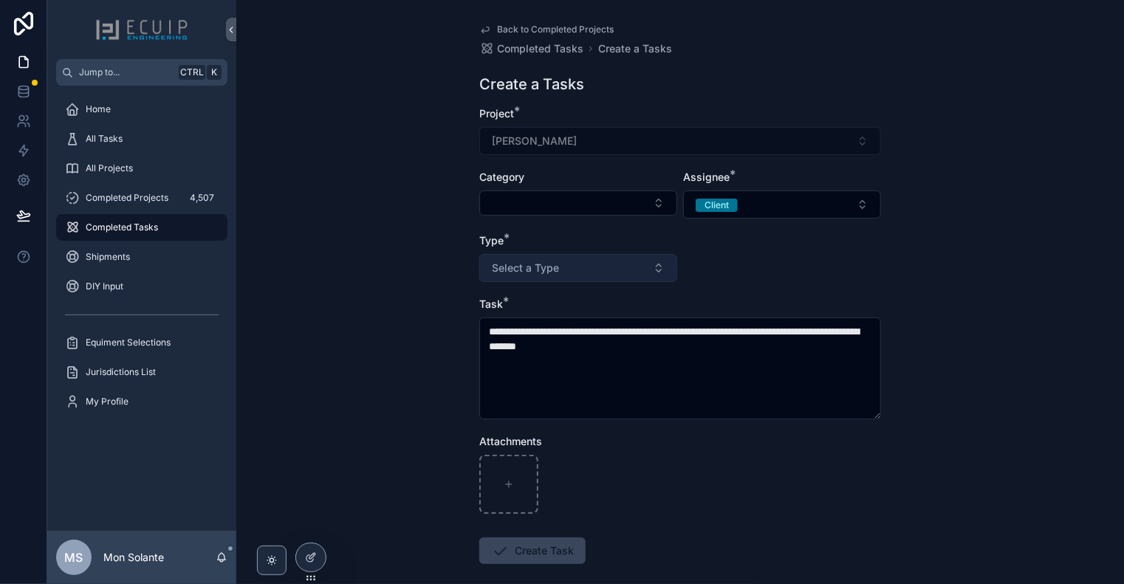
click at [631, 264] on button "Select a Type" at bounding box center [578, 268] width 198 height 28
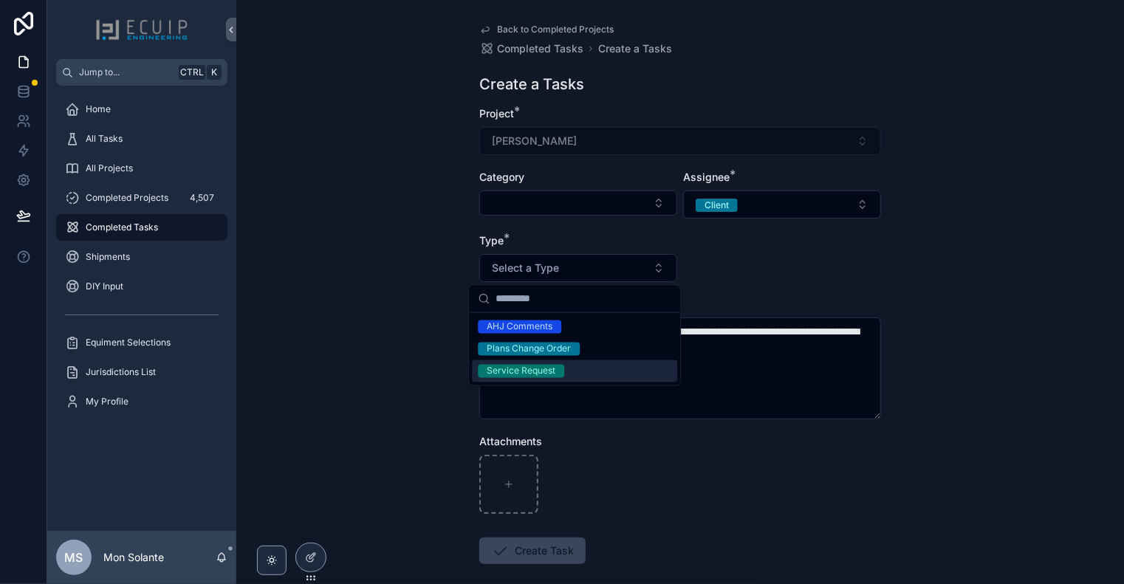
click at [572, 372] on div "Service Request" at bounding box center [574, 371] width 205 height 22
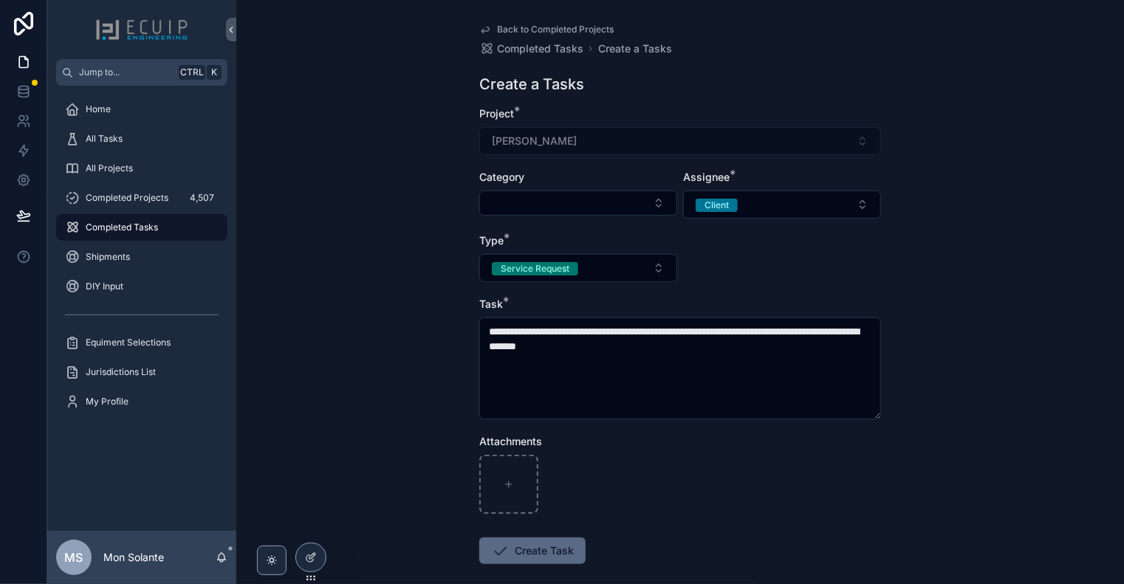
click at [544, 557] on button "Create Task" at bounding box center [532, 551] width 106 height 27
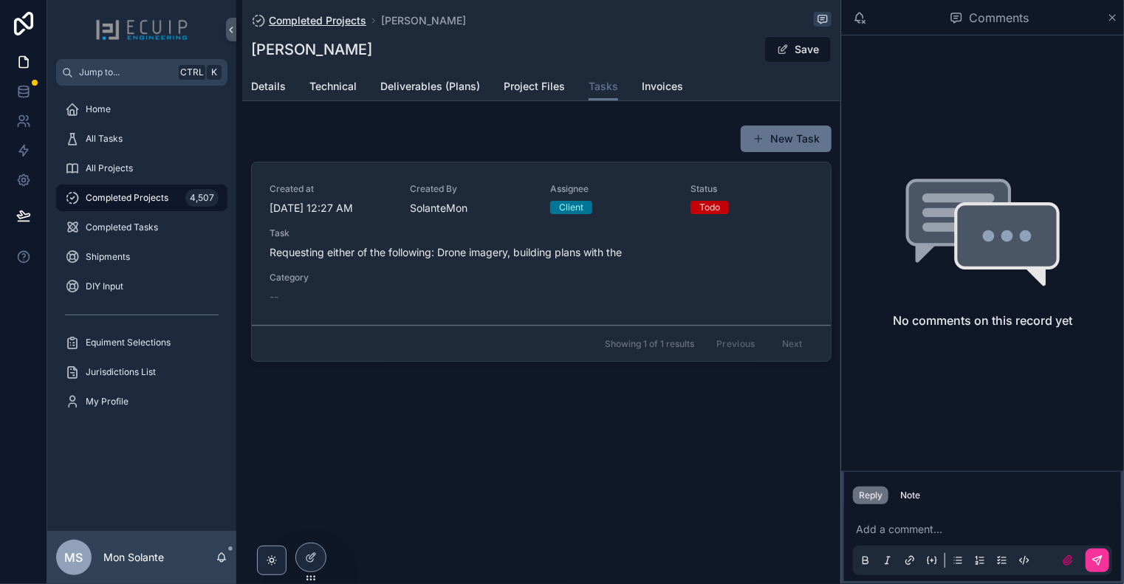
click at [304, 21] on span "Completed Projects" at bounding box center [317, 20] width 97 height 15
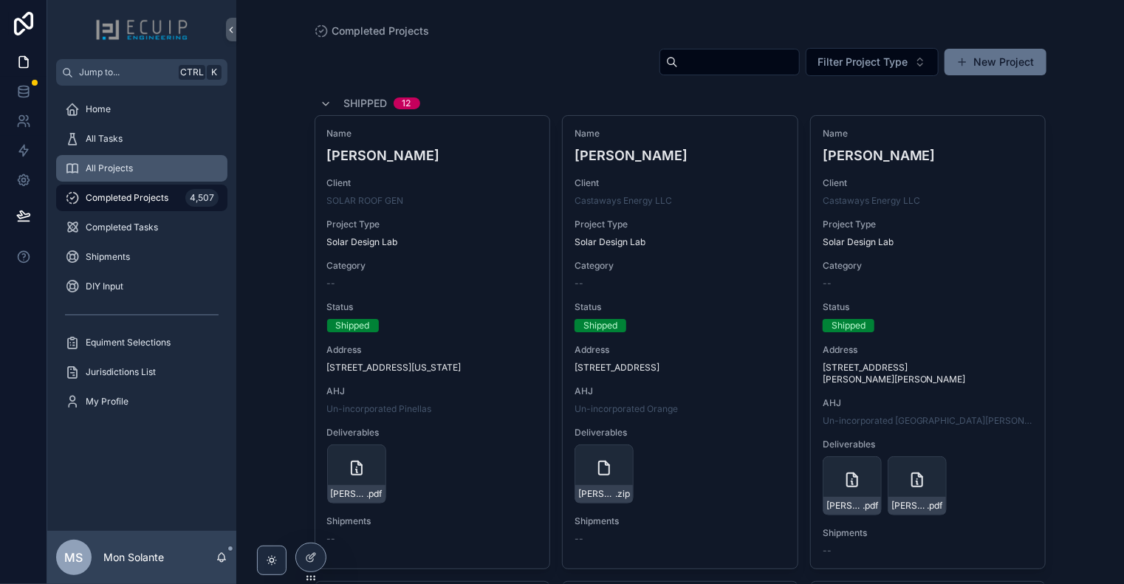
click at [143, 171] on div "All Projects" at bounding box center [142, 169] width 154 height 24
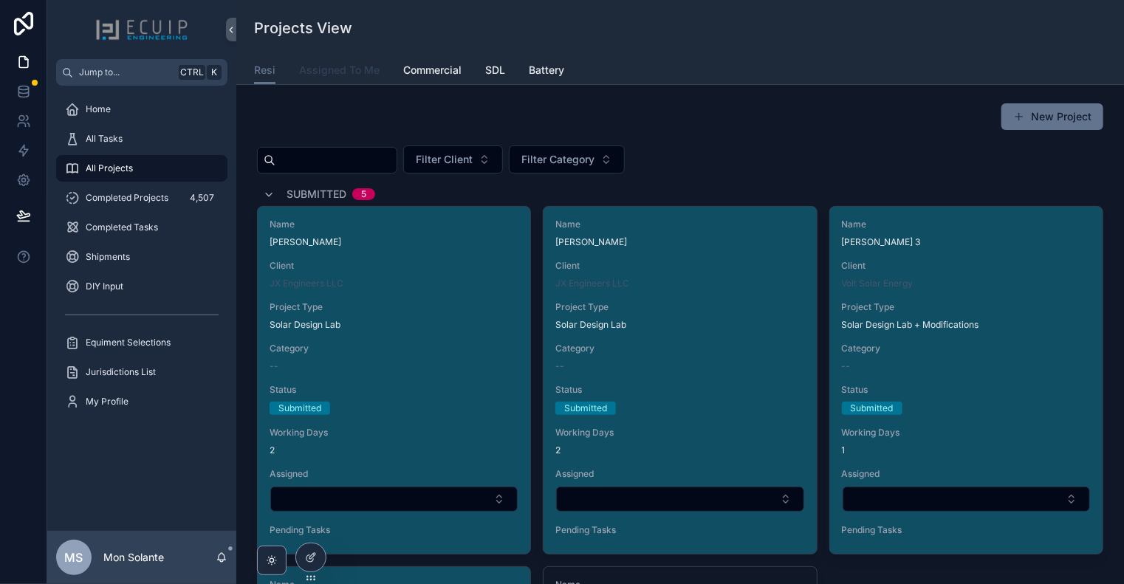
click at [338, 71] on span "Assigned To Me" at bounding box center [339, 70] width 81 height 15
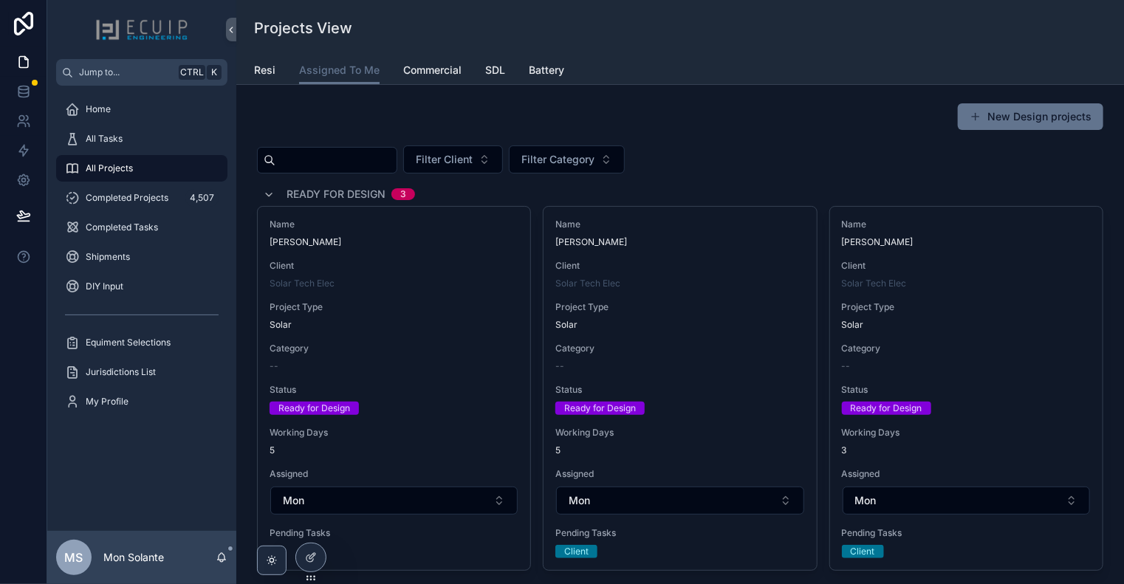
scroll to position [246, 0]
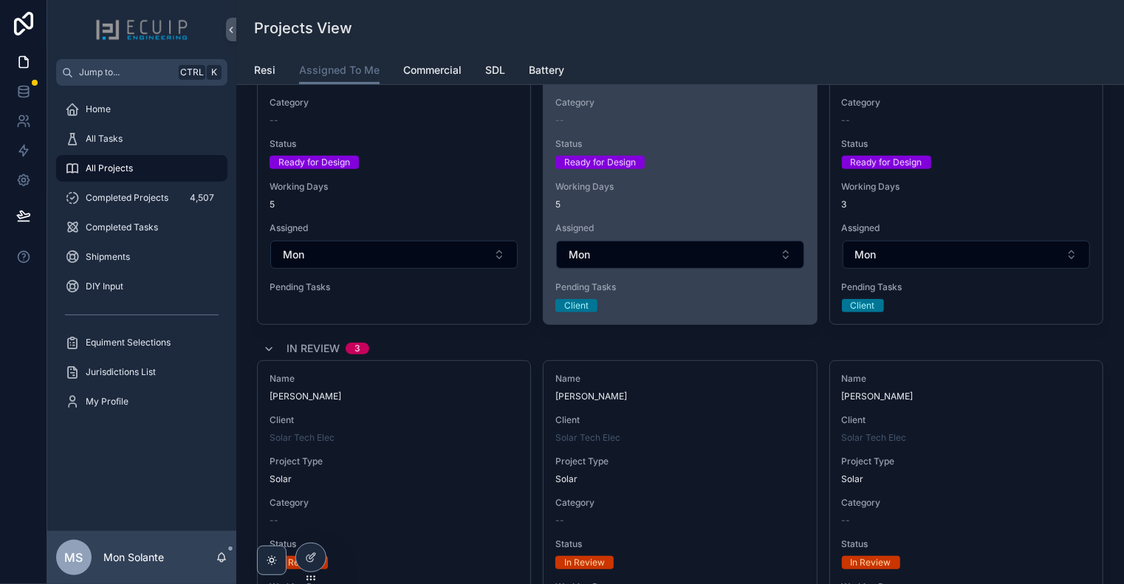
click at [620, 296] on div "Pending Tasks Client" at bounding box center [679, 296] width 249 height 31
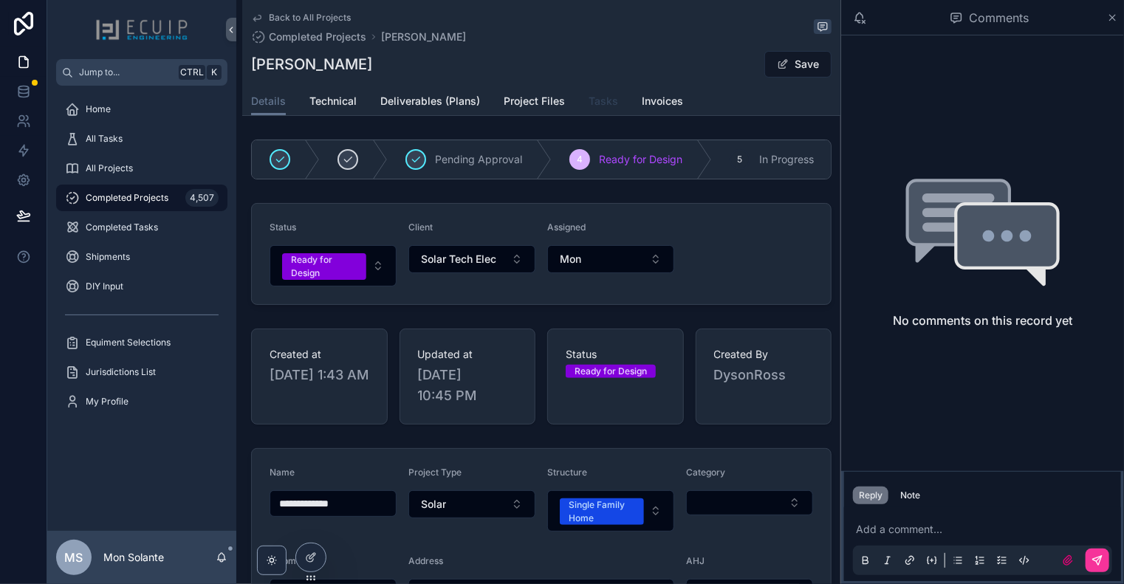
click at [600, 105] on span "Tasks" at bounding box center [604, 101] width 30 height 15
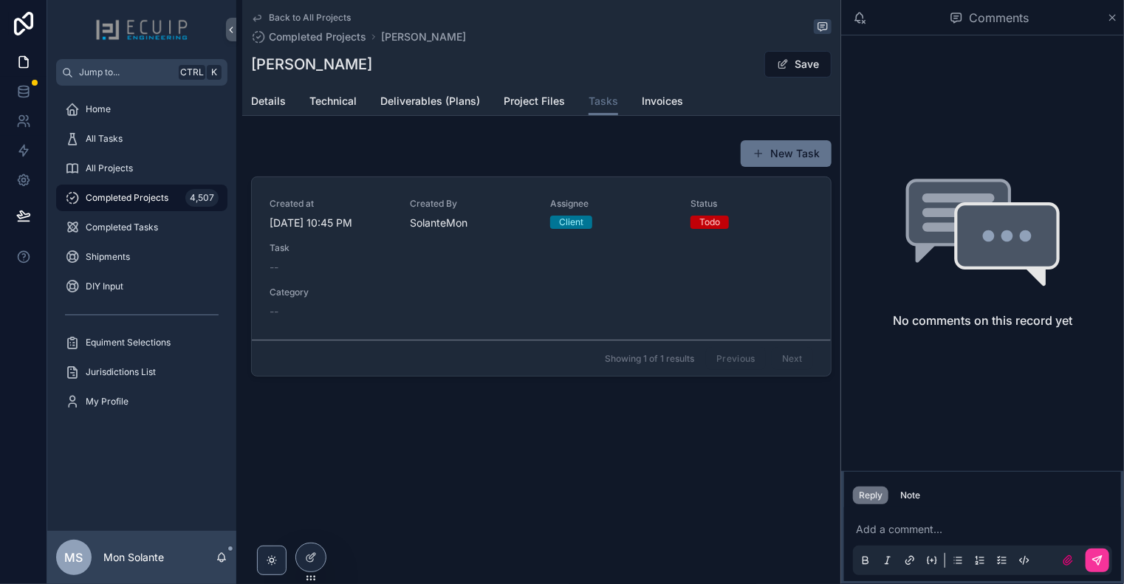
click at [587, 224] on span "Client" at bounding box center [571, 222] width 42 height 13
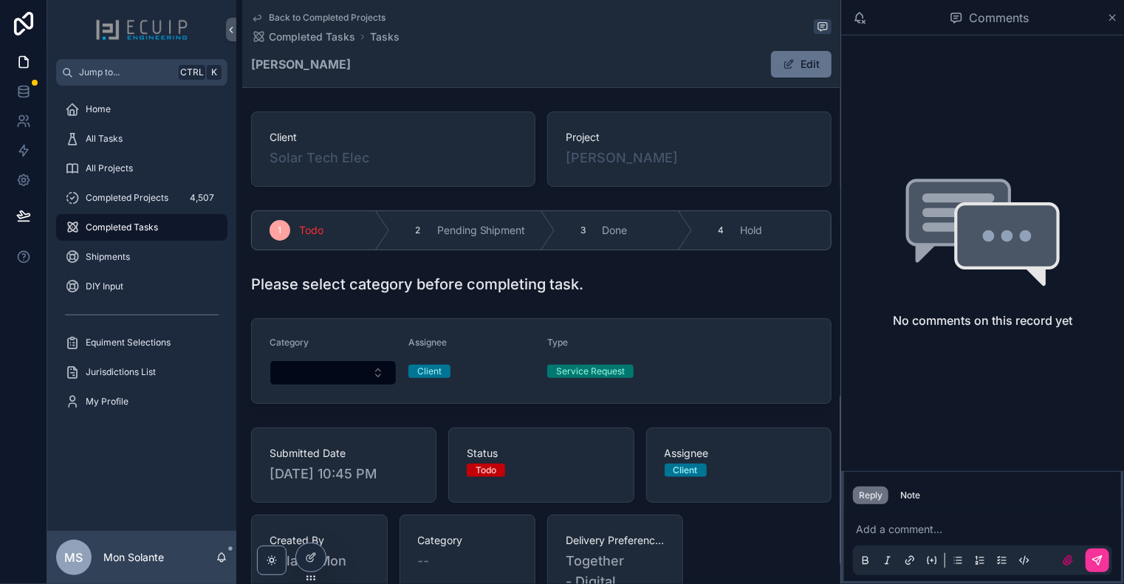
click at [308, 228] on span "Todo" at bounding box center [311, 230] width 24 height 15
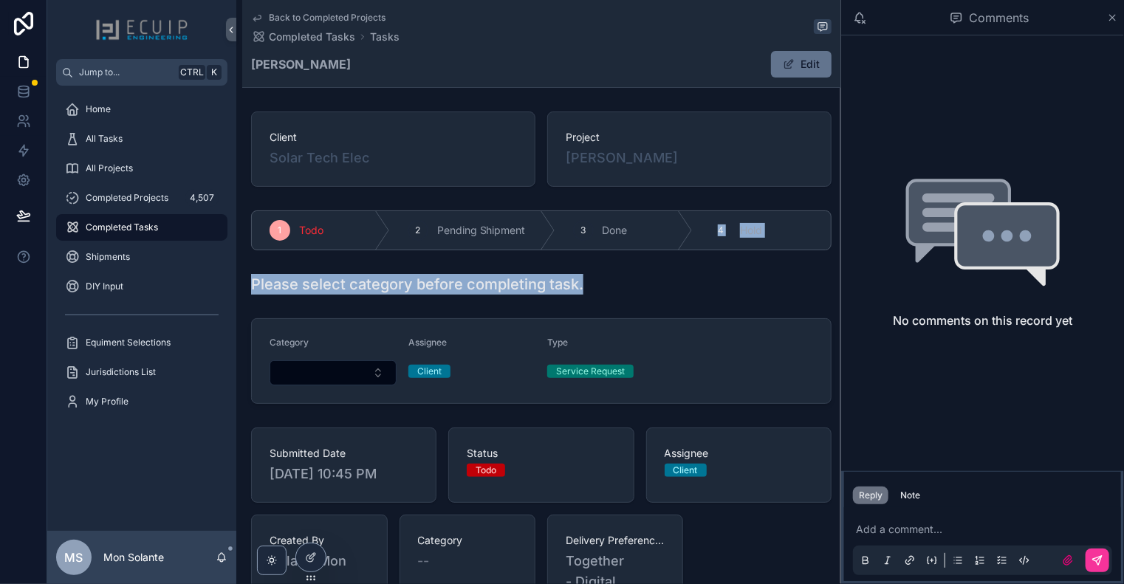
drag, startPoint x: 308, startPoint y: 228, endPoint x: 672, endPoint y: 262, distance: 365.7
click at [671, 262] on div "Client Solar Tech Elec Project [PERSON_NAME] 1 Todo 2 Pending Shipment 3 Done 4…" at bounding box center [541, 558] width 598 height 905
click at [747, 258] on div "Client Solar Tech Elec Project [PERSON_NAME] 1 Todo 2 Pending Shipment 3 Done 4…" at bounding box center [541, 558] width 598 height 905
click at [804, 67] on button "Edit" at bounding box center [801, 64] width 61 height 27
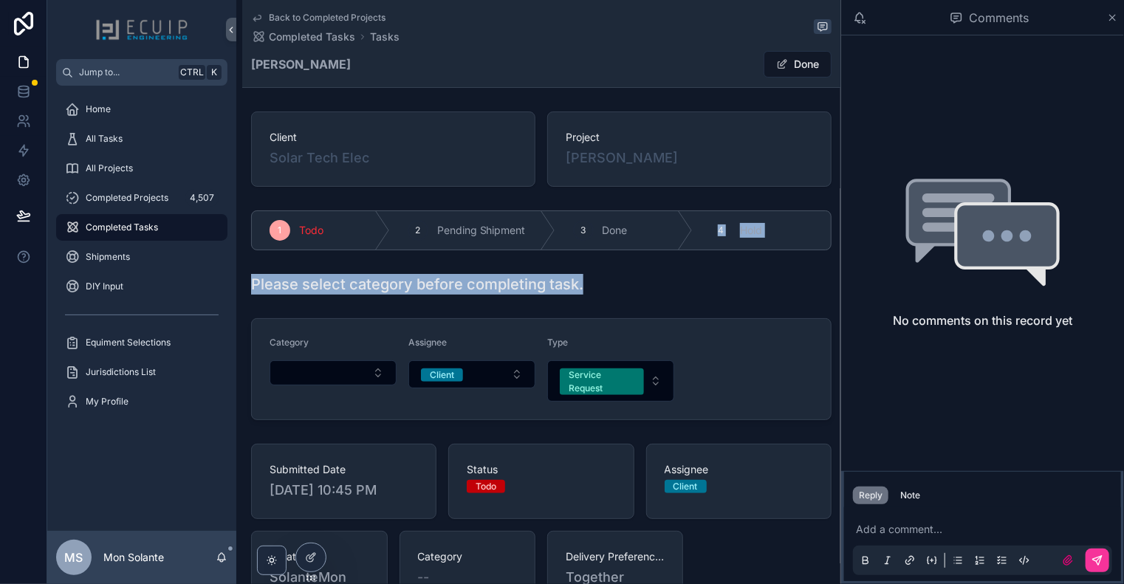
scroll to position [246, 0]
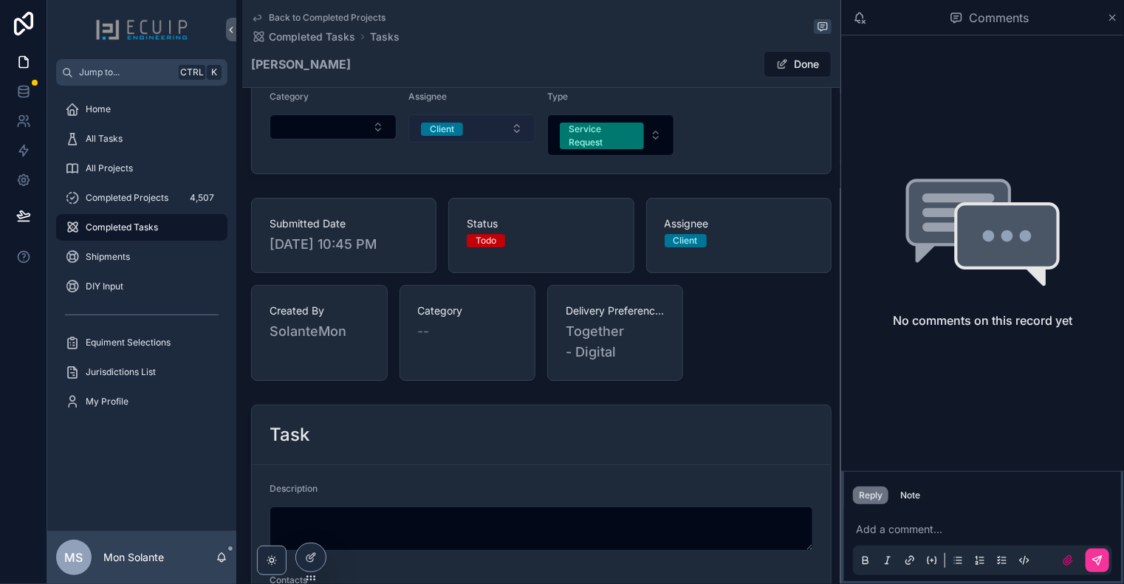
click at [513, 129] on button "Client" at bounding box center [471, 128] width 127 height 28
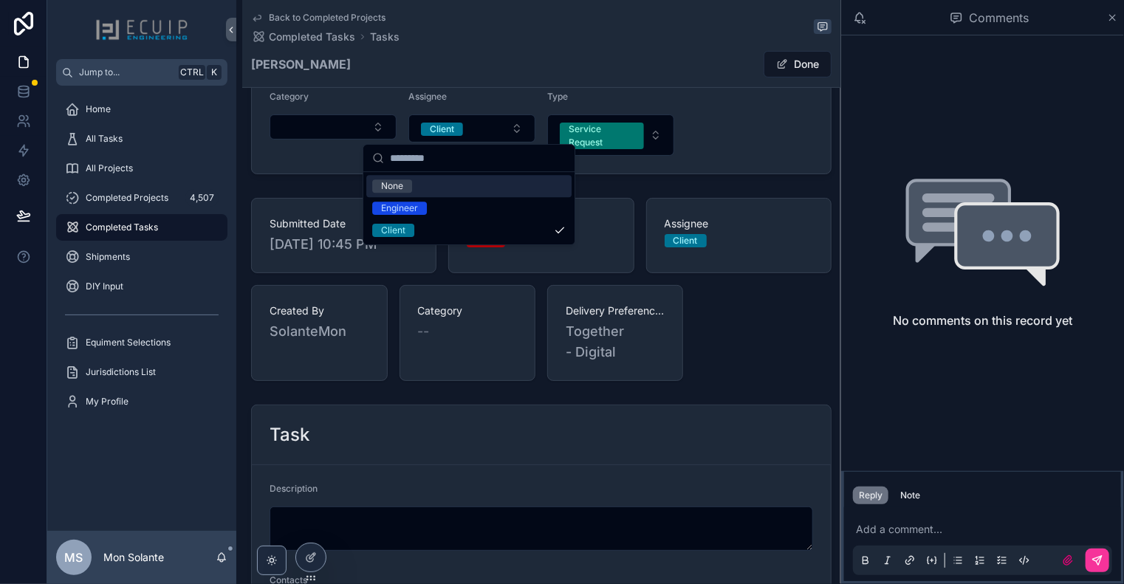
click at [476, 188] on div "None" at bounding box center [468, 186] width 205 height 22
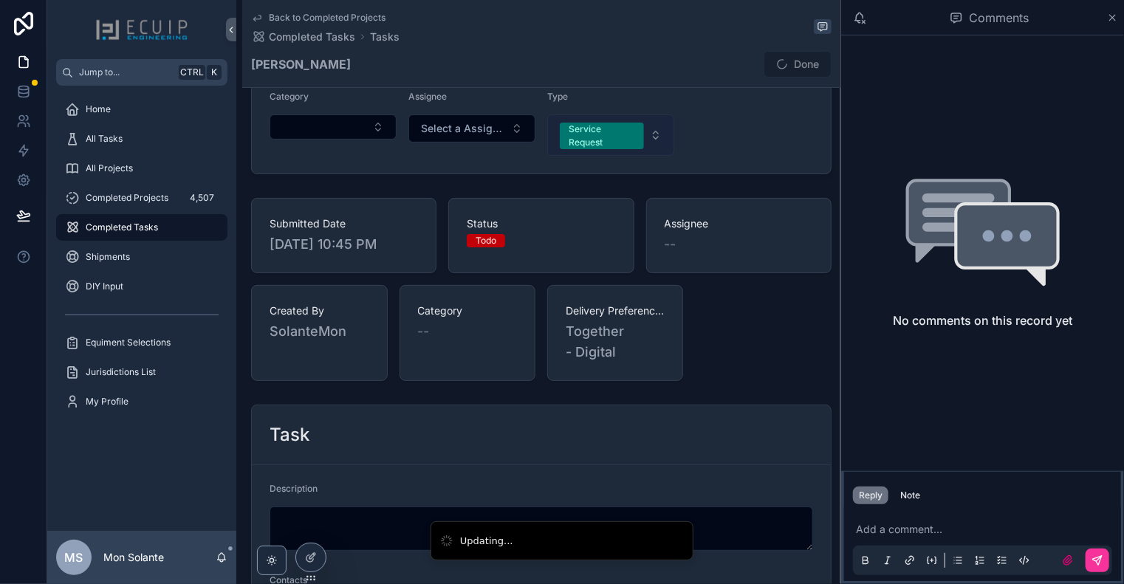
click at [608, 132] on div "Service Request" at bounding box center [602, 136] width 66 height 27
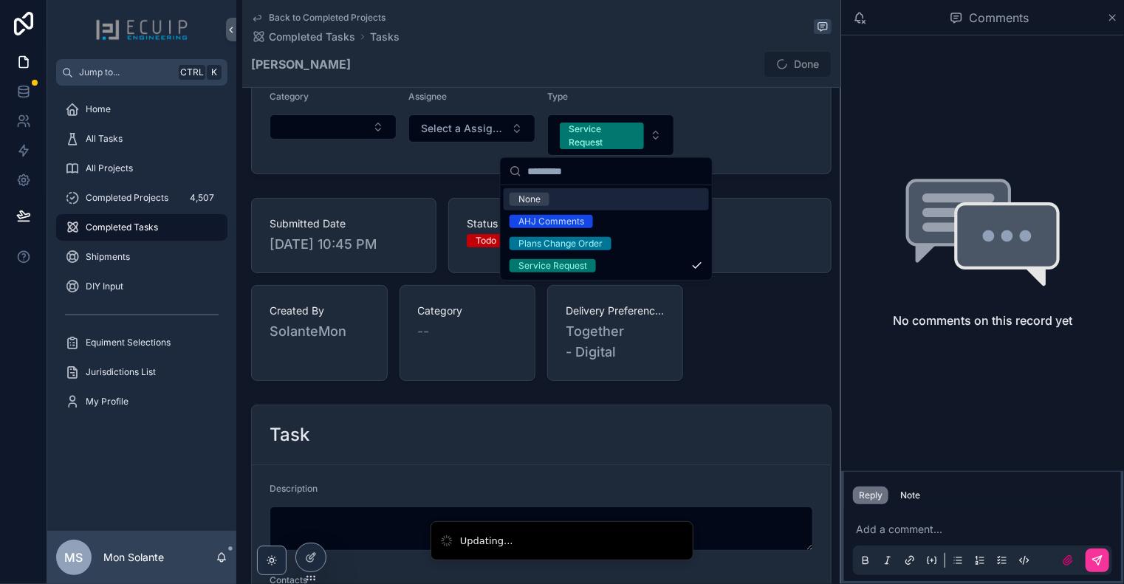
click at [595, 194] on div "None" at bounding box center [606, 199] width 205 height 22
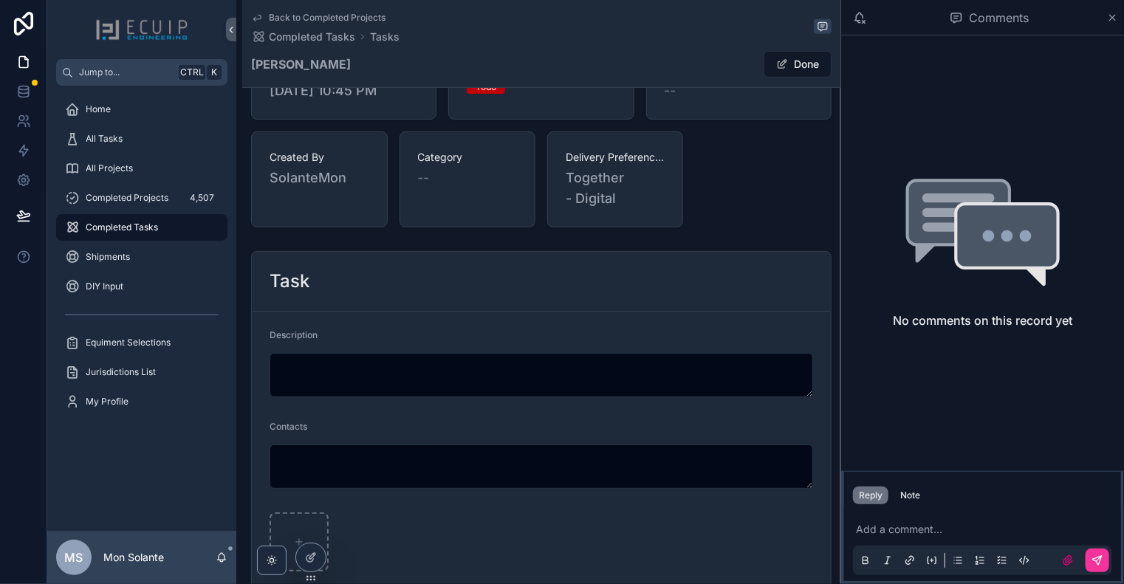
scroll to position [140, 0]
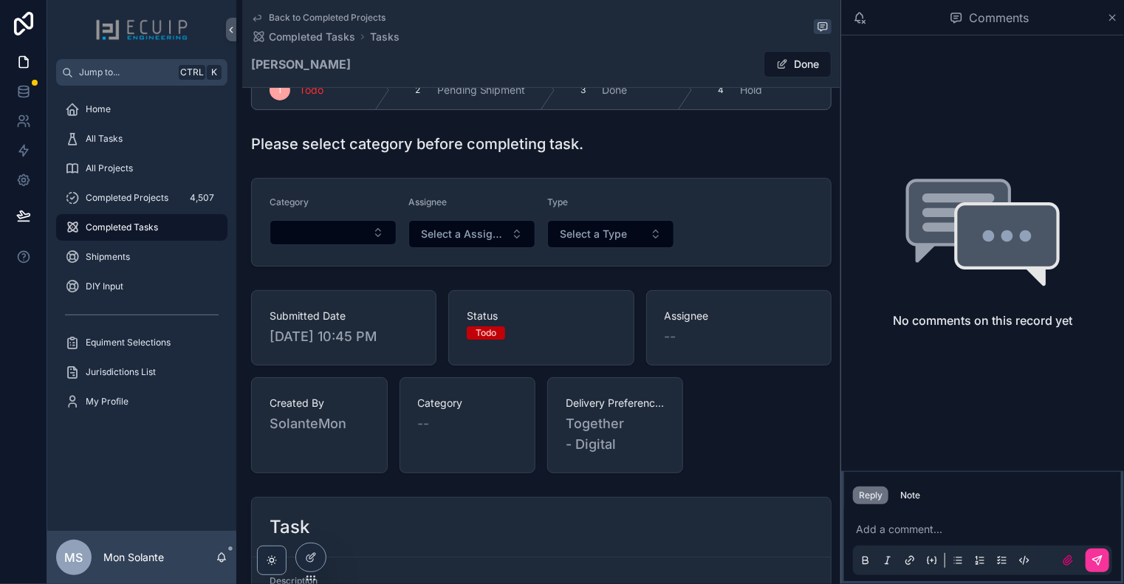
click at [556, 312] on span "Status" at bounding box center [541, 316] width 148 height 15
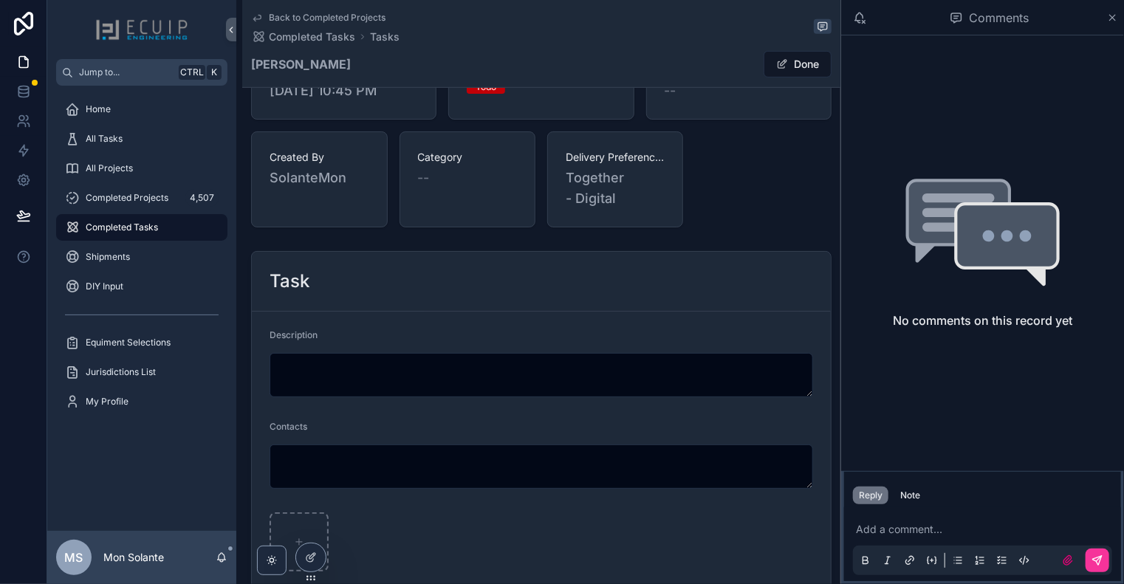
click at [636, 188] on span "Together - Digital" at bounding box center [615, 188] width 99 height 41
click at [600, 182] on span "Together - Digital" at bounding box center [615, 188] width 99 height 41
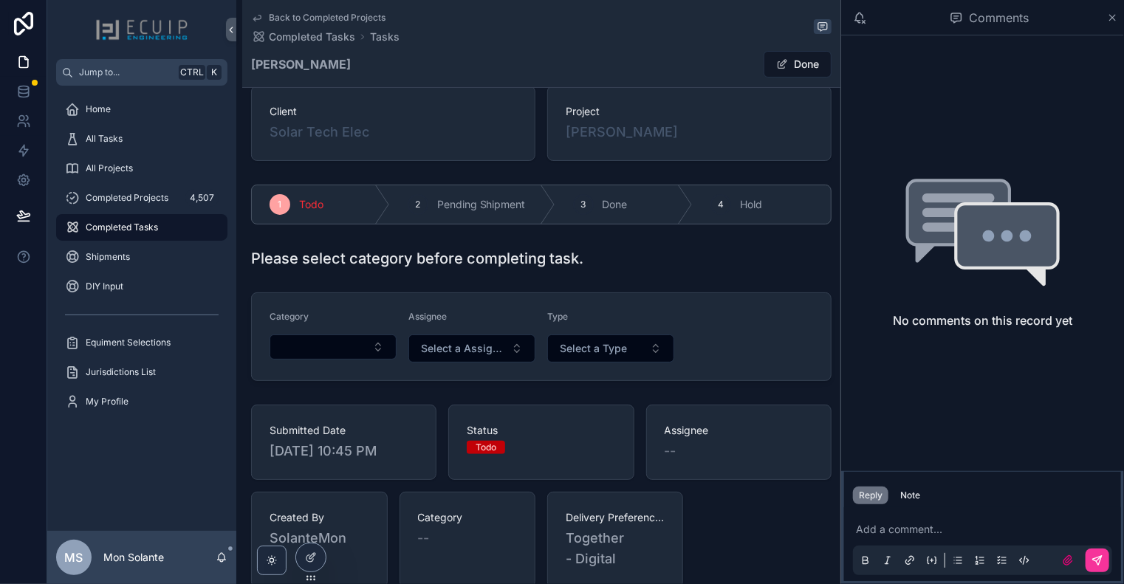
scroll to position [0, 0]
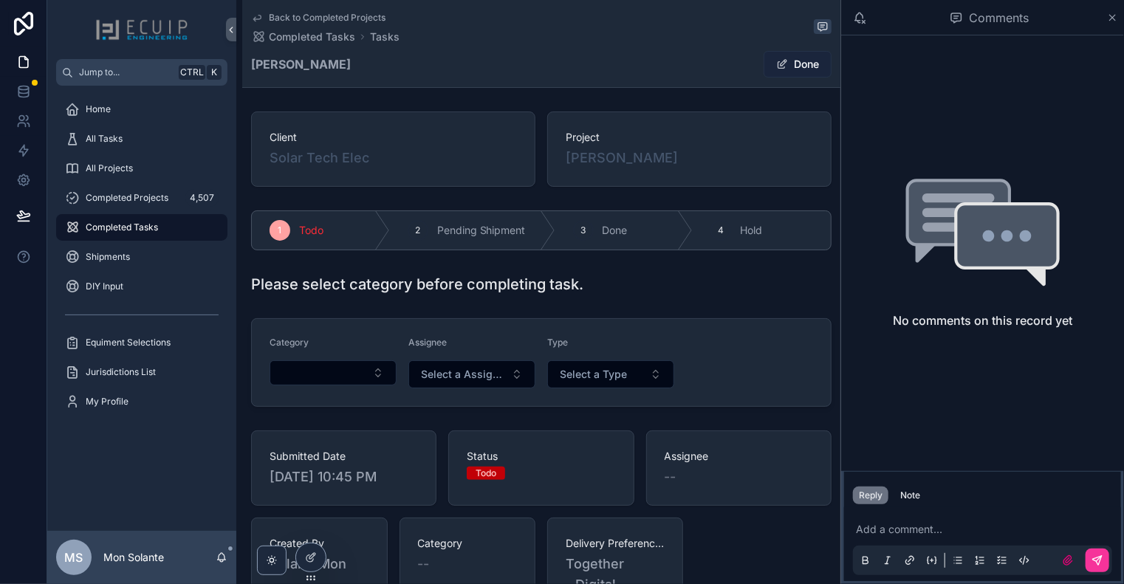
click at [787, 71] on button "Done" at bounding box center [798, 64] width 68 height 27
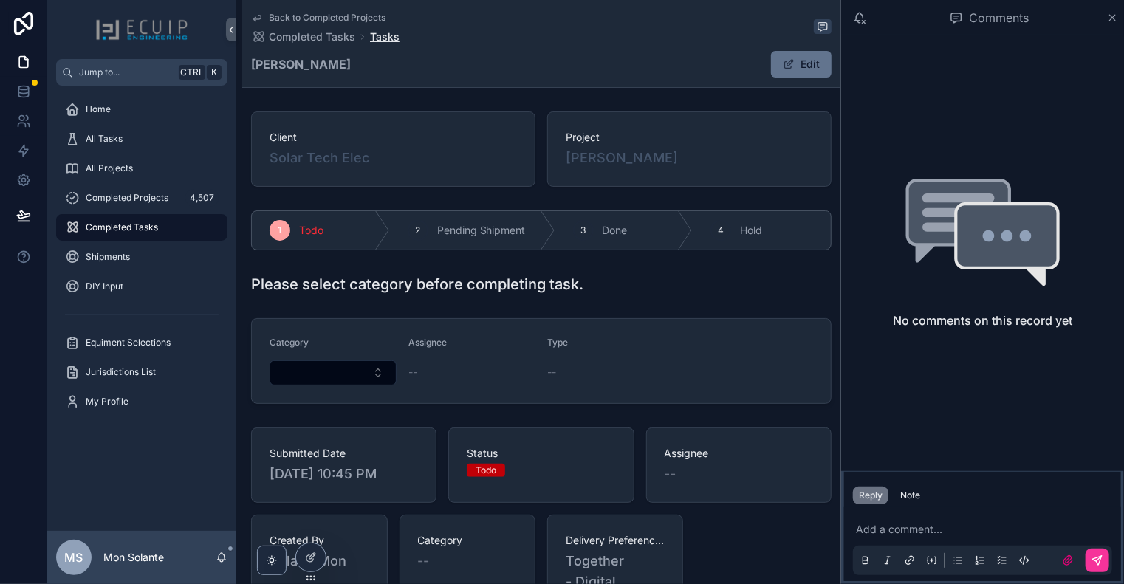
click at [391, 42] on span "Tasks" at bounding box center [385, 37] width 30 height 15
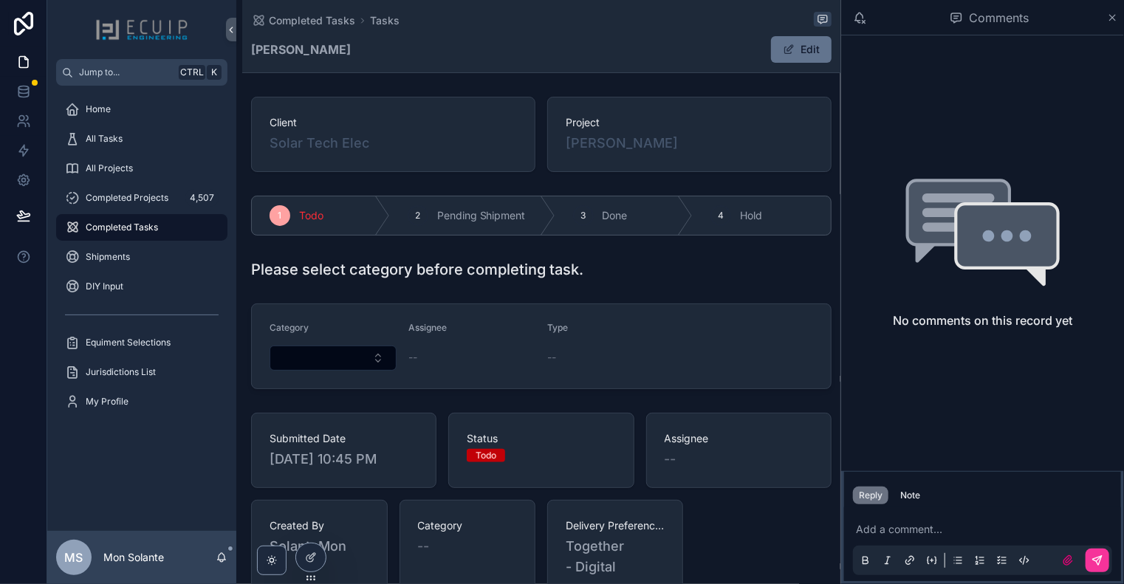
click at [284, 54] on strong "[PERSON_NAME]" at bounding box center [301, 50] width 100 height 18
click at [129, 172] on span "All Projects" at bounding box center [109, 168] width 47 height 12
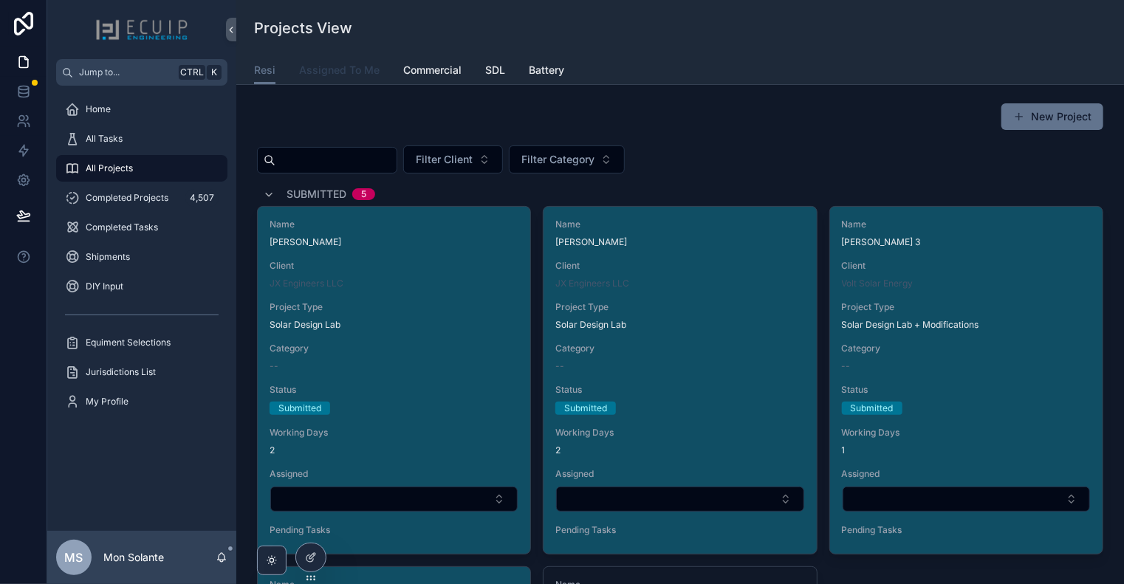
click at [357, 79] on link "Assigned To Me" at bounding box center [339, 72] width 81 height 30
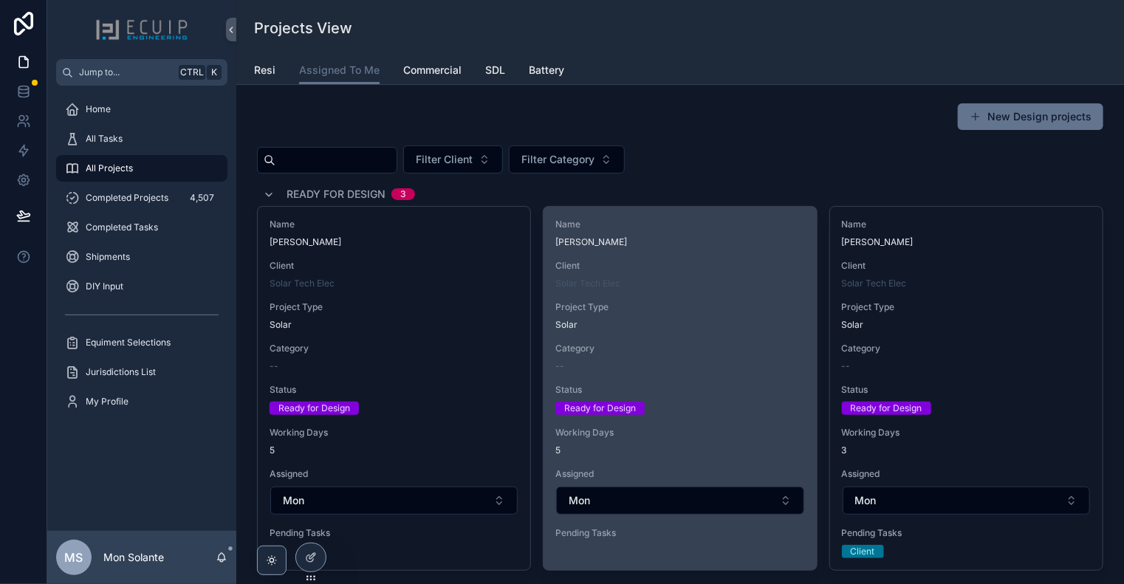
scroll to position [246, 0]
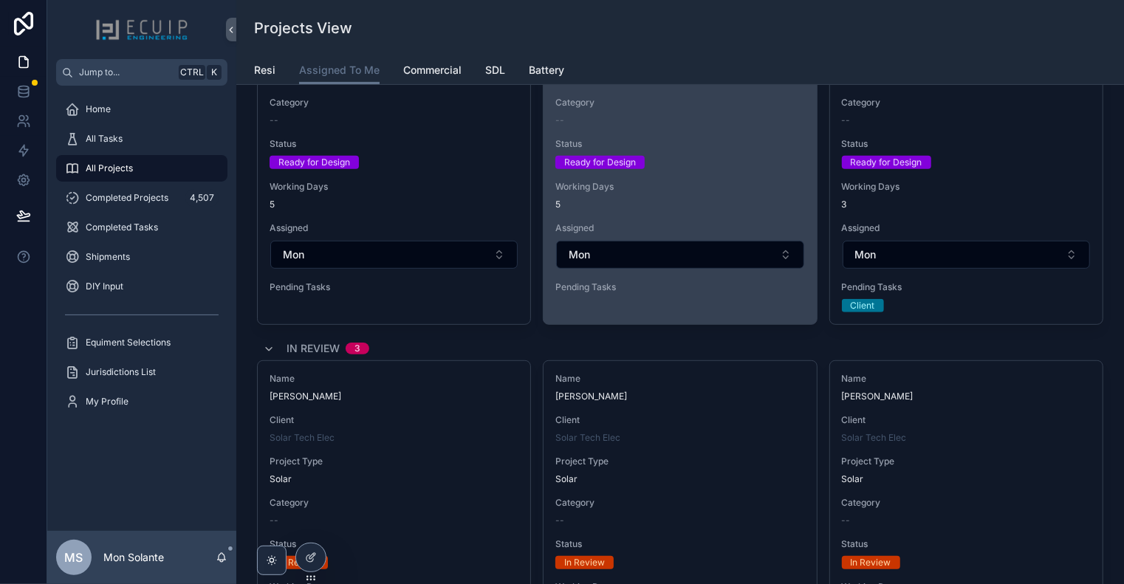
click at [700, 300] on div "Name [PERSON_NAME] Client Solar Tech Elec Project Type Solar Category -- Status…" at bounding box center [680, 136] width 273 height 350
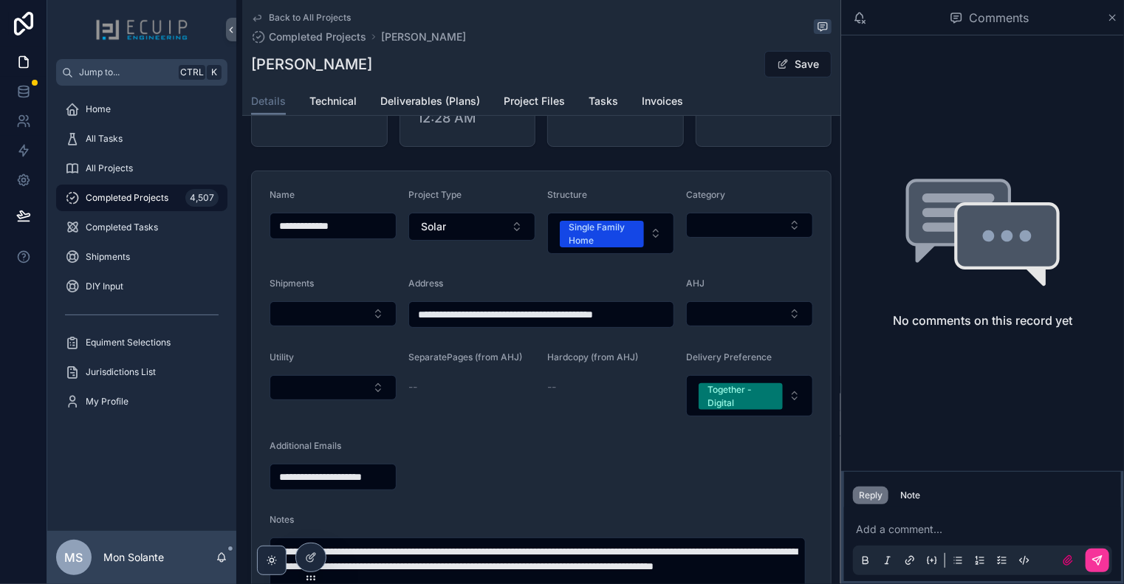
scroll to position [492, 0]
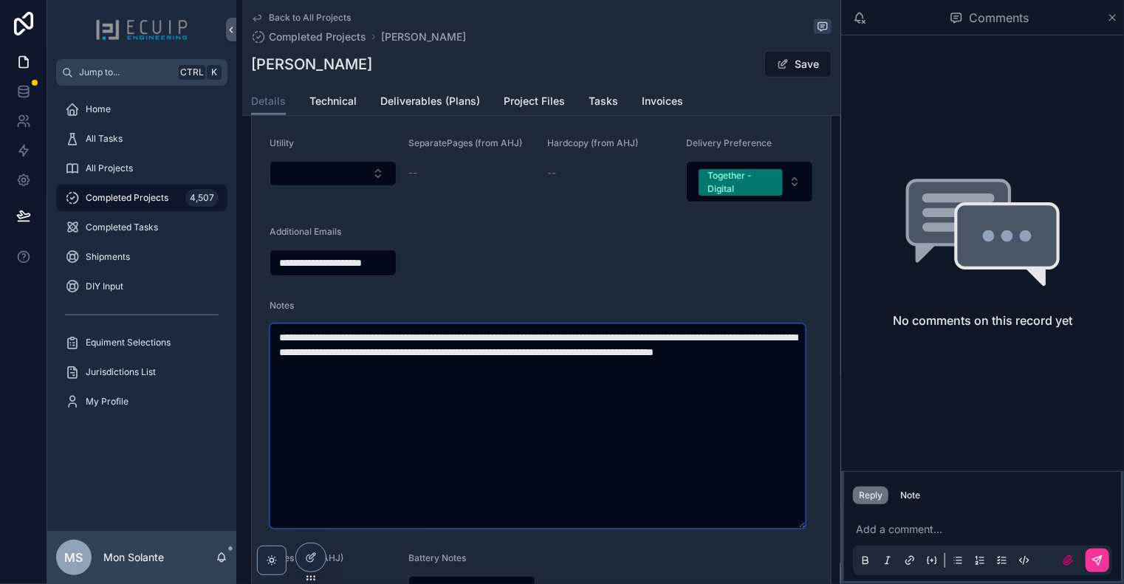
click at [583, 381] on textarea "**********" at bounding box center [538, 426] width 536 height 205
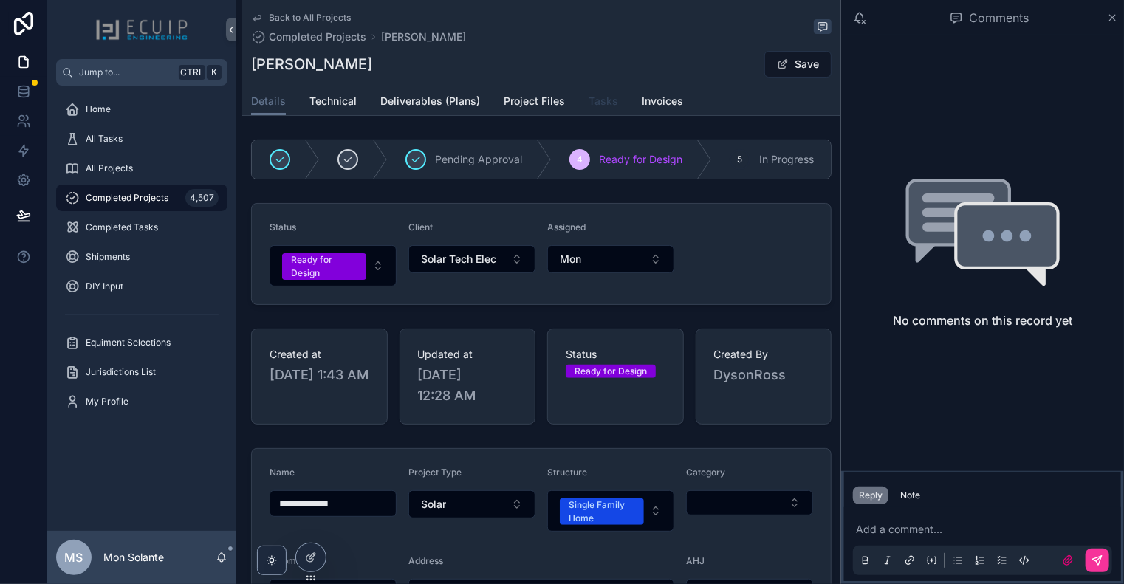
click at [595, 103] on span "Tasks" at bounding box center [604, 101] width 30 height 15
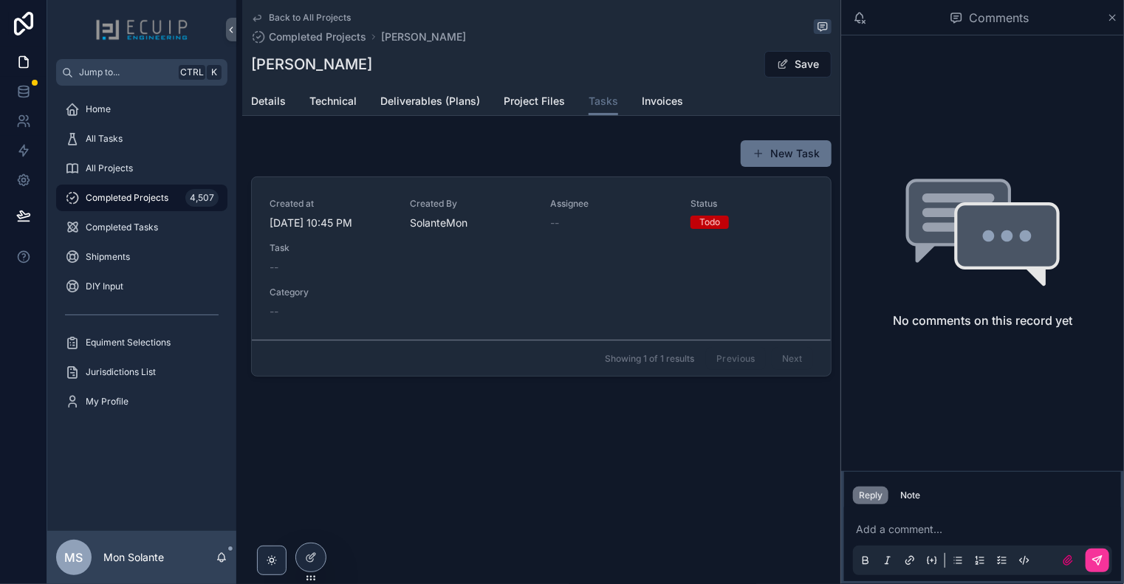
click at [665, 350] on div "Showing 1 of 1 results Previous Next" at bounding box center [541, 358] width 579 height 35
click at [728, 354] on div "Previous Next" at bounding box center [759, 358] width 107 height 23
drag, startPoint x: 774, startPoint y: 349, endPoint x: 801, endPoint y: 352, distance: 26.7
click at [780, 350] on div "Previous Next" at bounding box center [759, 358] width 107 height 23
click at [808, 352] on div "Previous Next" at bounding box center [759, 358] width 107 height 23
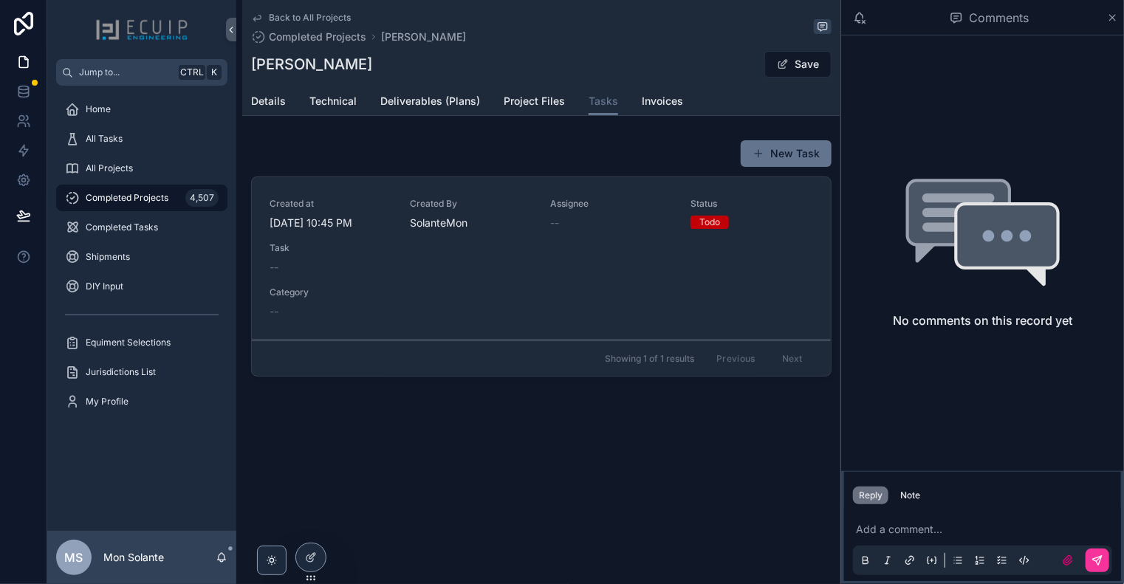
click at [623, 235] on div "Created at [DATE] 10:45 PM Created By SolanteMon Assignee -- Status Todo Task -…" at bounding box center [542, 258] width 544 height 121
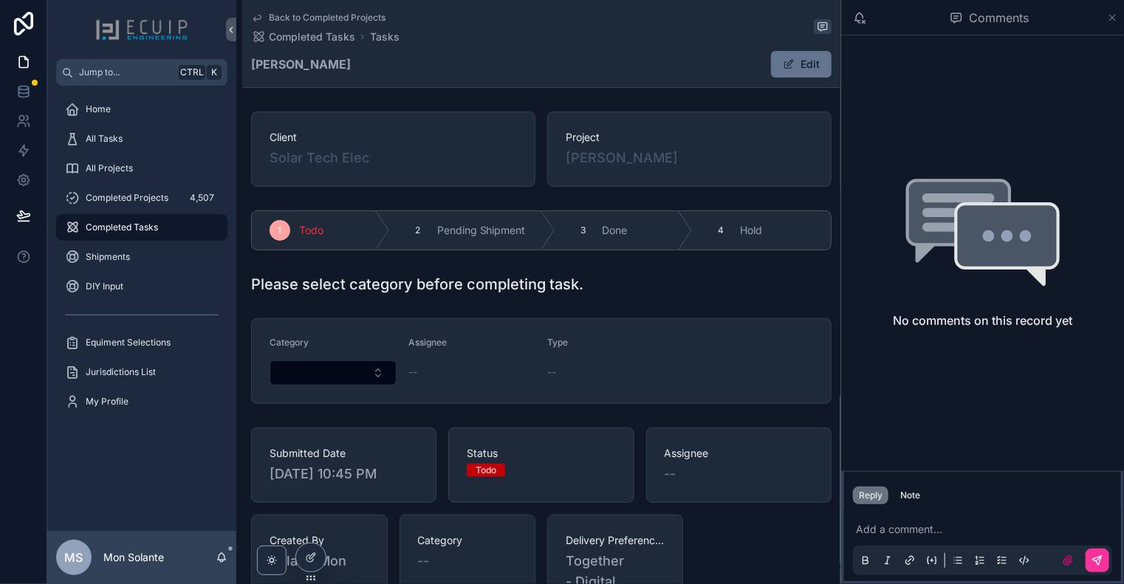
click at [1111, 21] on icon "scrollable content" at bounding box center [1112, 18] width 11 height 12
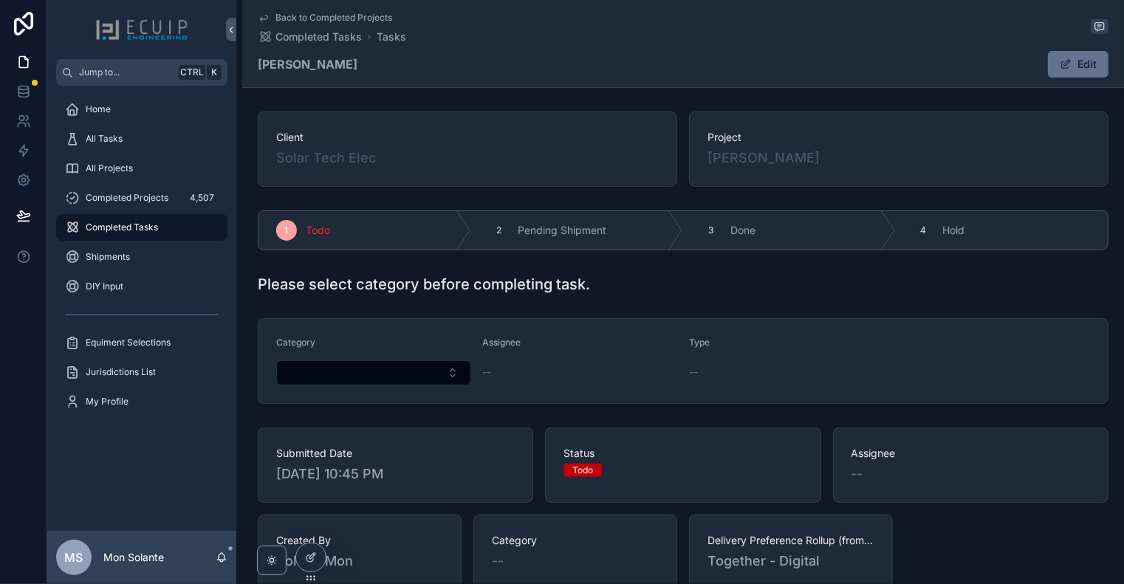
scroll to position [246, 0]
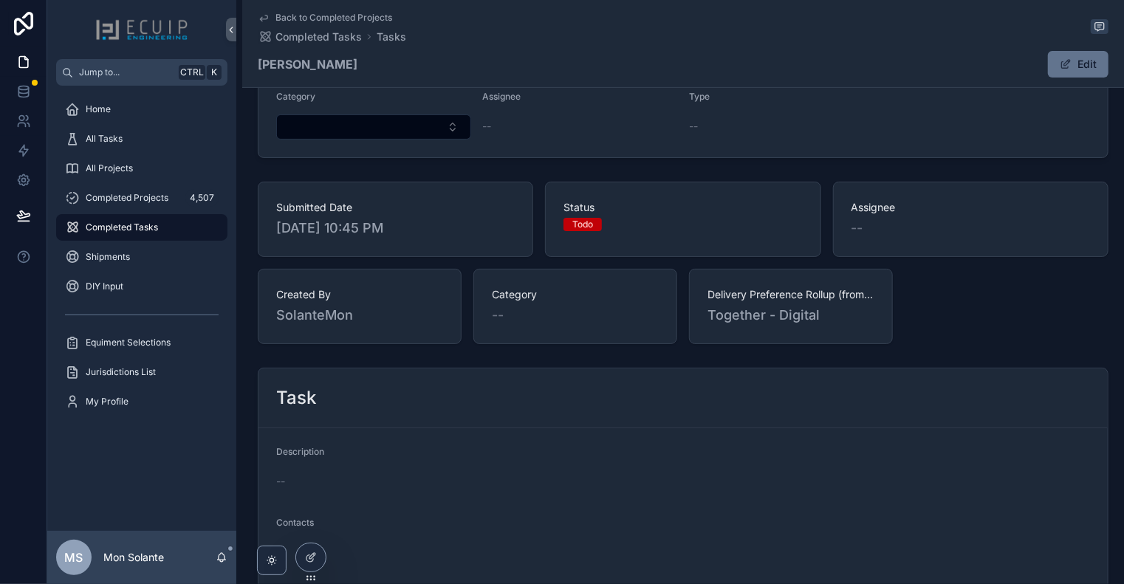
click at [422, 206] on span "Submitted Date" at bounding box center [395, 207] width 239 height 15
click at [885, 233] on div "--" at bounding box center [971, 228] width 239 height 21
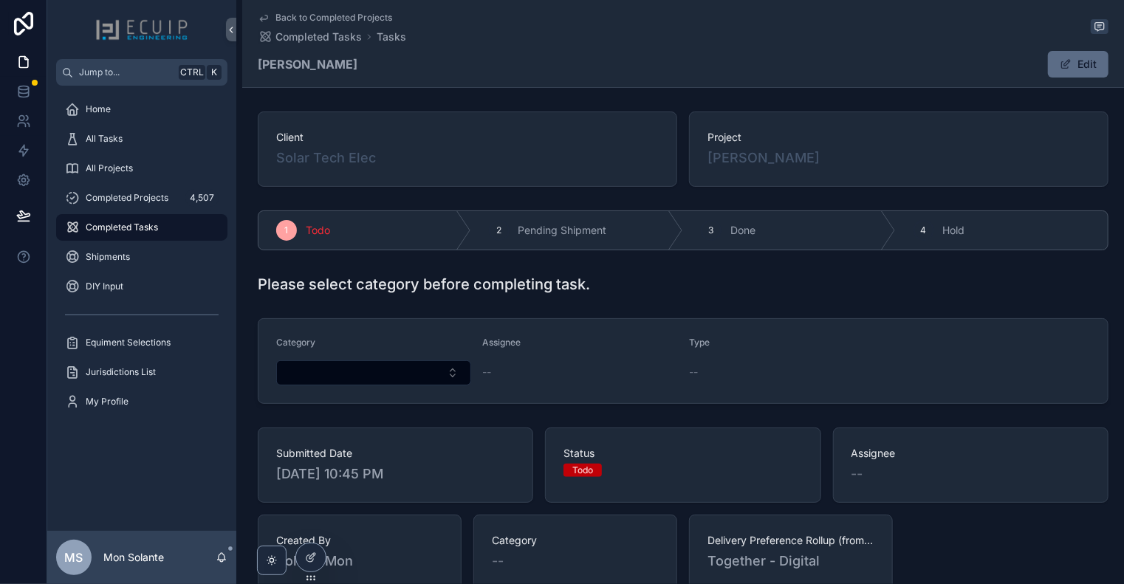
click at [1077, 67] on button "Edit" at bounding box center [1078, 64] width 61 height 27
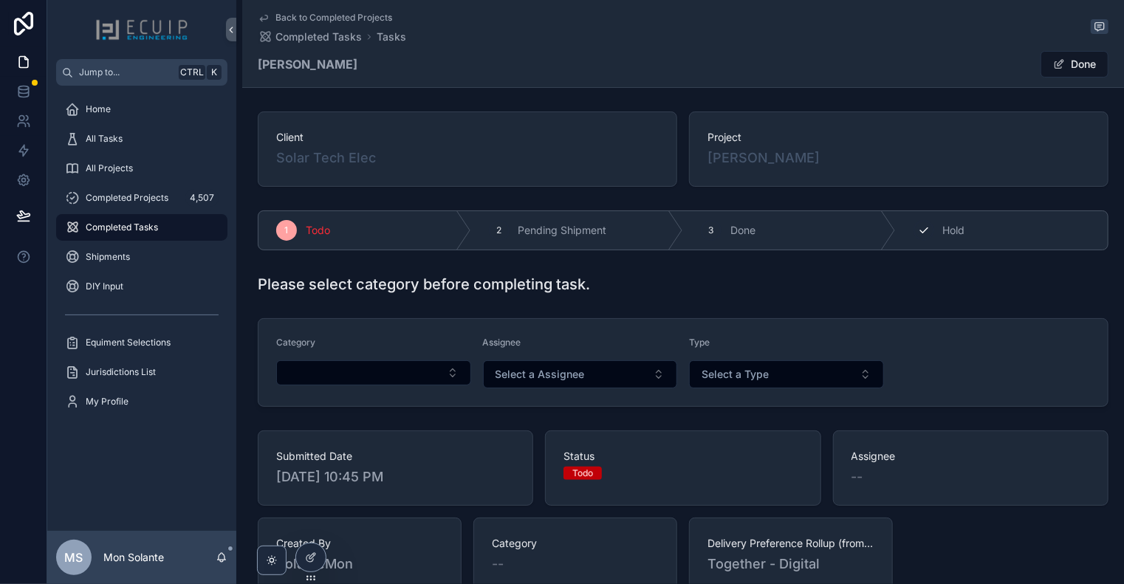
scroll to position [246, 0]
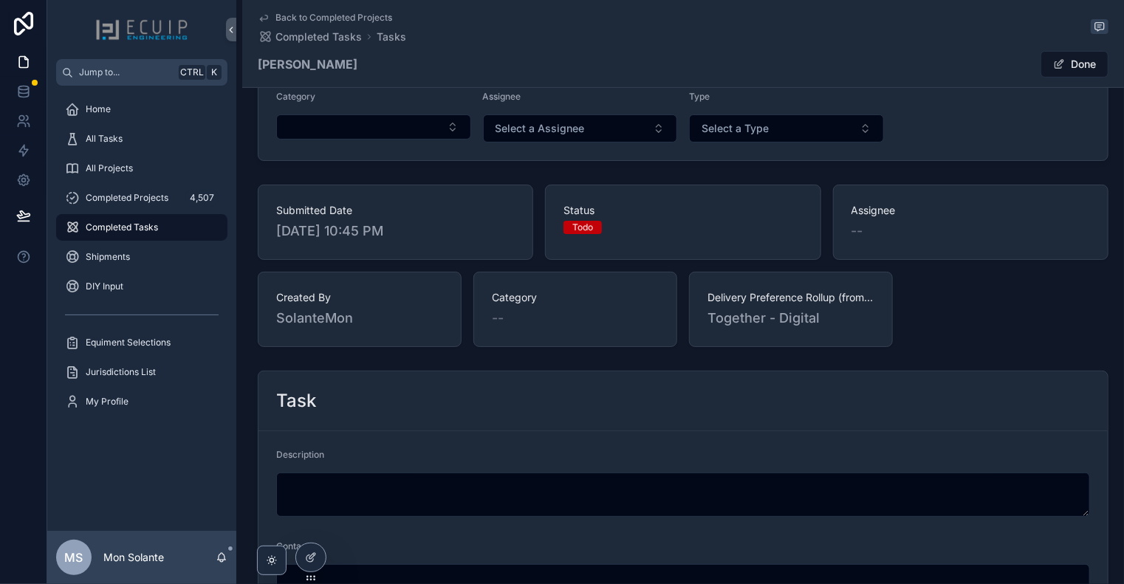
drag, startPoint x: 1000, startPoint y: 224, endPoint x: 965, endPoint y: 222, distance: 34.8
click at [999, 225] on div "--" at bounding box center [971, 231] width 239 height 21
drag, startPoint x: 925, startPoint y: 223, endPoint x: 1029, endPoint y: 144, distance: 130.7
click at [932, 222] on div "--" at bounding box center [971, 231] width 239 height 21
click at [1067, 69] on button "Done" at bounding box center [1075, 64] width 68 height 27
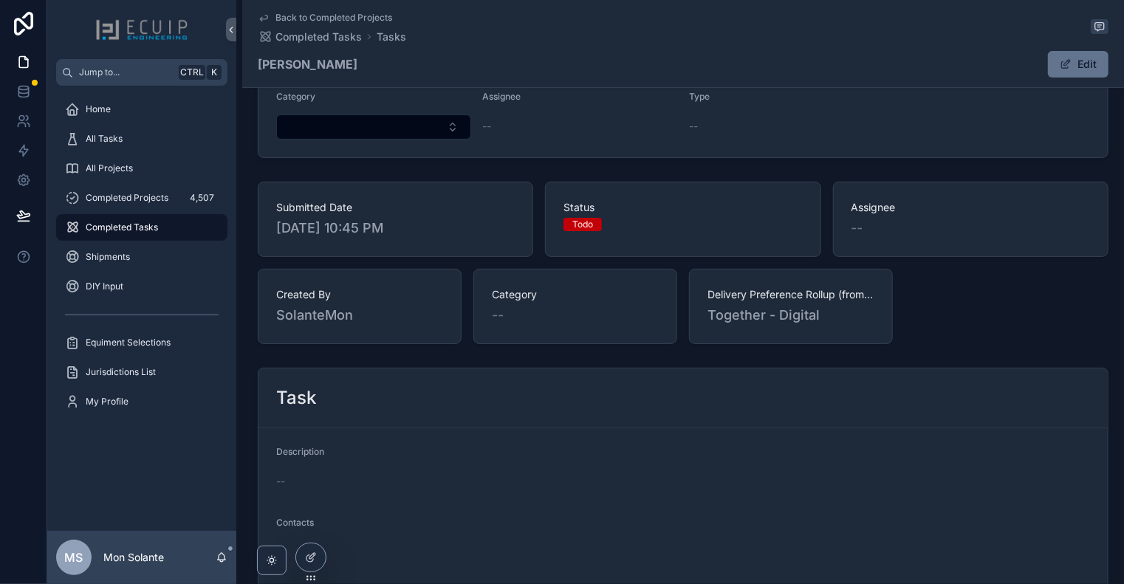
scroll to position [0, 0]
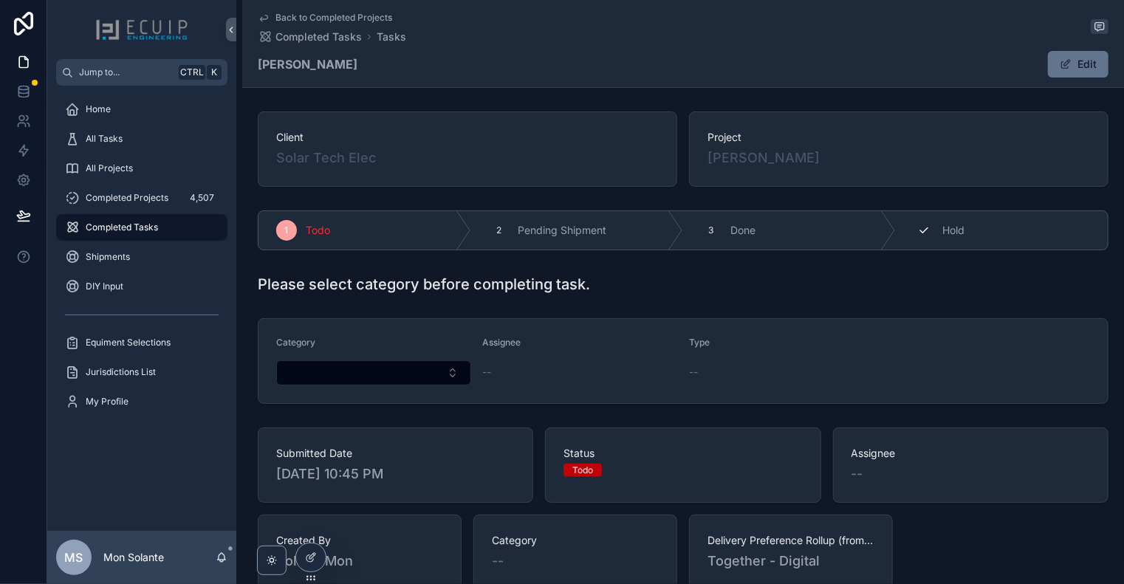
click at [936, 228] on div "4 Hold" at bounding box center [1002, 230] width 213 height 38
click at [928, 232] on div "4" at bounding box center [924, 230] width 21 height 21
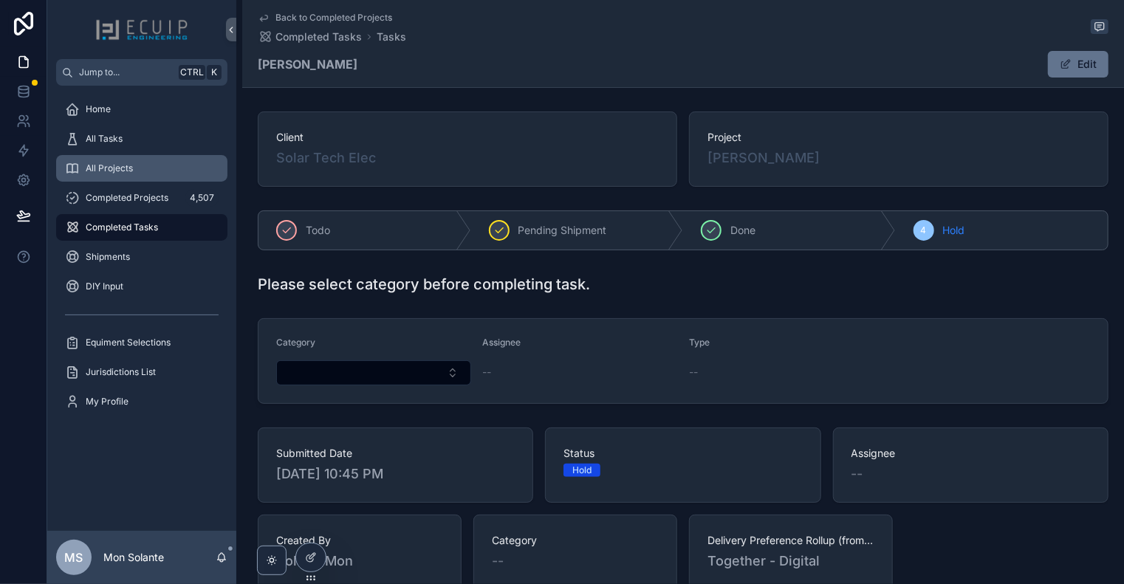
click at [120, 170] on span "All Projects" at bounding box center [109, 168] width 47 height 12
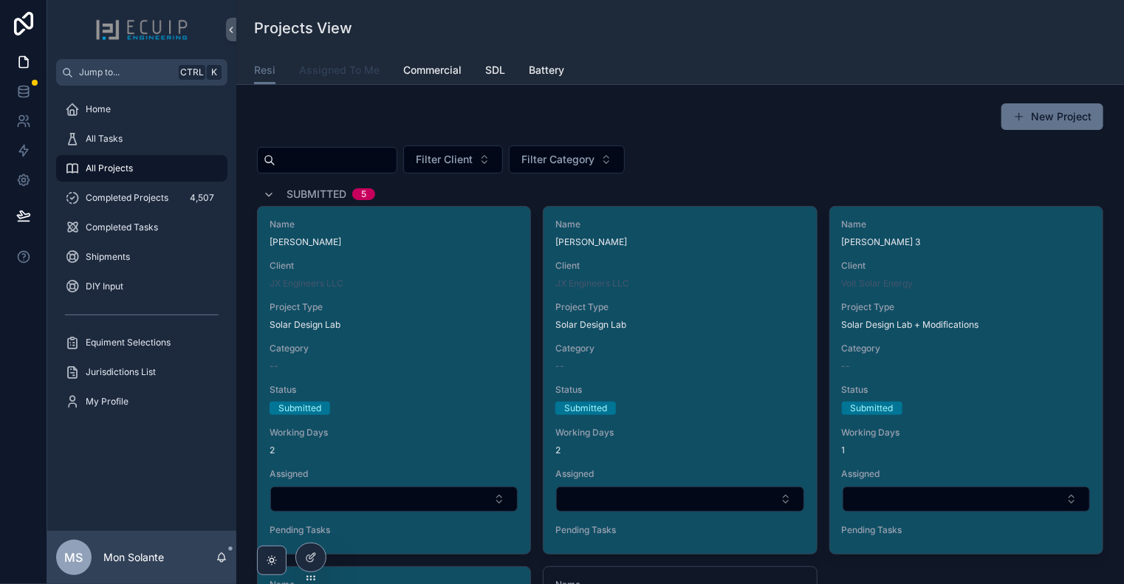
click at [352, 72] on span "Assigned To Me" at bounding box center [339, 70] width 81 height 15
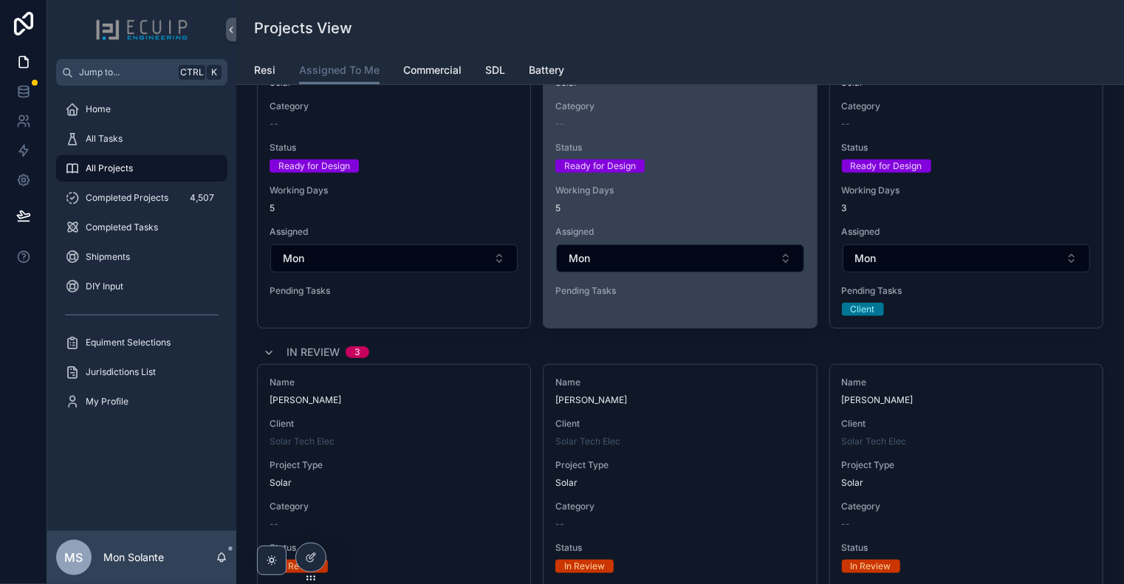
scroll to position [246, 0]
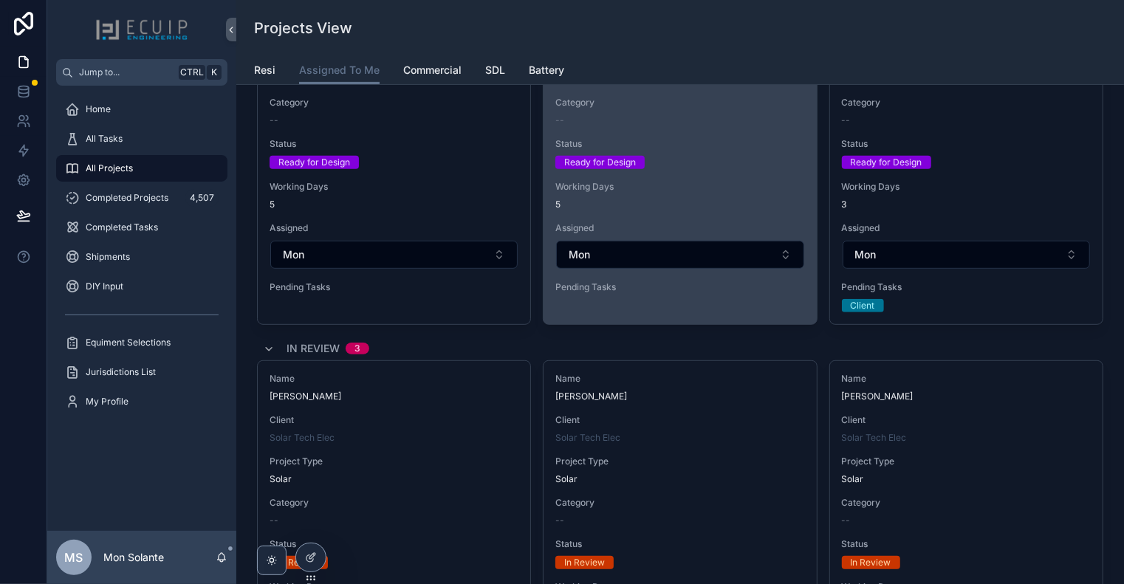
click at [690, 177] on div "Name [PERSON_NAME] Client Solar Tech Elec Project Type Solar Category -- Status…" at bounding box center [680, 136] width 273 height 350
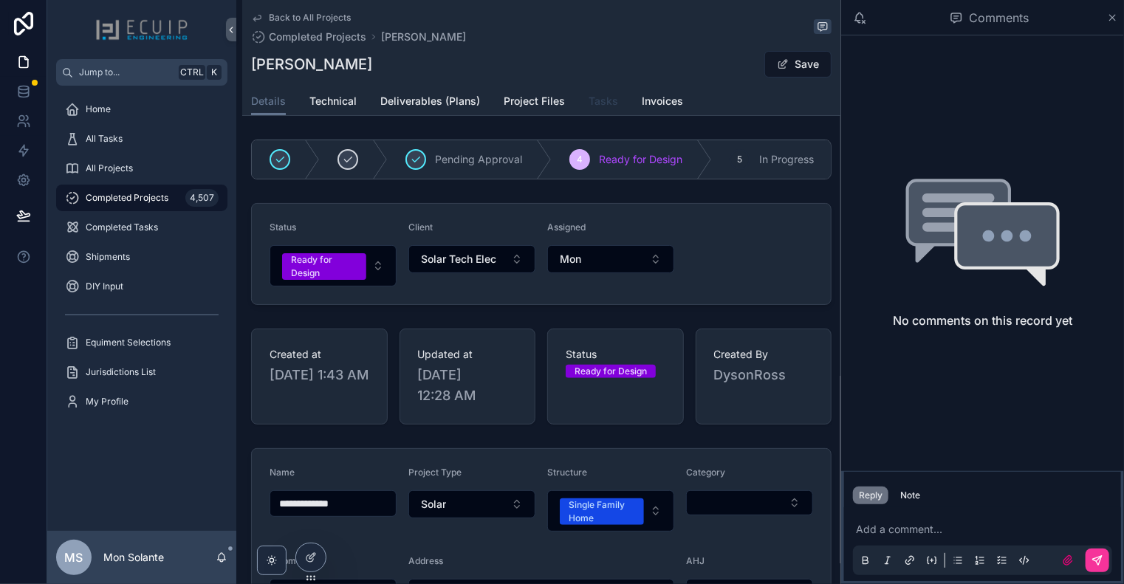
click at [606, 110] on link "Tasks" at bounding box center [604, 103] width 30 height 30
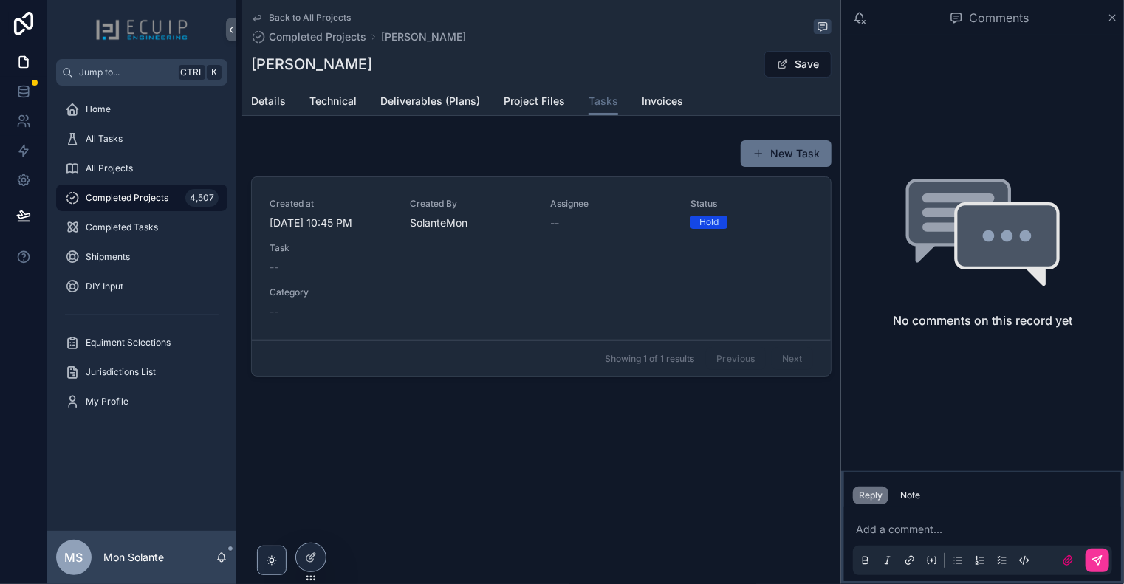
click at [786, 330] on link "Created at [DATE] 10:45 PM Created By SolanteMon Assignee -- Status Hold Task -…" at bounding box center [541, 258] width 579 height 163
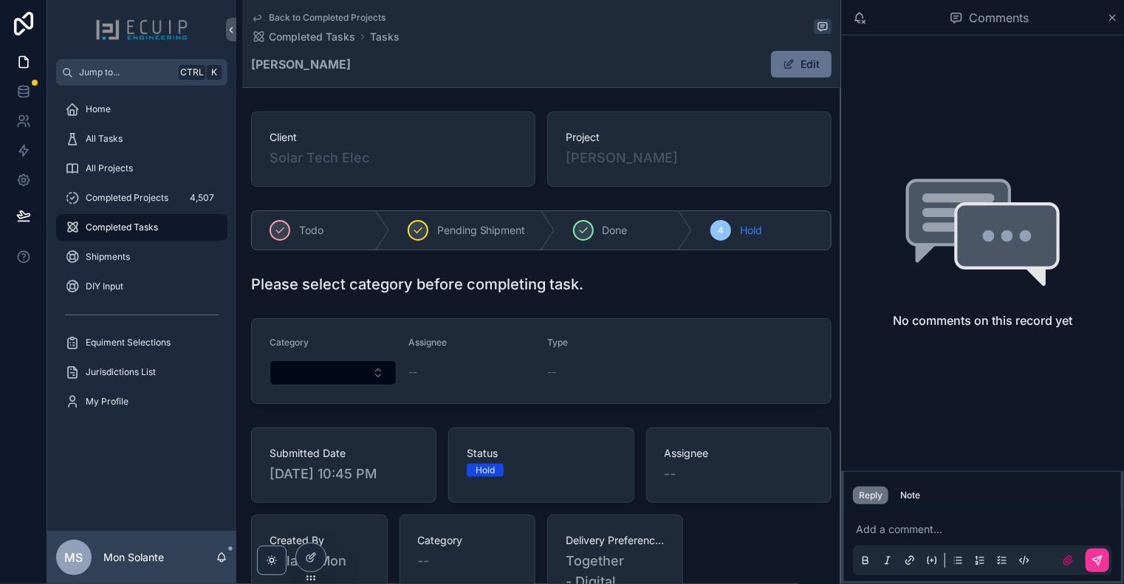
click at [780, 283] on div "Please select category before completing task." at bounding box center [541, 284] width 581 height 21
click at [260, 16] on icon "scrollable content" at bounding box center [256, 19] width 7 height 6
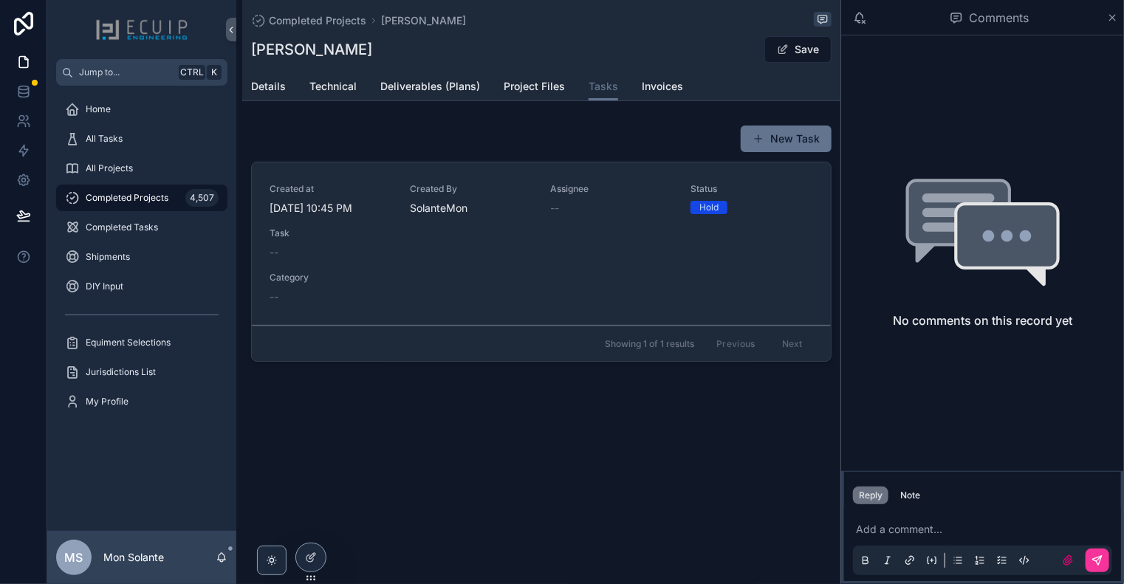
click at [565, 135] on div "New Task" at bounding box center [541, 139] width 581 height 28
click at [686, 345] on span "Showing 1 of 1 results" at bounding box center [649, 344] width 89 height 12
drag, startPoint x: 767, startPoint y: 345, endPoint x: 779, endPoint y: 345, distance: 11.1
click at [771, 345] on div "Previous Next" at bounding box center [759, 343] width 107 height 23
click at [824, 345] on div "Showing 1 of 1 results Previous Next" at bounding box center [541, 343] width 579 height 35
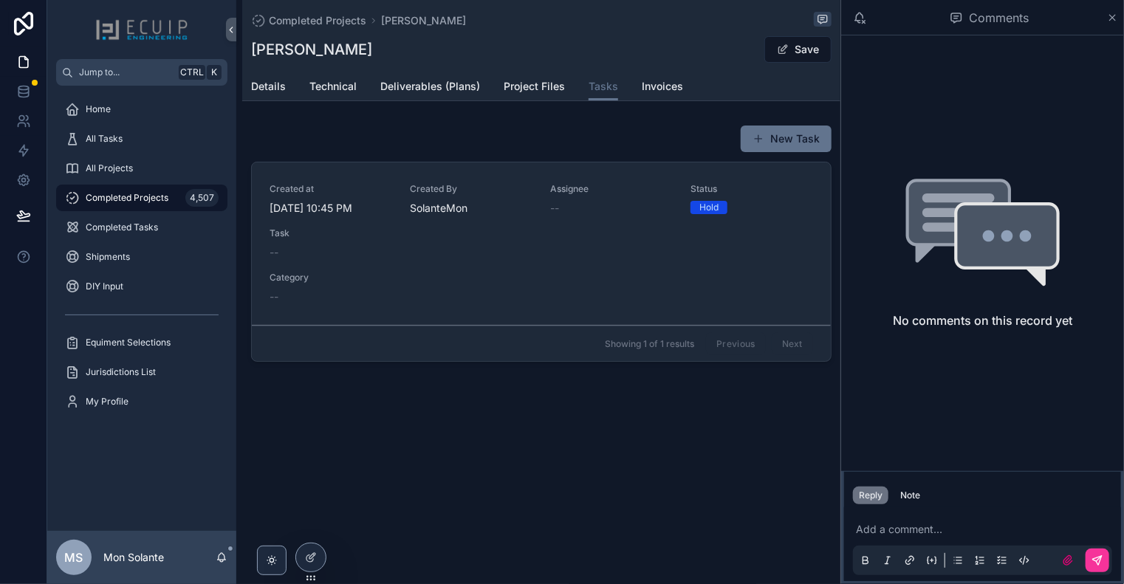
click at [804, 339] on div "Previous Next" at bounding box center [759, 343] width 107 height 23
click at [487, 251] on div "--" at bounding box center [542, 252] width 544 height 15
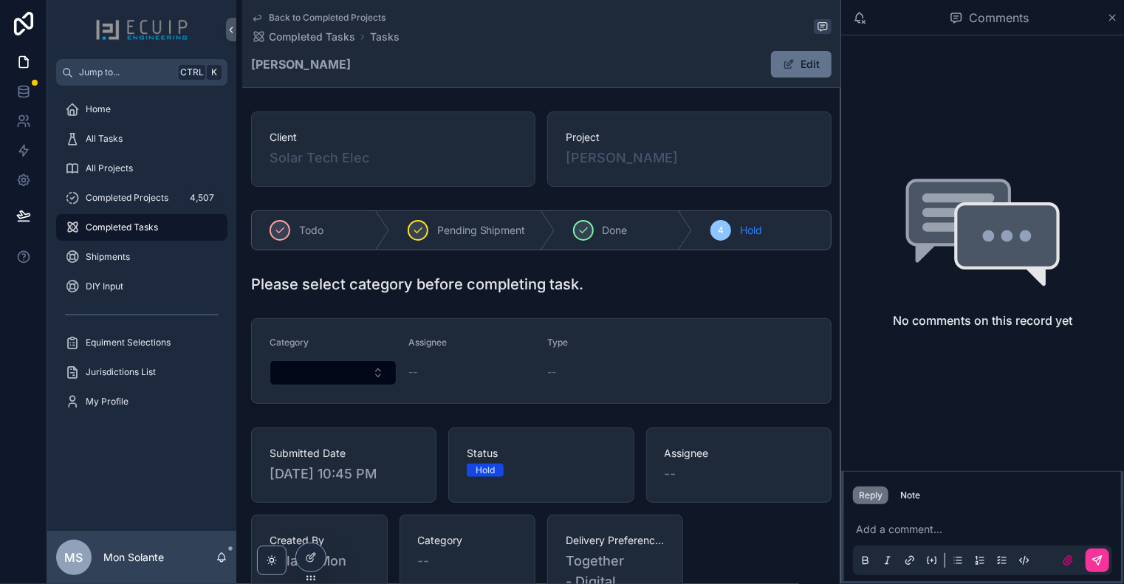
click at [260, 16] on icon "scrollable content" at bounding box center [257, 18] width 12 height 12
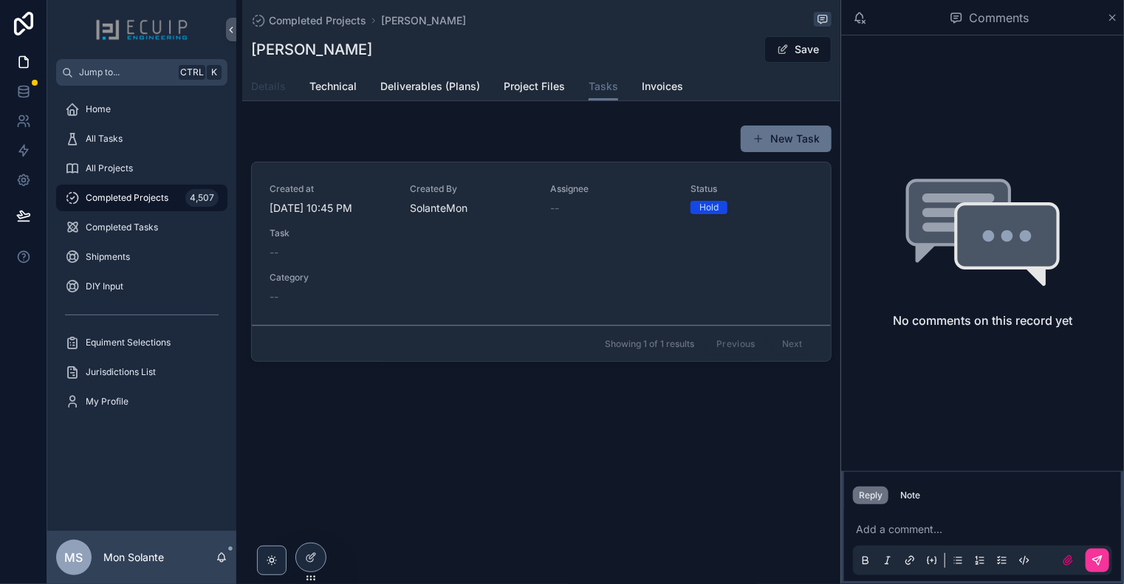
click at [256, 85] on span "Details" at bounding box center [268, 86] width 35 height 15
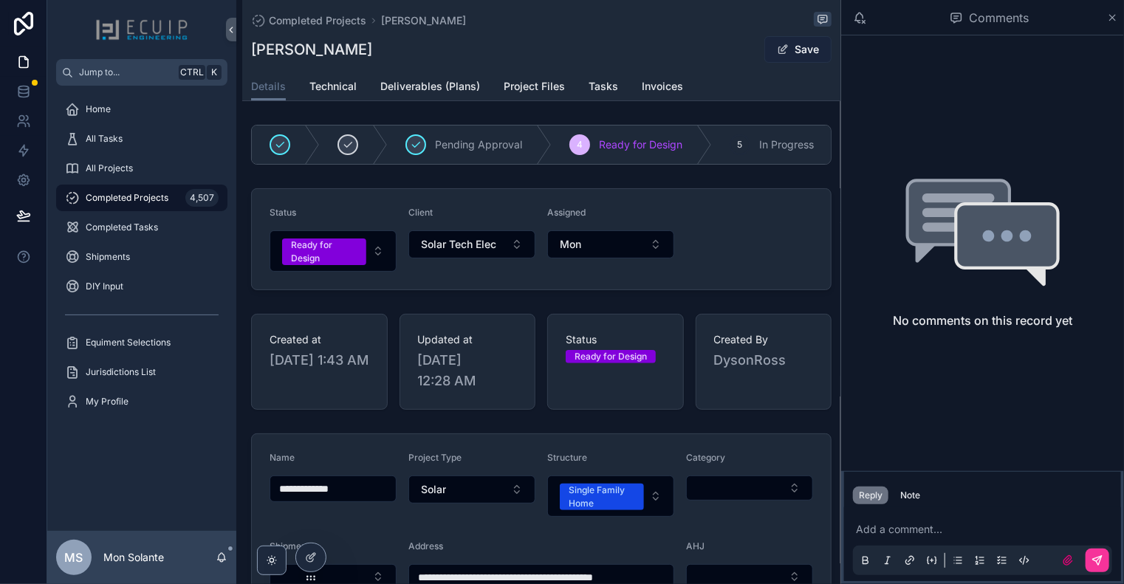
click at [795, 55] on button "Save" at bounding box center [797, 49] width 67 height 27
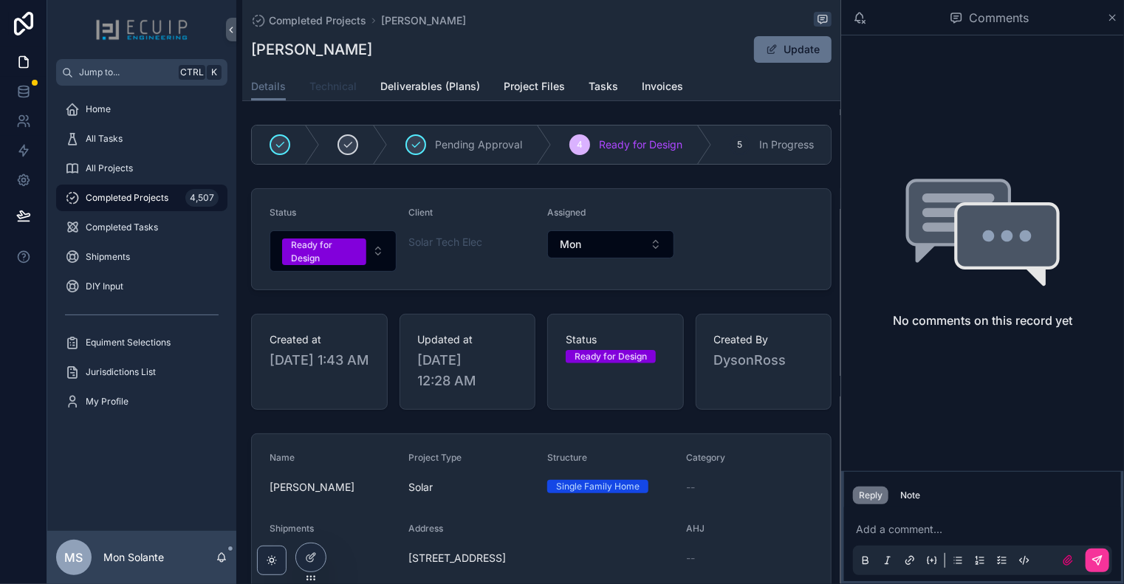
click at [344, 88] on span "Technical" at bounding box center [332, 86] width 47 height 15
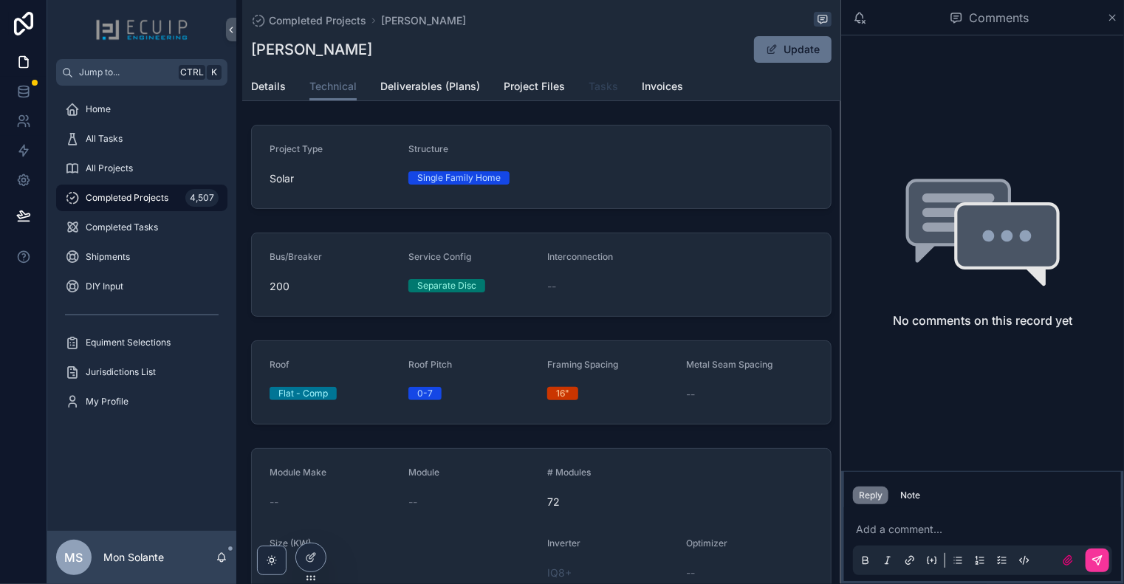
click at [589, 86] on span "Tasks" at bounding box center [604, 86] width 30 height 15
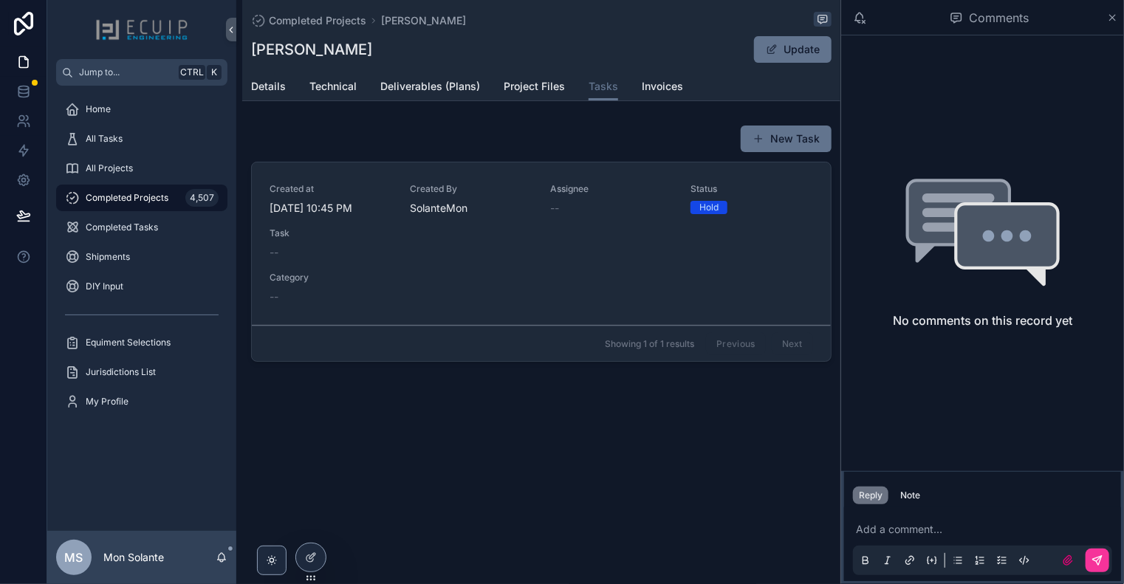
drag, startPoint x: 746, startPoint y: 339, endPoint x: 794, endPoint y: 339, distance: 48.0
click at [756, 339] on div "Previous Next" at bounding box center [759, 343] width 107 height 23
click at [810, 341] on div "Previous Next" at bounding box center [759, 343] width 107 height 23
click at [474, 263] on div "Created at [DATE] 10:45 PM Created By SolanteMon Assignee -- Status Hold Task -…" at bounding box center [542, 243] width 544 height 121
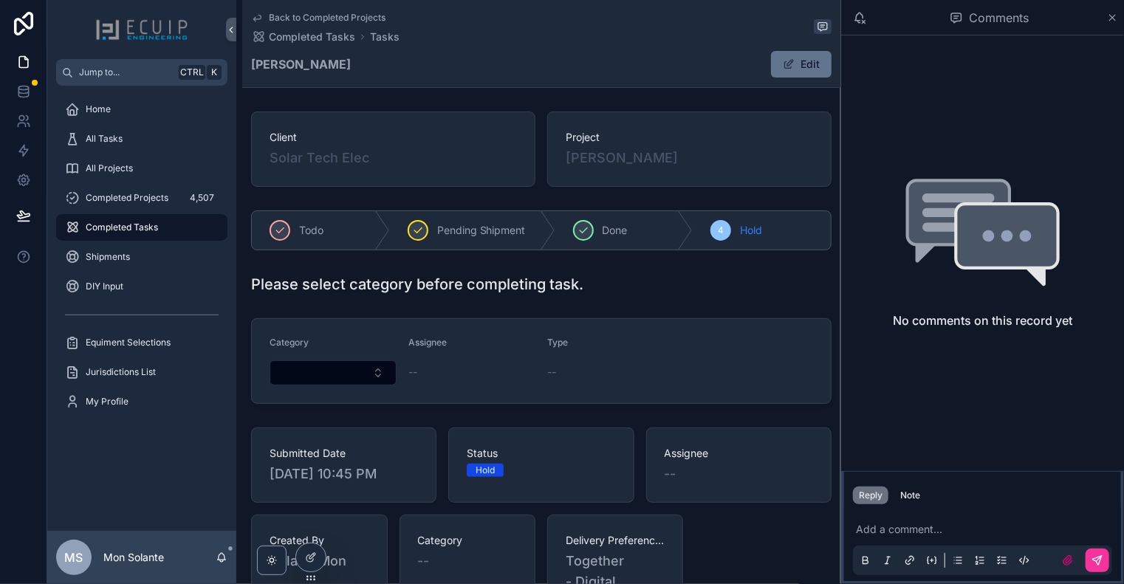
click at [257, 21] on icon "scrollable content" at bounding box center [257, 18] width 12 height 12
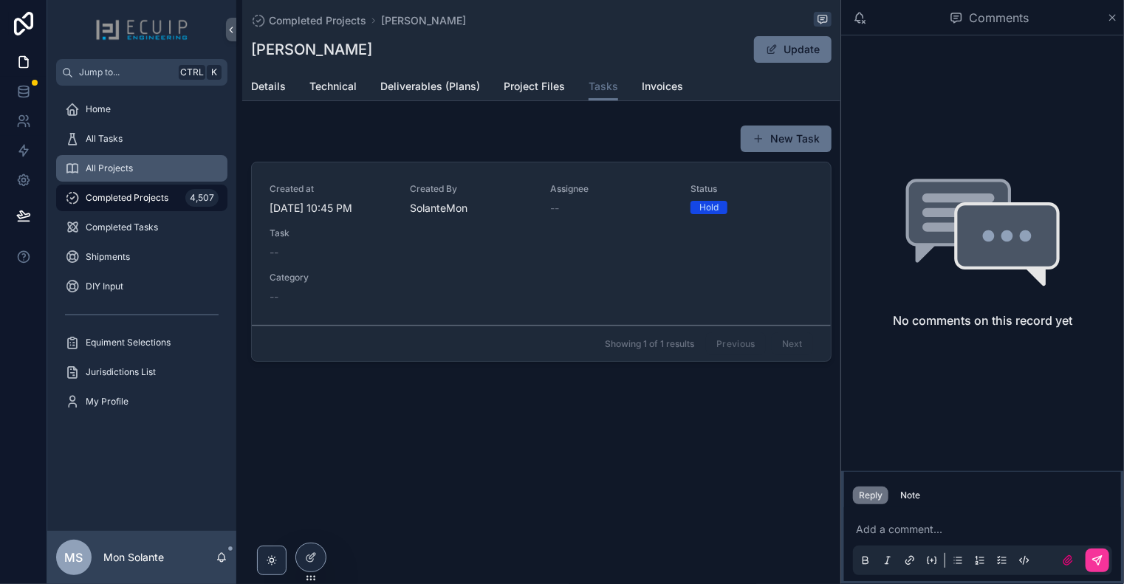
click at [126, 165] on span "All Projects" at bounding box center [109, 168] width 47 height 12
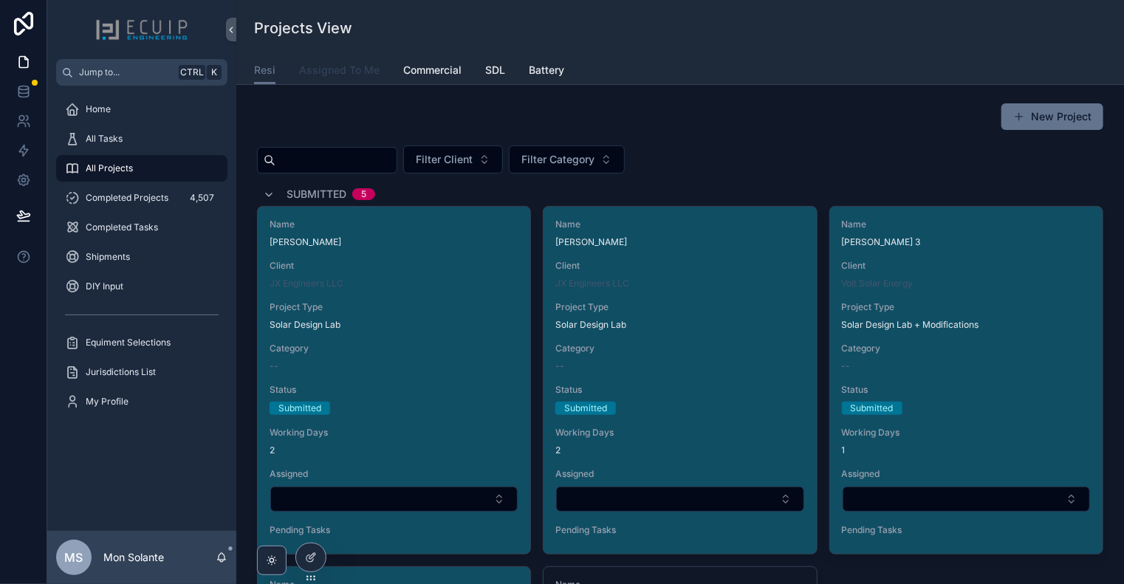
click at [351, 75] on span "Assigned To Me" at bounding box center [339, 70] width 81 height 15
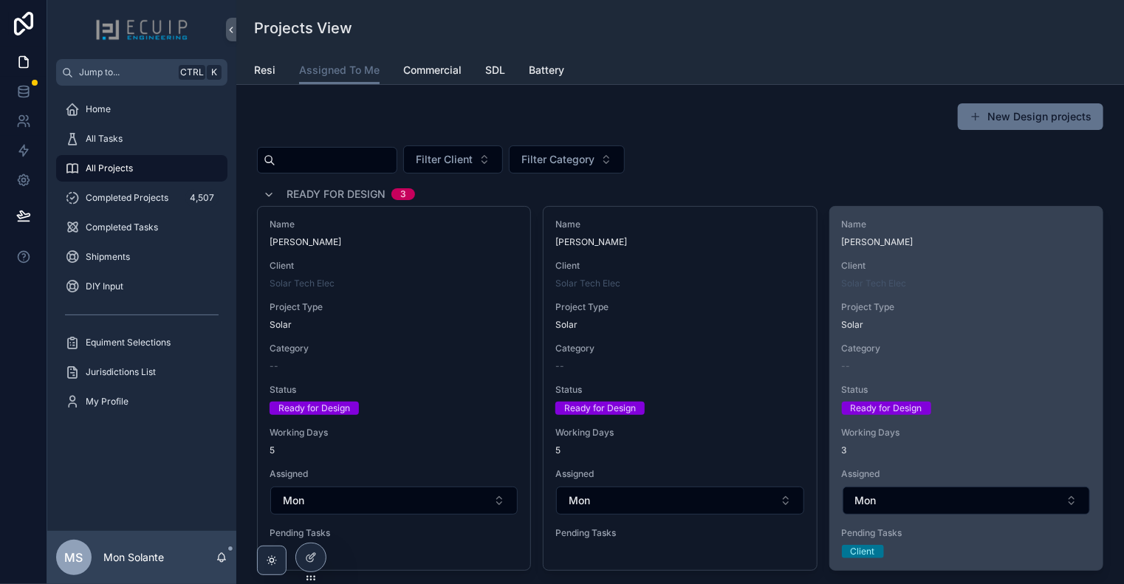
click at [980, 253] on div "Name [PERSON_NAME] Client Solar Tech Elec Project Type Solar Category -- Status…" at bounding box center [966, 388] width 273 height 363
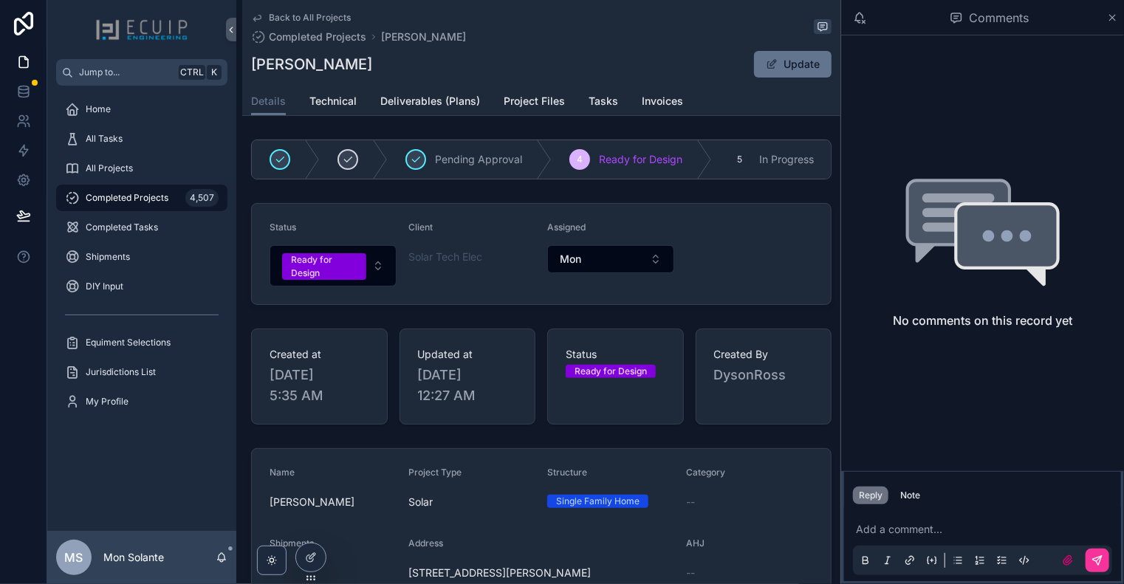
click at [257, 20] on icon "scrollable content" at bounding box center [257, 18] width 12 height 12
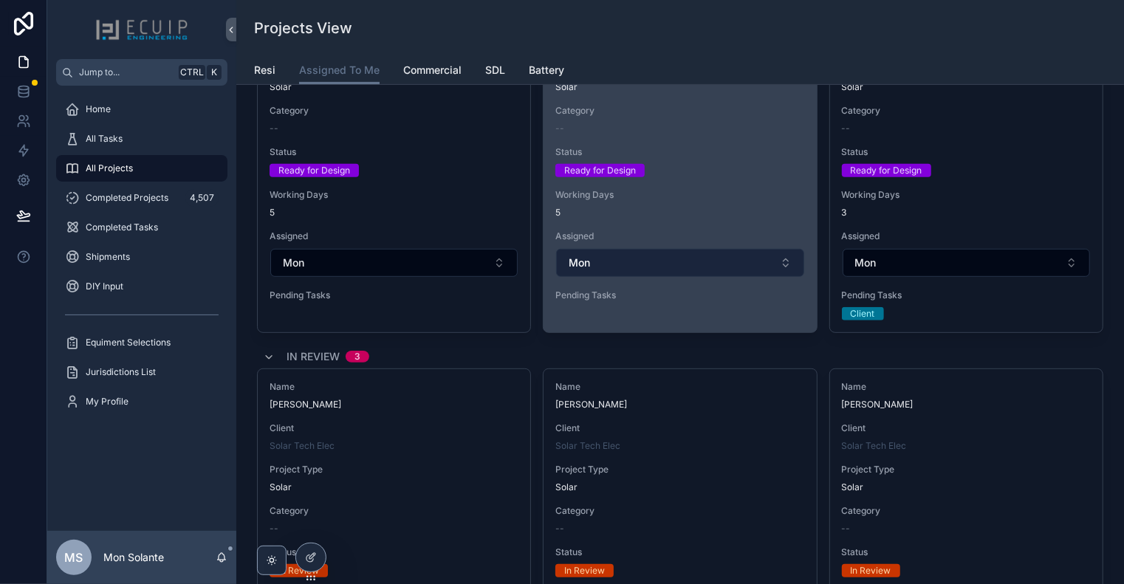
scroll to position [246, 0]
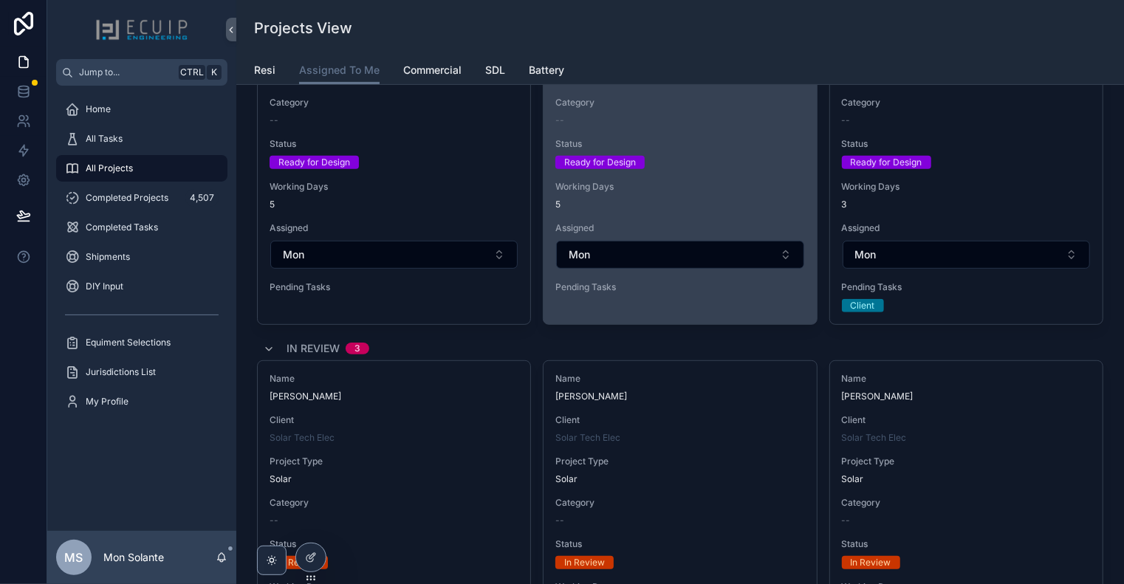
click at [733, 200] on span "5" at bounding box center [679, 205] width 249 height 12
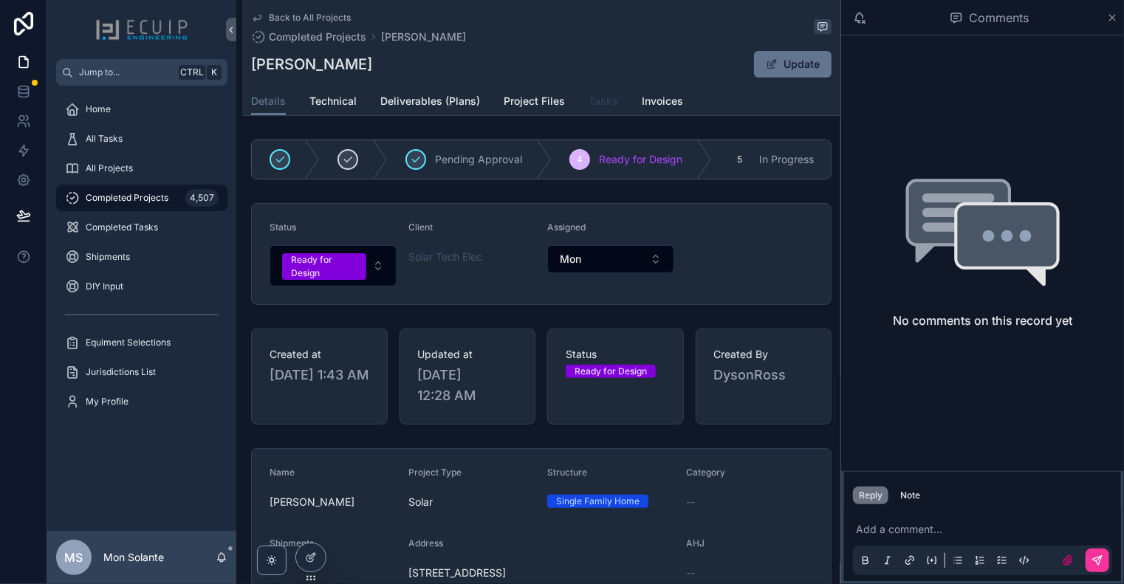
click at [605, 103] on span "Tasks" at bounding box center [604, 101] width 30 height 15
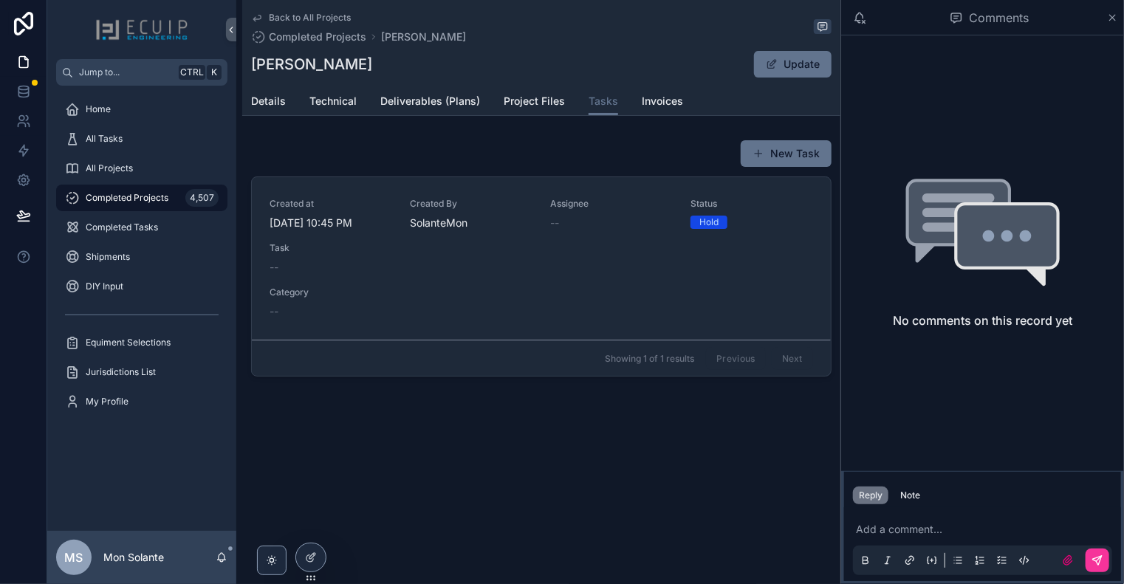
drag, startPoint x: 485, startPoint y: 233, endPoint x: 521, endPoint y: 202, distance: 47.7
drag, startPoint x: 521, startPoint y: 202, endPoint x: 532, endPoint y: 196, distance: 12.6
click at [532, 196] on link "Created at [DATE] 10:45 PM Created By SolanteMon Assignee -- Status Hold Task -…" at bounding box center [541, 258] width 579 height 163
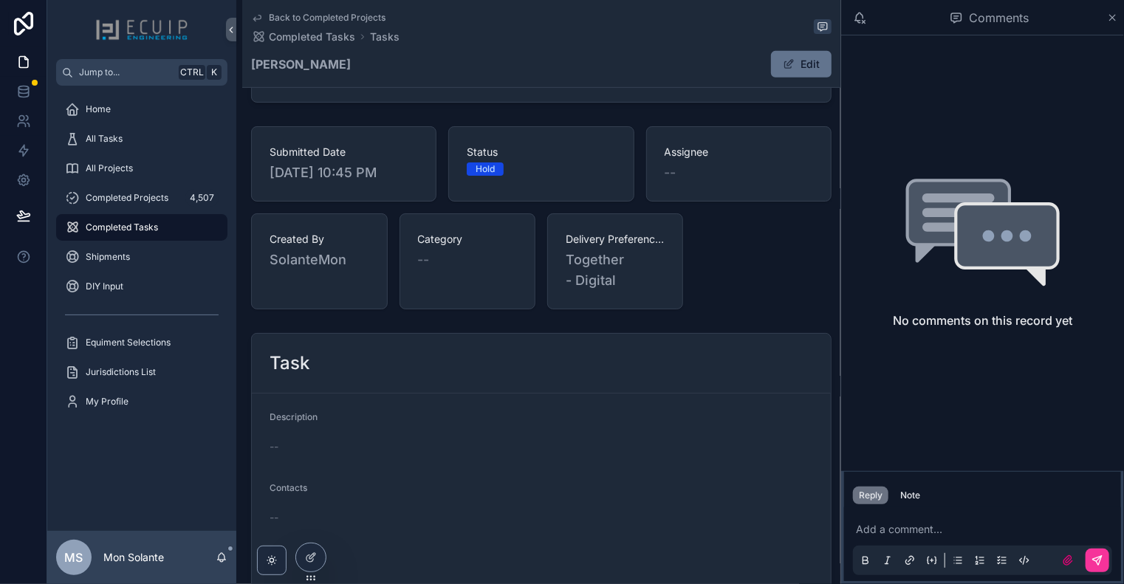
scroll to position [517, 0]
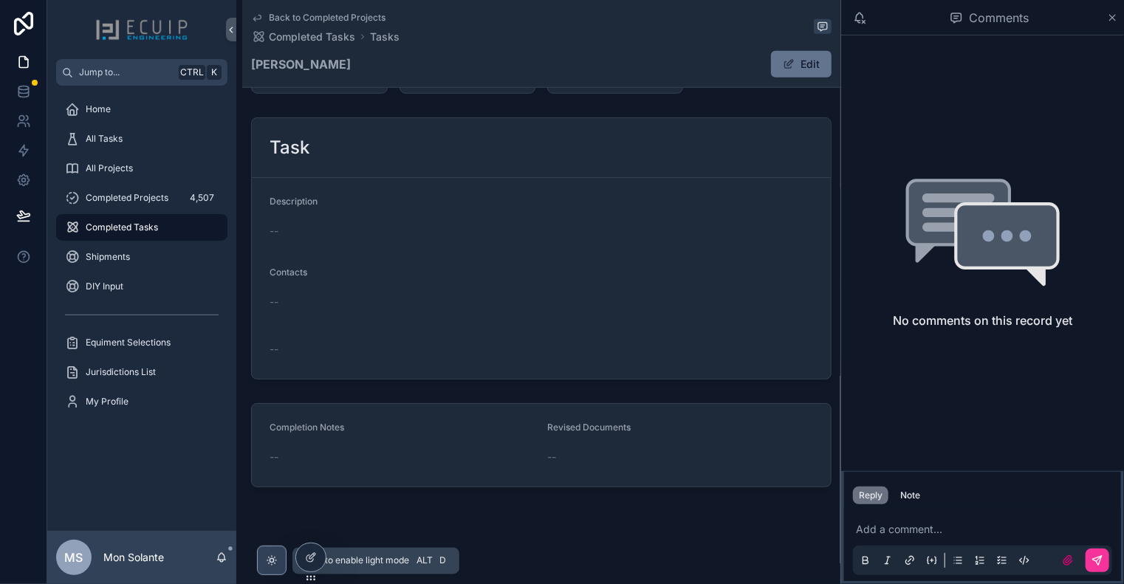
click at [272, 559] on icon "scrollable content" at bounding box center [272, 561] width 12 height 12
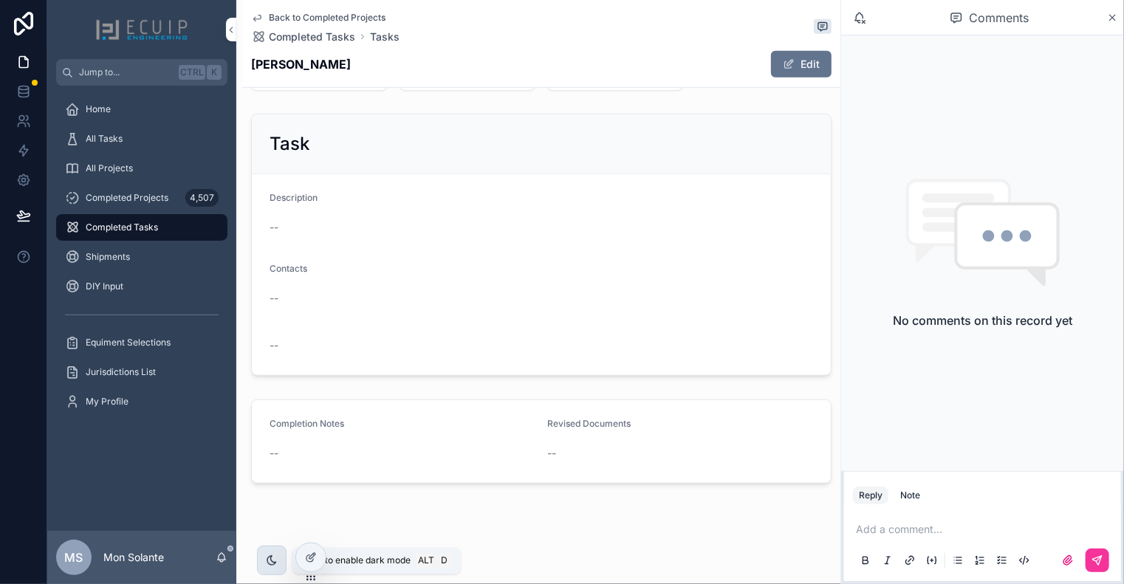
scroll to position [514, 0]
click at [272, 559] on icon "scrollable content" at bounding box center [272, 561] width 12 height 12
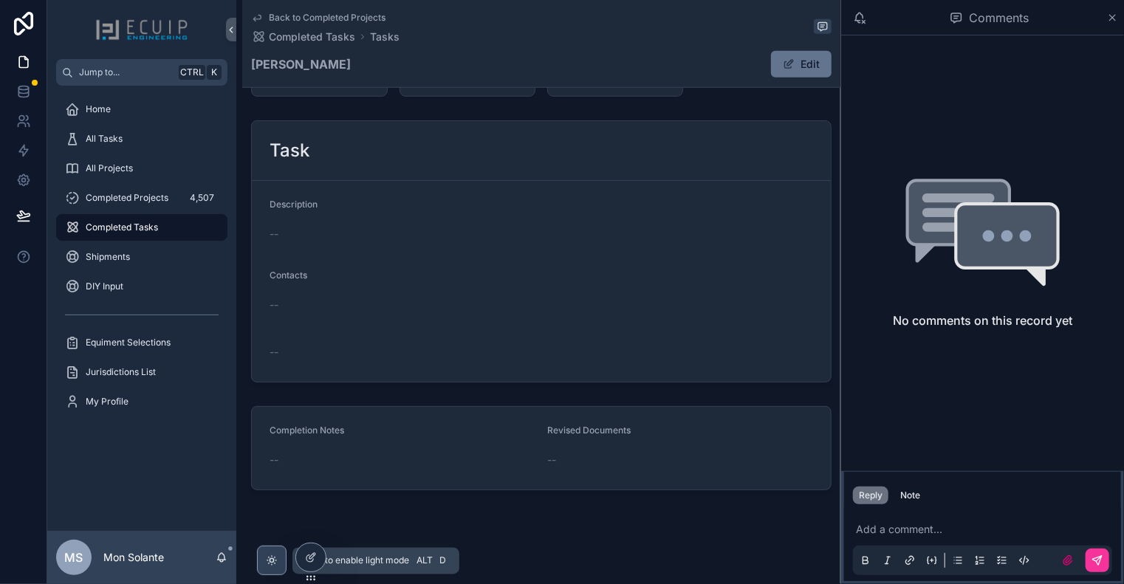
scroll to position [517, 0]
click at [317, 558] on div at bounding box center [311, 558] width 30 height 28
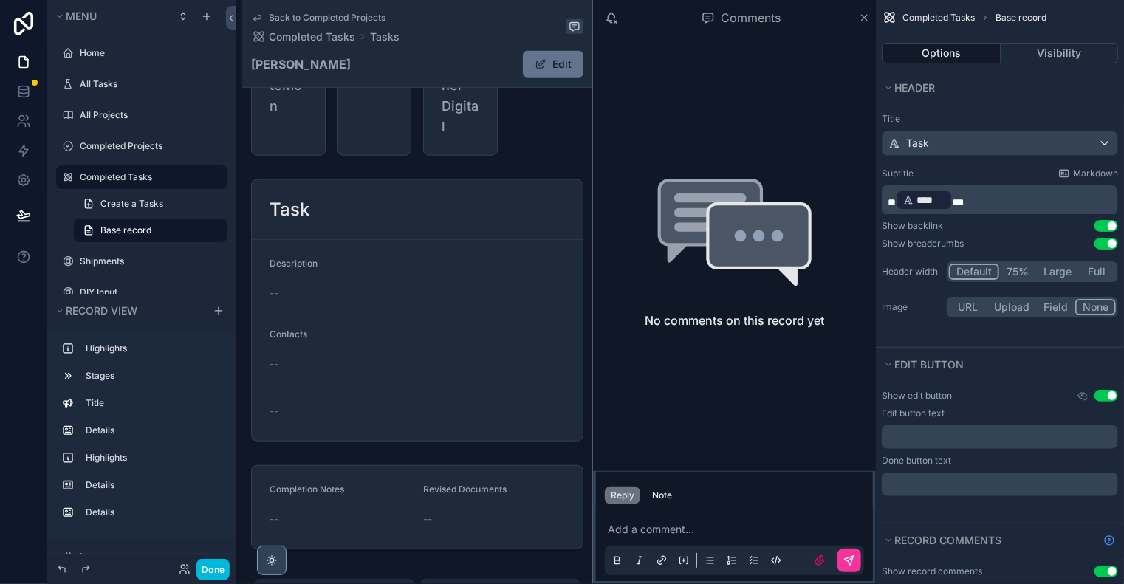
click at [869, 10] on div "Comments" at bounding box center [734, 17] width 283 height 35
click at [866, 17] on icon "scrollable content" at bounding box center [864, 18] width 11 height 12
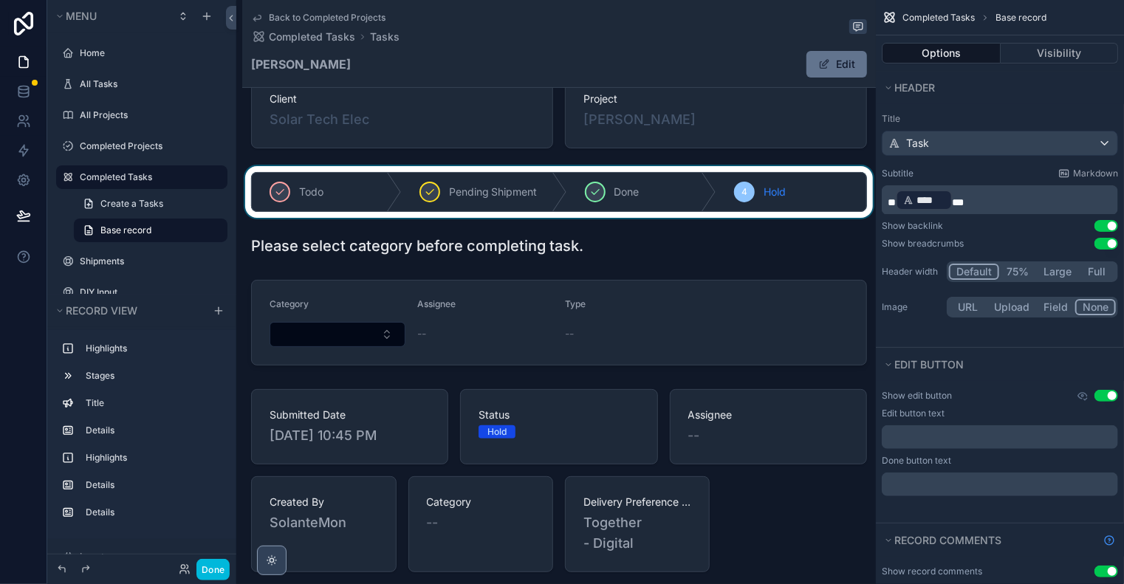
scroll to position [25, 0]
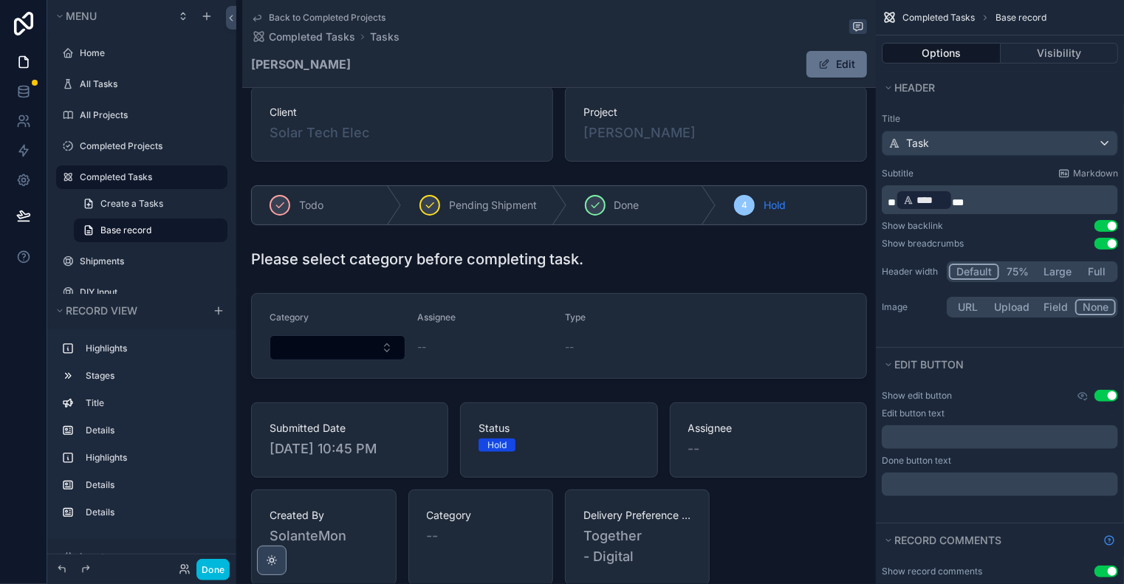
click at [261, 16] on icon "scrollable content" at bounding box center [256, 19] width 7 height 6
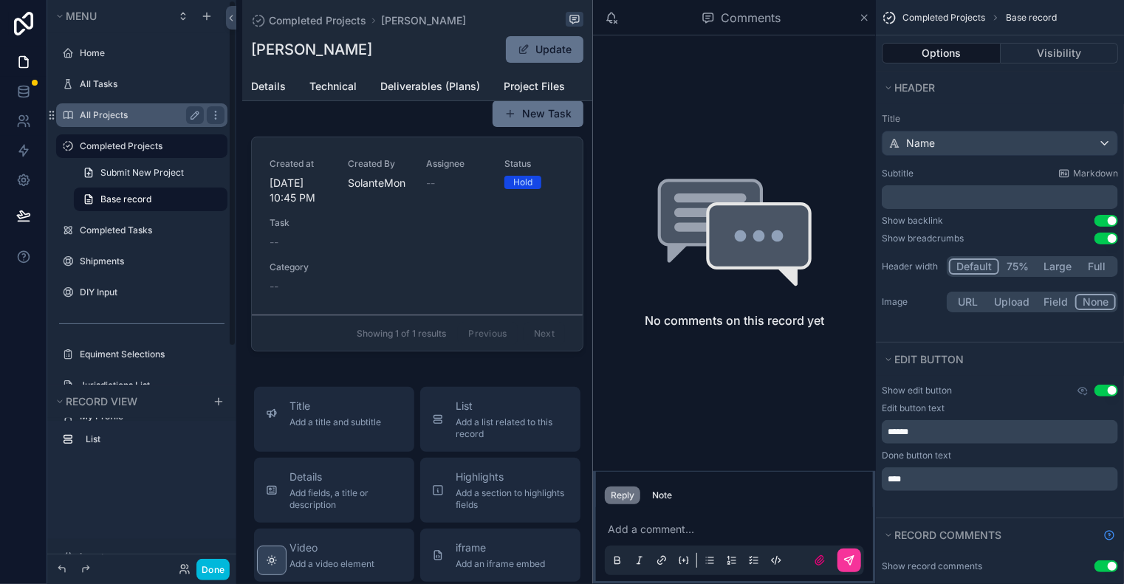
click at [95, 117] on label "All Projects" at bounding box center [139, 115] width 118 height 12
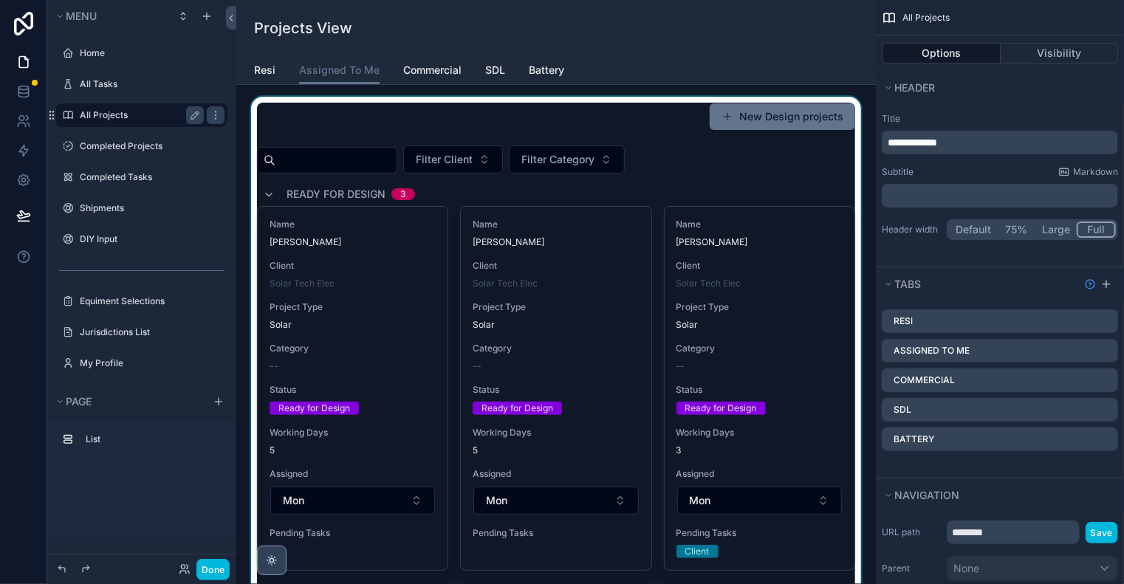
click at [603, 234] on div "scrollable content" at bounding box center [556, 554] width 616 height 914
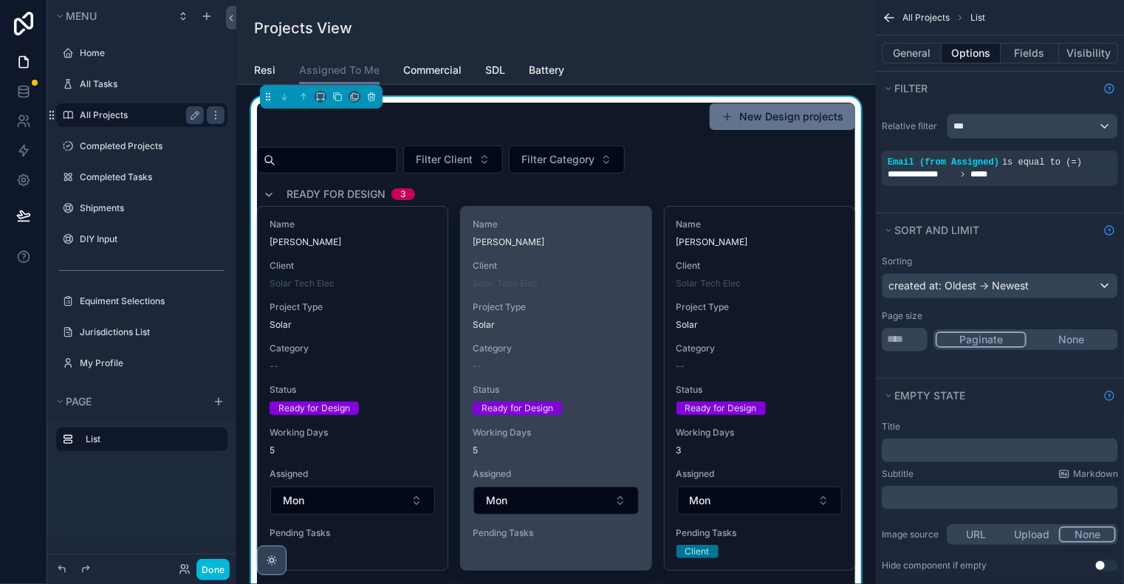
click at [599, 233] on div "Name [PERSON_NAME]" at bounding box center [556, 234] width 166 height 30
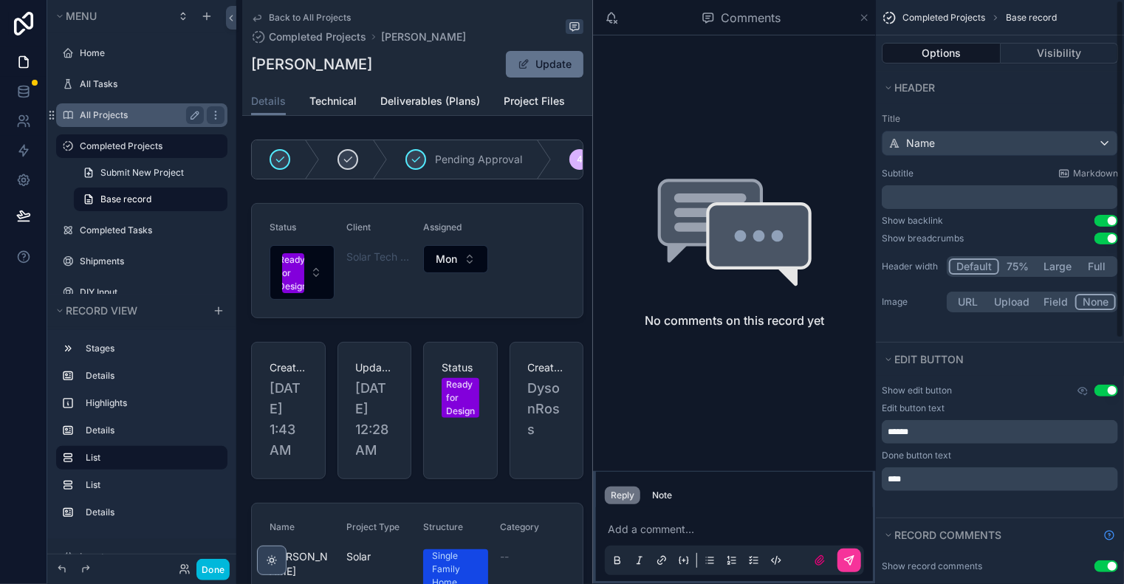
click at [869, 16] on icon "scrollable content" at bounding box center [864, 18] width 11 height 12
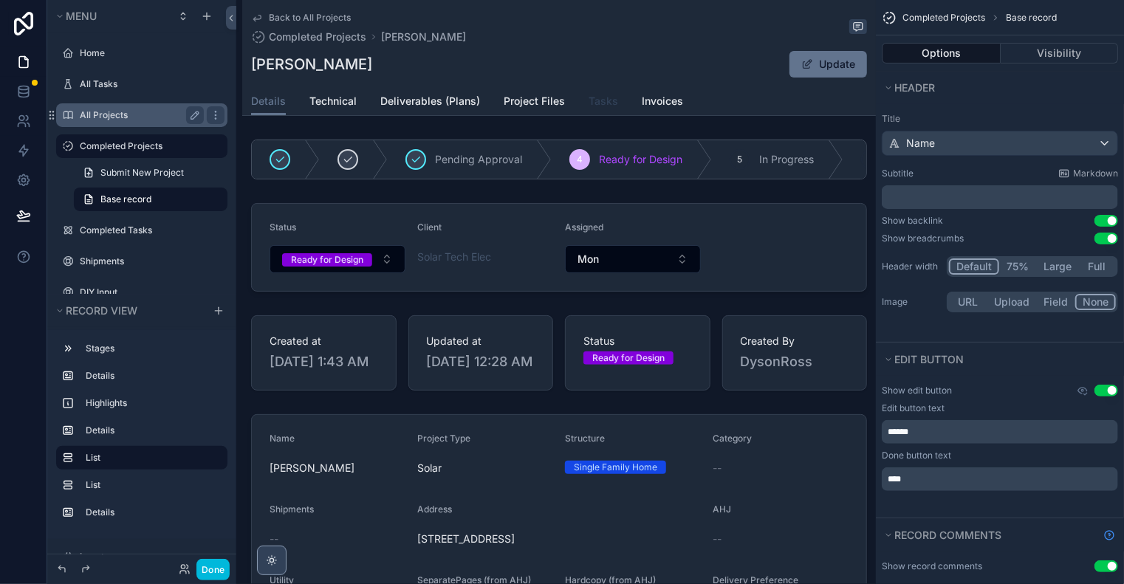
click at [597, 103] on span "Tasks" at bounding box center [604, 101] width 30 height 15
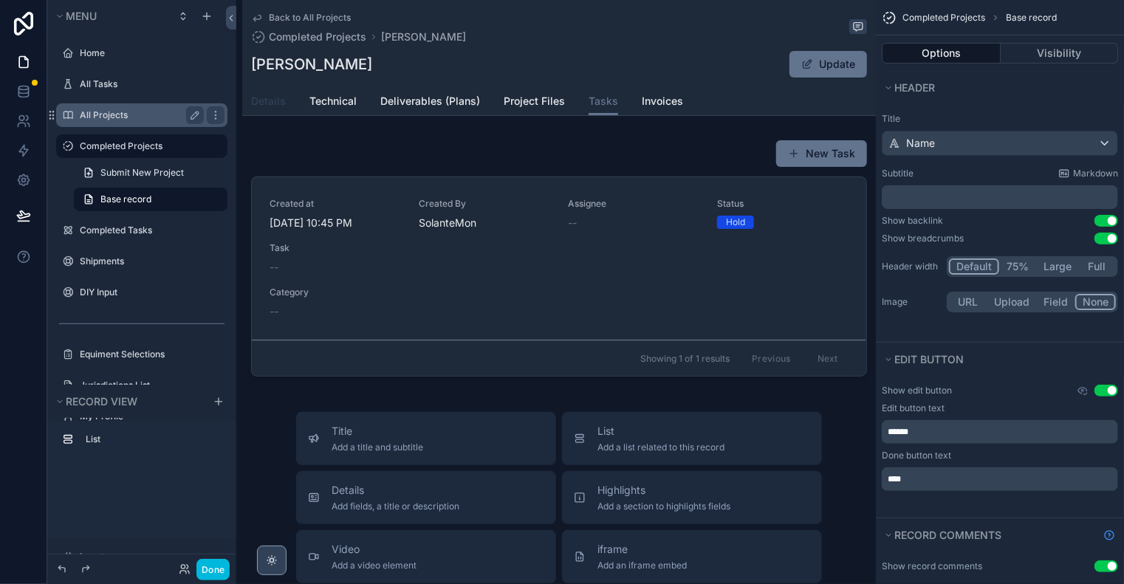
click at [267, 100] on span "Details" at bounding box center [268, 101] width 35 height 15
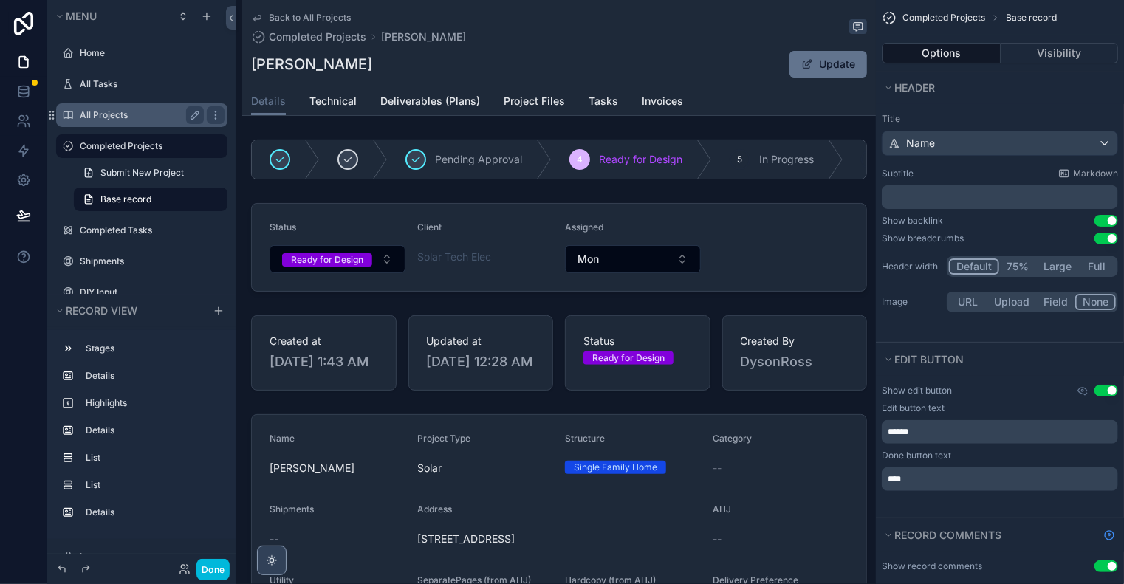
click at [257, 18] on icon "scrollable content" at bounding box center [256, 19] width 7 height 6
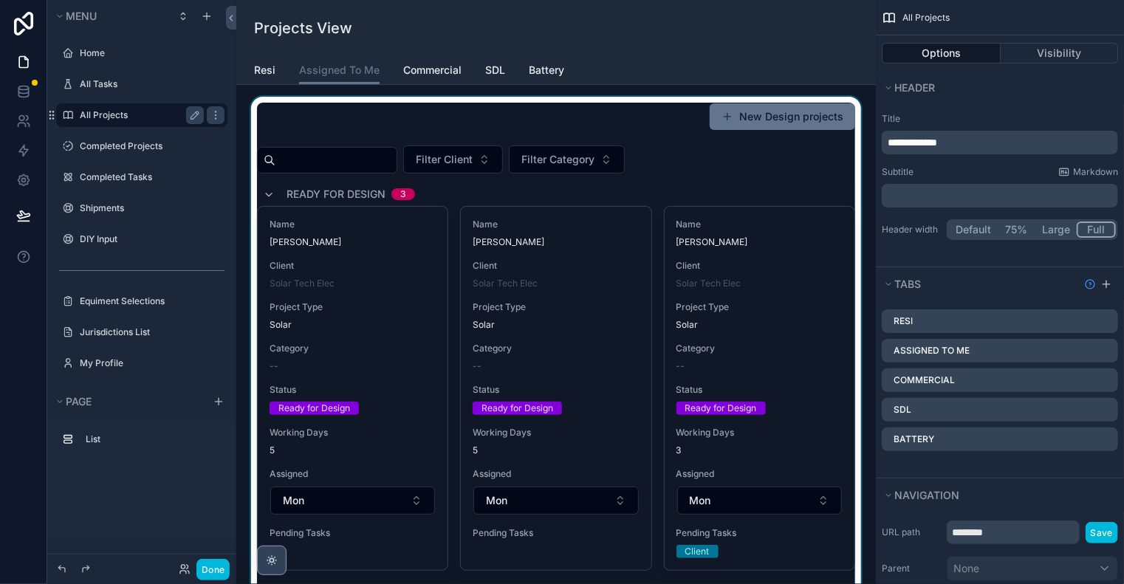
click at [568, 231] on div "scrollable content" at bounding box center [556, 554] width 616 height 914
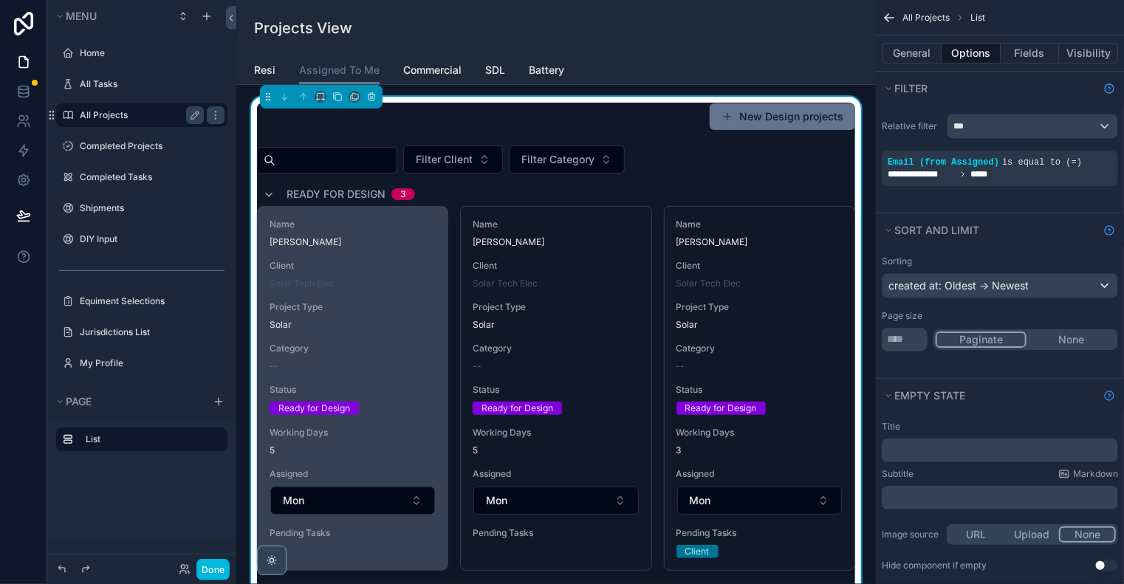
click at [399, 242] on span "[PERSON_NAME]" at bounding box center [353, 242] width 166 height 12
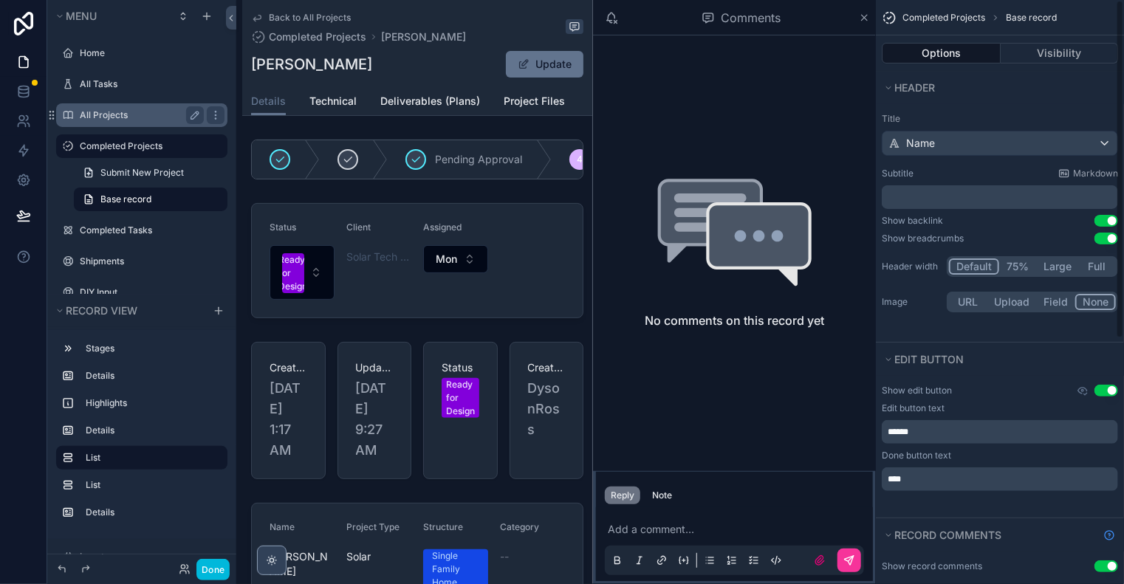
click at [869, 14] on icon "scrollable content" at bounding box center [864, 18] width 11 height 12
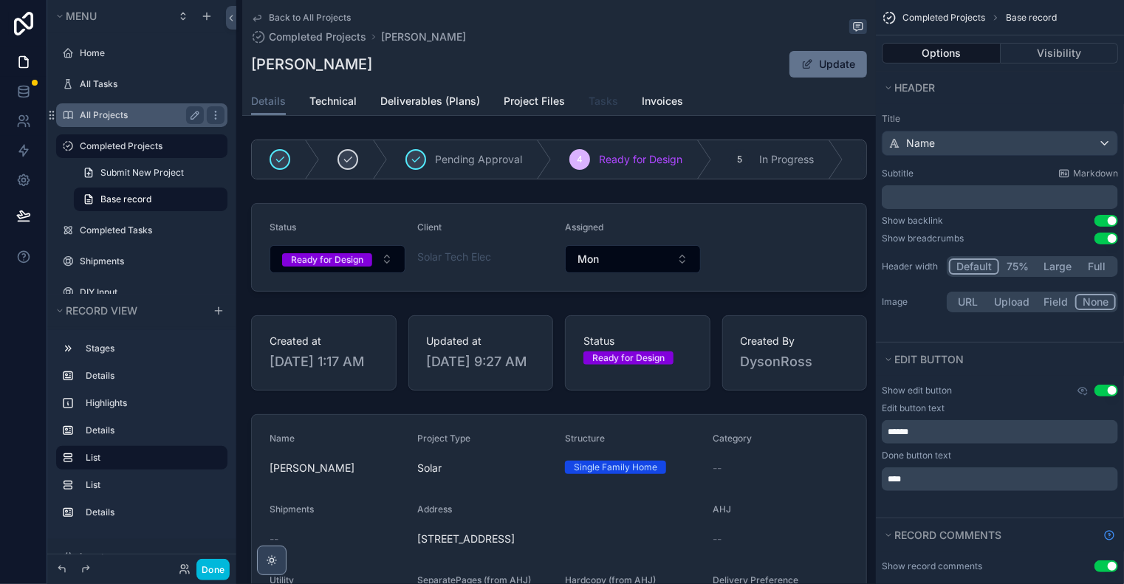
click at [592, 99] on span "Tasks" at bounding box center [604, 101] width 30 height 15
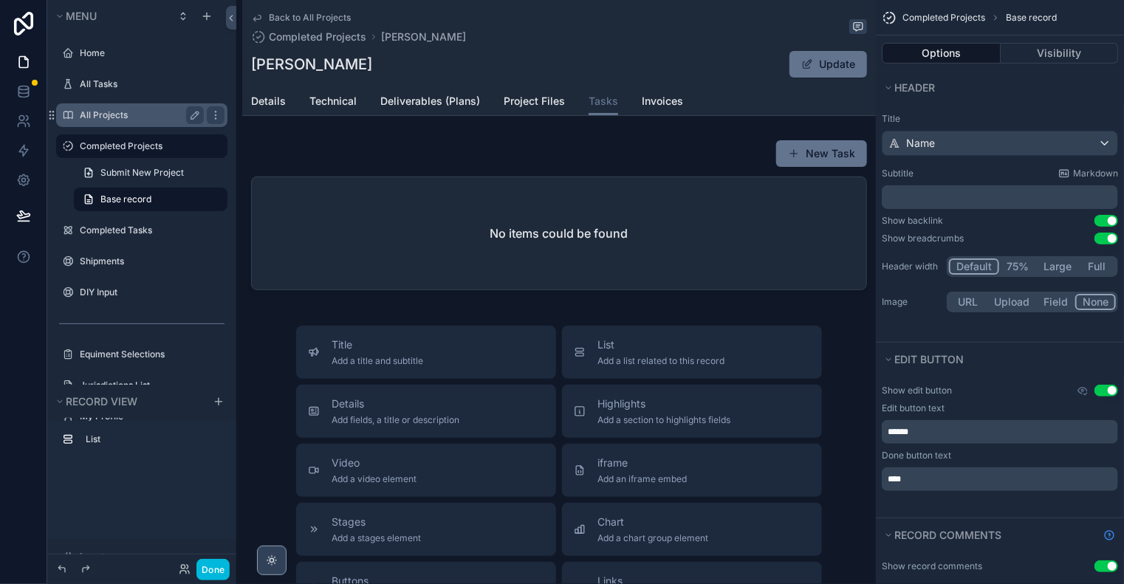
click at [263, 18] on link "Back to All Projects" at bounding box center [301, 18] width 100 height 12
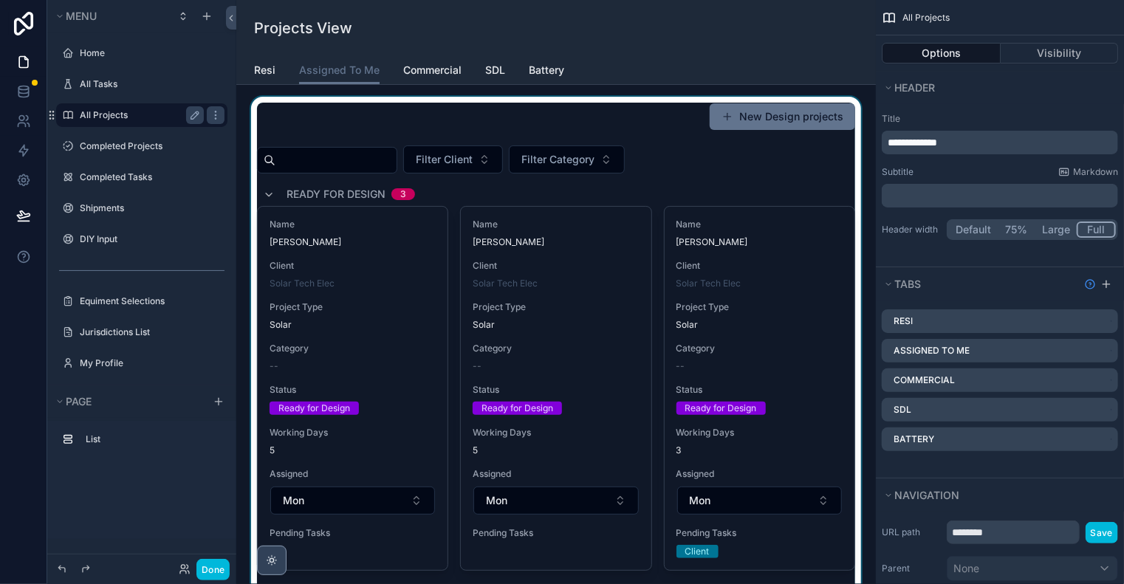
scroll to position [246, 0]
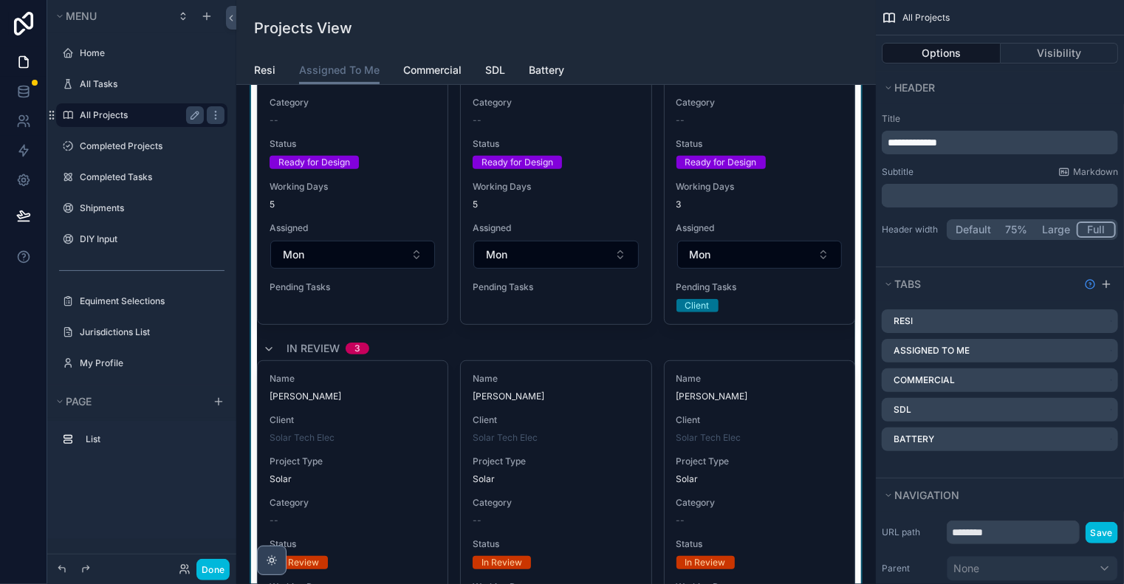
click at [598, 179] on div "scrollable content" at bounding box center [556, 308] width 616 height 914
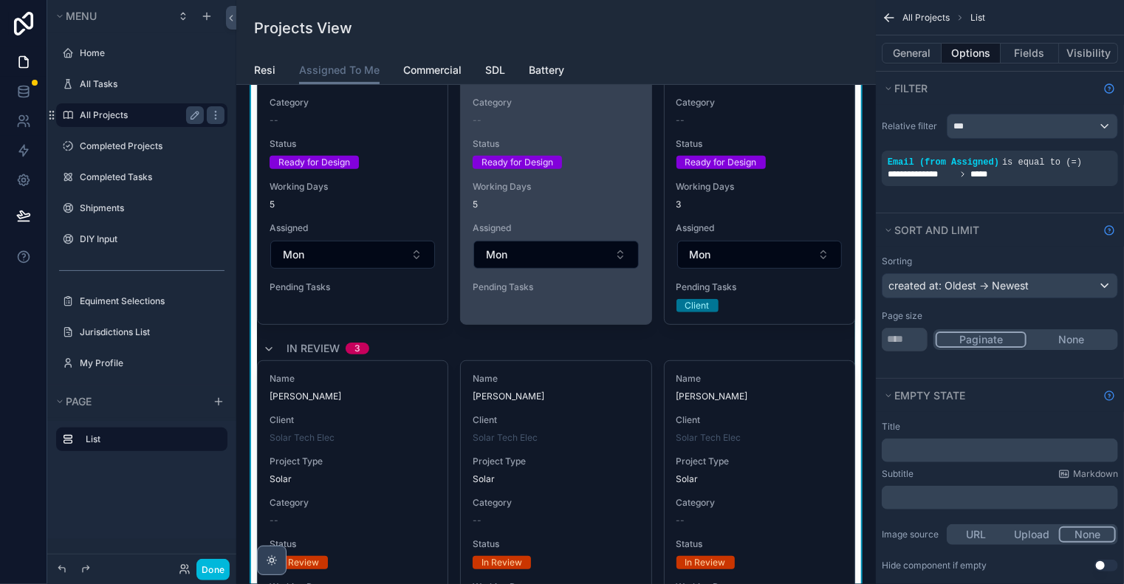
click at [592, 150] on div "Status Ready for Design" at bounding box center [556, 153] width 166 height 31
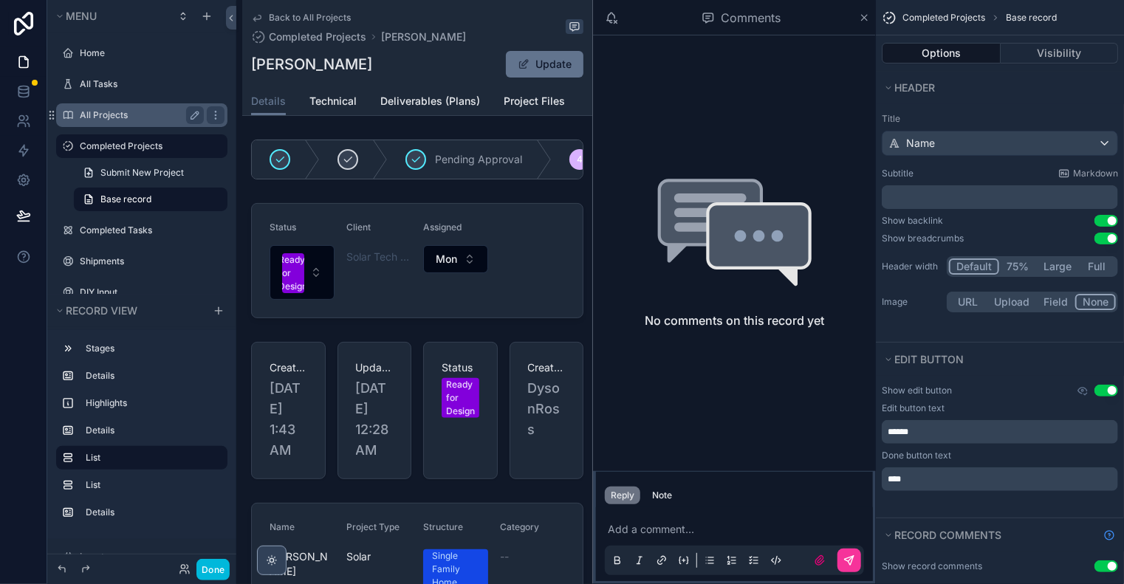
click at [872, 17] on div "Comments" at bounding box center [734, 17] width 283 height 35
click at [866, 17] on icon "scrollable content" at bounding box center [865, 18] width 6 height 6
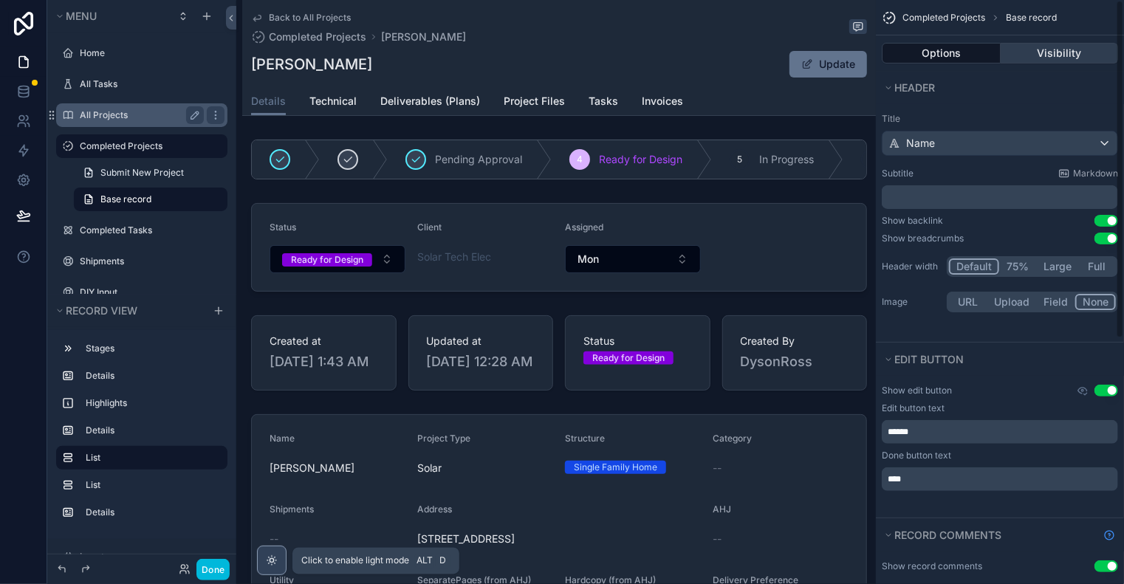
click at [1049, 44] on button "Visibility" at bounding box center [1060, 53] width 118 height 21
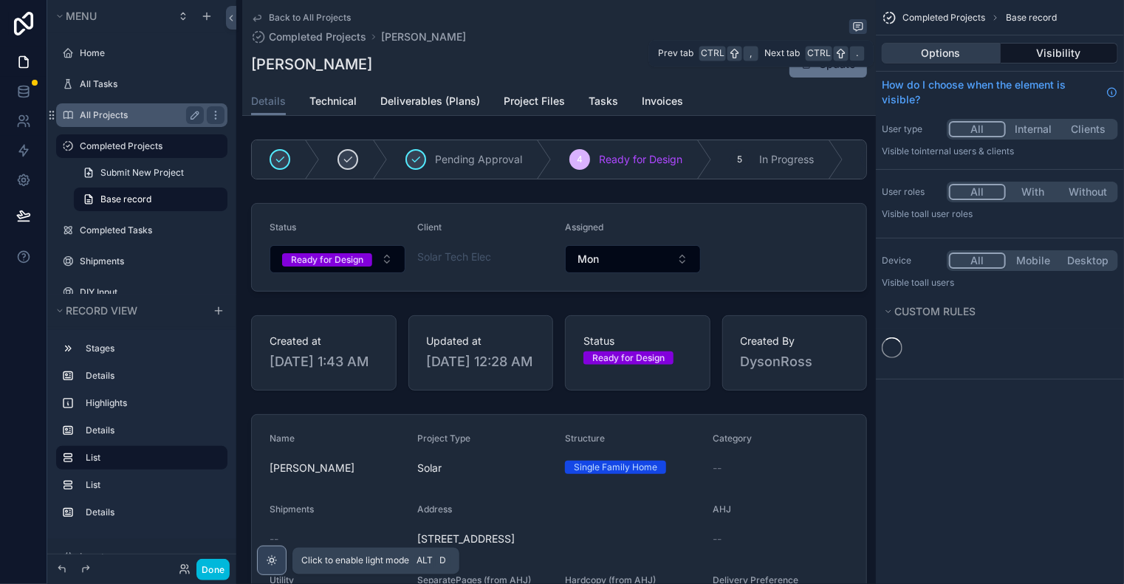
click at [974, 53] on button "Options" at bounding box center [941, 53] width 119 height 21
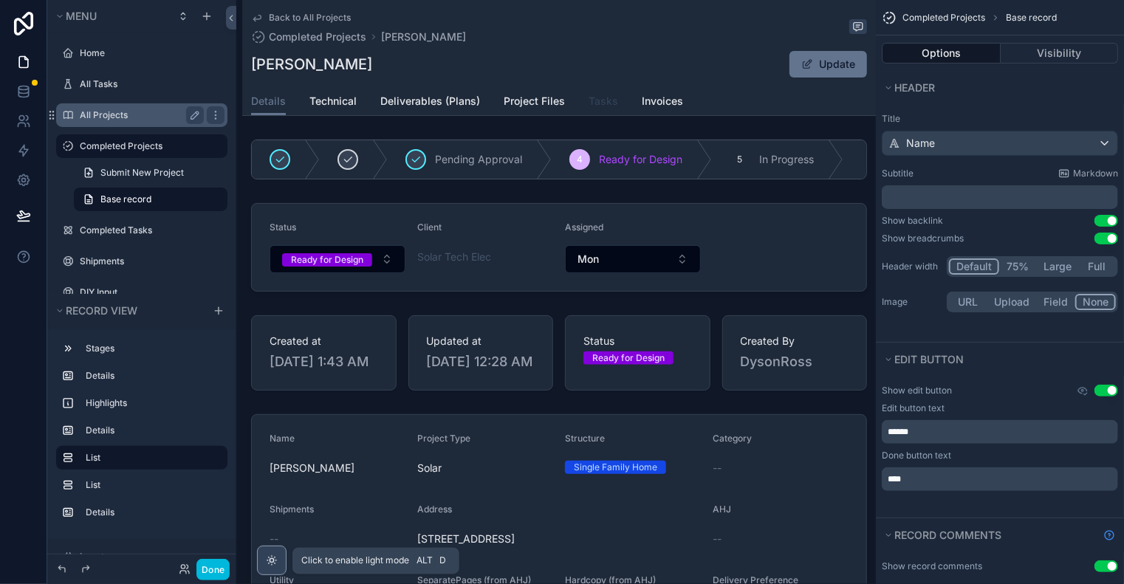
click at [603, 106] on span "Tasks" at bounding box center [604, 101] width 30 height 15
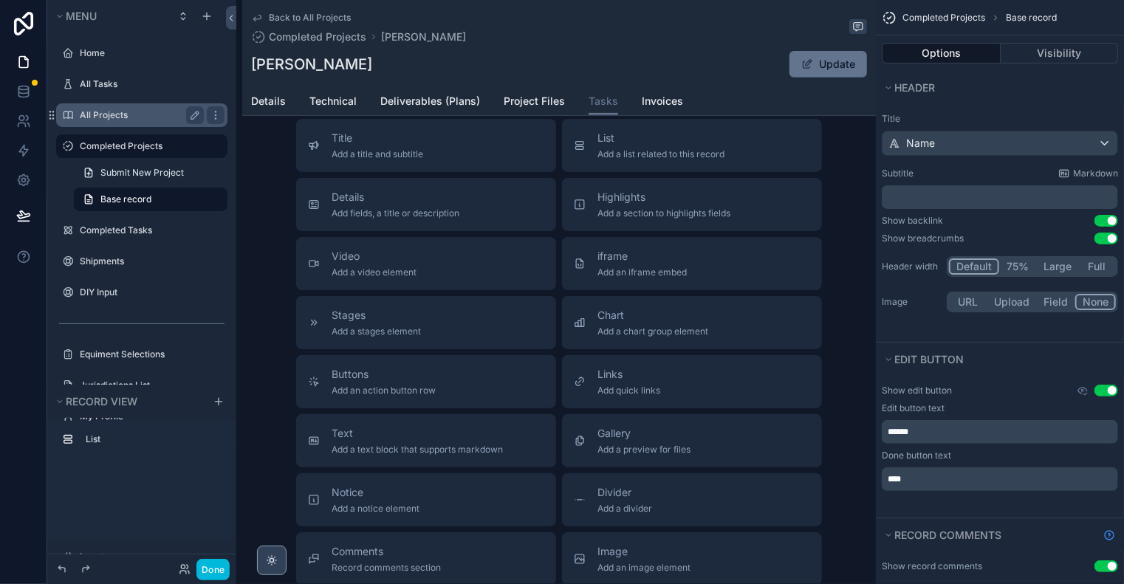
scroll to position [470, 0]
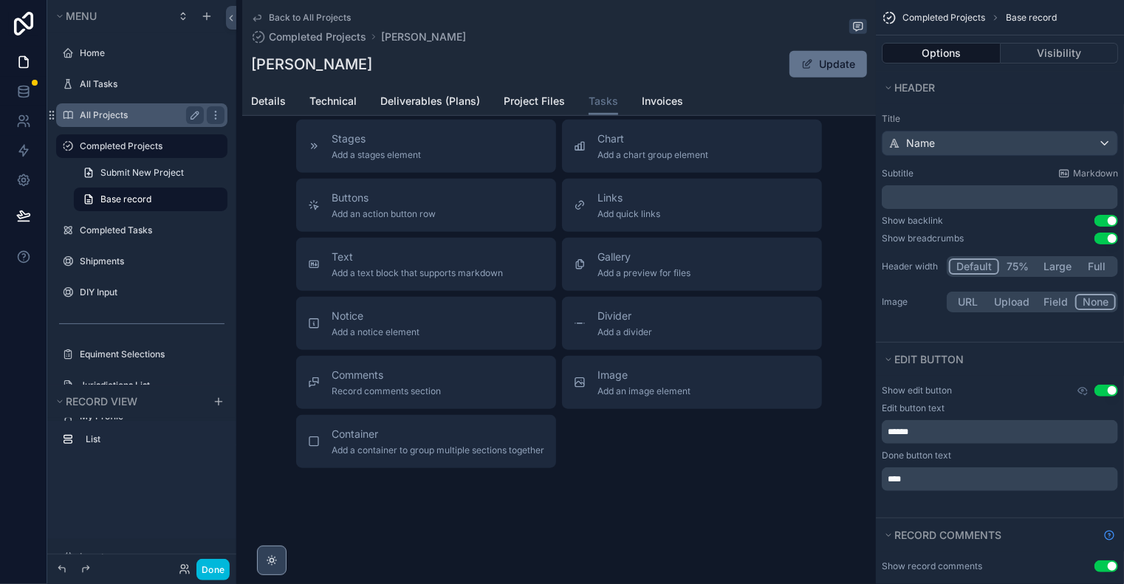
click at [316, 561] on div "Back to All Projects Completed Projects [PERSON_NAME] [PERSON_NAME] Update Task…" at bounding box center [559, 58] width 634 height 1056
click at [311, 561] on div "Back to All Projects Completed Projects [PERSON_NAME] [PERSON_NAME] Update Task…" at bounding box center [559, 58] width 634 height 1056
drag, startPoint x: 336, startPoint y: 555, endPoint x: 324, endPoint y: 559, distance: 13.1
click at [324, 559] on div "Back to All Projects Completed Projects [PERSON_NAME] [PERSON_NAME] Update Task…" at bounding box center [559, 58] width 634 height 1056
